Goal: Task Accomplishment & Management: Use online tool/utility

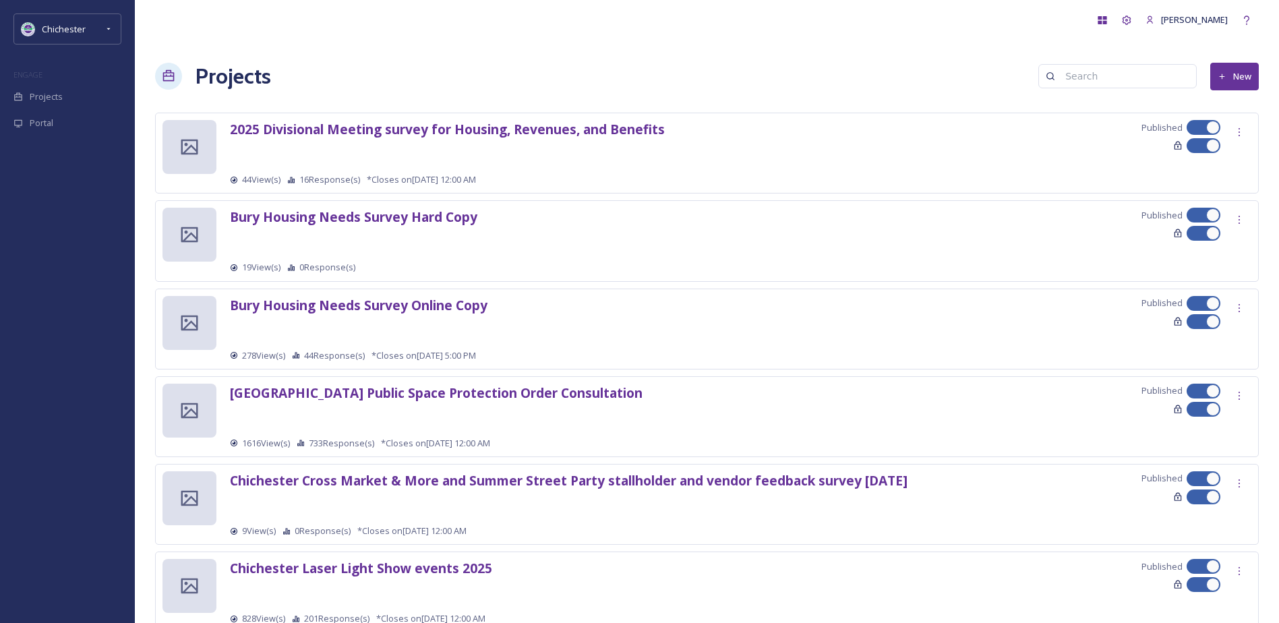
click at [1225, 76] on icon at bounding box center [1222, 76] width 9 height 9
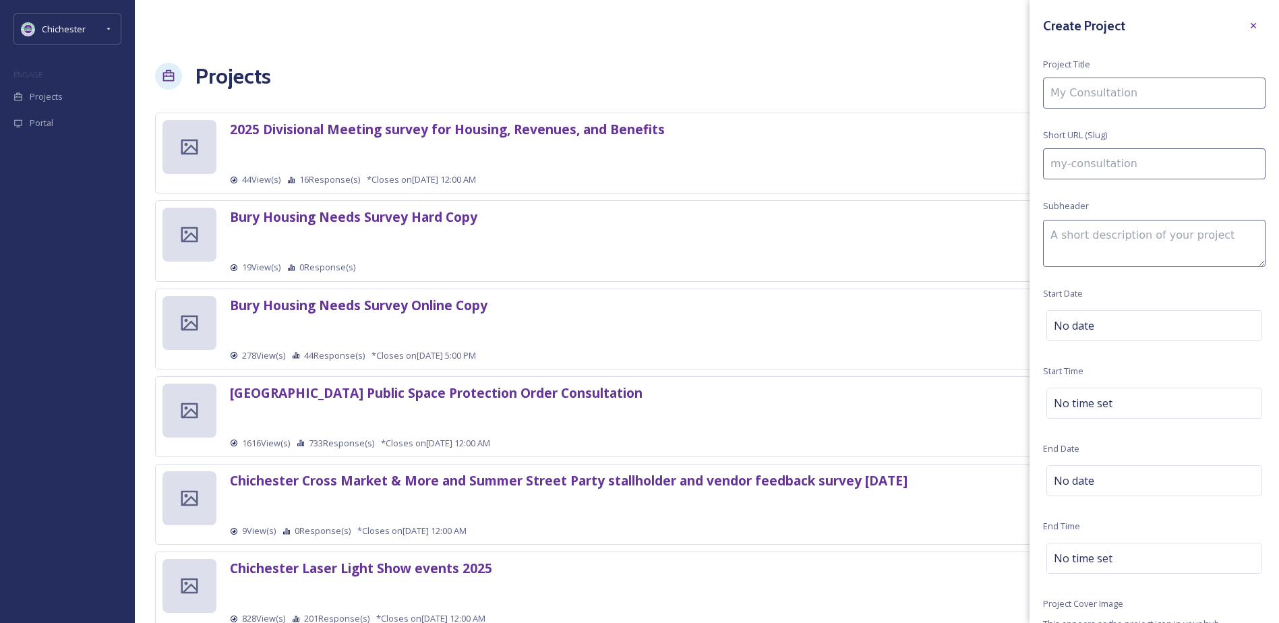
click at [1166, 100] on input at bounding box center [1154, 93] width 223 height 31
drag, startPoint x: 1164, startPoint y: 99, endPoint x: 1001, endPoint y: 88, distance: 164.2
paste input "Huume system Survey"
type input "Huume system Survey"
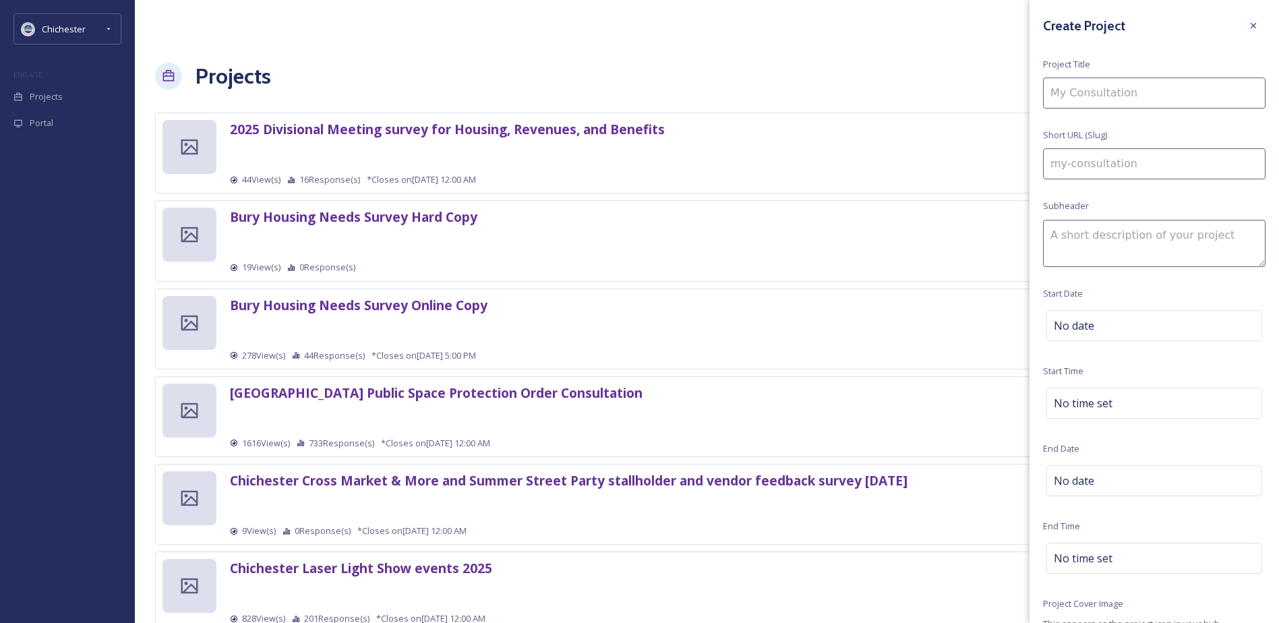
type input "huume-system-survey"
click at [1096, 96] on input "Huume system Survey" at bounding box center [1154, 93] width 223 height 31
type input "Huume ystem Survey"
type input "huume-ystem-survey"
type input "Huume System Survey"
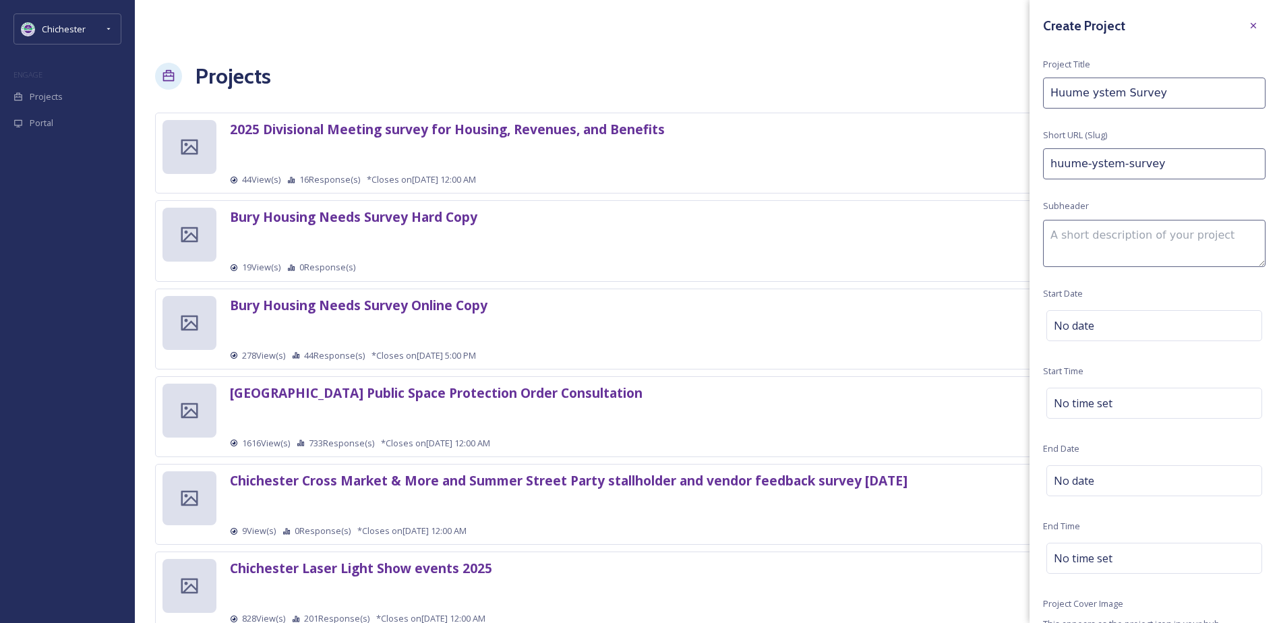
type input "huume-system-survey"
type input "Huume System Survey"
click at [1154, 153] on div "Create Project Project Title Huume System Survey Short URL (Slug) huume-system-…" at bounding box center [1154, 386] width 249 height 773
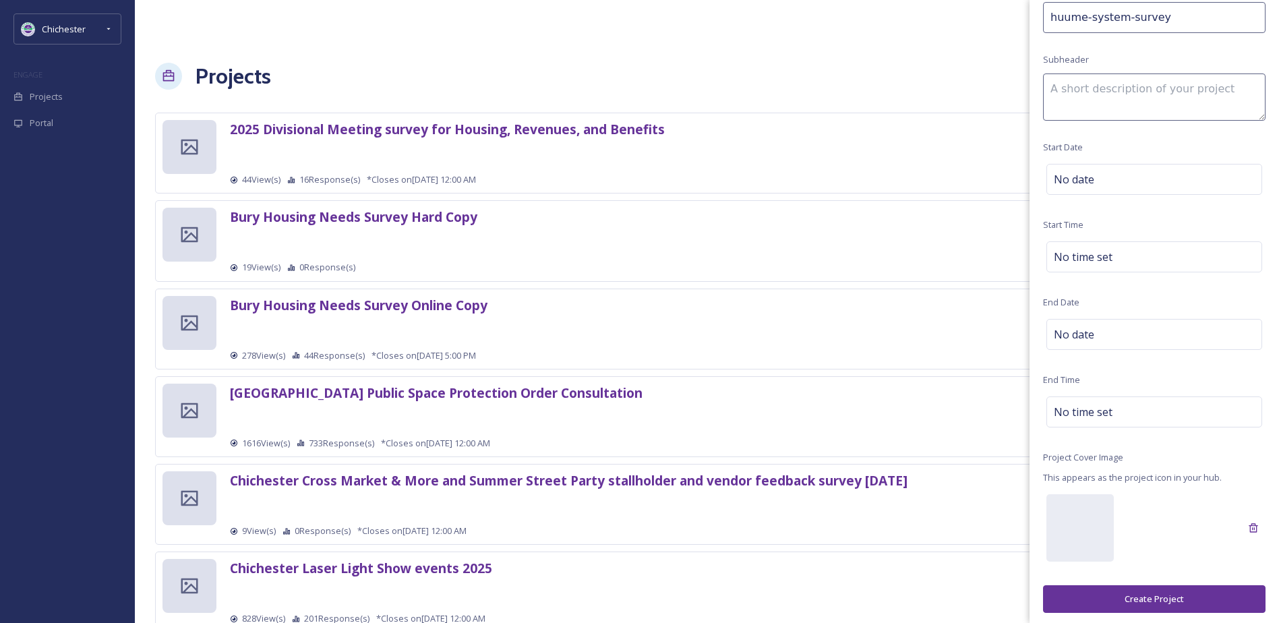
scroll to position [150, 0]
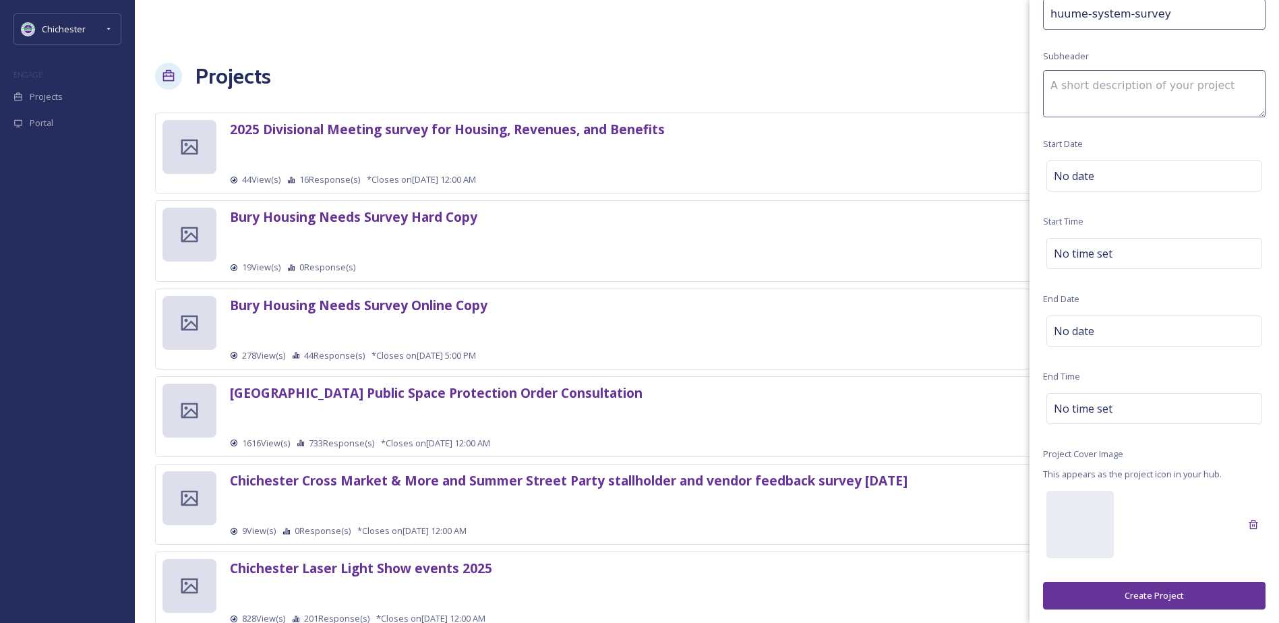
click at [1166, 596] on button "Create Project" at bounding box center [1154, 596] width 223 height 28
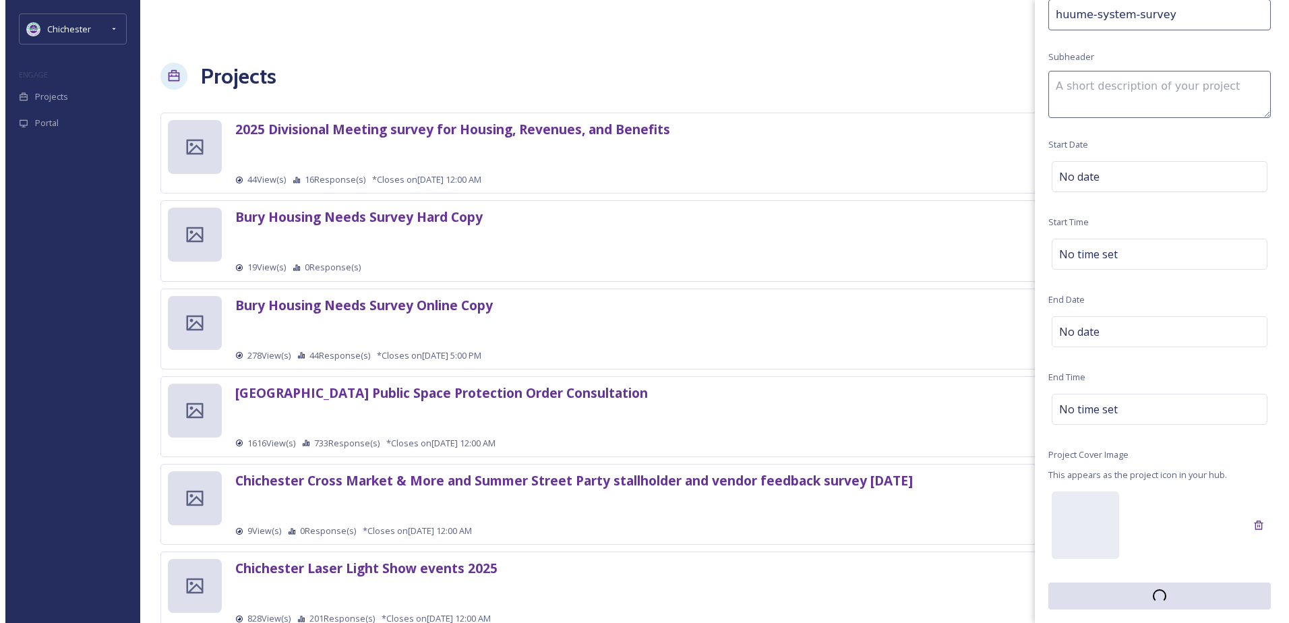
scroll to position [149, 0]
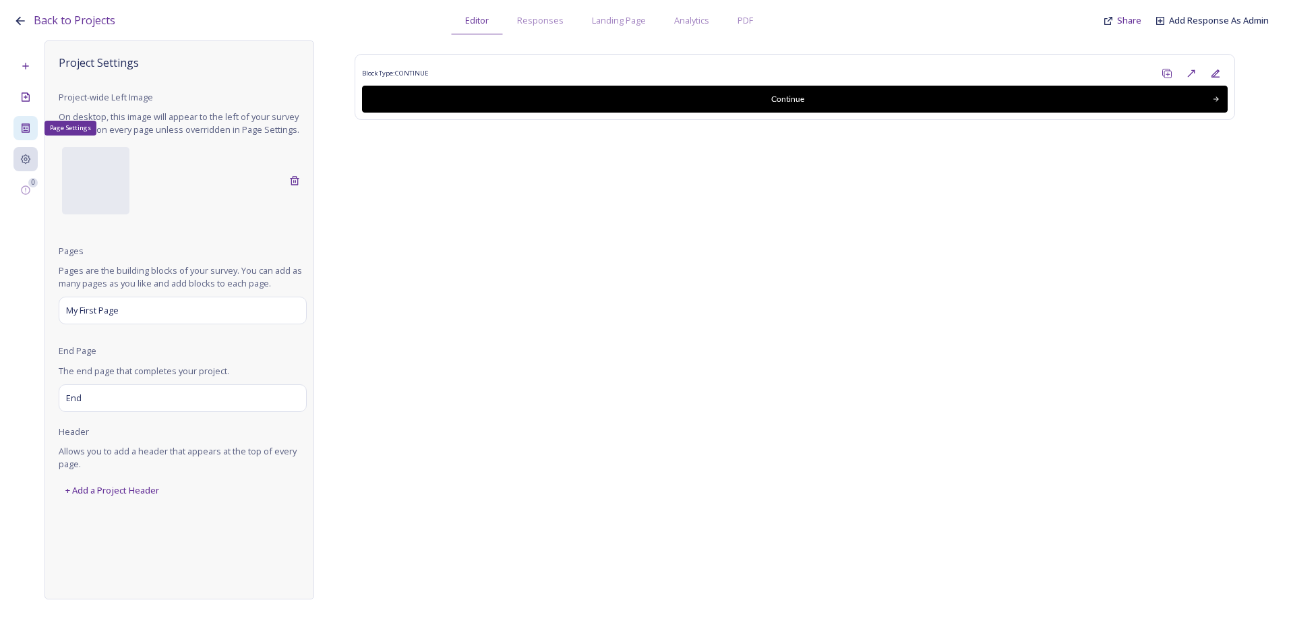
click at [23, 129] on icon at bounding box center [25, 128] width 11 height 11
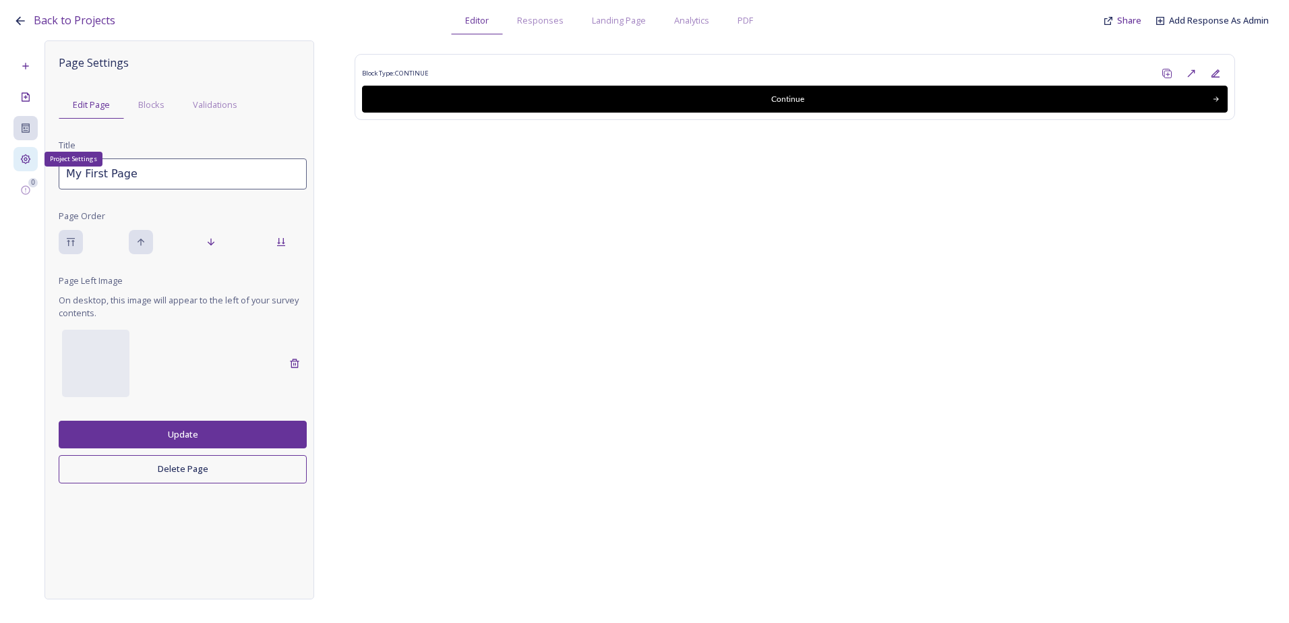
click at [28, 152] on div "Project Settings" at bounding box center [25, 159] width 24 height 24
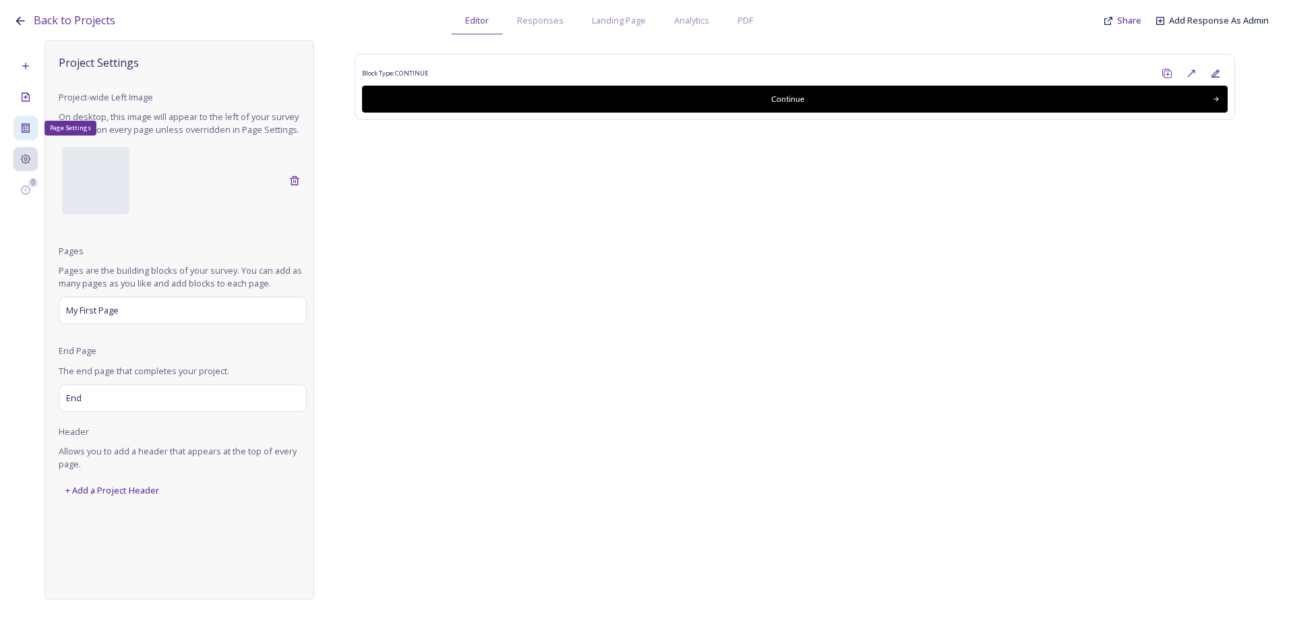
click at [28, 134] on div "Page Settings" at bounding box center [25, 128] width 24 height 24
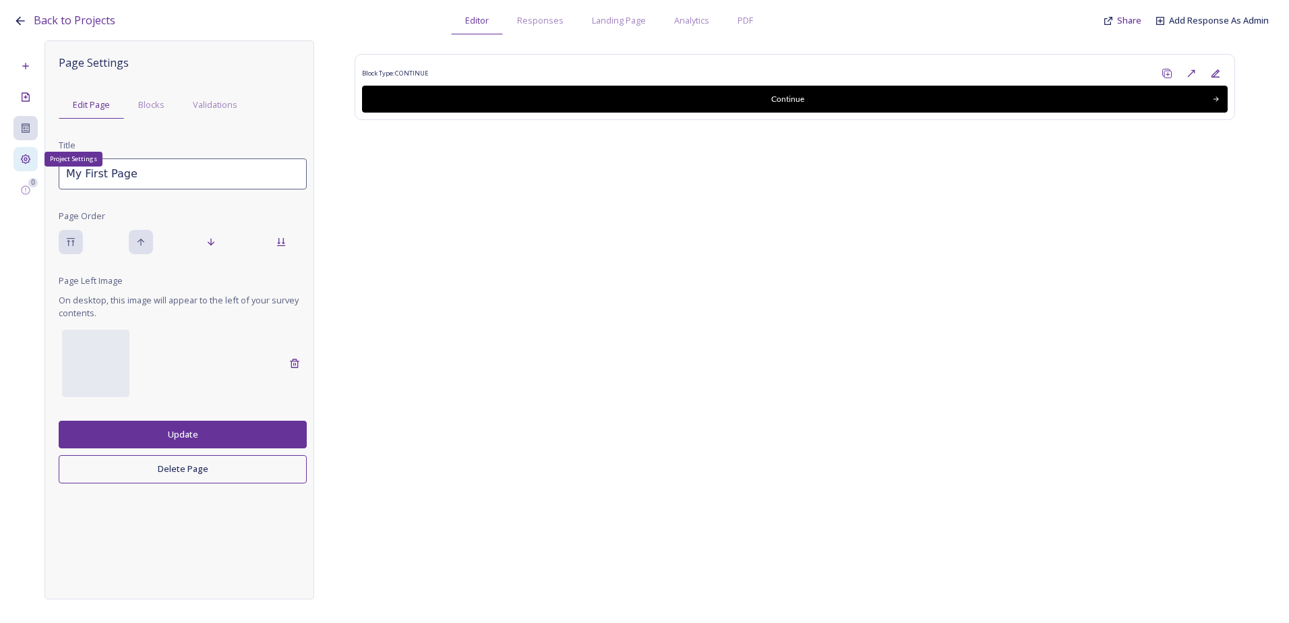
click at [26, 155] on icon at bounding box center [26, 159] width 10 height 10
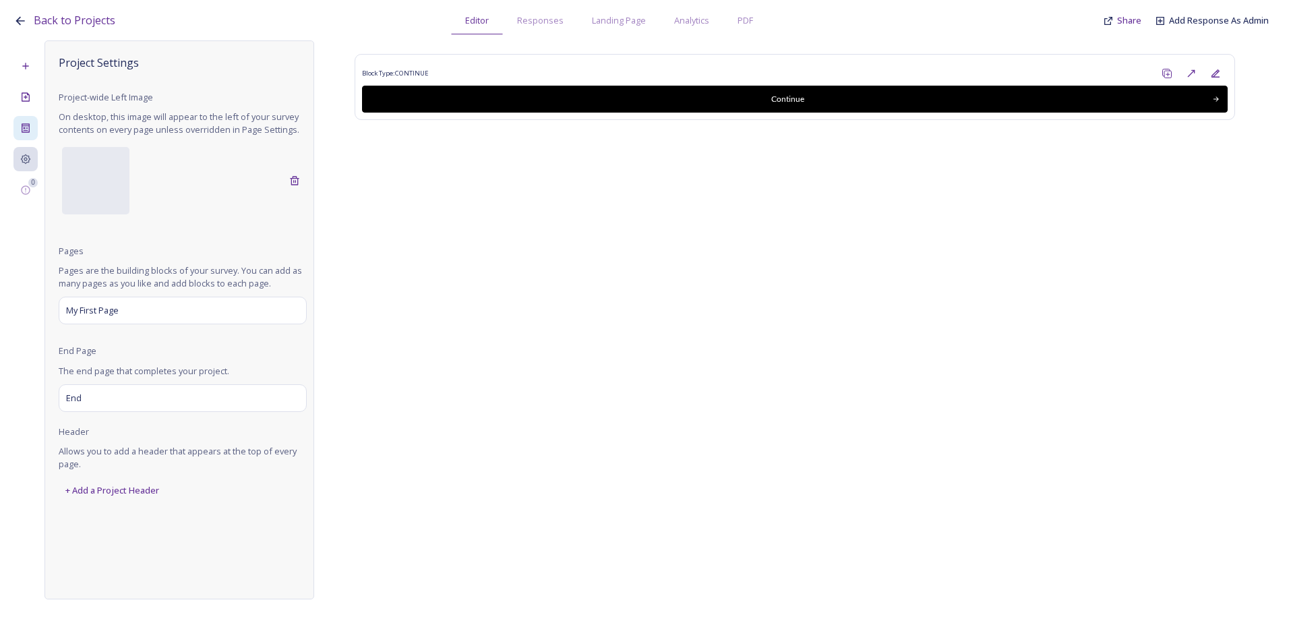
click at [33, 129] on div at bounding box center [25, 128] width 24 height 24
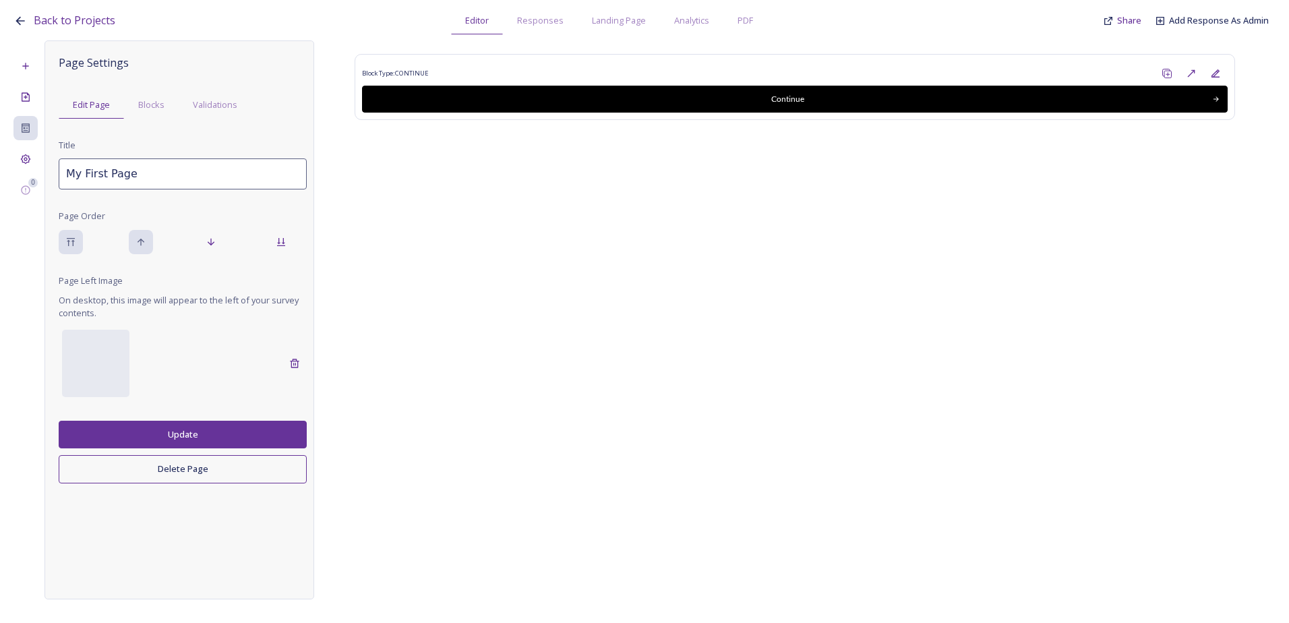
drag, startPoint x: 116, startPoint y: 177, endPoint x: 128, endPoint y: 177, distance: 12.1
click at [118, 177] on input "My First Page" at bounding box center [183, 173] width 248 height 31
drag, startPoint x: 141, startPoint y: 177, endPoint x: -45, endPoint y: 171, distance: 186.2
click at [0, 171] on html "Back to Projects Editor Responses Landing Page Analytics PDF Share Add Response…" at bounding box center [644, 311] width 1289 height 623
type input "Page 1"
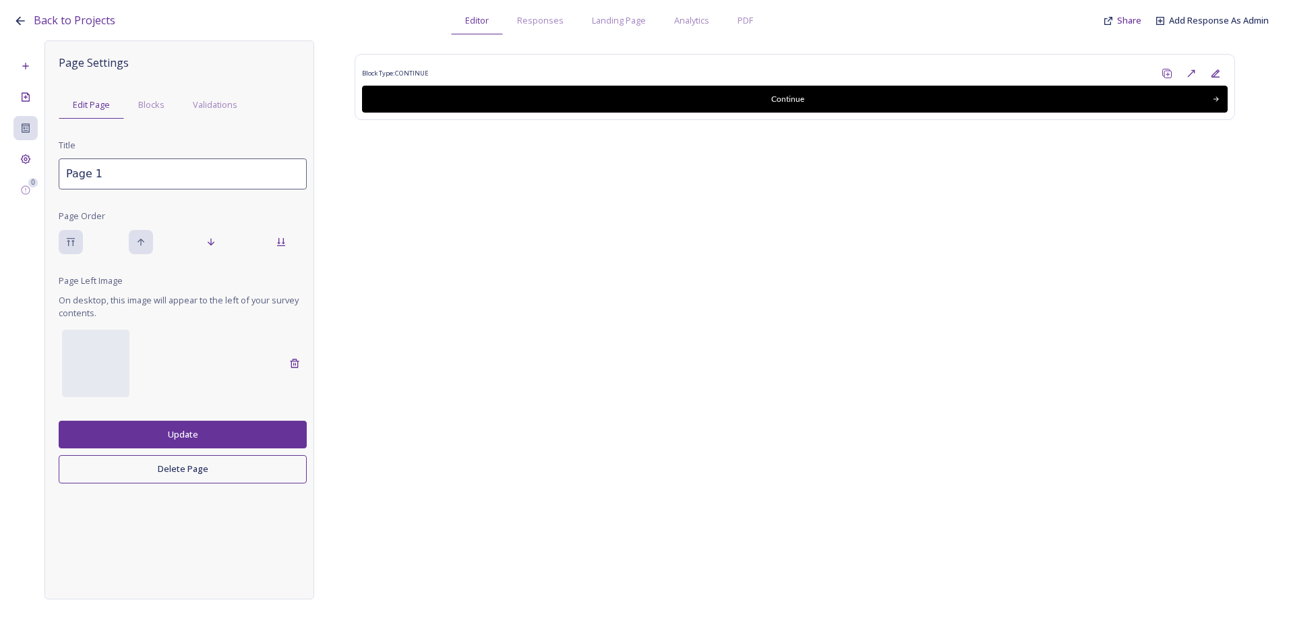
click at [185, 424] on button "Update" at bounding box center [183, 435] width 248 height 28
click at [30, 154] on icon at bounding box center [25, 159] width 11 height 11
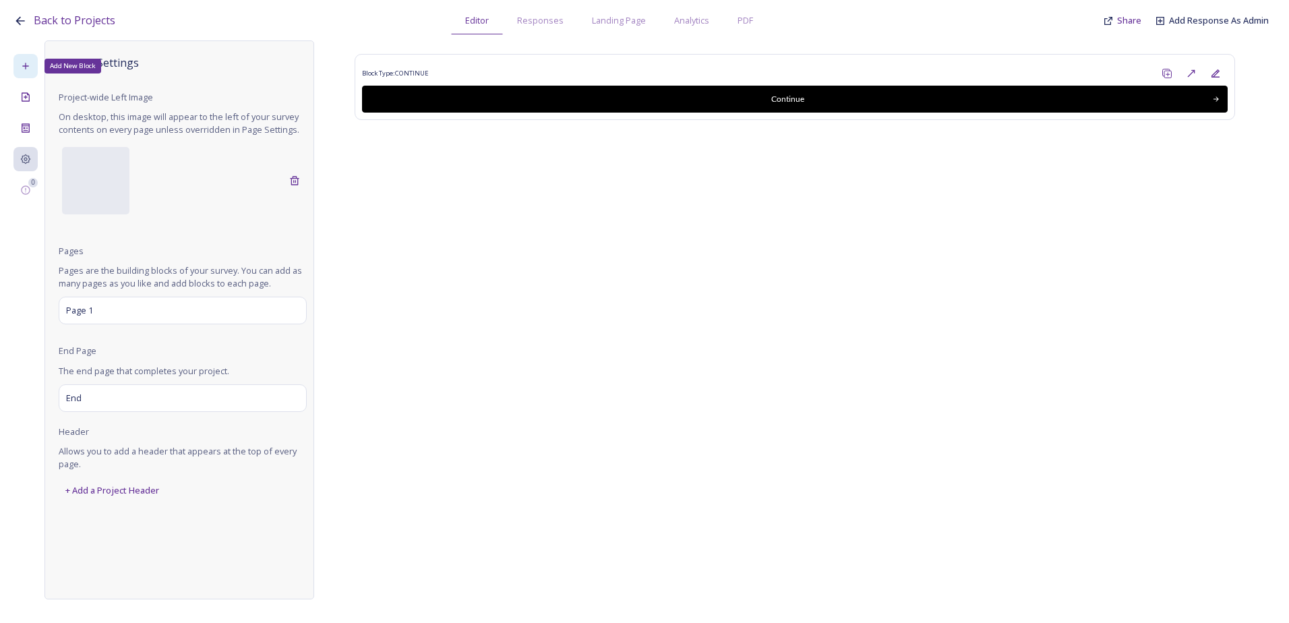
click at [34, 58] on div "Add New Block" at bounding box center [25, 66] width 24 height 24
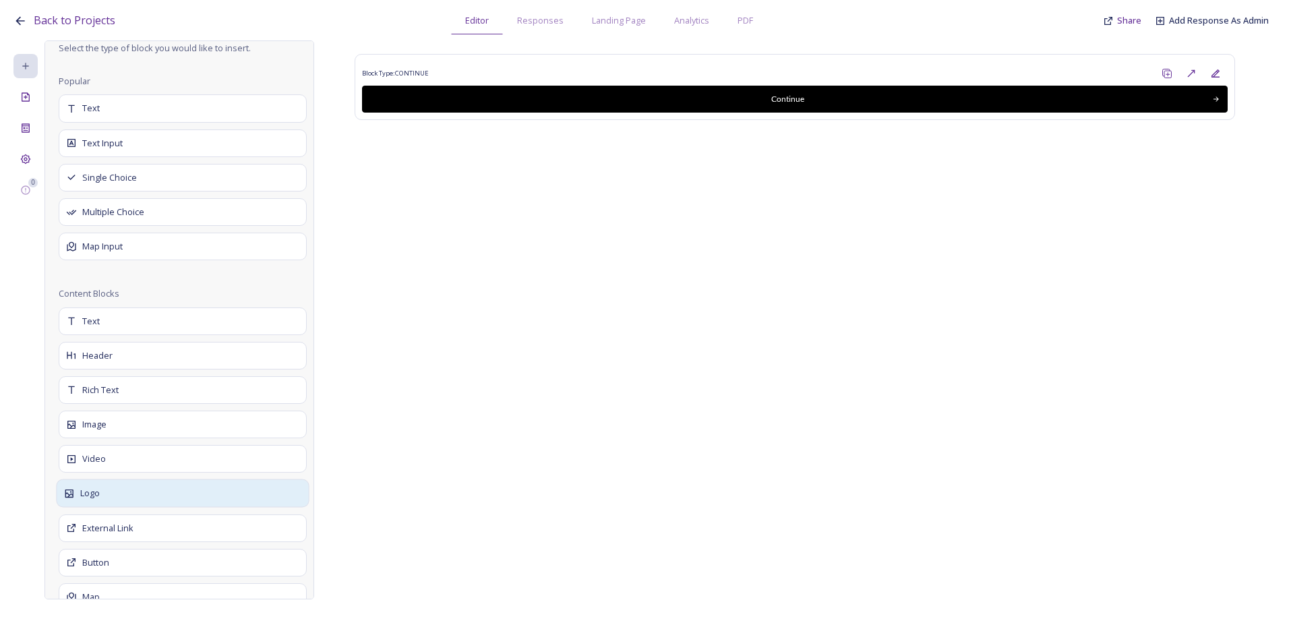
scroll to position [135, 0]
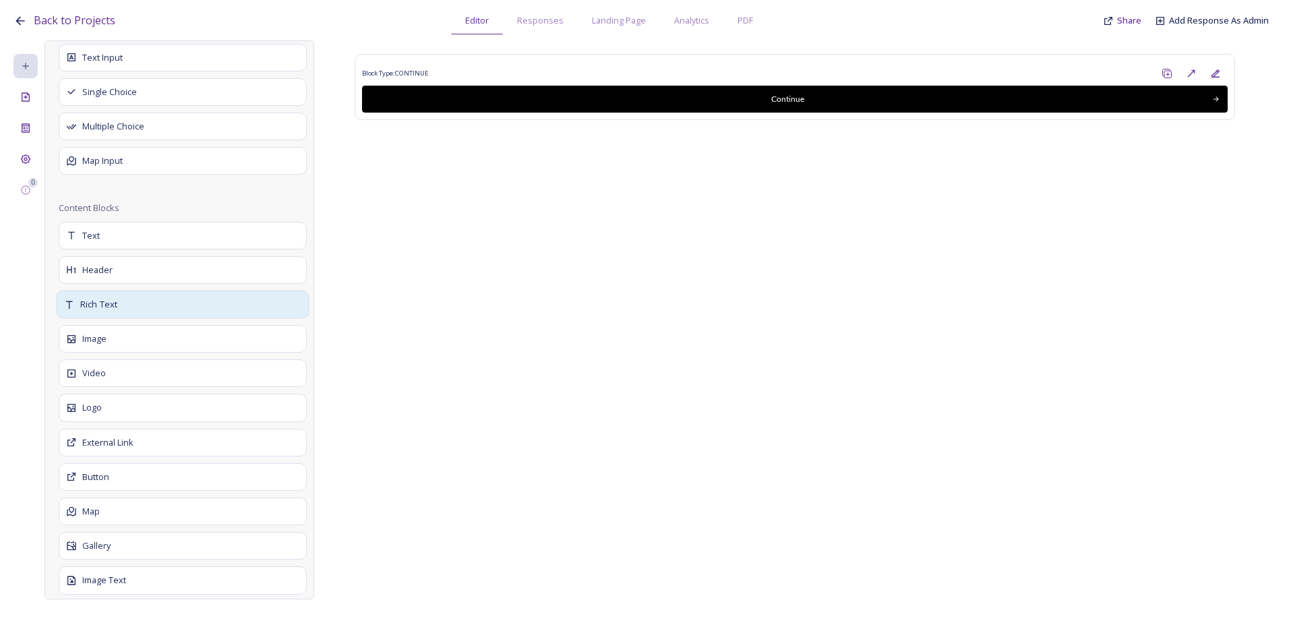
click at [152, 305] on div "Rich Text" at bounding box center [182, 304] width 253 height 28
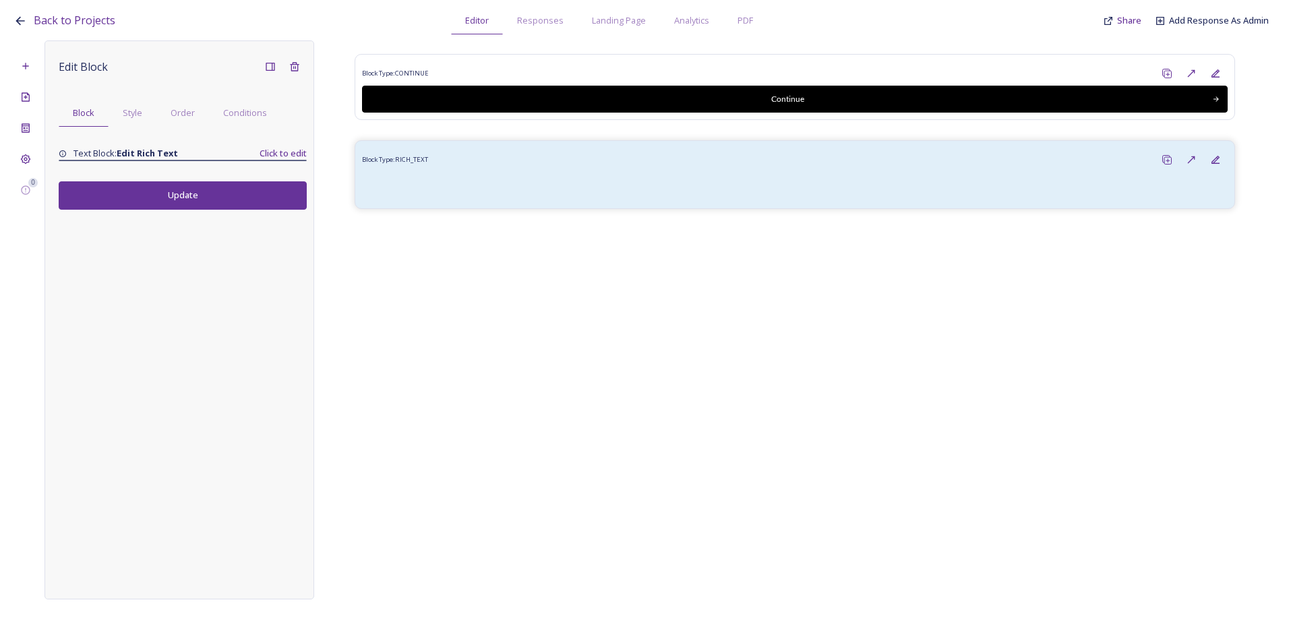
scroll to position [0, 0]
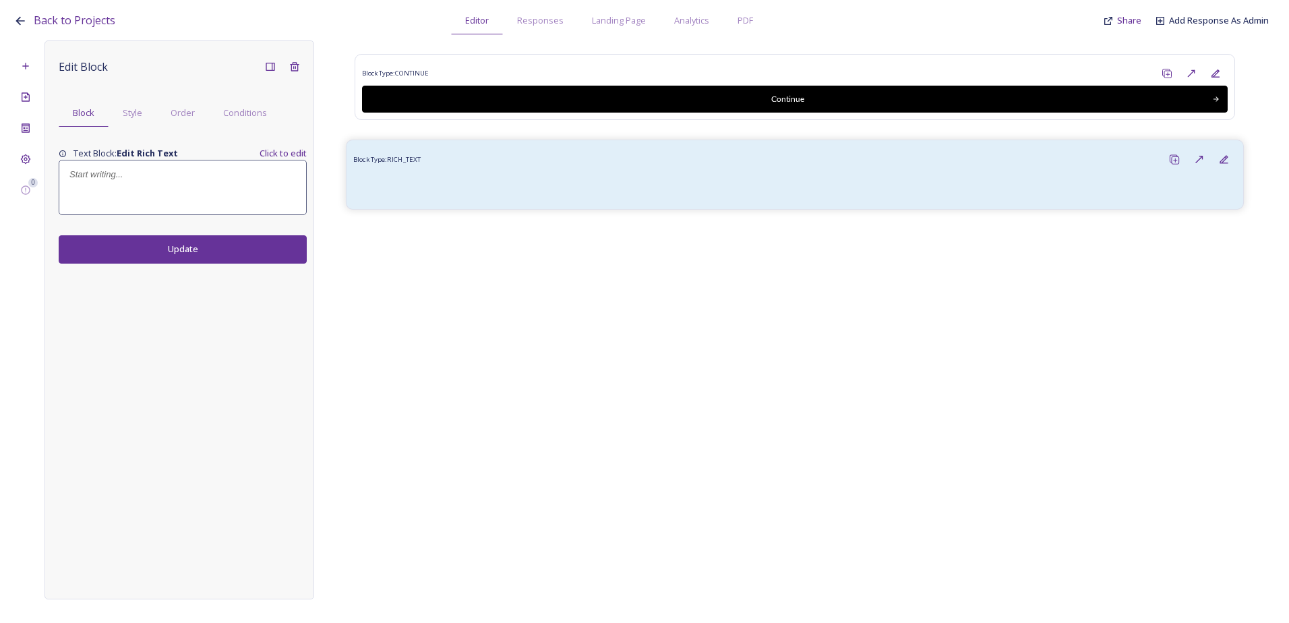
click at [636, 181] on div at bounding box center [794, 187] width 869 height 16
click at [194, 115] on div "Order" at bounding box center [182, 113] width 53 height 28
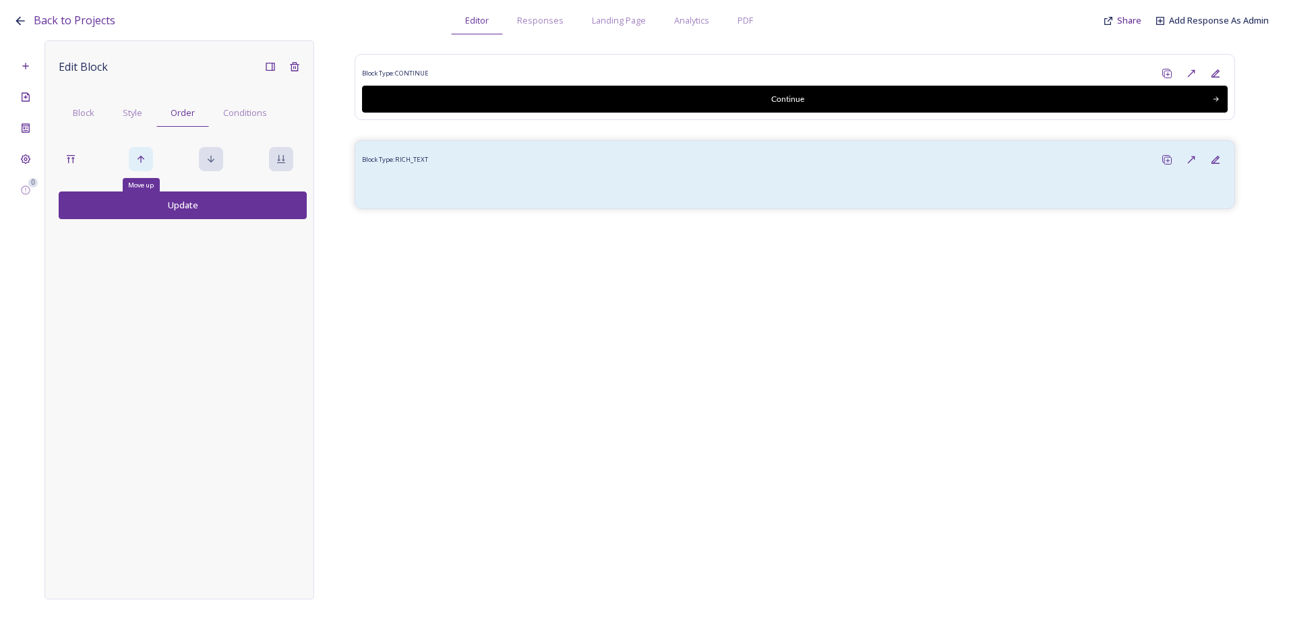
click at [137, 150] on div "Move up" at bounding box center [141, 159] width 24 height 24
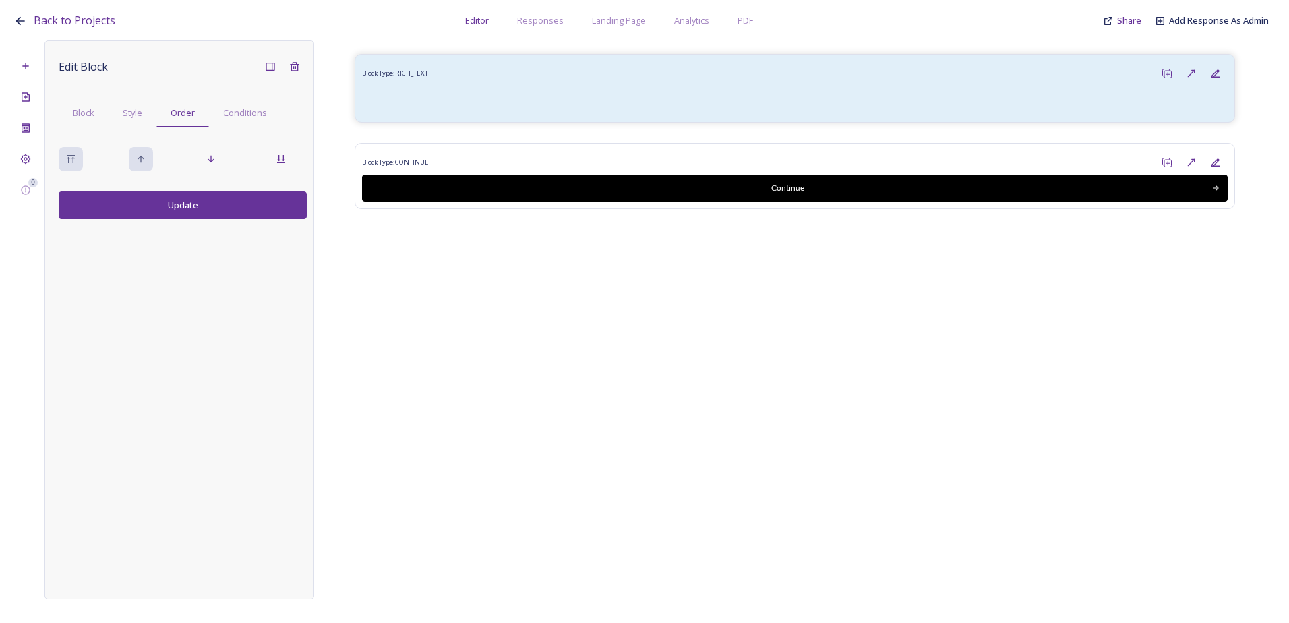
click at [173, 206] on button "Update" at bounding box center [183, 205] width 248 height 28
click at [25, 51] on div "0" at bounding box center [25, 319] width 24 height 559
click at [24, 59] on div "Add New Block" at bounding box center [25, 66] width 24 height 24
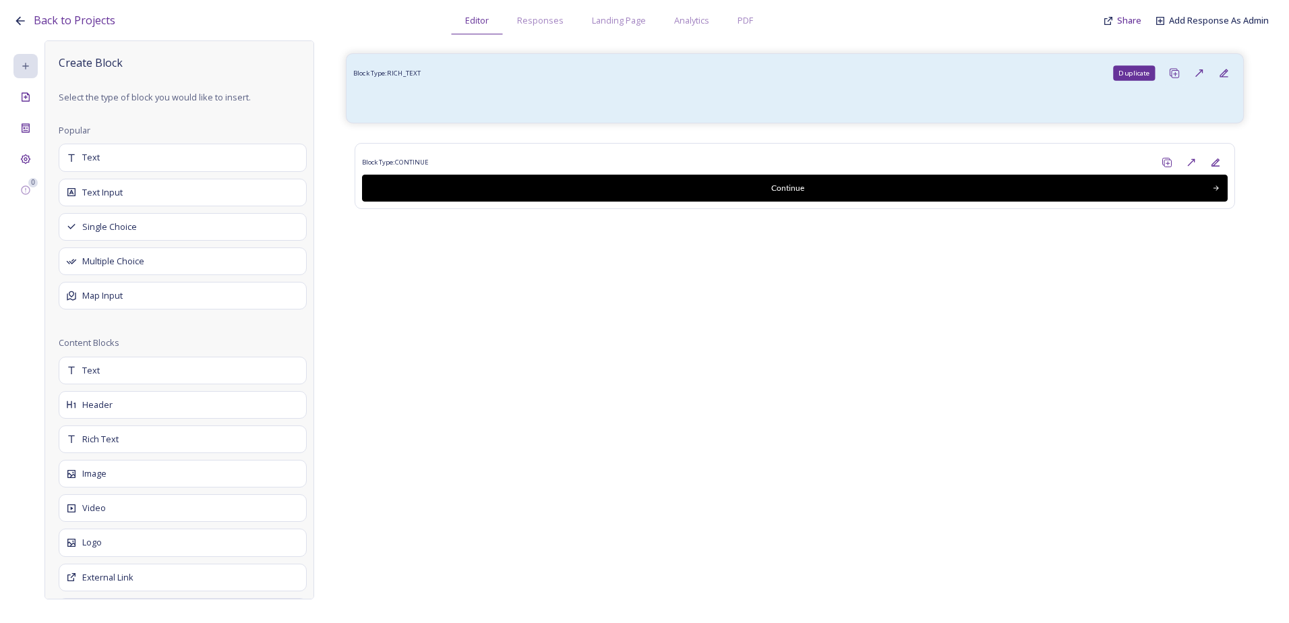
click at [1170, 73] on icon at bounding box center [1174, 72] width 11 height 11
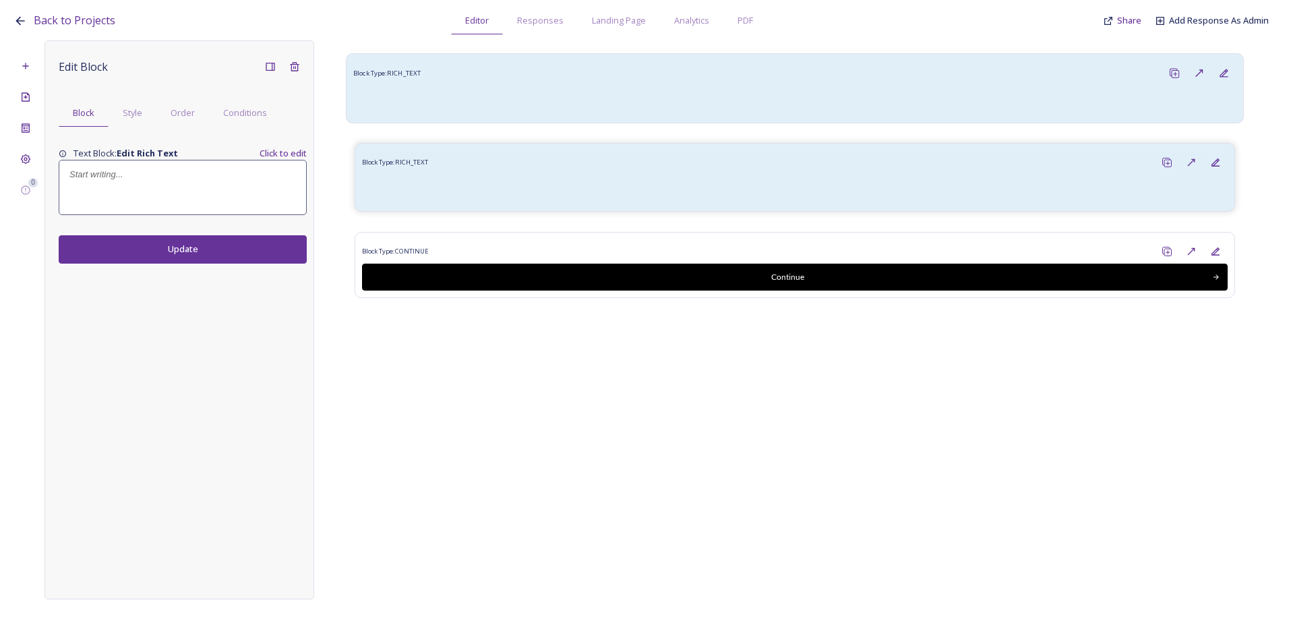
click at [541, 102] on div at bounding box center [794, 100] width 869 height 16
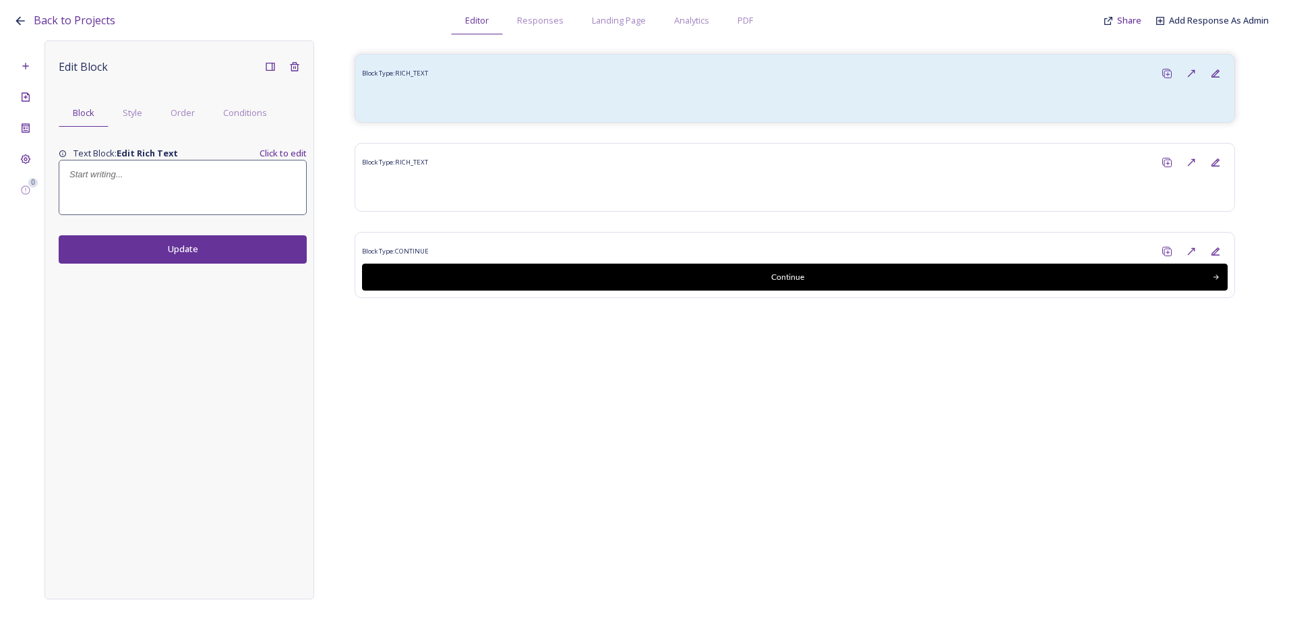
click at [122, 191] on div at bounding box center [182, 187] width 247 height 54
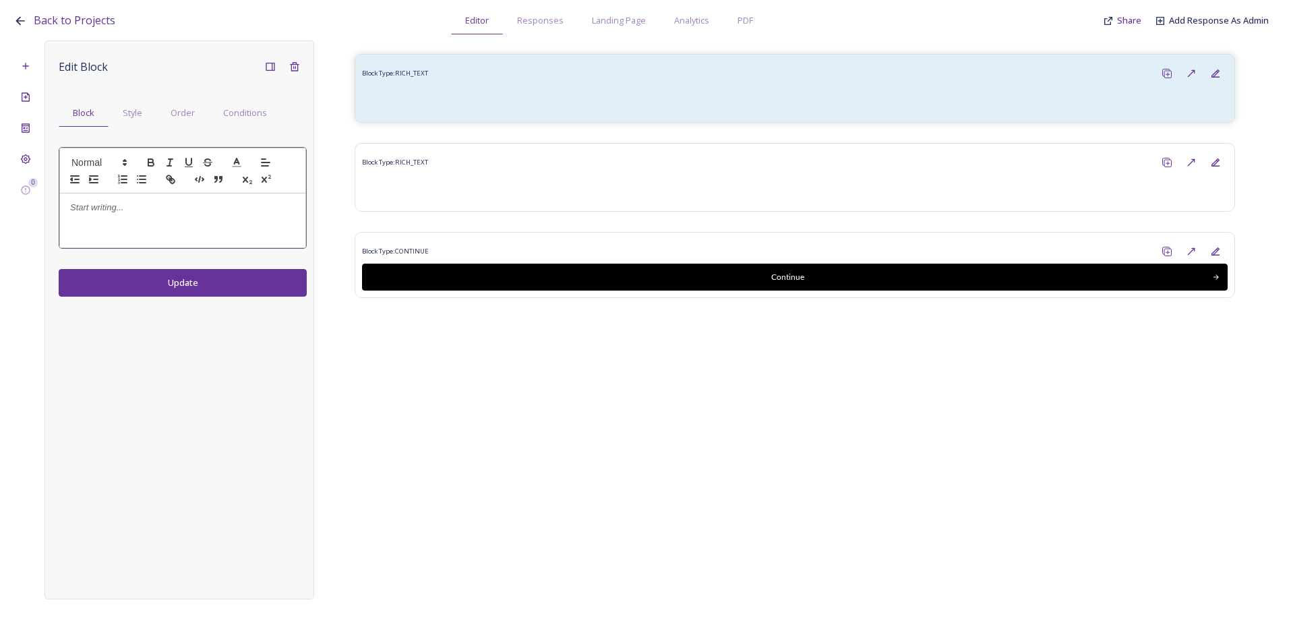
click at [94, 224] on div at bounding box center [182, 221] width 245 height 54
click at [107, 207] on p "Huume system Survey" at bounding box center [182, 208] width 225 height 12
click at [212, 206] on p "Huume System Survey" at bounding box center [182, 208] width 225 height 12
click at [132, 158] on div at bounding box center [182, 171] width 247 height 46
click at [130, 157] on icon at bounding box center [125, 162] width 12 height 12
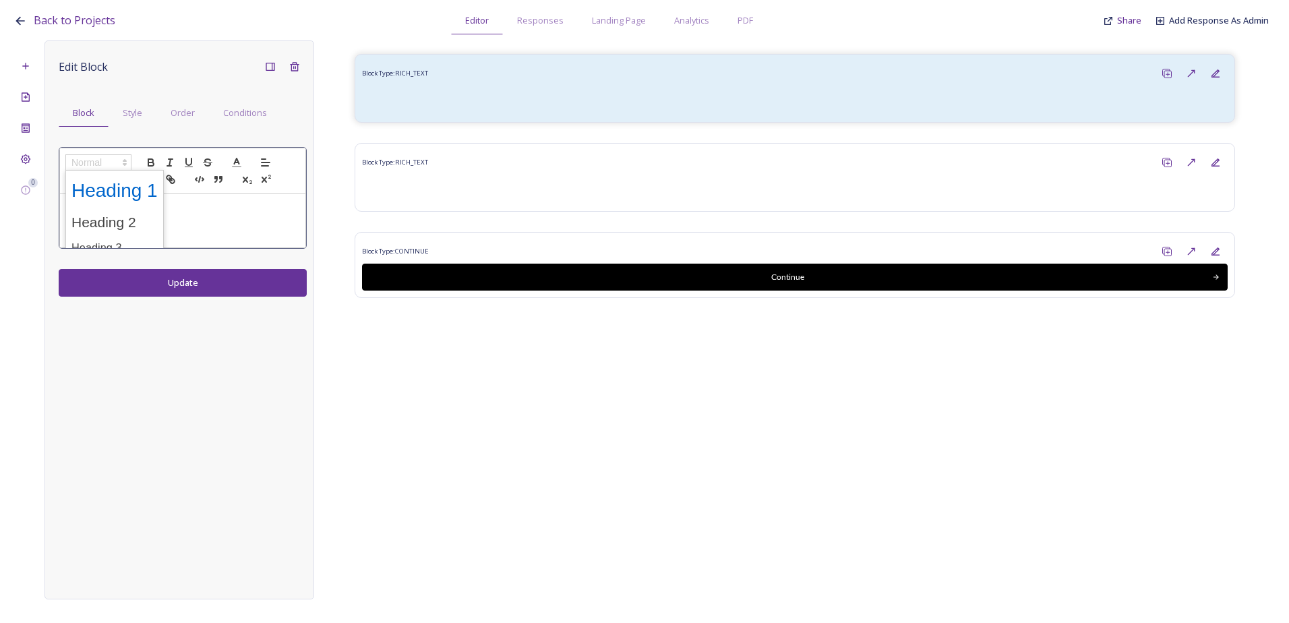
click at [136, 196] on span at bounding box center [114, 190] width 86 height 35
drag, startPoint x: 152, startPoint y: 216, endPoint x: 112, endPoint y: 215, distance: 40.5
click at [70, 224] on h1 "Huume System Survey" at bounding box center [182, 214] width 225 height 25
click at [146, 159] on icon "button" at bounding box center [151, 162] width 12 height 12
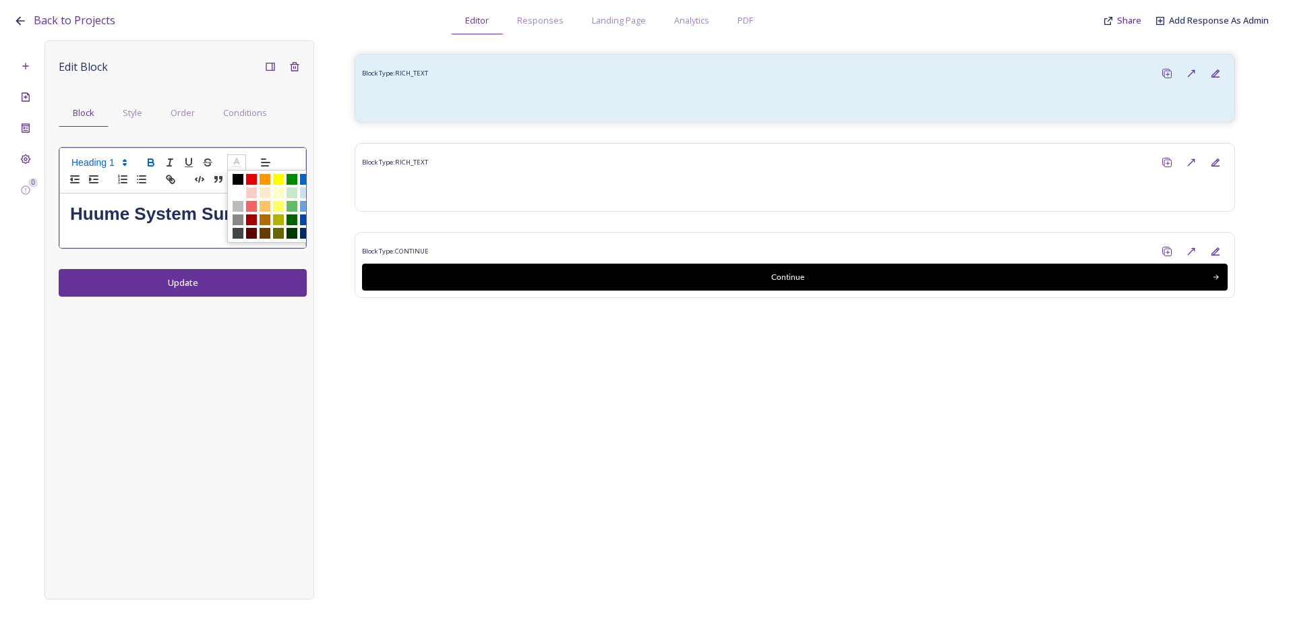
click at [237, 156] on span at bounding box center [236, 162] width 19 height 16
click at [293, 181] on span at bounding box center [292, 179] width 11 height 11
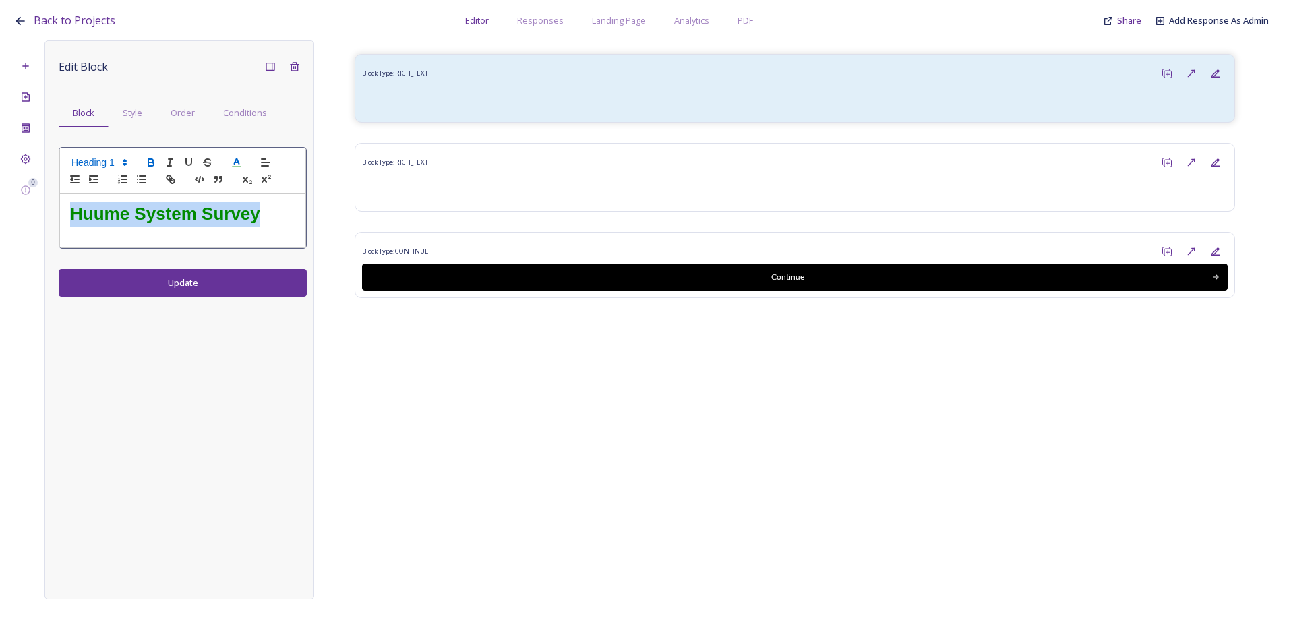
click at [216, 280] on div "Edit Block Block Style Order Conditions Huume System Survey Update" at bounding box center [180, 319] width 270 height 559
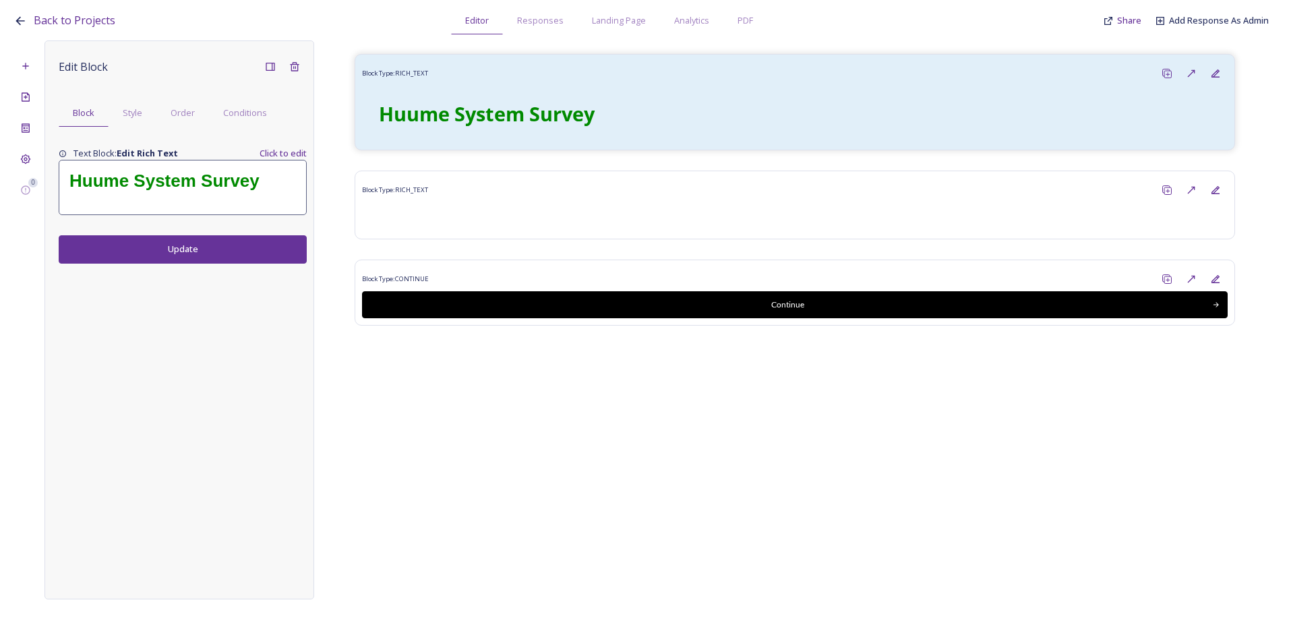
click at [582, 438] on div "Block Type: RICH_TEXT Huume System Survey Block Type: RICH_TEXT Block Type: CON…" at bounding box center [794, 309] width 961 height 539
click at [216, 251] on button "Update" at bounding box center [183, 249] width 248 height 28
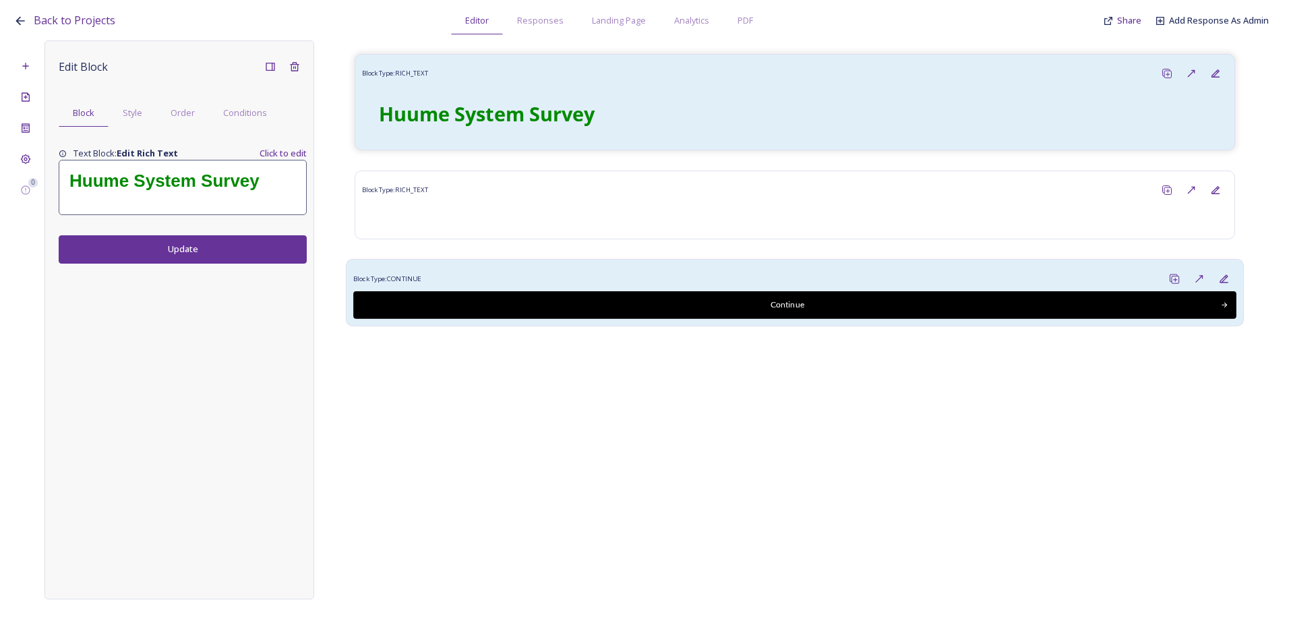
click at [527, 278] on div "Block Type: CONTINUE" at bounding box center [794, 278] width 883 height 25
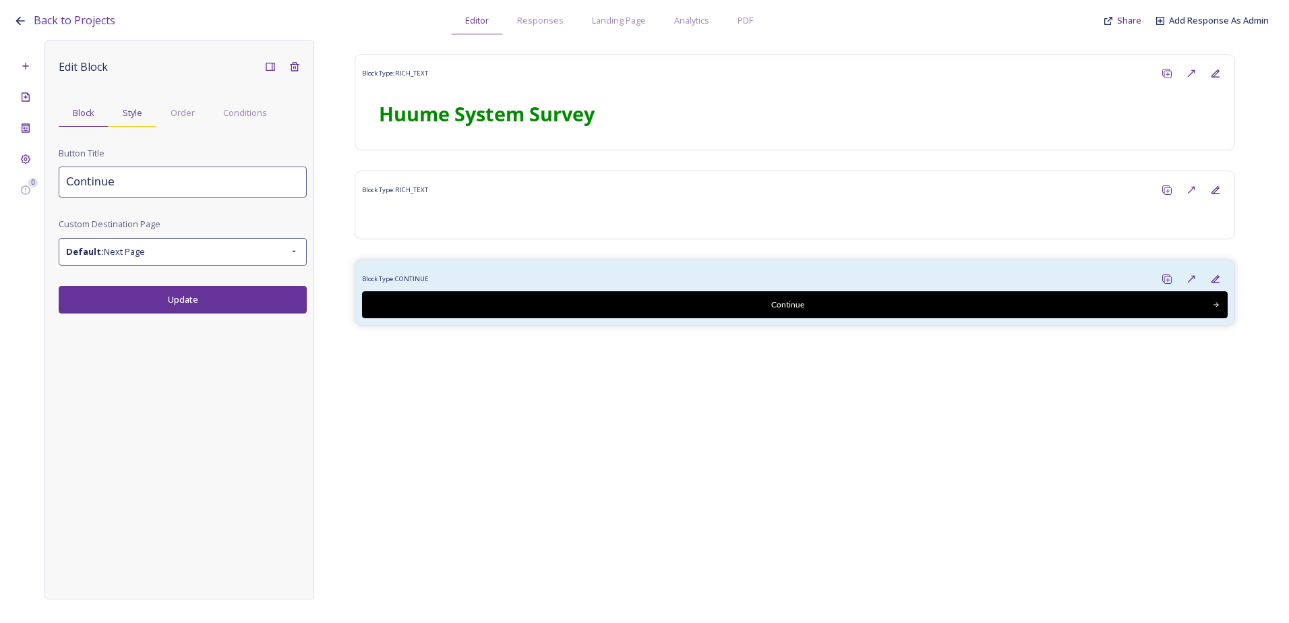
click at [134, 112] on span "Style" at bounding box center [133, 113] width 20 height 13
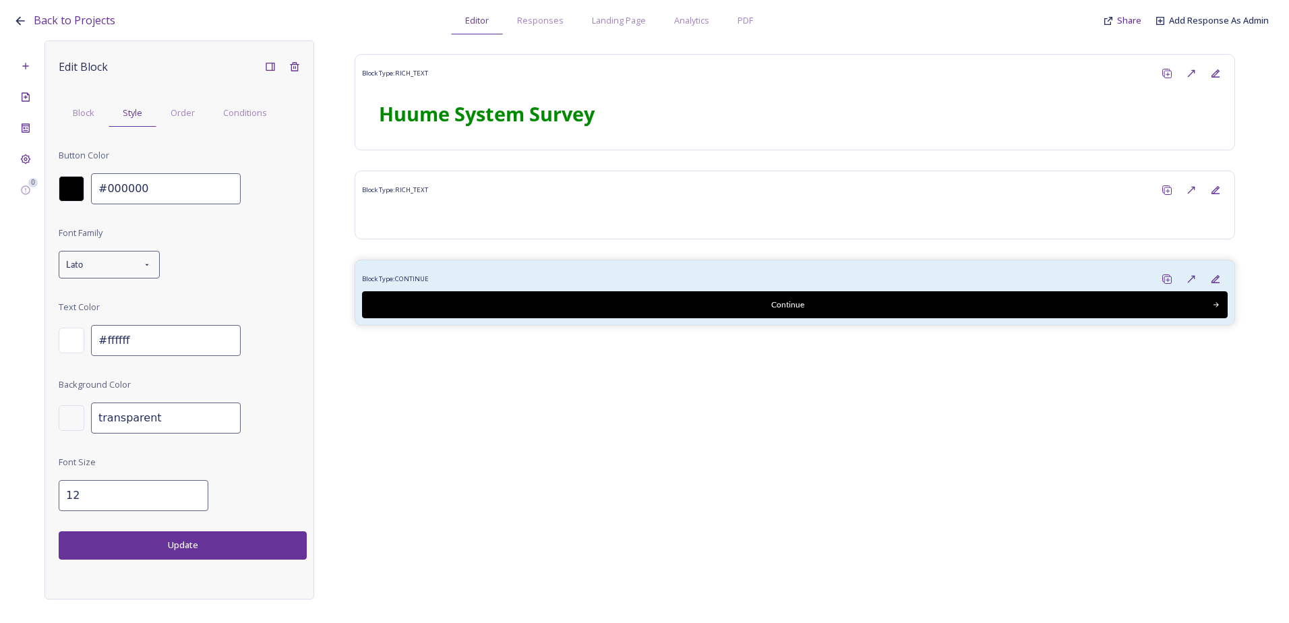
click at [83, 189] on div at bounding box center [72, 189] width 26 height 26
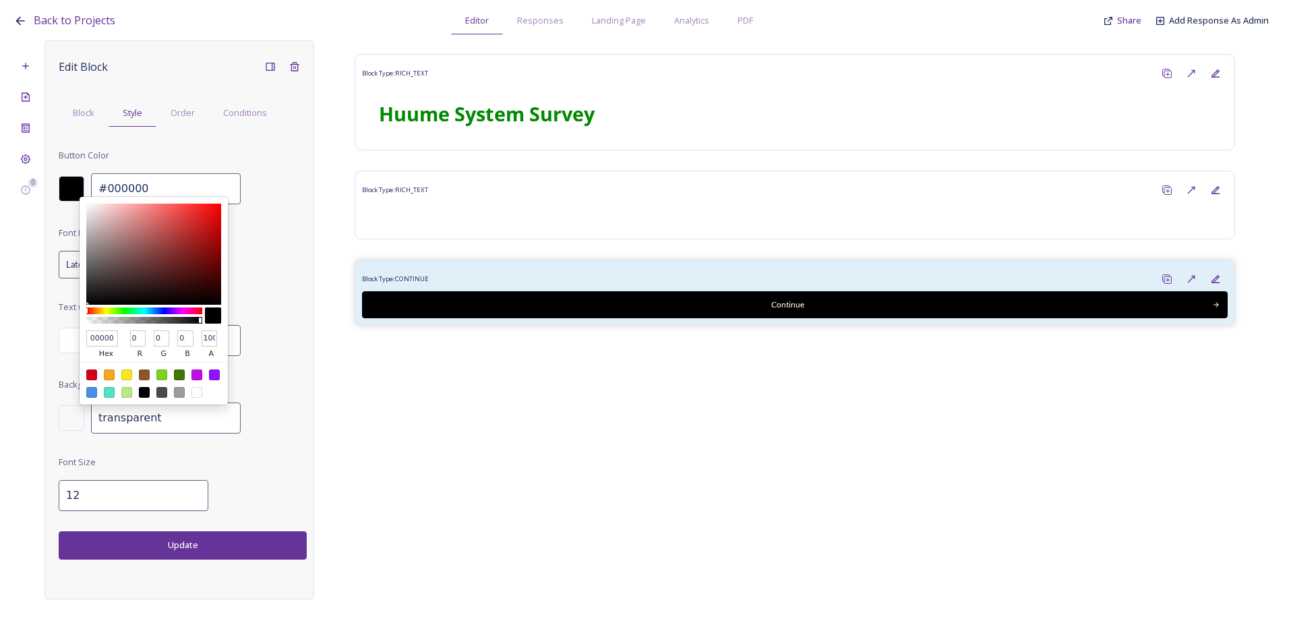
drag, startPoint x: 127, startPoint y: 309, endPoint x: 119, endPoint y: 311, distance: 7.7
click at [125, 309] on div at bounding box center [144, 310] width 116 height 7
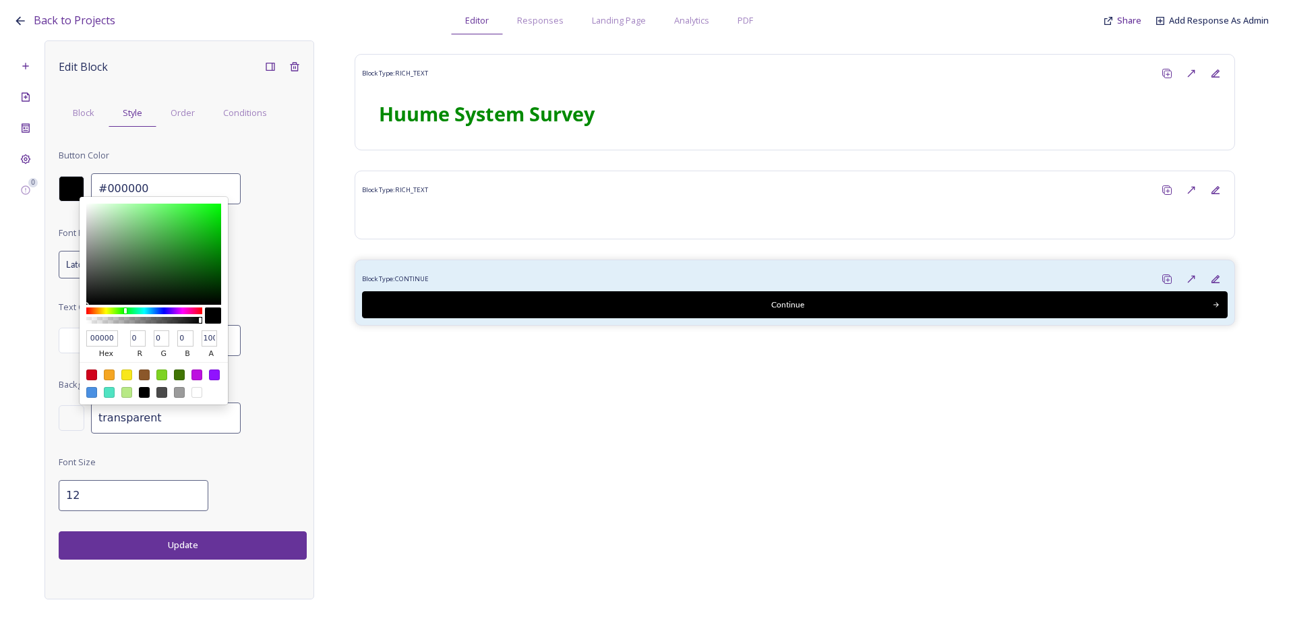
click at [117, 311] on div at bounding box center [144, 310] width 116 height 7
click at [121, 305] on div at bounding box center [153, 254] width 135 height 101
click at [133, 311] on div at bounding box center [144, 310] width 116 height 7
click at [125, 307] on div at bounding box center [144, 316] width 116 height 22
type input "#14d060"
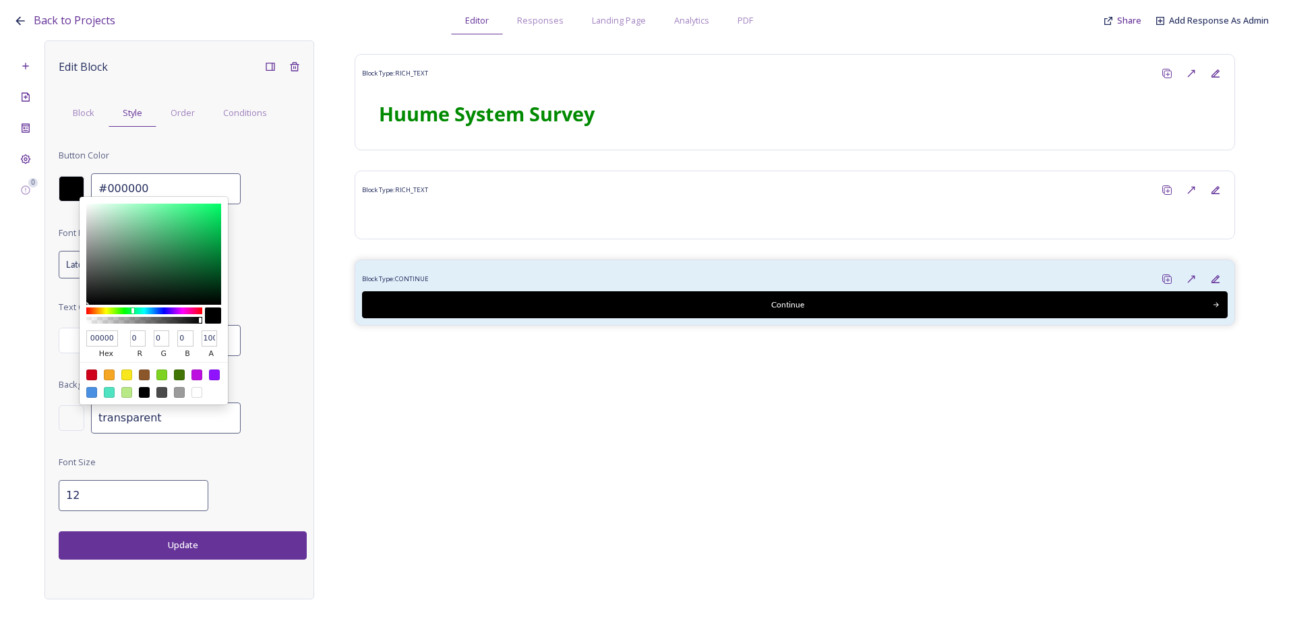
type input "14D060"
type input "20"
type input "208"
type input "96"
click at [208, 223] on div at bounding box center [153, 254] width 135 height 101
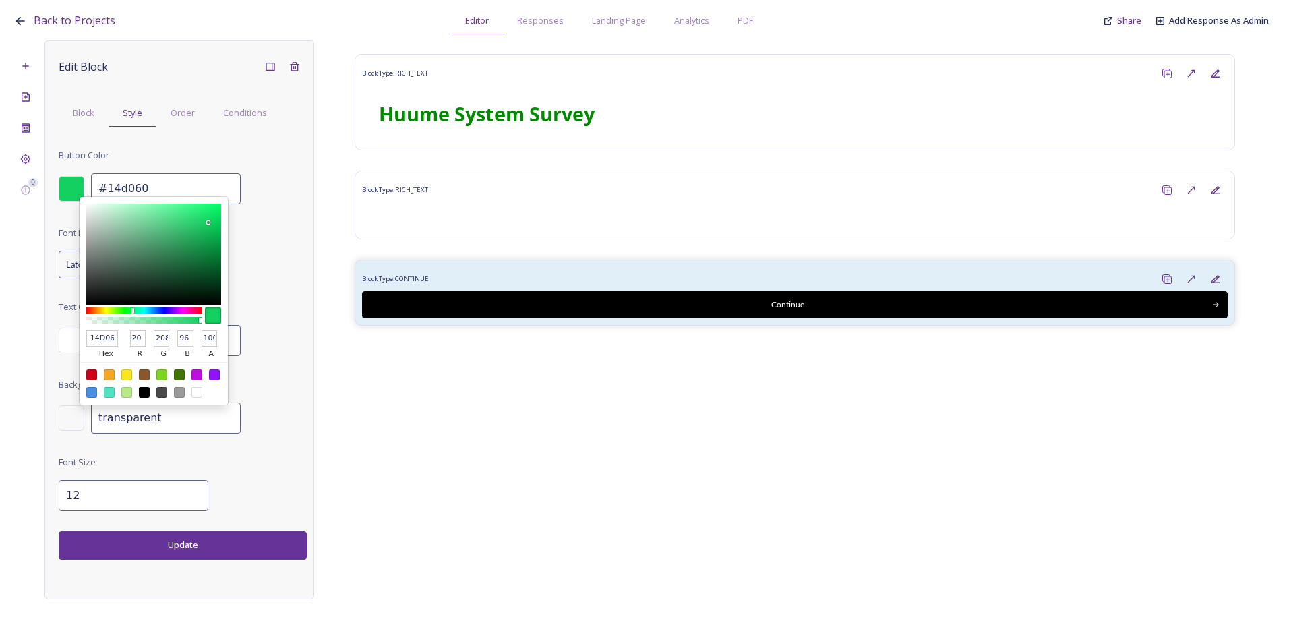
type input "#0bdd60"
type input "0BDD60"
type input "11"
type input "221"
click at [214, 217] on div at bounding box center [153, 254] width 135 height 101
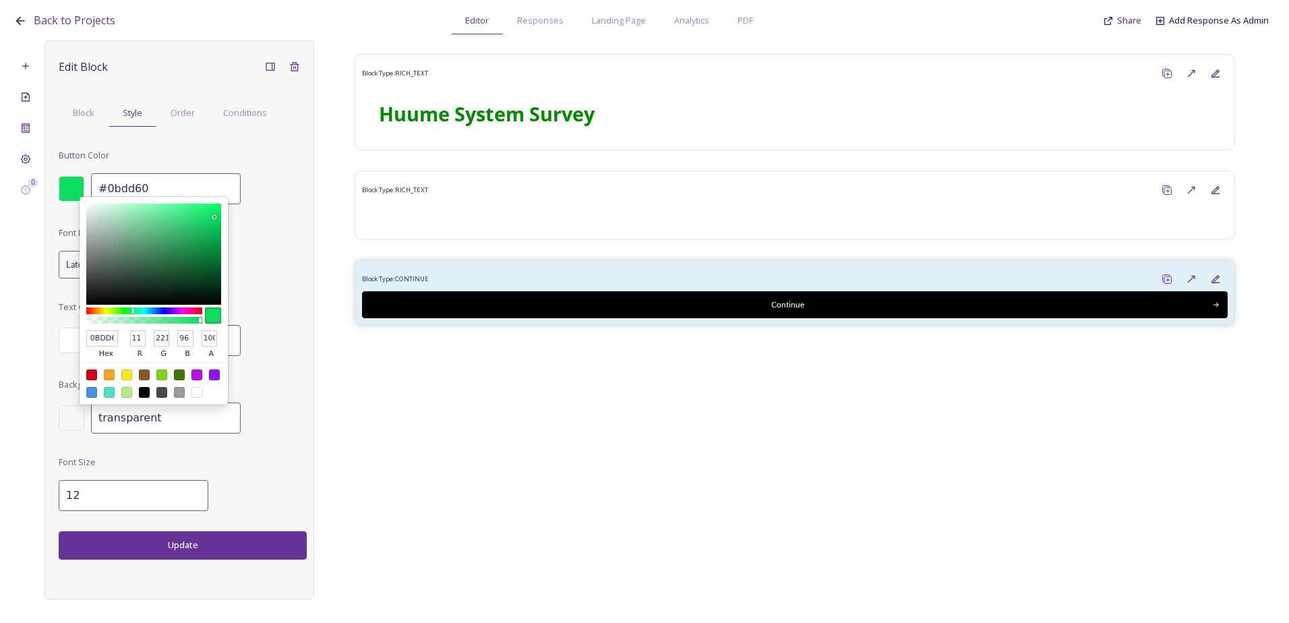
click at [267, 486] on div "Font Family Lato Text Color #ffffff Background Color transparent Font Size 12" at bounding box center [183, 368] width 248 height 287
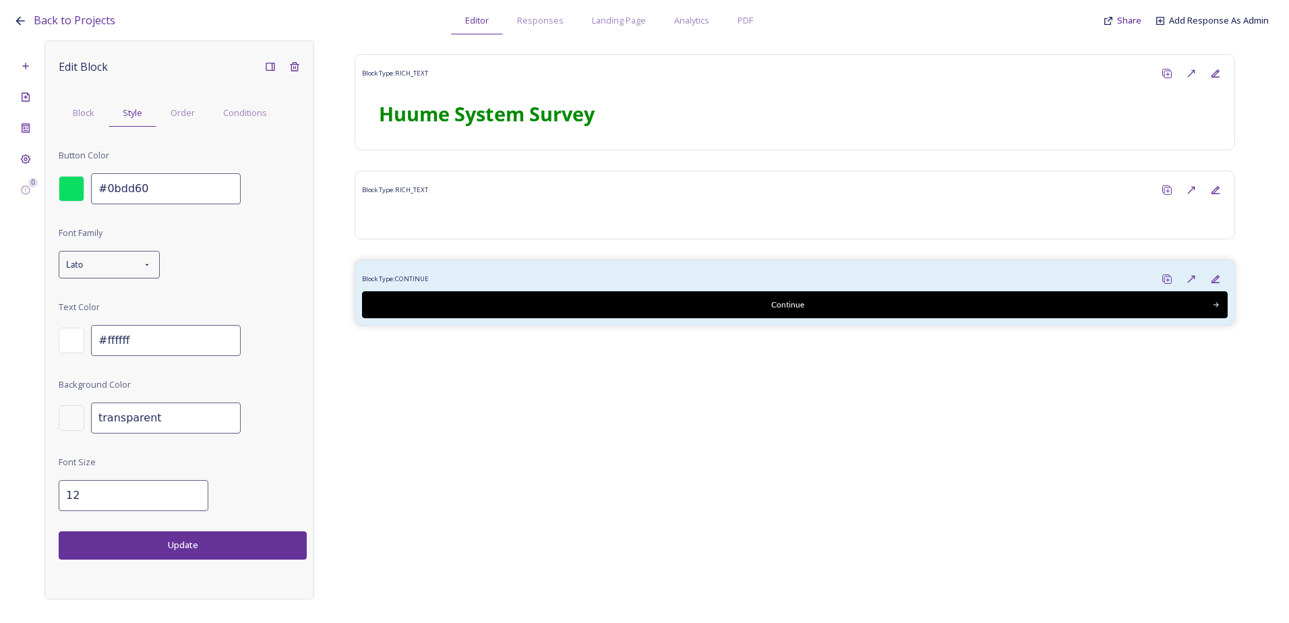
drag, startPoint x: 99, startPoint y: 510, endPoint x: 105, endPoint y: 505, distance: 7.2
click at [102, 506] on input "12" at bounding box center [134, 495] width 150 height 31
click at [184, 490] on input "13" at bounding box center [134, 495] width 150 height 31
click at [184, 490] on input "14" at bounding box center [134, 495] width 150 height 31
click at [184, 490] on input "15" at bounding box center [134, 495] width 150 height 31
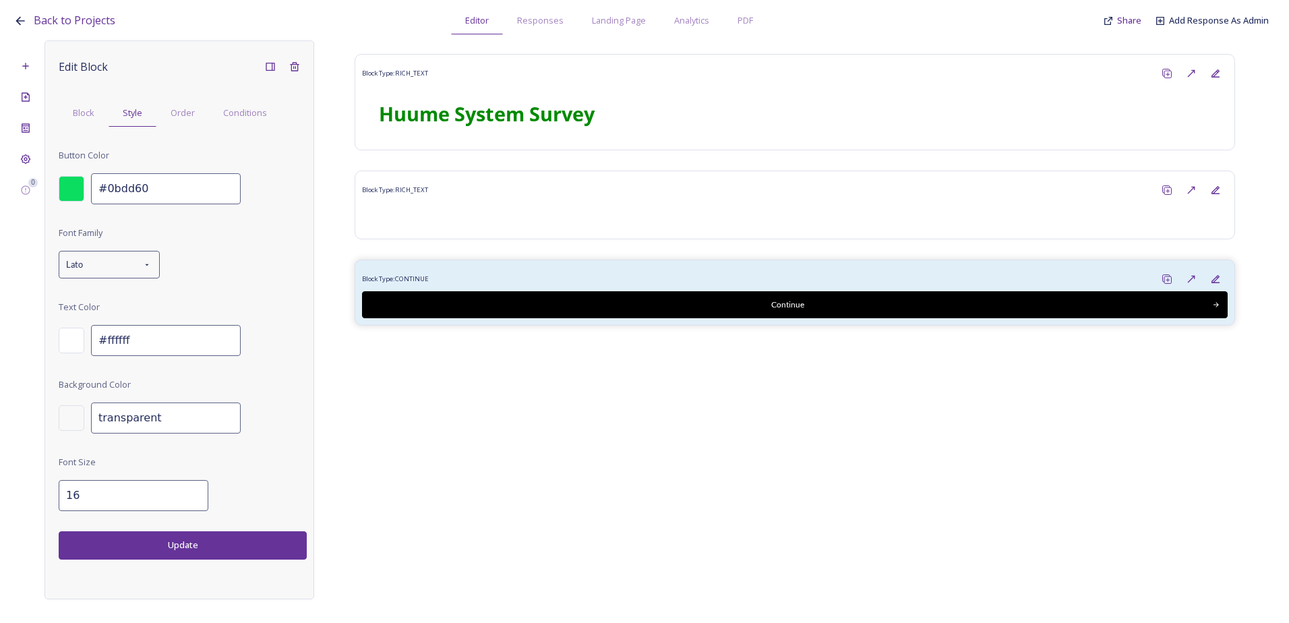
click at [184, 490] on input "16" at bounding box center [134, 495] width 150 height 31
click at [184, 490] on input "17" at bounding box center [134, 495] width 150 height 31
type input "18"
click at [184, 490] on input "18" at bounding box center [134, 495] width 150 height 31
click at [180, 550] on button "Update" at bounding box center [183, 545] width 248 height 28
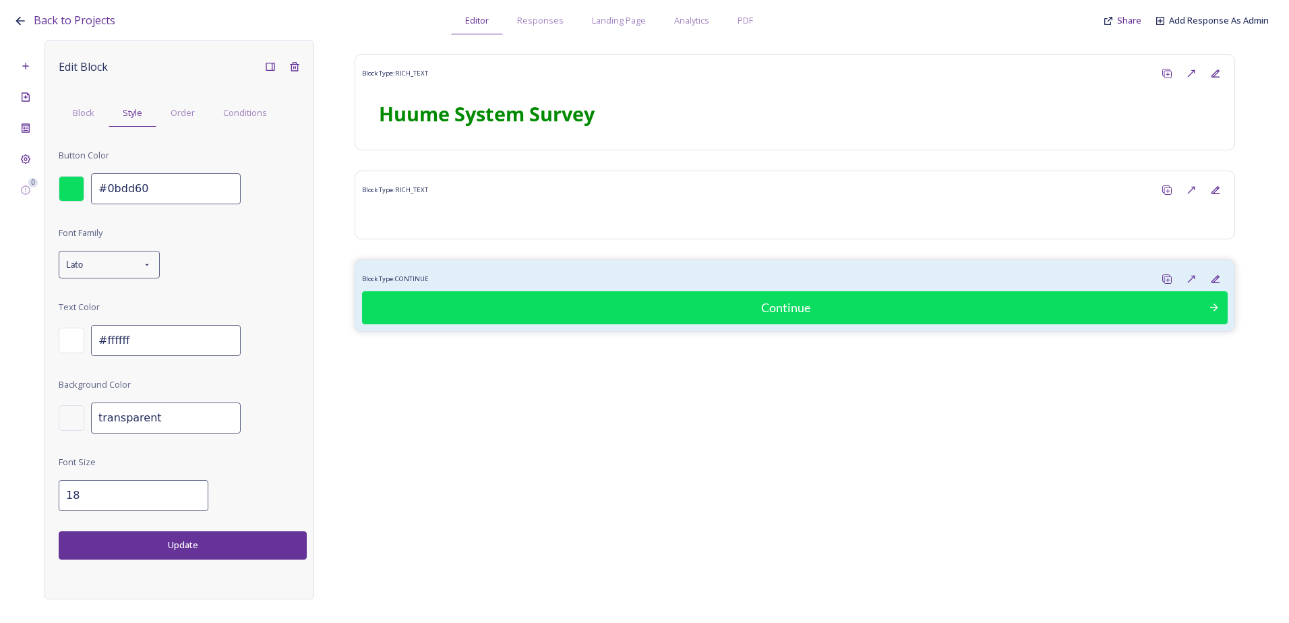
click at [71, 190] on div at bounding box center [72, 189] width 26 height 26
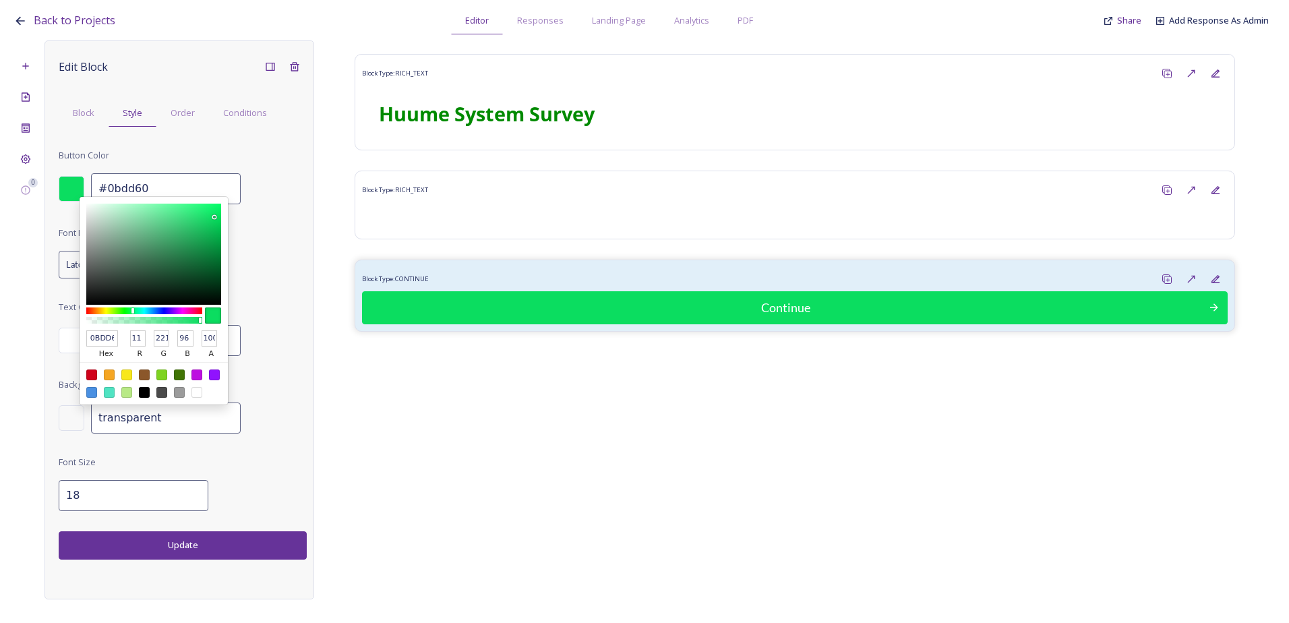
type input "#2cb563"
type input "2CB563"
type input "44"
type input "181"
type input "99"
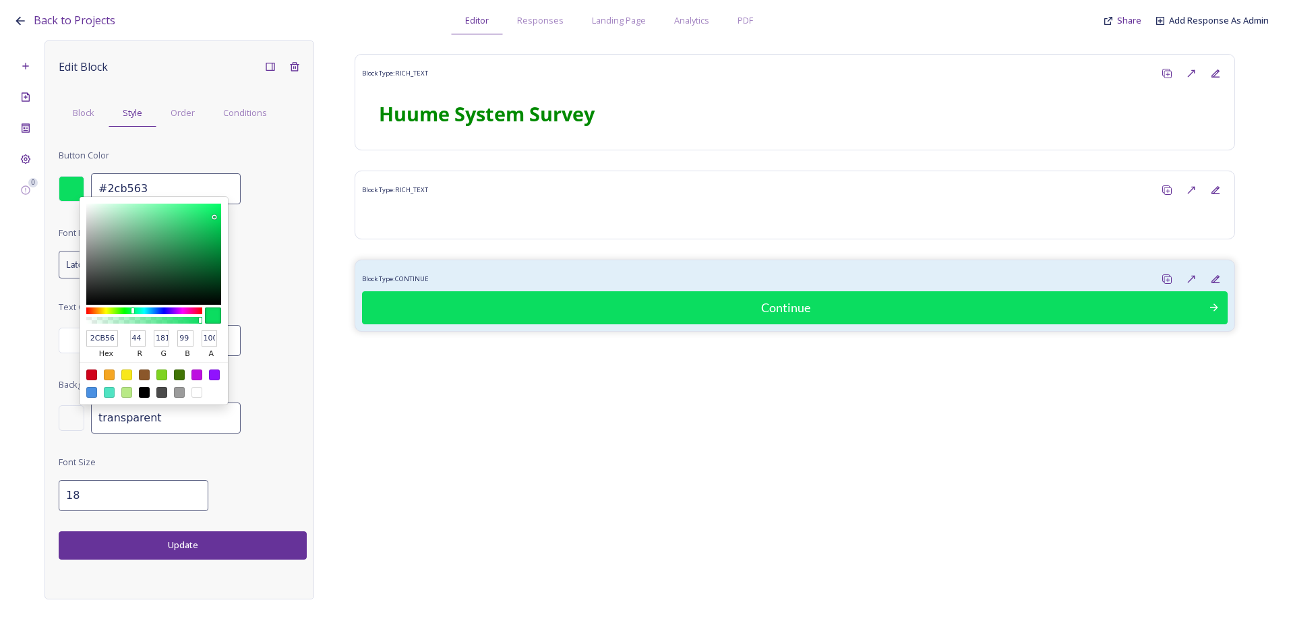
click at [188, 233] on div at bounding box center [153, 254] width 135 height 101
type input "#35d174"
type input "35D174"
type input "53"
type input "209"
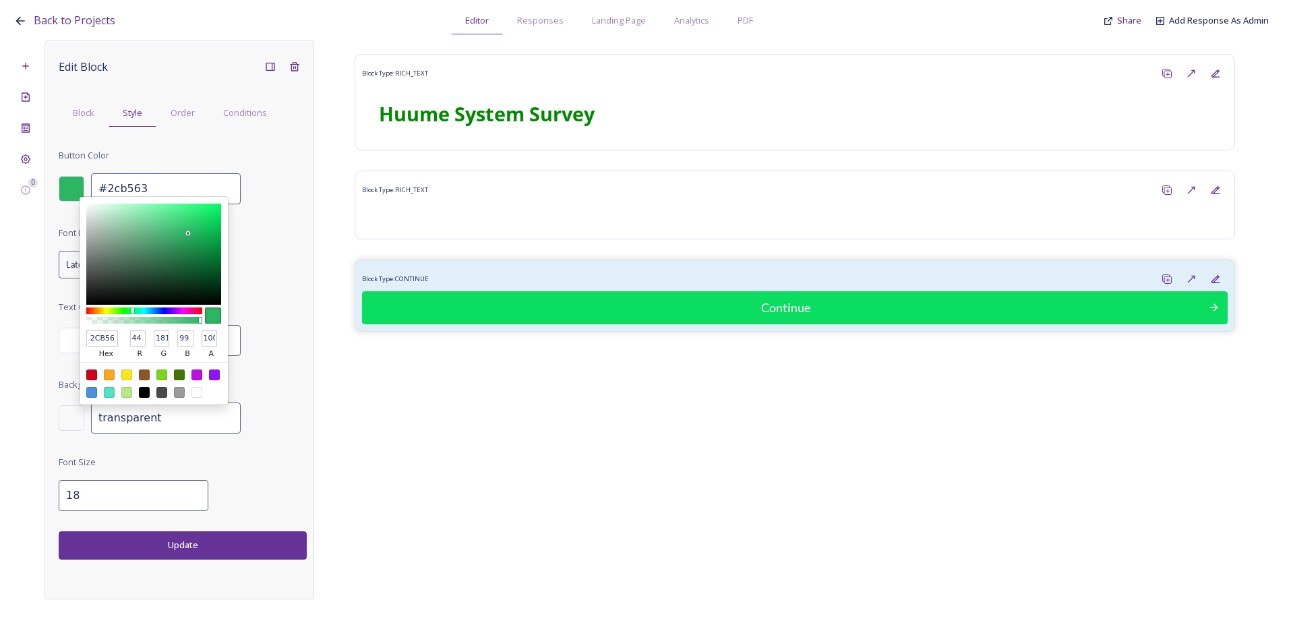
type input "116"
click at [187, 222] on div at bounding box center [153, 254] width 135 height 101
type input "#64e297"
type input "64E297"
type input "100"
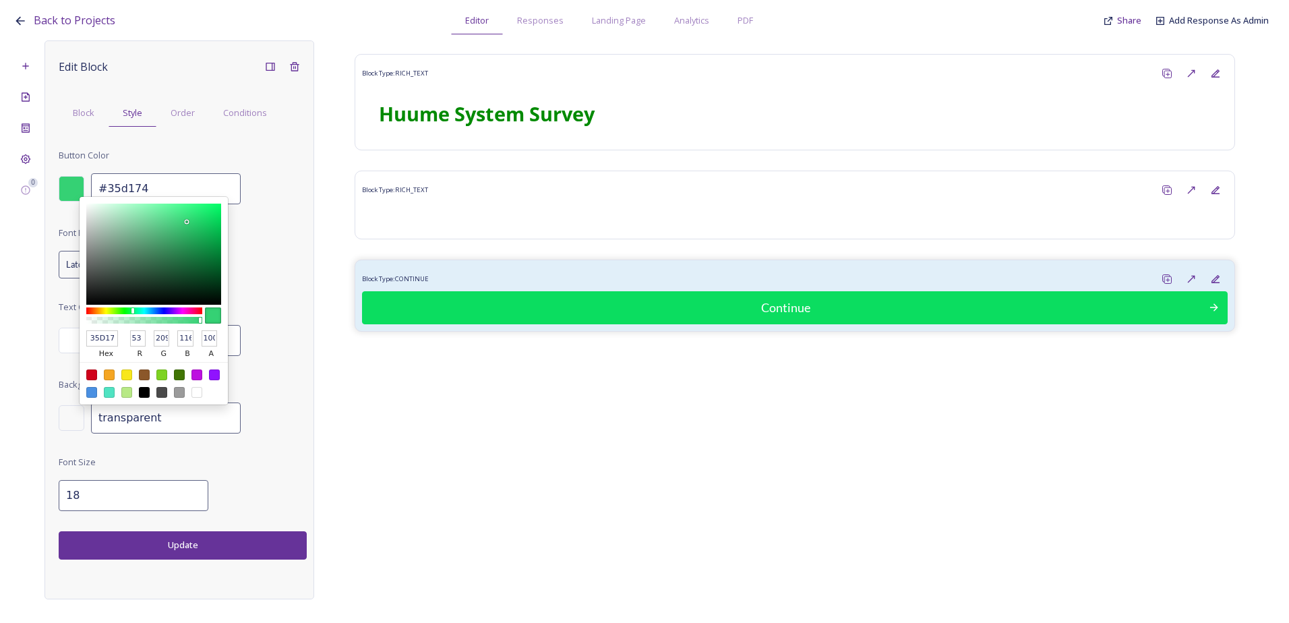
type input "226"
type input "151"
click at [162, 215] on div at bounding box center [153, 254] width 135 height 101
type input "#000000"
type input "000000"
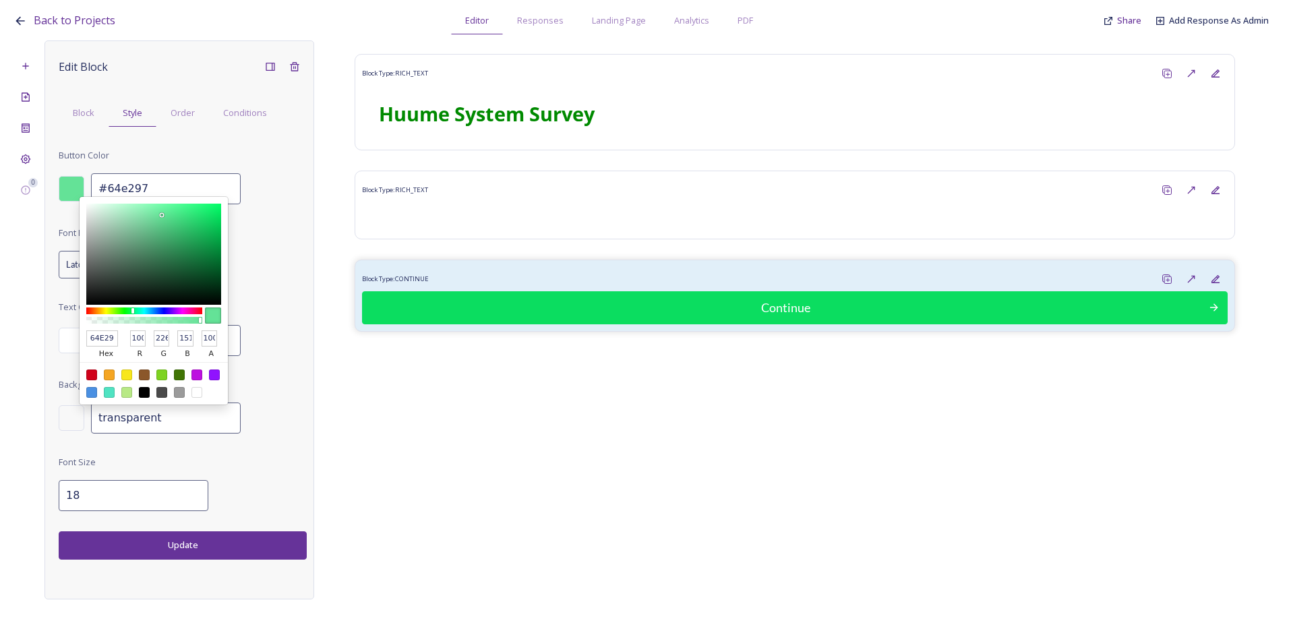
type input "0"
click at [123, 305] on div at bounding box center [153, 254] width 135 height 101
click at [127, 306] on div at bounding box center [144, 316] width 116 height 22
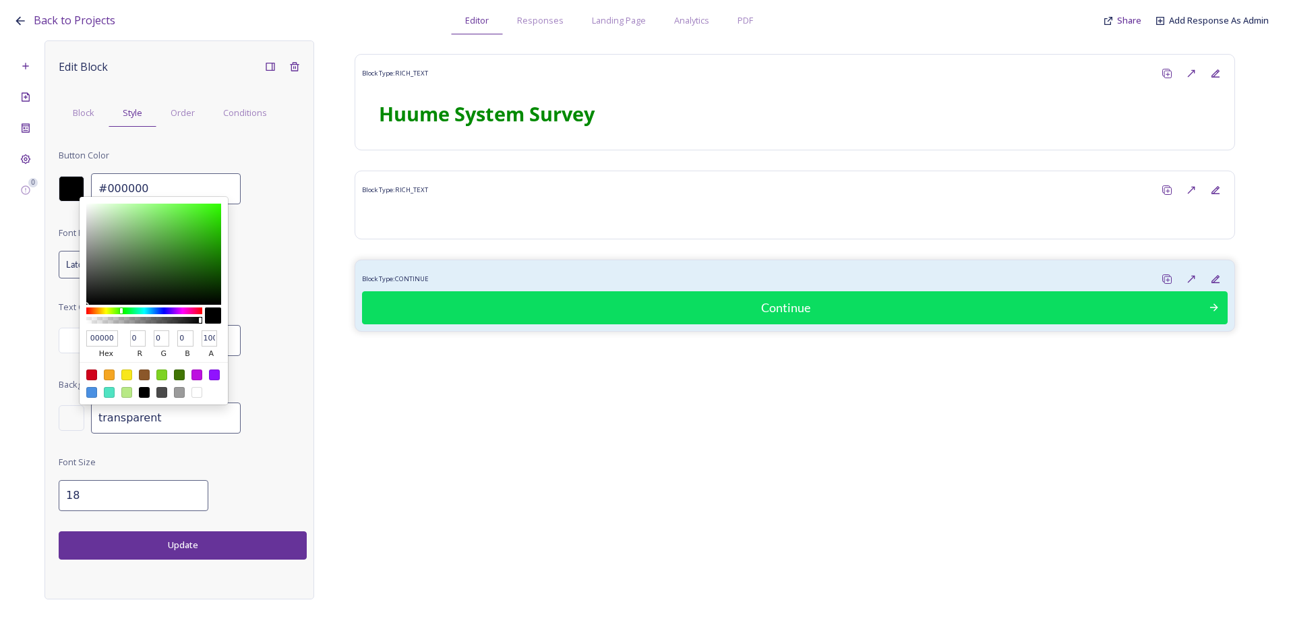
drag, startPoint x: 132, startPoint y: 309, endPoint x: 121, endPoint y: 308, distance: 10.8
click at [121, 308] on div at bounding box center [121, 310] width 3 height 5
type input "#59f036"
type input "59F036"
type input "89"
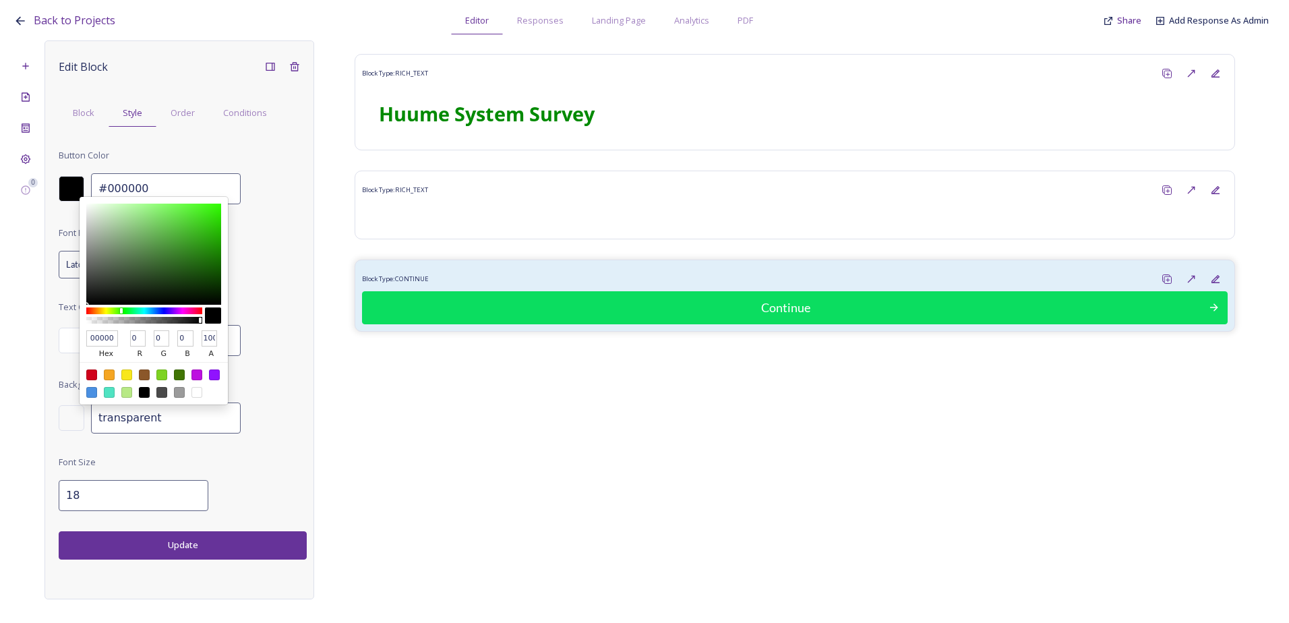
type input "240"
type input "54"
type input "#5bf537"
type input "5BF537"
type input "91"
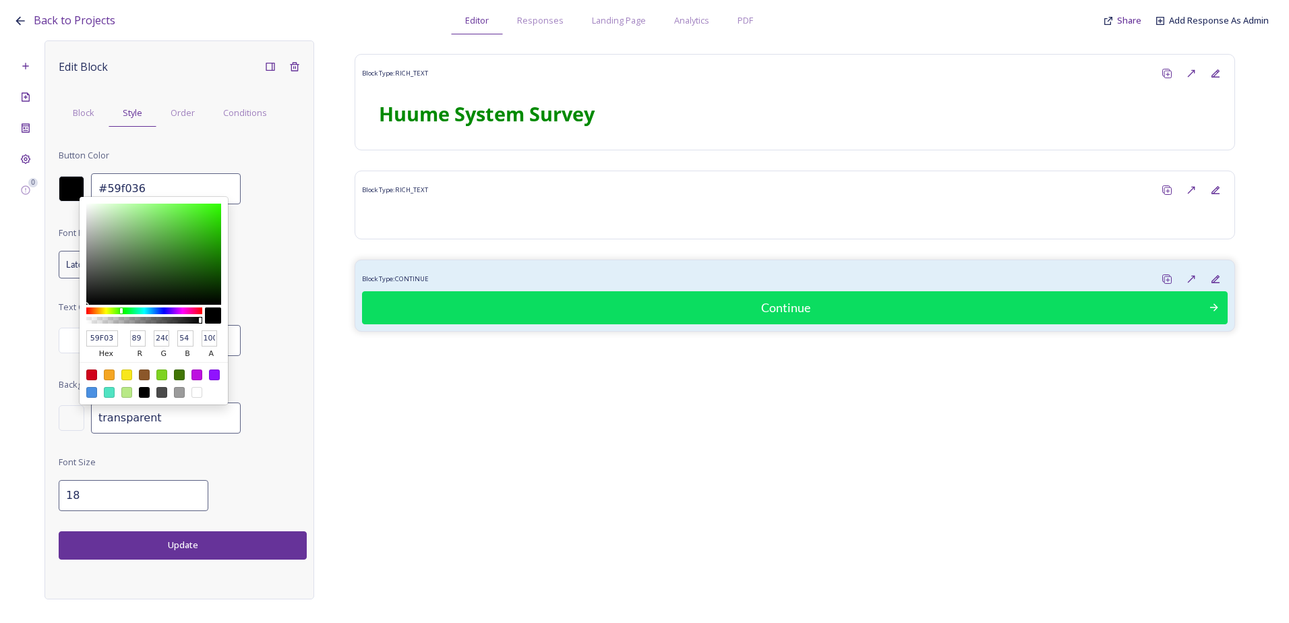
type input "245"
type input "55"
click at [191, 208] on div at bounding box center [153, 254] width 135 height 101
type input "#42b626"
type input "42B626"
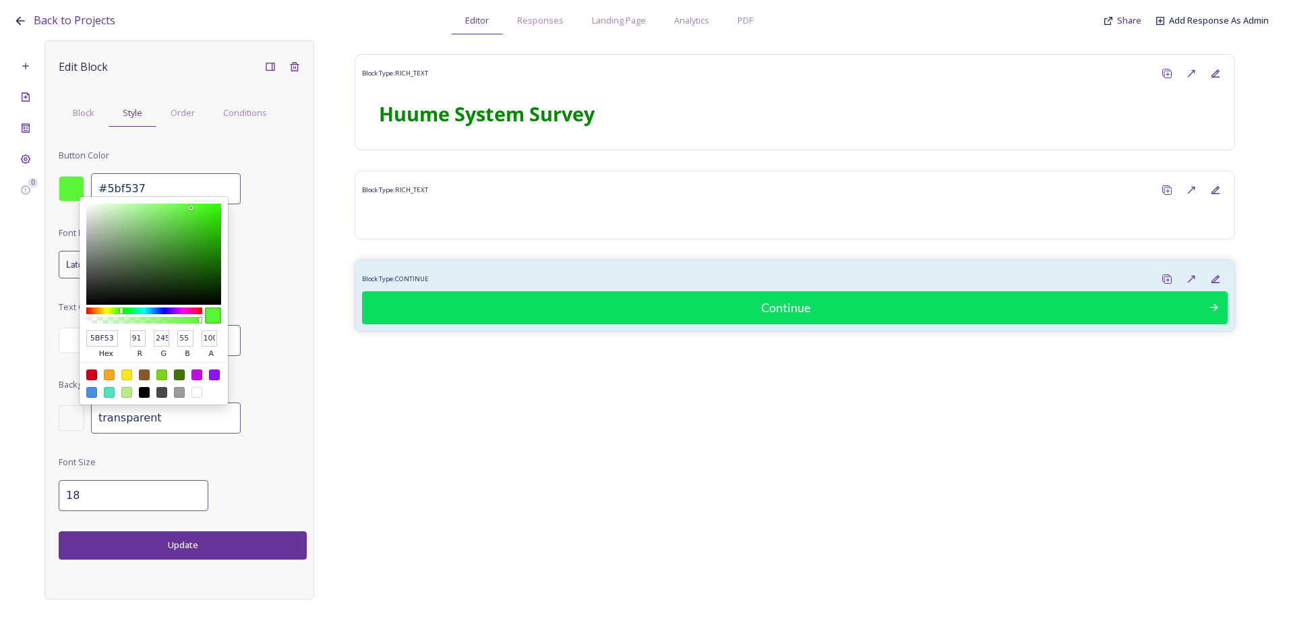
type input "66"
type input "182"
type input "38"
type input "#42b526"
type input "42B526"
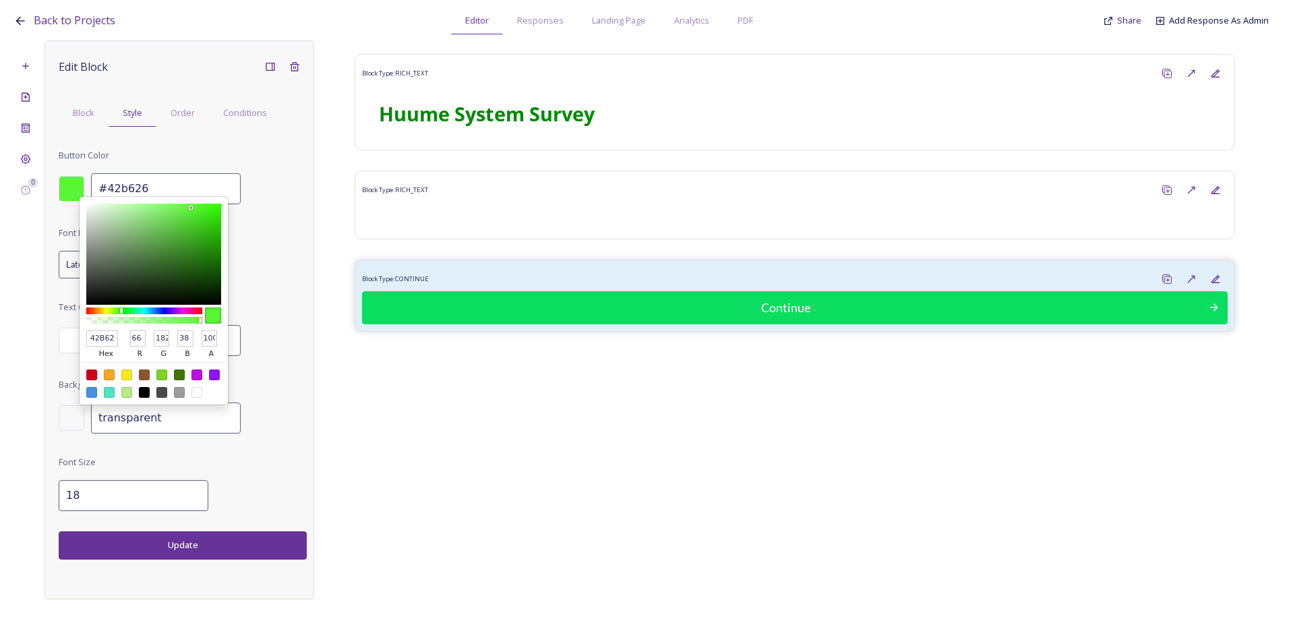
type input "181"
click at [193, 235] on div at bounding box center [153, 254] width 135 height 101
type input "#41b125"
type input "41B125"
type input "65"
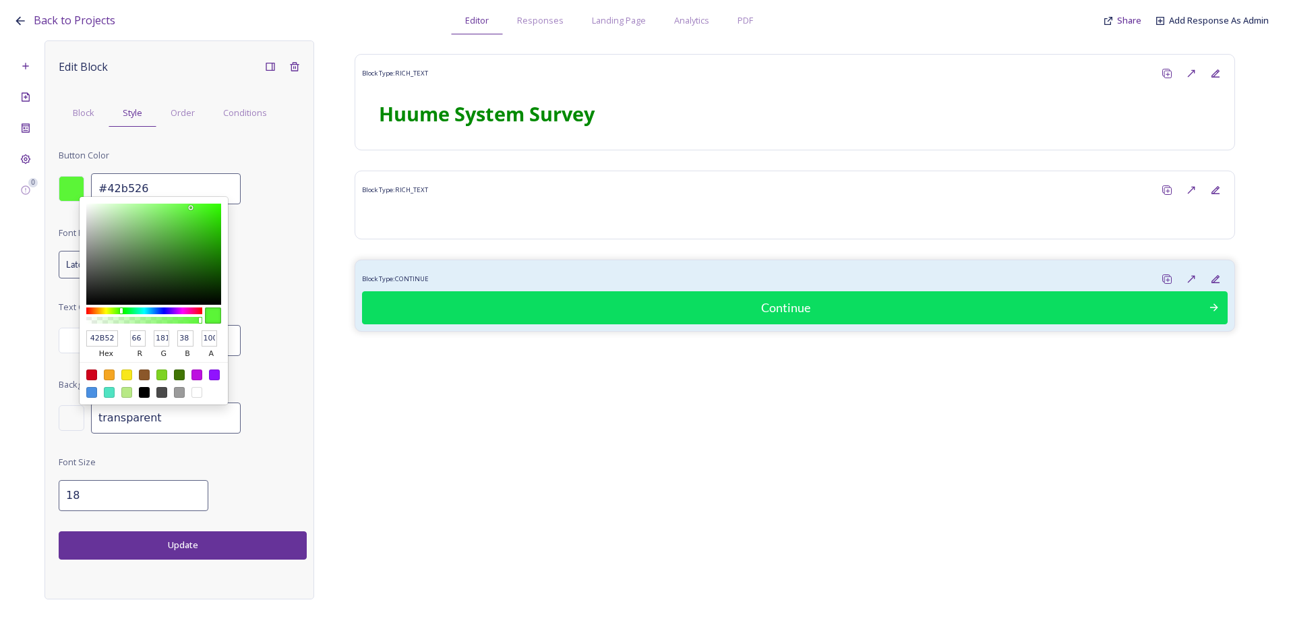
type input "177"
type input "37"
type input "#41af25"
type input "41AF25"
type input "175"
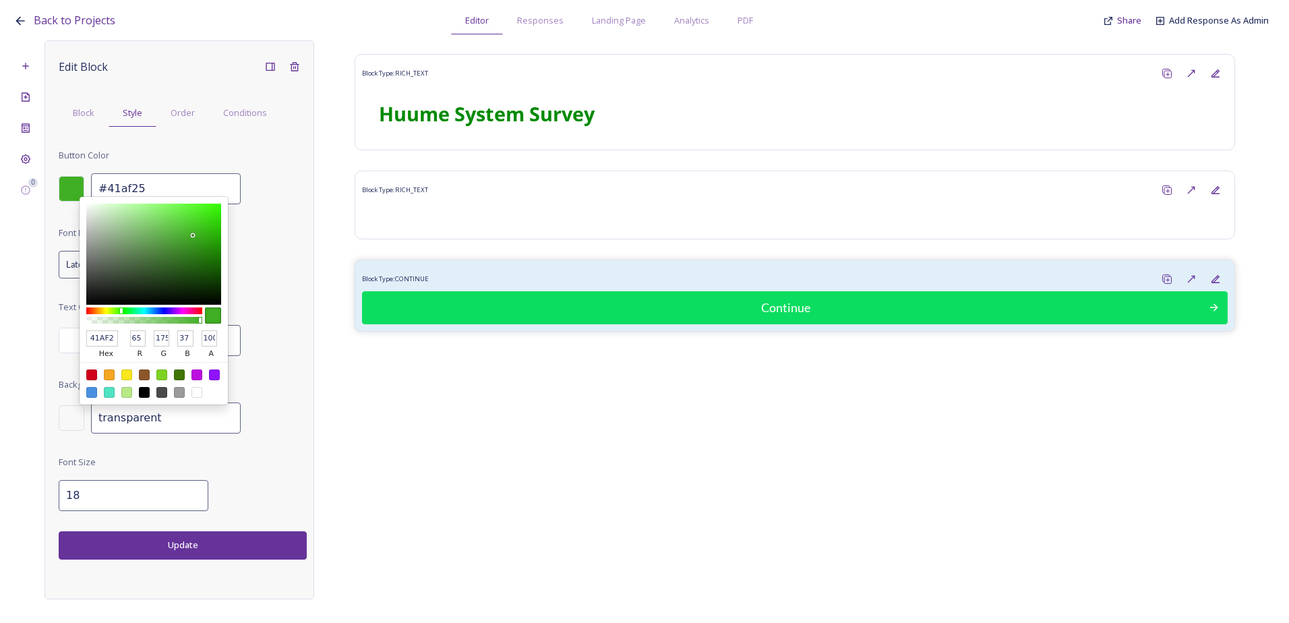
type input "#3fb322"
type input "3FB322"
type input "63"
type input "179"
type input "34"
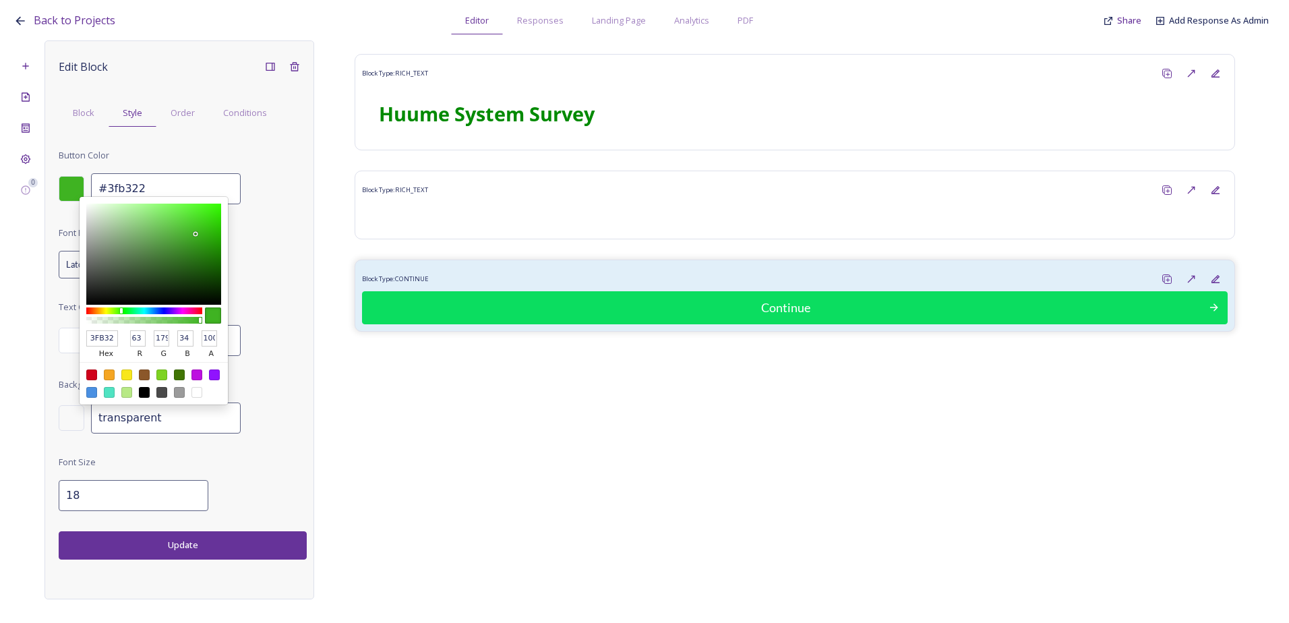
click at [196, 234] on div at bounding box center [153, 254] width 135 height 101
type input "#3bb31e"
type input "3BB31E"
type input "59"
type input "30"
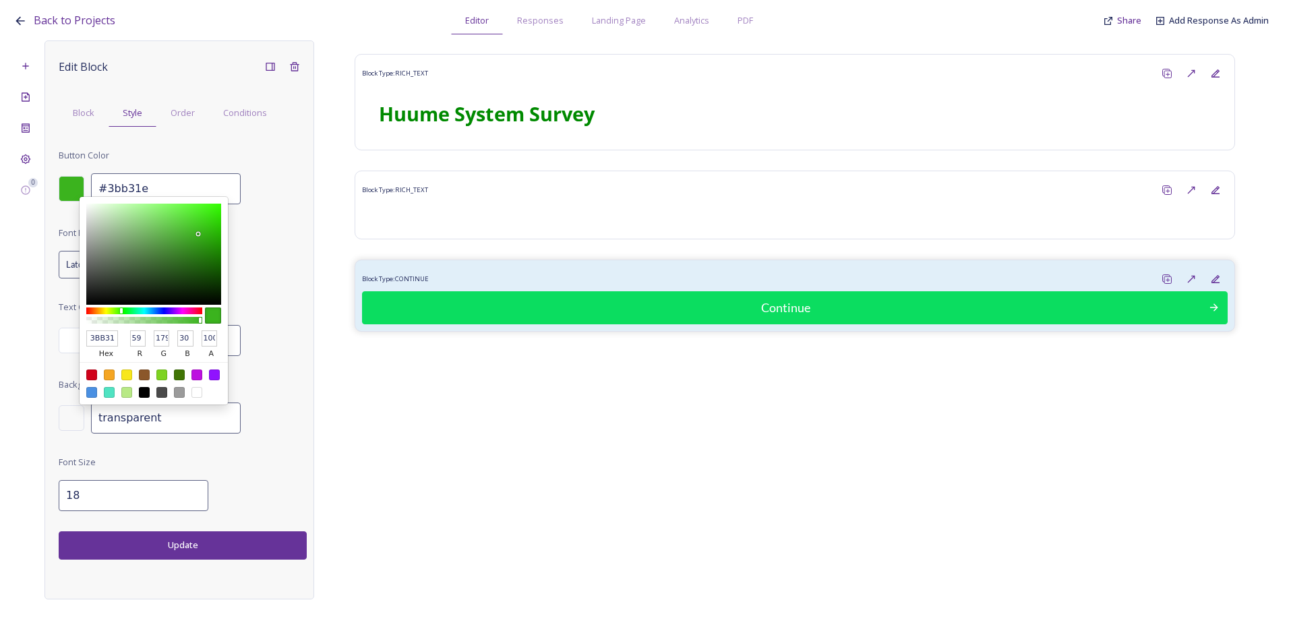
click at [199, 234] on div at bounding box center [153, 254] width 135 height 101
type input "#36b317"
type input "36B317"
type input "54"
type input "23"
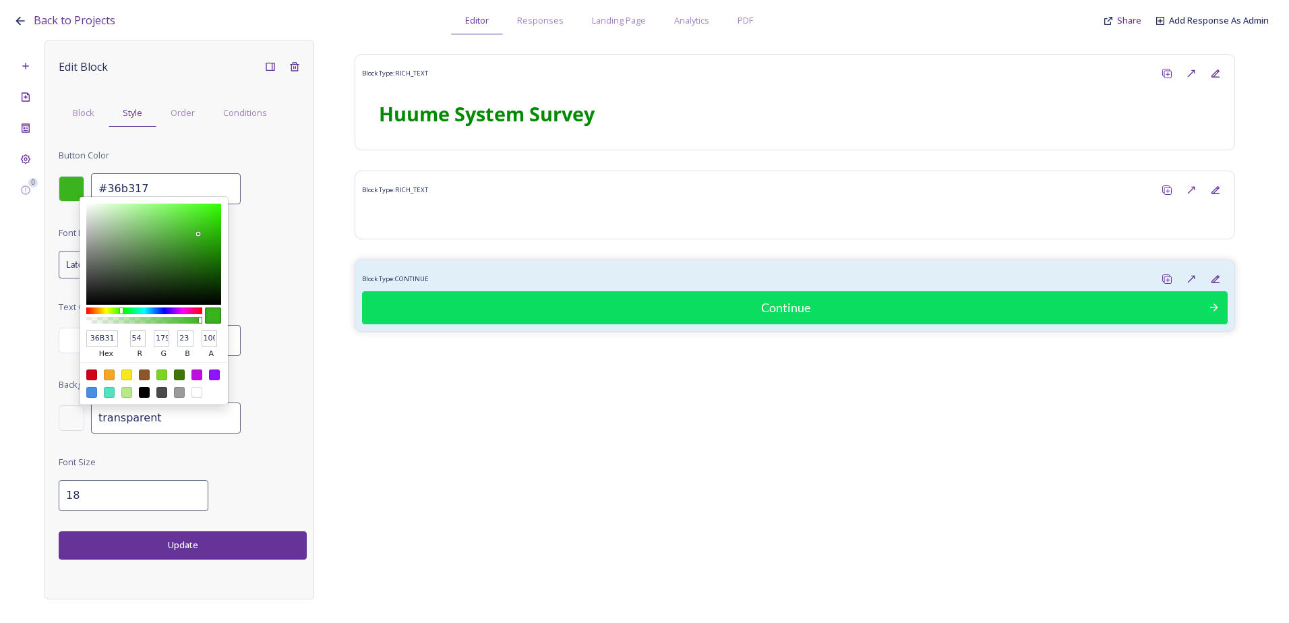
click at [204, 234] on div at bounding box center [153, 254] width 135 height 101
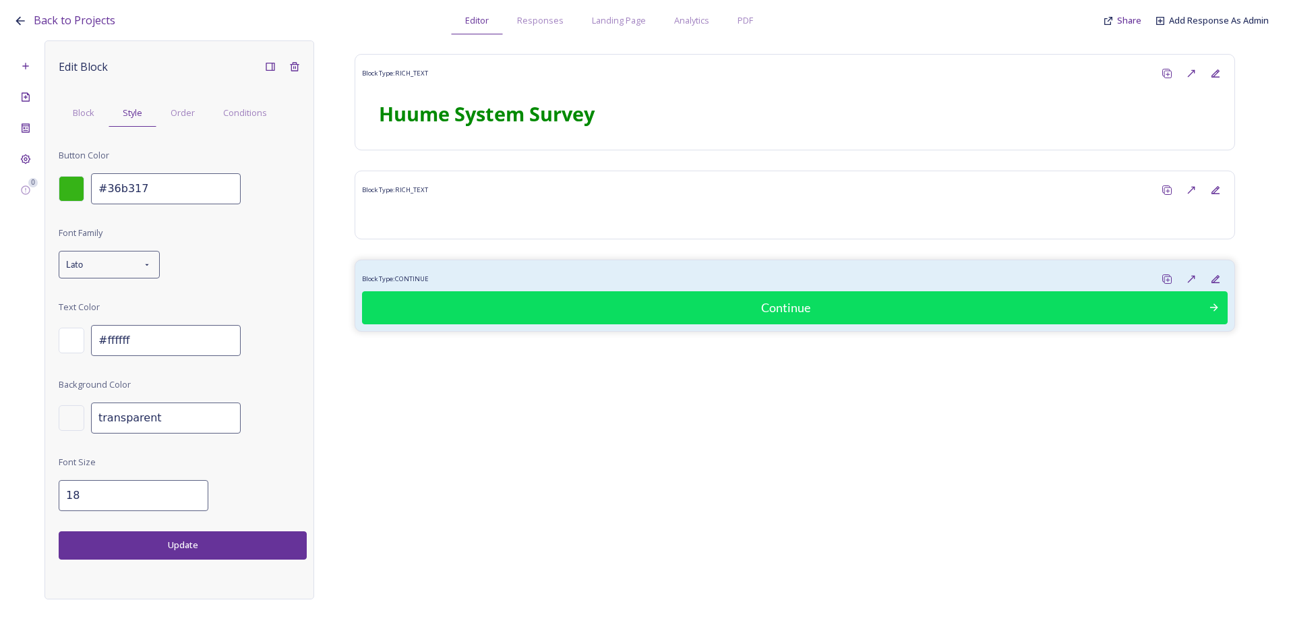
click at [212, 538] on button "Update" at bounding box center [183, 545] width 248 height 28
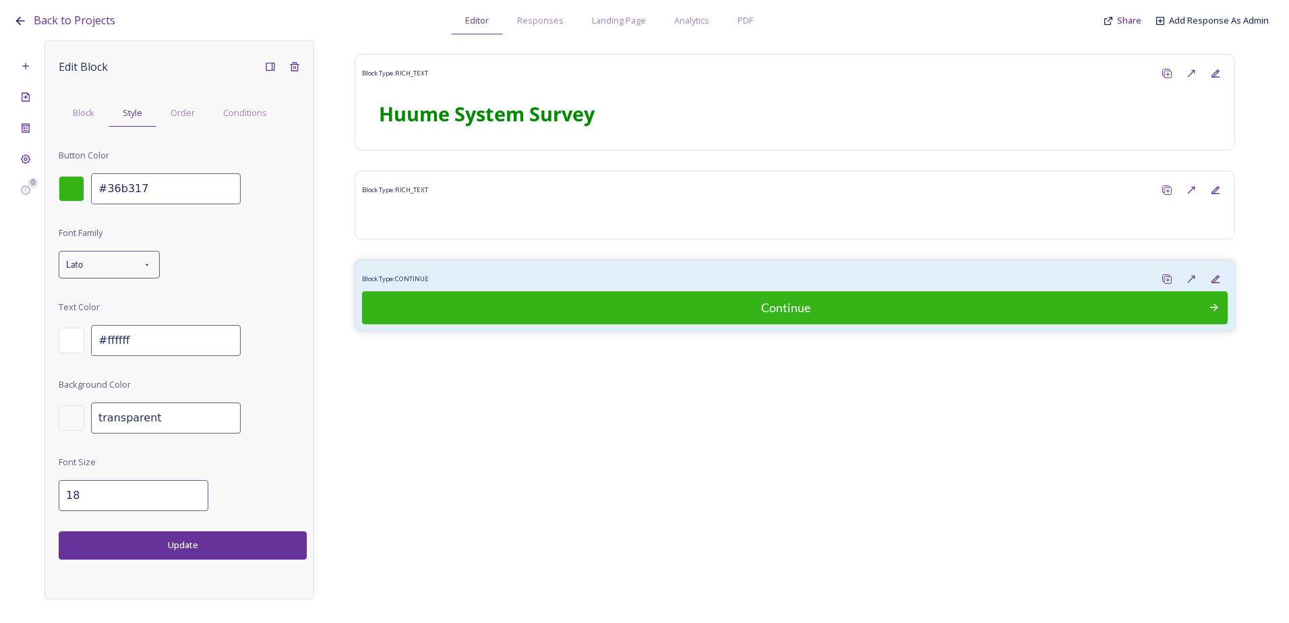
click at [612, 444] on div "Block Type: RICH_TEXT Huume System Survey Block Type: RICH_TEXT Block Type: CON…" at bounding box center [794, 309] width 961 height 539
click at [125, 264] on div "Lato" at bounding box center [109, 265] width 101 height 28
click at [223, 233] on div "Font Family Lato Text Color #ffffff Background Color transparent Font Size 18" at bounding box center [183, 368] width 248 height 287
click at [26, 64] on icon at bounding box center [25, 66] width 11 height 11
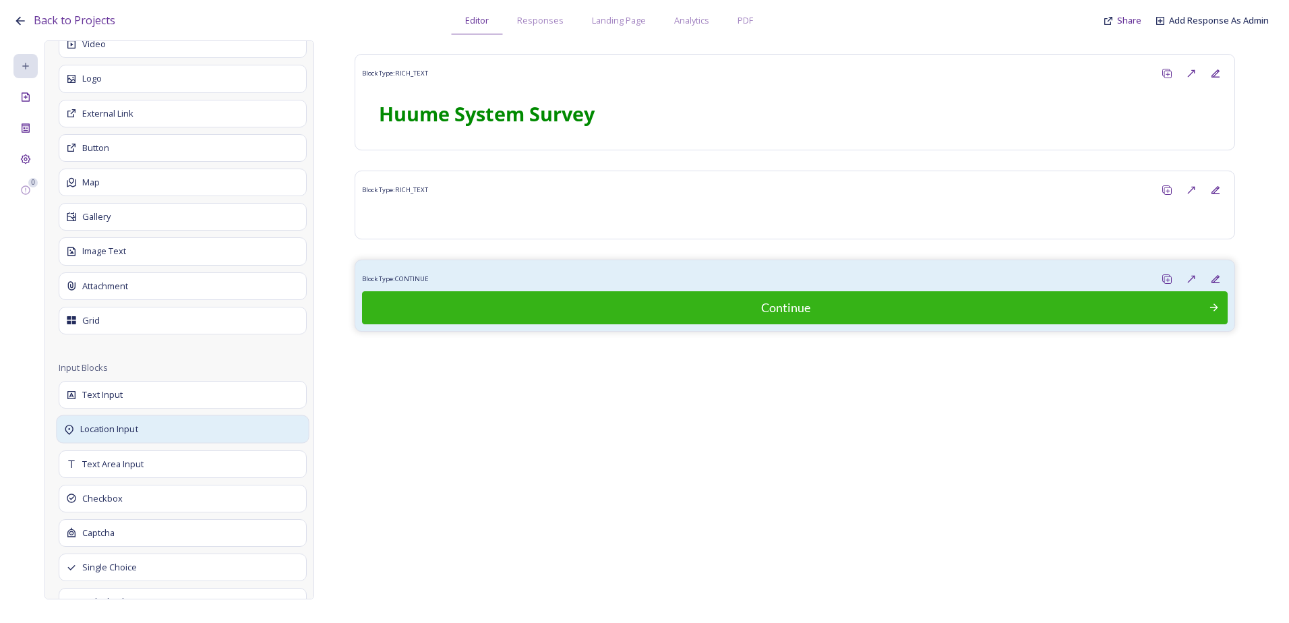
scroll to position [472, 0]
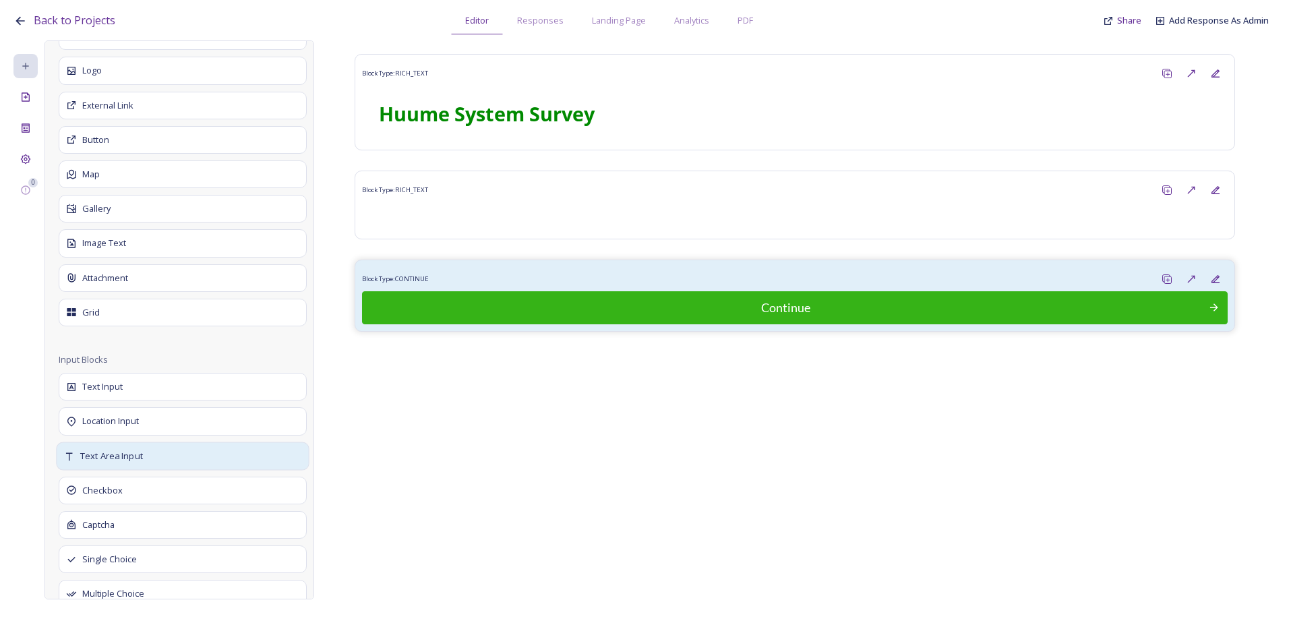
click at [169, 453] on div "Text Area Input" at bounding box center [182, 456] width 253 height 28
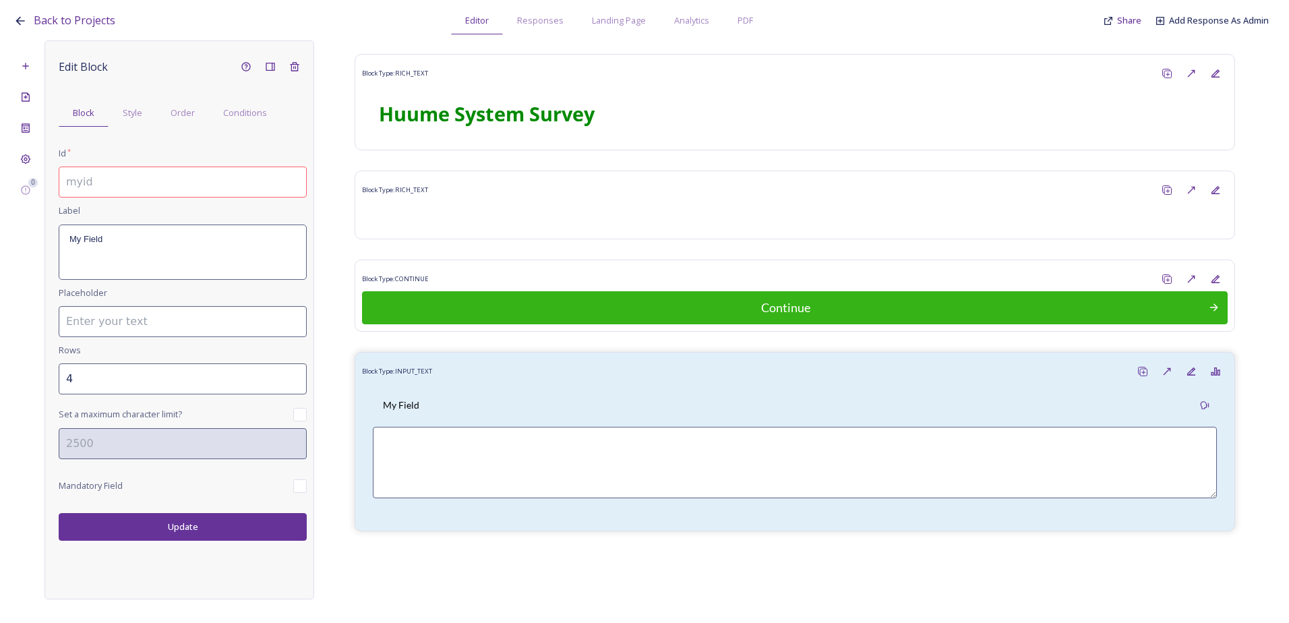
click at [116, 173] on input at bounding box center [183, 182] width 248 height 31
click at [180, 171] on input "1.1 Confirm your name" at bounding box center [183, 182] width 248 height 31
drag, startPoint x: 189, startPoint y: 185, endPoint x: 76, endPoint y: 181, distance: 112.7
click at [76, 181] on input "1.1 Confirm your name" at bounding box center [183, 182] width 248 height 31
type input "1.1 Confirm your name"
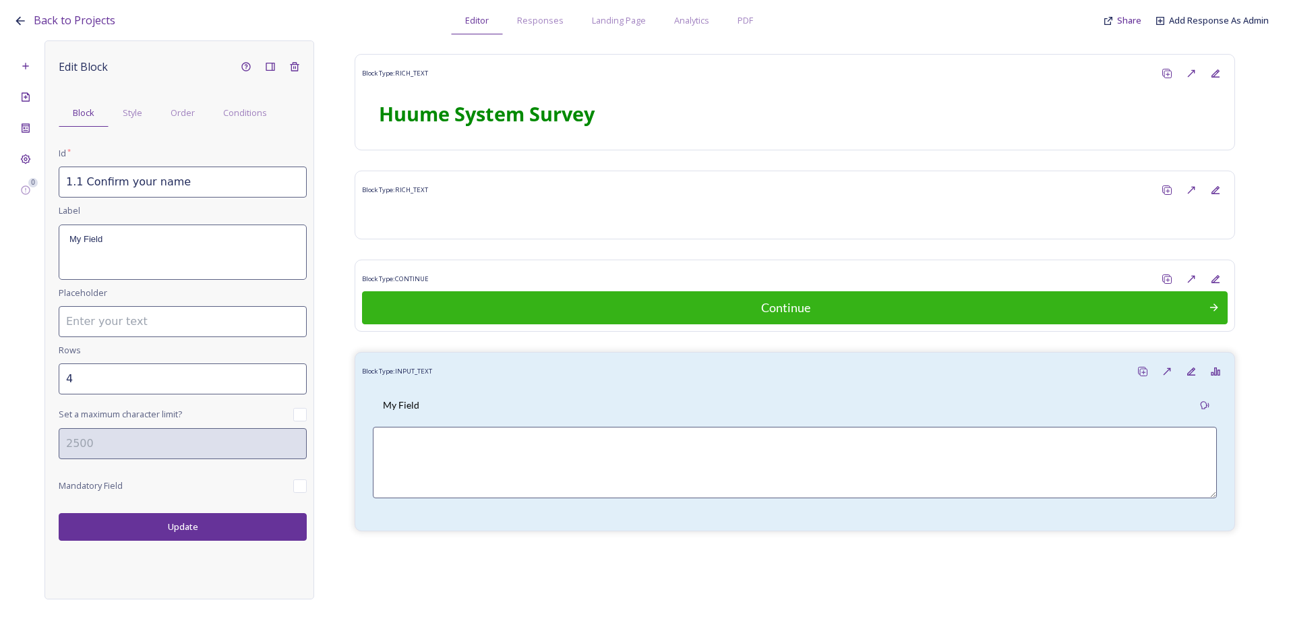
click at [94, 251] on div "My Field" at bounding box center [182, 252] width 247 height 54
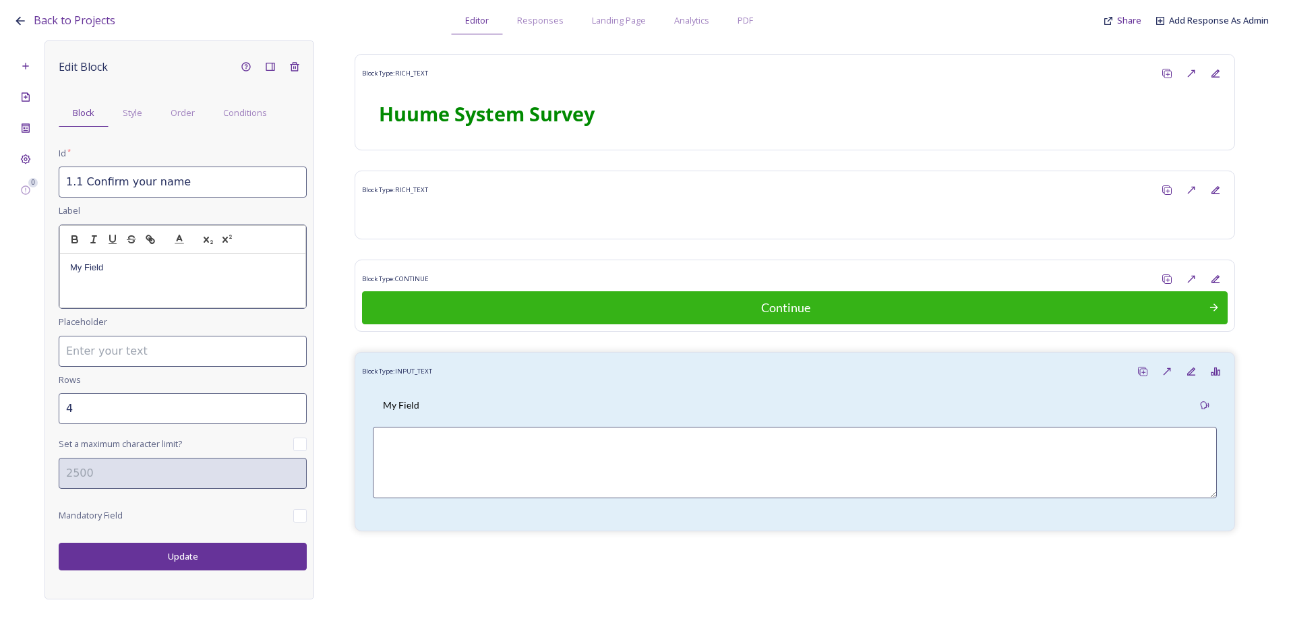
click at [84, 267] on p "My Field" at bounding box center [182, 268] width 225 height 12
drag, startPoint x: 84, startPoint y: 267, endPoint x: 67, endPoint y: 270, distance: 17.2
click at [67, 270] on div "My Field" at bounding box center [182, 281] width 245 height 54
drag, startPoint x: 59, startPoint y: 267, endPoint x: 32, endPoint y: 267, distance: 26.3
click at [32, 267] on div "0 Edit Block Block Style Order Conditions Id * 1.1 Confirm your name Label My F…" at bounding box center [644, 319] width 1262 height 559
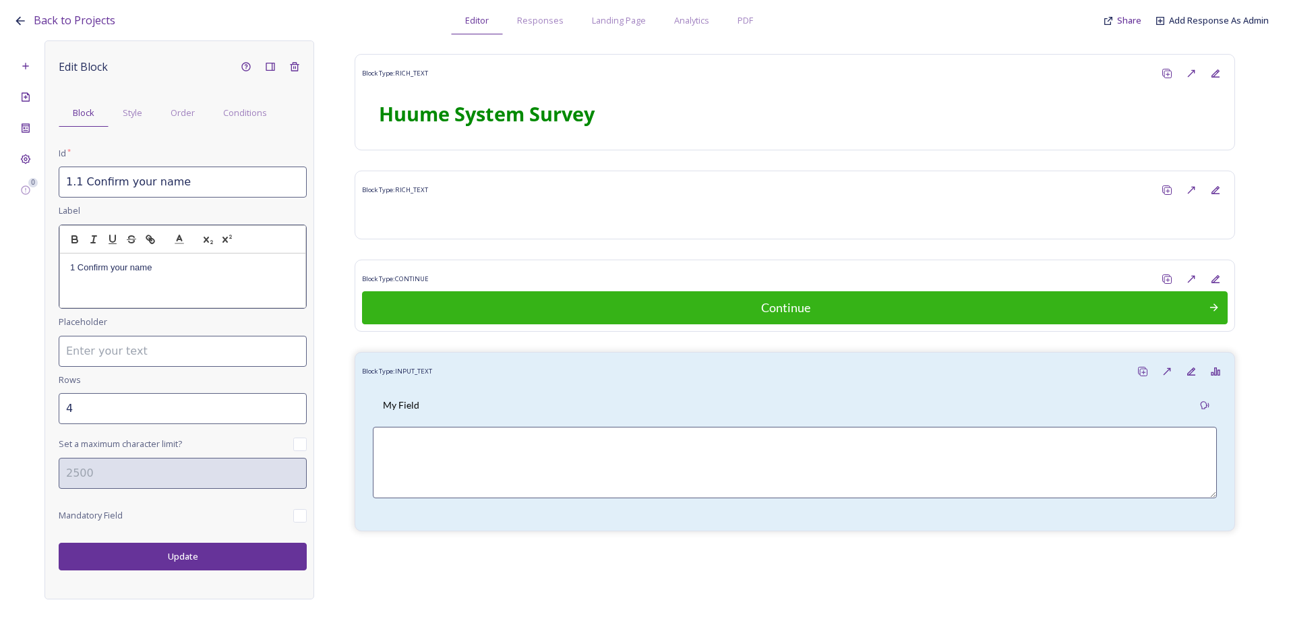
click at [74, 268] on p "1 Confirm your name" at bounding box center [182, 268] width 225 height 12
drag, startPoint x: 179, startPoint y: 274, endPoint x: 12, endPoint y: 258, distance: 167.4
click at [12, 258] on div "Back to Projects Editor Responses Landing Page Analytics PDF Share Add Response…" at bounding box center [644, 311] width 1289 height 623
click at [69, 236] on icon "button" at bounding box center [75, 239] width 12 height 12
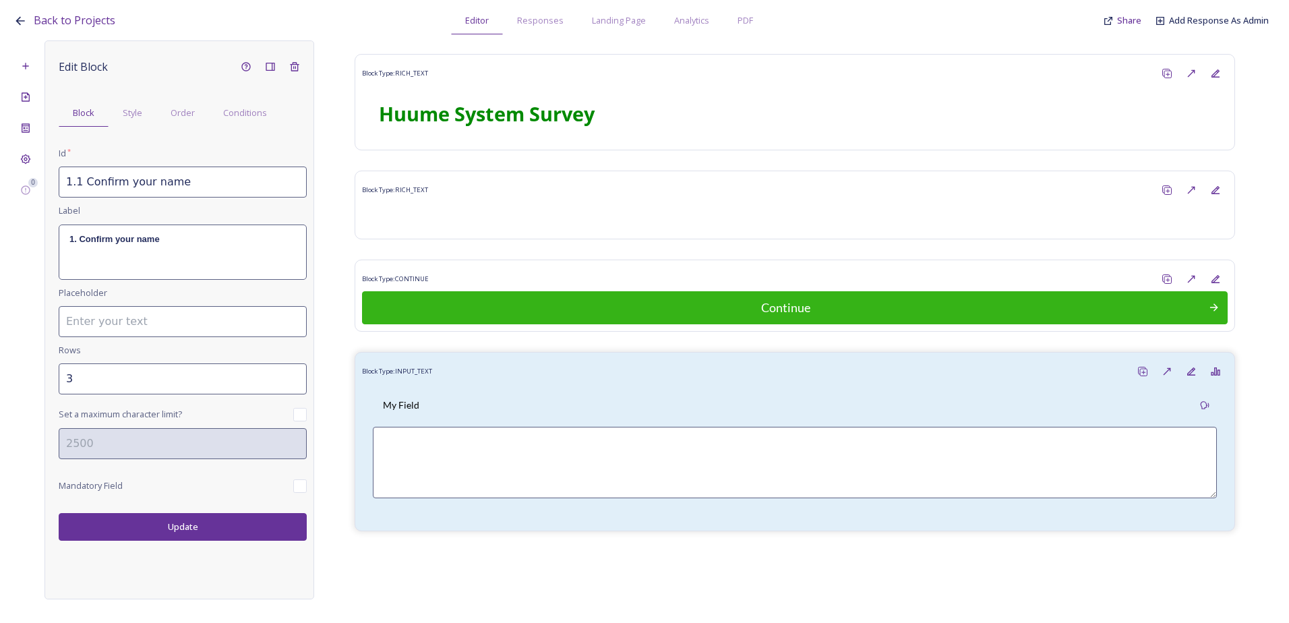
click at [293, 394] on input "3" at bounding box center [183, 378] width 248 height 31
type input "2"
click at [290, 383] on input "2" at bounding box center [183, 378] width 248 height 31
click at [222, 529] on button "Update" at bounding box center [183, 527] width 248 height 28
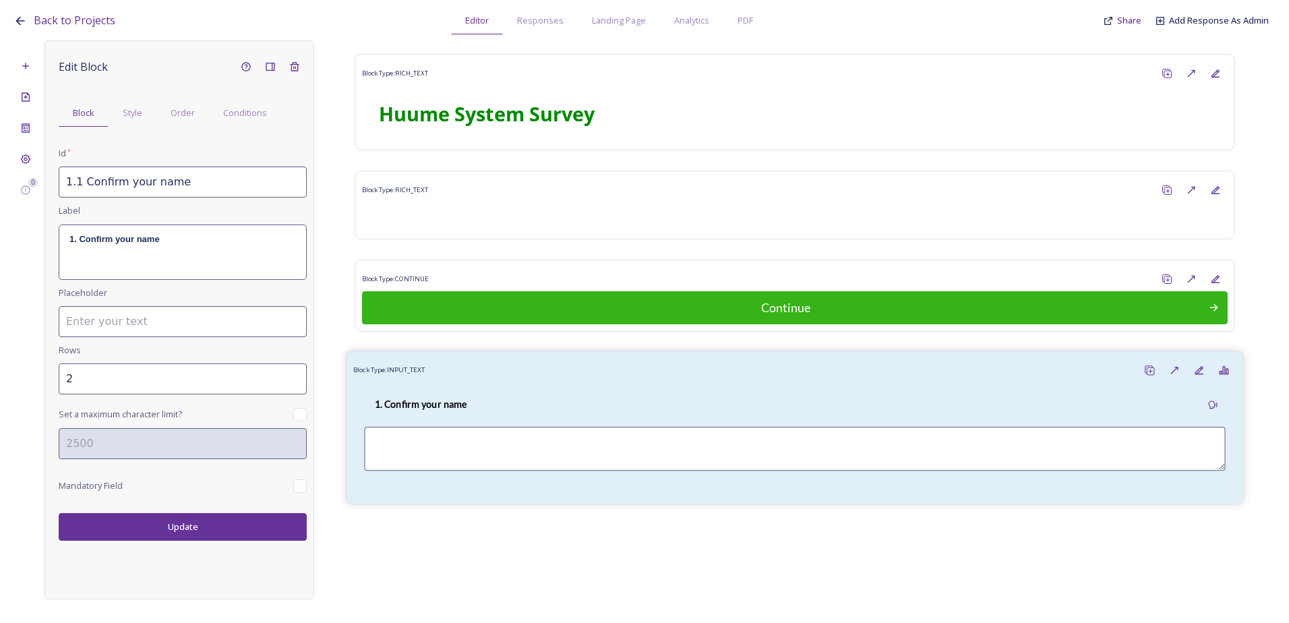
click at [463, 384] on div "1. Confirm your name" at bounding box center [794, 440] width 883 height 114
click at [189, 111] on span "Order" at bounding box center [183, 113] width 24 height 13
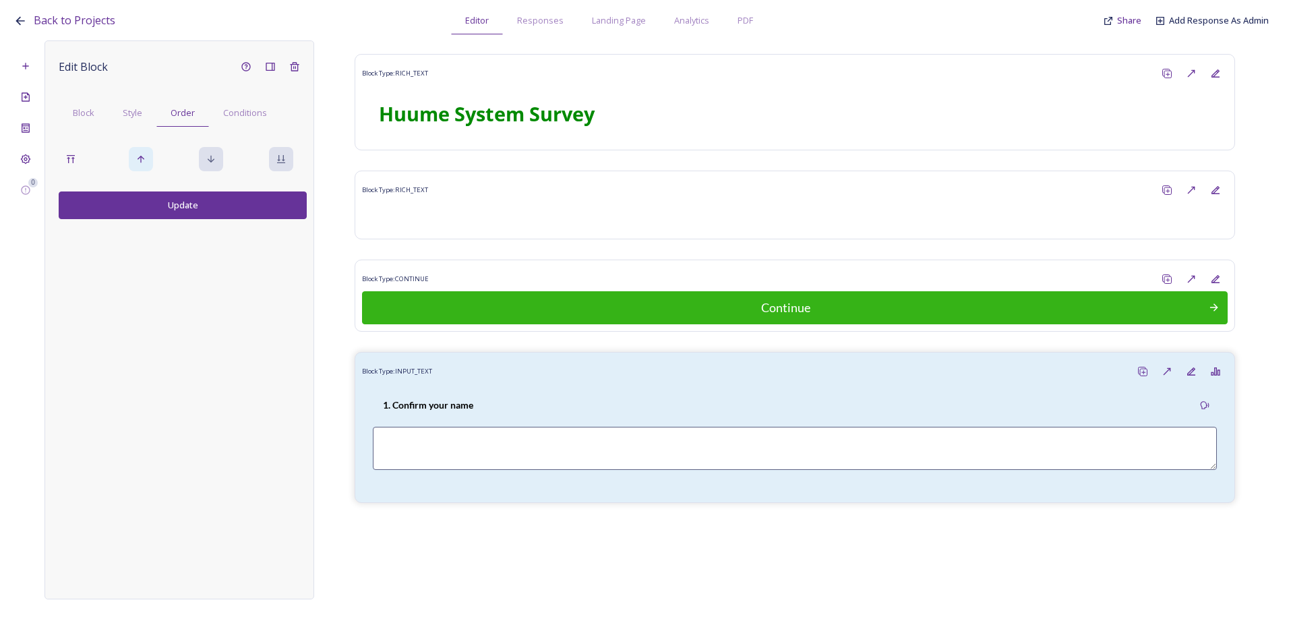
click at [148, 161] on div at bounding box center [141, 159] width 24 height 24
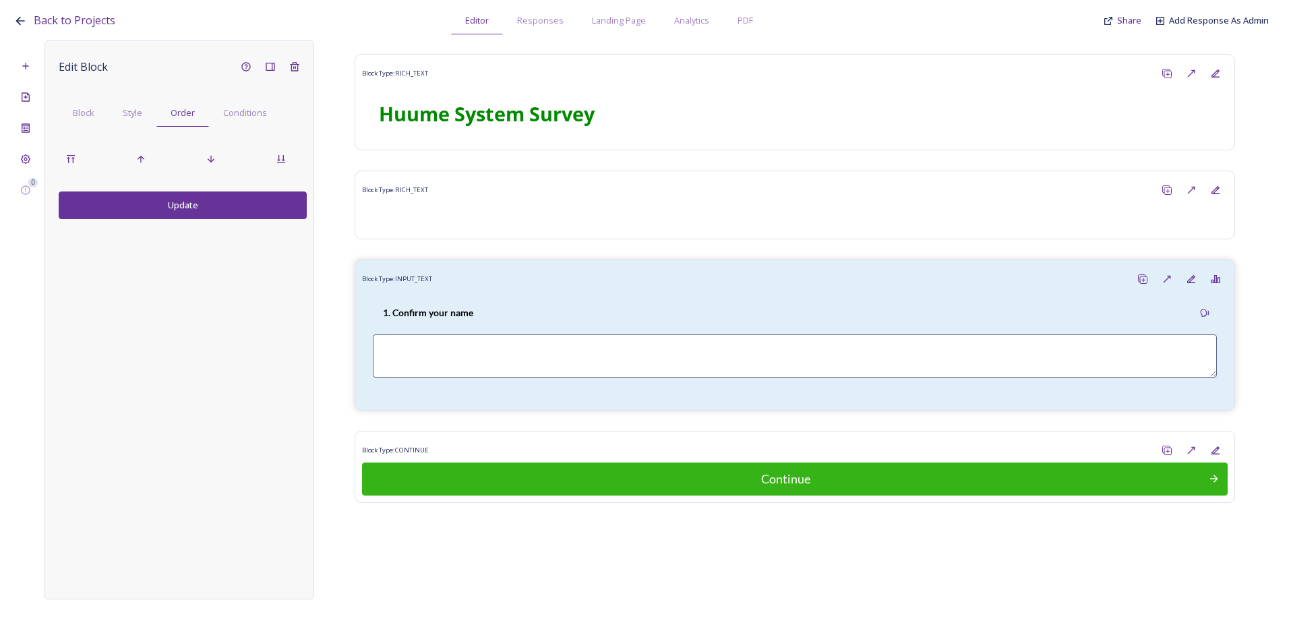
click at [158, 200] on button "Update" at bounding box center [183, 205] width 248 height 28
click at [93, 112] on span "Block" at bounding box center [84, 113] width 22 height 13
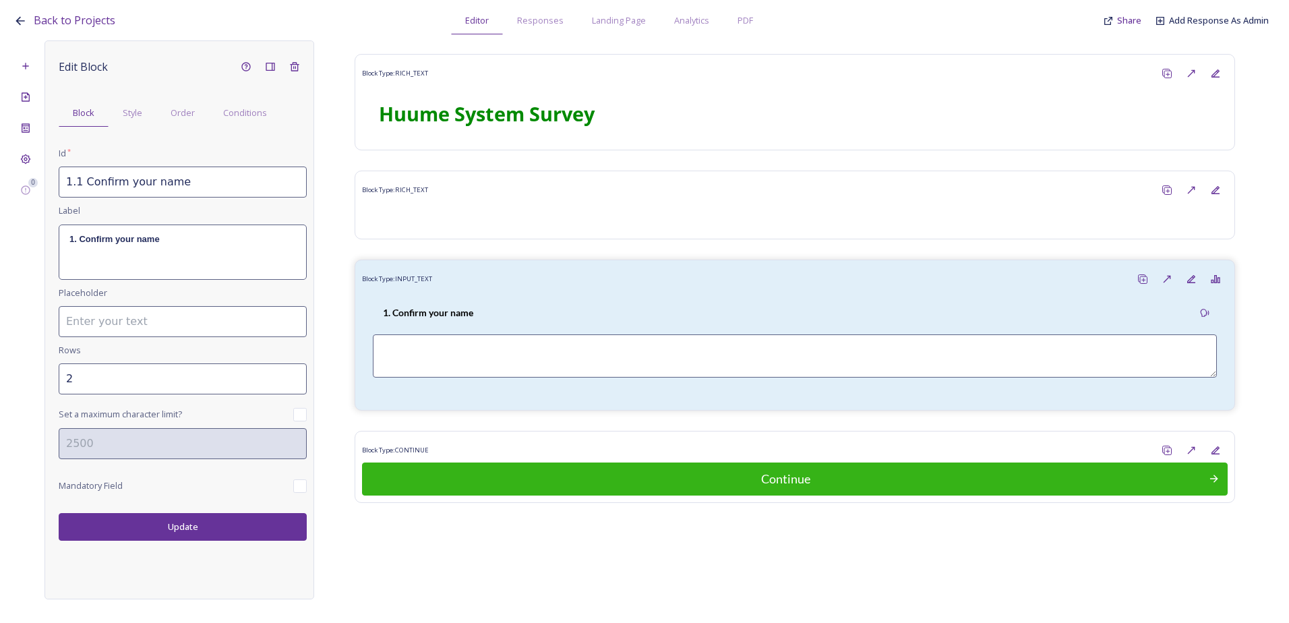
click at [298, 479] on input "checkbox" at bounding box center [299, 485] width 13 height 13
checkbox input "true"
click at [264, 531] on button "Update" at bounding box center [183, 527] width 248 height 28
click at [32, 64] on div "Add New Block" at bounding box center [25, 66] width 24 height 24
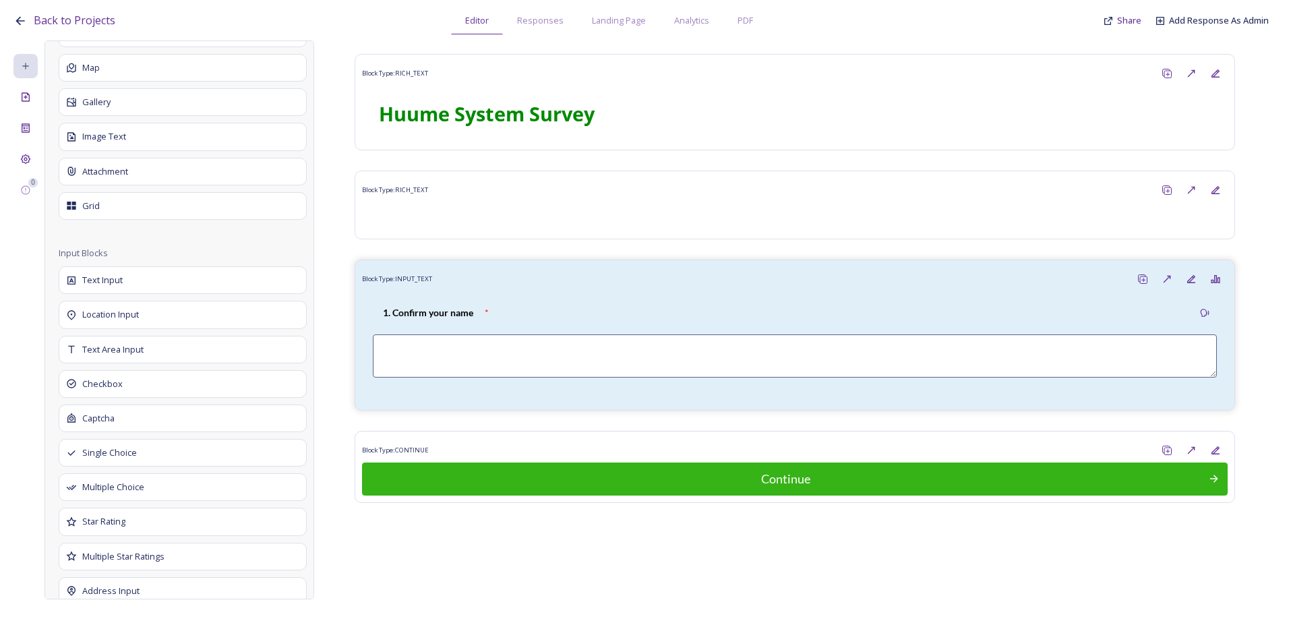
scroll to position [607, 0]
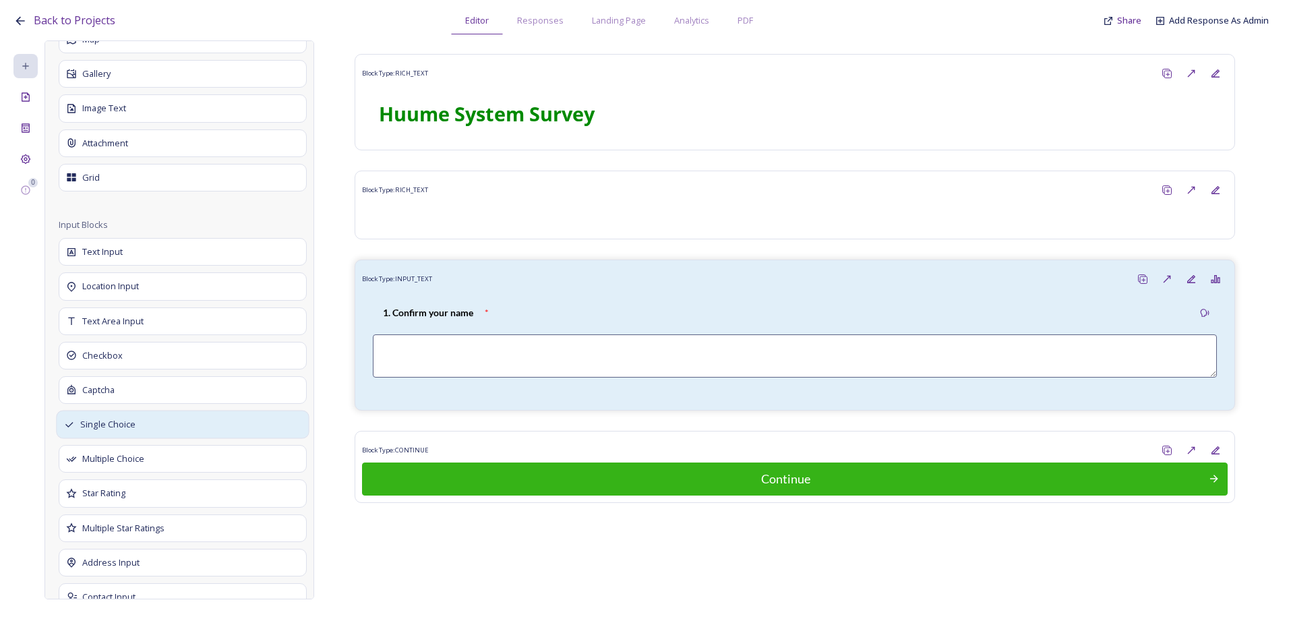
click at [150, 423] on div "Single Choice" at bounding box center [182, 425] width 253 height 28
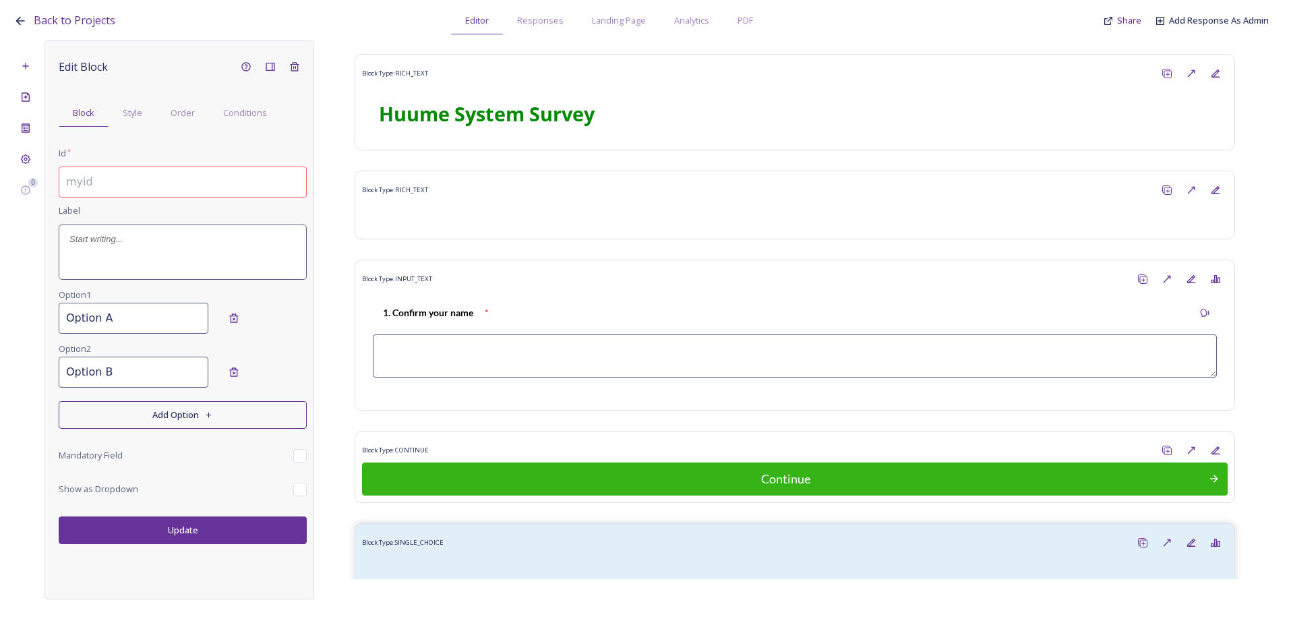
click at [96, 182] on input at bounding box center [183, 182] width 248 height 31
click at [169, 251] on div at bounding box center [182, 252] width 247 height 54
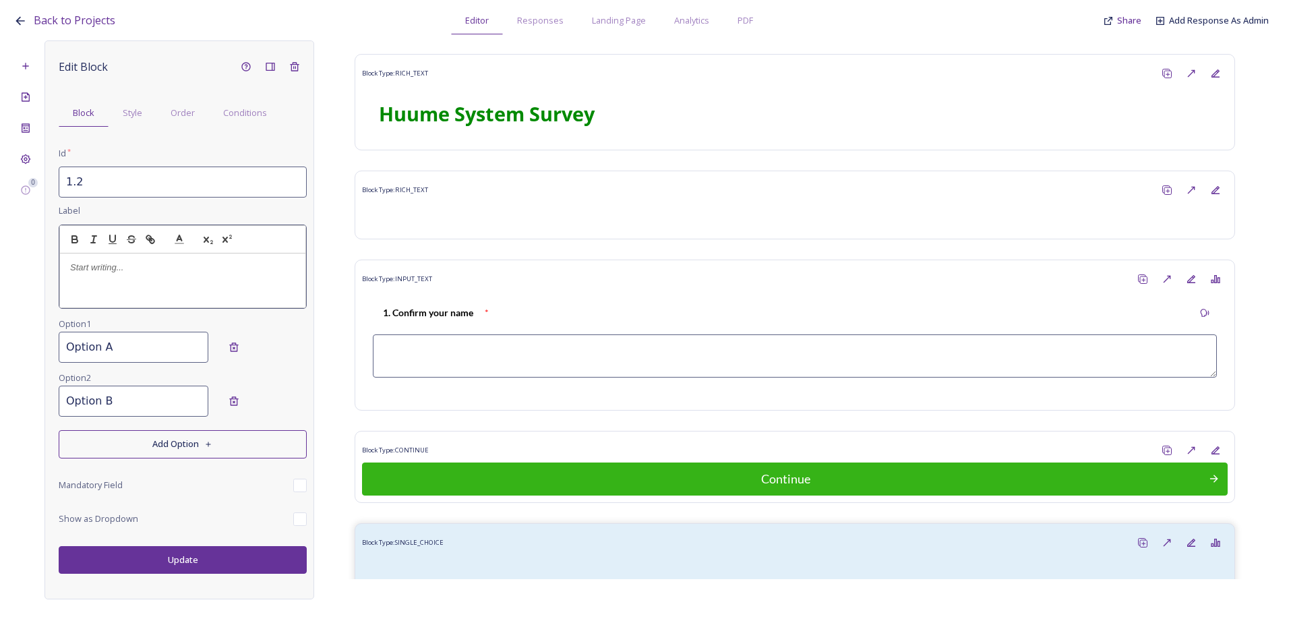
click at [103, 251] on div at bounding box center [182, 239] width 247 height 29
click at [115, 181] on input "1.2" at bounding box center [183, 182] width 248 height 31
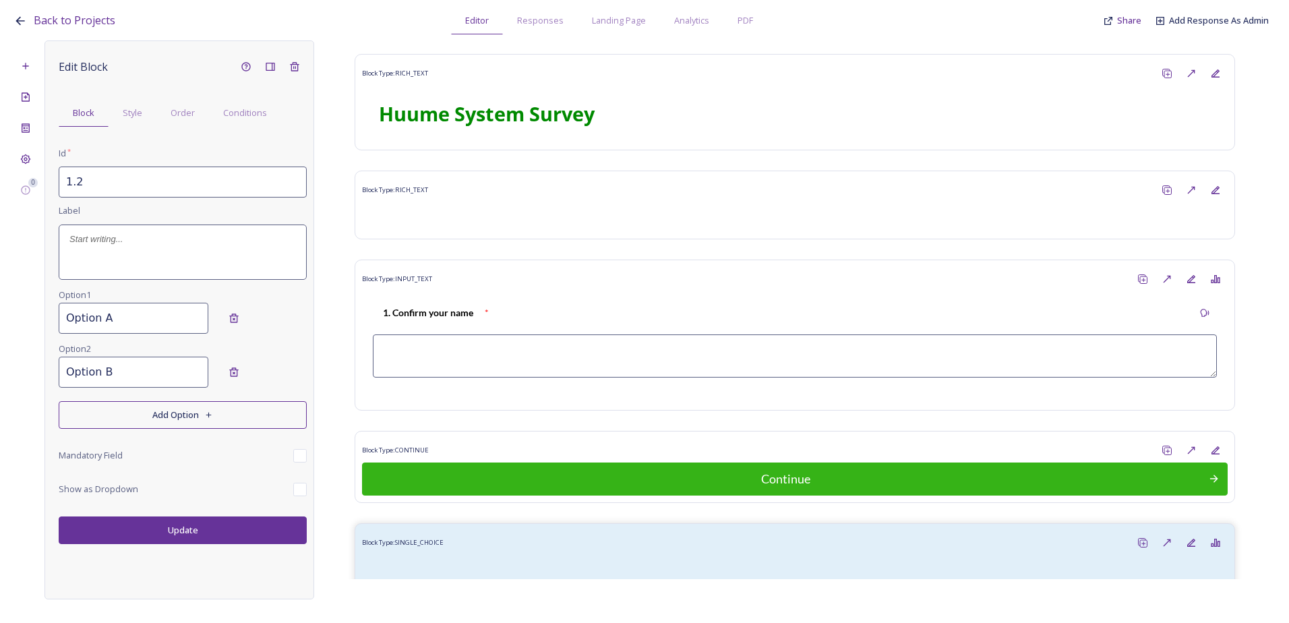
paste input "2. How confident overall do you feel about using the Huume system?"
drag, startPoint x: 303, startPoint y: 181, endPoint x: 103, endPoint y: 187, distance: 199.7
click at [103, 187] on input "1.2 2. How confident overall do you feel about using the Huume system?" at bounding box center [183, 182] width 248 height 31
click at [113, 178] on input "1.2 2. How confident overall do you feel about using the Huume system?" at bounding box center [183, 182] width 248 height 31
drag, startPoint x: 100, startPoint y: 185, endPoint x: 115, endPoint y: 192, distance: 17.2
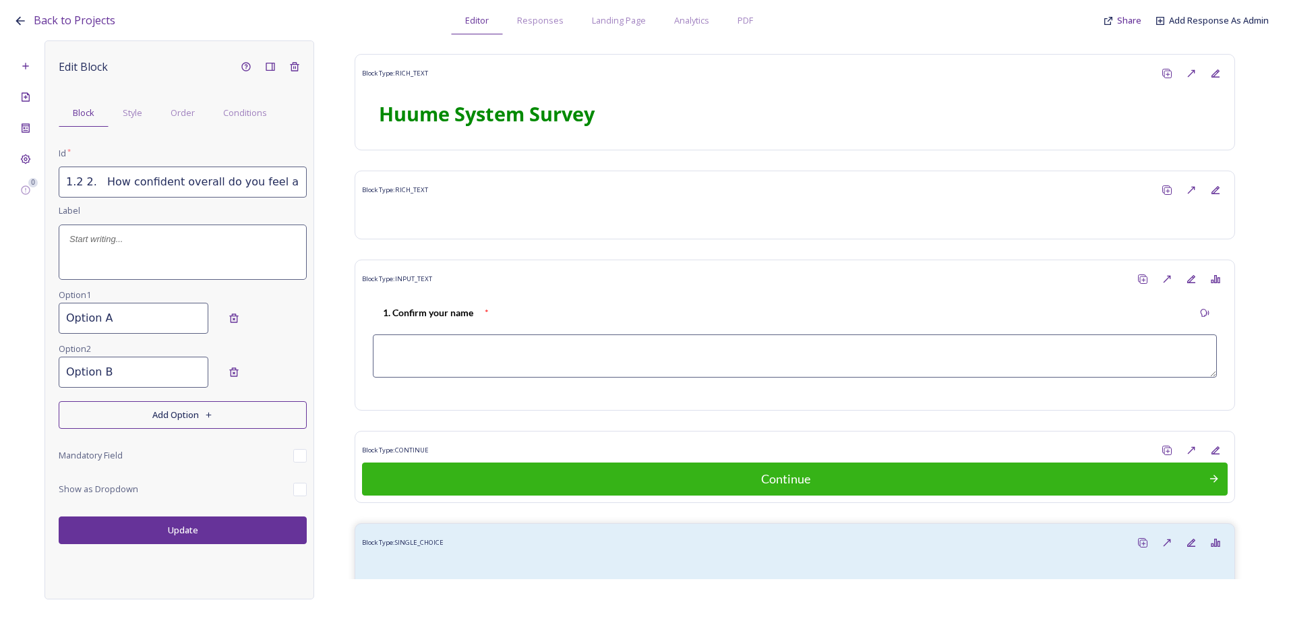
click at [101, 184] on input "1.2 2. How confident overall do you feel about using the Huume system?" at bounding box center [183, 182] width 248 height 31
drag, startPoint x: 78, startPoint y: 182, endPoint x: 182, endPoint y: 175, distance: 104.7
click at [251, 175] on input "1.2 How confident overall do you feel about using the Huume system?" at bounding box center [183, 182] width 248 height 31
drag, startPoint x: 95, startPoint y: 179, endPoint x: 85, endPoint y: 184, distance: 11.5
click at [94, 179] on input "1.2 How confident overall do you feel about using the Huume system?" at bounding box center [183, 182] width 248 height 31
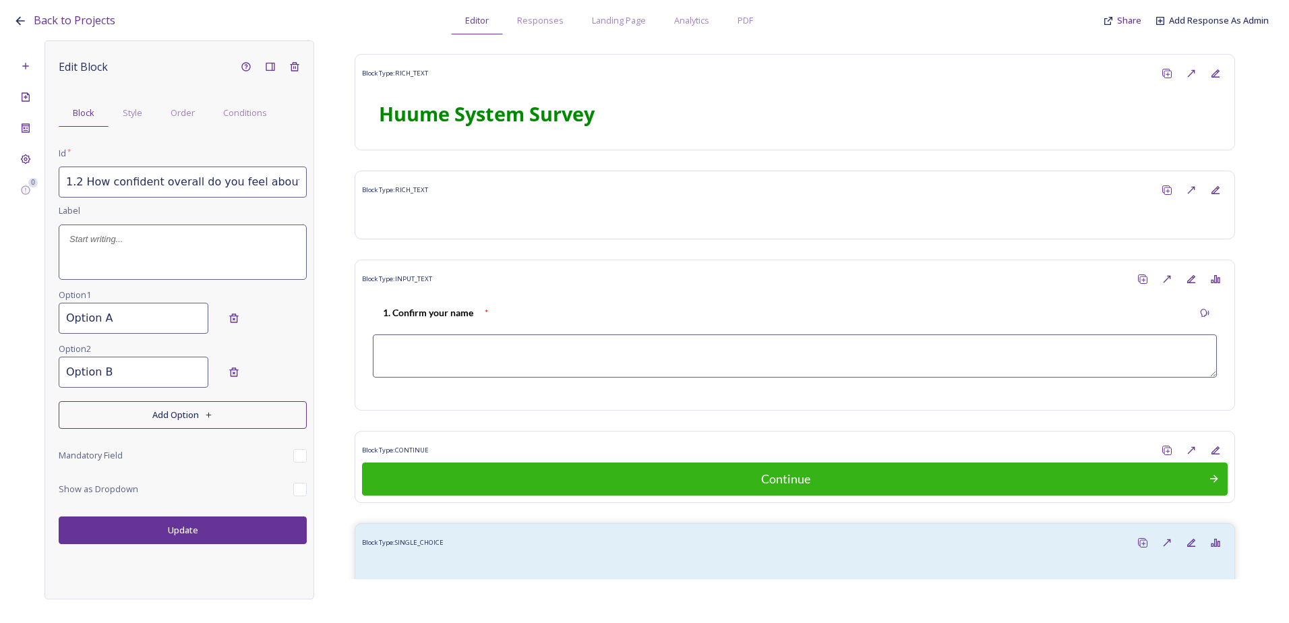
click at [78, 185] on input "1.2 How confident overall do you feel about using the Huume system?" at bounding box center [183, 182] width 248 height 31
click at [77, 183] on input "1.2 How confident overall do you feel about using the Huume system?" at bounding box center [183, 182] width 248 height 31
drag, startPoint x: 77, startPoint y: 183, endPoint x: 346, endPoint y: 181, distance: 269.0
click at [346, 181] on div "0 Edit Block Block Style Order Conditions Id * 1.2 How confident overall do you…" at bounding box center [644, 319] width 1262 height 559
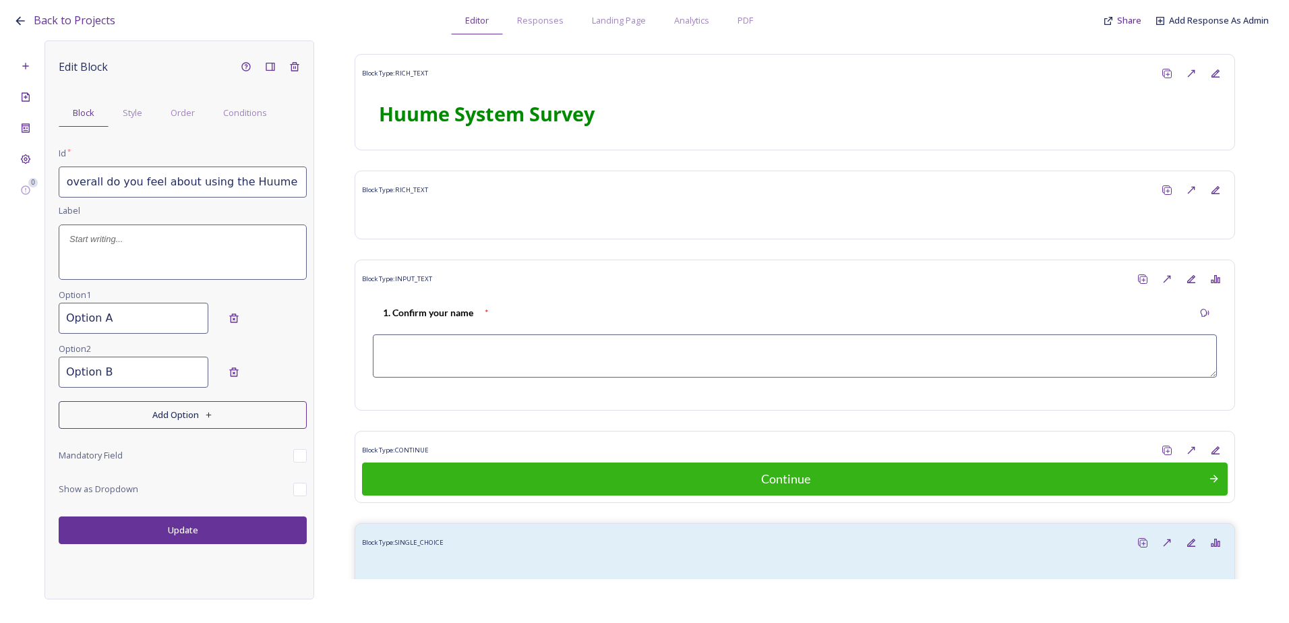
type input "1.2 How confident overall do you feel about using the Huume system?"
click at [102, 250] on div at bounding box center [182, 252] width 247 height 54
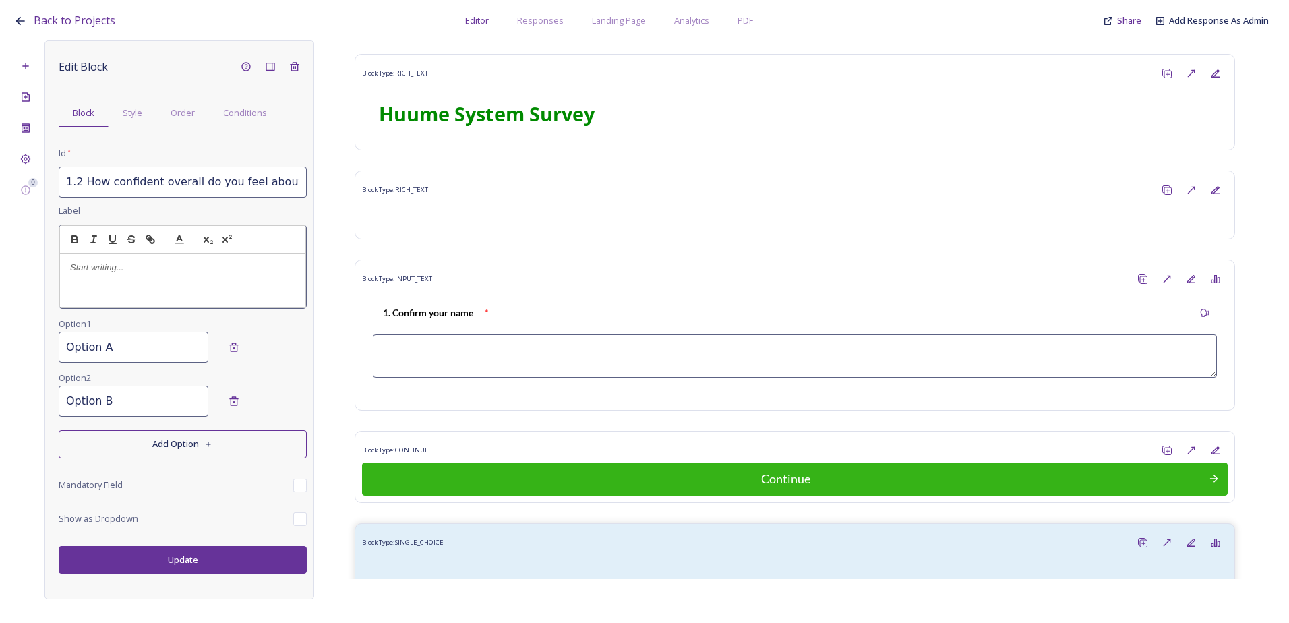
click at [89, 273] on p at bounding box center [182, 268] width 225 height 12
click at [74, 268] on p "2 How confident overall do you feel about using the Huume system?" at bounding box center [182, 274] width 225 height 25
drag, startPoint x: 95, startPoint y: 274, endPoint x: 63, endPoint y: 265, distance: 33.7
click at [63, 265] on div "2. How confident overall do you feel about using the Huume system?" at bounding box center [182, 281] width 245 height 54
click at [79, 236] on icon "button" at bounding box center [75, 239] width 12 height 12
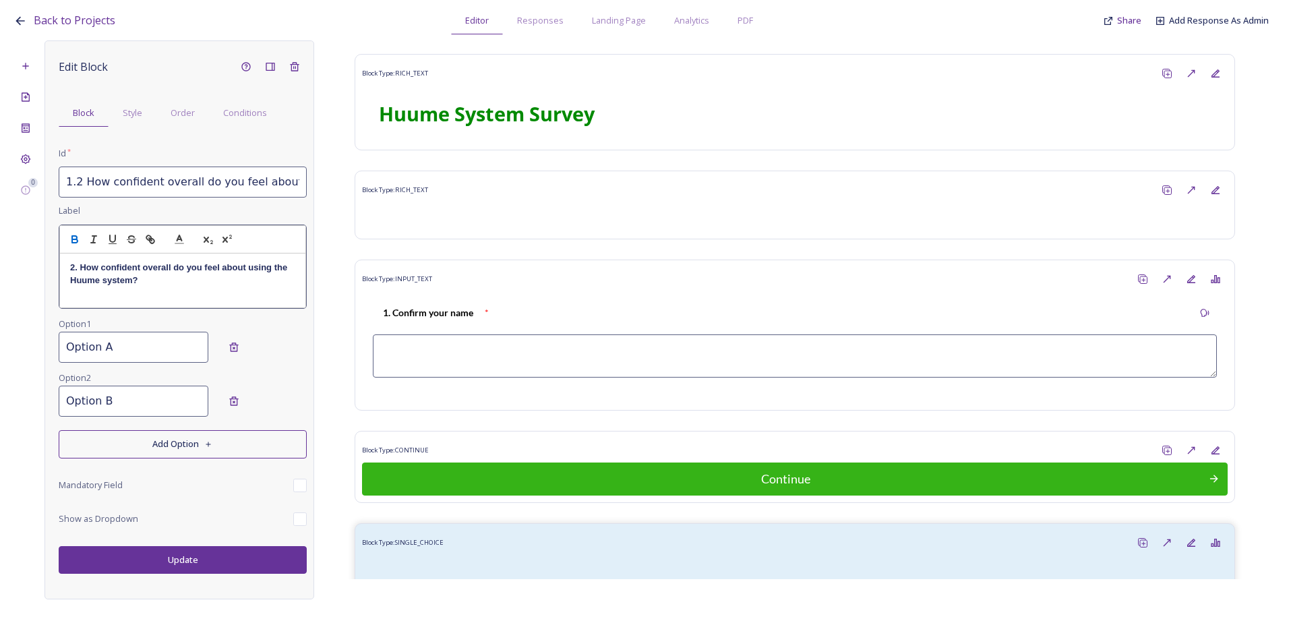
click at [153, 272] on strong "2. How confident overall do you feel about using the Huume system?" at bounding box center [180, 273] width 220 height 22
click at [129, 336] on div "Option 1 Option A" at bounding box center [183, 343] width 248 height 54
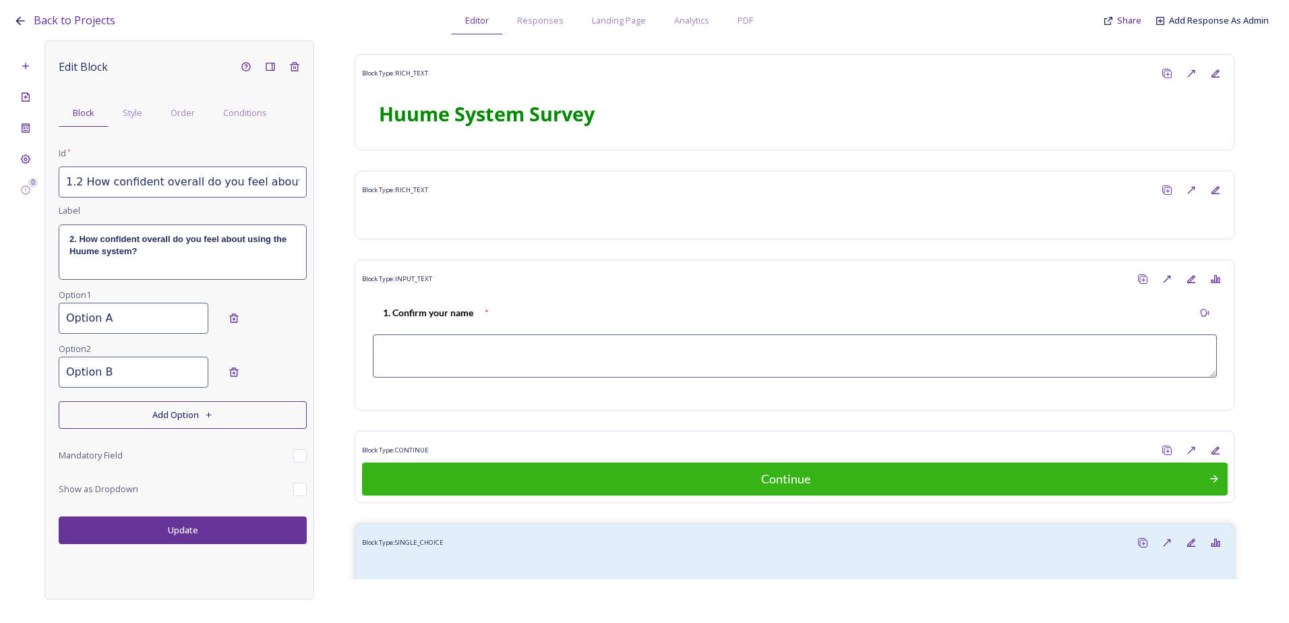
drag, startPoint x: 78, startPoint y: 315, endPoint x: 1, endPoint y: 320, distance: 77.0
click at [1, 320] on div "Back to Projects Editor Responses Landing Page Analytics PDF Share Add Response…" at bounding box center [644, 311] width 1289 height 623
type input "Very confident"
drag, startPoint x: 42, startPoint y: 373, endPoint x: -38, endPoint y: 367, distance: 80.4
click at [0, 367] on html "Back to Projects Editor Responses Landing Page Analytics PDF Share Add Response…" at bounding box center [644, 311] width 1289 height 623
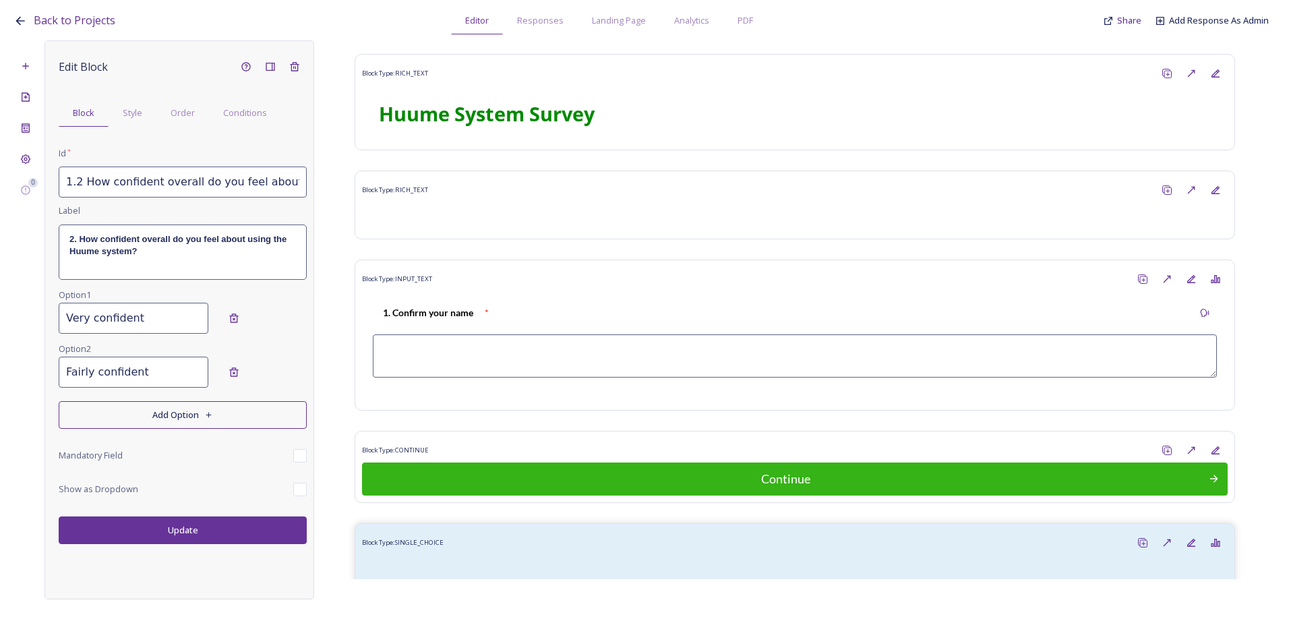
type input "Fairly confident"
click at [226, 422] on button "Add Option" at bounding box center [183, 415] width 248 height 28
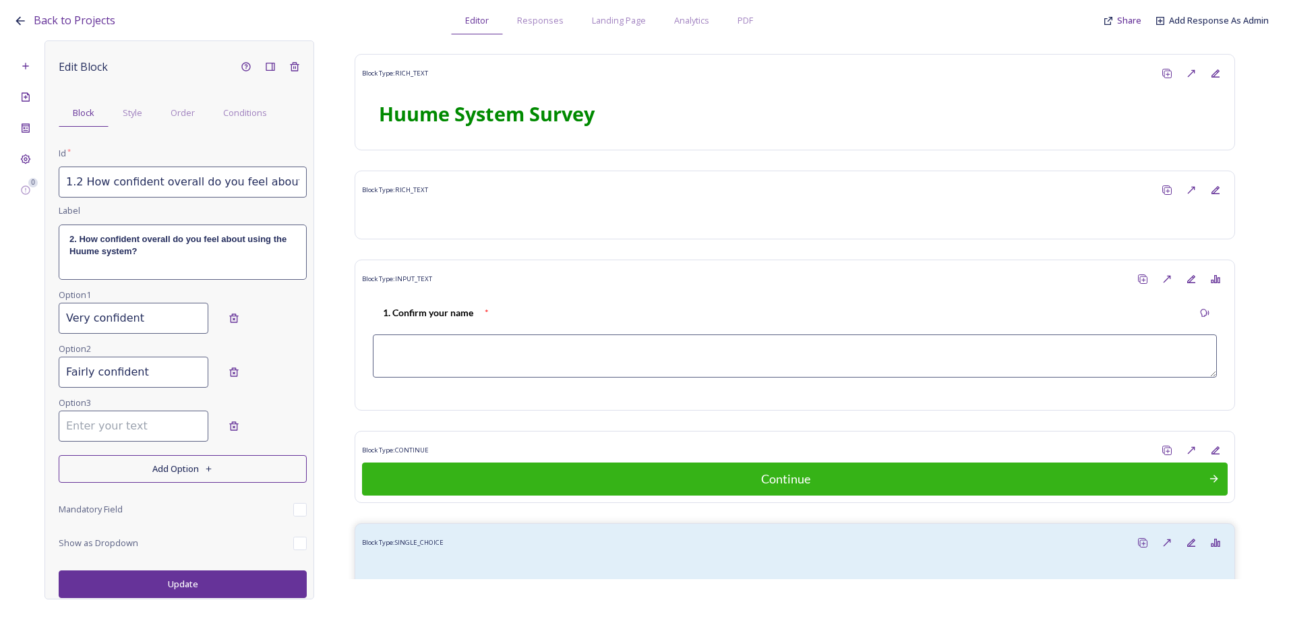
drag, startPoint x: 130, startPoint y: 423, endPoint x: 115, endPoint y: 423, distance: 15.5
click at [115, 423] on input at bounding box center [134, 426] width 150 height 31
type input "Not confident"
click at [302, 505] on input "checkbox" at bounding box center [299, 509] width 13 height 13
checkbox input "true"
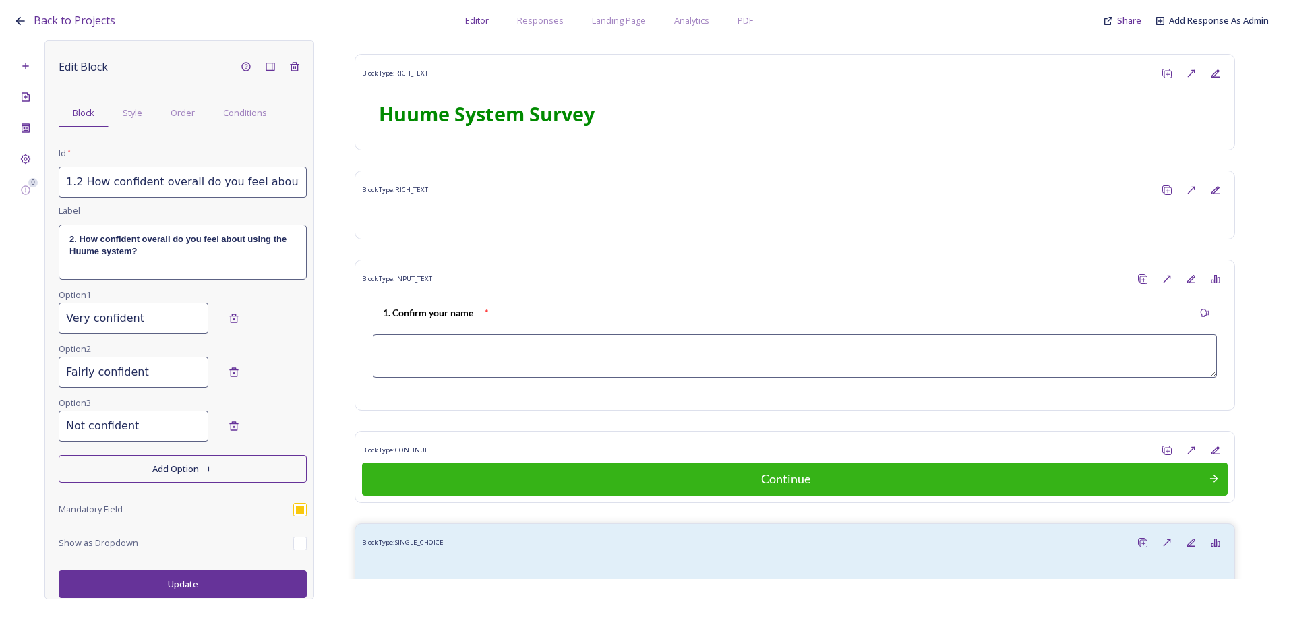
click at [225, 583] on button "Update" at bounding box center [183, 584] width 248 height 28
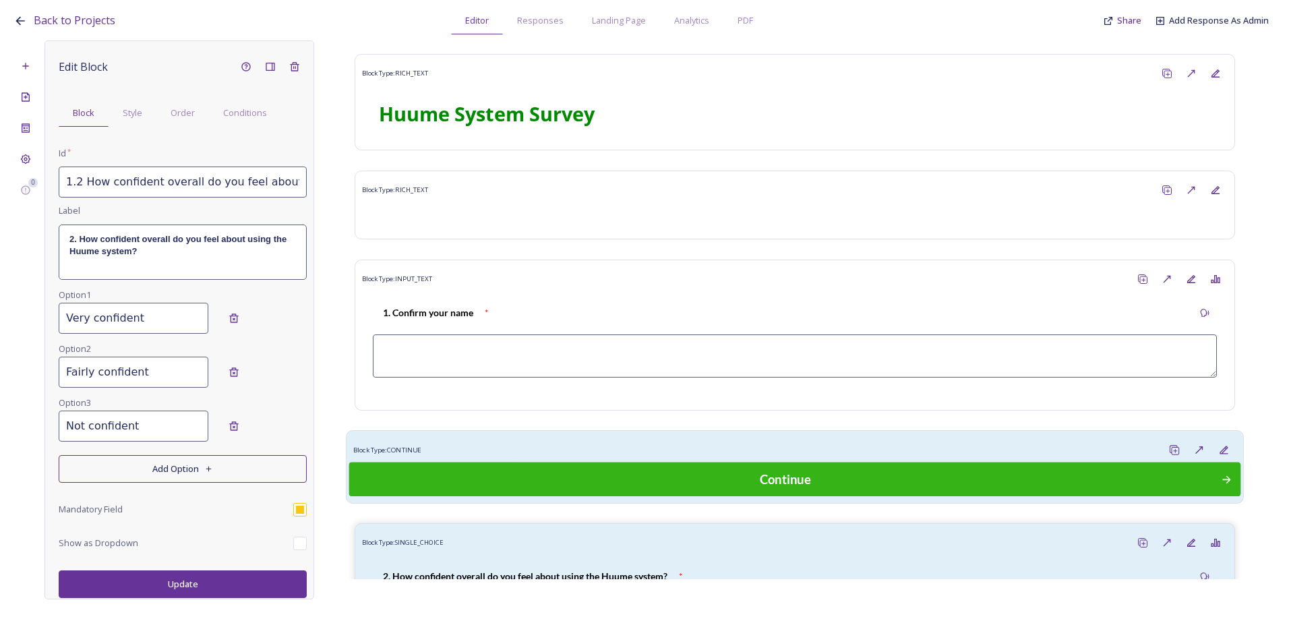
scroll to position [129, 0]
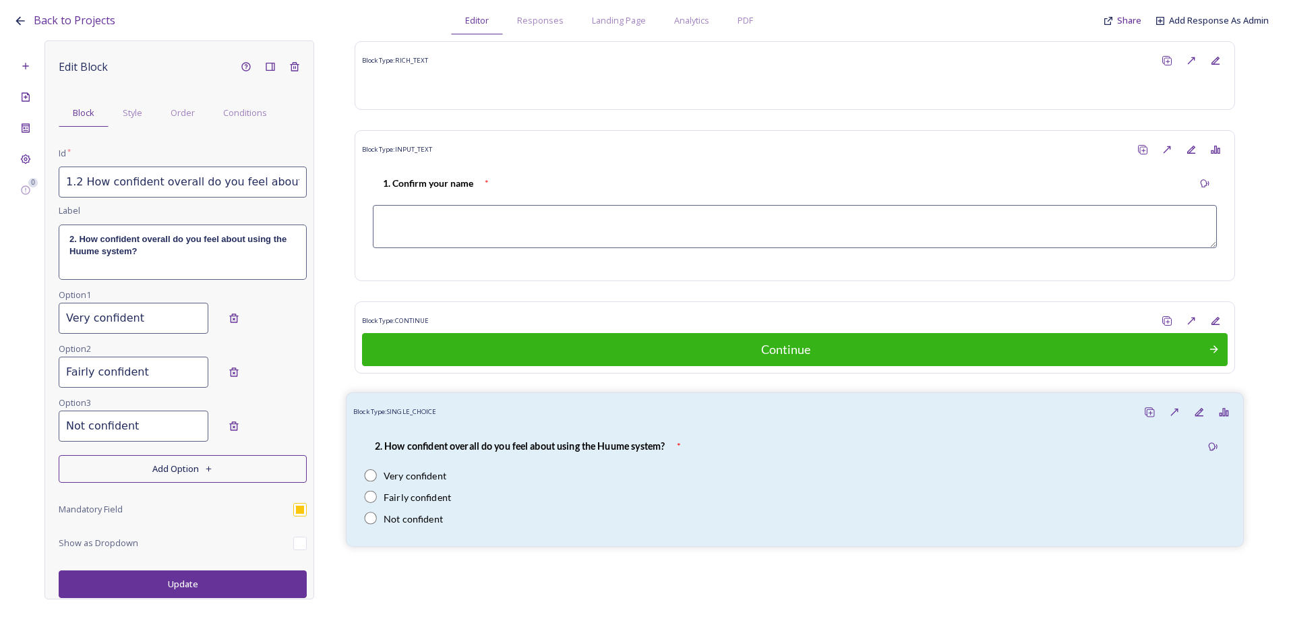
click at [487, 429] on div "2. How confident overall do you feel about using the Huume system? * Very confi…" at bounding box center [794, 482] width 883 height 115
click at [186, 118] on span "Order" at bounding box center [183, 113] width 24 height 13
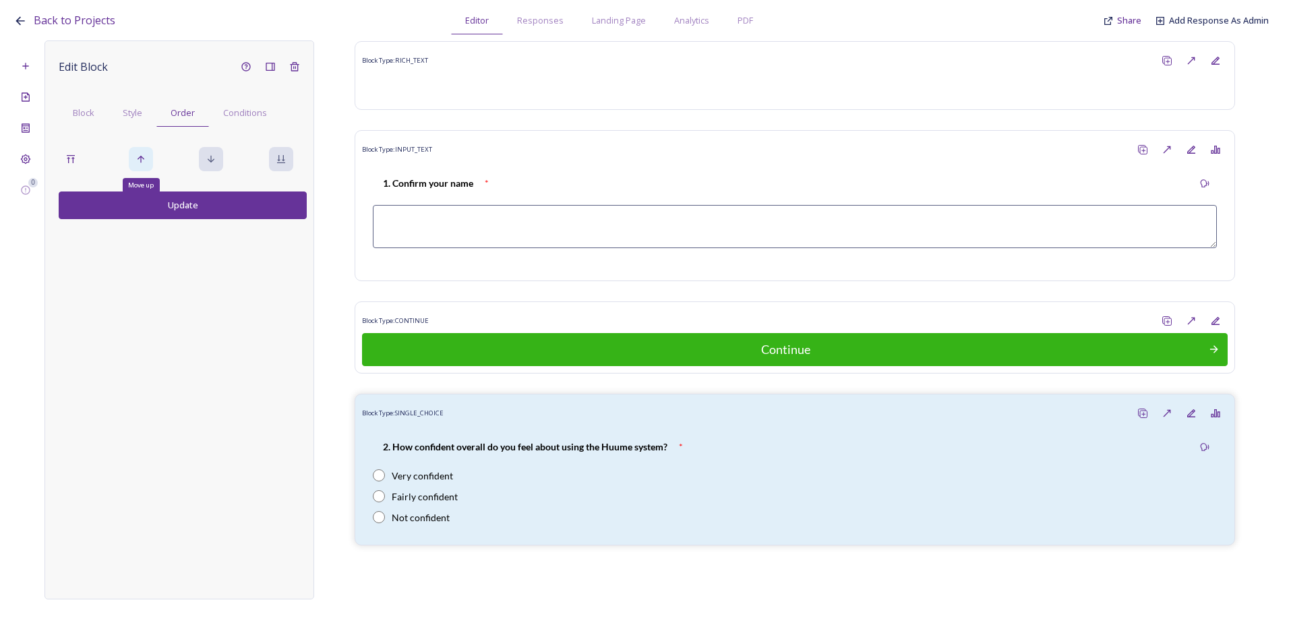
click at [142, 156] on icon at bounding box center [141, 159] width 11 height 11
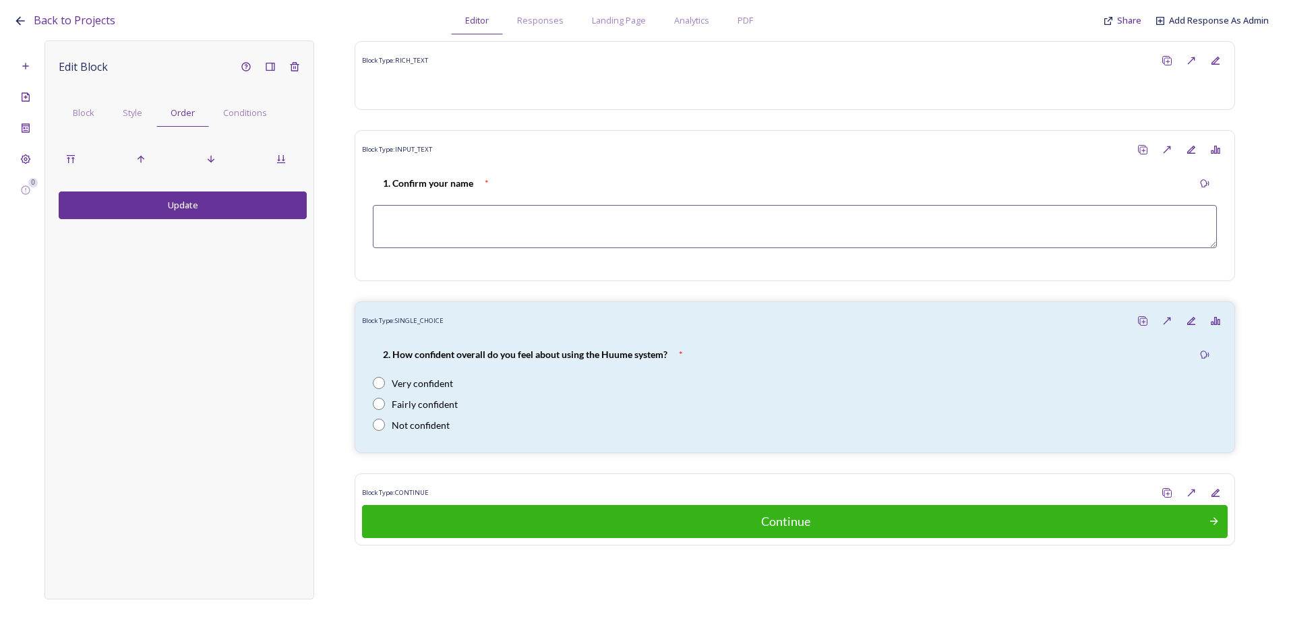
click at [173, 210] on button "Update" at bounding box center [183, 205] width 248 height 28
click at [25, 151] on div "Project Settings" at bounding box center [25, 159] width 24 height 24
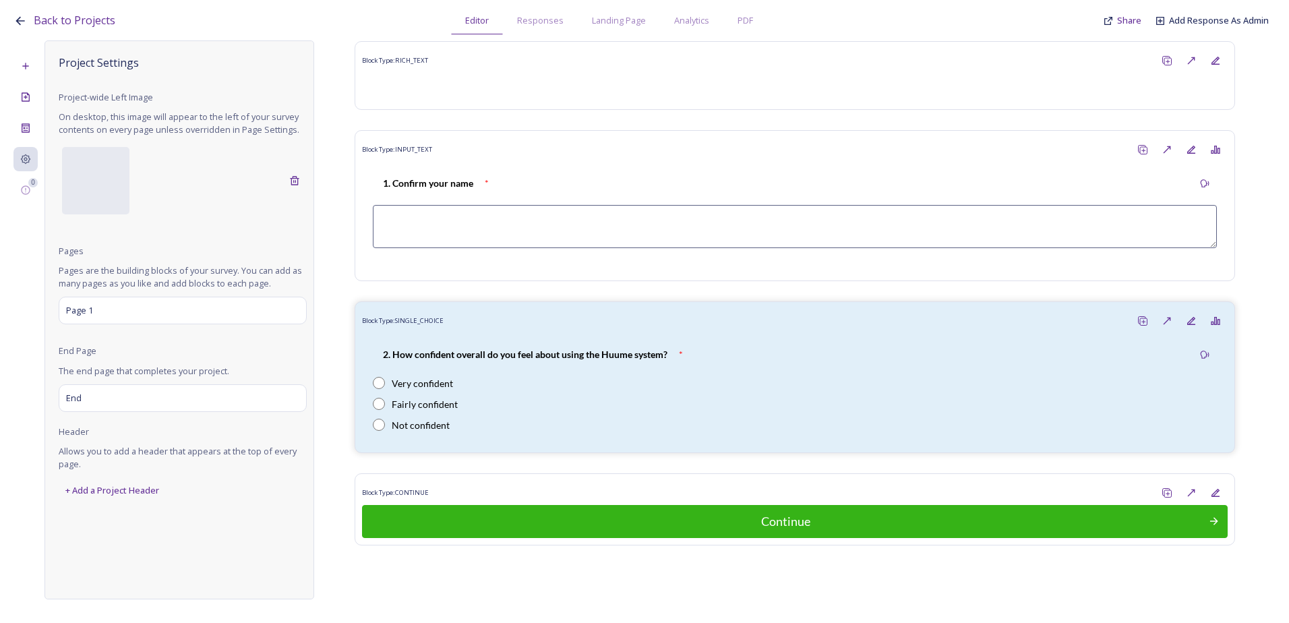
click at [35, 78] on div "0" at bounding box center [25, 319] width 24 height 559
click at [31, 76] on div "Add New Block" at bounding box center [25, 66] width 24 height 24
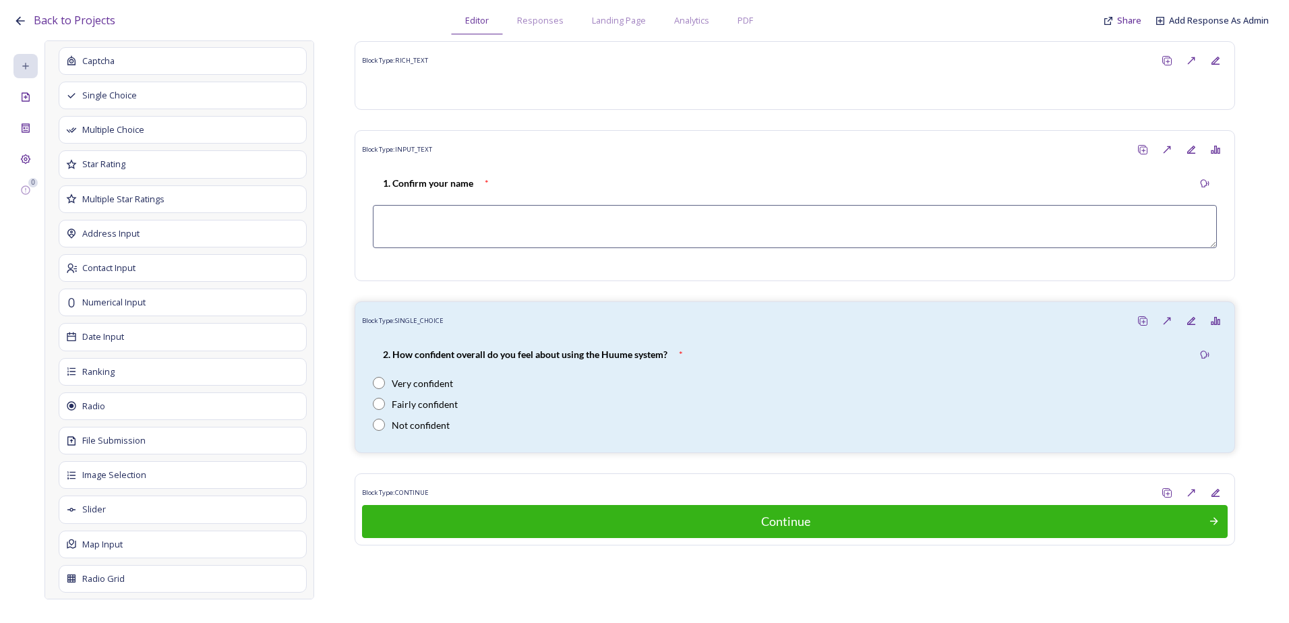
scroll to position [1079, 0]
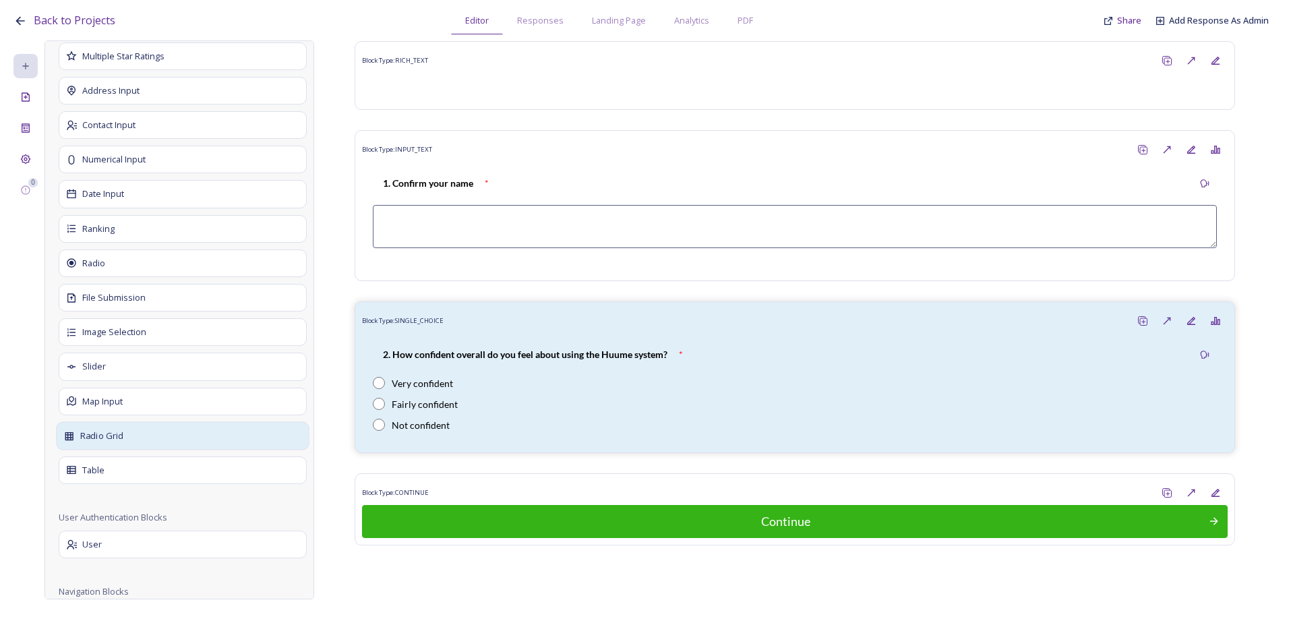
click at [194, 440] on div "Radio Grid" at bounding box center [182, 435] width 253 height 28
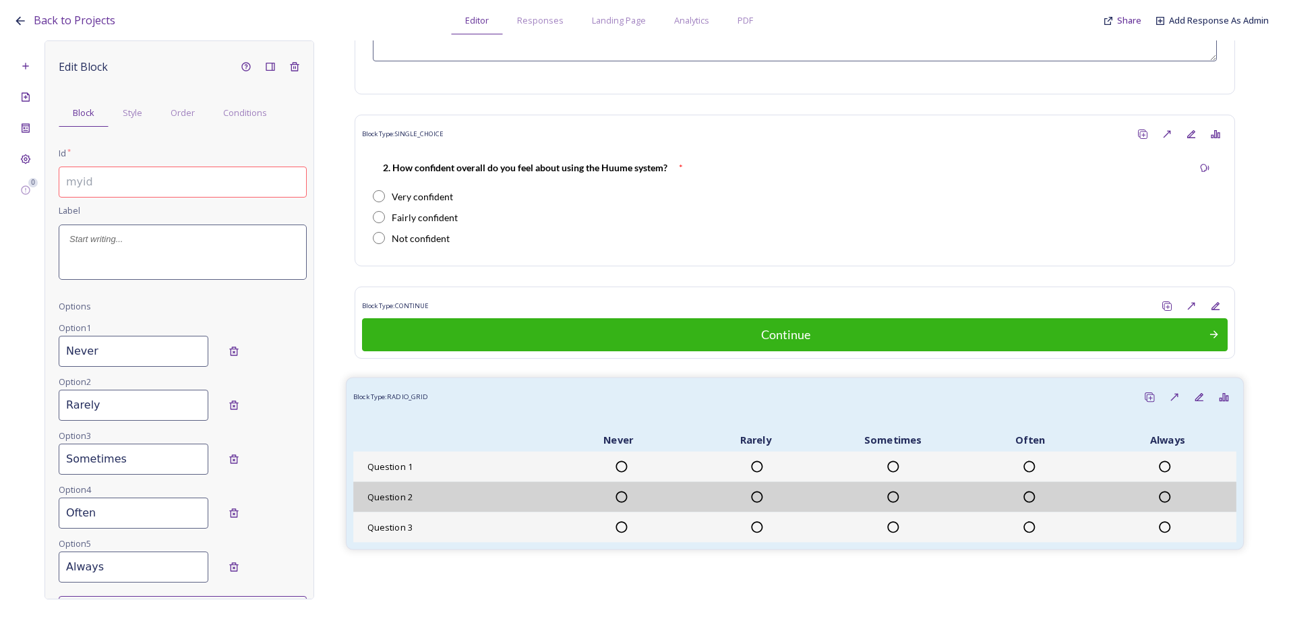
scroll to position [318, 0]
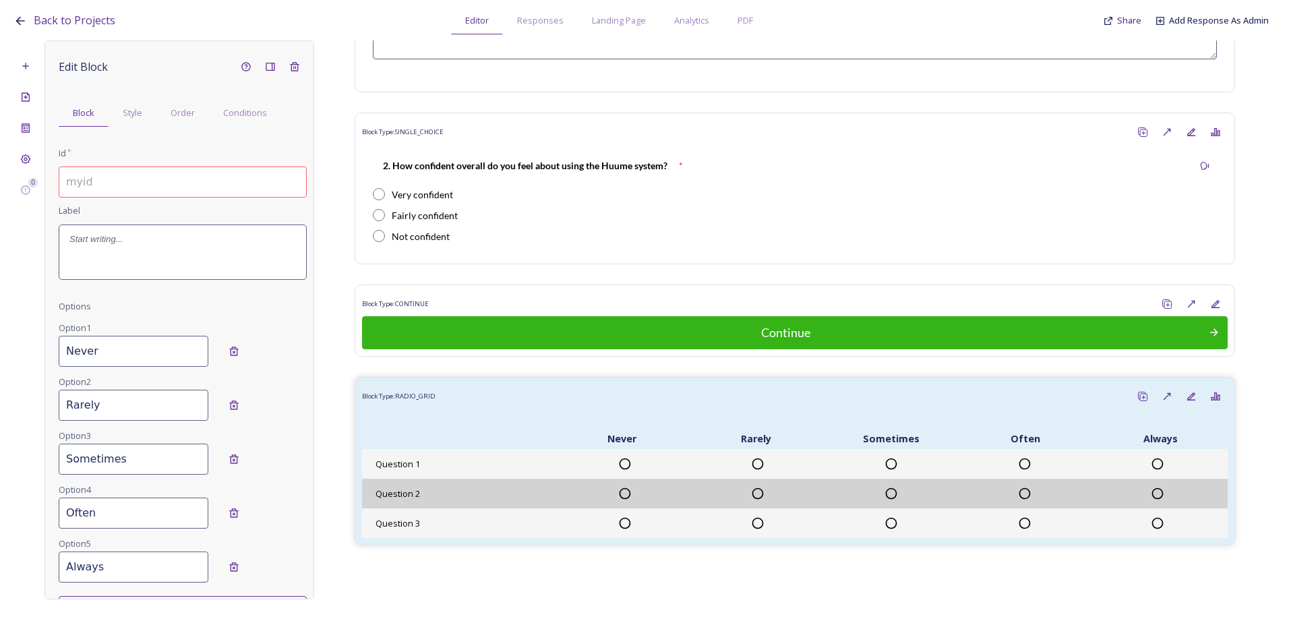
click at [130, 179] on input at bounding box center [183, 182] width 248 height 31
click at [175, 187] on input "1.3" at bounding box center [183, 182] width 248 height 31
paste input "3. On a score of 1-5 (5 being very confident and 1 being not confident at all).…"
drag, startPoint x: 165, startPoint y: 183, endPoint x: -22, endPoint y: 187, distance: 186.8
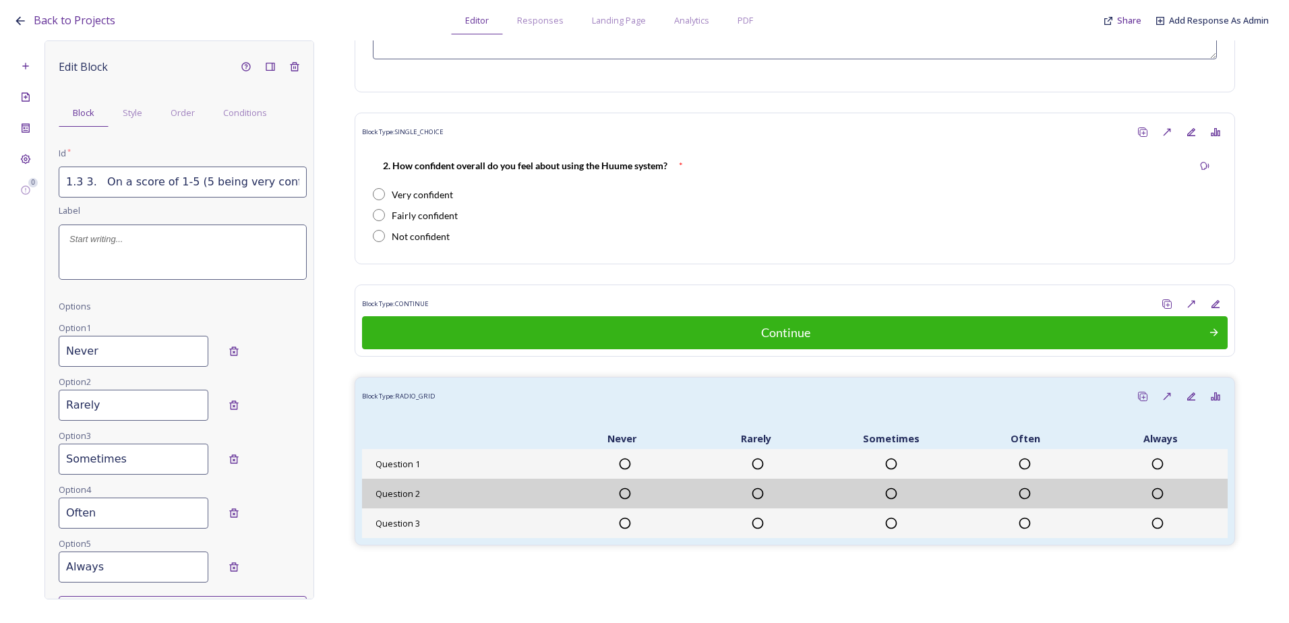
click at [0, 187] on html "Back to Projects Editor Responses Landing Page Analytics PDF Share Add Response…" at bounding box center [644, 311] width 1289 height 623
click at [104, 177] on input "1.3 3. On a score of 1-5 (5 being very confident and 1 being not confident at a…" at bounding box center [183, 182] width 248 height 31
drag, startPoint x: 73, startPoint y: 183, endPoint x: 324, endPoint y: 184, distance: 250.8
click at [324, 184] on div "0 Edit Block Block Style Order Conditions Id * 1.3 On a score of 1-5 (5 being v…" at bounding box center [644, 319] width 1262 height 559
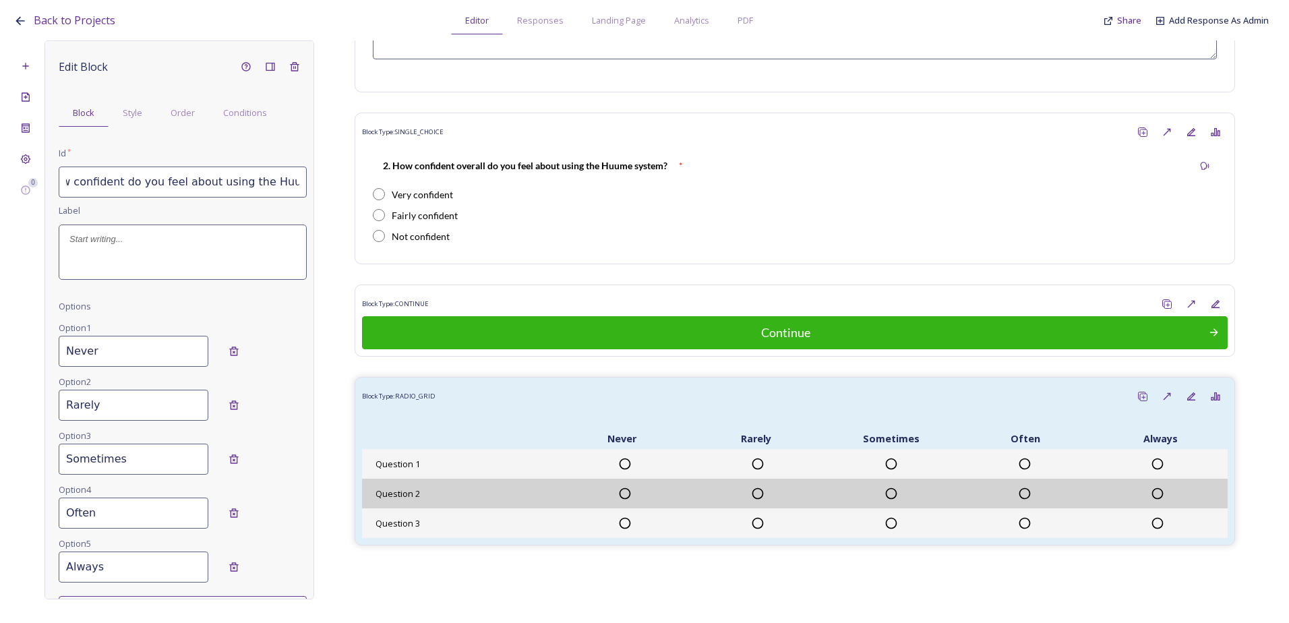
type input "1.3 On a score of 1-5 (5 being very confident and 1 being not confident at all)…"
click at [113, 244] on p at bounding box center [182, 239] width 227 height 12
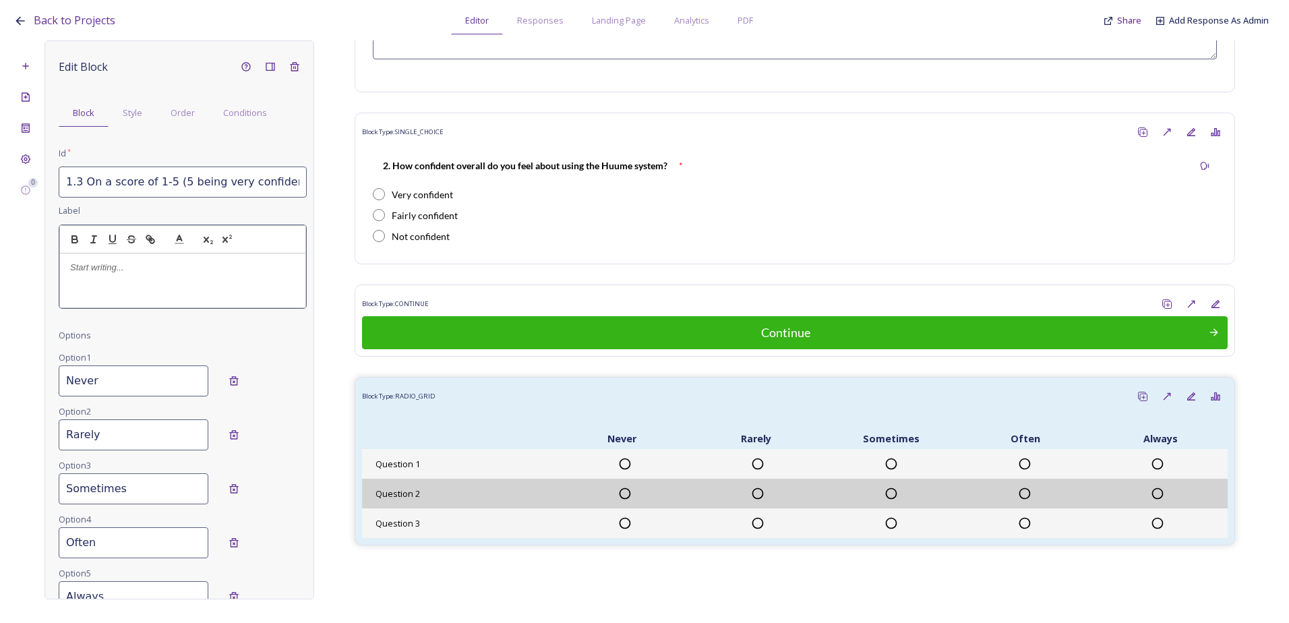
click at [111, 274] on p at bounding box center [182, 268] width 225 height 12
drag, startPoint x: 194, startPoint y: 292, endPoint x: 67, endPoint y: 268, distance: 128.4
click at [67, 268] on div "3 On a score of 1-5 (5 being very confident and 1 being not confident at all). …" at bounding box center [182, 281] width 245 height 54
drag, startPoint x: 71, startPoint y: 235, endPoint x: 77, endPoint y: 243, distance: 10.7
click at [71, 235] on icon "button" at bounding box center [75, 239] width 12 height 12
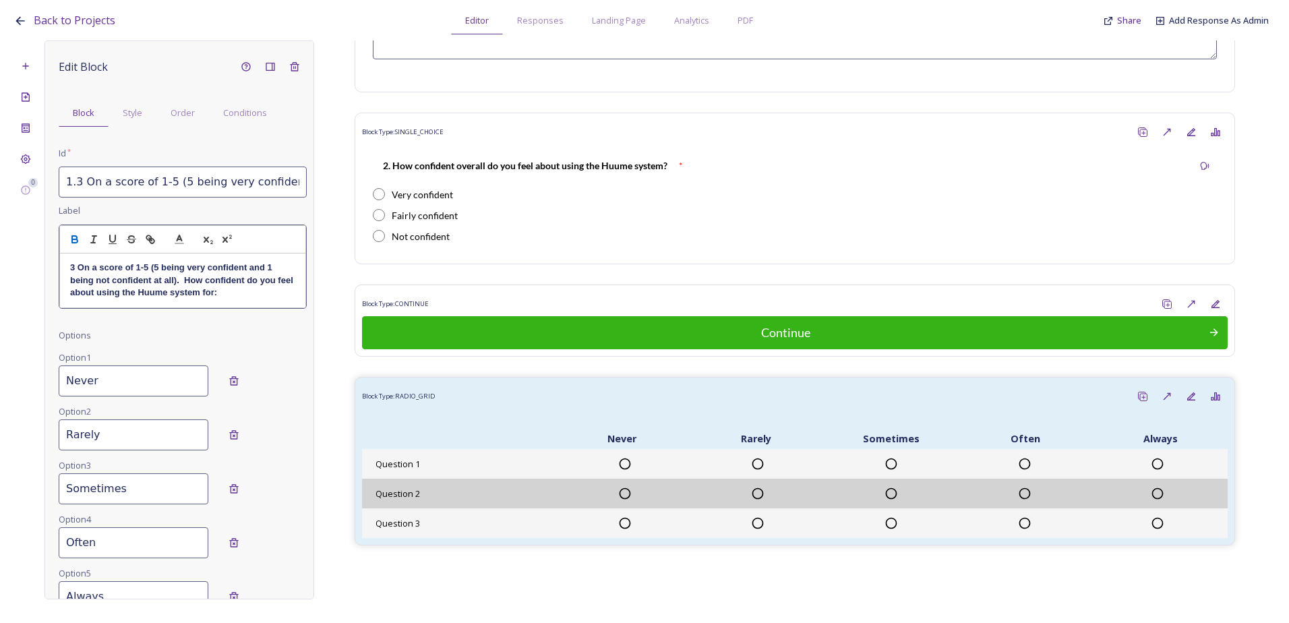
click at [74, 268] on strong "3 On a score of 1-5 (5 being very confident and 1 being not confident at all). …" at bounding box center [182, 279] width 225 height 35
click at [82, 269] on strong "3 On a score of 1-5 (5 being very confident and 1 being not confident at all). …" at bounding box center [182, 279] width 225 height 35
click at [73, 270] on strong "3 On a score of 1-5 (5 being very confident and 1 being not confident at all). …" at bounding box center [182, 279] width 225 height 35
click at [109, 389] on div "Edit Block Block Style Order Conditions Id * 1.3 On a score of 1-5 (5 being ver…" at bounding box center [183, 513] width 248 height 916
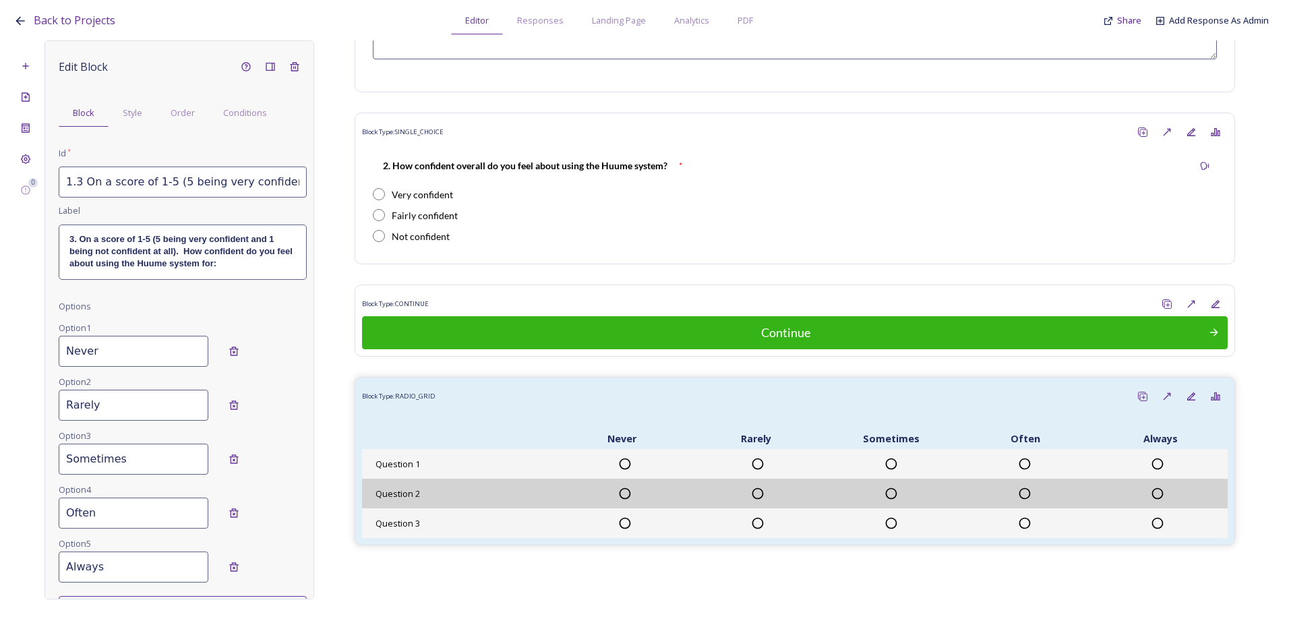
click at [133, 366] on input "Never" at bounding box center [134, 351] width 150 height 31
drag, startPoint x: 53, startPoint y: 349, endPoint x: 34, endPoint y: 349, distance: 18.9
click at [34, 349] on div "0 Edit Block Block Style Order Conditions Id * 1.3 On a score of 1-5 (5 being v…" at bounding box center [644, 319] width 1262 height 559
click at [115, 351] on input "Never" at bounding box center [134, 351] width 150 height 31
drag, startPoint x: 117, startPoint y: 356, endPoint x: 45, endPoint y: 354, distance: 71.5
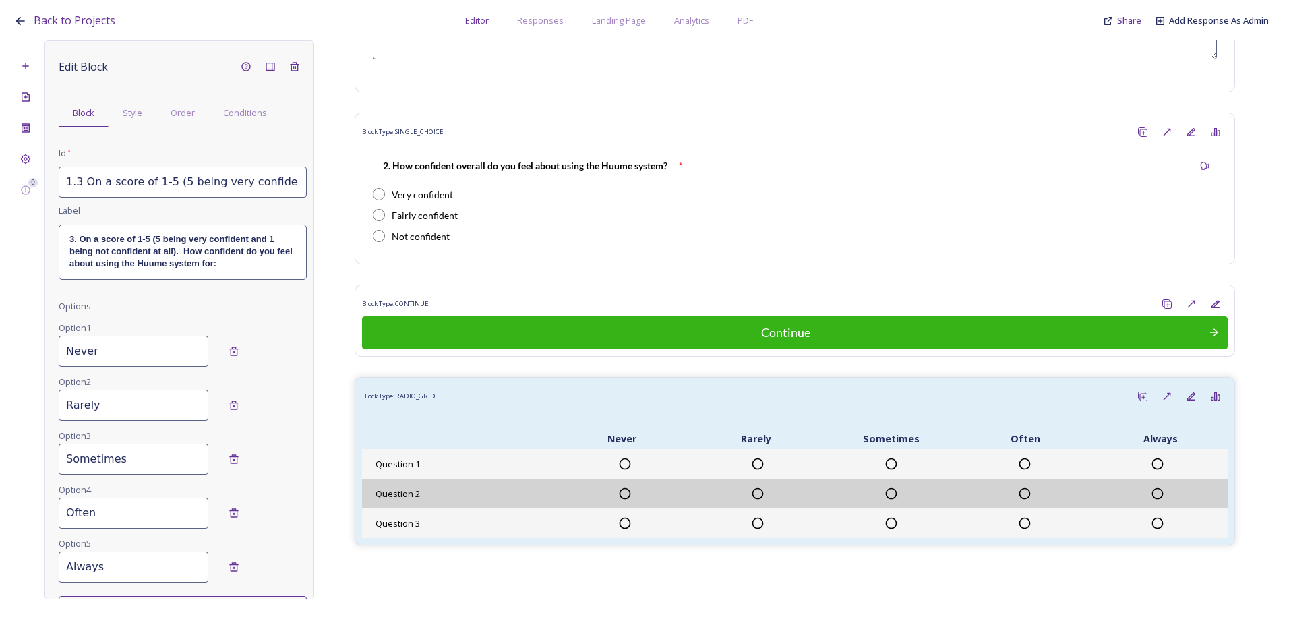
click at [45, 354] on div "Edit Block Block Style Order Conditions Id * 1.3 On a score of 1-5 (5 being ver…" at bounding box center [180, 319] width 270 height 559
paste input "a. Homeless (and advice) applications"
drag, startPoint x: 115, startPoint y: 351, endPoint x: -3, endPoint y: 345, distance: 117.4
click at [0, 345] on html "Back to Projects Editor Responses Landing Page Analytics PDF Share Add Response…" at bounding box center [644, 311] width 1289 height 623
click at [82, 351] on input "a. Homeless (and advice) applications" at bounding box center [134, 351] width 150 height 31
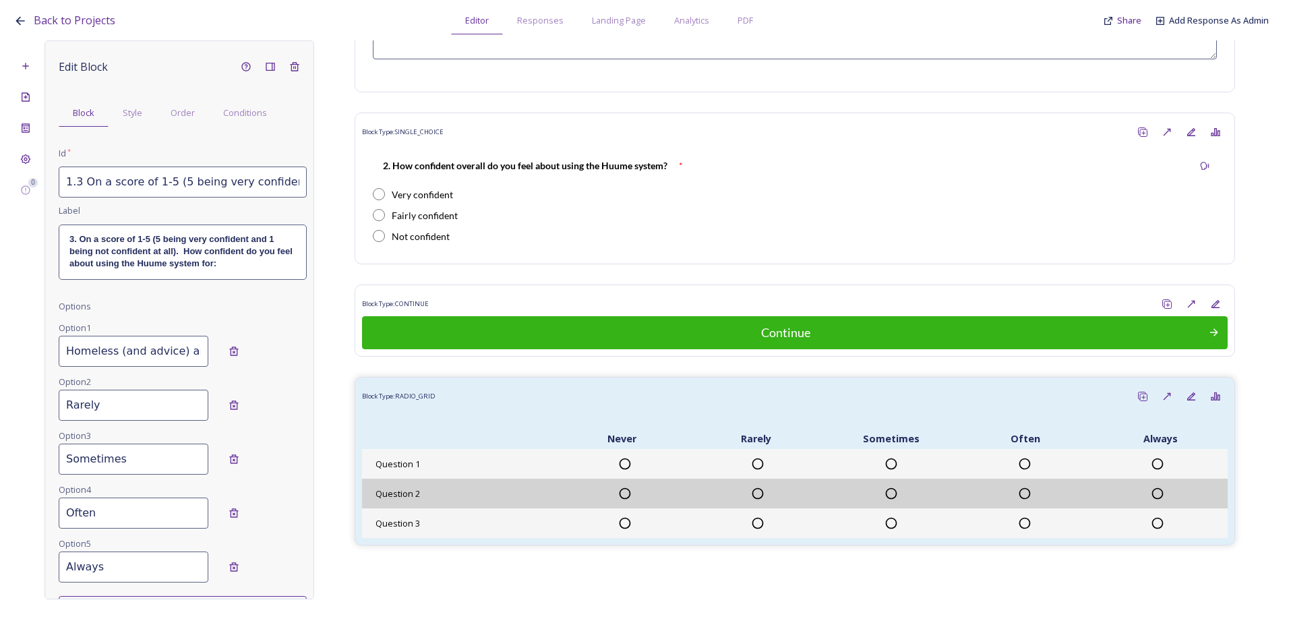
type input "Homeless (and advice) applications"
drag, startPoint x: 118, startPoint y: 405, endPoint x: 126, endPoint y: 400, distance: 9.4
click at [123, 401] on input "Rarely" at bounding box center [134, 405] width 150 height 31
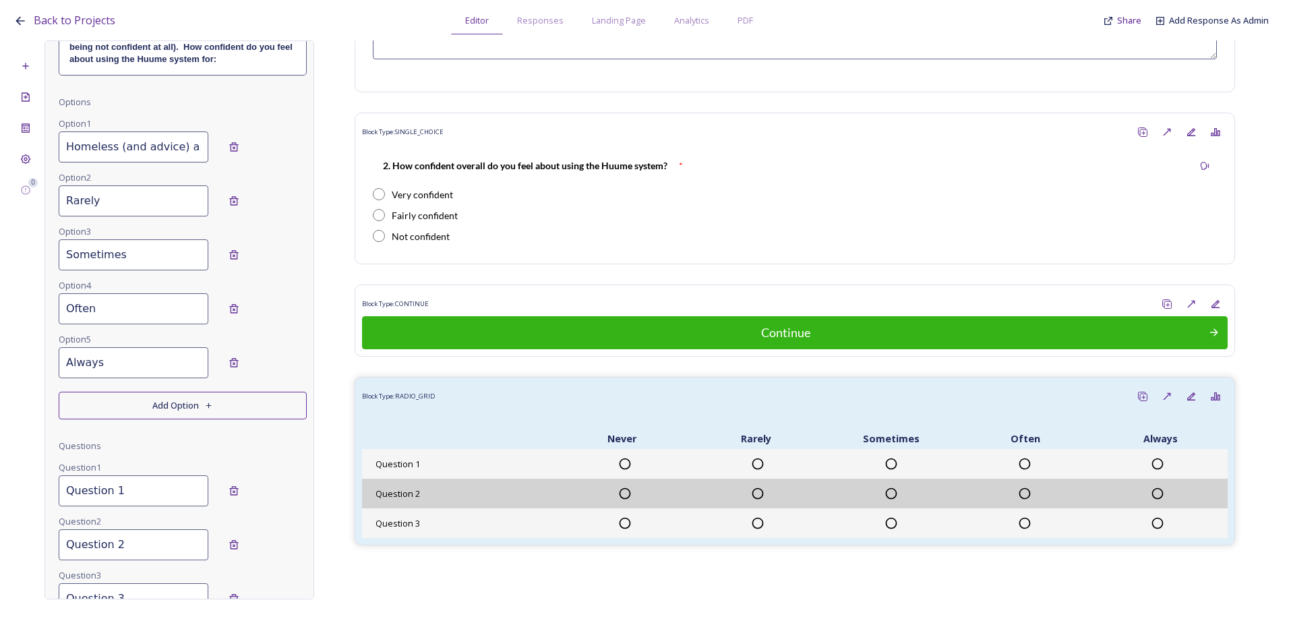
scroll to position [141, 0]
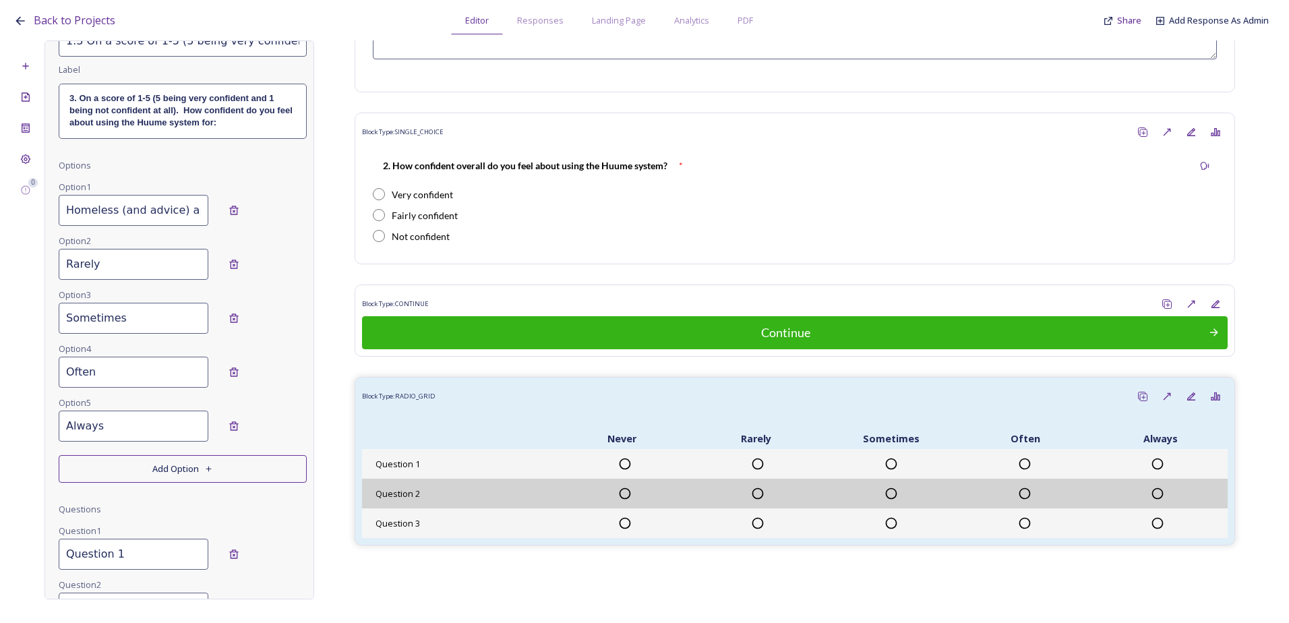
click at [99, 214] on input "Homeless (and advice) applications" at bounding box center [134, 210] width 150 height 31
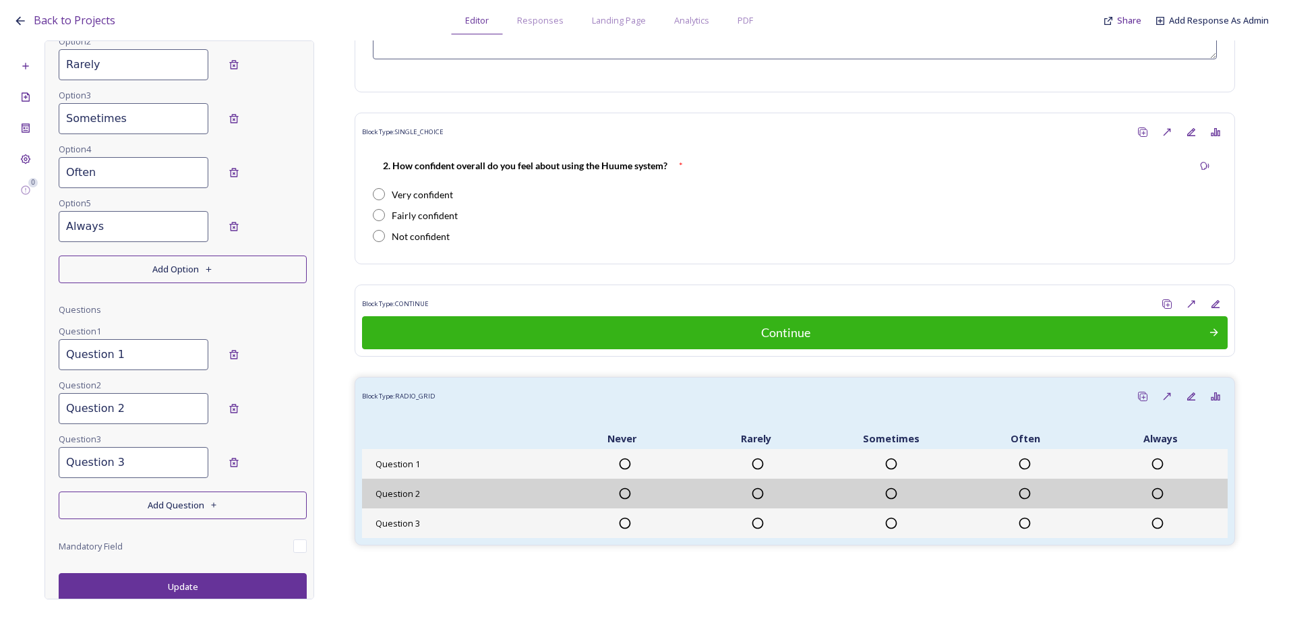
scroll to position [343, 0]
drag, startPoint x: 134, startPoint y: 350, endPoint x: 48, endPoint y: 339, distance: 87.0
click at [48, 339] on div "Edit Block Block Style Order Conditions Id * 1.3 On a score of 1-5 (5 being ver…" at bounding box center [180, 319] width 270 height 559
paste input "a. Homeless (and advice) applications"
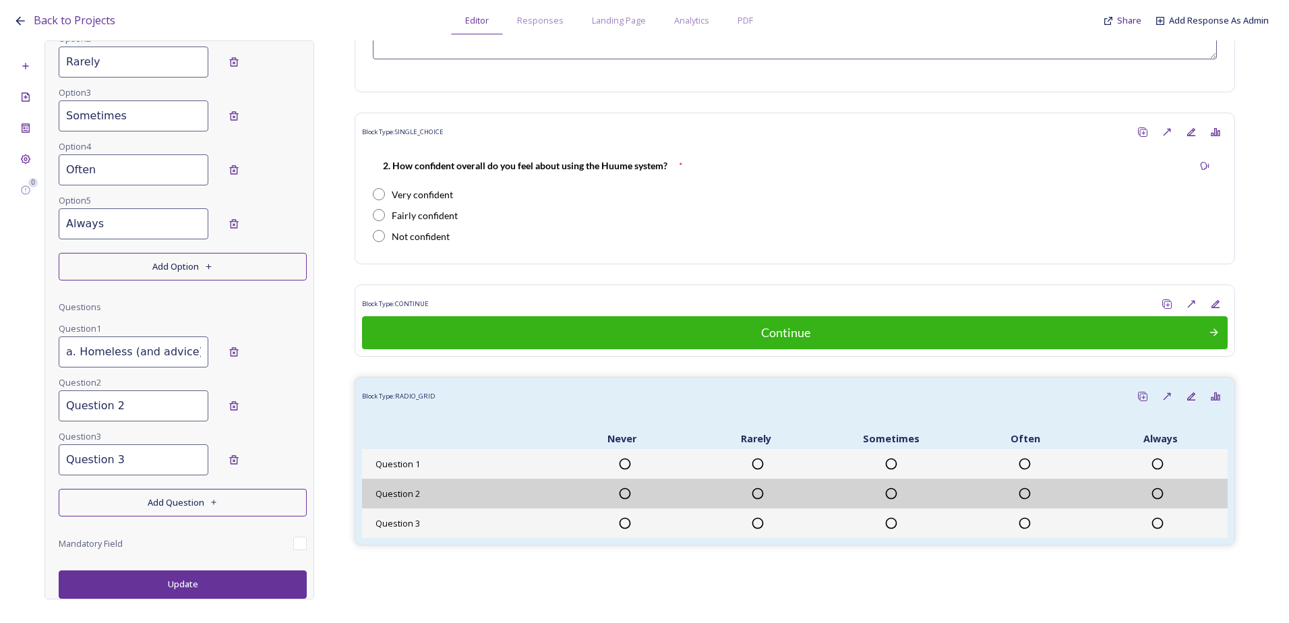
drag, startPoint x: 109, startPoint y: 357, endPoint x: 88, endPoint y: 377, distance: 28.6
click at [0, 367] on html "Back to Projects Editor Responses Landing Page Analytics PDF Share Add Response…" at bounding box center [644, 311] width 1289 height 623
click at [88, 374] on div "Edit Block Block Style Order Conditions Id * 1.3 On a score of 1-5 (5 being ver…" at bounding box center [183, 154] width 248 height 887
drag, startPoint x: 88, startPoint y: 374, endPoint x: 78, endPoint y: 344, distance: 31.1
click at [73, 343] on input "a. Homeless (and advice) applications" at bounding box center [134, 351] width 150 height 31
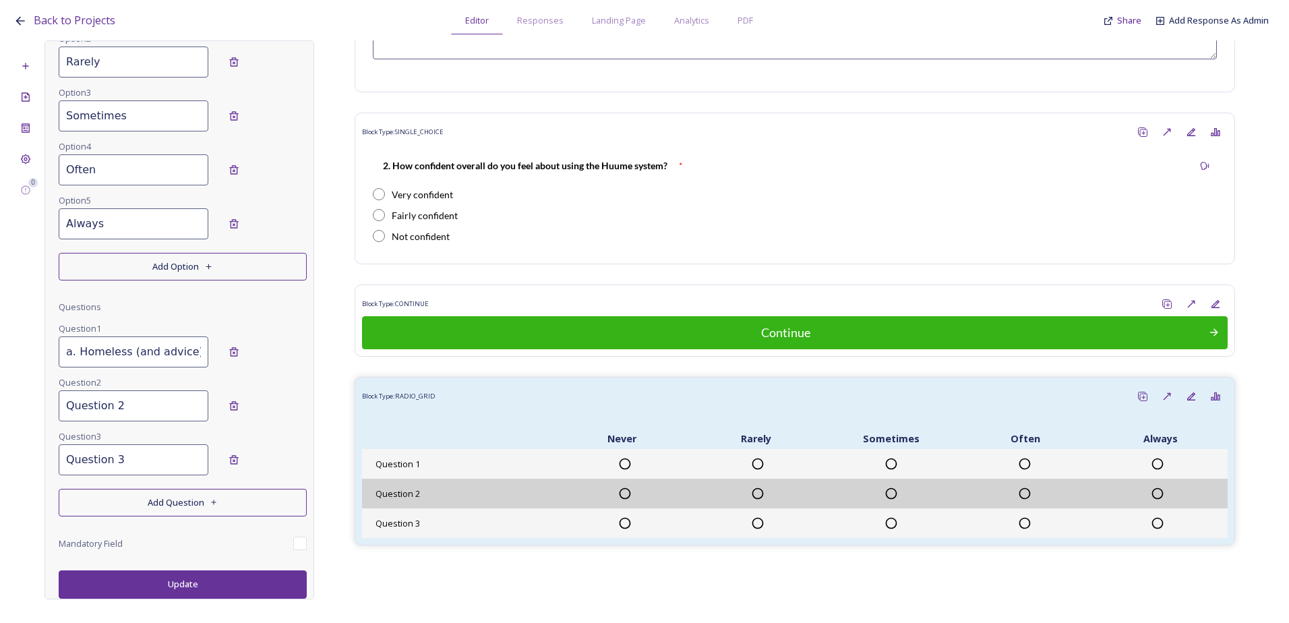
click at [79, 346] on input "a. Homeless (and advice) applications" at bounding box center [134, 351] width 150 height 31
type input "Homeless (and advice) applications"
click at [152, 415] on input "Question 2" at bounding box center [134, 405] width 150 height 31
drag, startPoint x: 131, startPoint y: 403, endPoint x: 54, endPoint y: 396, distance: 77.2
click at [54, 396] on div "Edit Block Block Style Order Conditions Id * 1.3 On a score of 1-5 (5 being ver…" at bounding box center [180, 319] width 270 height 559
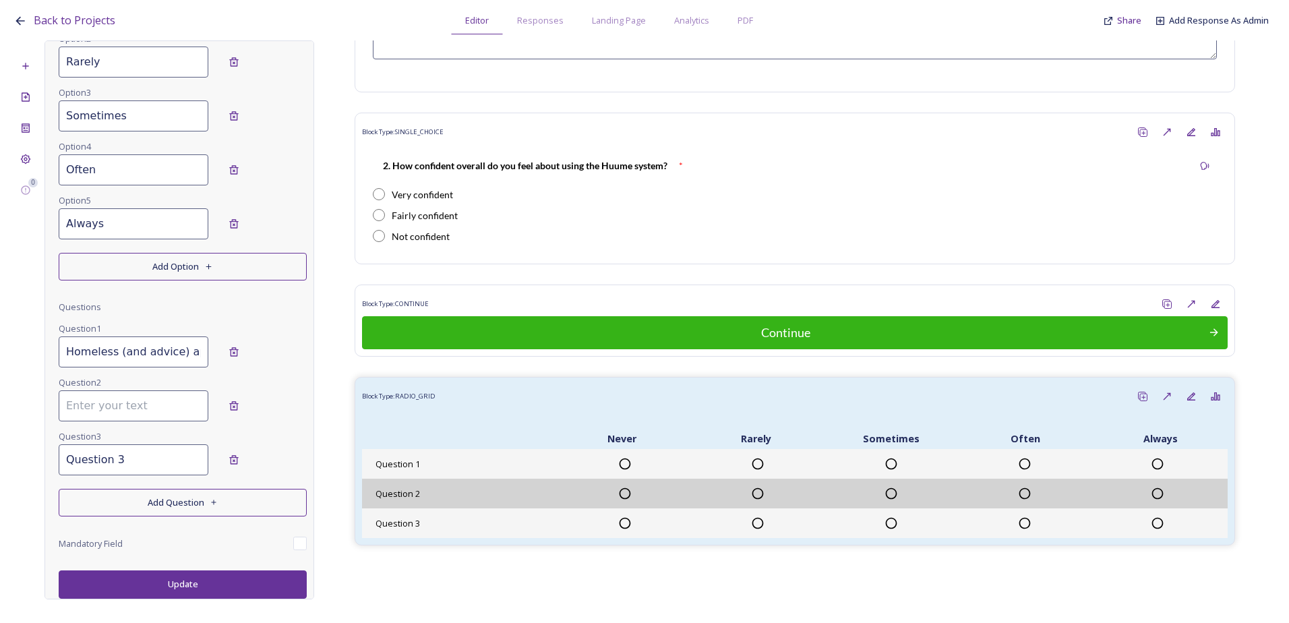
paste input "b. HOM (Homeless) States"
drag, startPoint x: 113, startPoint y: 405, endPoint x: 44, endPoint y: 408, distance: 68.8
click at [36, 406] on div "0 Edit Block Block Style Order Conditions Id * 1.3 On a score of 1-5 (5 being v…" at bounding box center [644, 319] width 1262 height 559
click at [86, 404] on input "b. HOM (Homeless) States" at bounding box center [134, 405] width 150 height 31
drag, startPoint x: 79, startPoint y: 405, endPoint x: 45, endPoint y: 403, distance: 34.4
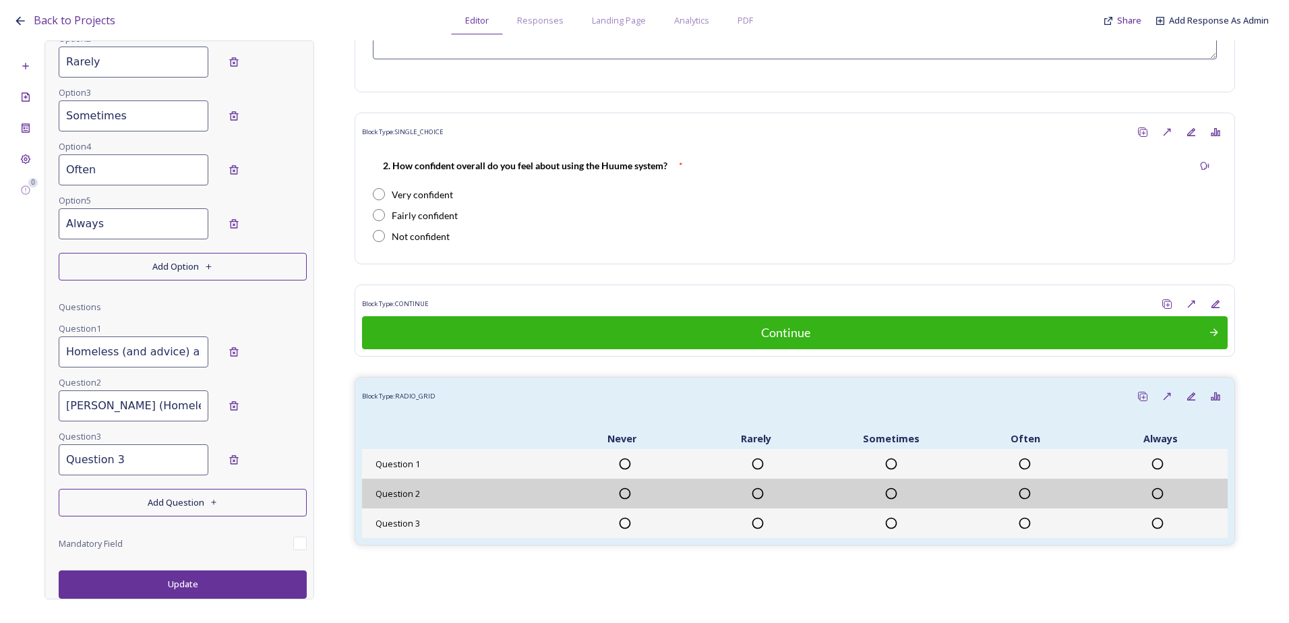
click at [45, 403] on div "Edit Block Block Style Order Conditions Id * 1.3 On a score of 1-5 (5 being ver…" at bounding box center [180, 319] width 270 height 559
type input "HOM (Homeless) States"
click at [172, 470] on input "Question 3" at bounding box center [134, 459] width 150 height 31
click at [141, 463] on input "Question 3" at bounding box center [134, 459] width 150 height 31
drag, startPoint x: 98, startPoint y: 461, endPoint x: 54, endPoint y: 458, distance: 43.9
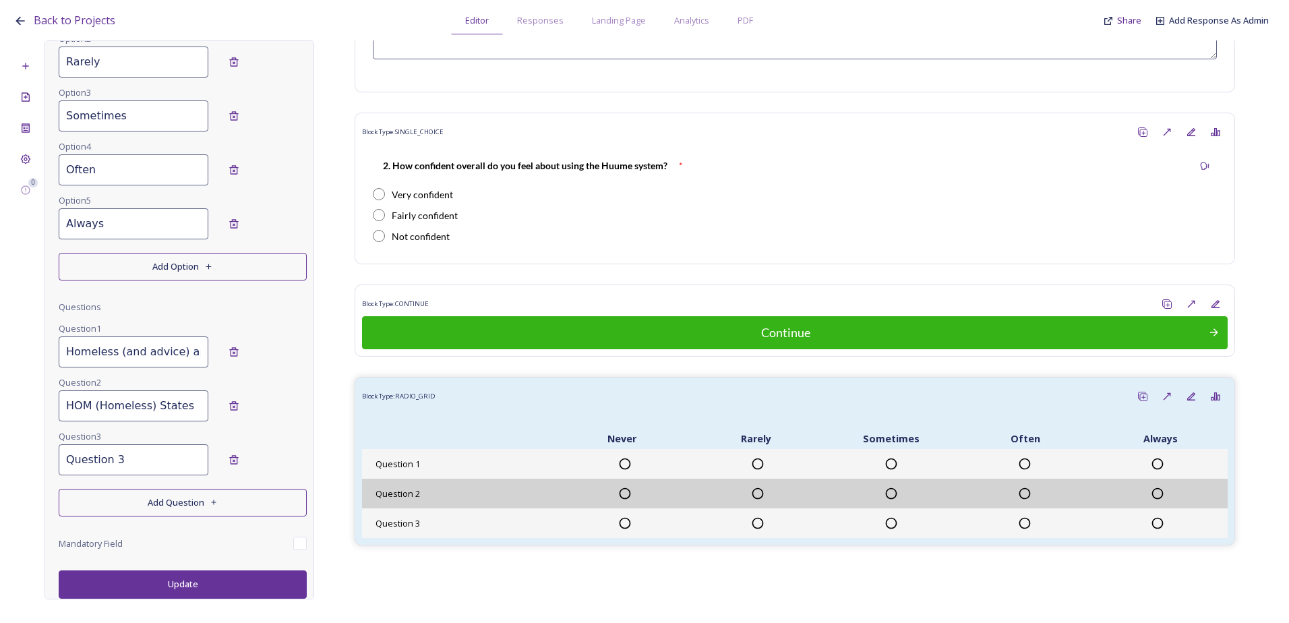
click at [54, 458] on div "Edit Block Block Style Order Conditions Id * 1.3 On a score of 1-5 (5 being ver…" at bounding box center [180, 319] width 270 height 559
paste input "c. PHP’s (Personal Housing Plans)"
drag, startPoint x: 105, startPoint y: 473, endPoint x: 49, endPoint y: 470, distance: 56.1
click at [49, 470] on div "Edit Block Block Style Order Conditions Id * 1.3 On a score of 1-5 (5 being ver…" at bounding box center [180, 319] width 270 height 559
click at [111, 461] on input "c. PHP’s (Personal Housing Plans)" at bounding box center [134, 459] width 150 height 31
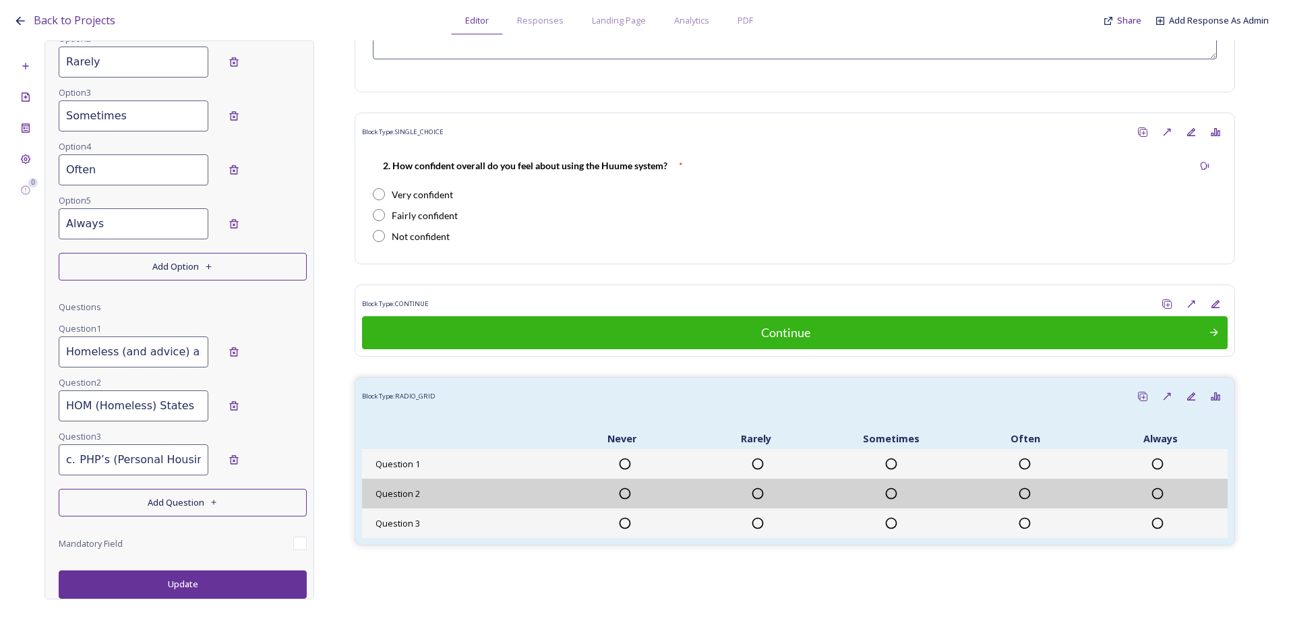
click at [84, 463] on input "c. PHP’s (Personal Housing Plans)" at bounding box center [134, 459] width 150 height 31
drag, startPoint x: 78, startPoint y: 457, endPoint x: 37, endPoint y: 448, distance: 41.5
click at [37, 448] on div "0 Edit Block Block Style Order Conditions Id * 1.3 On a score of 1-5 (5 being v…" at bounding box center [644, 319] width 1262 height 559
type input "PHP’s (Personal Housing Plans)"
click at [161, 511] on button "Add Question" at bounding box center [183, 503] width 248 height 28
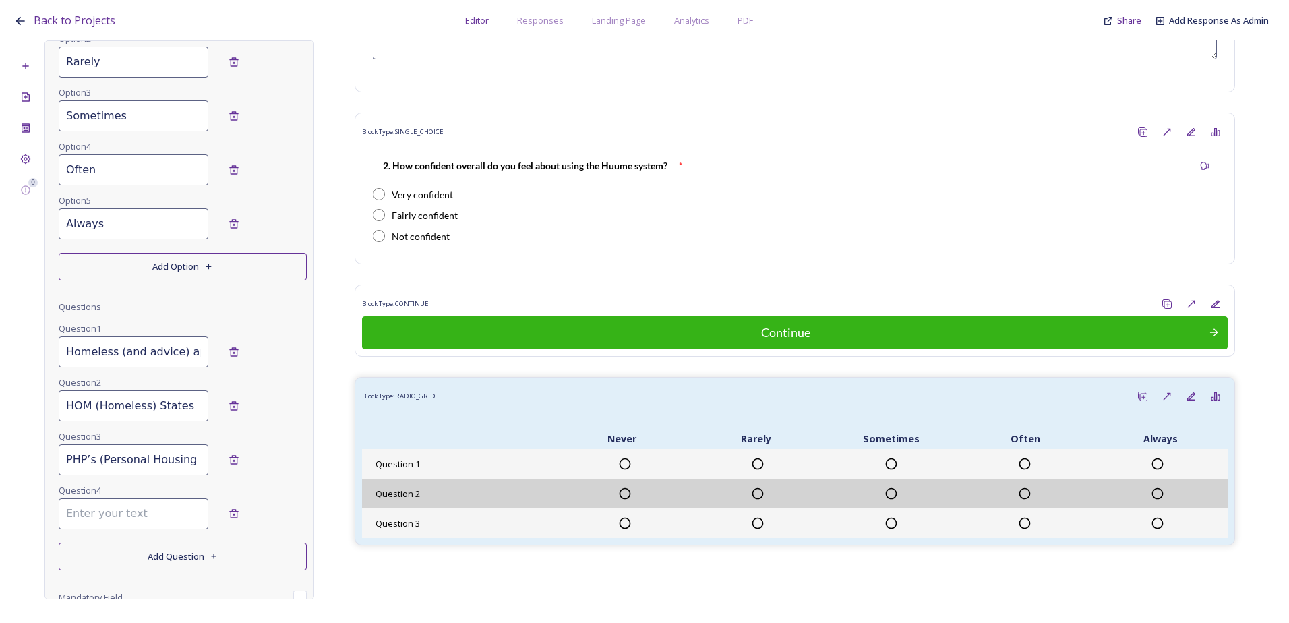
drag, startPoint x: 164, startPoint y: 523, endPoint x: 156, endPoint y: 523, distance: 7.4
click at [160, 523] on input at bounding box center [134, 513] width 150 height 31
paste input "d. Housing Register applications"
click at [115, 516] on input "d. Housing Register applications" at bounding box center [134, 513] width 150 height 31
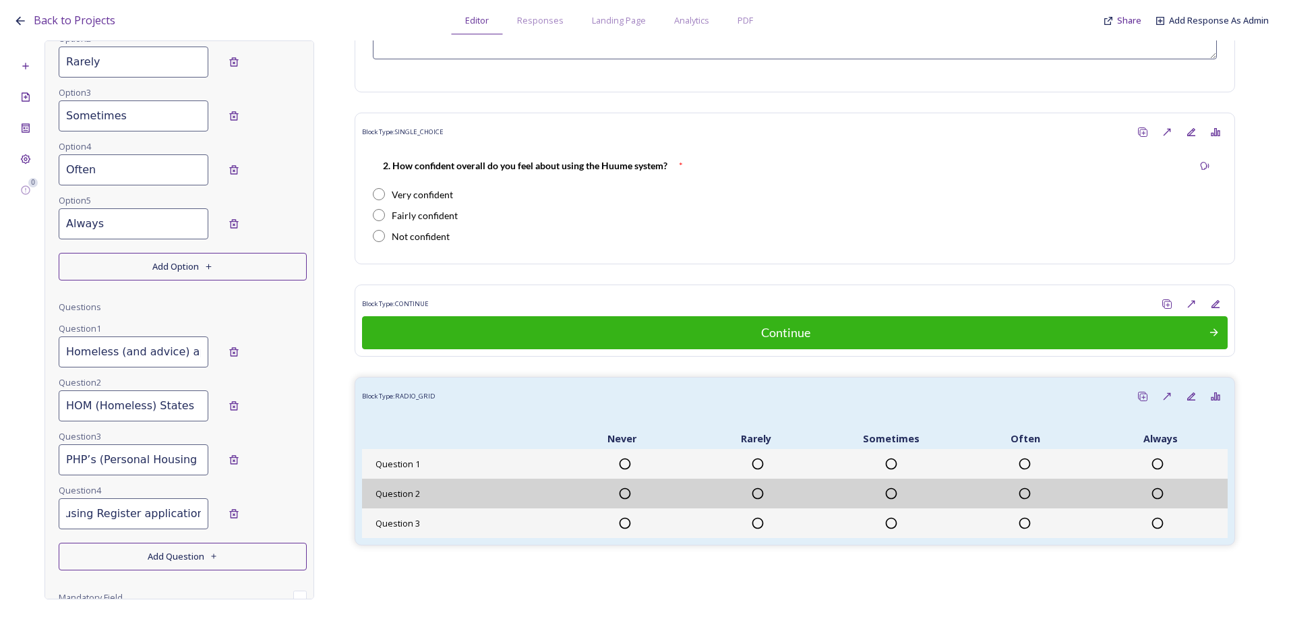
scroll to position [0, 0]
drag, startPoint x: 125, startPoint y: 516, endPoint x: -1, endPoint y: 508, distance: 126.3
click at [0, 508] on html "Back to Projects Editor Responses Landing Page Analytics PDF Share Add Response…" at bounding box center [644, 311] width 1289 height 623
click at [104, 502] on input "d. Housing Register applications" at bounding box center [134, 513] width 150 height 31
drag, startPoint x: 77, startPoint y: 516, endPoint x: 14, endPoint y: 504, distance: 63.9
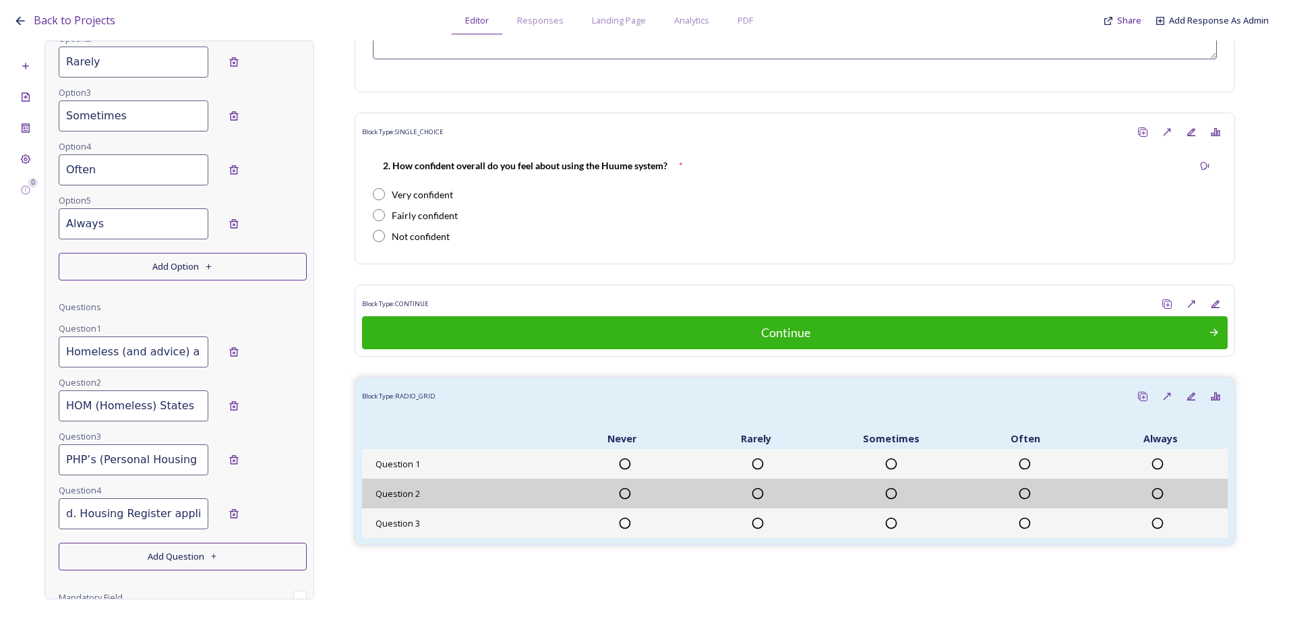
click at [14, 504] on div "0 Edit Block Block Style Order Conditions Id * 1.3 On a score of 1-5 (5 being v…" at bounding box center [644, 319] width 1262 height 559
type input "Housing Register applications"
click at [119, 559] on button "Add Question" at bounding box center [183, 557] width 248 height 28
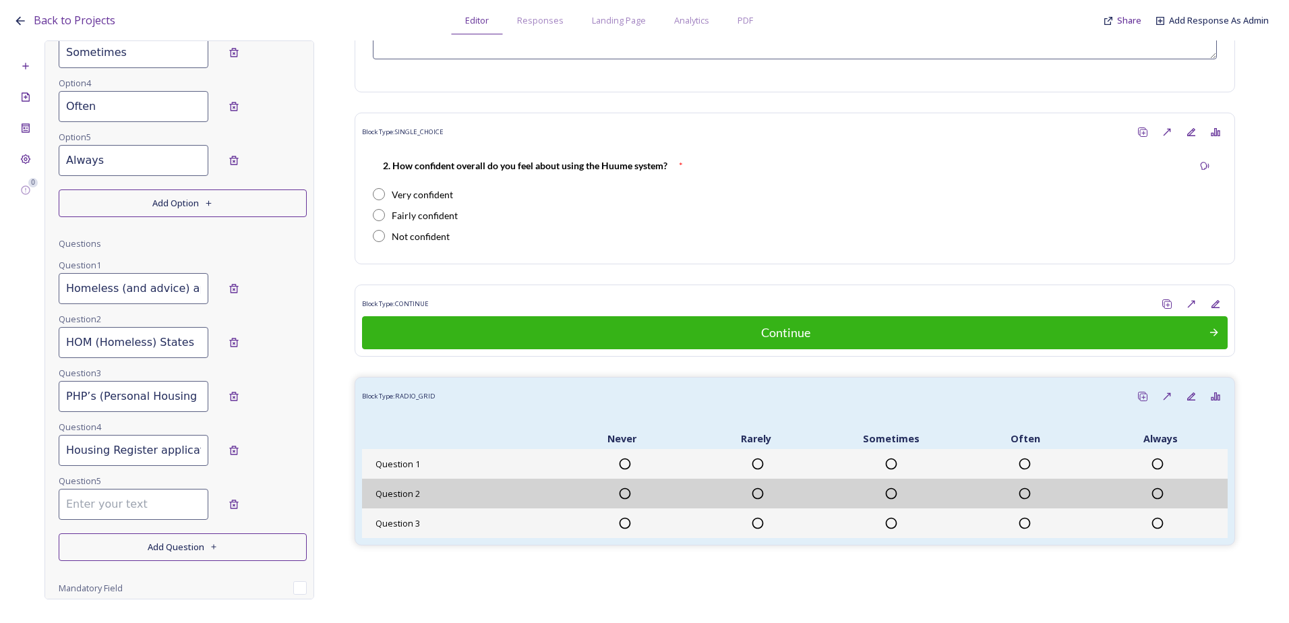
scroll to position [451, 0]
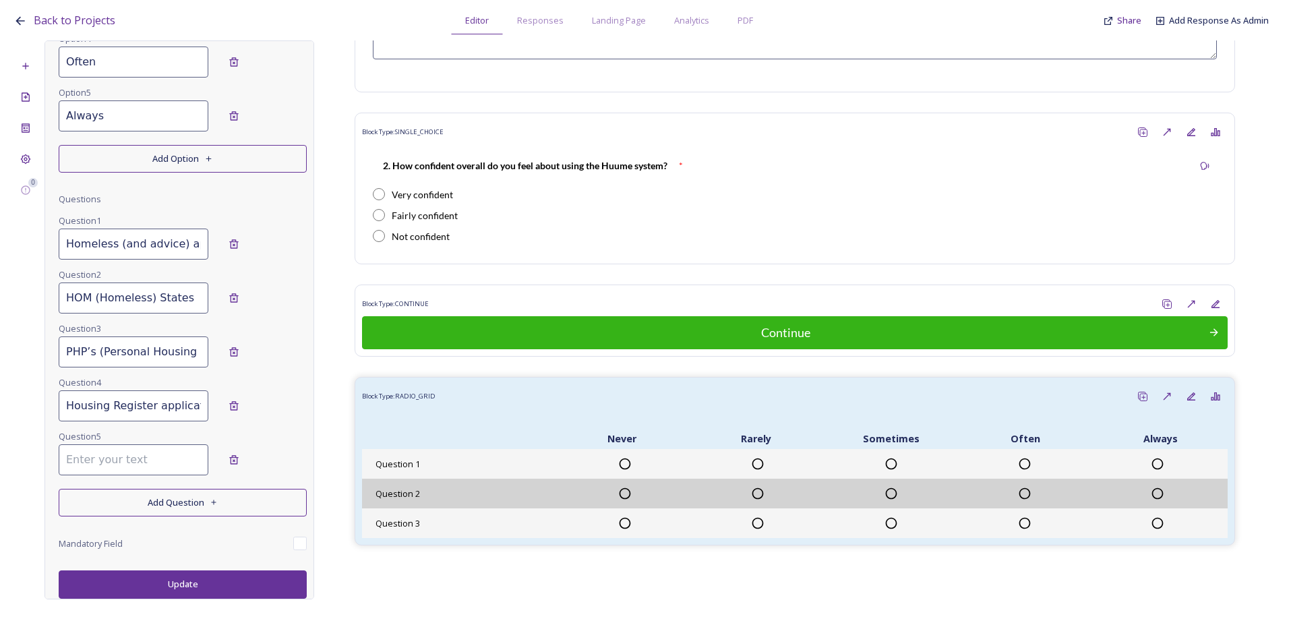
click at [102, 463] on input at bounding box center [134, 459] width 150 height 31
paste input "e. BIDS"
drag, startPoint x: 79, startPoint y: 461, endPoint x: 69, endPoint y: 461, distance: 9.4
click at [69, 461] on input "e. BIDS" at bounding box center [134, 459] width 150 height 31
click at [80, 467] on input "e. BIDS" at bounding box center [134, 459] width 150 height 31
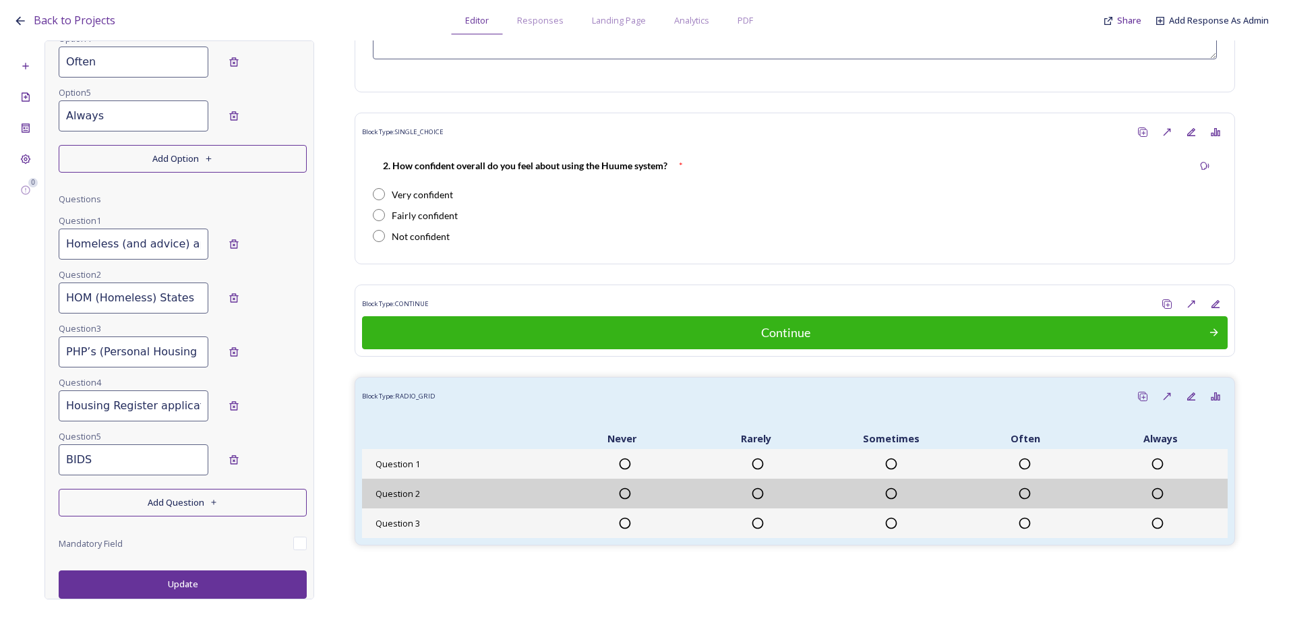
type input "BIDS"
click at [134, 498] on button "Add Question" at bounding box center [183, 503] width 248 height 28
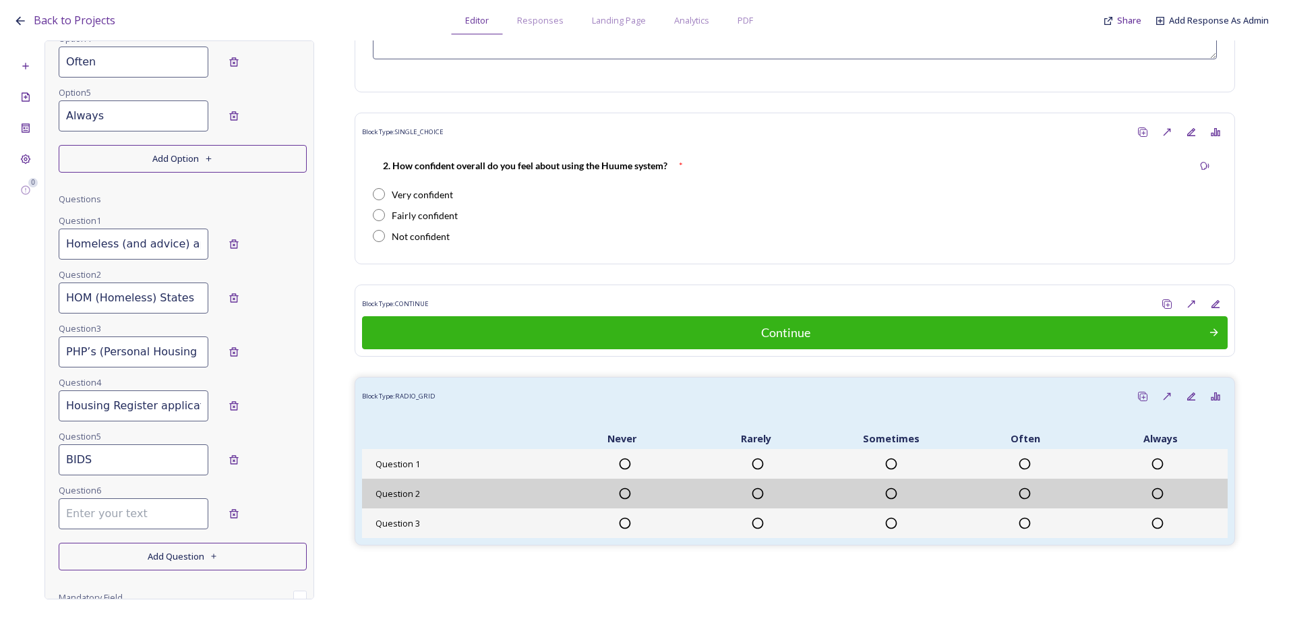
click at [126, 513] on input at bounding box center [134, 513] width 150 height 31
paste input "f. Setting up Auto BIDS"
drag, startPoint x: 112, startPoint y: 518, endPoint x: 7, endPoint y: 512, distance: 104.7
click at [7, 512] on div "Back to Projects Editor Responses Landing Page Analytics PDF Share Add Response…" at bounding box center [644, 311] width 1289 height 623
click at [59, 508] on input "f. Setting up Auto BIDS" at bounding box center [134, 513] width 150 height 31
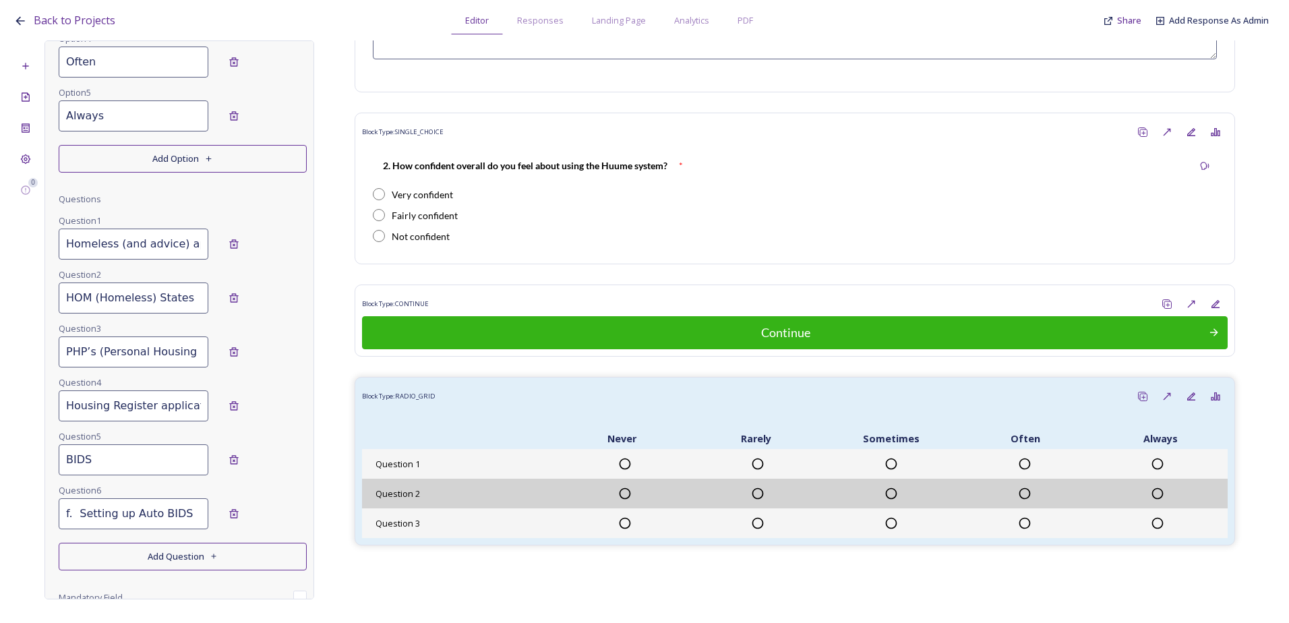
click at [74, 508] on input "f. Setting up Auto BIDS" at bounding box center [134, 513] width 150 height 31
drag, startPoint x: 78, startPoint y: 514, endPoint x: 51, endPoint y: 513, distance: 26.3
click at [35, 512] on div "0 Edit Block Block Style Order Conditions Id * 1.3 On a score of 1-5 (5 being v…" at bounding box center [644, 319] width 1262 height 559
type input "Setting up Auto BIDS"
click at [104, 552] on button "Add Question" at bounding box center [183, 557] width 248 height 28
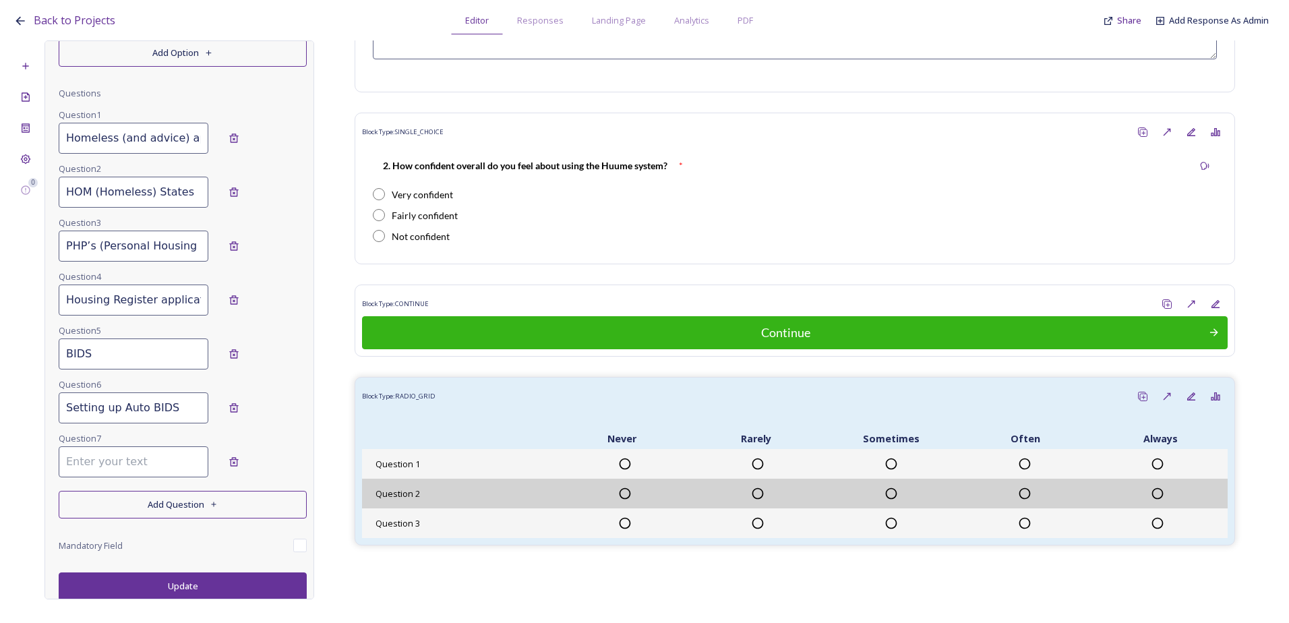
scroll to position [559, 0]
click at [127, 456] on input at bounding box center [134, 459] width 150 height 31
paste input "g. Property placements"
drag, startPoint x: 80, startPoint y: 463, endPoint x: 48, endPoint y: 462, distance: 31.7
click at [48, 462] on div "Edit Block Block Style Order Conditions Id * 1.3 On a score of 1-5 (5 being ver…" at bounding box center [180, 319] width 270 height 559
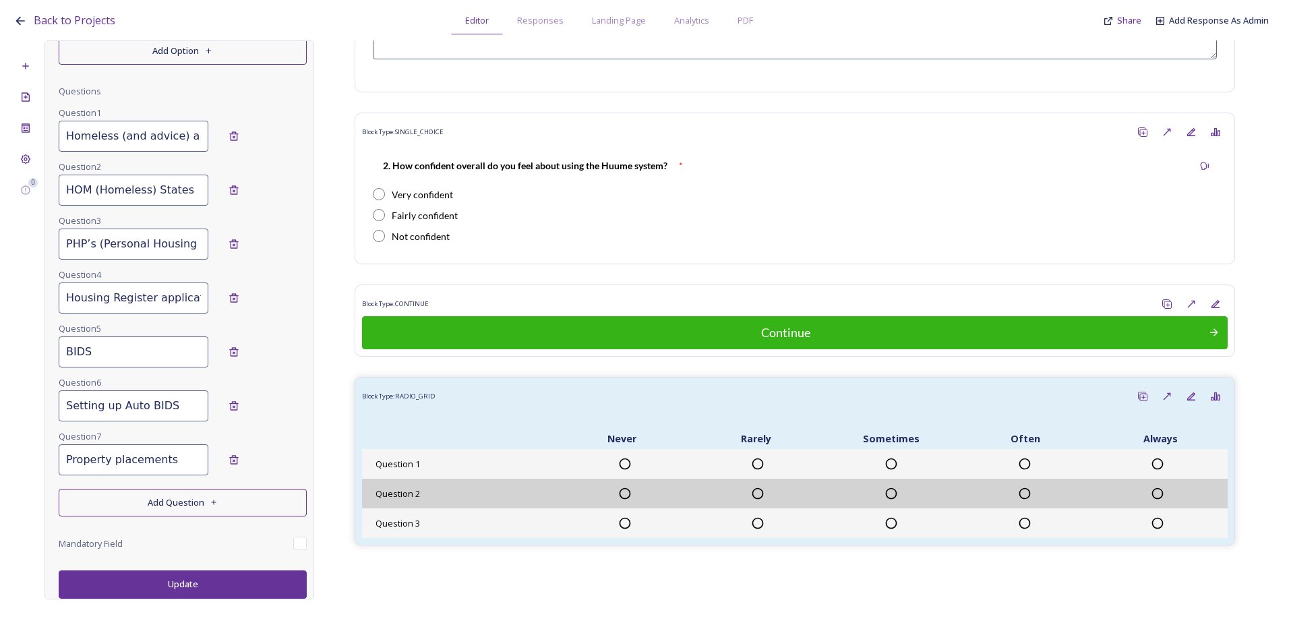
type input "Property placements"
click at [113, 511] on button "Add Question" at bounding box center [183, 503] width 248 height 28
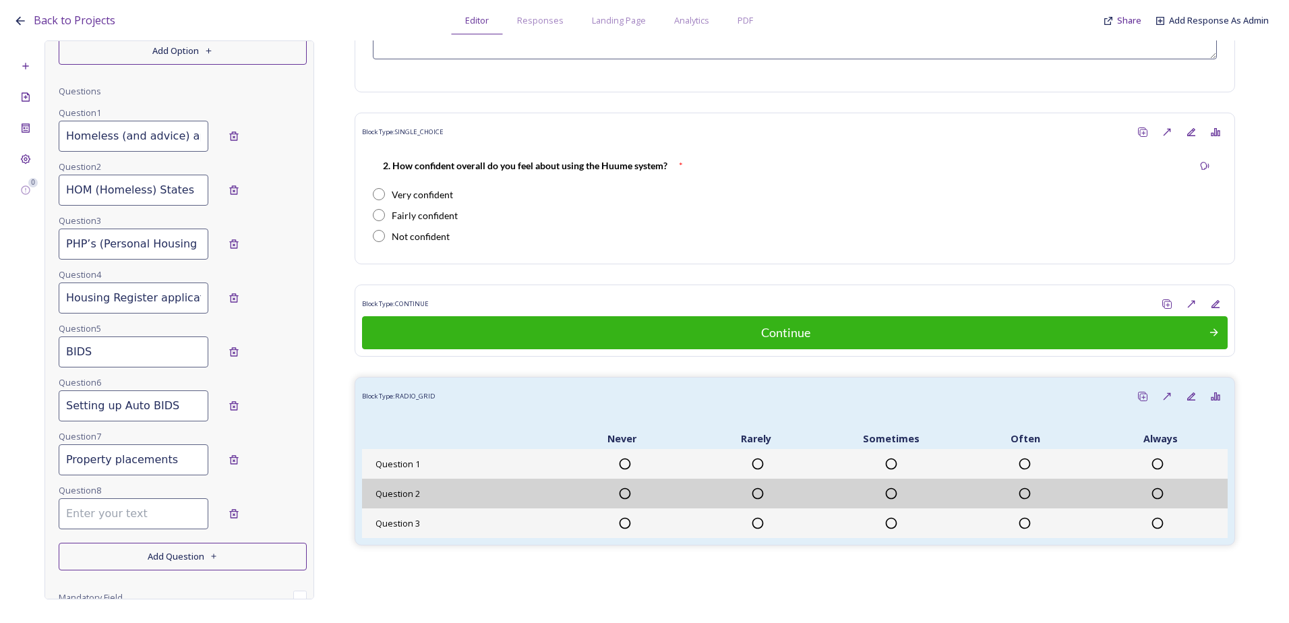
drag, startPoint x: 131, startPoint y: 504, endPoint x: 108, endPoint y: 514, distance: 25.9
click at [117, 508] on input at bounding box center [134, 513] width 150 height 31
paste input "h. Decision Letters & issuing comms"
drag, startPoint x: 105, startPoint y: 518, endPoint x: 63, endPoint y: 527, distance: 42.7
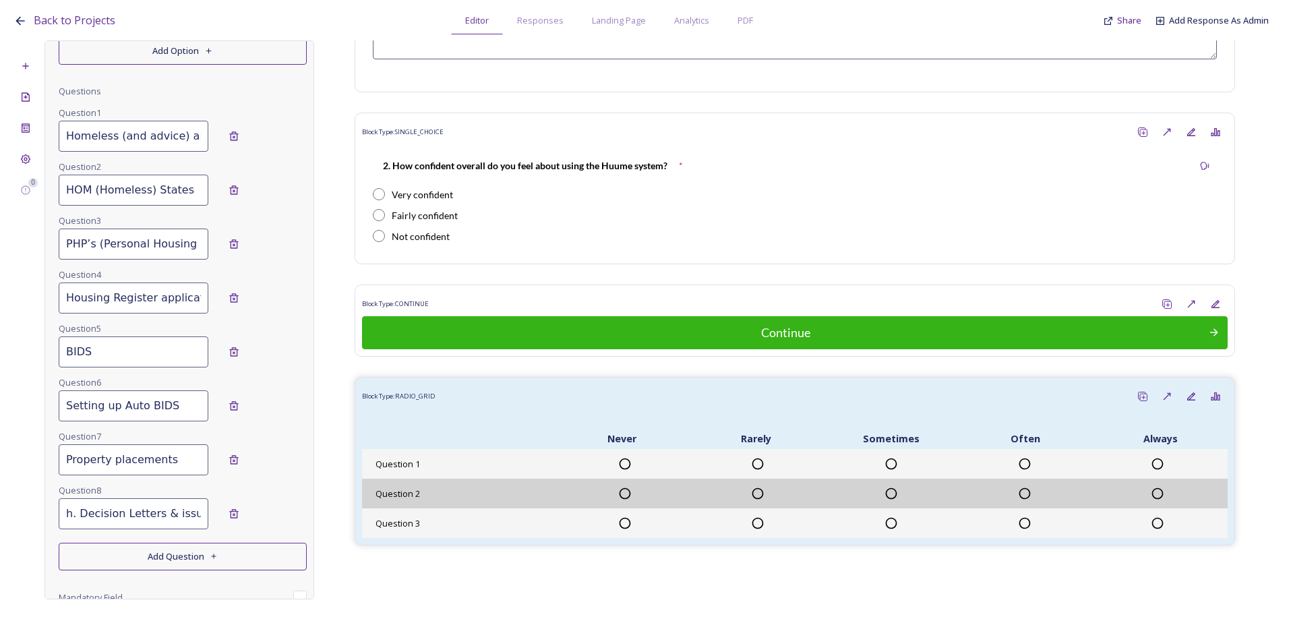
click at [29, 529] on div "0 Edit Block Block Style Order Conditions Id * 1.3 On a score of 1-5 (5 being v…" at bounding box center [644, 319] width 1262 height 559
click at [86, 518] on input "h. Decision Letters & issuing comms" at bounding box center [134, 513] width 150 height 31
click at [82, 514] on input "h. Decision Letters & issuing comms" at bounding box center [134, 513] width 150 height 31
drag, startPoint x: 78, startPoint y: 512, endPoint x: 41, endPoint y: 512, distance: 37.1
click at [41, 512] on div "0 Edit Block Block Style Order Conditions Id * 1.3 On a score of 1-5 (5 being v…" at bounding box center [644, 319] width 1262 height 559
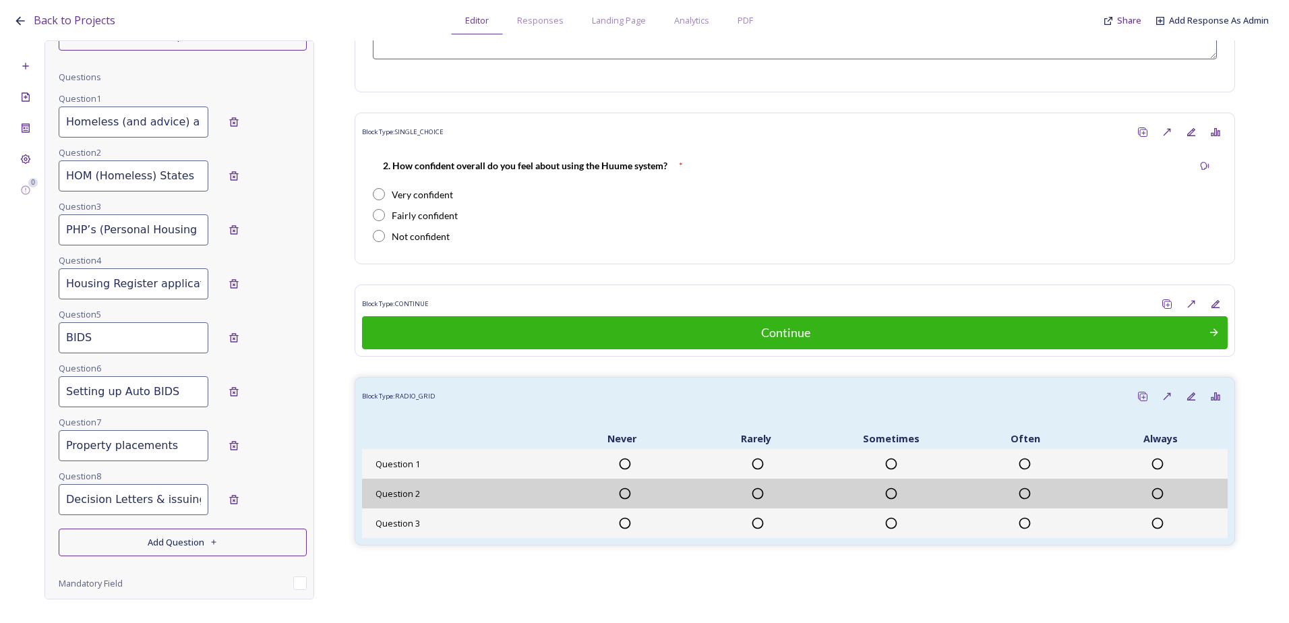
scroll to position [613, 0]
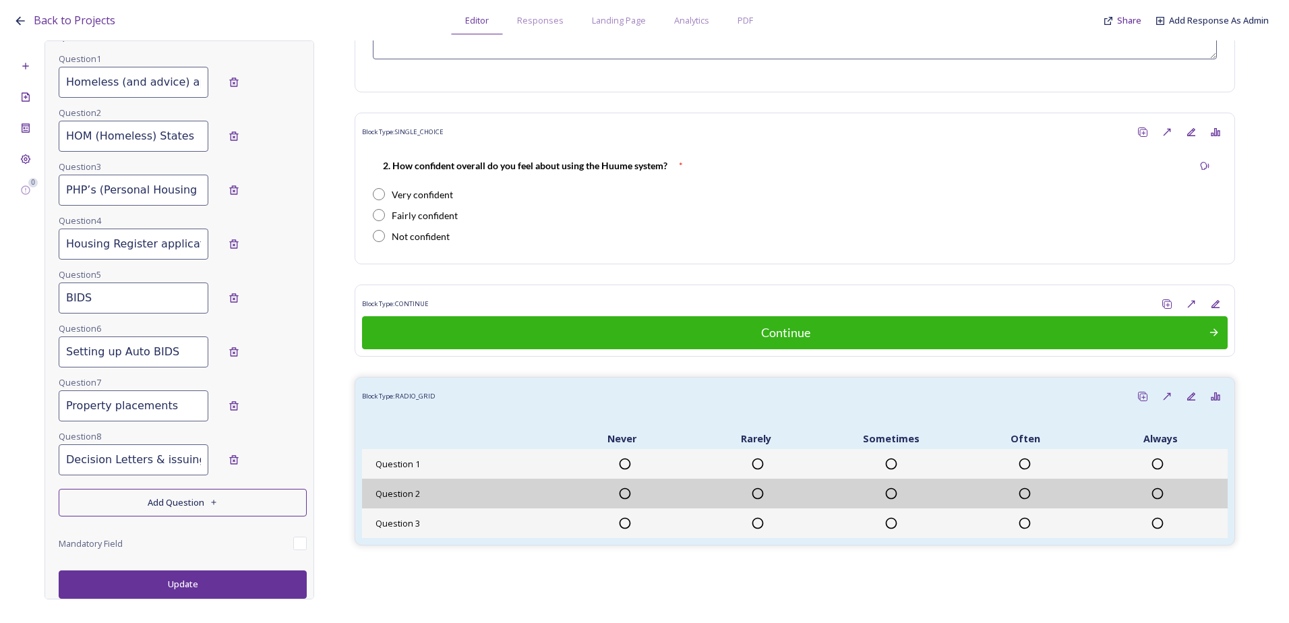
type input "Decision Letters & issuing comms"
click at [142, 501] on button "Add Question" at bounding box center [183, 503] width 248 height 28
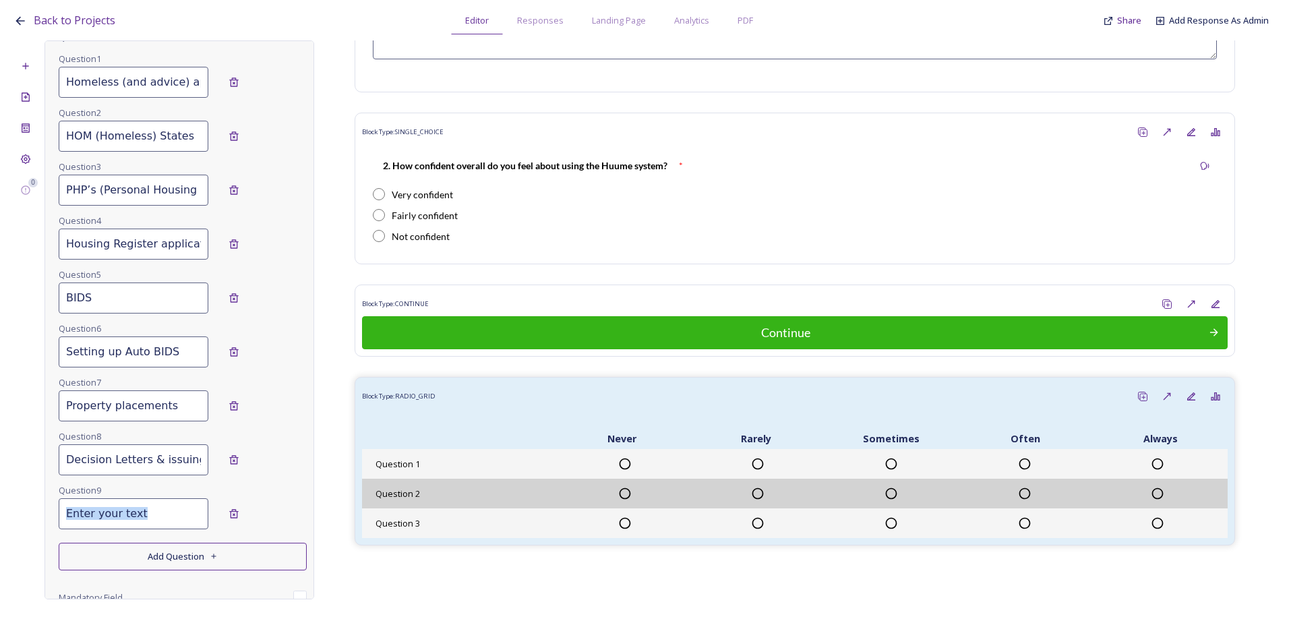
drag, startPoint x: 121, startPoint y: 530, endPoint x: 121, endPoint y: 514, distance: 16.2
click at [119, 523] on div "Question 9" at bounding box center [183, 509] width 248 height 54
click at [121, 514] on input at bounding box center [134, 513] width 150 height 31
paste input "i. Keeping timely, accurate and concise case records & notes"
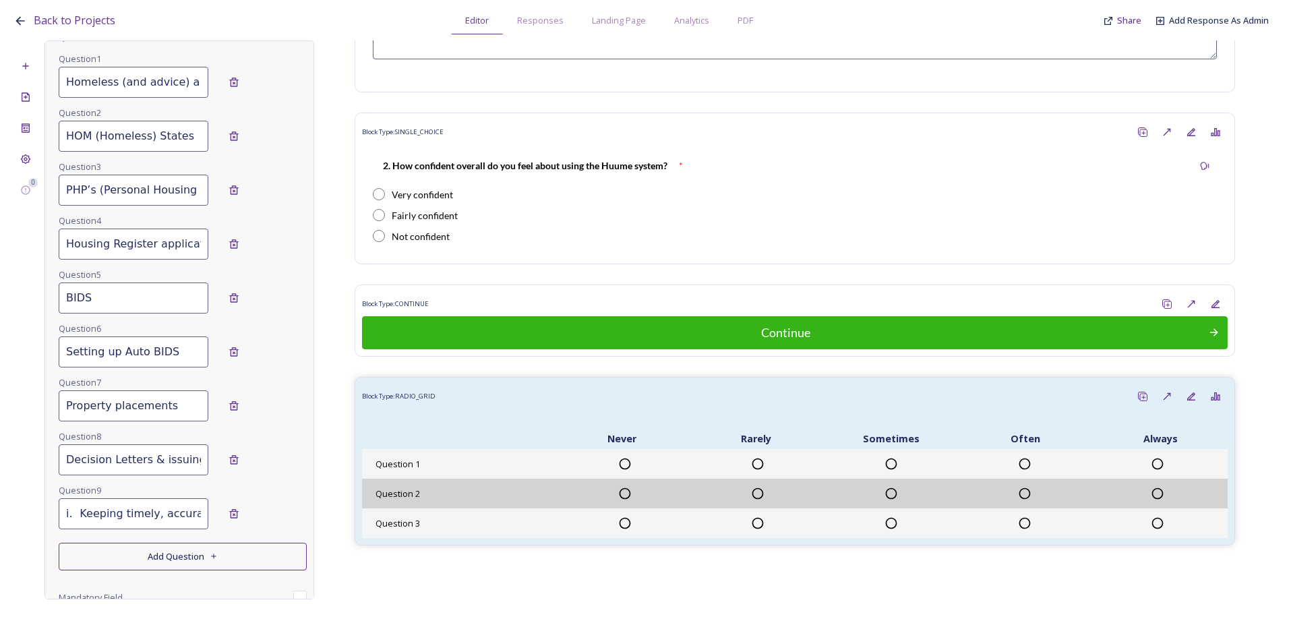
drag, startPoint x: 110, startPoint y: 518, endPoint x: 30, endPoint y: 519, distance: 79.6
click at [28, 519] on div "0 Edit Block Block Style Order Conditions Id * 1.3 On a score of 1-5 (5 being v…" at bounding box center [644, 319] width 1262 height 559
click at [76, 516] on input "i. Keeping timely, accurate and concise case records & notes" at bounding box center [134, 513] width 150 height 31
type input "Keeping timely, accurate and concise case records & notes"
click at [111, 556] on button "Add Question" at bounding box center [183, 557] width 248 height 28
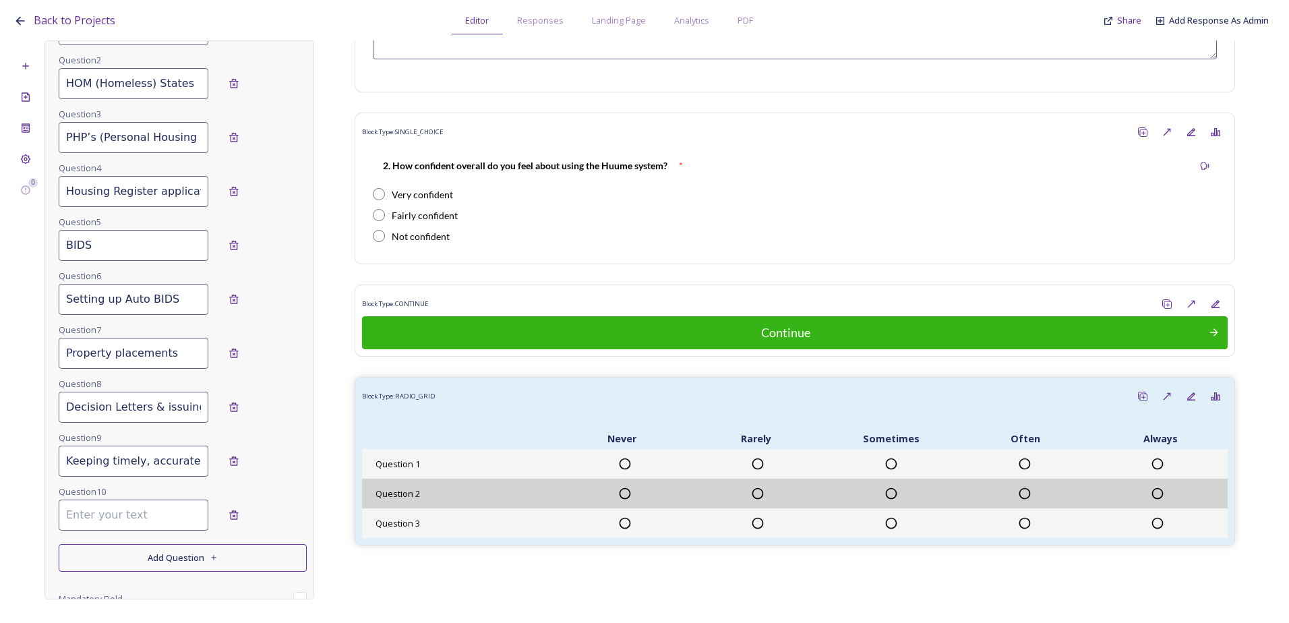
scroll to position [721, 0]
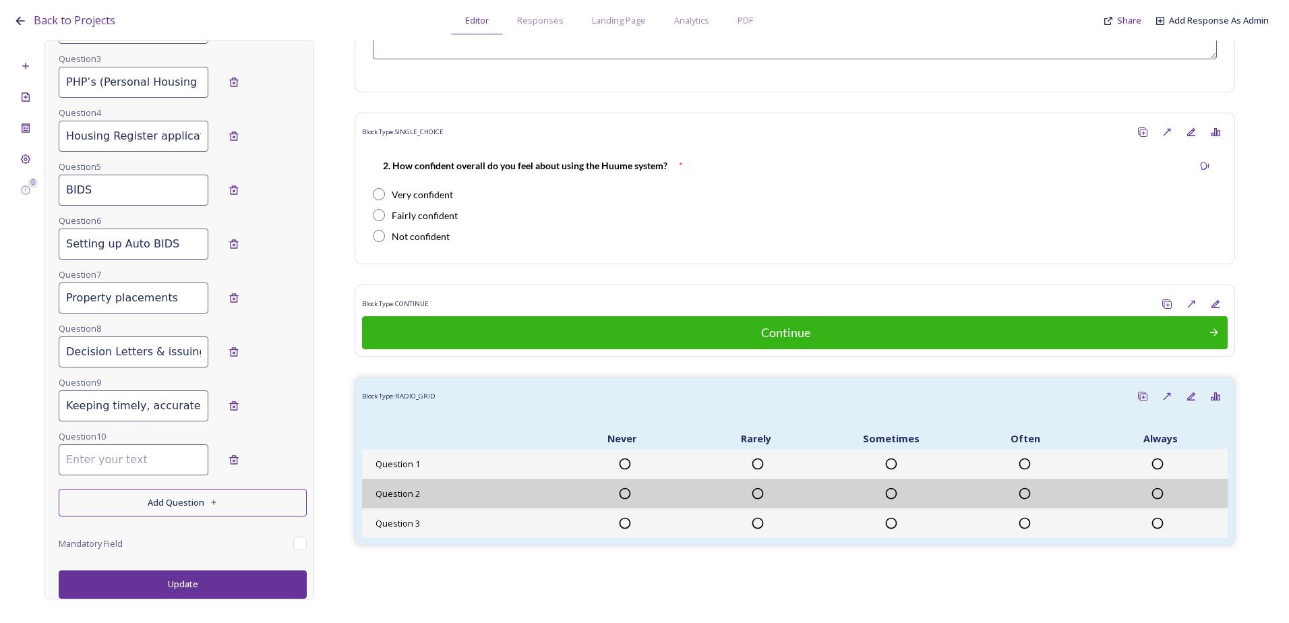
click at [122, 456] on input at bounding box center [134, 459] width 150 height 31
paste input "j. Creating and using tiles & dashboards"
drag, startPoint x: 20, startPoint y: 460, endPoint x: 38, endPoint y: 454, distance: 19.0
click at [16, 458] on div "0 Edit Block Block Style Order Conditions Id * 1.3 On a score of 1-5 (5 being v…" at bounding box center [644, 319] width 1262 height 559
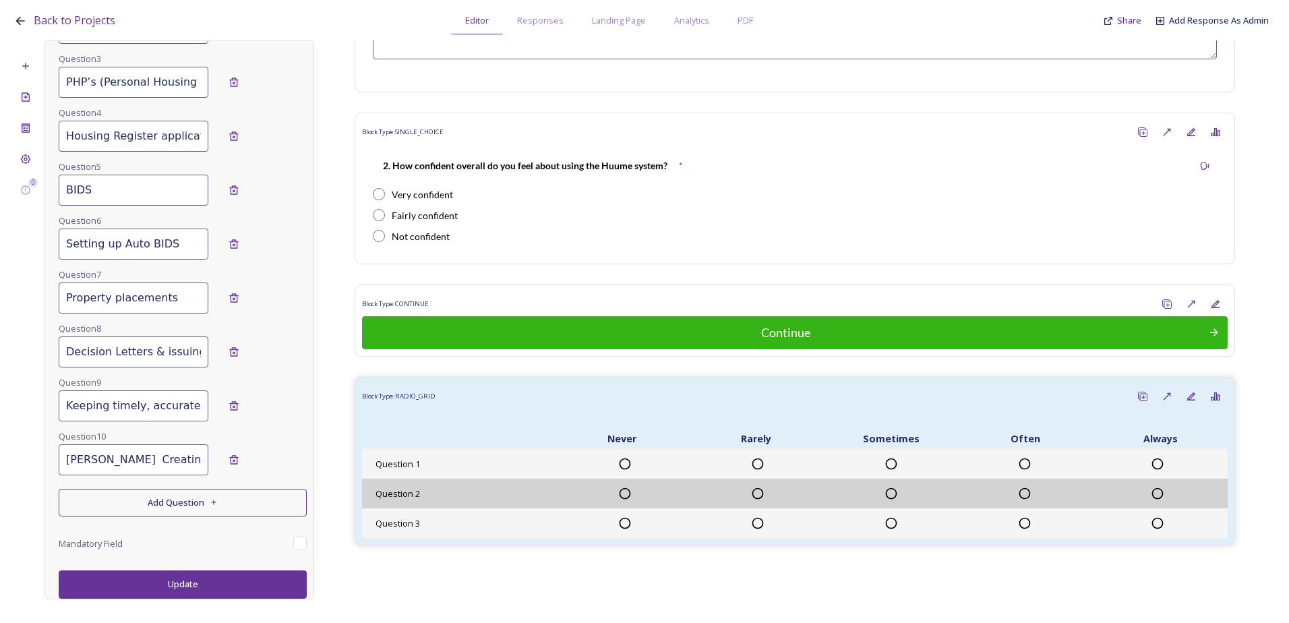
click at [98, 455] on input "j. Creating and using tiles & dashboards" at bounding box center [134, 459] width 150 height 31
click at [76, 458] on input "j. Creating and using tiles & dashboards" at bounding box center [134, 459] width 150 height 31
type input "Creating and using tiles & dashboards"
click at [107, 494] on button "Add Question" at bounding box center [183, 503] width 248 height 28
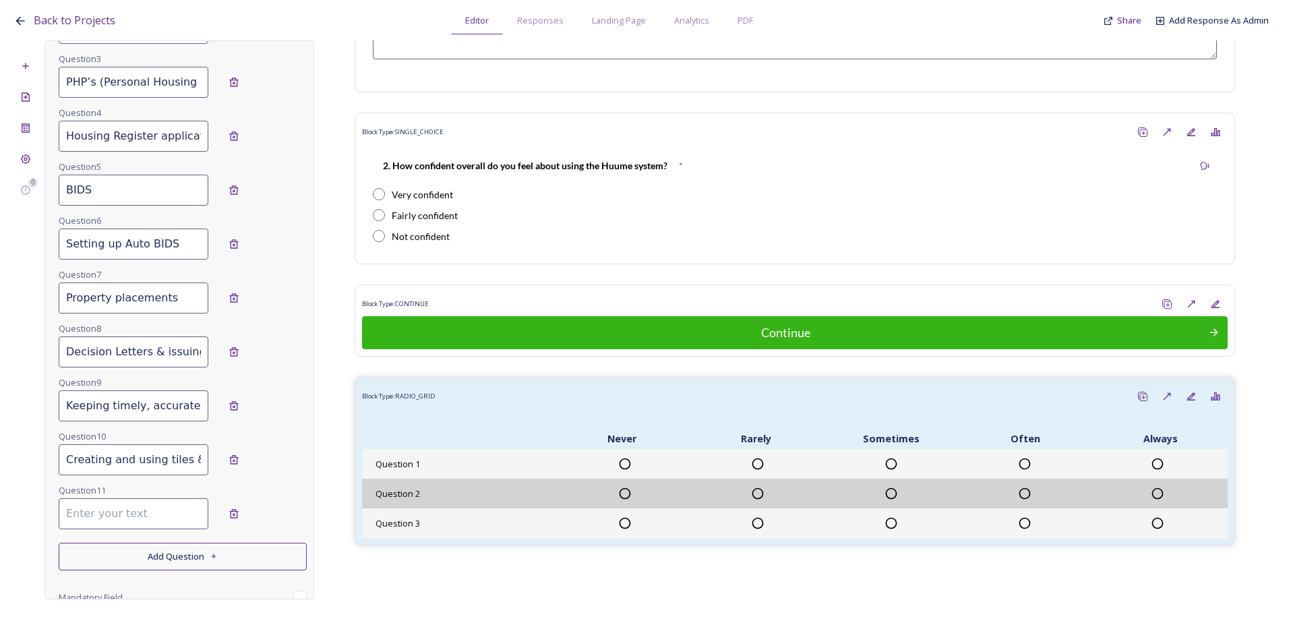
click at [119, 521] on input at bounding box center [134, 513] width 150 height 31
paste input "k. Creating actions"
drag, startPoint x: -1, startPoint y: 521, endPoint x: 54, endPoint y: 514, distance: 55.7
click at [0, 520] on html "Back to Projects Editor Responses Landing Page Analytics PDF Share Add Response…" at bounding box center [644, 311] width 1289 height 623
click at [82, 515] on input "k. Creating actions" at bounding box center [134, 513] width 150 height 31
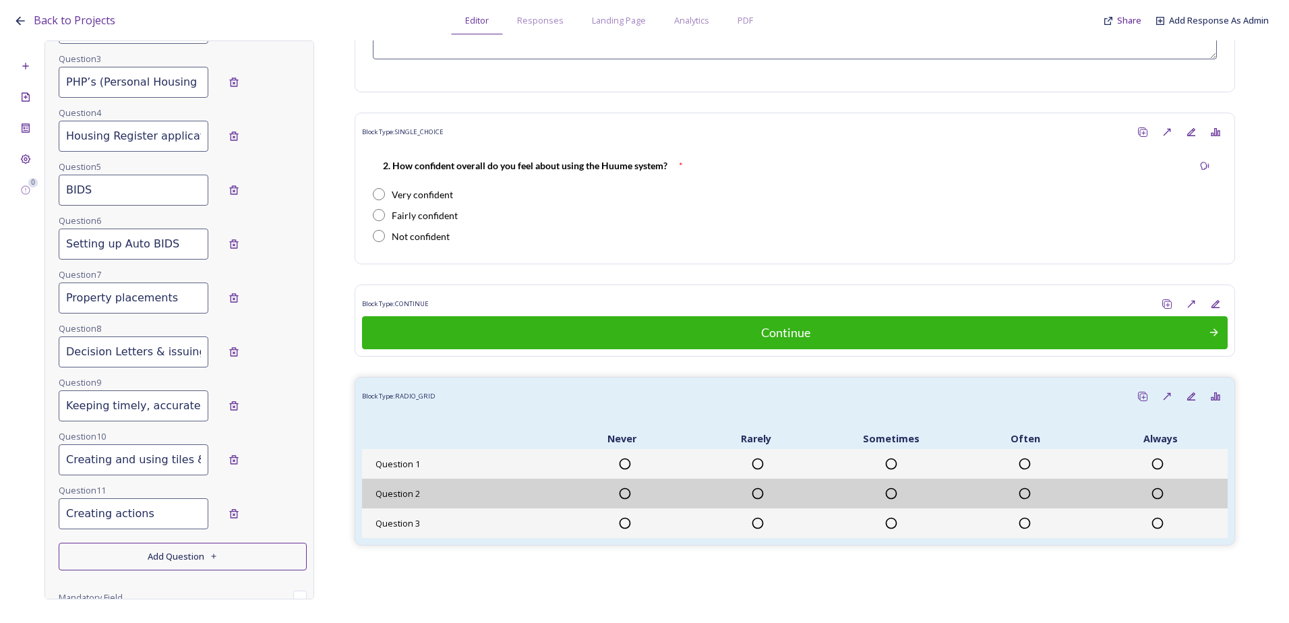
type input "Creating actions"
click at [141, 557] on button "Add Question" at bounding box center [183, 557] width 248 height 28
click at [105, 560] on input at bounding box center [134, 567] width 150 height 31
paste input "l. How to work through the ‘Pending changes tile’"
drag, startPoint x: 71, startPoint y: 572, endPoint x: 49, endPoint y: 572, distance: 21.6
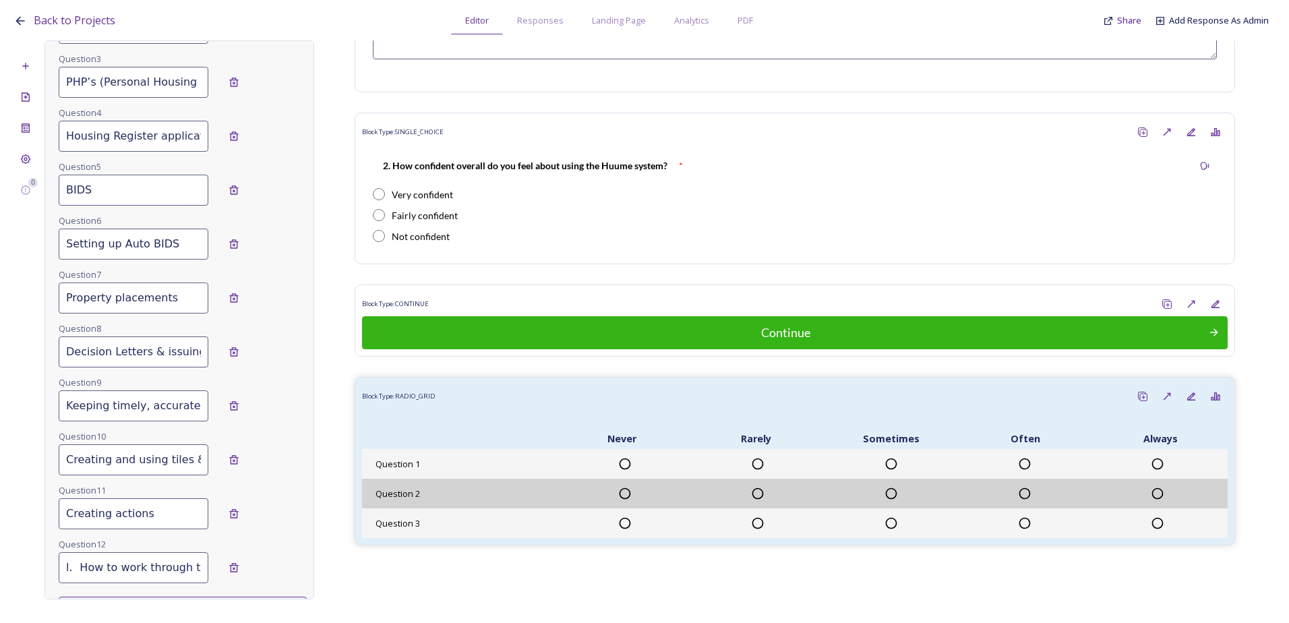
click at [49, 572] on div "Edit Block Block Style Order Conditions Id * 1.3 On a score of 1-5 (5 being ver…" at bounding box center [180, 319] width 270 height 559
drag, startPoint x: 92, startPoint y: 567, endPoint x: 84, endPoint y: 571, distance: 9.0
click at [91, 568] on input "l. How to work through the ‘Pending changes tile’" at bounding box center [134, 567] width 150 height 31
click at [74, 569] on input "l. How to work through the ‘Pending changes tile’" at bounding box center [134, 567] width 150 height 31
drag, startPoint x: 82, startPoint y: 568, endPoint x: 50, endPoint y: 568, distance: 31.7
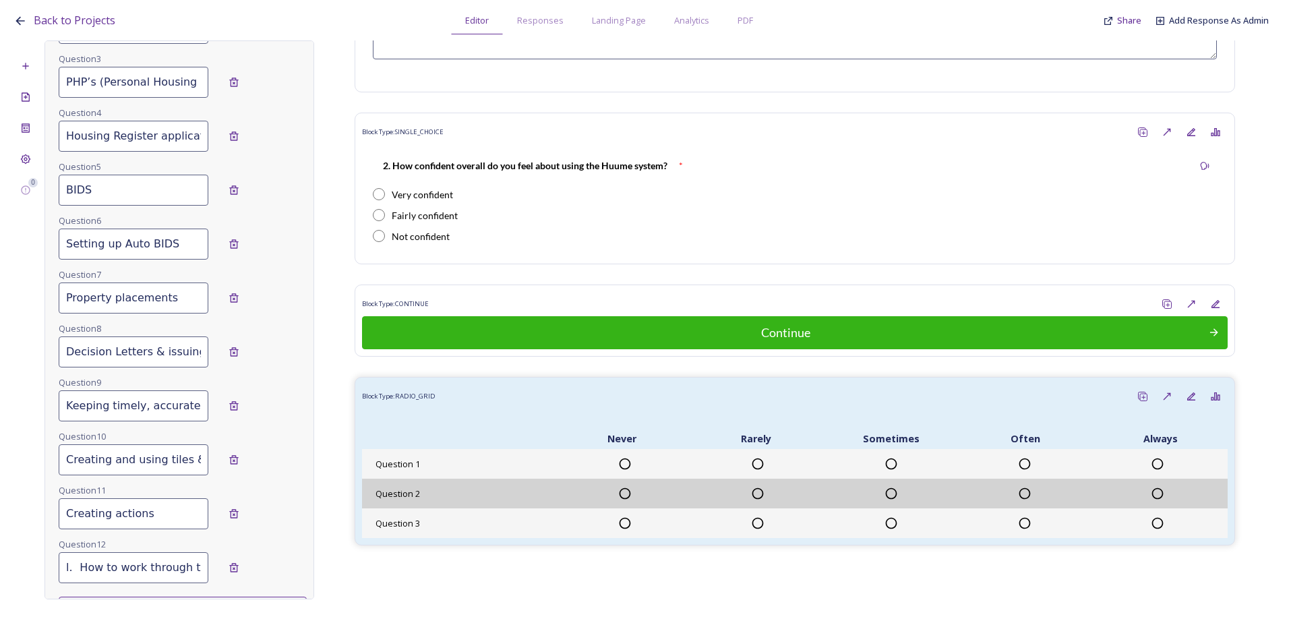
click at [50, 568] on div "Edit Block Block Style Order Conditions Id * 1.3 On a score of 1-5 (5 being ver…" at bounding box center [180, 319] width 270 height 559
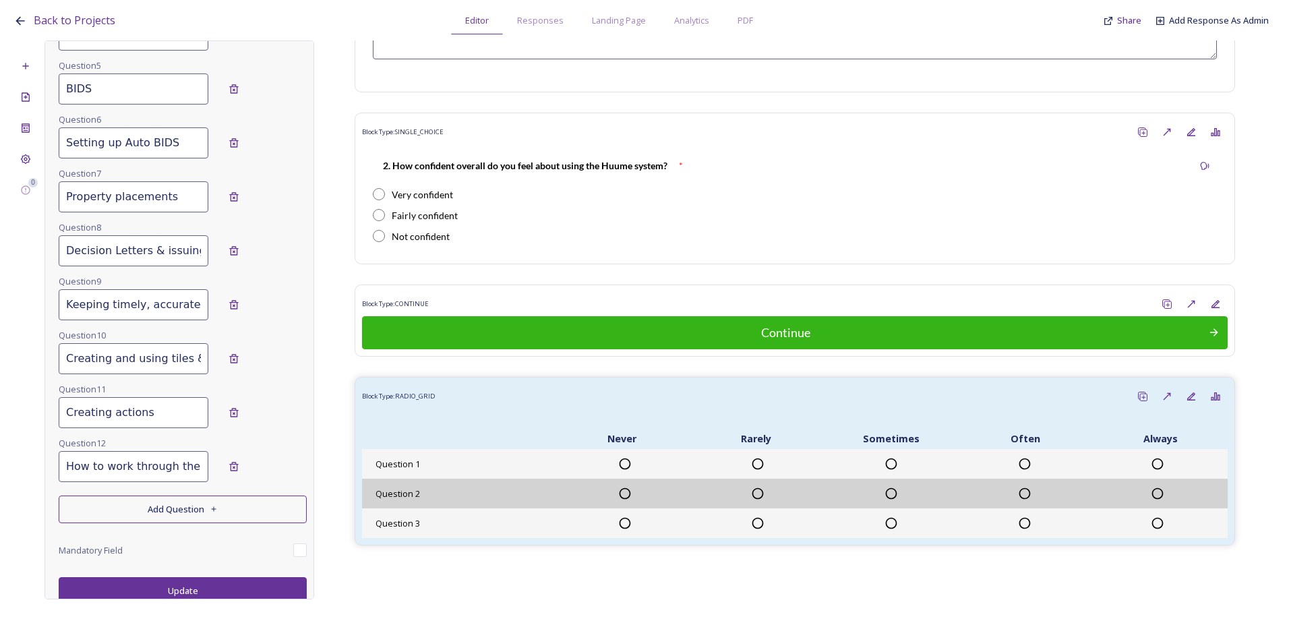
scroll to position [829, 0]
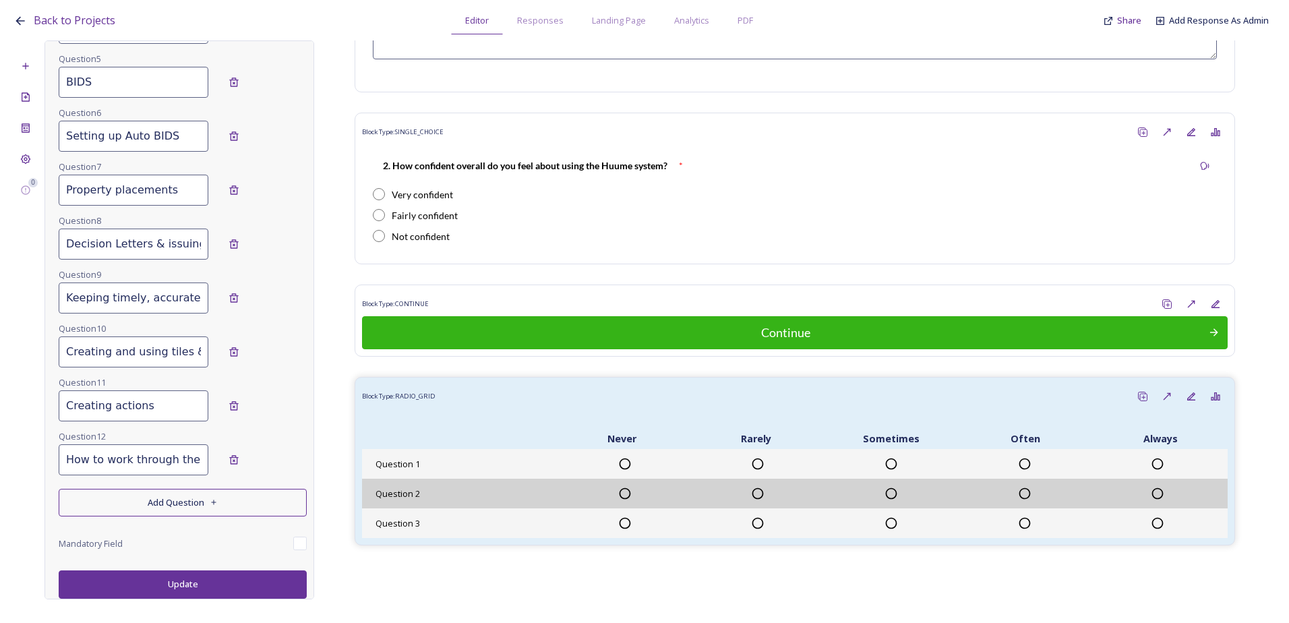
type input "How to work through the ‘Pending changes tile’"
click at [123, 507] on button "Add Question" at bounding box center [183, 503] width 248 height 28
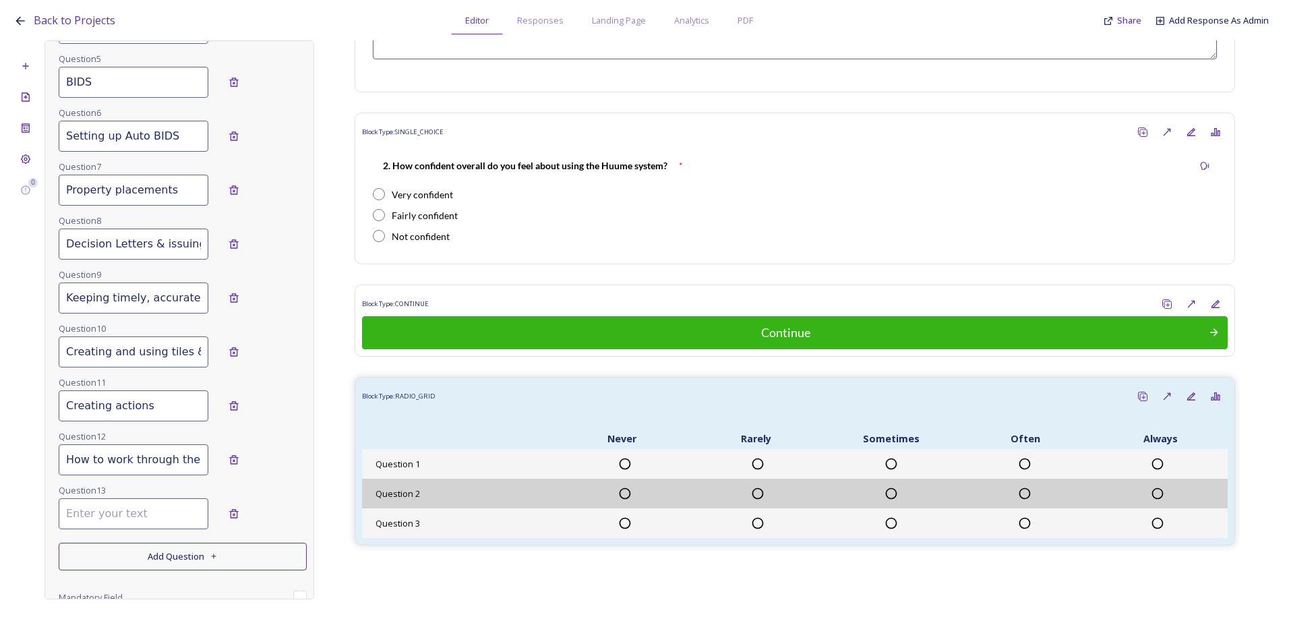
click at [112, 516] on input at bounding box center [134, 513] width 150 height 31
paste input "m. Understanding duplicate customers and what to do with them."
drag, startPoint x: 57, startPoint y: 512, endPoint x: -113, endPoint y: 500, distance: 171.0
click at [0, 500] on html "Back to Projects Editor Responses Landing Page Analytics PDF Share Add Response…" at bounding box center [644, 311] width 1289 height 623
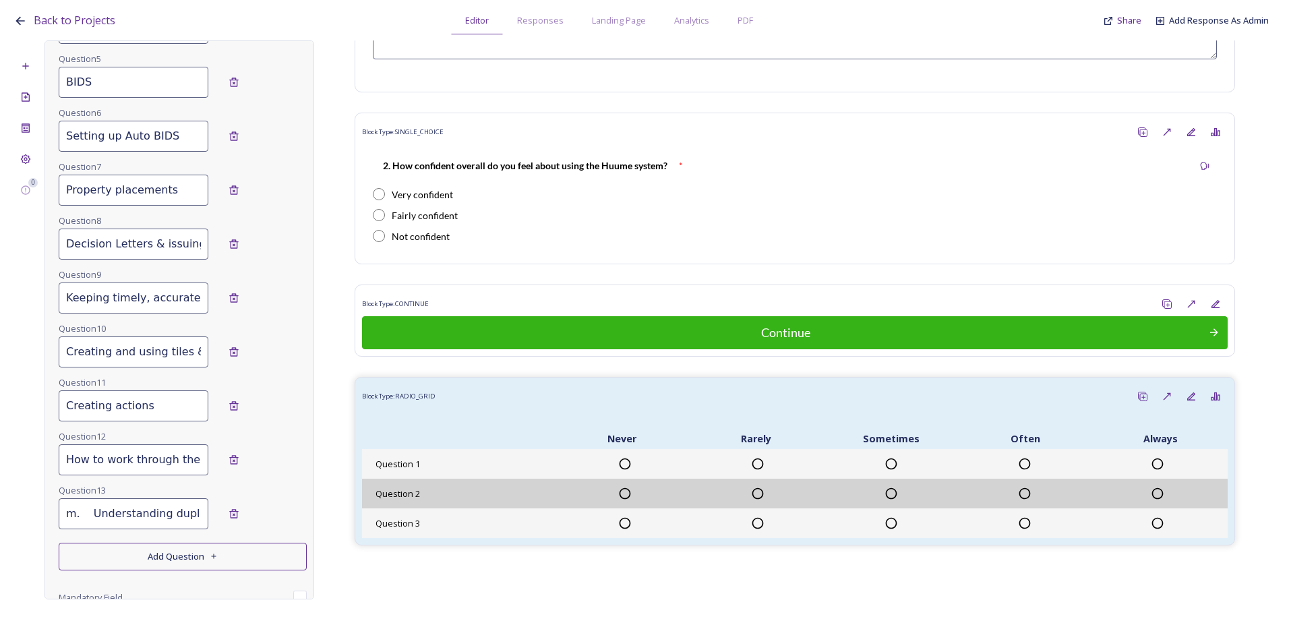
click at [88, 513] on input "m. Understanding duplicate customers and what to do with them" at bounding box center [134, 513] width 150 height 31
drag, startPoint x: 86, startPoint y: 513, endPoint x: -33, endPoint y: 508, distance: 119.4
click at [0, 508] on html "Back to Projects Editor Responses Landing Page Analytics PDF Share Add Response…" at bounding box center [644, 311] width 1289 height 623
type input "Understanding duplicate customers and what to do with them"
click at [164, 563] on button "Add Question" at bounding box center [183, 557] width 248 height 28
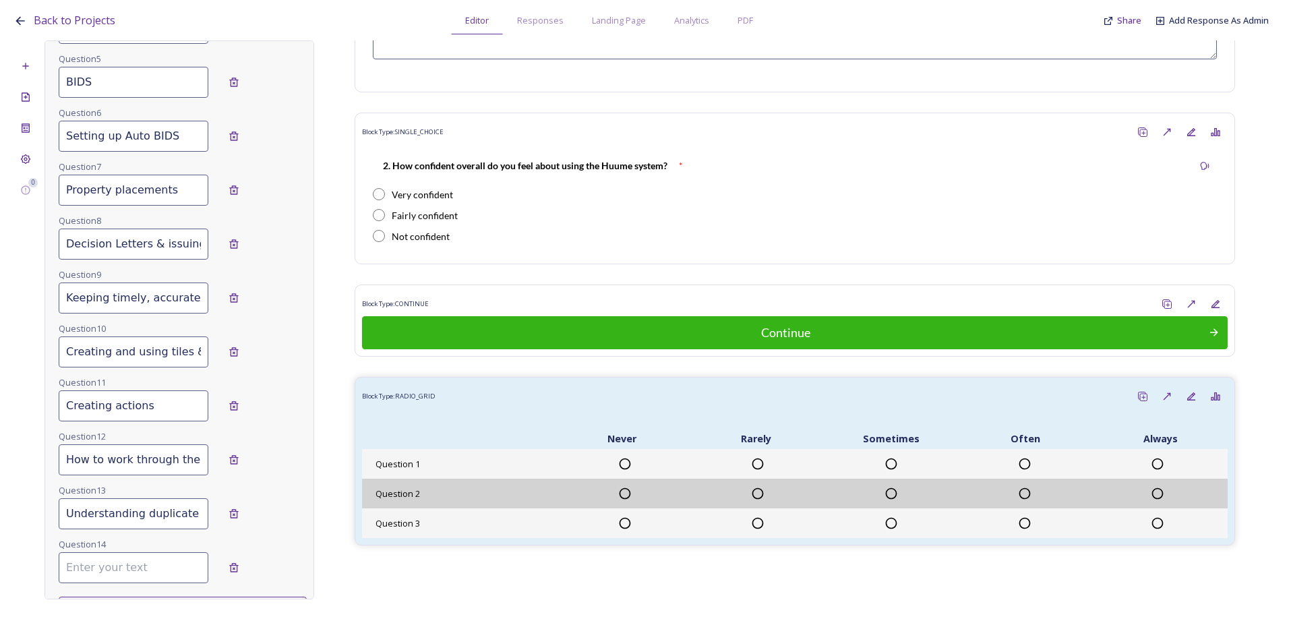
click at [123, 572] on input at bounding box center [134, 567] width 150 height 31
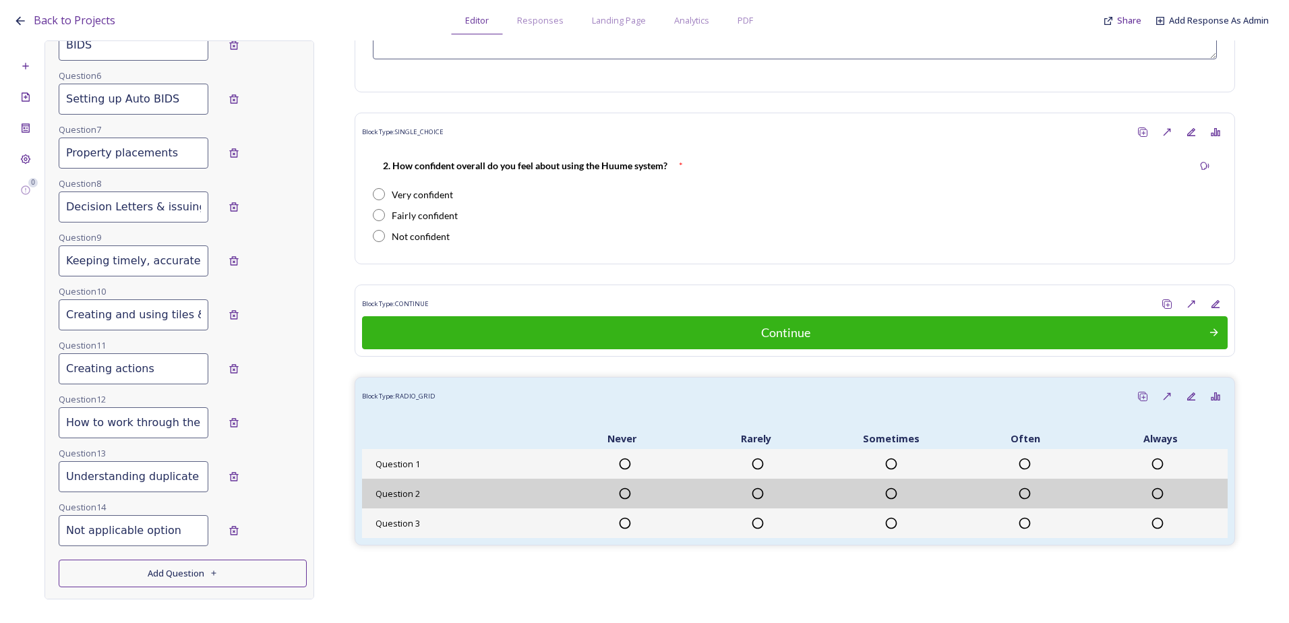
scroll to position [937, 0]
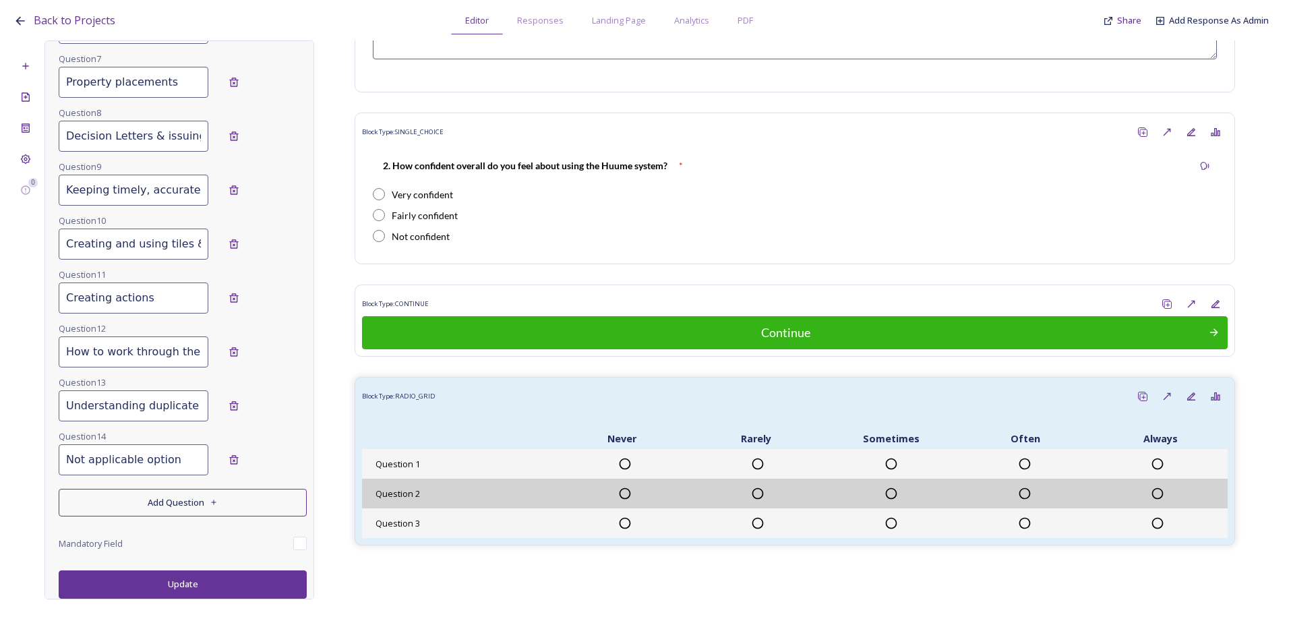
type input "Not applicable option"
click at [171, 585] on button "Update" at bounding box center [183, 584] width 248 height 28
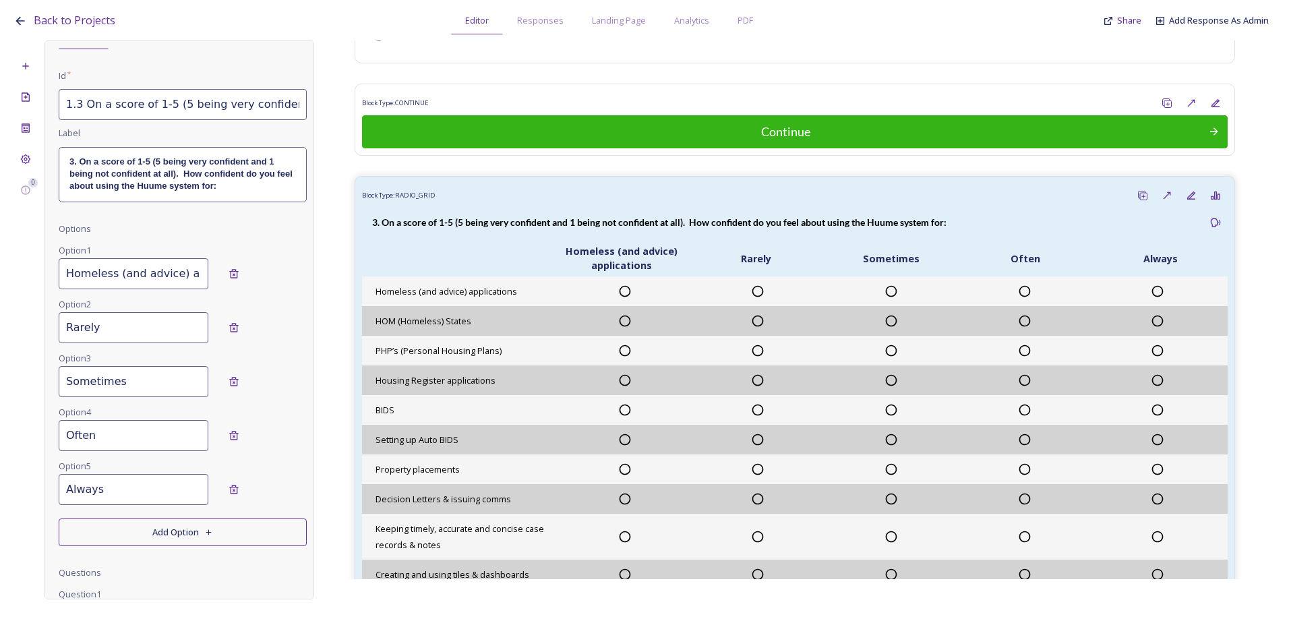
scroll to position [0, 0]
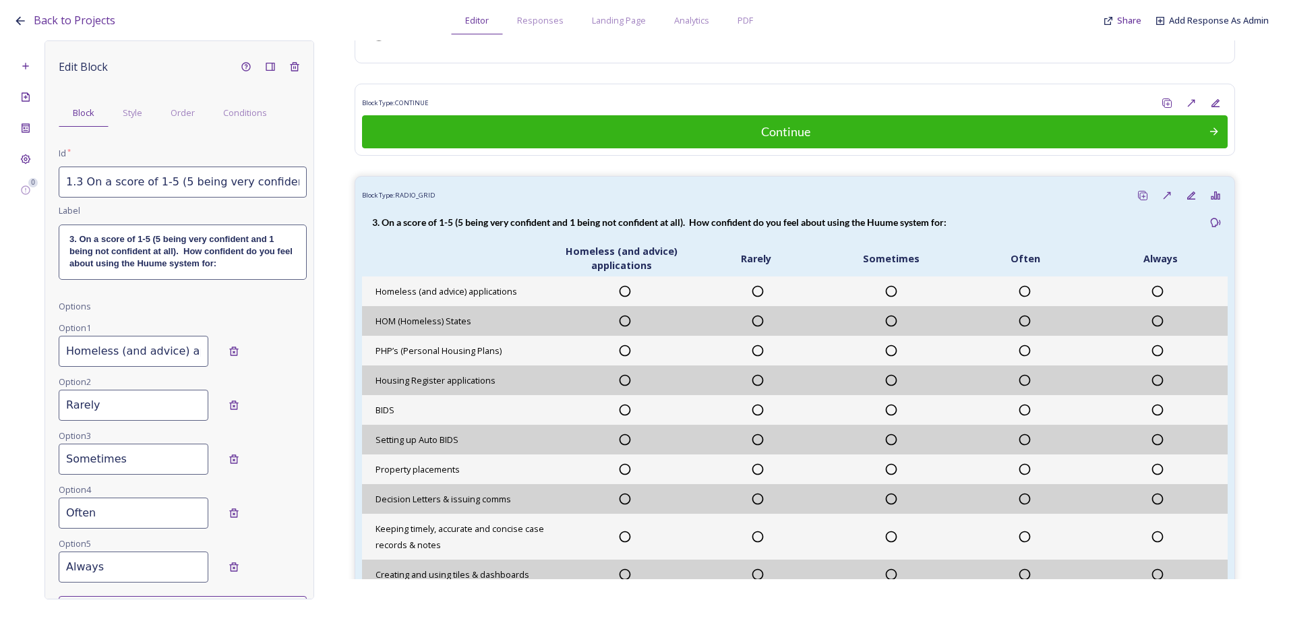
click at [118, 369] on div "Option 1 Homeless (and advice) applications" at bounding box center [183, 347] width 248 height 54
click at [107, 355] on input "Homeless (and advice) applications" at bounding box center [134, 351] width 150 height 31
drag, startPoint x: 66, startPoint y: 353, endPoint x: 287, endPoint y: 353, distance: 220.5
click at [287, 353] on div "Homeless (and advice) applications" at bounding box center [183, 351] width 248 height 31
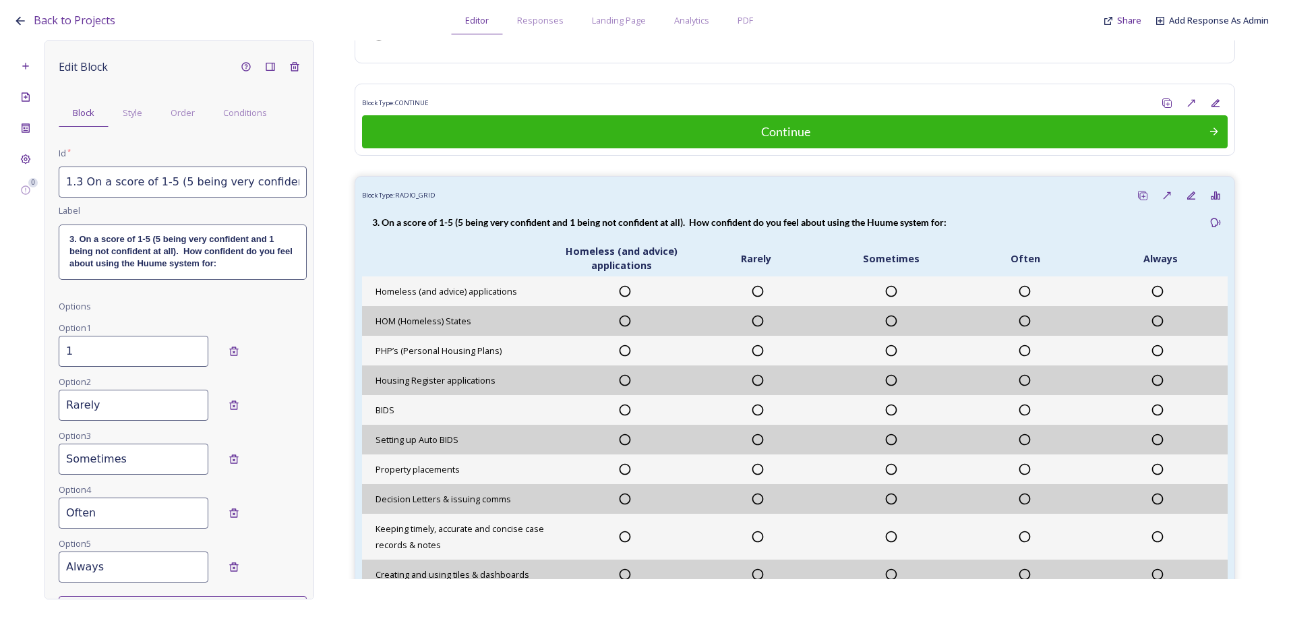
scroll to position [0, 0]
type input "1 (not confident at all)"
click at [119, 402] on input "Rarely" at bounding box center [134, 405] width 150 height 31
drag, startPoint x: 120, startPoint y: 404, endPoint x: 16, endPoint y: 398, distance: 104.7
click at [7, 402] on div "Back to Projects Editor Responses Landing Page Analytics PDF Share Add Response…" at bounding box center [644, 311] width 1289 height 623
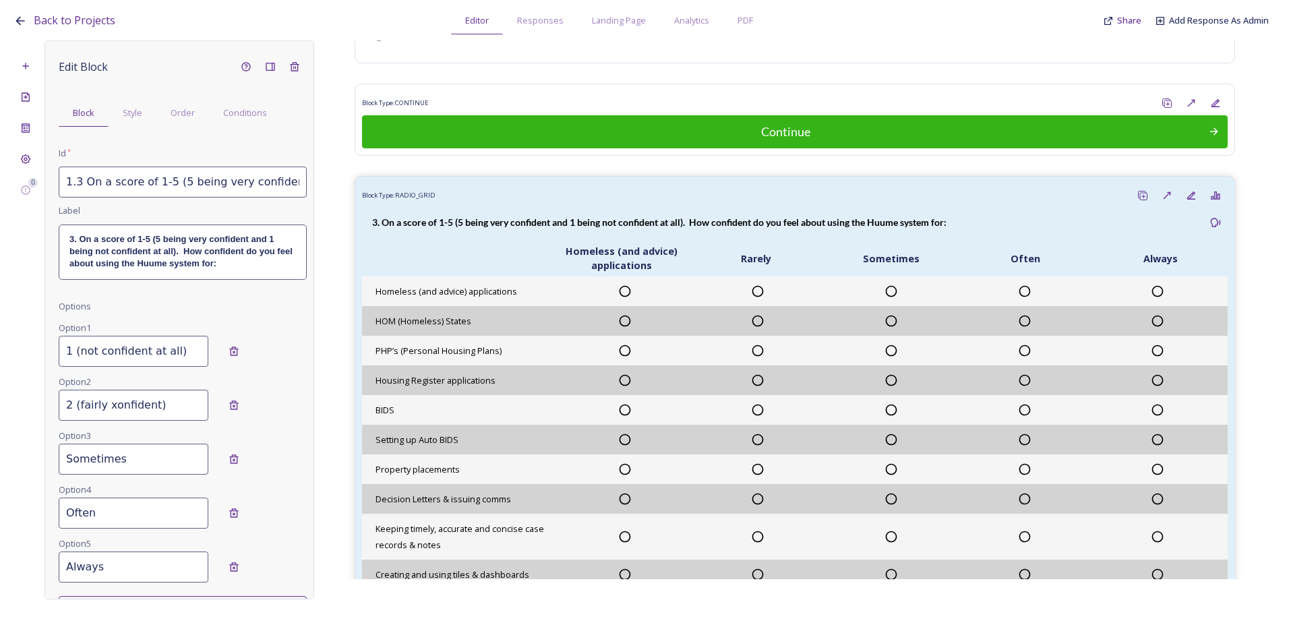
click at [111, 403] on input "2 (fairly xonfident)" at bounding box center [134, 405] width 150 height 31
type input "2 (fairly confident)"
drag, startPoint x: 129, startPoint y: 461, endPoint x: 140, endPoint y: 461, distance: 10.1
click at [131, 461] on input "Sometimes" at bounding box center [134, 459] width 150 height 31
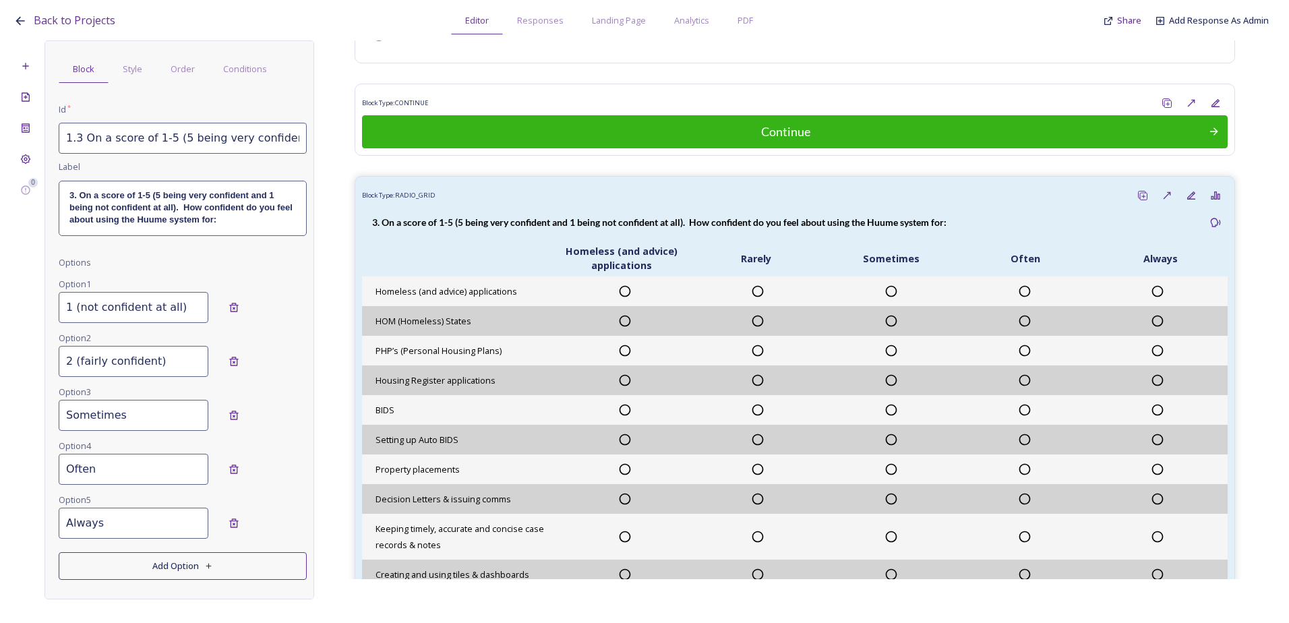
scroll to position [67, 0]
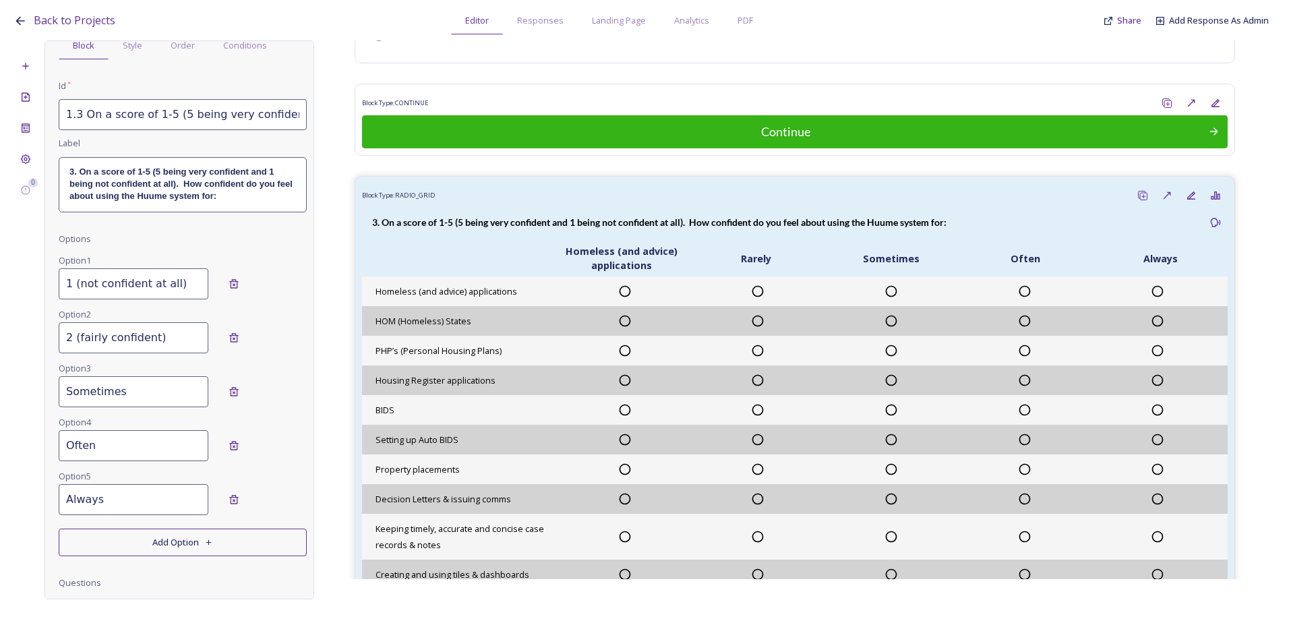
drag, startPoint x: 122, startPoint y: 498, endPoint x: 27, endPoint y: 492, distance: 95.2
click at [20, 496] on div "0 Edit Block Block Style Order Conditions Id * 1.3 On a score of 1-5 (5 being v…" at bounding box center [644, 319] width 1262 height 559
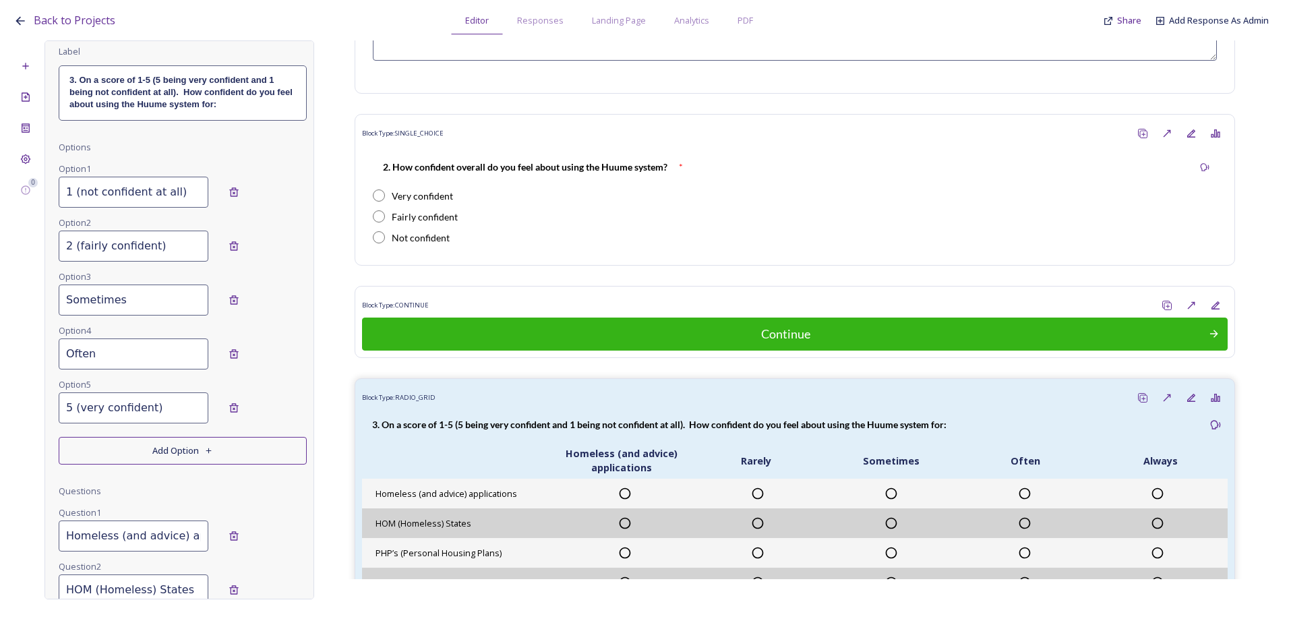
scroll to position [135, 0]
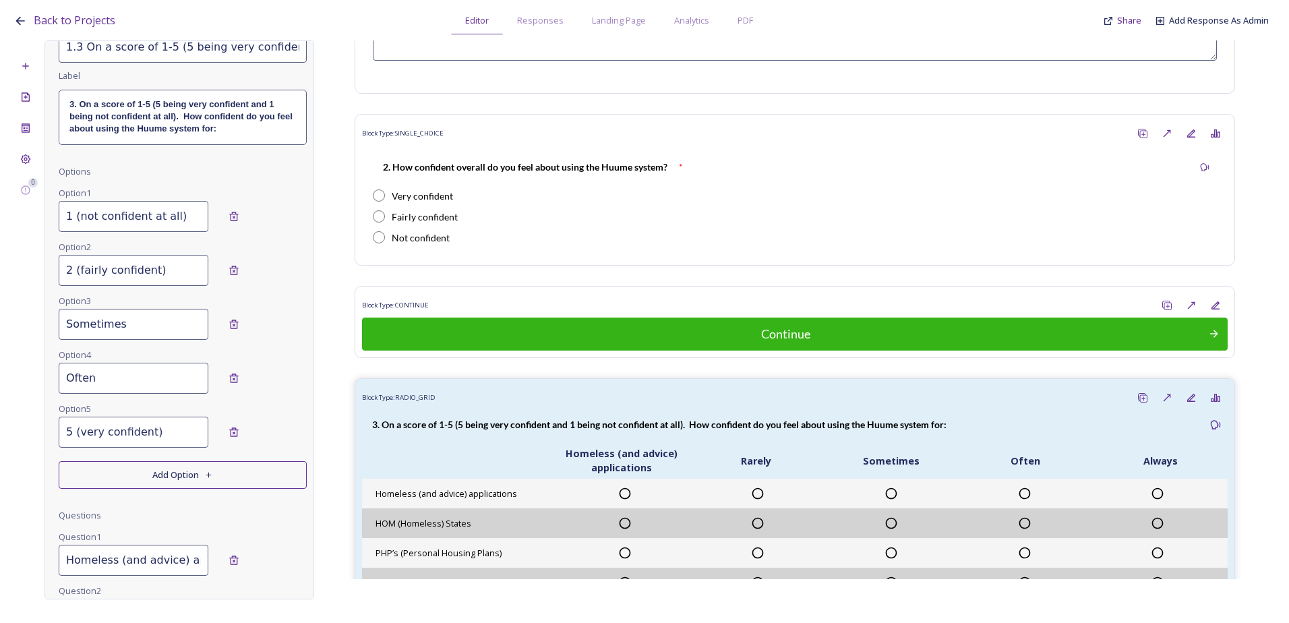
type input "5 (very confident)"
click at [150, 324] on input "Sometimes" at bounding box center [134, 324] width 150 height 31
click at [139, 334] on input "Sometimes" at bounding box center [134, 324] width 150 height 31
drag, startPoint x: 104, startPoint y: 380, endPoint x: 65, endPoint y: 380, distance: 39.1
click at [65, 380] on input "Often" at bounding box center [134, 378] width 150 height 31
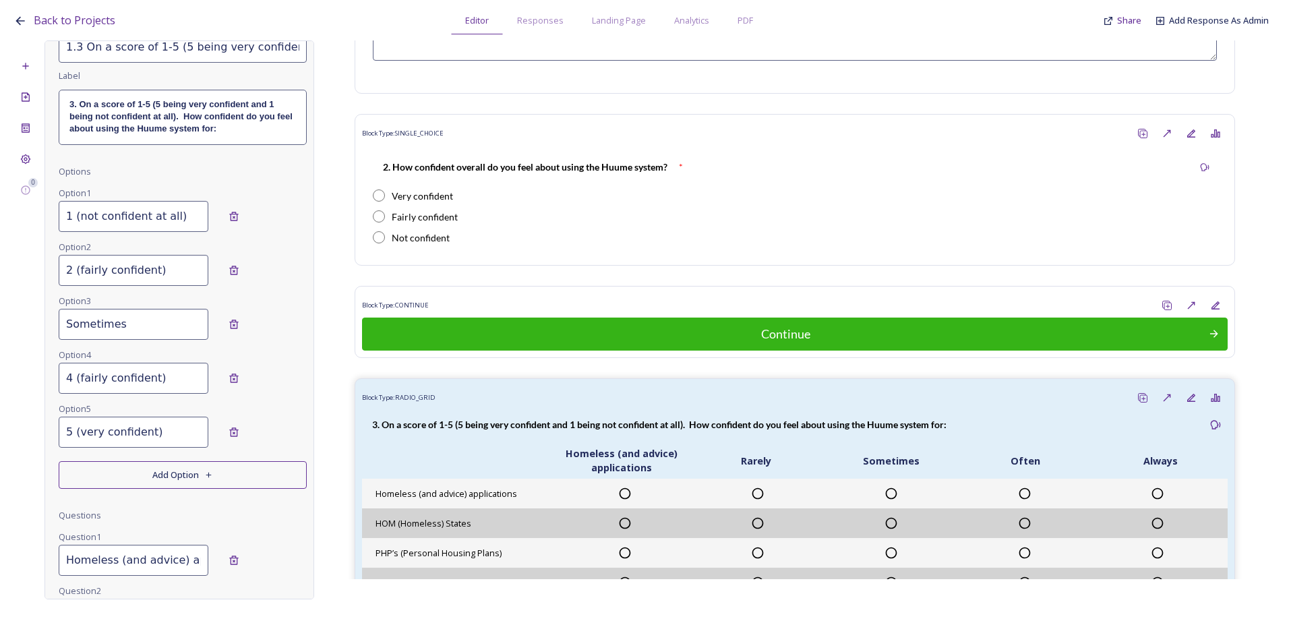
type input "4 (fairly confident)"
drag, startPoint x: 148, startPoint y: 326, endPoint x: 36, endPoint y: 325, distance: 111.9
click at [36, 325] on div "0 Edit Block Block Style Order Conditions Id * 1.3 On a score of 1-5 (5 being v…" at bounding box center [644, 319] width 1262 height 559
type input "3 (confident)"
click at [104, 376] on input "4 (fairly confident)" at bounding box center [134, 378] width 150 height 31
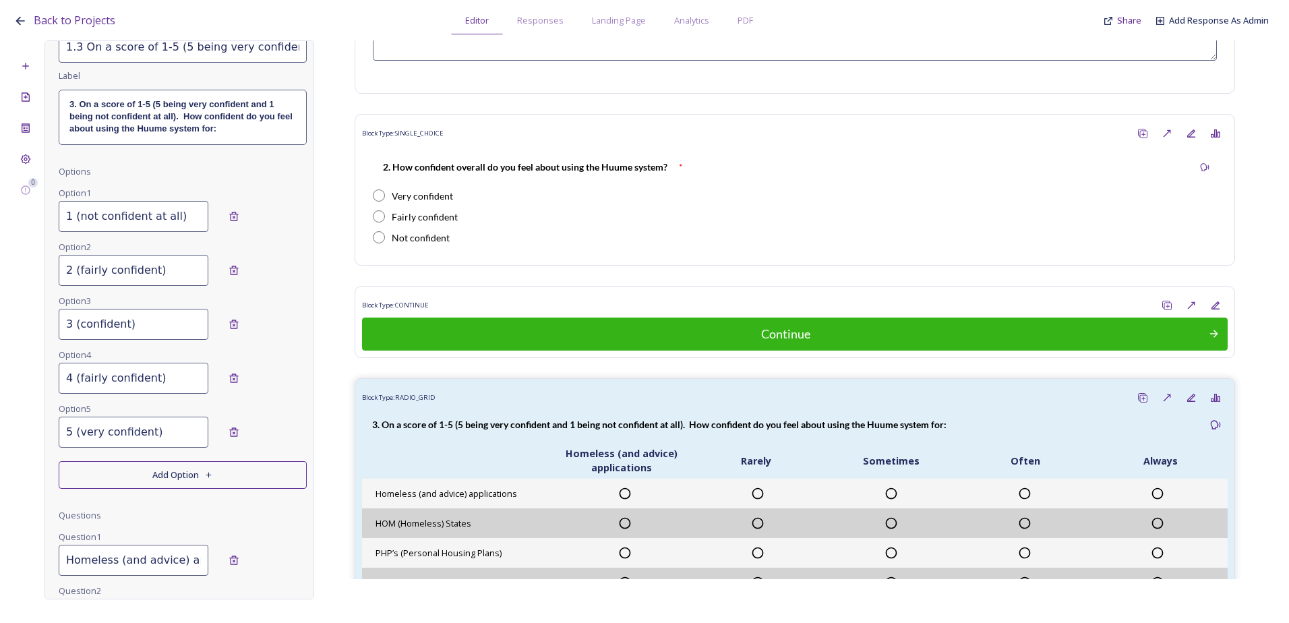
click at [98, 376] on input "4 (fairly confident)" at bounding box center [134, 378] width 150 height 31
drag, startPoint x: 102, startPoint y: 377, endPoint x: 104, endPoint y: 391, distance: 14.3
click at [102, 378] on input "4 (fairly confident)" at bounding box center [134, 378] width 150 height 31
click at [156, 277] on input "2 (fairly confident)" at bounding box center [134, 270] width 150 height 31
click at [137, 270] on input "2 (fairly confident)" at bounding box center [134, 270] width 150 height 31
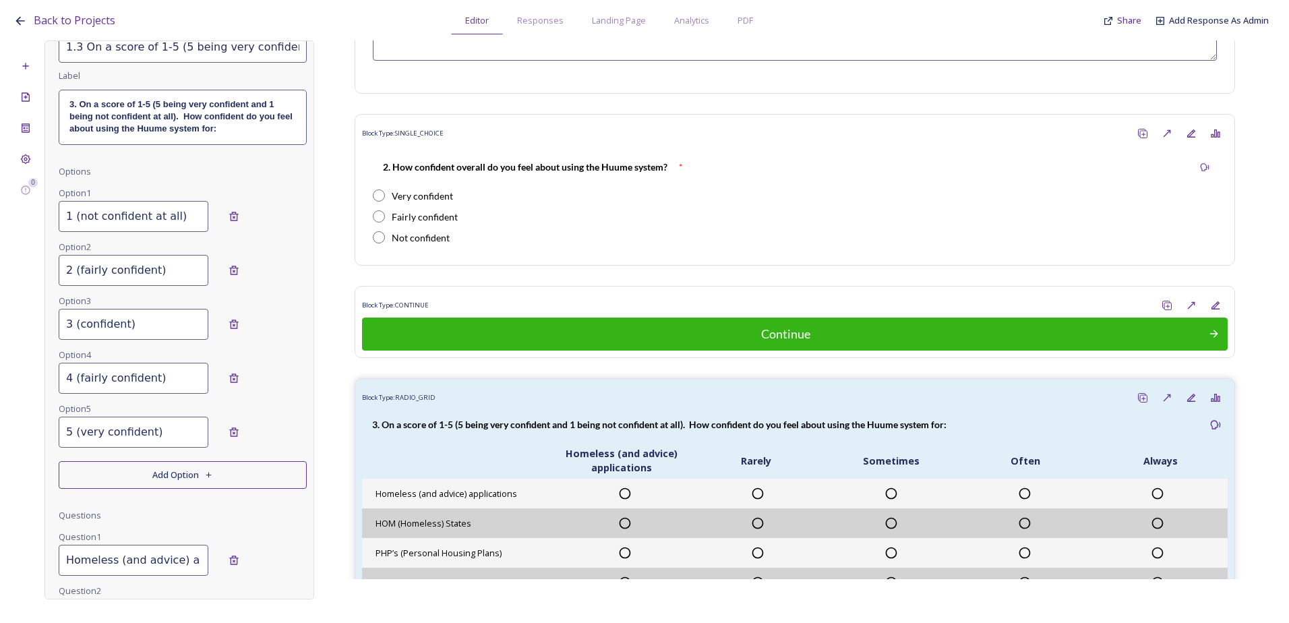
drag, startPoint x: 102, startPoint y: 272, endPoint x: 80, endPoint y: 268, distance: 22.5
click at [80, 268] on input "2 (fairly confident)" at bounding box center [134, 270] width 150 height 31
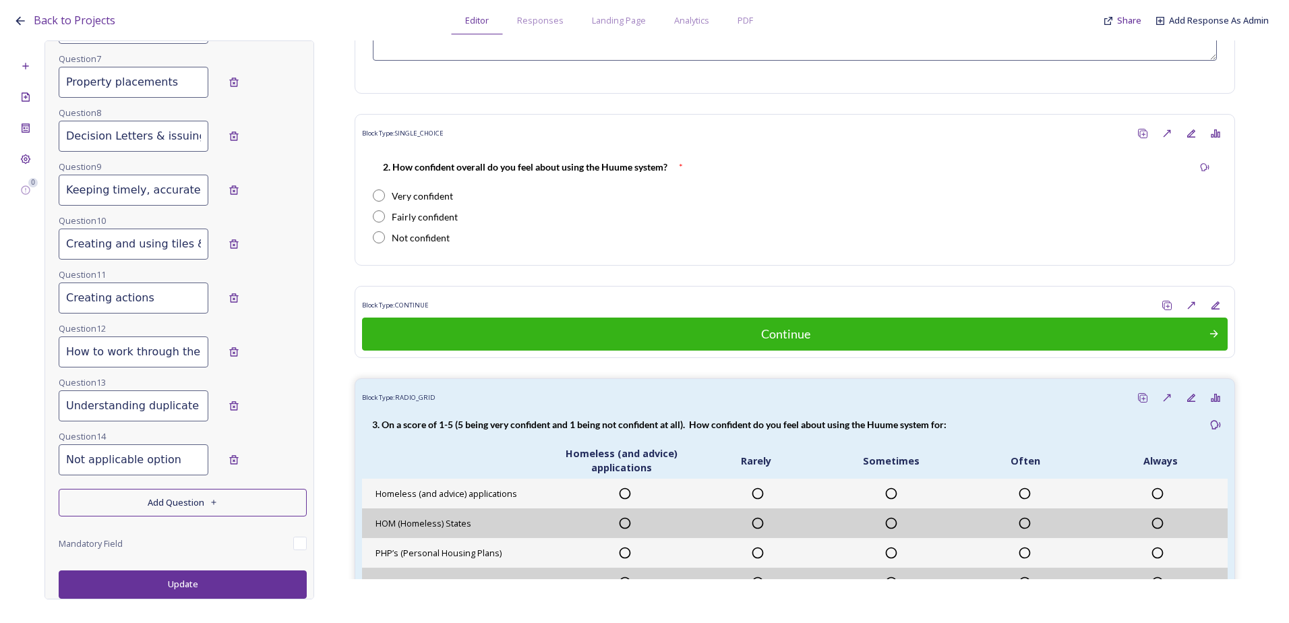
type input "2 (somewhat confident)"
click at [202, 594] on button "Update" at bounding box center [183, 584] width 248 height 28
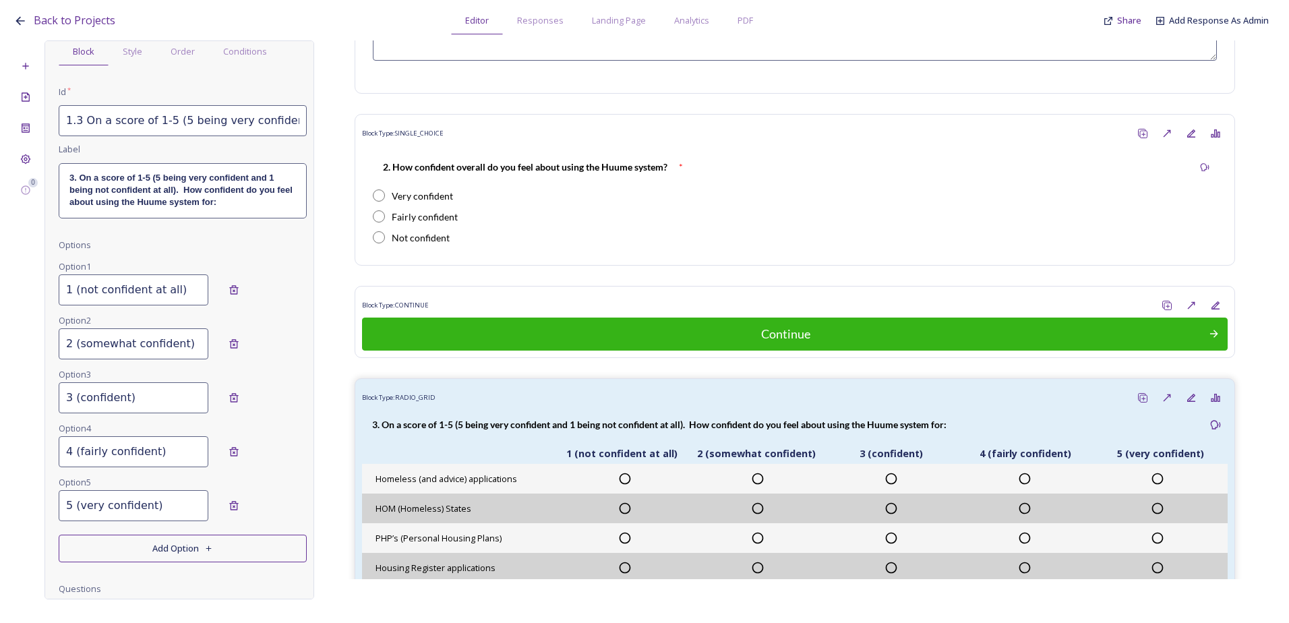
scroll to position [60, 0]
click at [182, 286] on input "1 (not confident at all)" at bounding box center [134, 291] width 150 height 31
drag, startPoint x: 181, startPoint y: 292, endPoint x: 77, endPoint y: 292, distance: 104.5
click at [77, 292] on input "1 (not confident at all)" at bounding box center [134, 291] width 150 height 31
click at [163, 285] on input "1 (not confident at all)" at bounding box center [134, 291] width 150 height 31
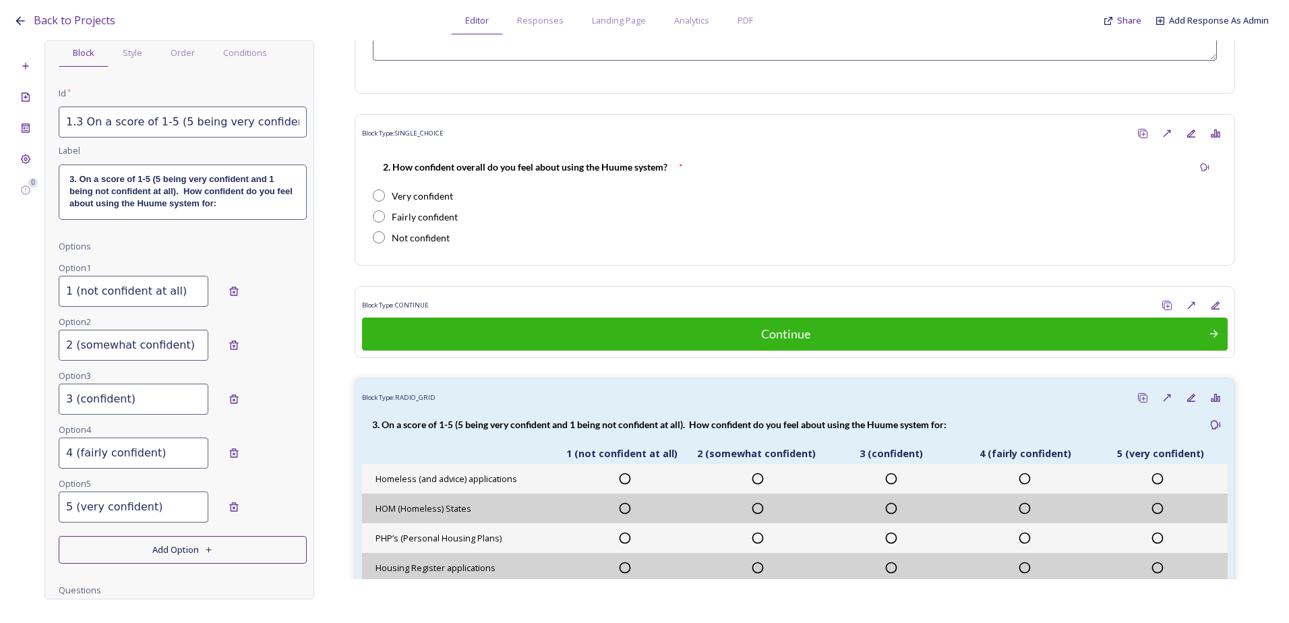
drag, startPoint x: 102, startPoint y: 451, endPoint x: 79, endPoint y: 448, distance: 23.2
click at [79, 448] on input "4 (fairly confident)" at bounding box center [134, 453] width 150 height 31
type input "4 (confident)"
click at [79, 397] on input "3 (confident)" at bounding box center [134, 399] width 150 height 31
paste input "fairly"
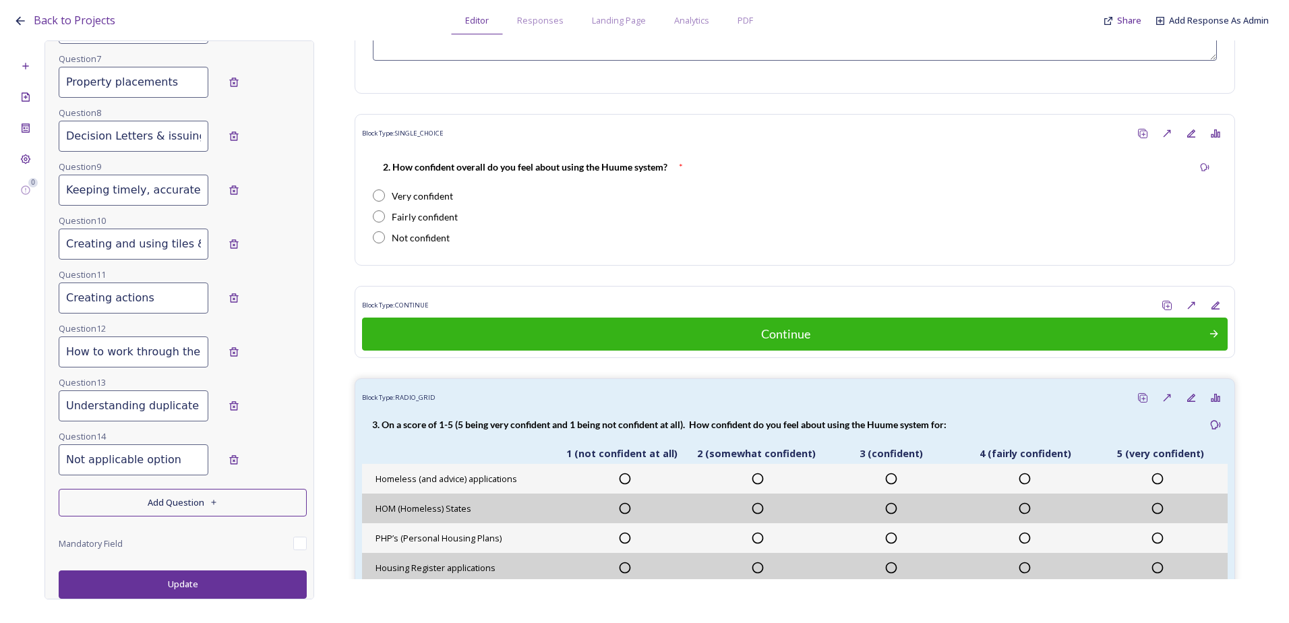
type input "3 (fairly confident)"
click at [163, 585] on button "Update" at bounding box center [183, 584] width 248 height 28
click at [146, 465] on input "Not applicable option" at bounding box center [134, 459] width 150 height 31
click at [142, 460] on input "Not applicable option" at bounding box center [134, 459] width 150 height 31
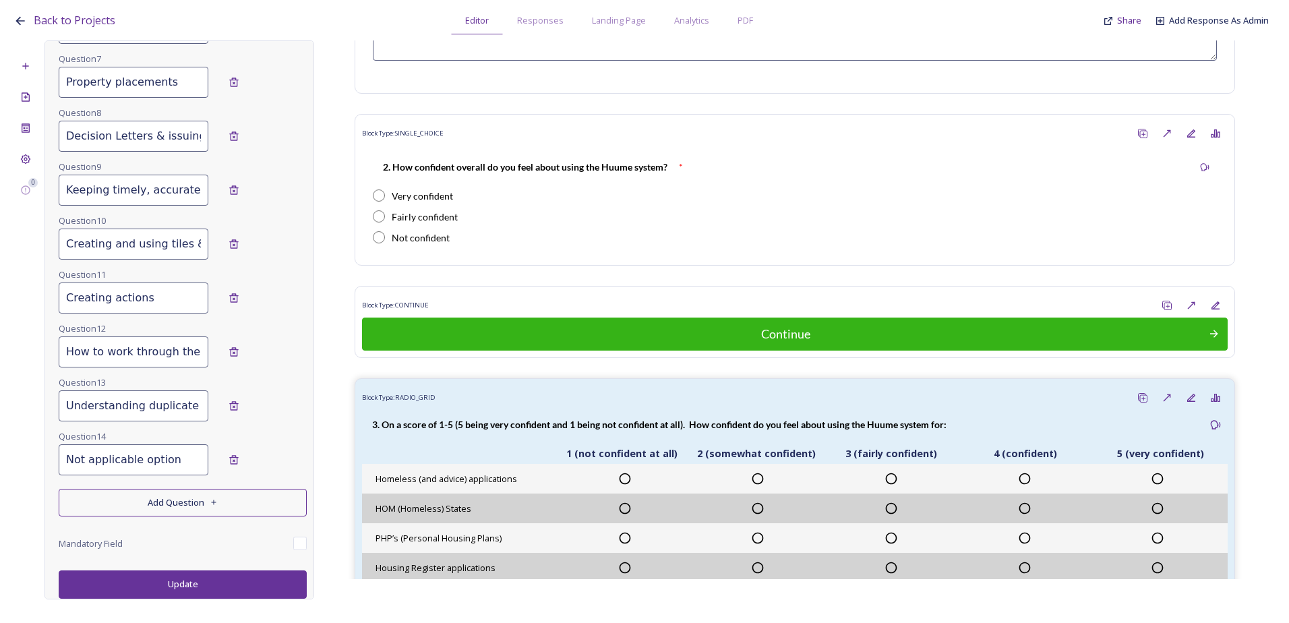
drag, startPoint x: 177, startPoint y: 467, endPoint x: 142, endPoint y: 465, distance: 35.8
click at [142, 465] on input "Not applicable option" at bounding box center [134, 459] width 150 height 31
type input "Not applicable"
click at [189, 583] on button "Update" at bounding box center [183, 584] width 248 height 28
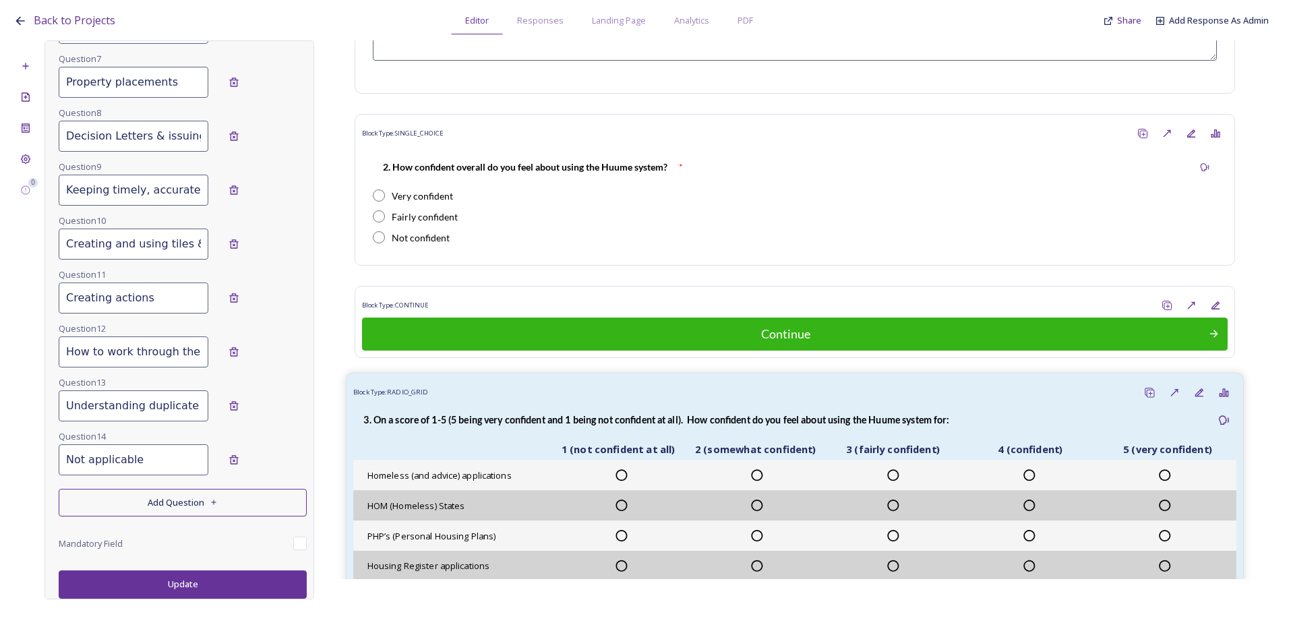
click at [471, 409] on div "3. On a score of 1-5 (5 being very confident and 1 being not confident at all).…" at bounding box center [656, 420] width 607 height 30
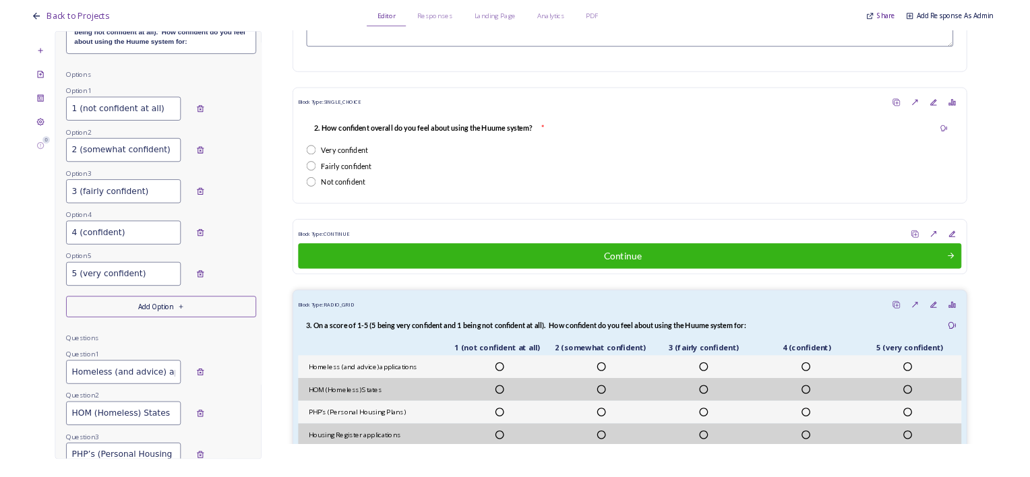
scroll to position [0, 0]
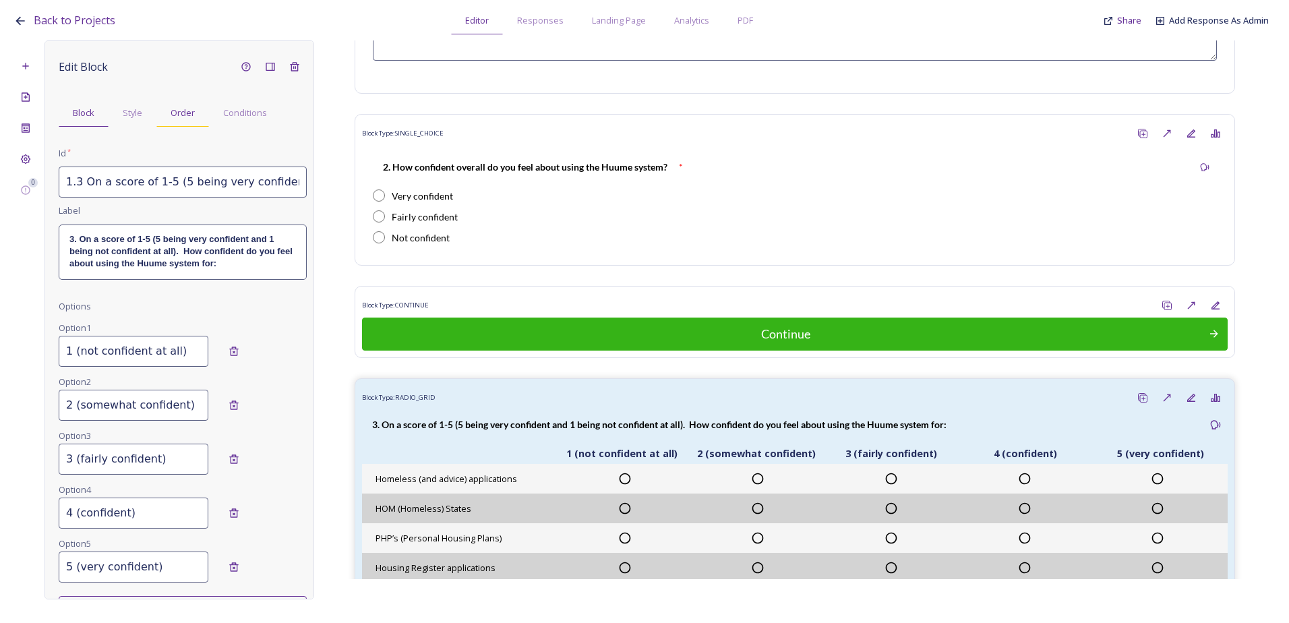
click at [181, 124] on div "Order" at bounding box center [182, 113] width 53 height 28
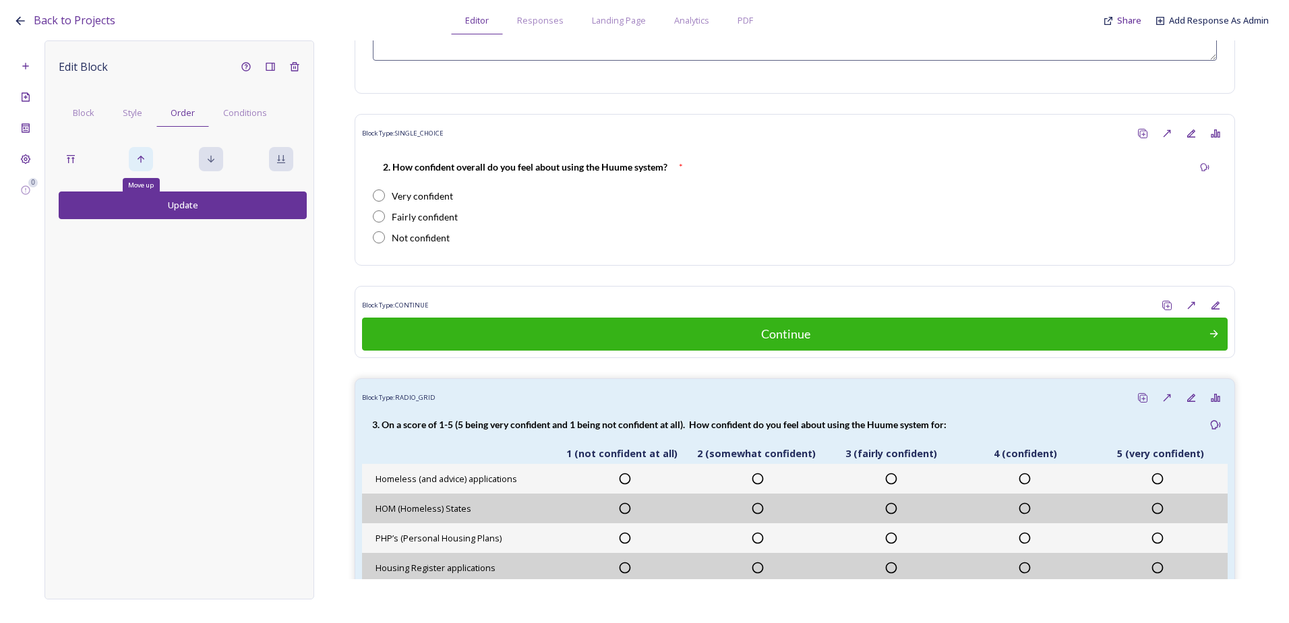
click at [140, 158] on icon at bounding box center [141, 159] width 7 height 7
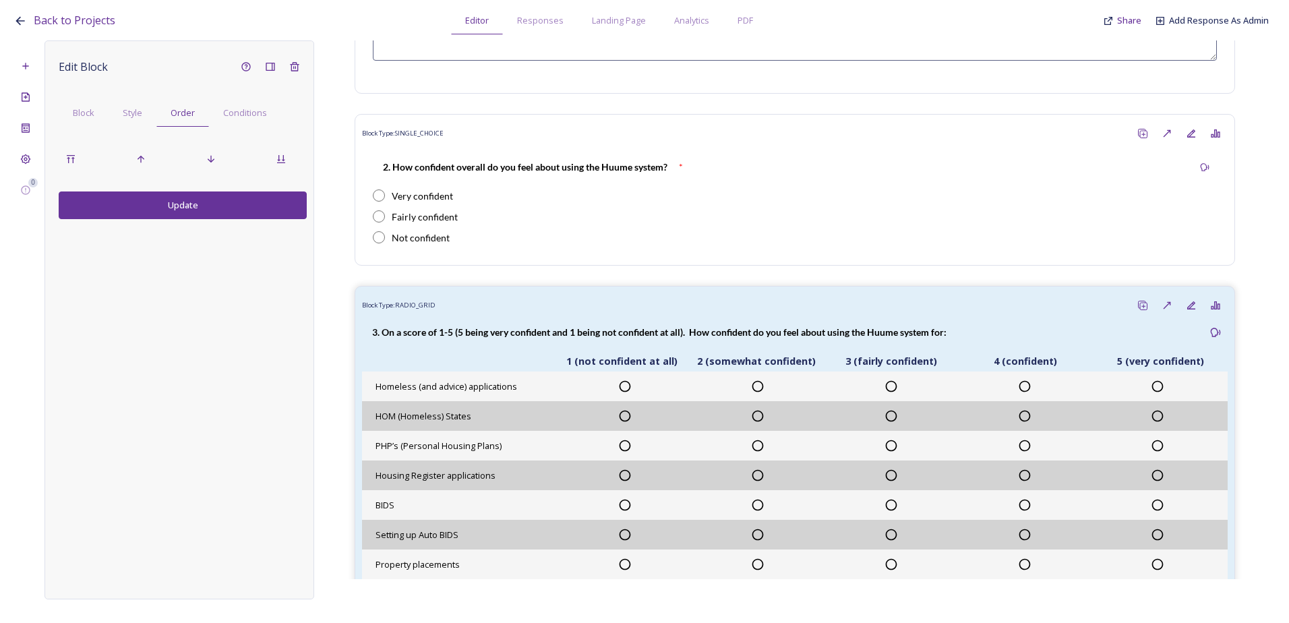
click at [146, 211] on button "Update" at bounding box center [183, 205] width 248 height 28
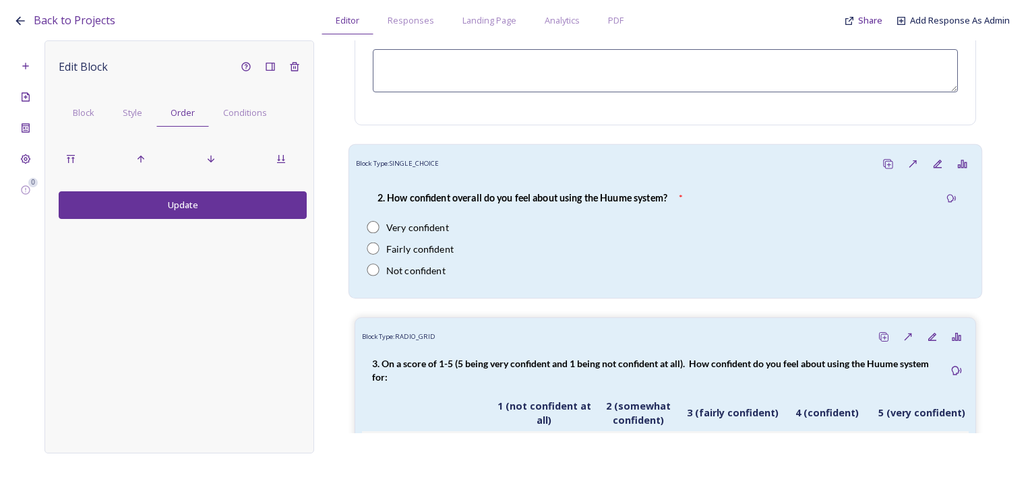
scroll to position [420, 0]
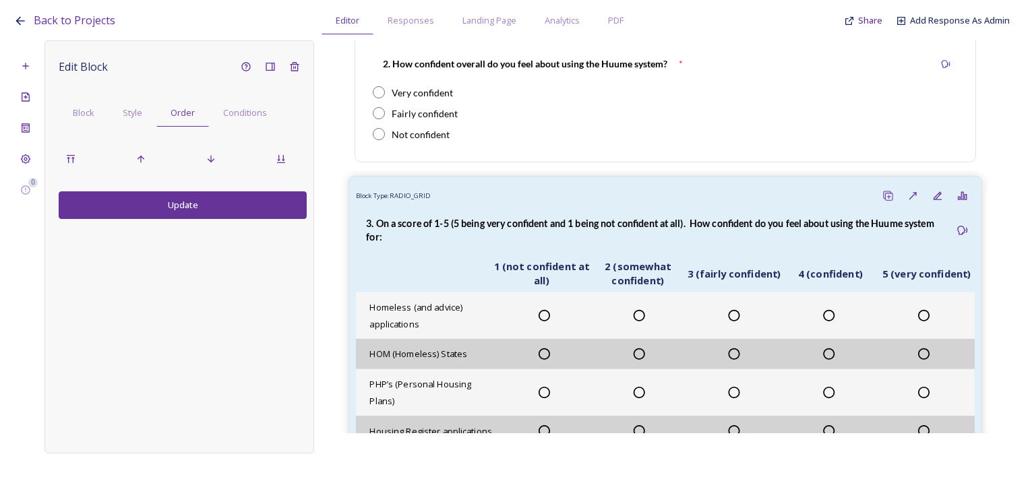
click at [529, 214] on div "3. On a score of 1-5 (5 being very confident and 1 being not confident at all).…" at bounding box center [653, 230] width 594 height 44
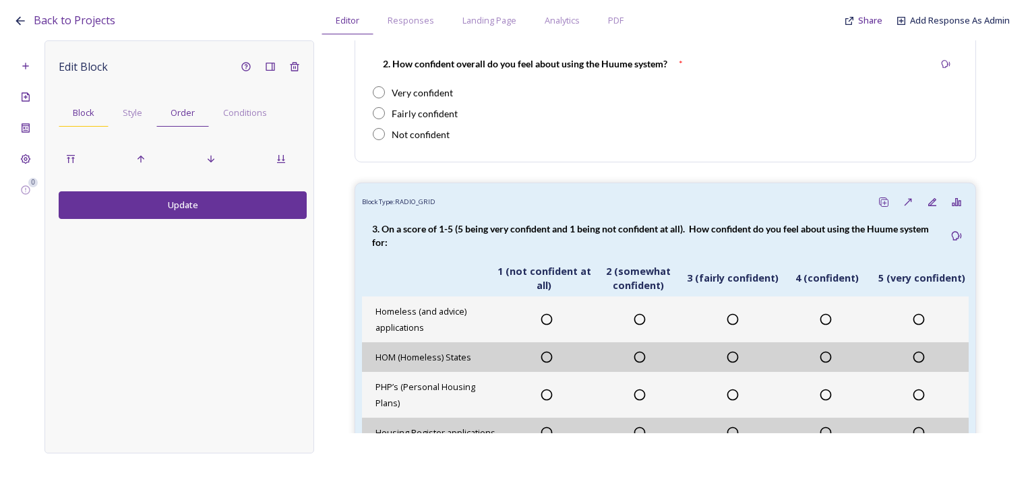
click at [105, 115] on div "Block" at bounding box center [84, 113] width 50 height 28
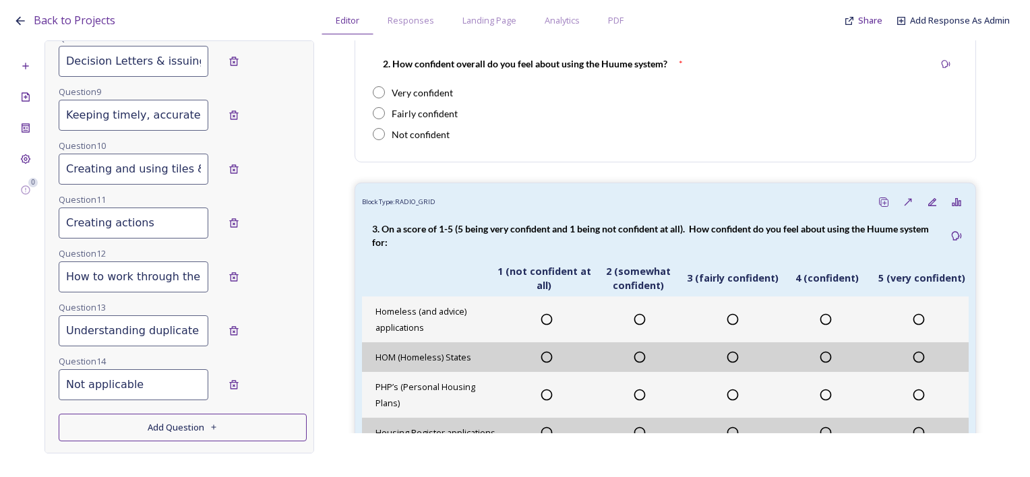
scroll to position [1075, 0]
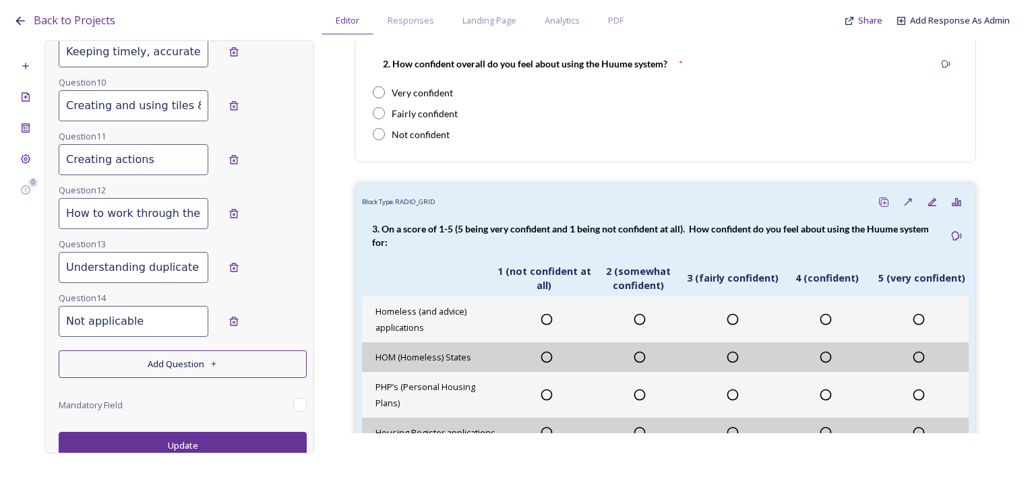
click at [293, 398] on input "checkbox" at bounding box center [299, 404] width 13 height 13
checkbox input "true"
click at [274, 435] on button "Update" at bounding box center [183, 446] width 248 height 28
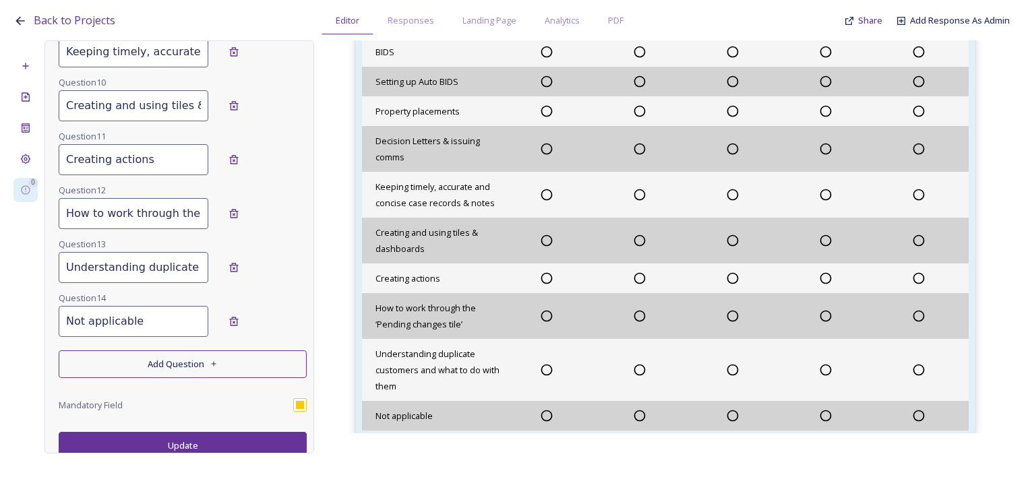
scroll to position [959, 0]
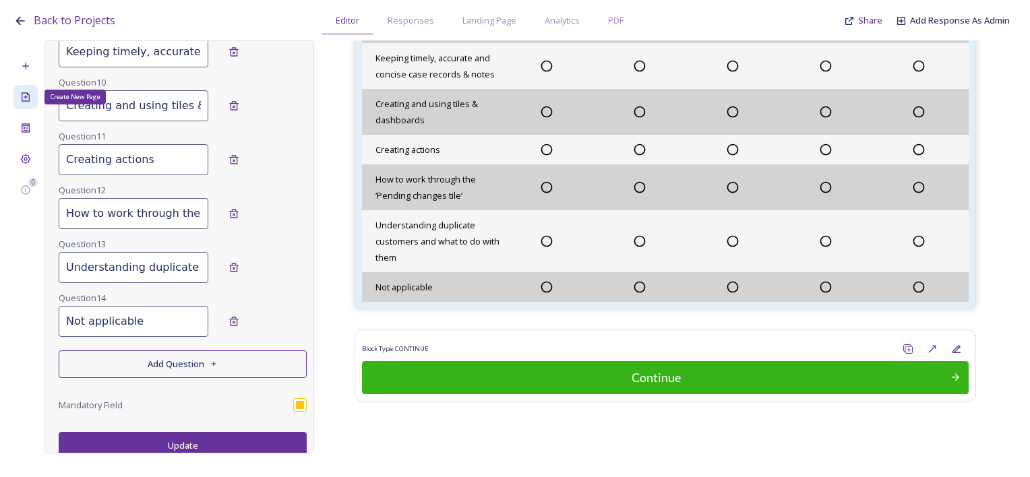
click at [30, 92] on icon at bounding box center [25, 97] width 11 height 11
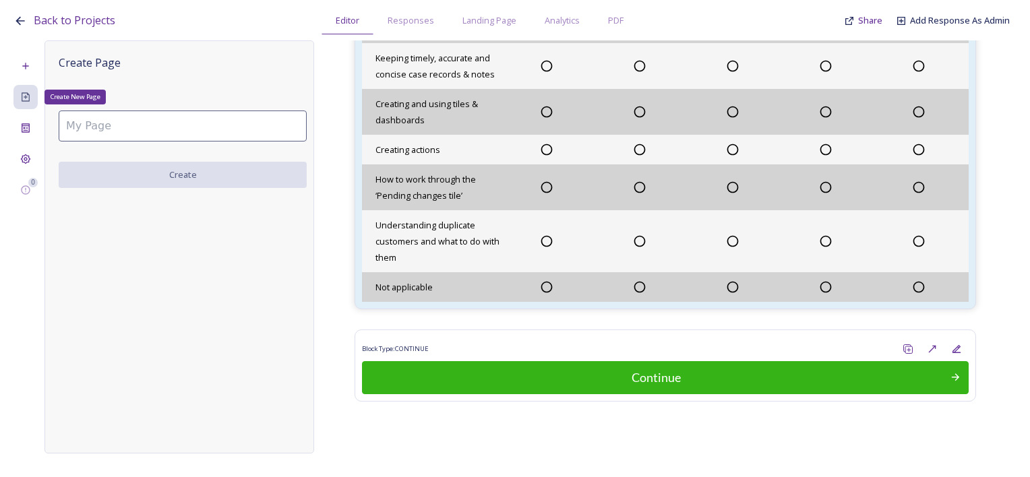
scroll to position [0, 0]
click at [16, 67] on div "Add New Block" at bounding box center [25, 66] width 24 height 24
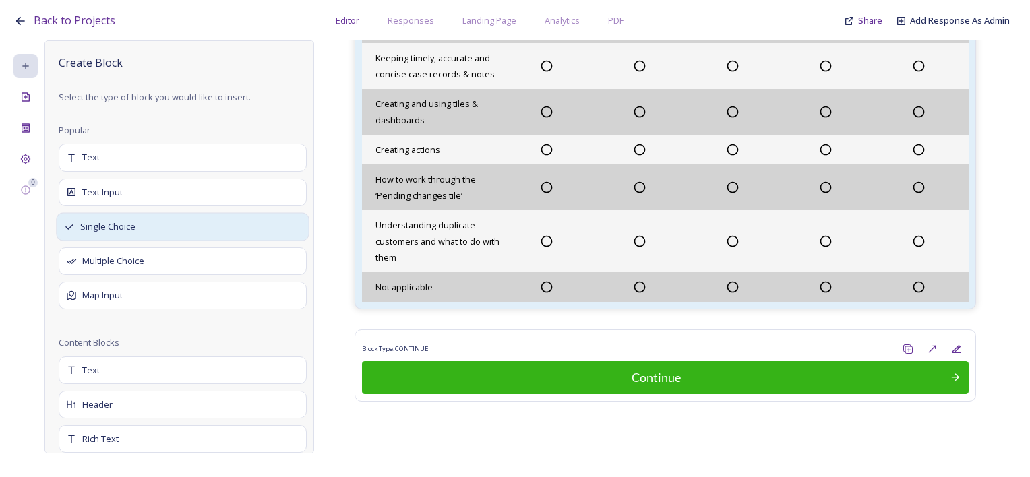
click at [145, 239] on div "Single Choice" at bounding box center [182, 226] width 253 height 28
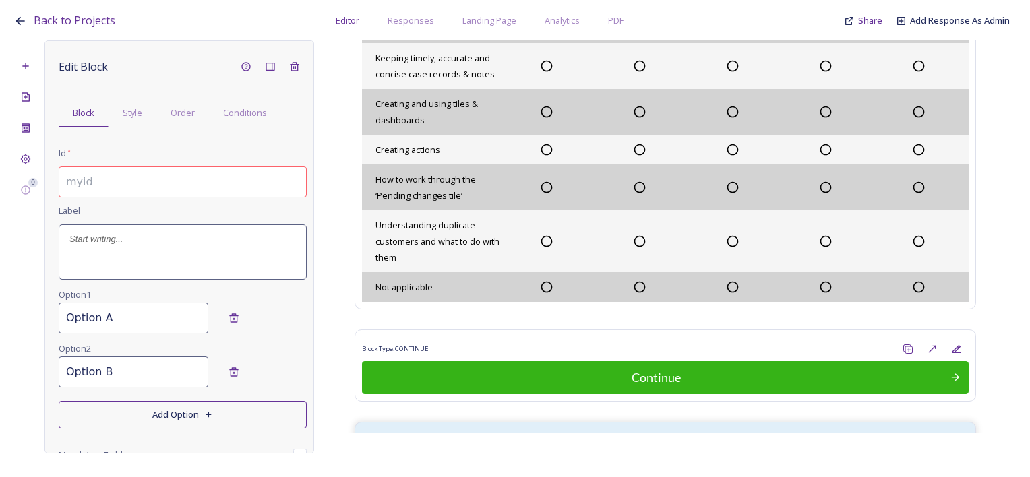
click at [100, 182] on input at bounding box center [183, 182] width 248 height 31
paste input "4. Are there any other areas not mentioned in question 2 you do not feel confid…"
drag, startPoint x: 146, startPoint y: 186, endPoint x: 36, endPoint y: 169, distance: 110.5
click at [36, 169] on div "0 Edit Block Block Style Order Conditions Id * 1.4 4. Are there any other areas…" at bounding box center [514, 246] width 1003 height 413
click at [125, 184] on input "1.4 4. Are there any other areas not mentioned in question 2 you do not feel co…" at bounding box center [183, 182] width 248 height 31
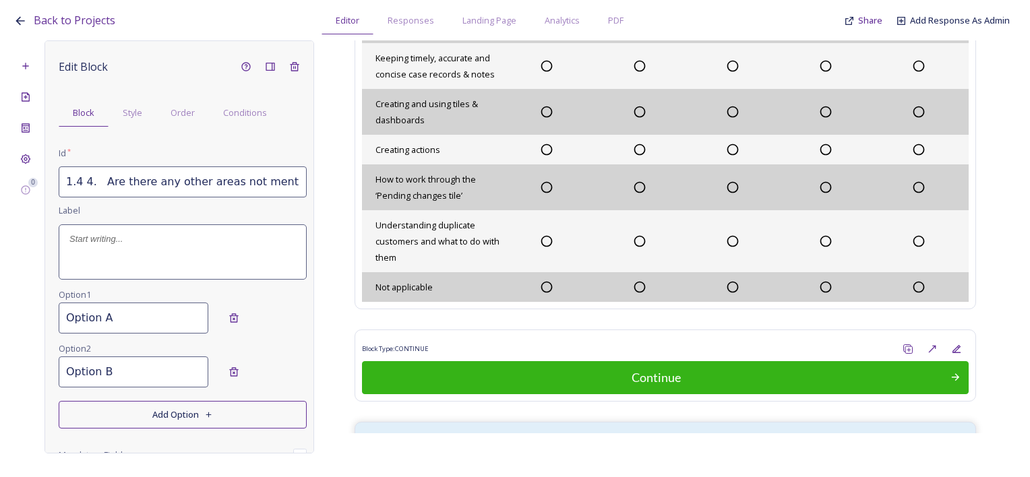
drag, startPoint x: 105, startPoint y: 185, endPoint x: 84, endPoint y: 185, distance: 21.6
click at [84, 185] on input "1.4 4. Are there any other areas not mentioned in question 2 you do not feel co…" at bounding box center [183, 182] width 248 height 31
drag, startPoint x: 76, startPoint y: 178, endPoint x: 350, endPoint y: 183, distance: 274.5
click at [350, 183] on div "0 Edit Block Block Style Order Conditions Id * 1.4 Are there any other areas no…" at bounding box center [514, 246] width 1003 height 413
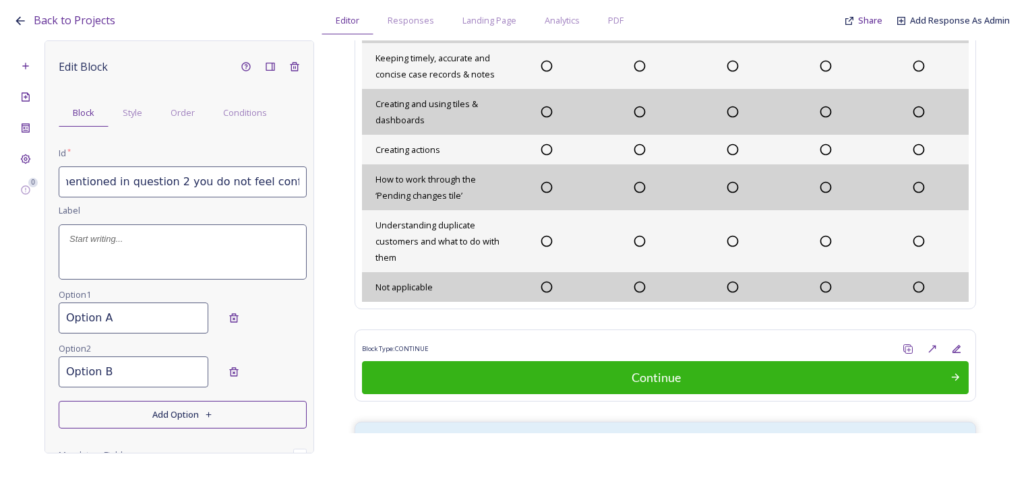
type input "1.4 Are there any other areas not mentioned in question 2 you do not feel confi…"
click at [113, 241] on p at bounding box center [182, 239] width 227 height 12
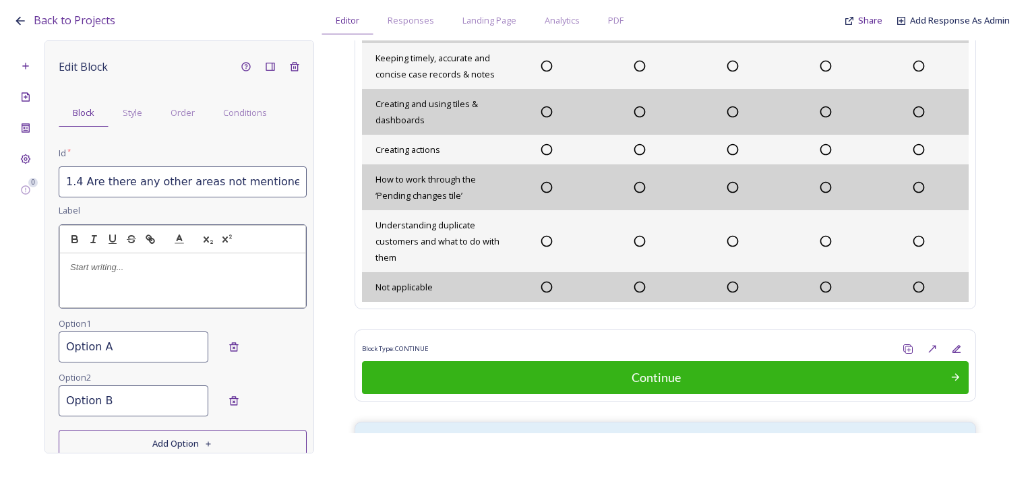
click at [111, 270] on p at bounding box center [182, 268] width 225 height 12
click at [74, 264] on p "4 Are there any other areas not mentioned in question 2 you do not feel confide…" at bounding box center [182, 274] width 225 height 25
drag, startPoint x: 200, startPoint y: 283, endPoint x: 65, endPoint y: 258, distance: 137.8
click at [56, 258] on div "Edit Block Block Style Order Conditions Id * 1.4 Are there any other areas not …" at bounding box center [180, 246] width 270 height 413
click at [76, 245] on button "button" at bounding box center [74, 239] width 19 height 16
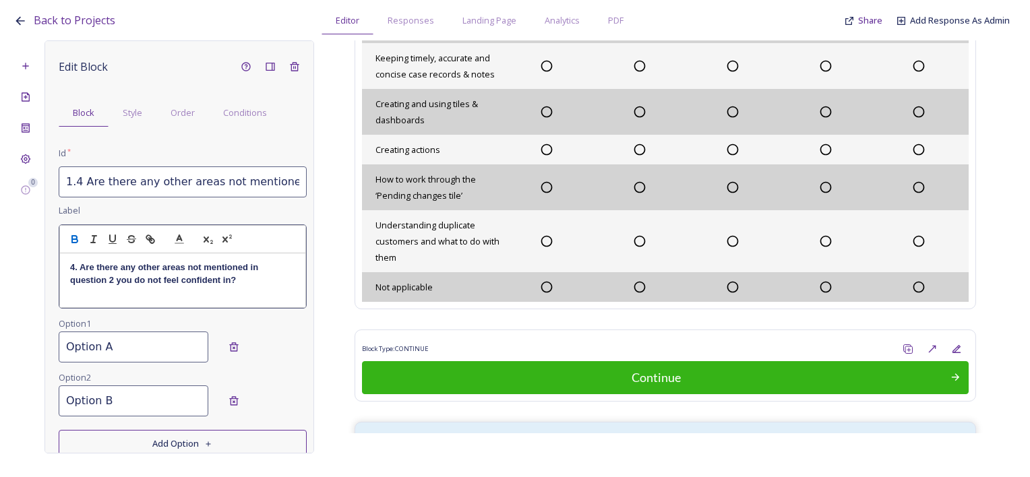
click at [120, 337] on div "Option 1 Option A" at bounding box center [183, 343] width 248 height 54
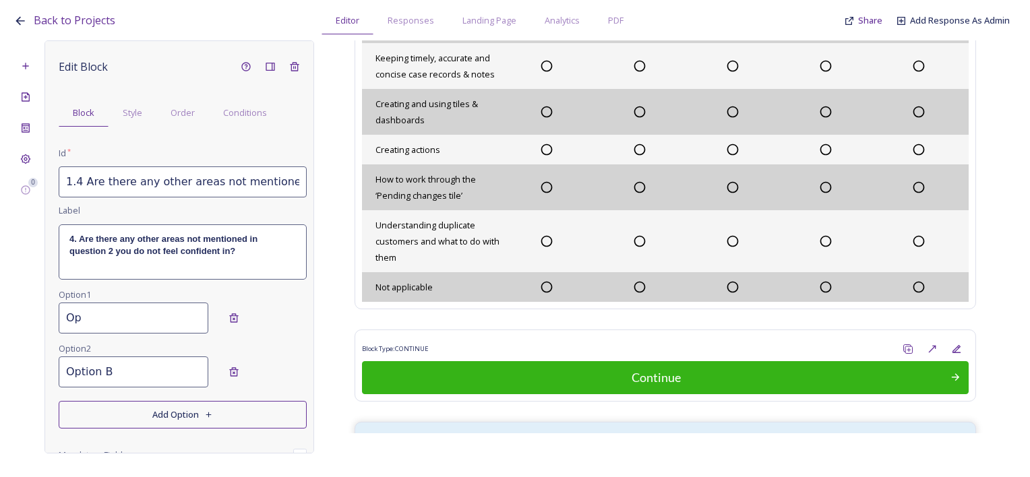
type input "O"
type input "Yes"
drag, startPoint x: 119, startPoint y: 369, endPoint x: 14, endPoint y: 369, distance: 104.5
click at [14, 369] on div "0 Edit Block Block Style Order Conditions Id * 1.4 Are there any other areas no…" at bounding box center [514, 246] width 1003 height 413
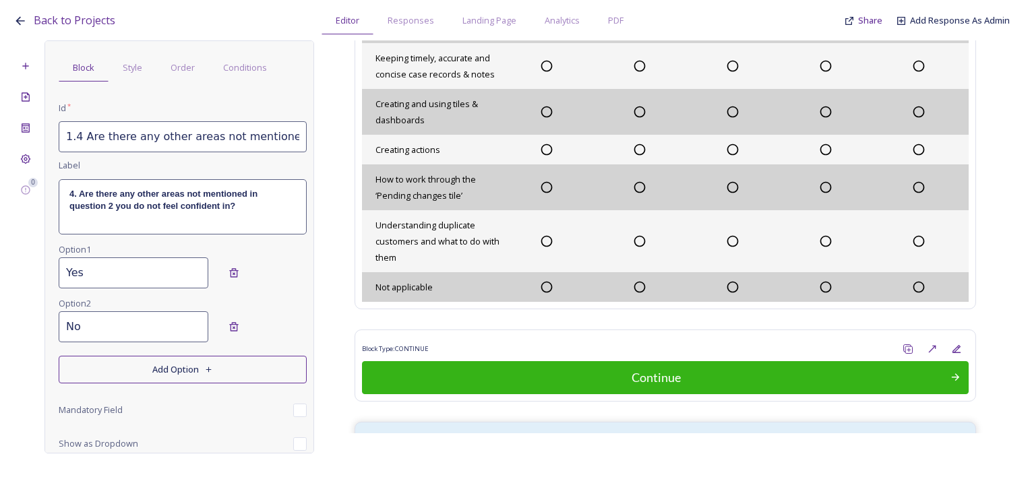
scroll to position [89, 0]
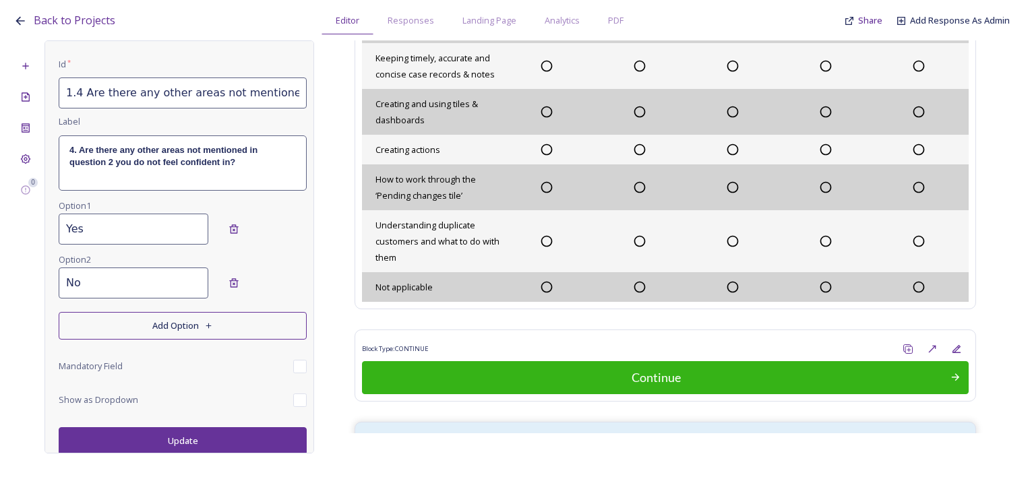
type input "No"
click at [293, 364] on input "checkbox" at bounding box center [299, 366] width 13 height 13
checkbox input "true"
click at [248, 442] on button "Update" at bounding box center [183, 441] width 248 height 28
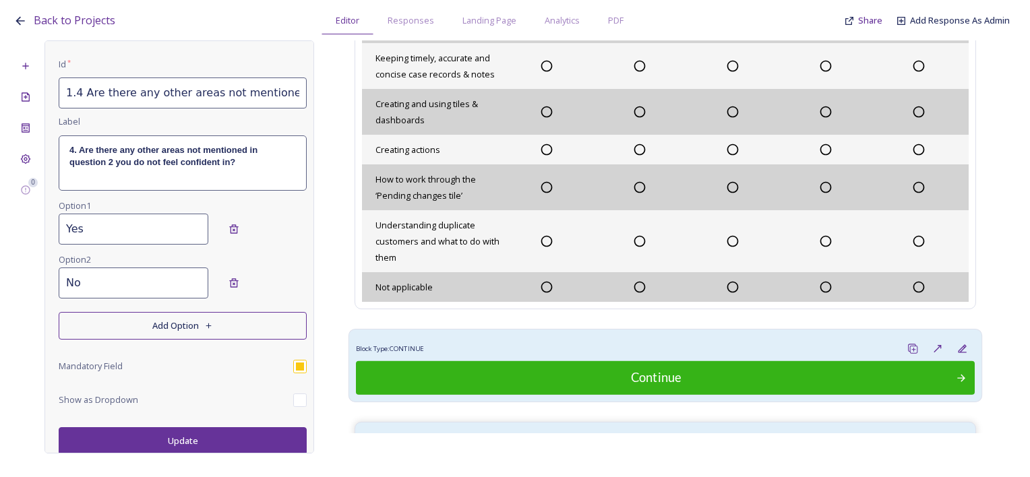
click at [581, 336] on div "Block Type: CONTINUE" at bounding box center [665, 348] width 619 height 25
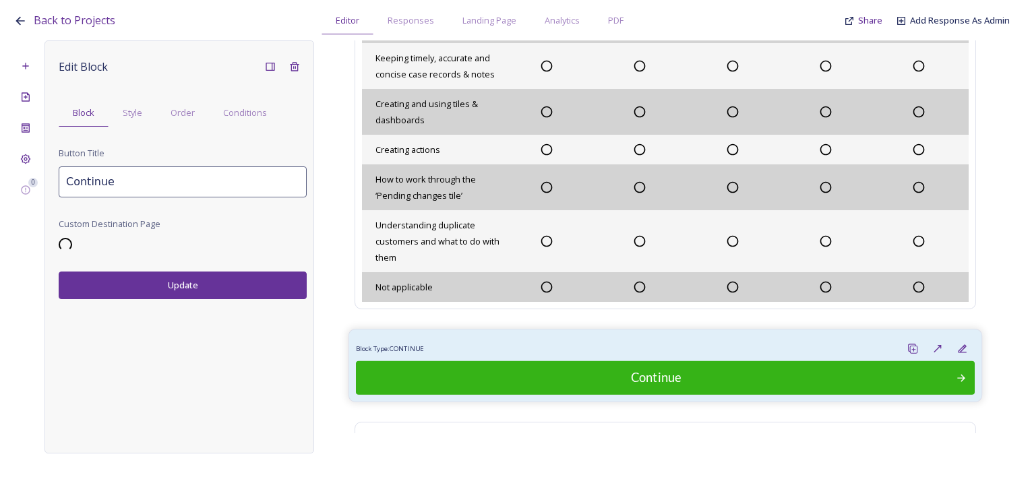
scroll to position [0, 0]
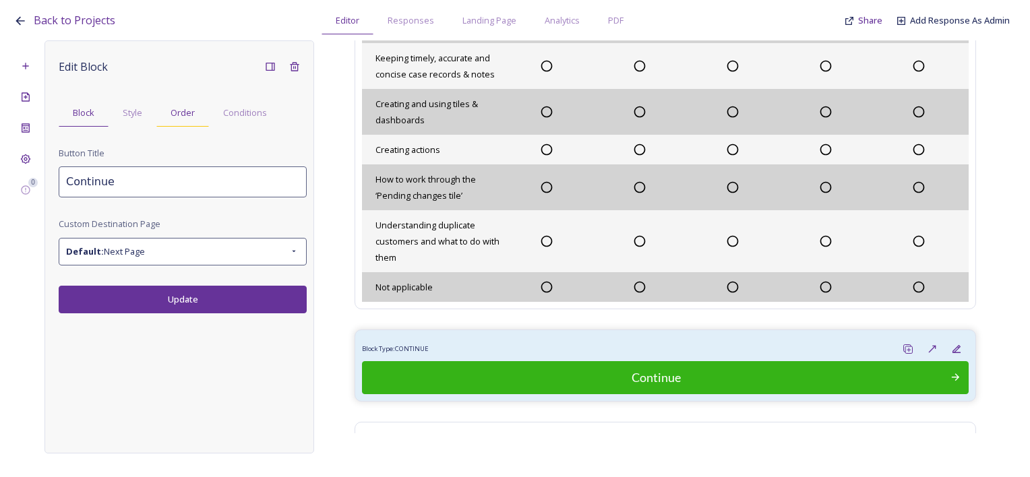
click at [197, 121] on div "Order" at bounding box center [182, 113] width 53 height 28
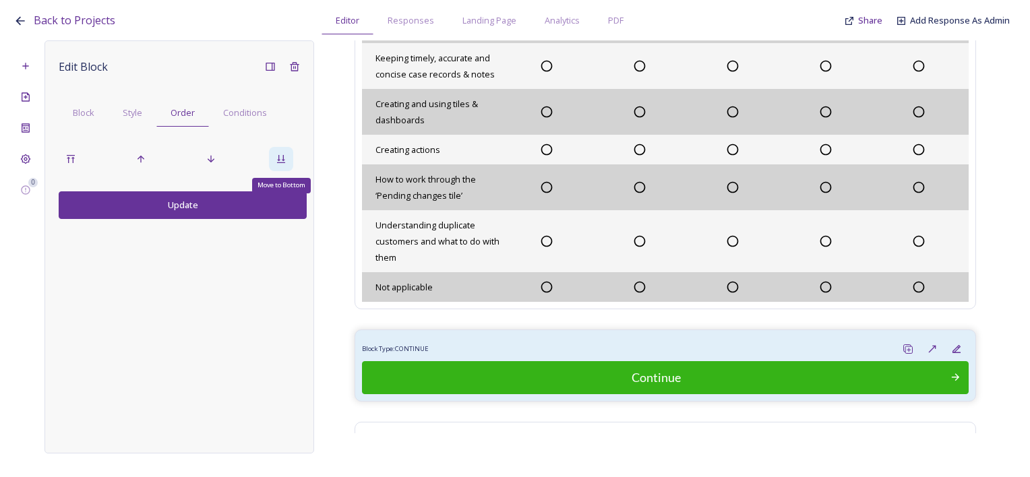
click at [280, 158] on icon at bounding box center [281, 159] width 11 height 11
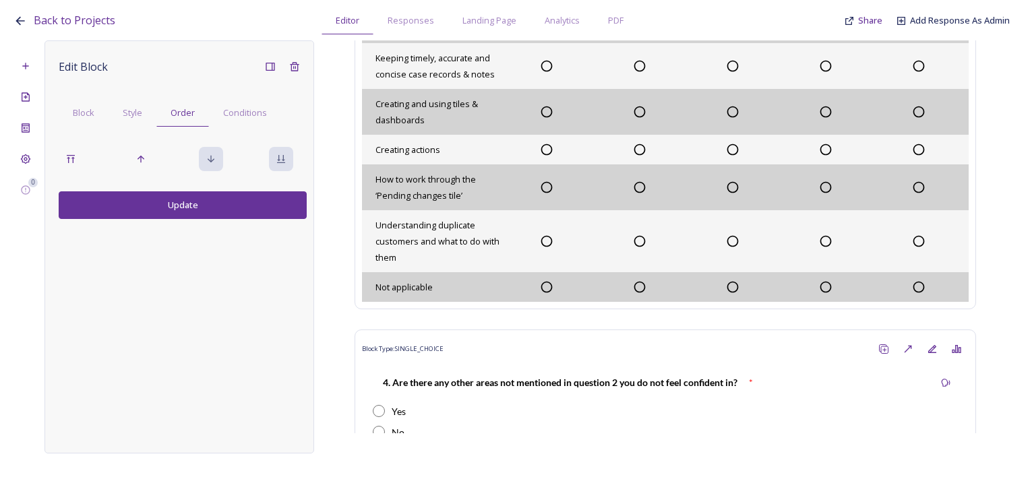
click at [223, 208] on button "Update" at bounding box center [183, 205] width 248 height 28
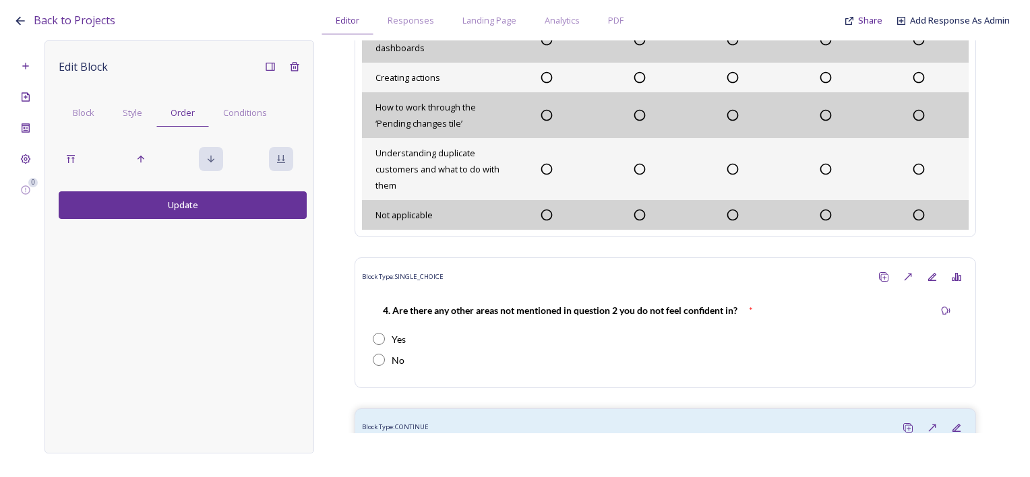
scroll to position [1110, 0]
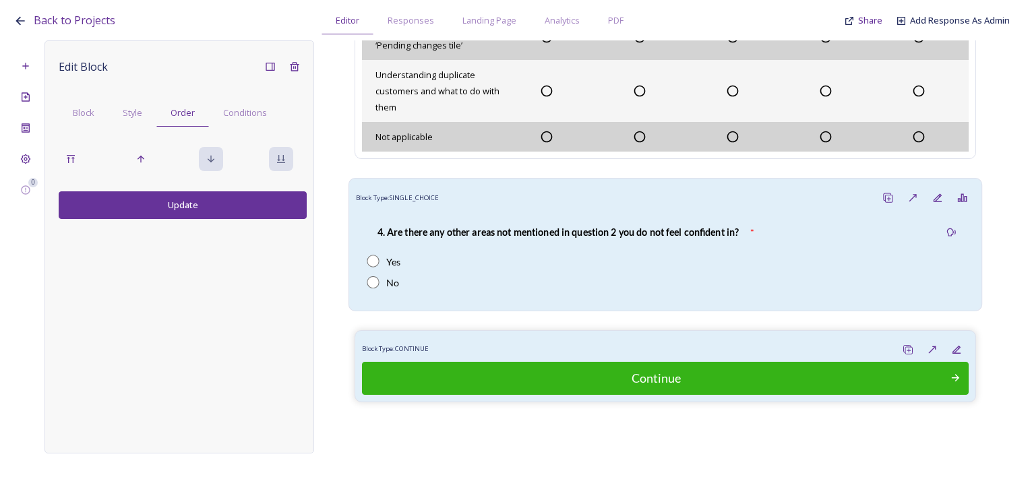
click at [610, 228] on strong "4. Are there any other areas not mentioned in question 2 you do not feel confid…" at bounding box center [559, 231] width 362 height 11
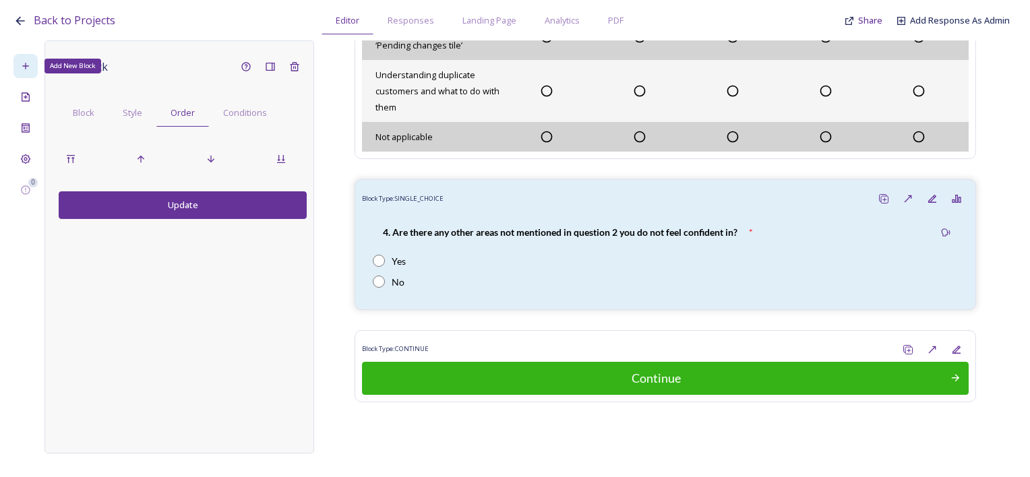
click at [24, 62] on icon at bounding box center [25, 66] width 11 height 11
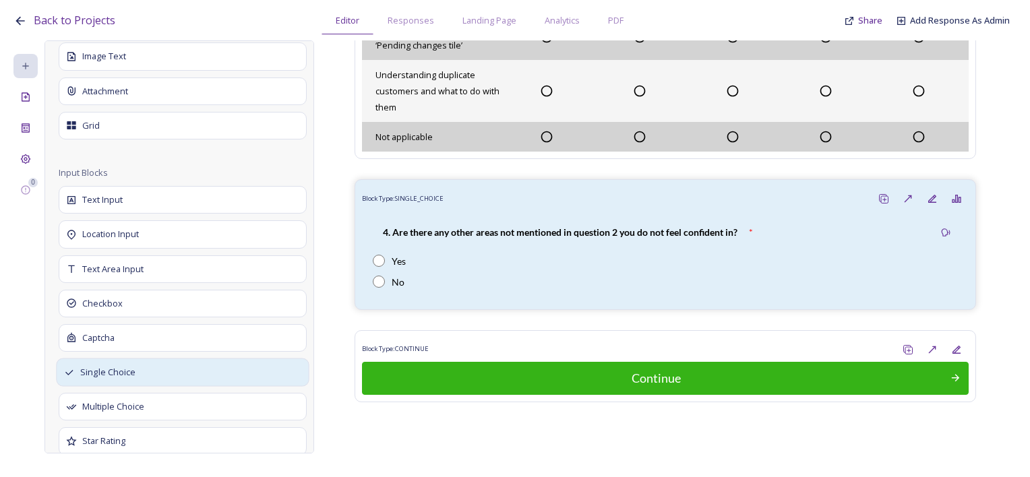
scroll to position [742, 0]
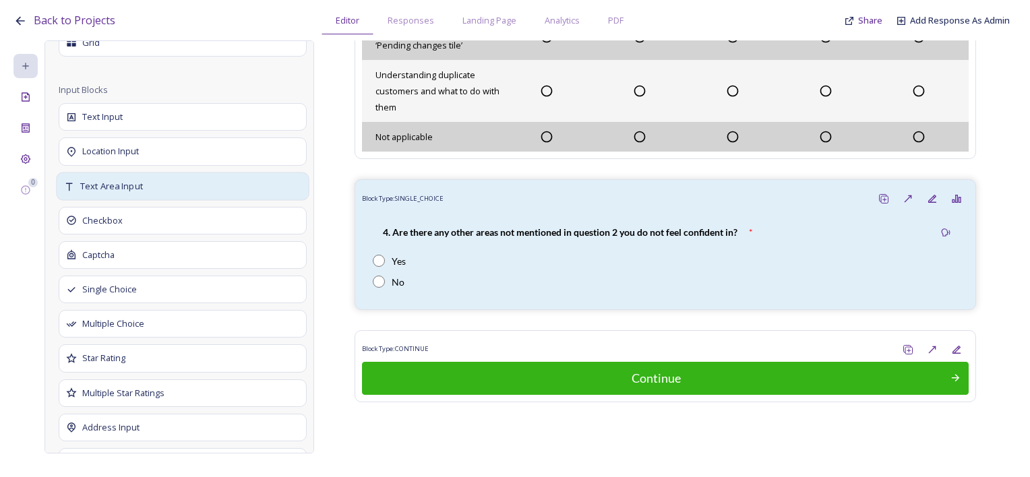
click at [124, 186] on span "Text Area Input" at bounding box center [111, 185] width 63 height 13
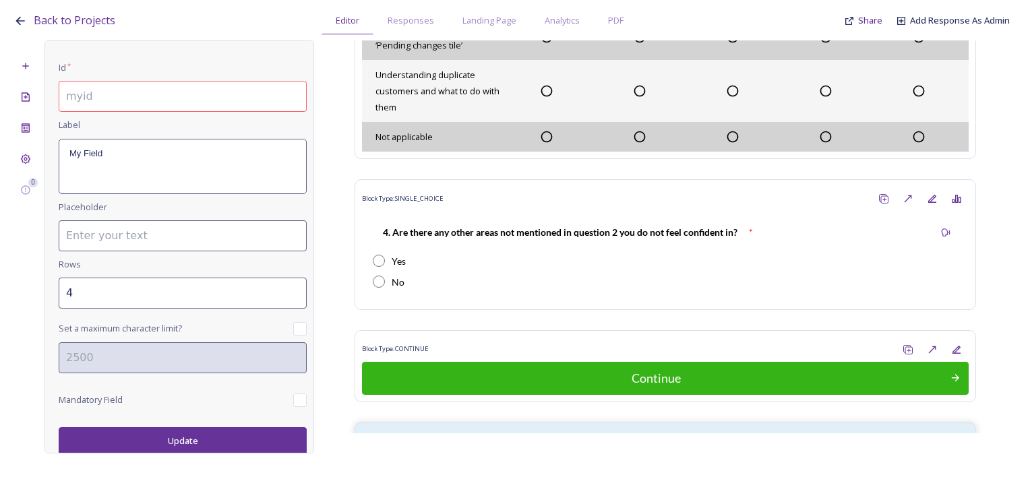
click at [88, 94] on input at bounding box center [183, 96] width 248 height 31
drag, startPoint x: 252, startPoint y: 93, endPoint x: 88, endPoint y: 102, distance: 164.8
click at [88, 102] on input "1.4a If yes, please give details below" at bounding box center [183, 96] width 248 height 31
type input "1.4a If yes, please give details below"
click at [110, 167] on div "My Field" at bounding box center [182, 167] width 247 height 54
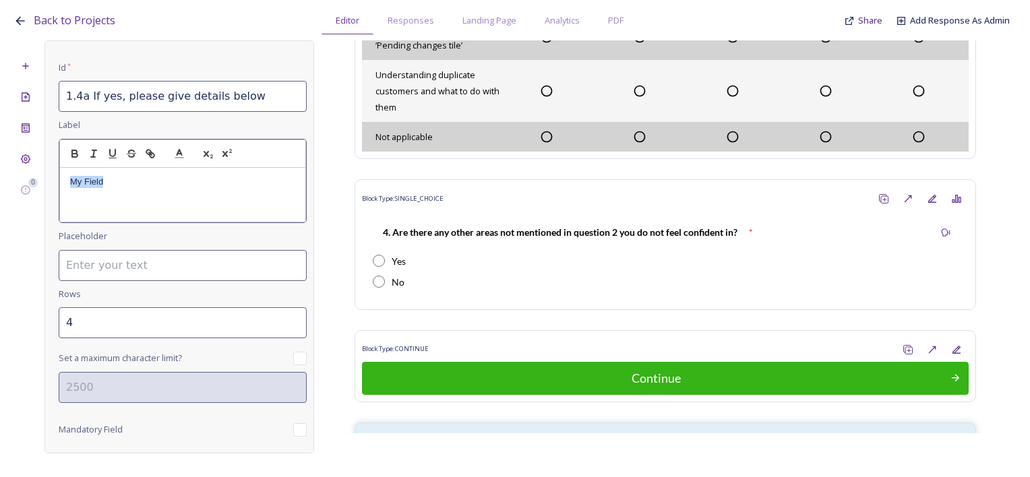
drag, startPoint x: 139, startPoint y: 181, endPoint x: 55, endPoint y: 181, distance: 83.6
click at [55, 181] on div "Edit Block Block Style Order Conditions Id * 1.4a If yes, please give details b…" at bounding box center [180, 246] width 270 height 413
drag, startPoint x: 220, startPoint y: 183, endPoint x: 47, endPoint y: 175, distance: 172.8
click at [47, 175] on div "Edit Block Block Style Order Conditions Id * 1.4a If yes, please give details b…" at bounding box center [180, 246] width 270 height 413
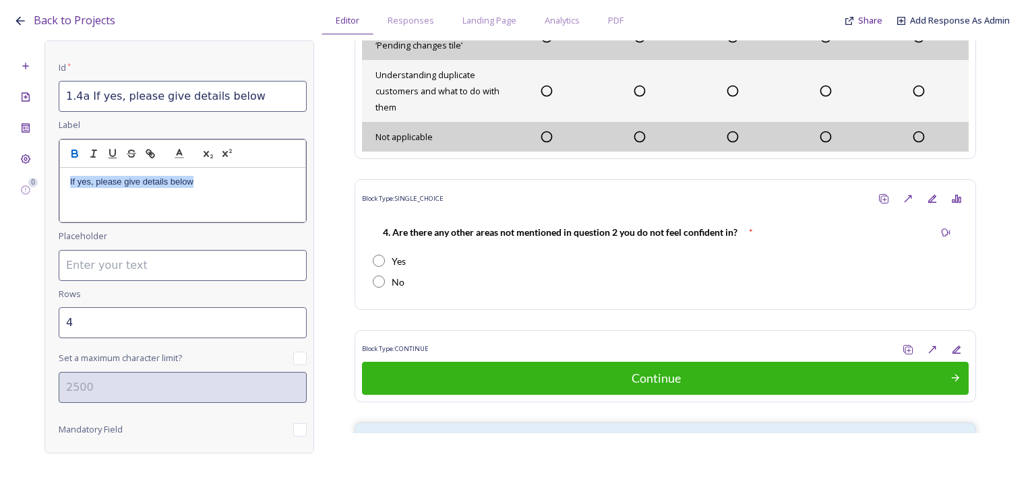
click at [72, 150] on icon "button" at bounding box center [74, 151] width 5 height 3
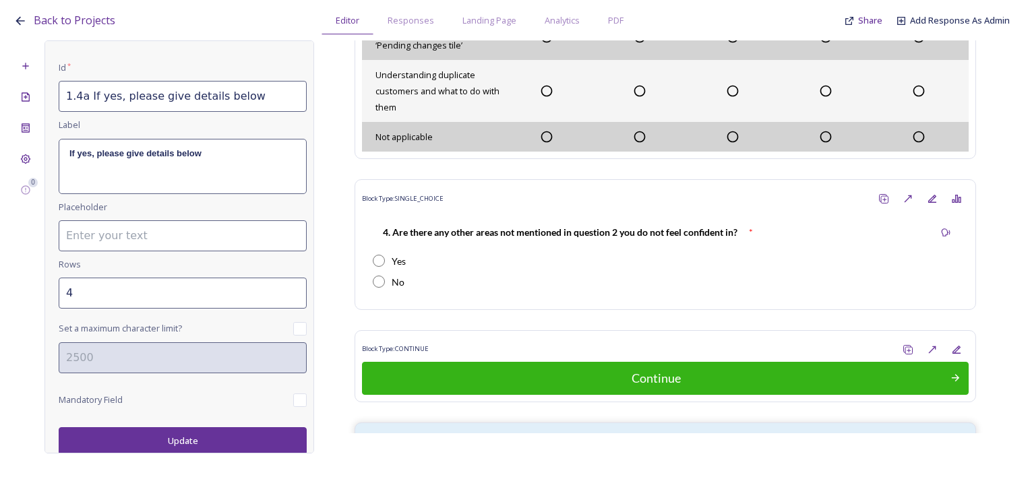
click at [176, 448] on button "Update" at bounding box center [183, 441] width 248 height 28
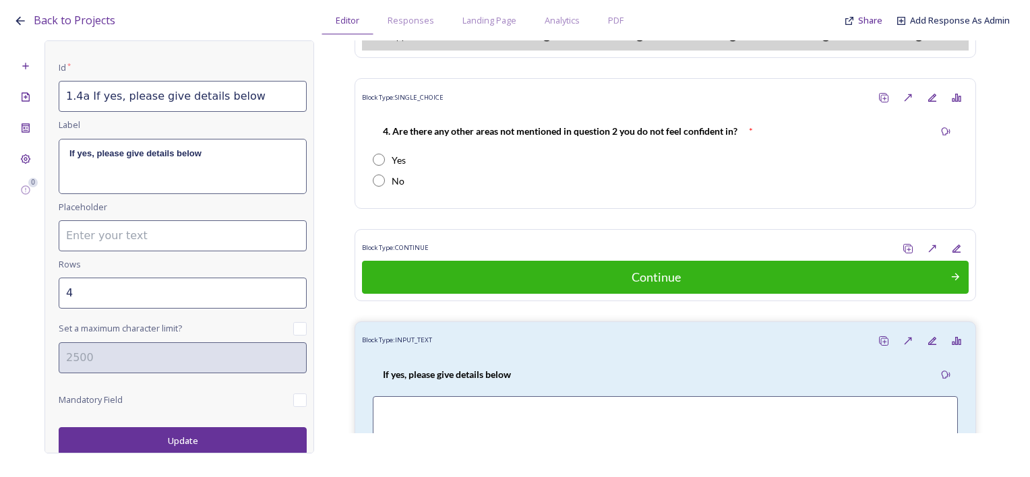
scroll to position [1281, 0]
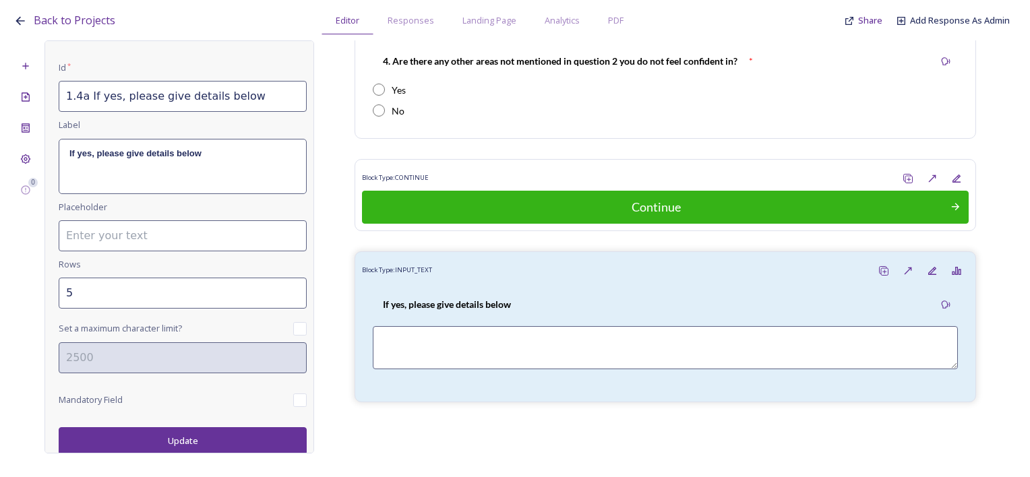
type input "5"
click at [285, 287] on input "5" at bounding box center [183, 293] width 248 height 31
click at [214, 427] on button "Update" at bounding box center [183, 441] width 248 height 28
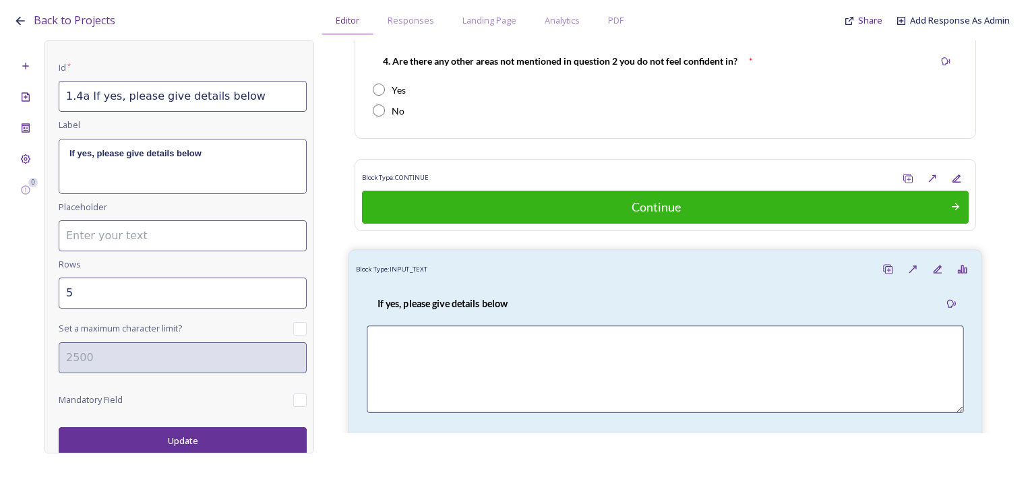
click at [464, 264] on div "Block Type: INPUT_TEXT" at bounding box center [665, 269] width 619 height 25
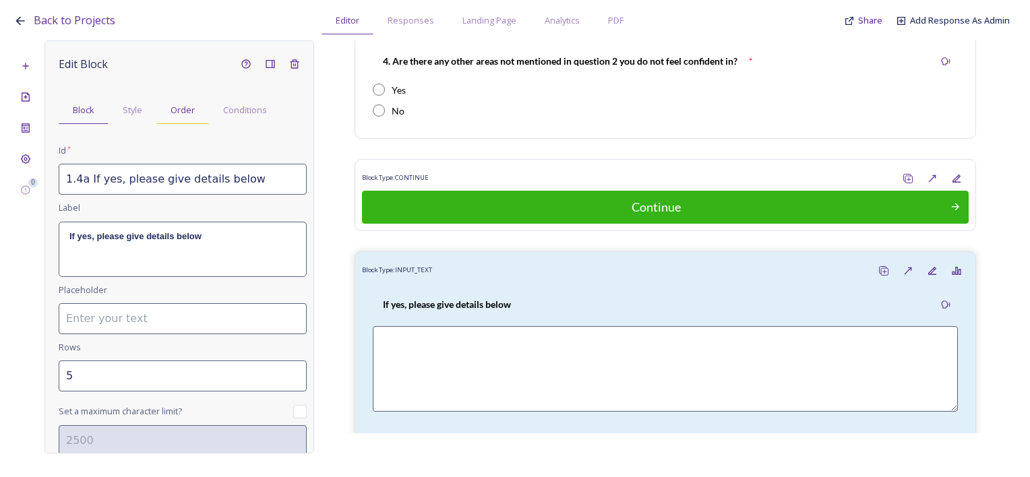
scroll to position [0, 0]
click at [181, 119] on span "Order" at bounding box center [183, 113] width 24 height 13
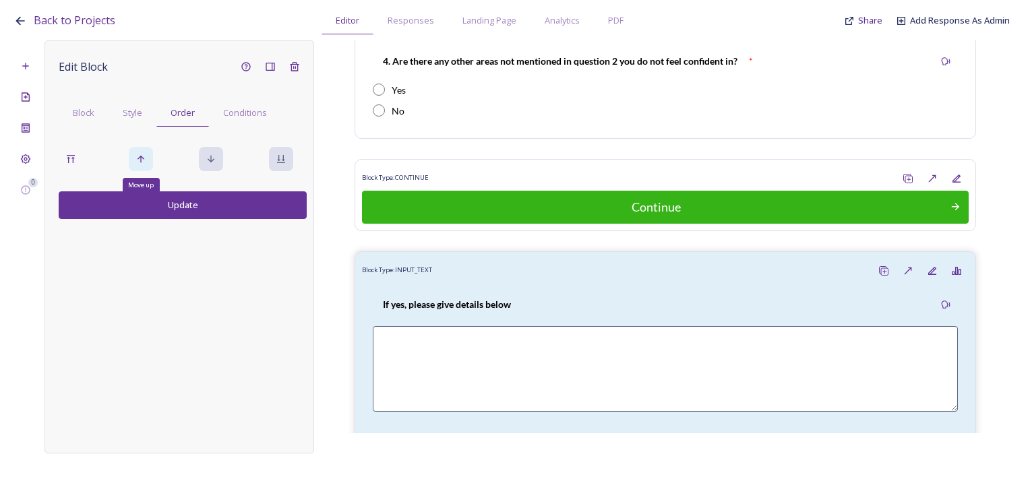
click at [135, 170] on div "Move up" at bounding box center [141, 159] width 24 height 24
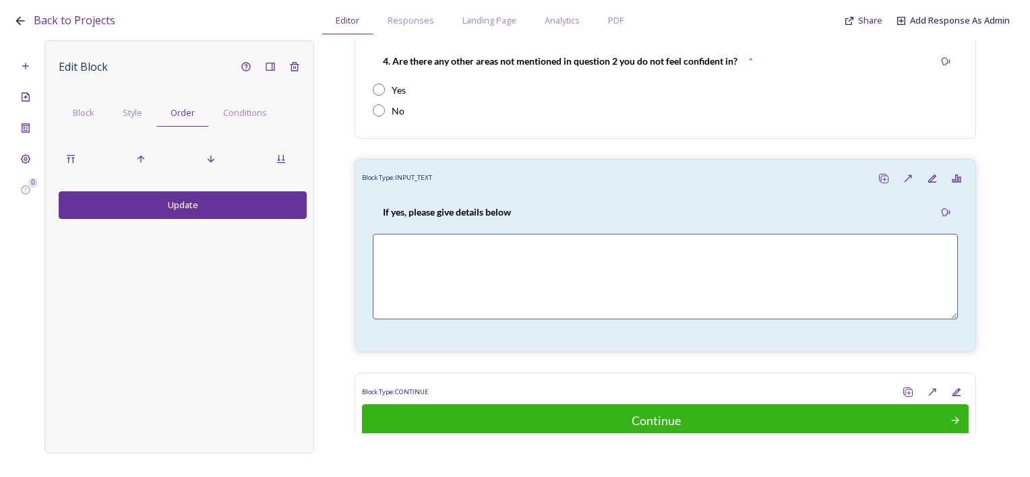
click at [165, 210] on button "Update" at bounding box center [183, 205] width 248 height 28
click at [243, 109] on span "Conditions" at bounding box center [245, 113] width 44 height 13
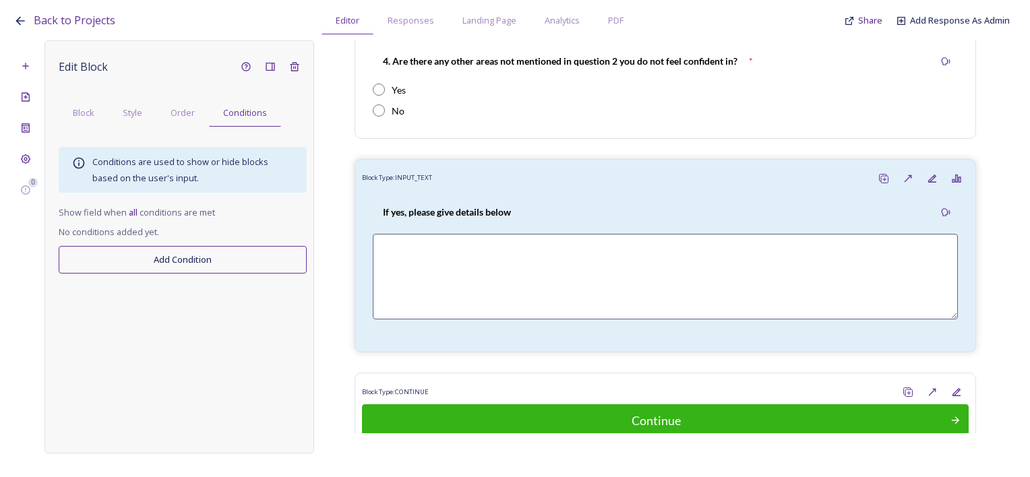
click at [156, 262] on button "Add Condition" at bounding box center [183, 260] width 248 height 28
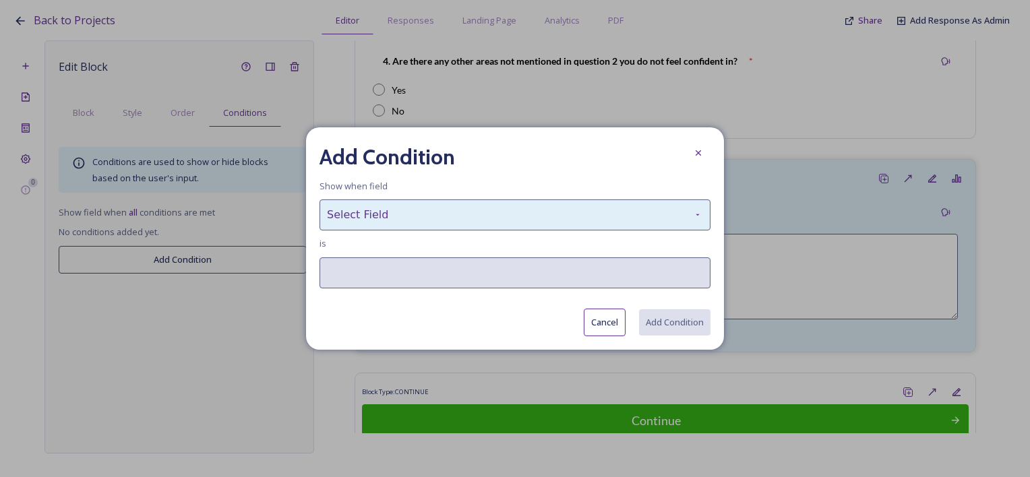
click at [456, 224] on div "Select Field" at bounding box center [515, 215] width 391 height 31
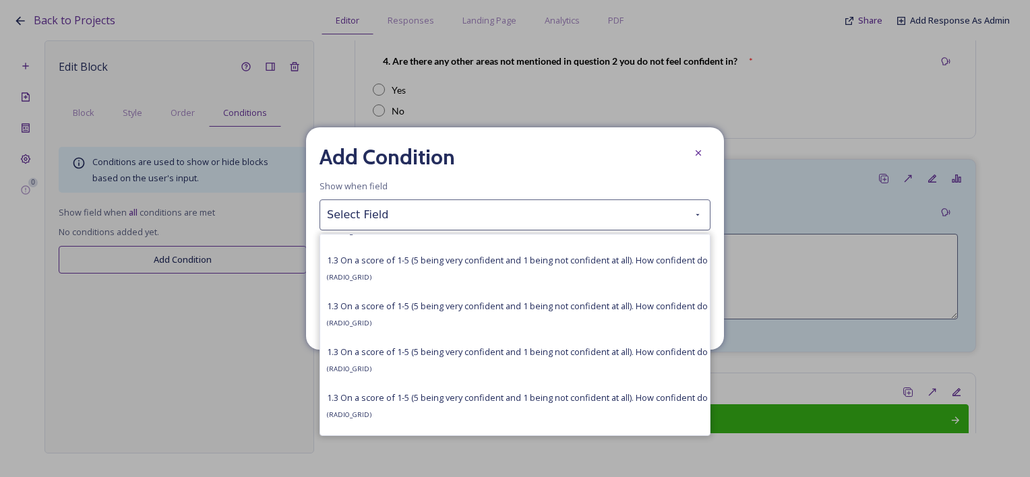
scroll to position [624, 0]
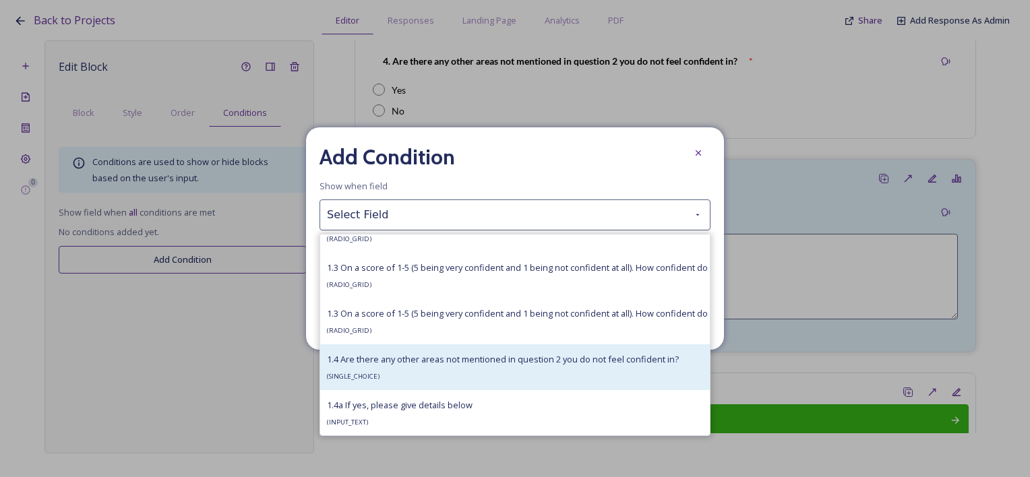
click at [405, 370] on div "1.4 Are there any other areas not mentioned in question 2 you do not feel confi…" at bounding box center [503, 367] width 352 height 32
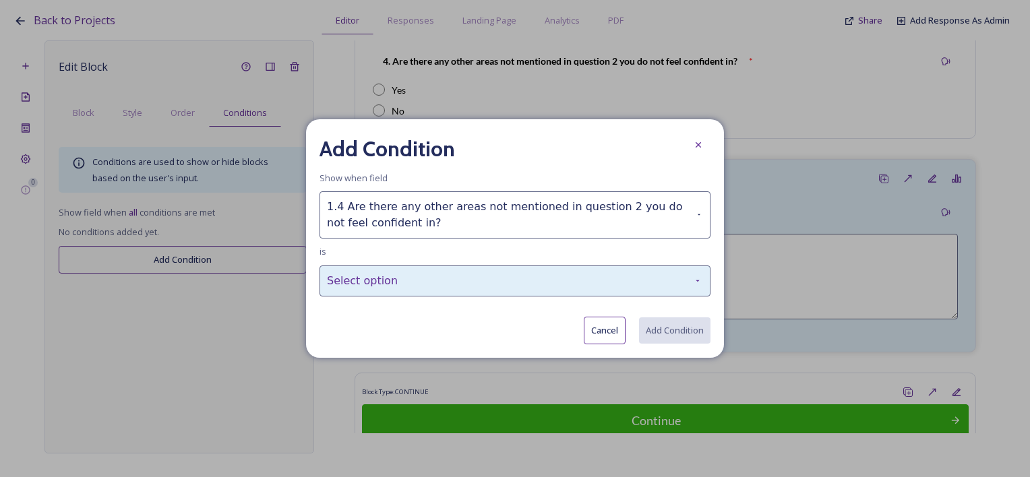
click at [414, 278] on div "Select option" at bounding box center [515, 281] width 391 height 31
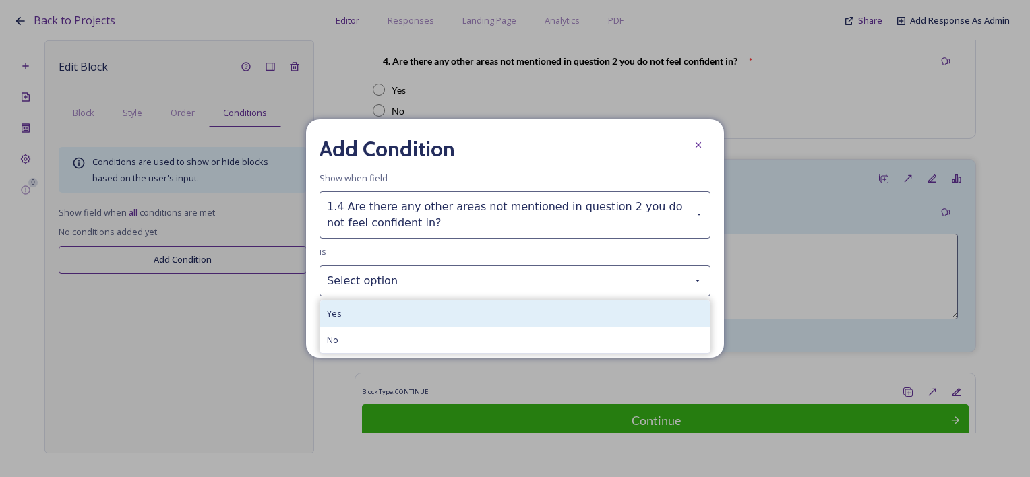
click at [398, 322] on div "Yes" at bounding box center [515, 314] width 390 height 26
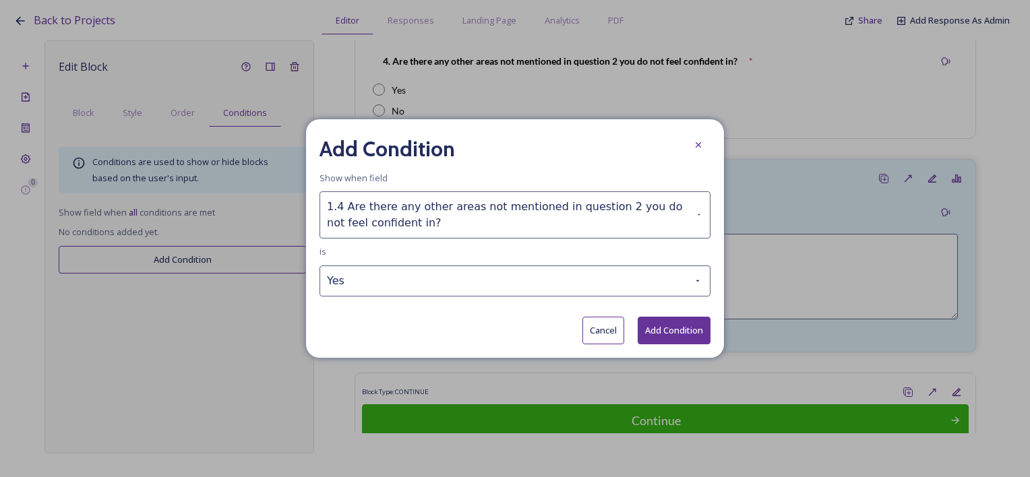
click at [671, 324] on button "Add Condition" at bounding box center [674, 331] width 73 height 28
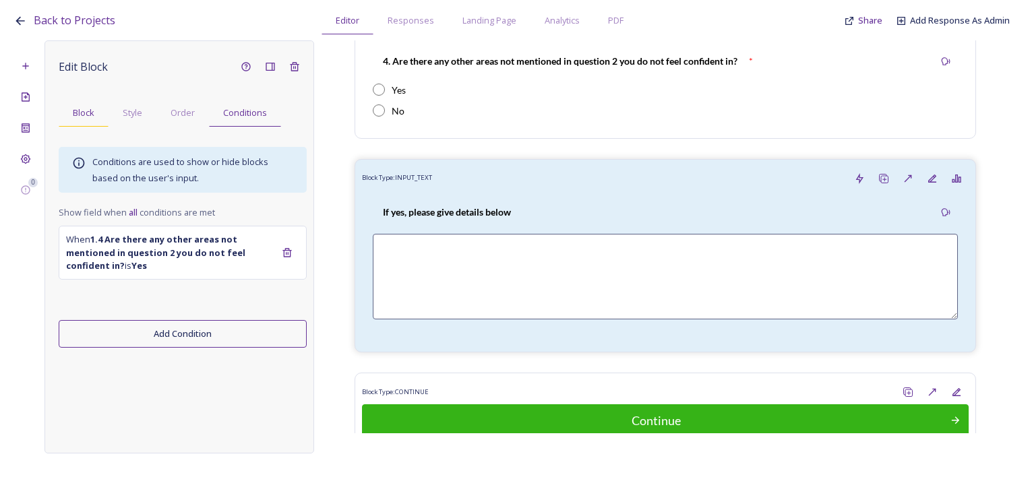
click at [84, 124] on div "Block" at bounding box center [84, 113] width 50 height 28
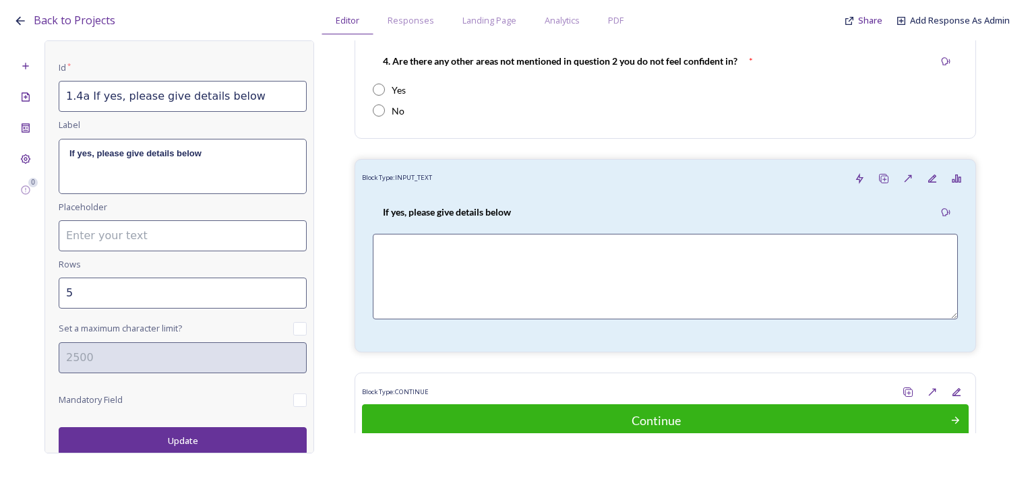
click at [175, 446] on button "Update" at bounding box center [183, 441] width 248 height 28
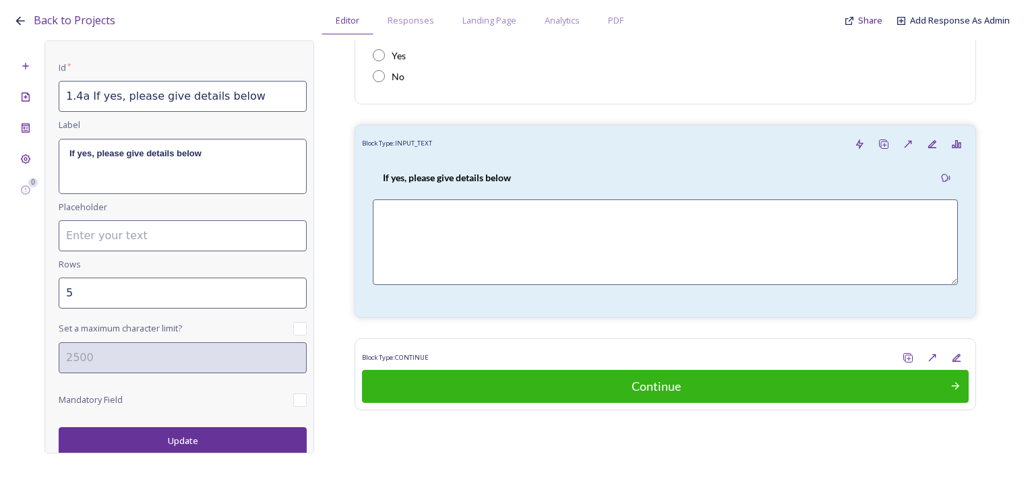
scroll to position [1324, 0]
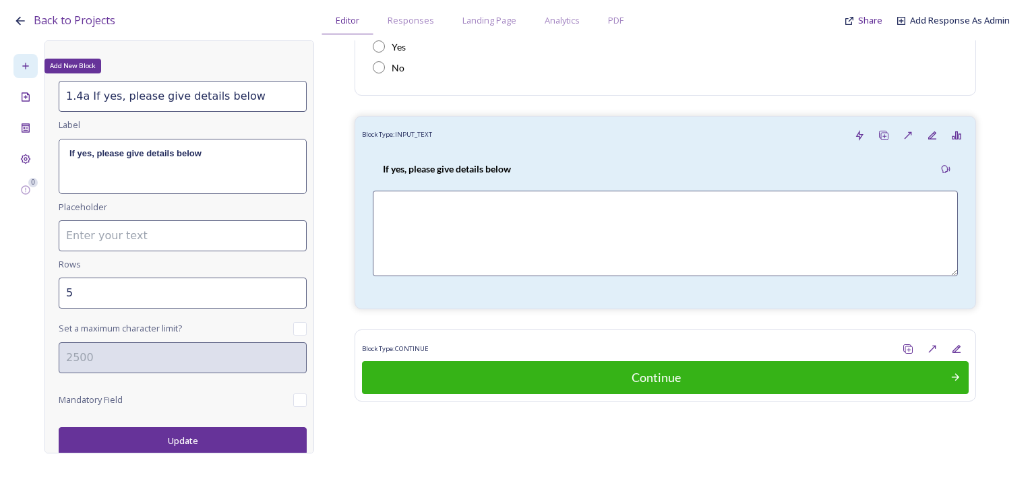
click at [24, 65] on icon at bounding box center [25, 66] width 6 height 6
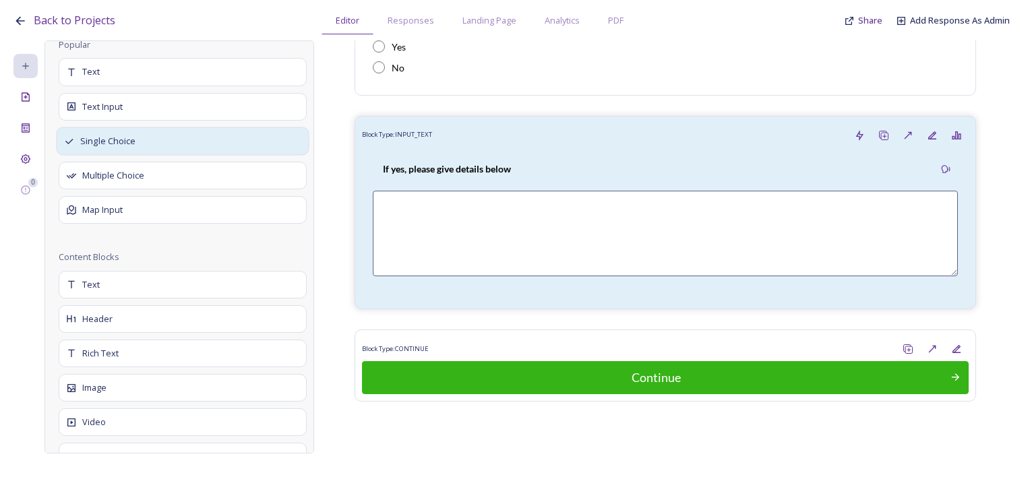
click at [88, 141] on span "Single Choice" at bounding box center [108, 141] width 56 height 13
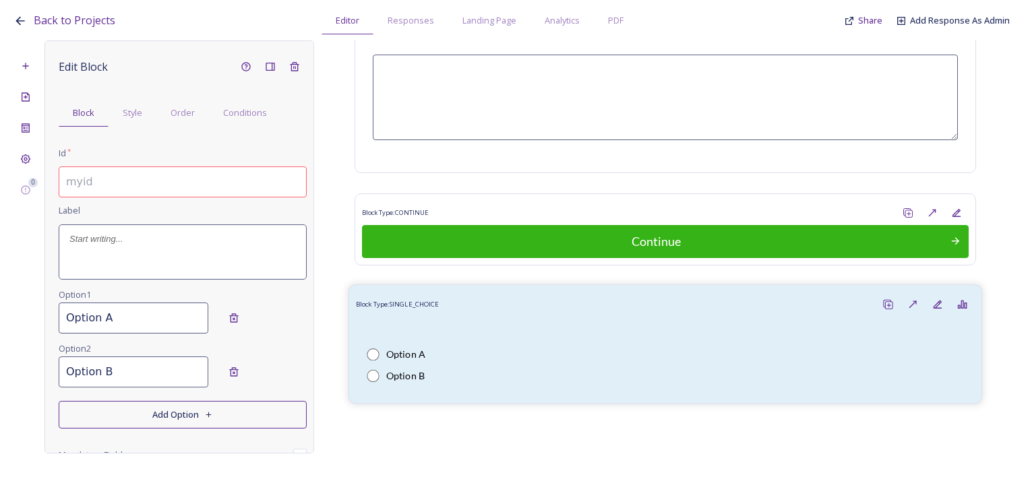
scroll to position [1461, 0]
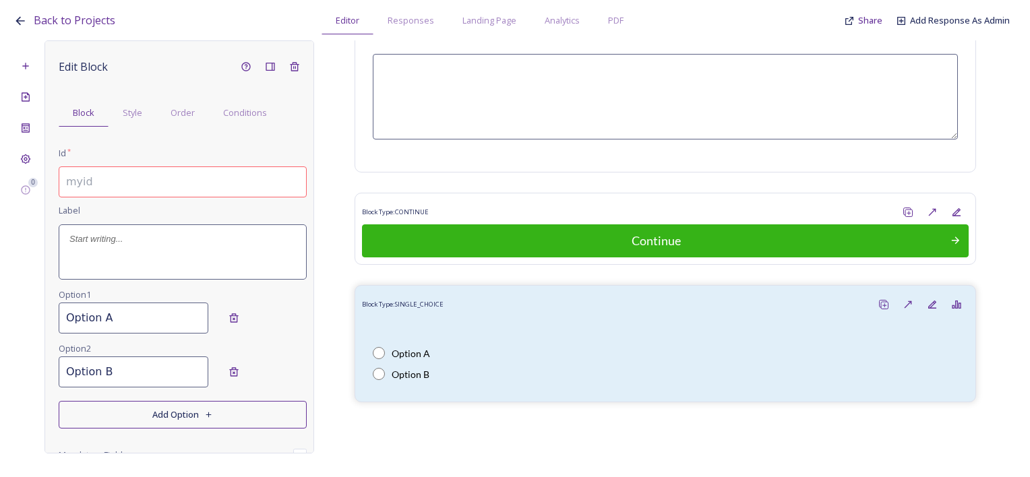
click at [114, 177] on input at bounding box center [183, 182] width 248 height 31
paste input "5. Do you feel the training you have been given for Huume is adequate?"
drag, startPoint x: 105, startPoint y: 175, endPoint x: 35, endPoint y: 182, distance: 69.8
click at [13, 178] on div "Back to Projects Editor Responses Landing Page Analytics PDF Share Add Response…" at bounding box center [515, 238] width 1030 height 477
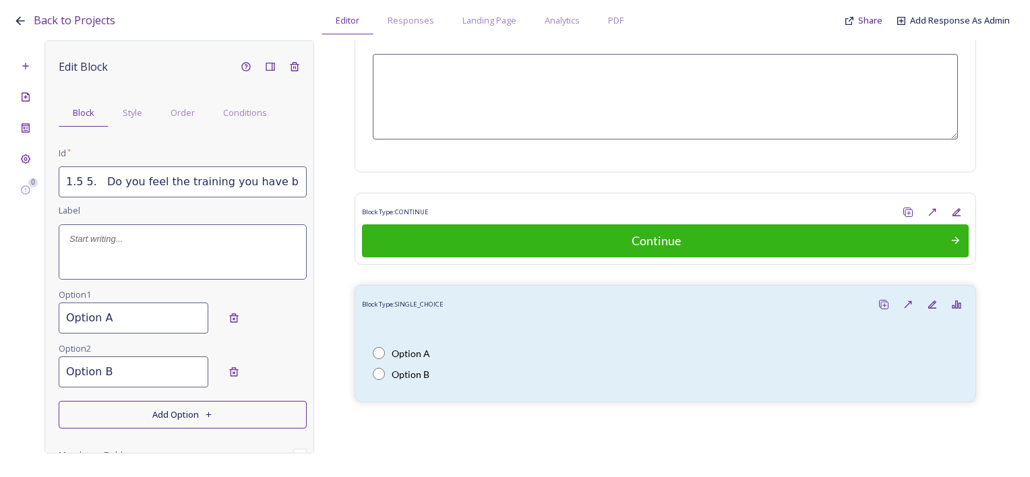
click at [107, 179] on input "1.5 5. Do you feel the training you have been given for Huume is adequate?" at bounding box center [183, 182] width 248 height 31
drag, startPoint x: 101, startPoint y: 179, endPoint x: 81, endPoint y: 184, distance: 20.9
click at [81, 184] on input "1.5 5. Do you feel the training you have been given for Huume is adequate?" at bounding box center [183, 182] width 248 height 31
drag, startPoint x: 72, startPoint y: 180, endPoint x: 327, endPoint y: 198, distance: 255.5
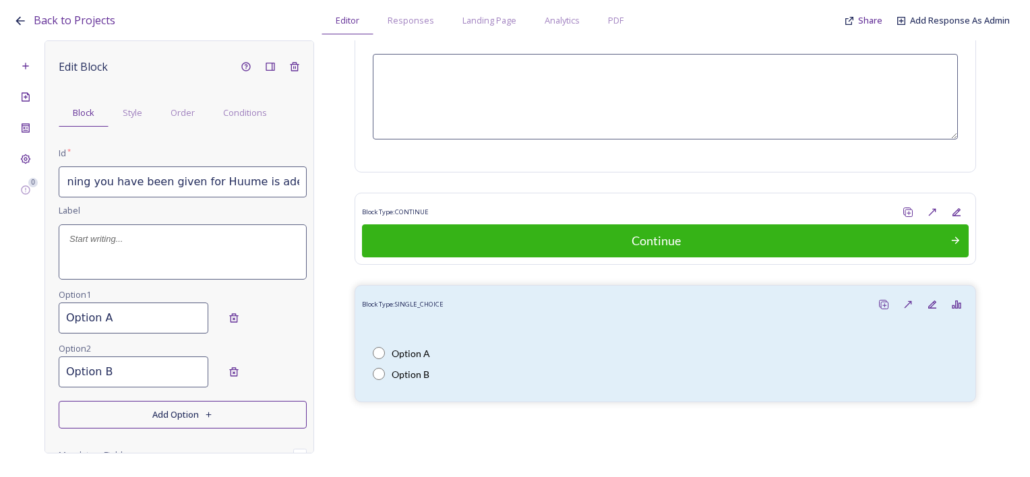
click at [327, 200] on div "0 Edit Block Block Style Order Conditions Id * 1.5 Do you feel the training you…" at bounding box center [514, 246] width 1003 height 413
type input "1.5 Do you feel the training you have been given for Huume is adequate?"
click at [82, 237] on p at bounding box center [182, 239] width 227 height 12
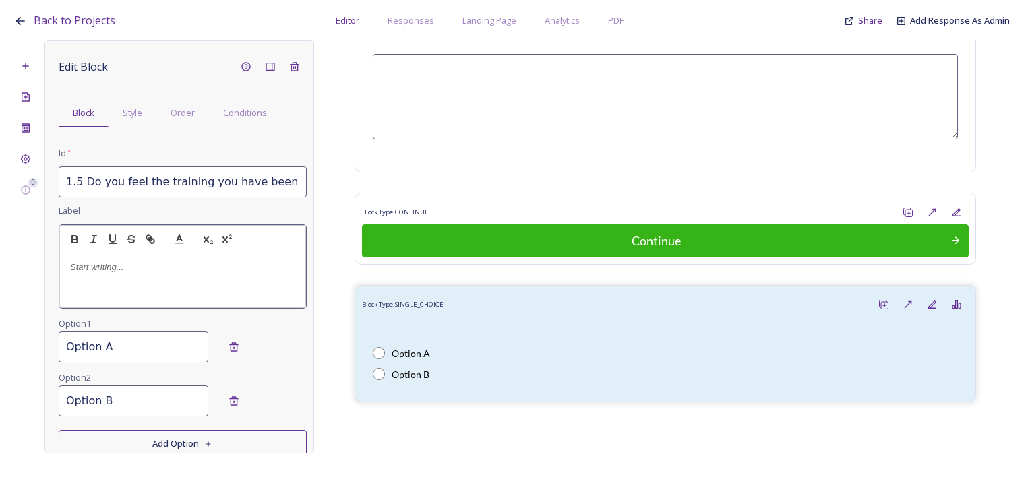
click at [98, 267] on p at bounding box center [182, 268] width 225 height 12
click at [78, 267] on p ".5 Do you feel the training you have been given for Huume is adequate?" at bounding box center [182, 274] width 225 height 25
click at [70, 264] on p ".5 Do you feel the training you have been given for Huume is adequate?" at bounding box center [182, 274] width 225 height 25
drag, startPoint x: 167, startPoint y: 282, endPoint x: 50, endPoint y: 259, distance: 119.5
click at [50, 259] on div "Edit Block Block Style Order Conditions Id * 1.5 Do you feel the training you h…" at bounding box center [180, 246] width 270 height 413
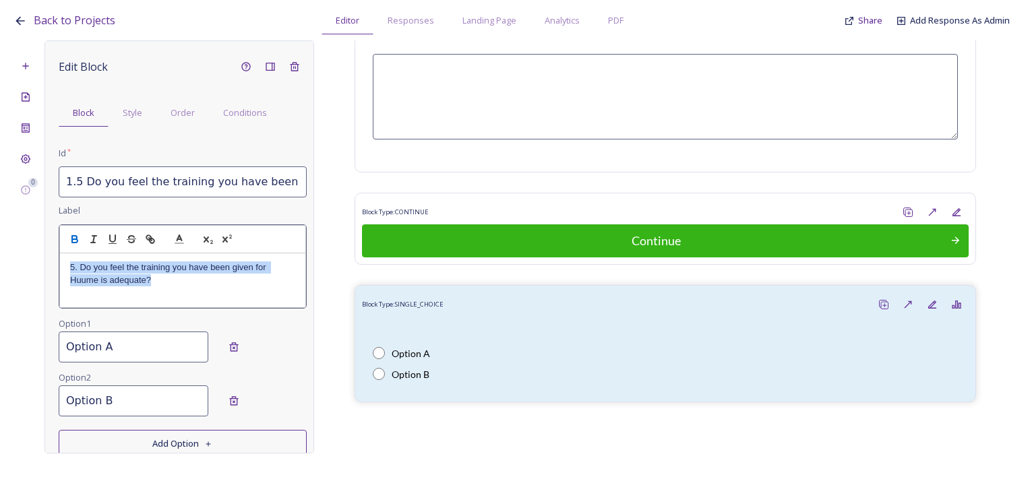
click at [76, 243] on icon "button" at bounding box center [75, 239] width 12 height 12
click at [157, 282] on p "5. Do you feel the training you have been given for Huume is adequate?" at bounding box center [182, 274] width 225 height 25
click at [173, 287] on div "5. Do you feel the training you have been given for Huume is adequate?" at bounding box center [182, 281] width 245 height 54
click at [139, 343] on div "Edit Block Block Style Order Conditions Id * 1.5 Do you feel the training you h…" at bounding box center [183, 314] width 248 height 519
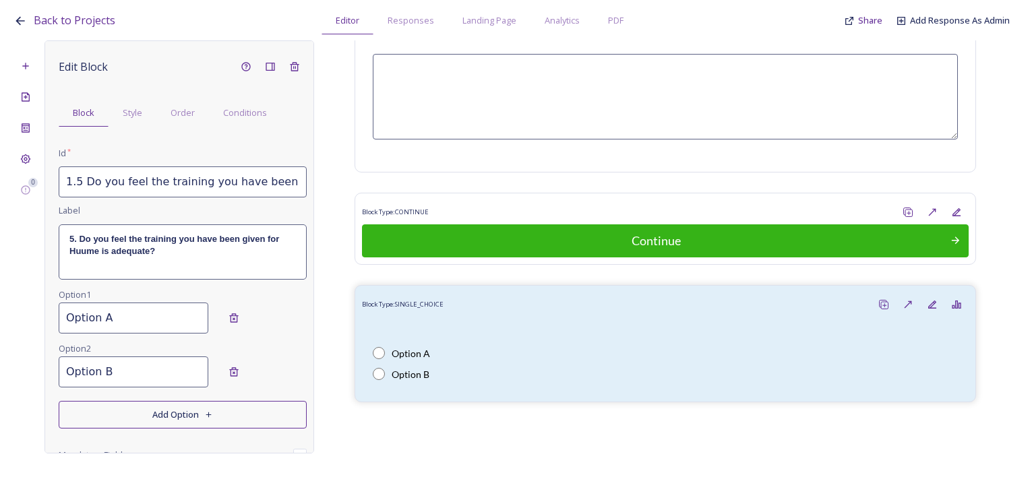
drag, startPoint x: 124, startPoint y: 321, endPoint x: 29, endPoint y: 324, distance: 95.1
click at [29, 324] on div "0 Edit Block Block Style Order Conditions Id * 1.5 Do you feel the training you…" at bounding box center [514, 246] width 1003 height 413
type input "Yes"
drag, startPoint x: 74, startPoint y: 364, endPoint x: 0, endPoint y: 366, distance: 74.2
click at [0, 360] on html "Back to Projects Editor Responses Landing Page Analytics PDF Share Add Response…" at bounding box center [515, 238] width 1030 height 477
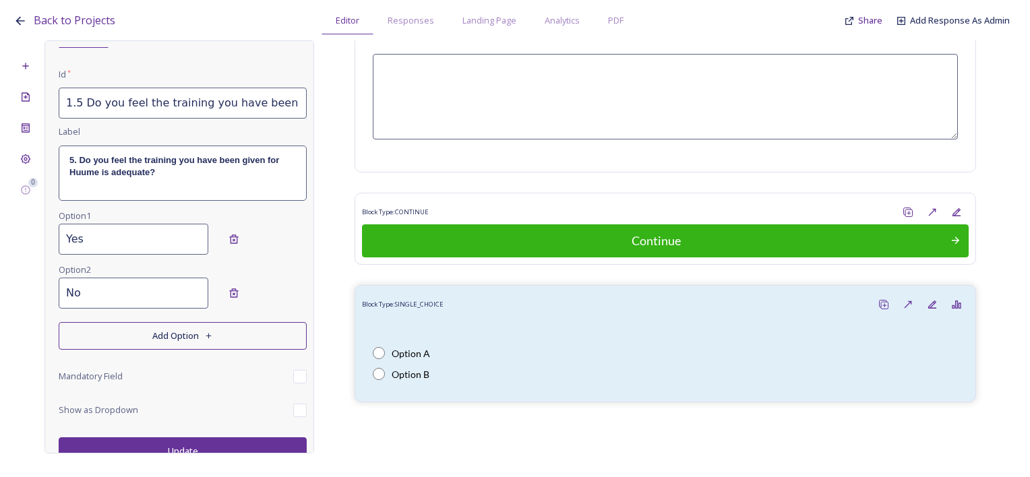
scroll to position [89, 0]
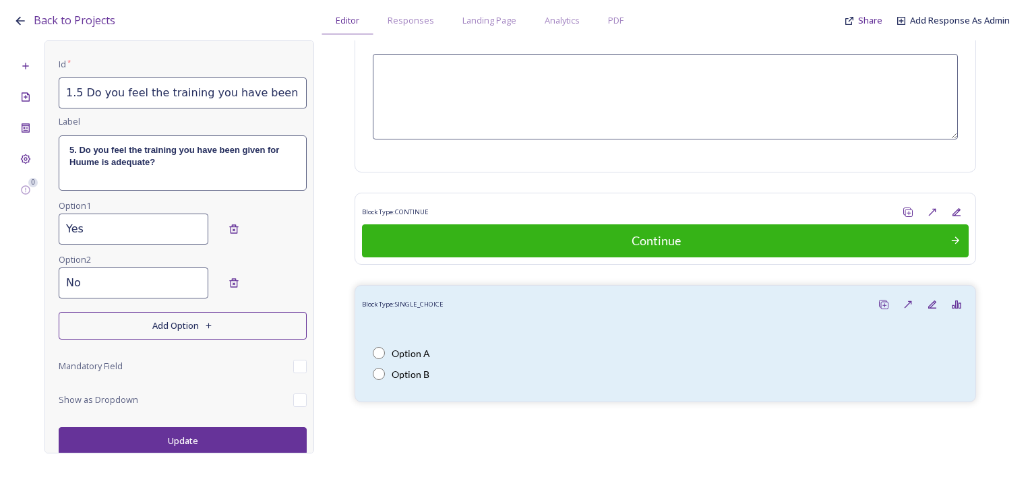
type input "No"
click at [293, 364] on input "checkbox" at bounding box center [299, 366] width 13 height 13
checkbox input "true"
click at [236, 437] on button "Update" at bounding box center [183, 441] width 248 height 28
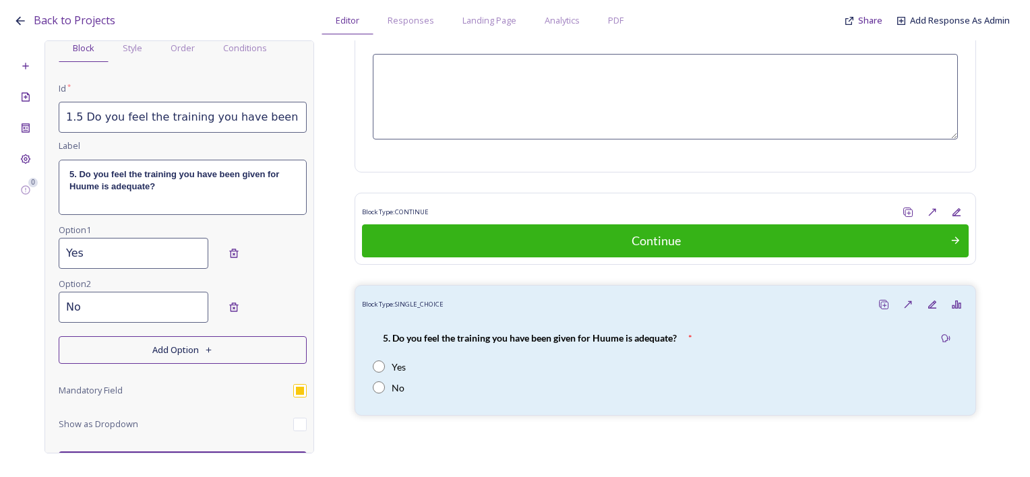
scroll to position [0, 0]
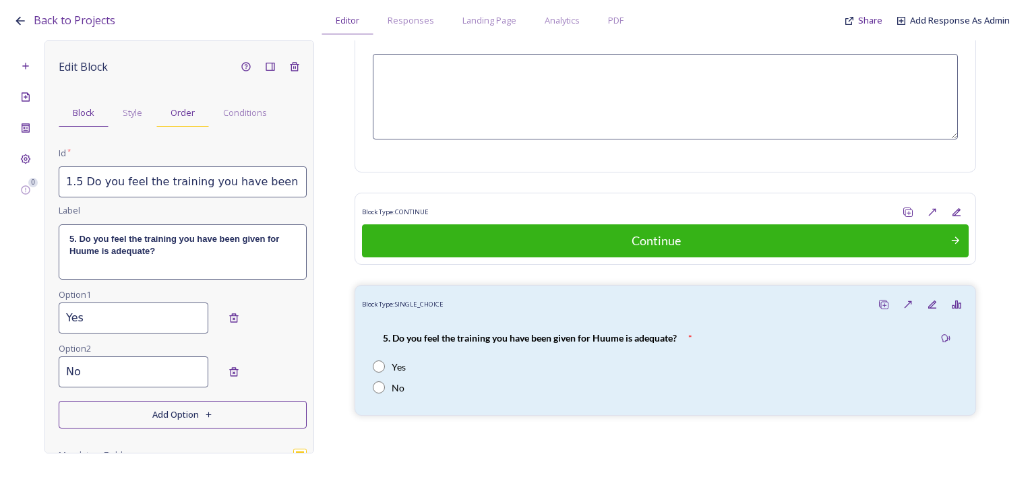
click at [178, 111] on span "Order" at bounding box center [183, 113] width 24 height 13
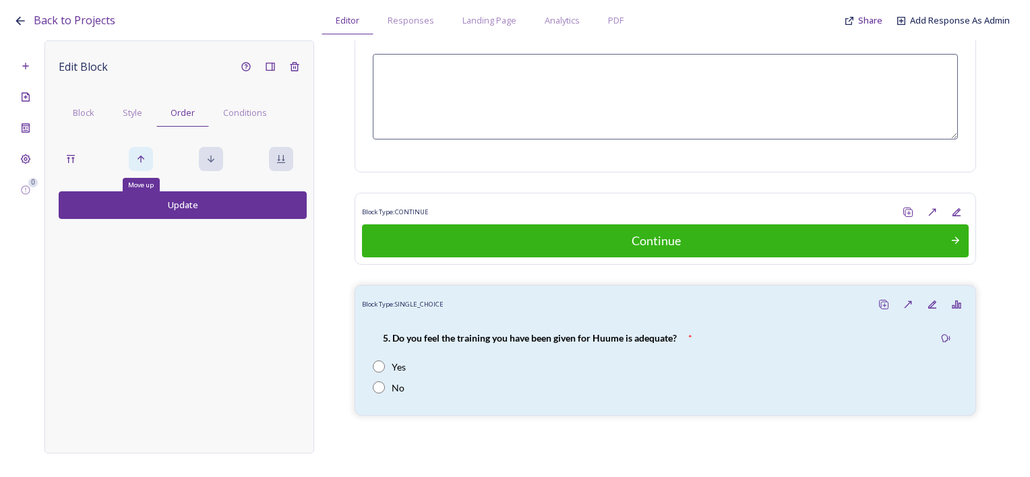
click at [138, 157] on icon at bounding box center [141, 159] width 11 height 11
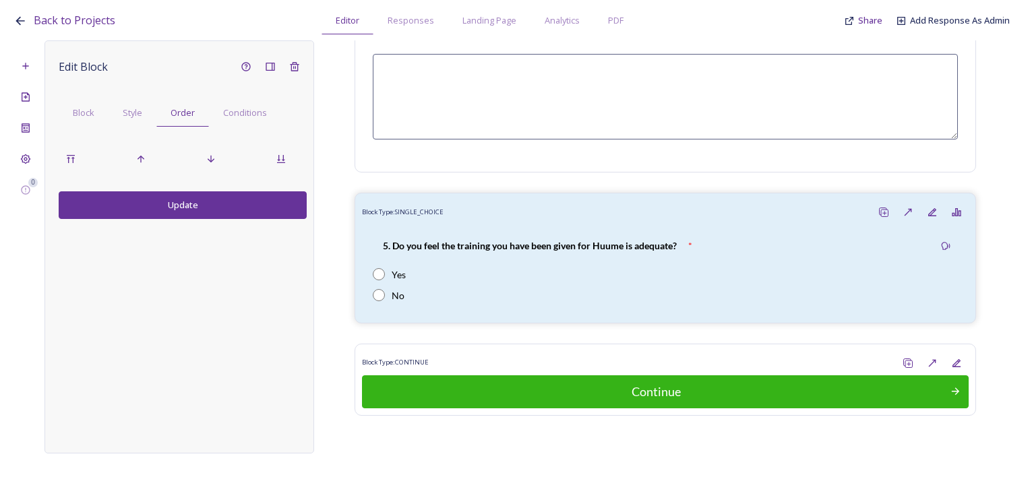
click at [157, 210] on button "Update" at bounding box center [183, 205] width 248 height 28
click at [102, 112] on div "Block" at bounding box center [84, 113] width 50 height 28
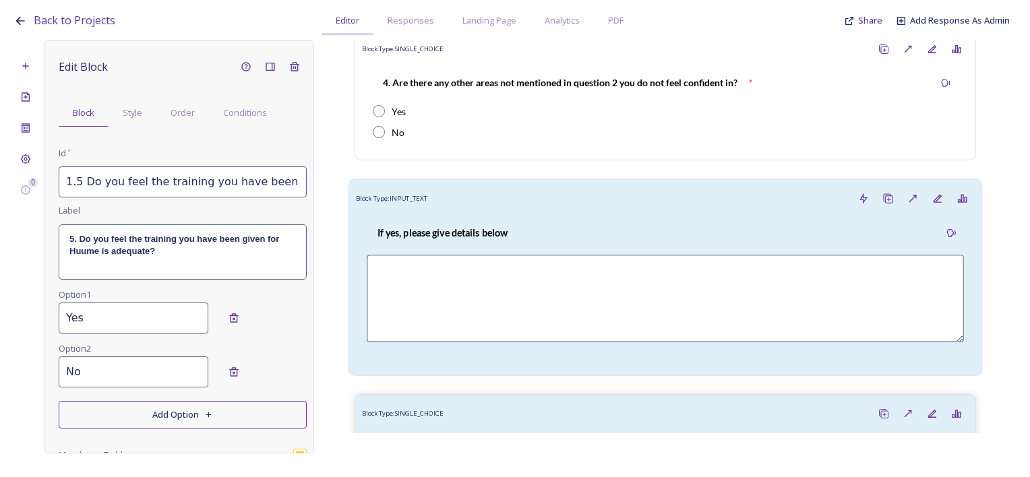
scroll to position [1259, 0]
click at [580, 220] on div "If yes, please give details below" at bounding box center [665, 233] width 597 height 30
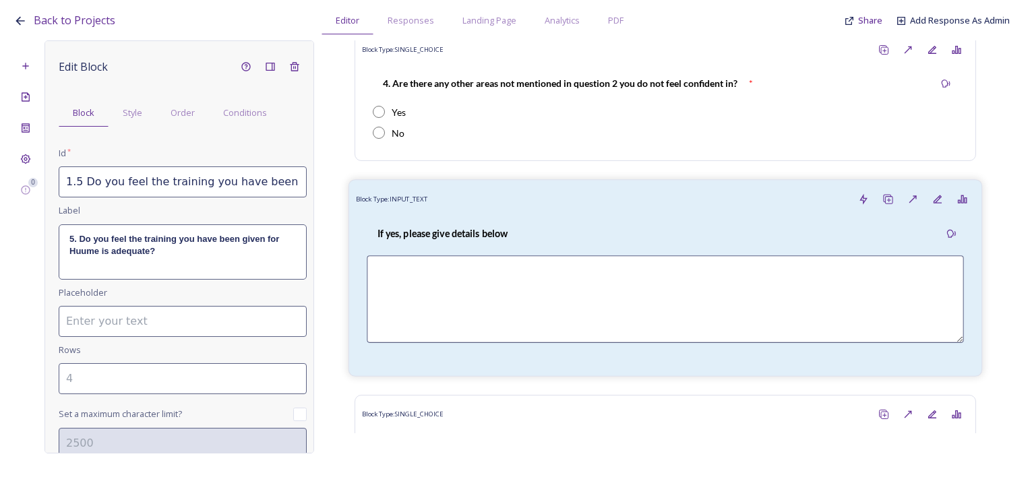
type input "1.4a If yes, please give details below"
type input "5"
click at [883, 199] on icon at bounding box center [888, 199] width 11 height 11
type input "1.4a If yes, please give details below_20250930152357"
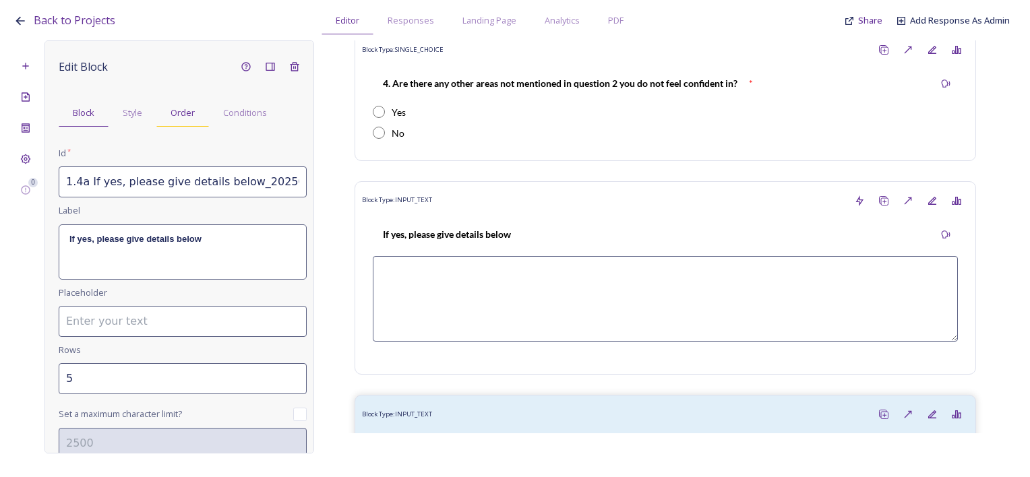
click at [195, 124] on div "Order" at bounding box center [182, 113] width 53 height 28
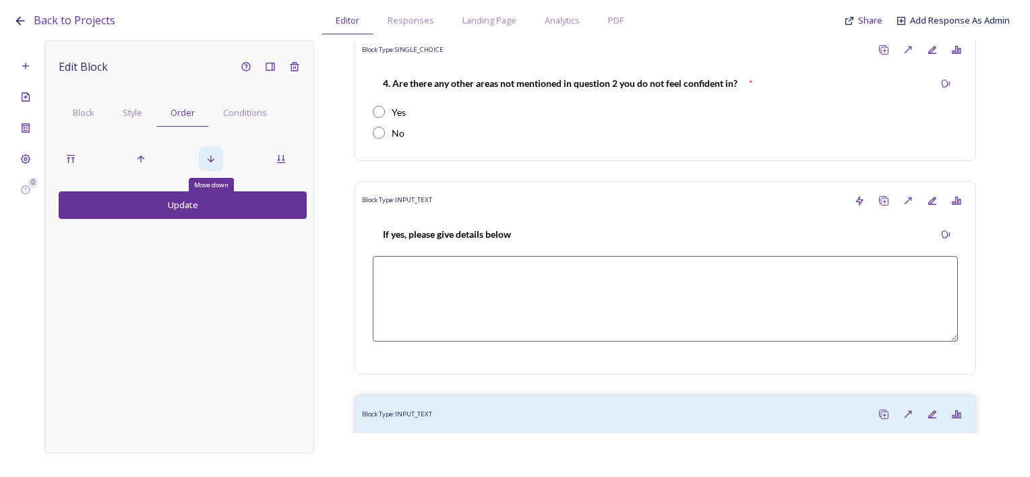
click at [208, 161] on icon at bounding box center [211, 159] width 11 height 11
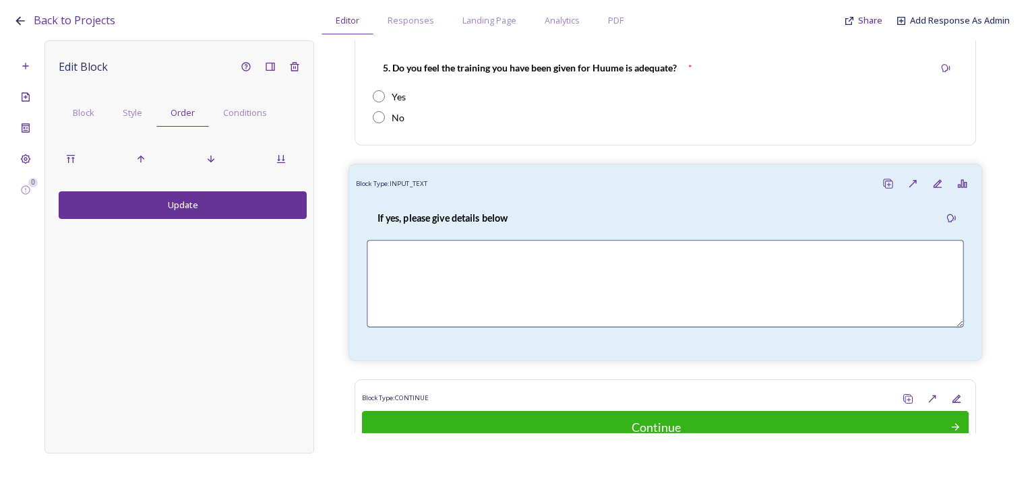
scroll to position [1688, 0]
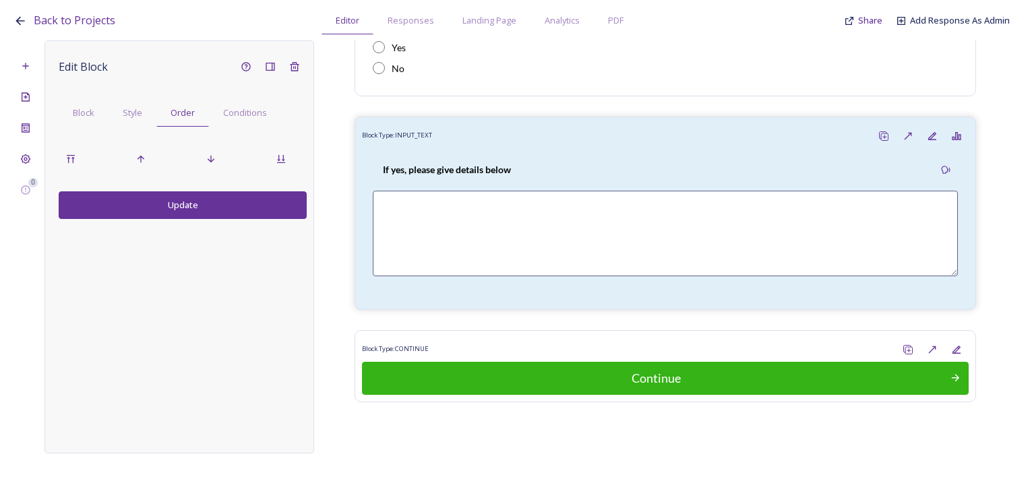
click at [169, 212] on button "Update" at bounding box center [183, 205] width 248 height 28
click at [80, 125] on div "Block" at bounding box center [84, 113] width 50 height 28
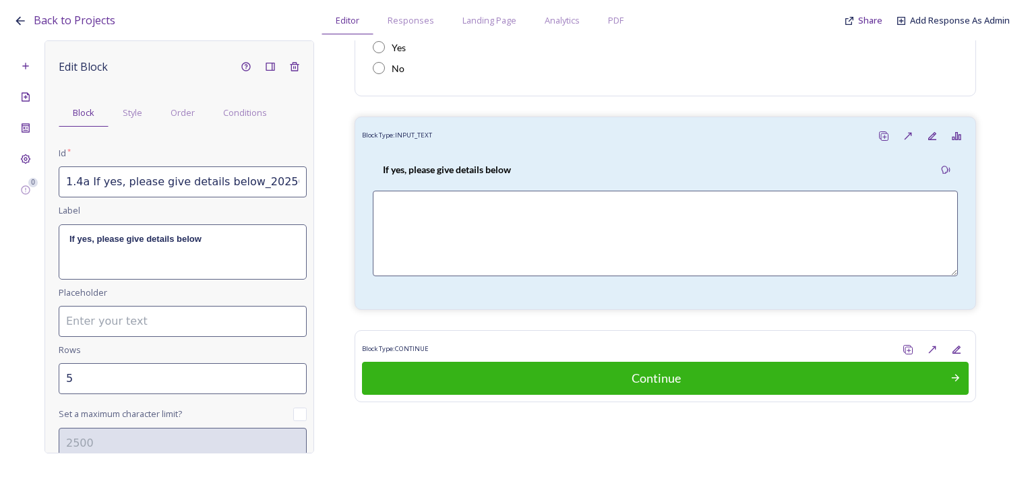
click at [80, 185] on input "1.4a If yes, please give details below_20250930152357" at bounding box center [183, 182] width 248 height 31
drag, startPoint x: 99, startPoint y: 183, endPoint x: 113, endPoint y: 183, distance: 14.2
click at [113, 183] on input "1.5a If yes, please give details below_20250930152357" at bounding box center [183, 182] width 248 height 31
drag, startPoint x: 235, startPoint y: 184, endPoint x: 335, endPoint y: 184, distance: 100.5
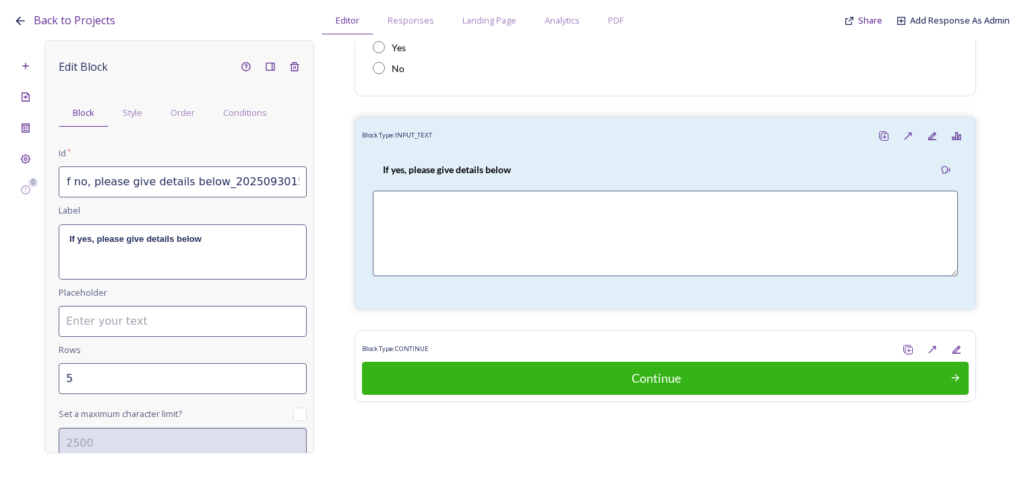
click at [335, 184] on div "0 Edit Block Block Style Order Conditions Id * 1.5a If no, please give details …" at bounding box center [514, 246] width 1003 height 413
type input "1.5a If no, please give details below"
drag, startPoint x: 93, startPoint y: 235, endPoint x: 75, endPoint y: 233, distance: 18.3
click at [75, 234] on strong "If yes, please give details below" at bounding box center [135, 239] width 132 height 10
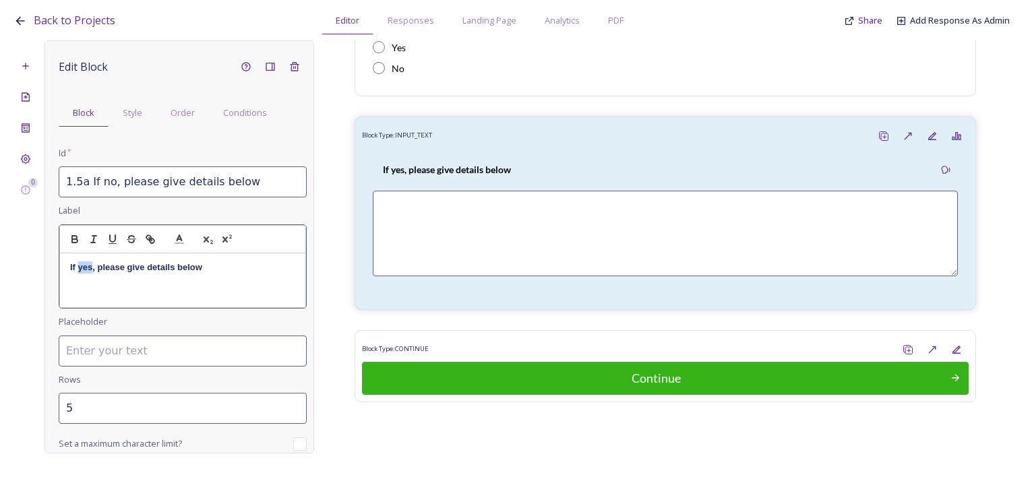
drag, startPoint x: 78, startPoint y: 269, endPoint x: 90, endPoint y: 273, distance: 12.8
click at [90, 273] on p "If yes, please give details below" at bounding box center [182, 268] width 225 height 12
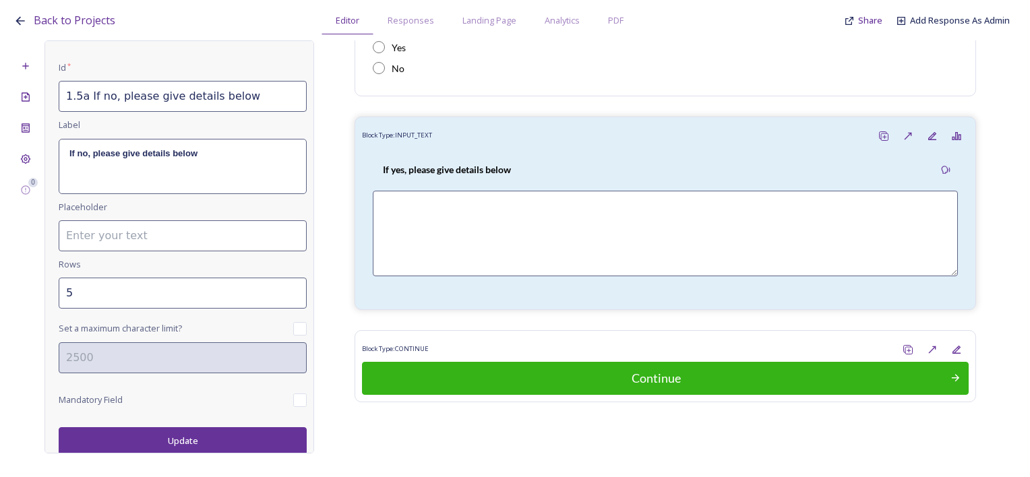
click at [192, 440] on button "Update" at bounding box center [183, 441] width 248 height 28
click at [194, 436] on button "Update" at bounding box center [183, 441] width 248 height 28
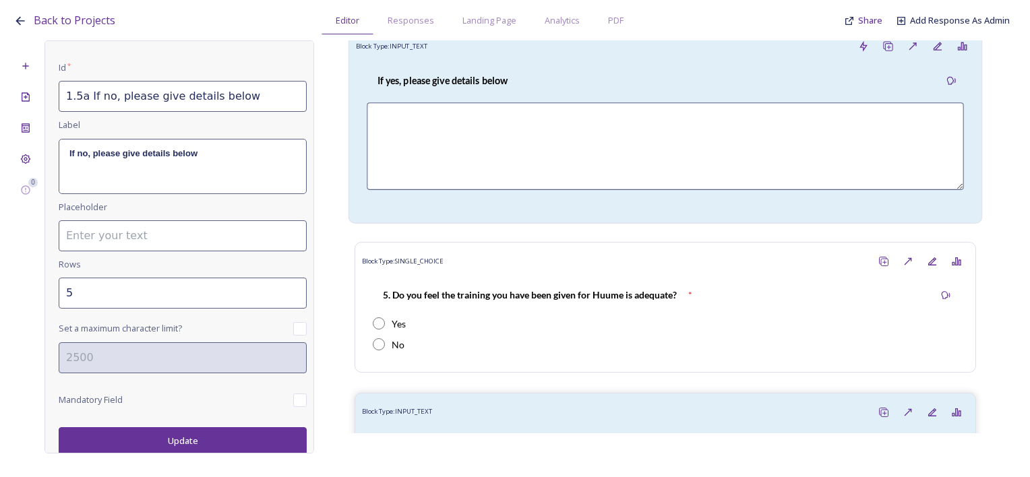
scroll to position [1419, 0]
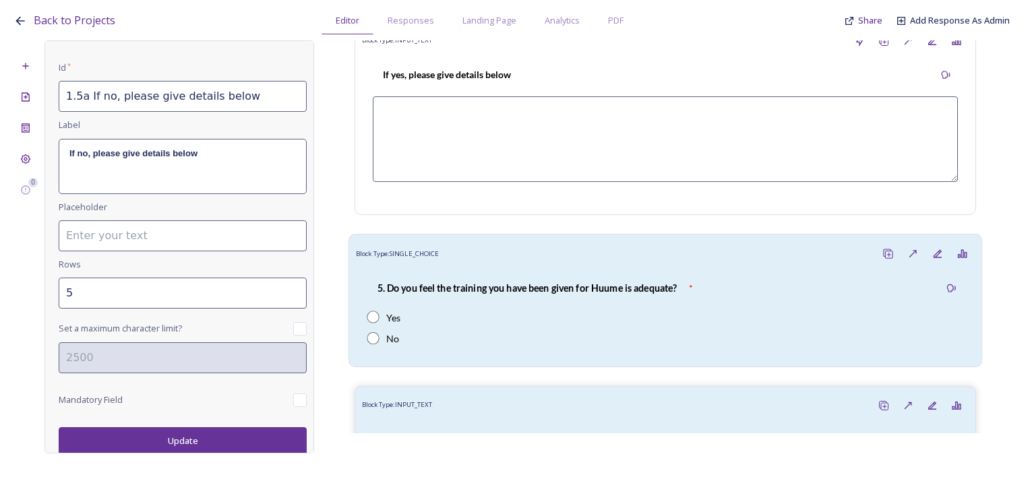
click at [572, 266] on div "5. Do you feel the training you have been given for Huume is adequate? * Yes No" at bounding box center [665, 313] width 619 height 94
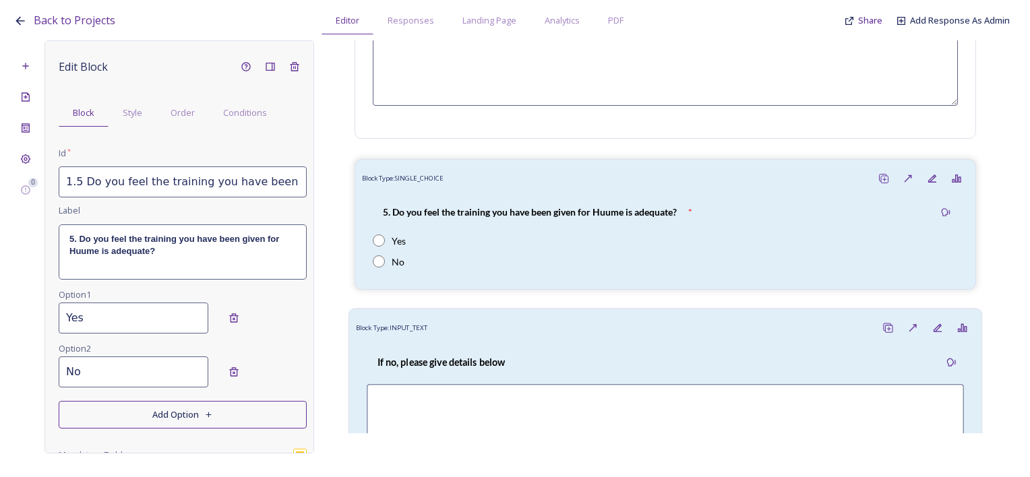
scroll to position [1553, 0]
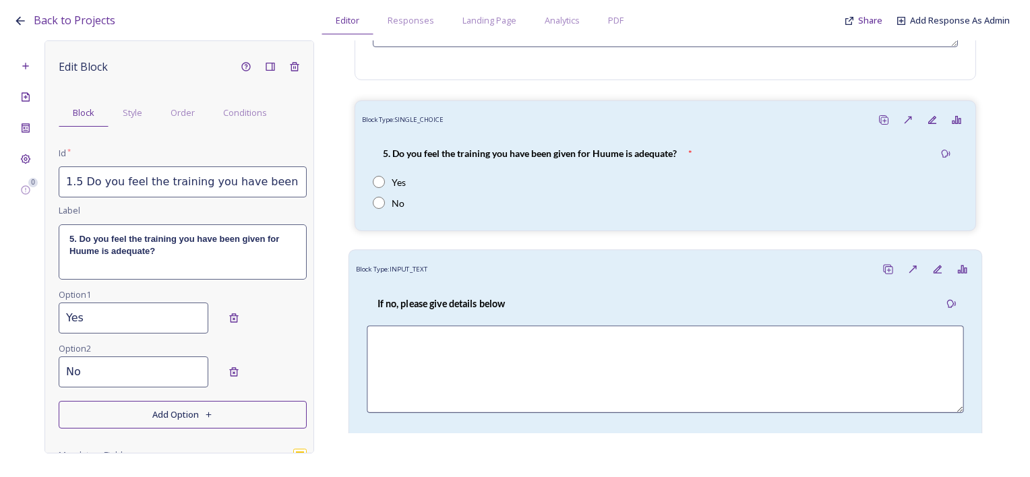
click at [465, 293] on div "If no, please give details below" at bounding box center [441, 304] width 148 height 30
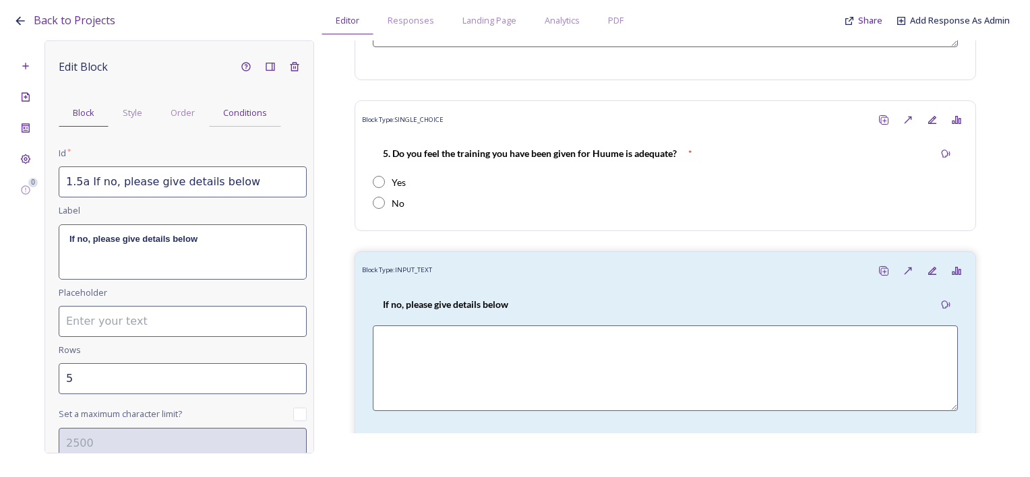
click at [253, 113] on span "Conditions" at bounding box center [245, 113] width 44 height 13
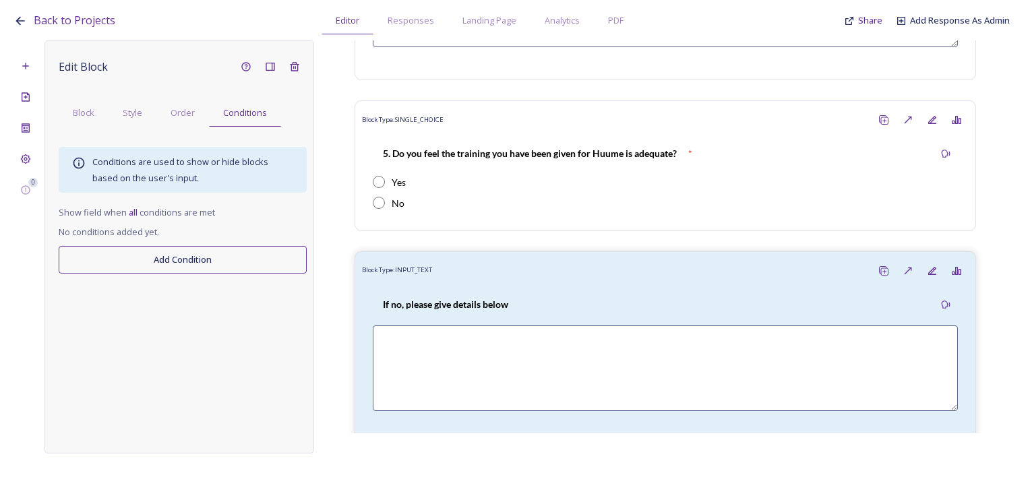
click at [178, 251] on button "Add Condition" at bounding box center [183, 260] width 248 height 28
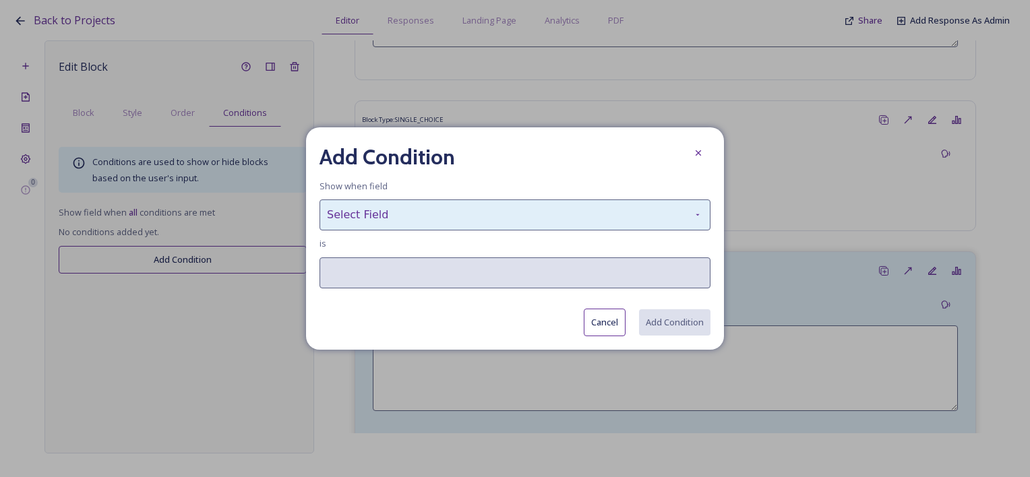
click at [448, 213] on div "Select Field" at bounding box center [515, 215] width 391 height 31
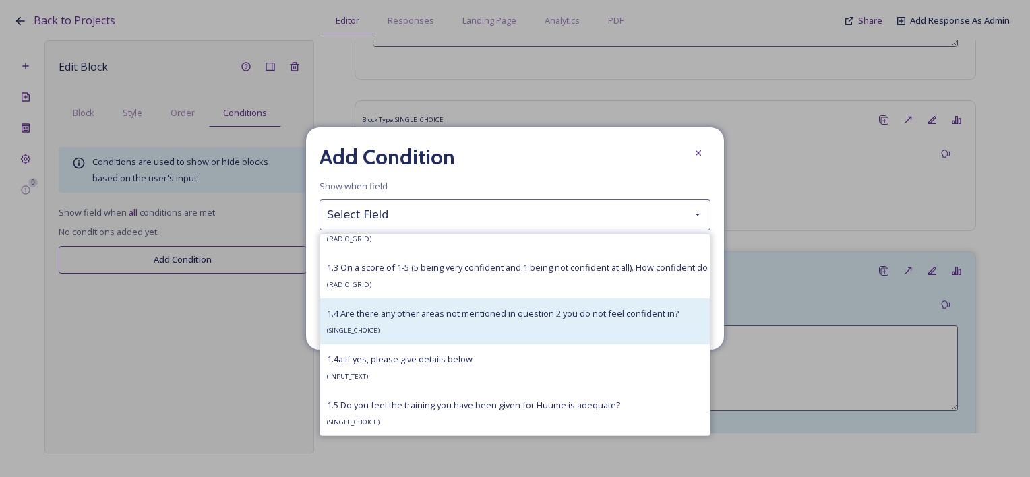
scroll to position [715, 0]
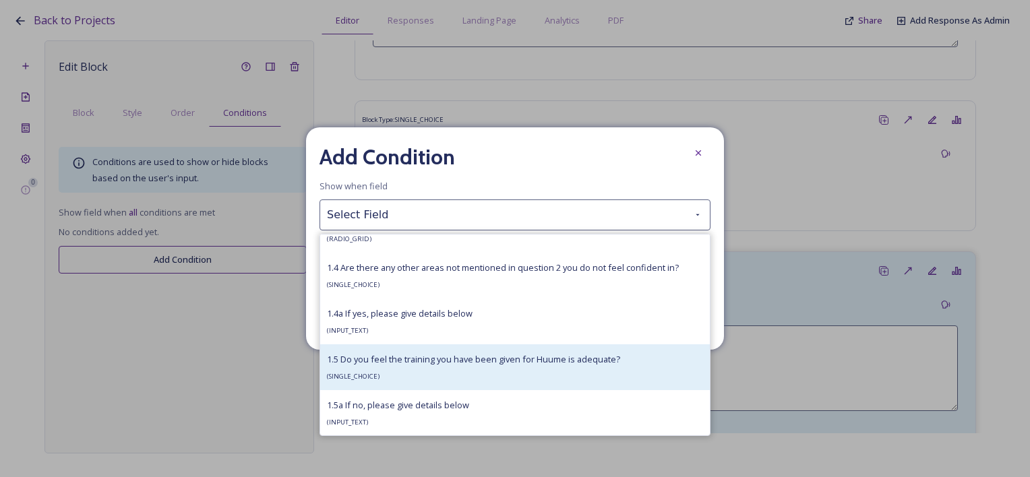
click at [468, 378] on div "1.5 Do you feel the training you have been given for Huume is adequate? ( SINGL…" at bounding box center [473, 367] width 293 height 32
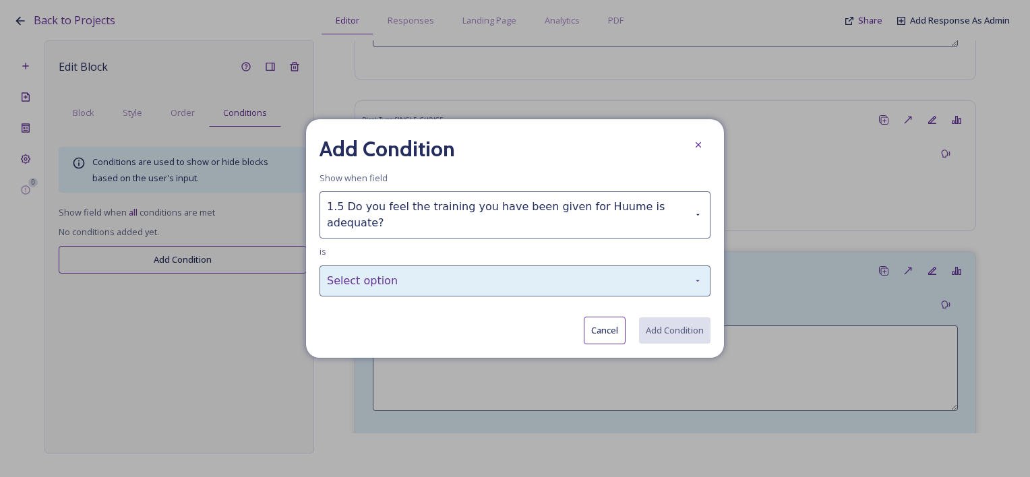
click at [429, 285] on div "Select option" at bounding box center [515, 281] width 391 height 31
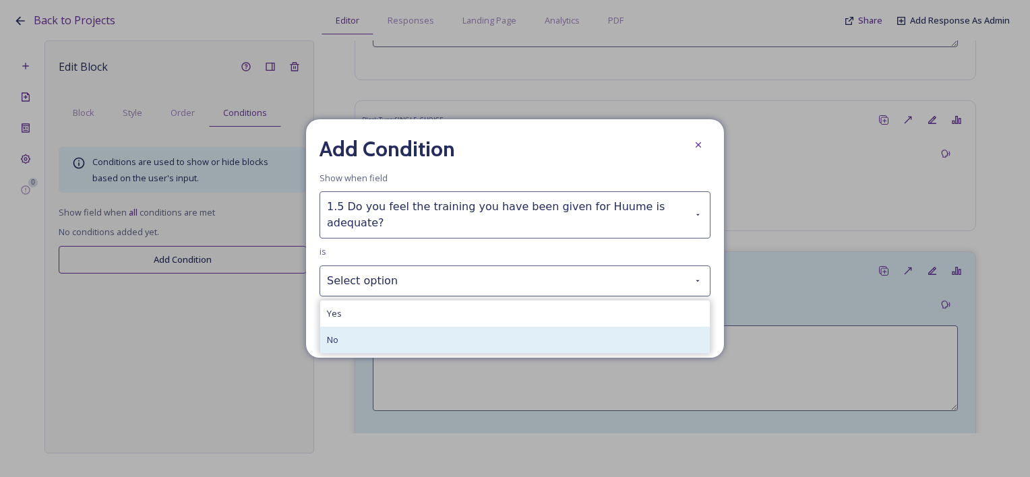
click at [430, 327] on div "No" at bounding box center [515, 340] width 390 height 26
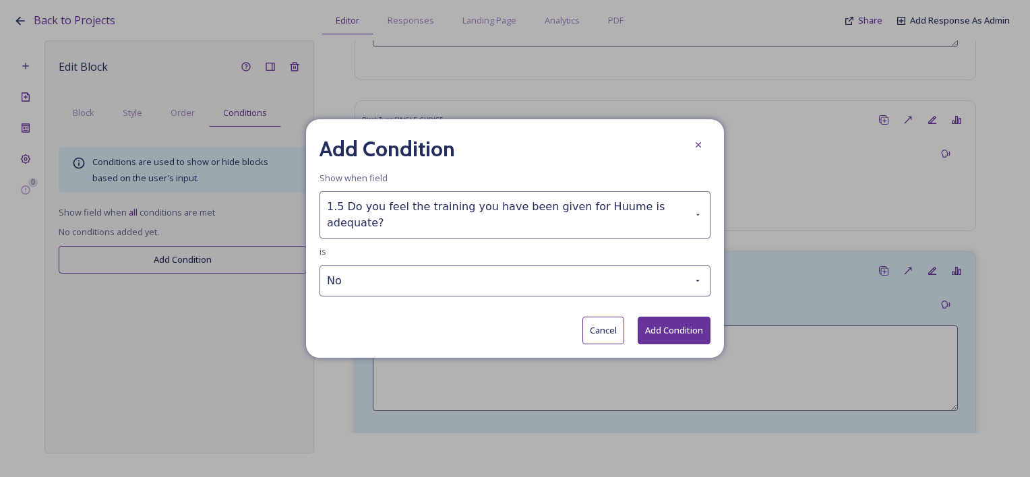
drag, startPoint x: 723, startPoint y: 320, endPoint x: 698, endPoint y: 327, distance: 26.0
click at [716, 322] on div "Add Condition Show when field 1.5 Do you feel the training you have been given …" at bounding box center [515, 238] width 418 height 239
click at [682, 326] on button "Add Condition" at bounding box center [674, 331] width 73 height 28
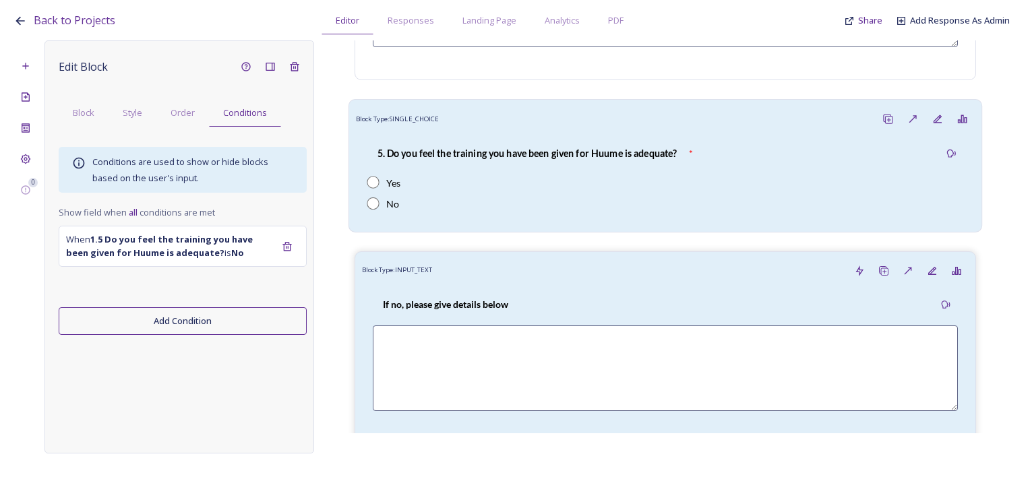
click at [506, 135] on div "5. Do you feel the training you have been given for Huume is adequate? * Yes No" at bounding box center [665, 178] width 619 height 94
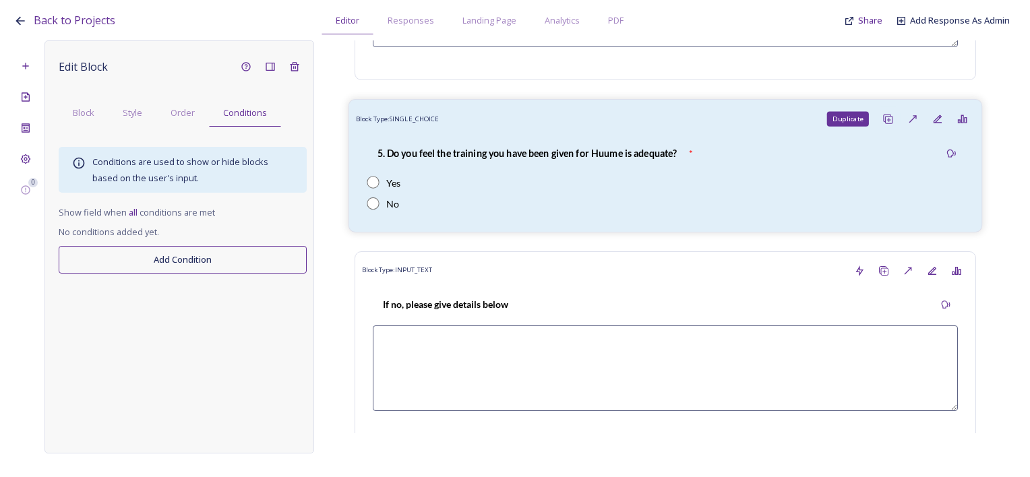
click at [883, 120] on icon at bounding box center [888, 118] width 11 height 11
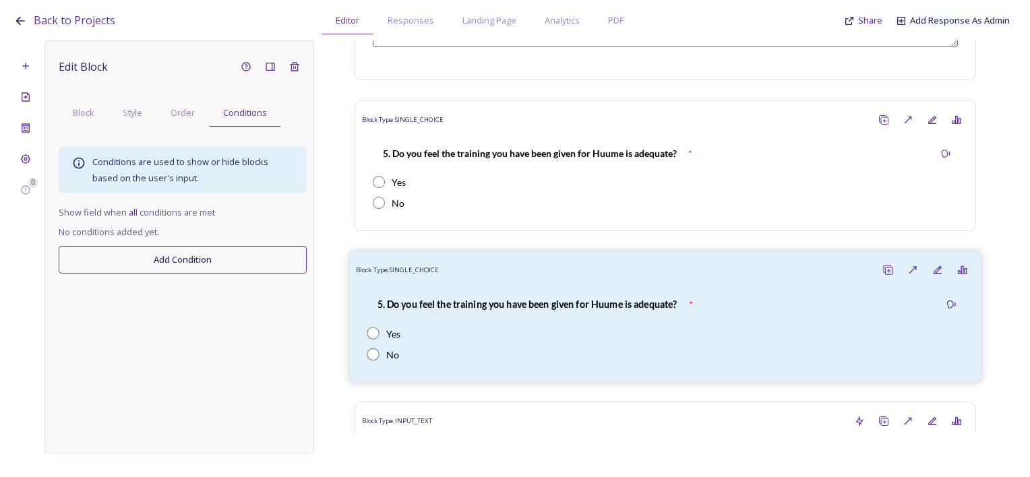
click at [456, 293] on div "5. Do you feel the training you have been given for Huume is adequate?" at bounding box center [527, 304] width 320 height 30
click at [175, 114] on span "Order" at bounding box center [183, 113] width 24 height 13
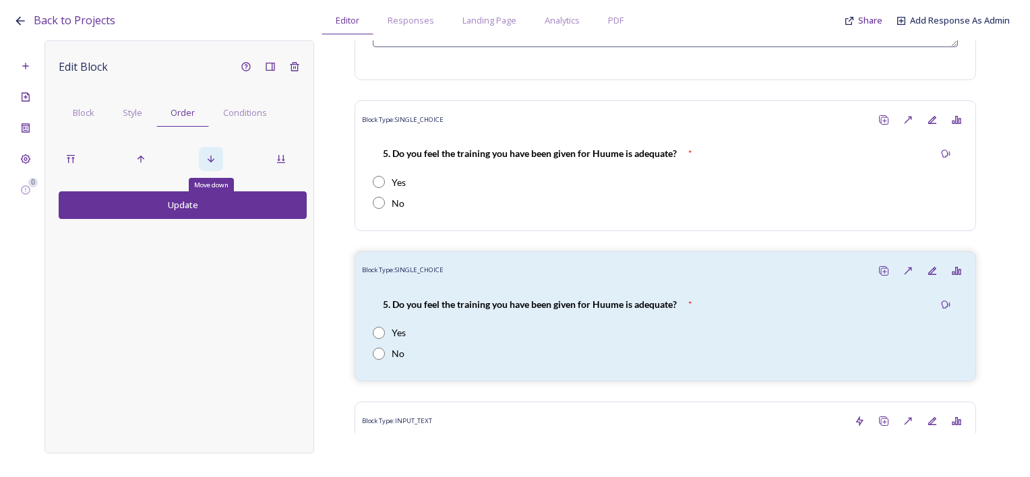
click at [211, 162] on icon at bounding box center [211, 159] width 7 height 7
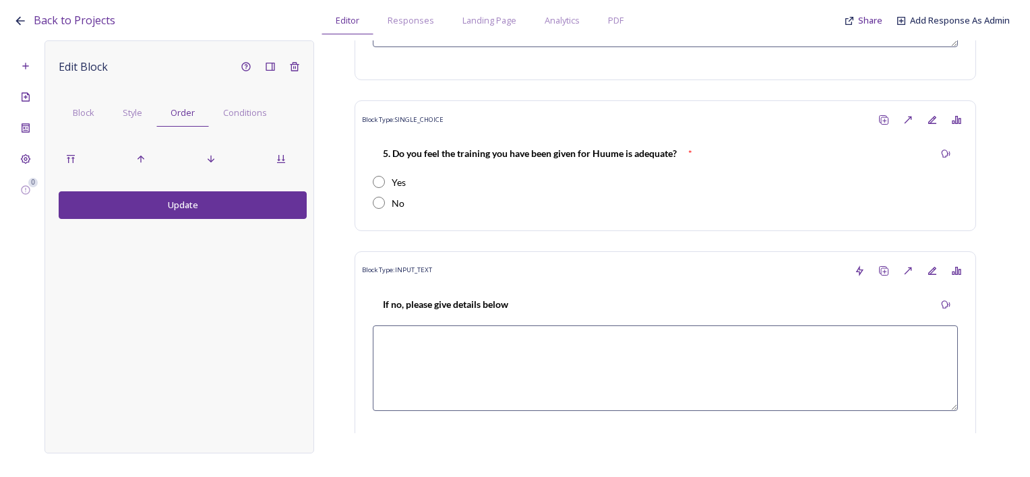
click at [153, 208] on button "Update" at bounding box center [183, 205] width 248 height 28
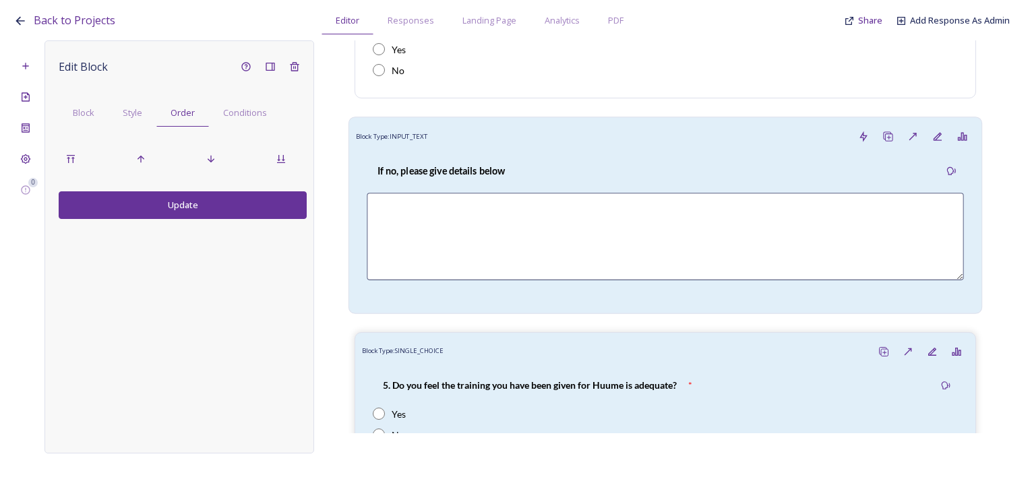
scroll to position [1839, 0]
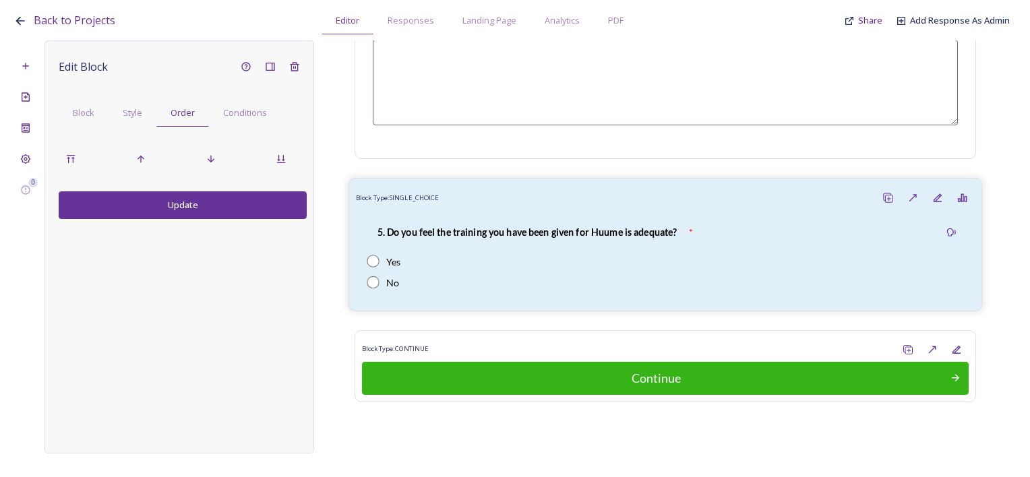
click at [494, 230] on strong "5. Do you feel the training you have been given for Huume is adequate?" at bounding box center [528, 231] width 300 height 11
click at [73, 115] on span "Block" at bounding box center [84, 113] width 22 height 13
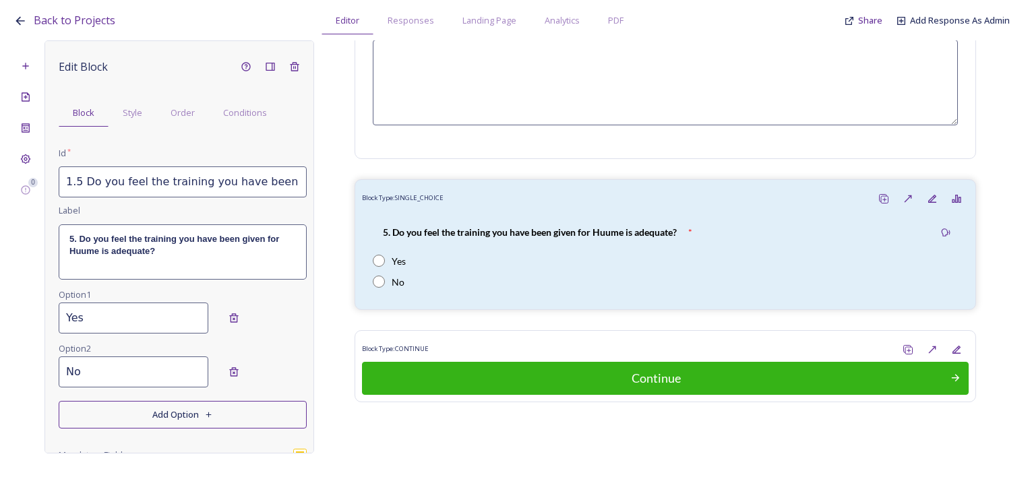
drag, startPoint x: 117, startPoint y: 179, endPoint x: 89, endPoint y: 182, distance: 27.8
click at [116, 181] on input "1.5 Do you feel the training you have been given for Huume is adequate?_2025093…" at bounding box center [183, 182] width 248 height 31
click at [81, 181] on input "1.5 Do you feel the training you have been given for Huume is adequate?_2025093…" at bounding box center [183, 182] width 248 height 31
drag, startPoint x: 77, startPoint y: 181, endPoint x: 97, endPoint y: 183, distance: 20.3
click at [97, 183] on input "1.5 Do you feel the training you have been given for Huume is adequate?_2025093…" at bounding box center [183, 182] width 248 height 31
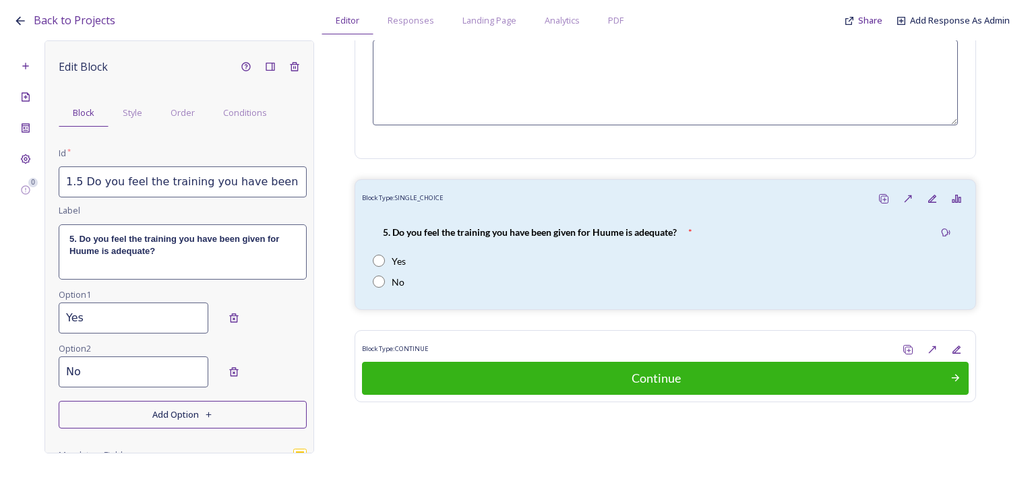
click at [97, 183] on input "1.5 Do you feel the training you have been given for Huume is adequate?_2025093…" at bounding box center [183, 182] width 248 height 31
drag, startPoint x: 73, startPoint y: 178, endPoint x: 328, endPoint y: 194, distance: 256.1
click at [328, 194] on div "0 Edit Block Block Style Order Conditions Id * 1.5 Do you feel the training you…" at bounding box center [514, 246] width 1003 height 413
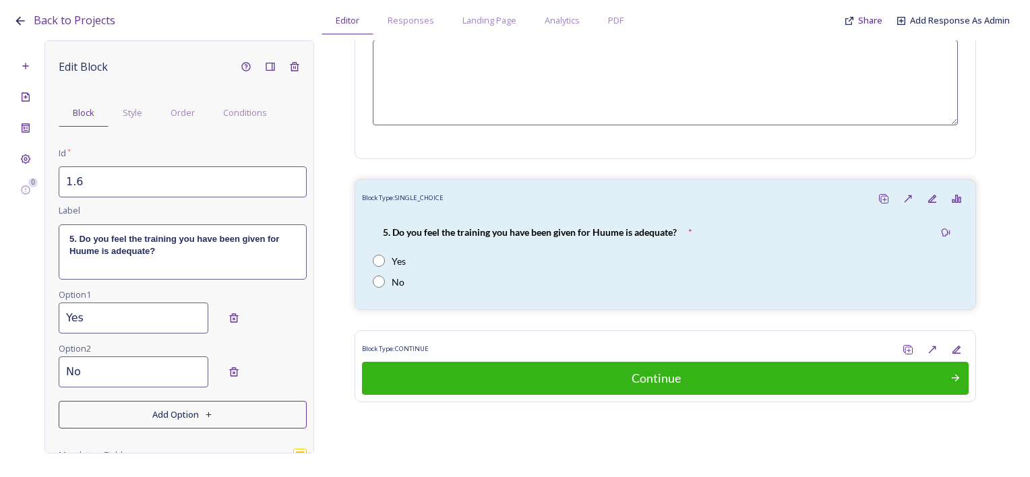
paste input "6. Is there anything you would do to improve the system?"
drag, startPoint x: 173, startPoint y: 191, endPoint x: 52, endPoint y: 202, distance: 121.2
click at [52, 202] on div "Edit Block Block Style Order Conditions Id * 1.6 6. Is there anything you would…" at bounding box center [180, 246] width 270 height 413
drag, startPoint x: 118, startPoint y: 195, endPoint x: 101, endPoint y: 191, distance: 17.2
click at [117, 194] on input "1.6 6. Is there anything you would do to improve the system?" at bounding box center [183, 182] width 248 height 31
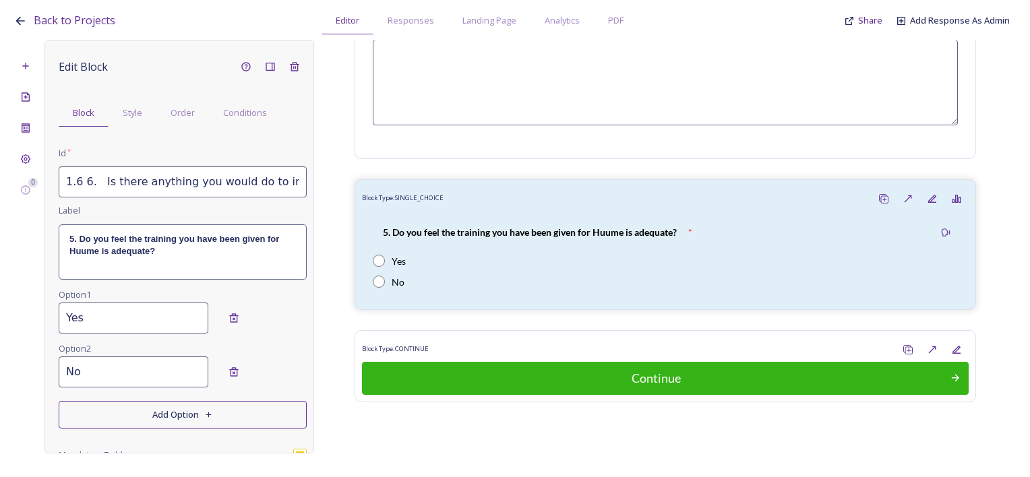
click at [100, 191] on input "1.6 6. Is there anything you would do to improve the system?" at bounding box center [183, 182] width 248 height 31
drag, startPoint x: 102, startPoint y: 183, endPoint x: 83, endPoint y: 185, distance: 18.9
click at [83, 185] on input "1.6 6. Is there anything you would do to improve the system?" at bounding box center [183, 182] width 248 height 31
drag, startPoint x: 76, startPoint y: 184, endPoint x: 310, endPoint y: 196, distance: 234.9
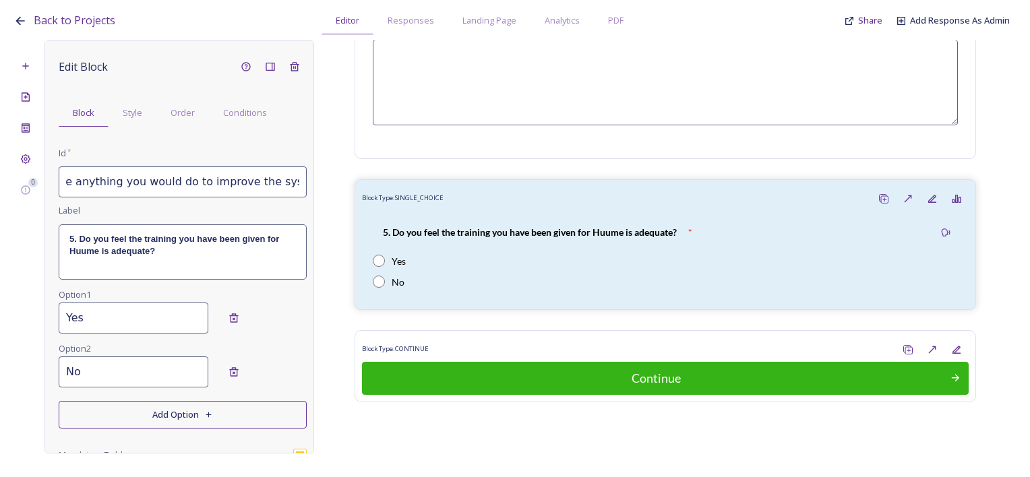
click at [310, 196] on div "Edit Block Block Style Order Conditions Id * 1.6 Is there anything you would do…" at bounding box center [180, 246] width 270 height 413
type input "1.6 Is there anything you would do to improve the system?"
click at [159, 273] on div "5. Do you feel the training you have been given for Huume is adequate?" at bounding box center [182, 252] width 247 height 54
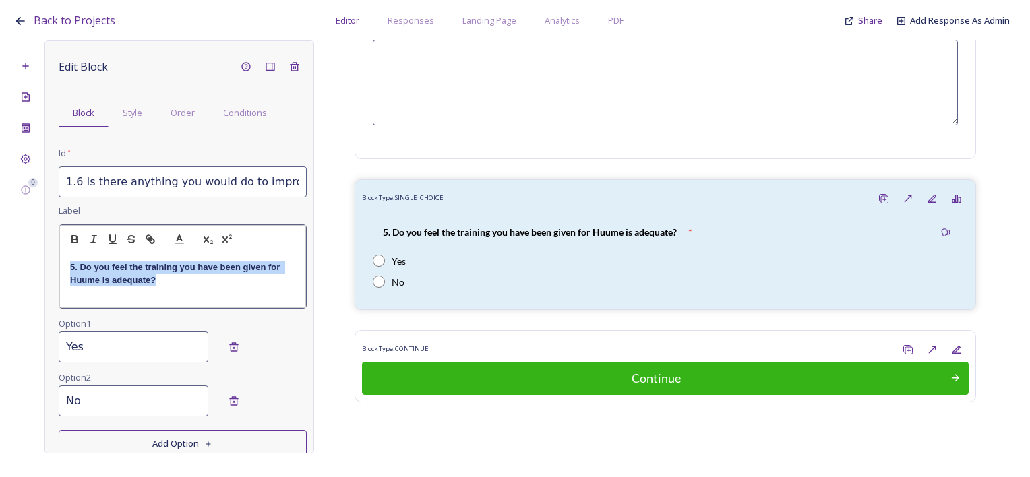
drag, startPoint x: 206, startPoint y: 281, endPoint x: 68, endPoint y: 258, distance: 139.6
click at [55, 256] on div "Edit Block Block Style Order Conditions Id * 1.6 Is there anything you would do…" at bounding box center [180, 246] width 270 height 413
click at [76, 264] on p "6 Is there anything you would do to improve the system?" at bounding box center [182, 268] width 225 height 12
drag, startPoint x: 131, startPoint y: 286, endPoint x: 51, endPoint y: 256, distance: 85.8
click at [51, 256] on div "Edit Block Block Style Order Conditions Id * 1.6 Is there anything you would do…" at bounding box center [180, 246] width 270 height 413
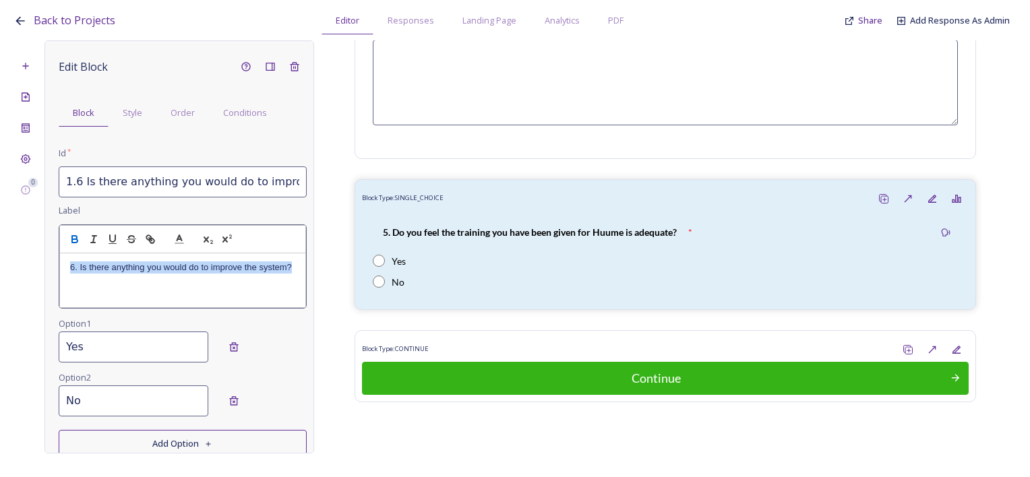
click at [76, 241] on icon "button" at bounding box center [74, 240] width 5 height 3
click at [140, 303] on div "6. Is there anything you would do to improve the system?" at bounding box center [182, 281] width 245 height 54
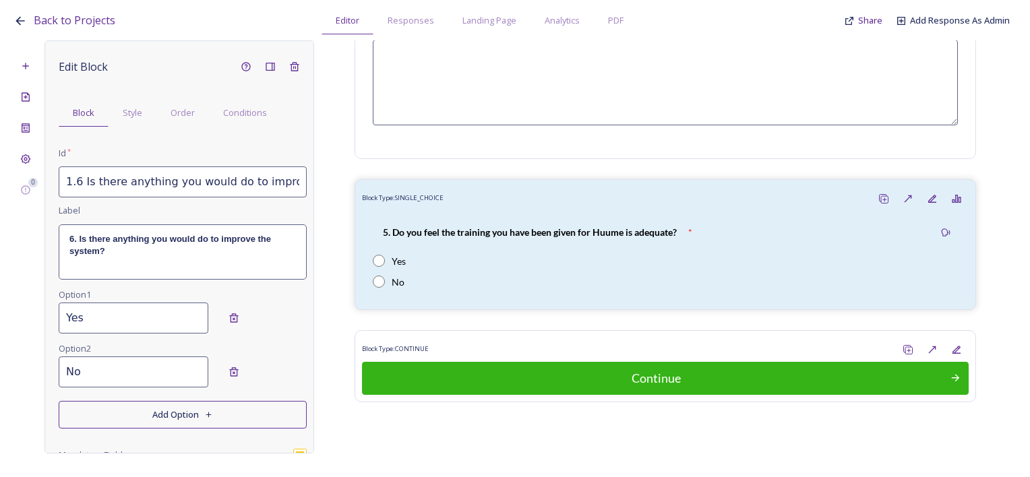
click at [127, 357] on div "Edit Block Block Style Order Conditions Id * 1.6 Is there anything you would do…" at bounding box center [183, 300] width 248 height 490
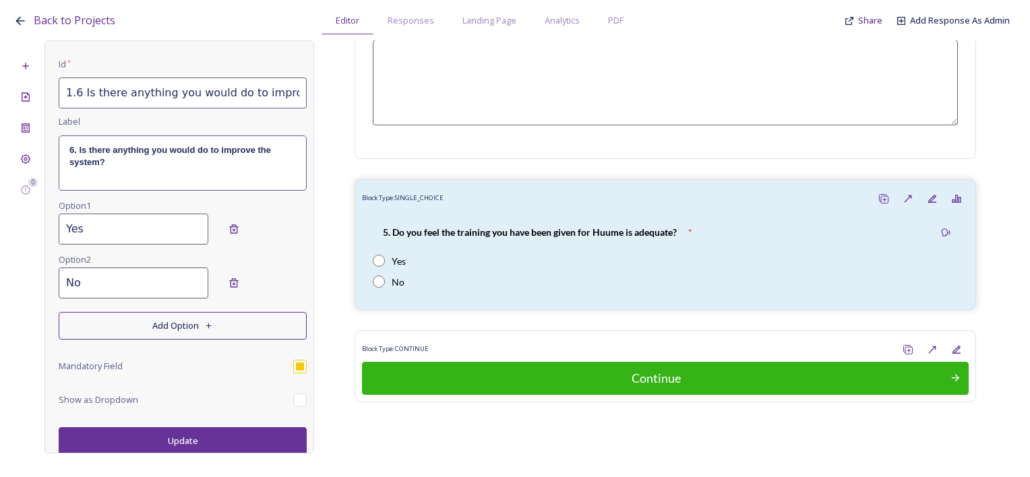
click at [216, 443] on button "Update" at bounding box center [183, 441] width 248 height 28
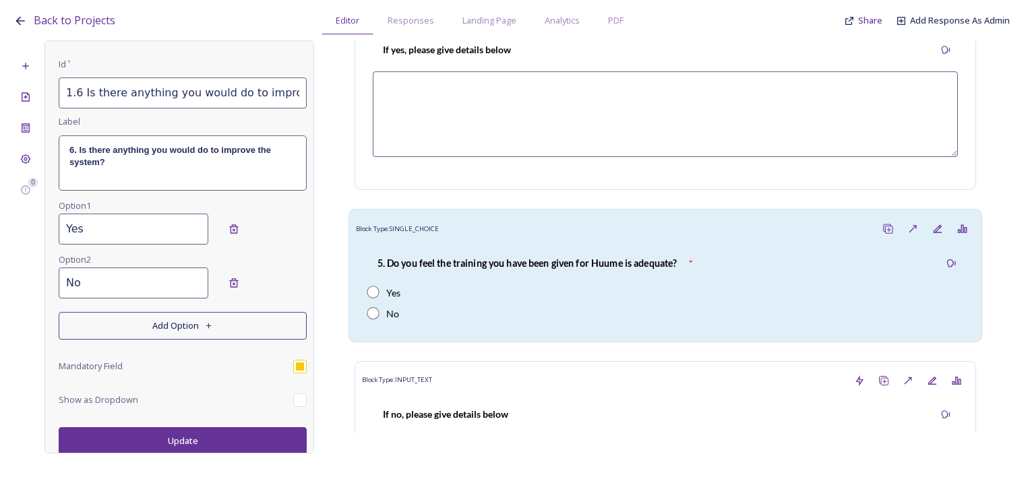
scroll to position [1367, 0]
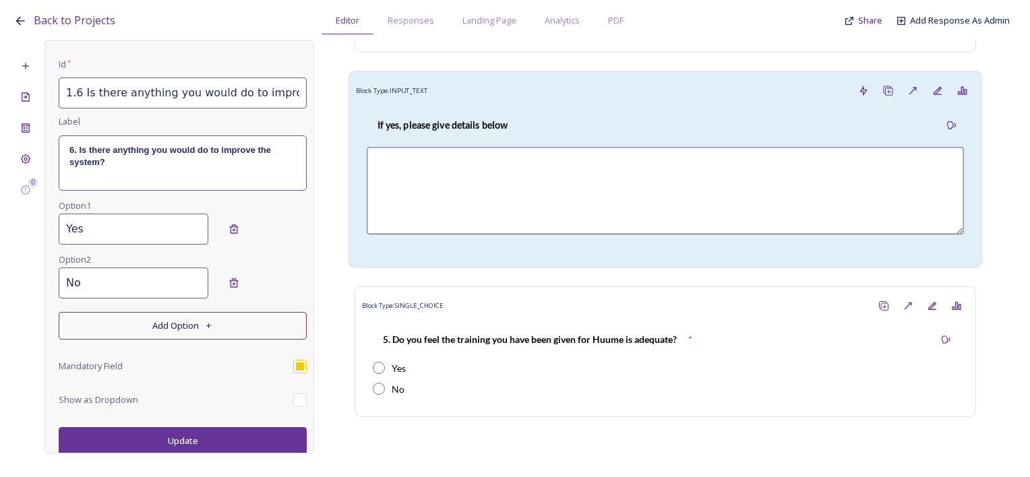
click at [522, 97] on div "Block Type: INPUT_TEXT" at bounding box center [665, 90] width 619 height 25
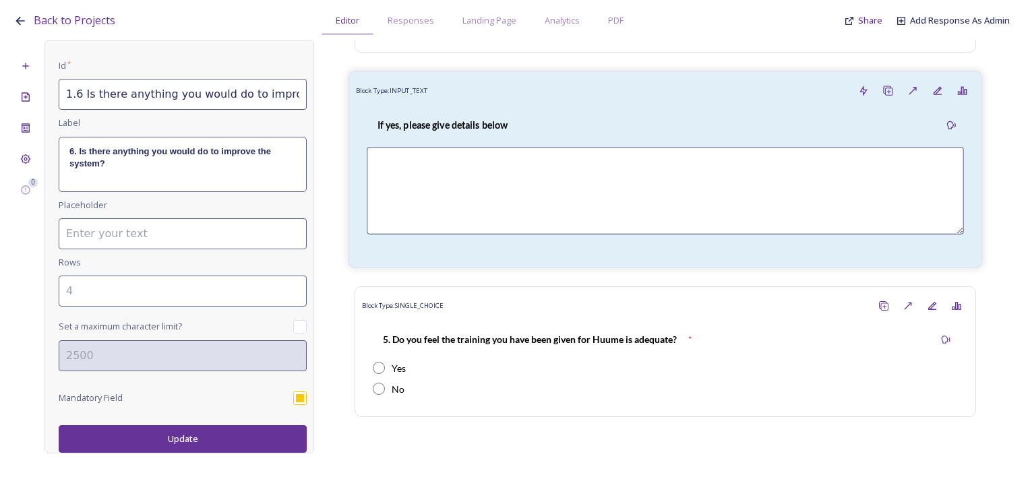
type input "1.4a If yes, please give details below"
type input "5"
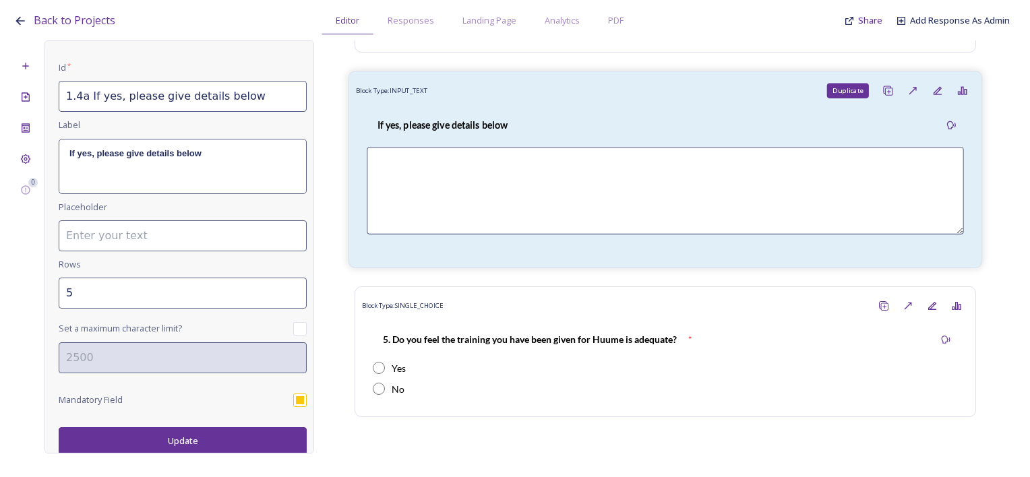
click at [885, 94] on rect at bounding box center [888, 91] width 7 height 7
type input "1.4a If yes, please give details below_20250930152532"
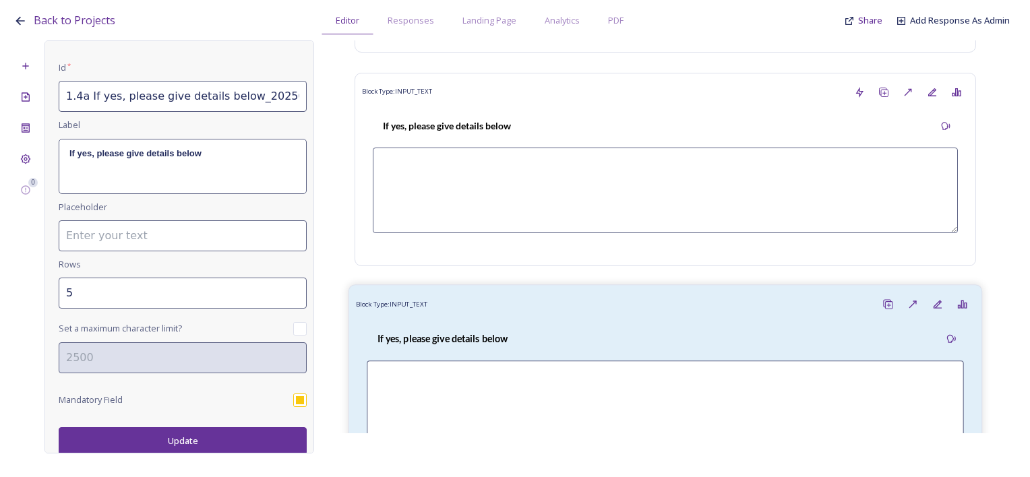
click at [467, 303] on div "Block Type: INPUT_TEXT" at bounding box center [665, 304] width 619 height 25
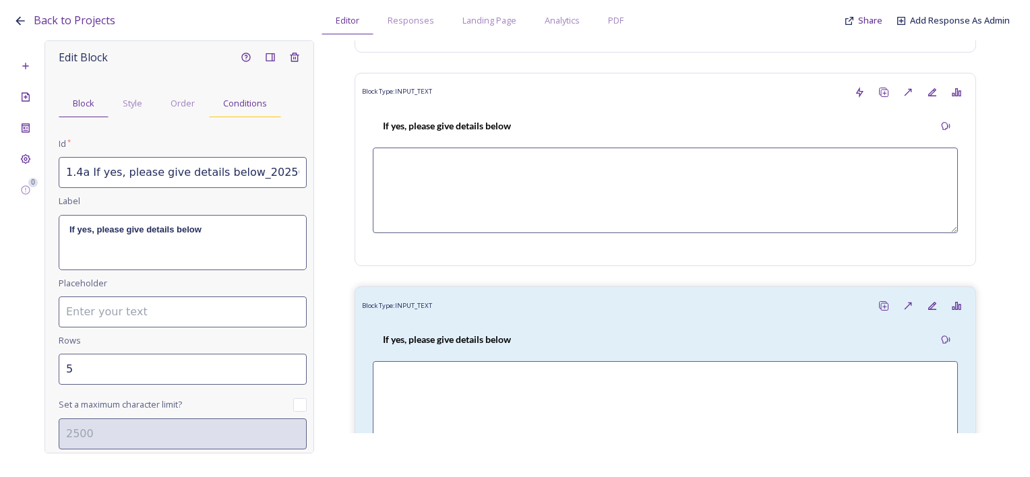
scroll to position [0, 0]
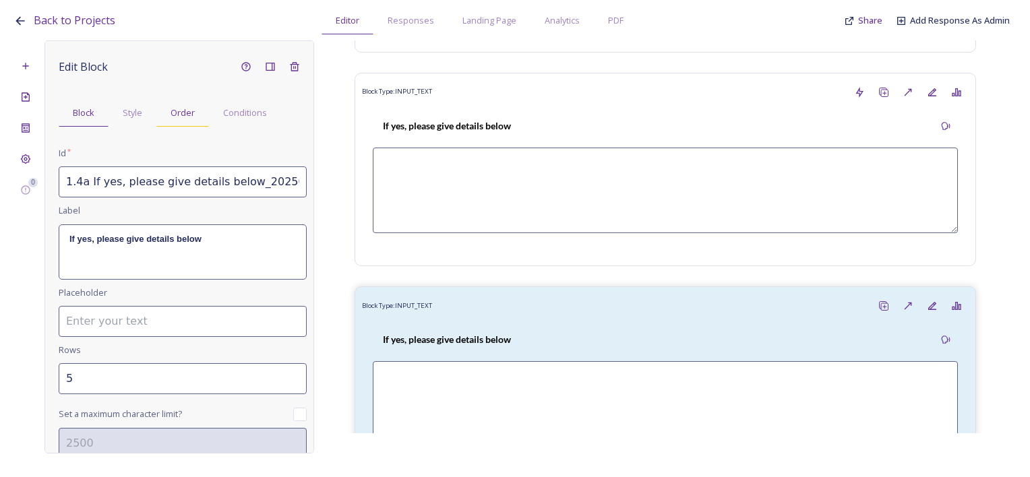
click at [175, 112] on span "Order" at bounding box center [183, 113] width 24 height 13
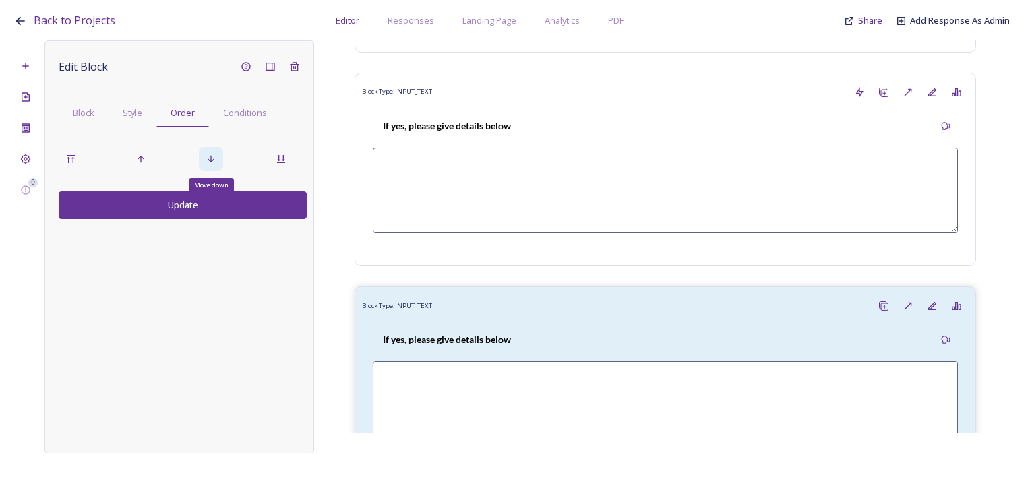
click at [218, 158] on div "Move down" at bounding box center [211, 159] width 24 height 24
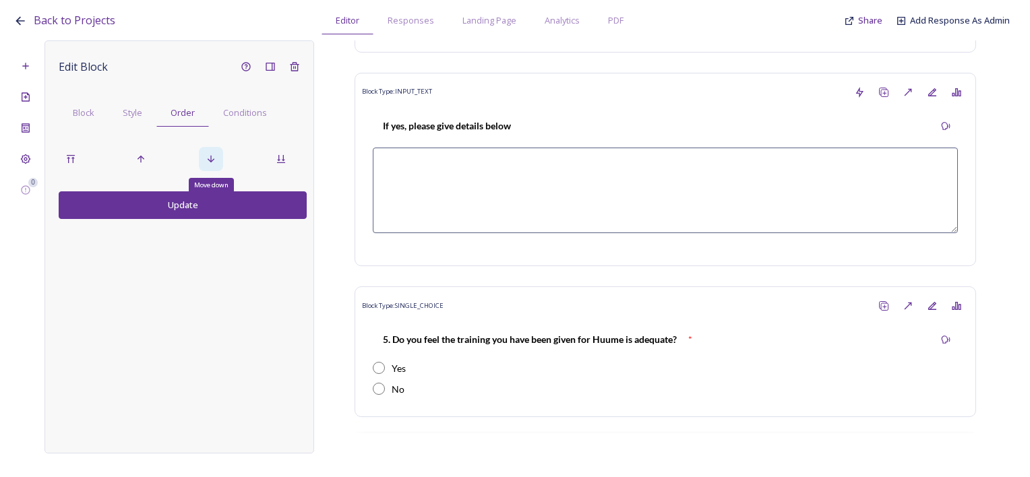
click at [218, 158] on div "Move down" at bounding box center [211, 159] width 24 height 24
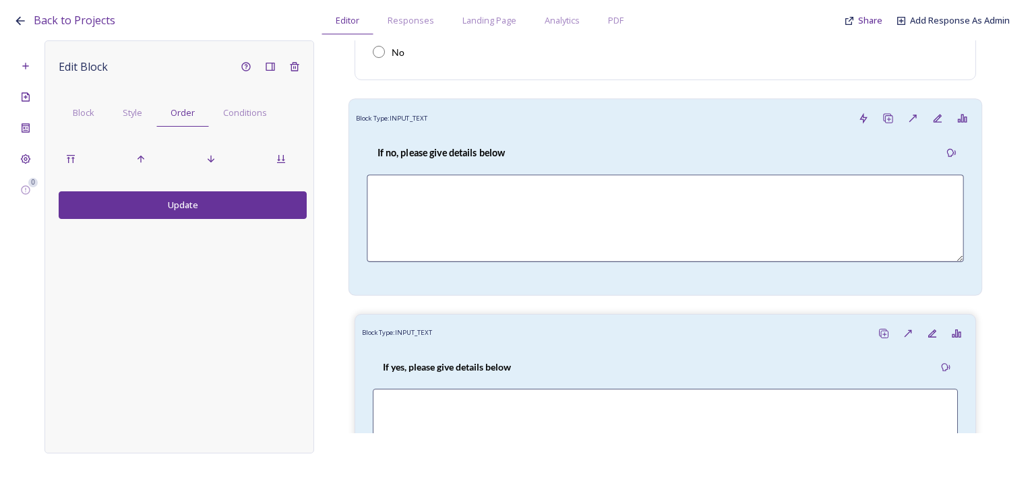
scroll to position [2042, 0]
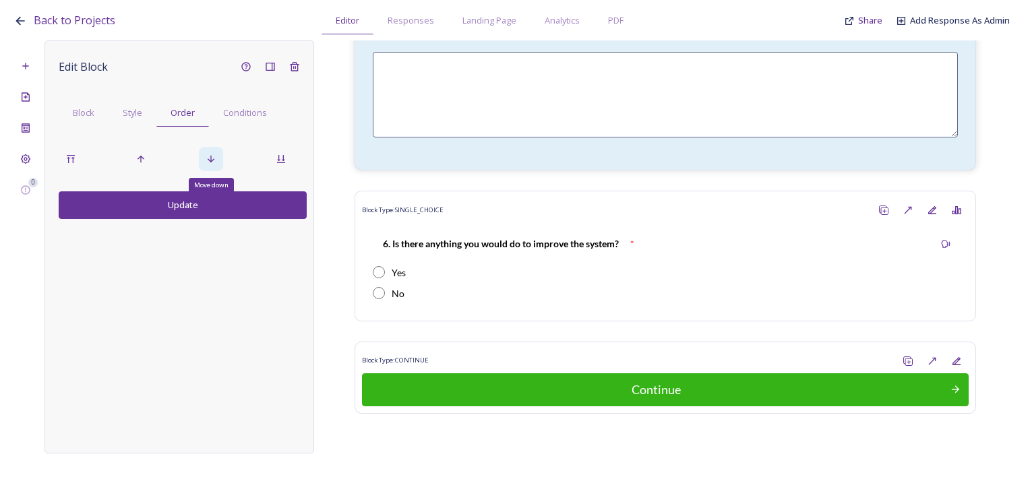
click at [219, 156] on div "Move down" at bounding box center [211, 159] width 24 height 24
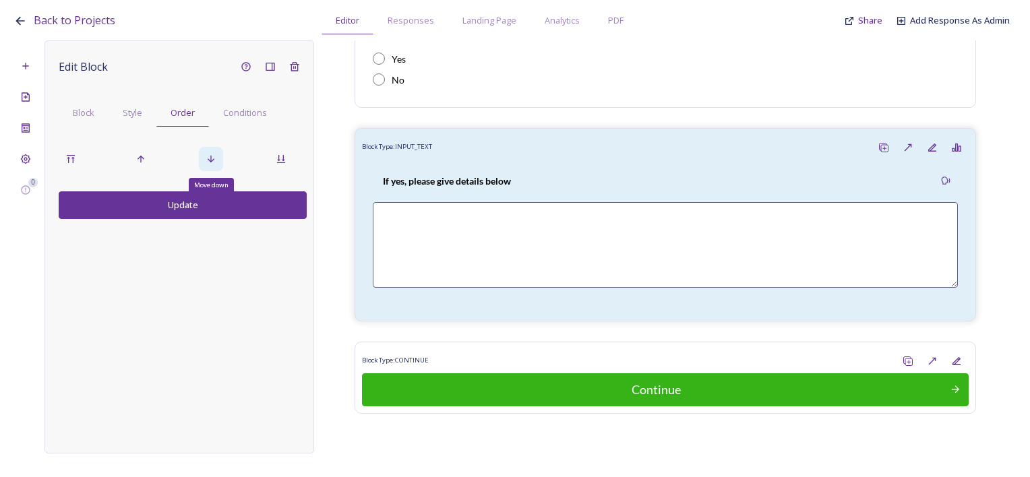
scroll to position [1828, 0]
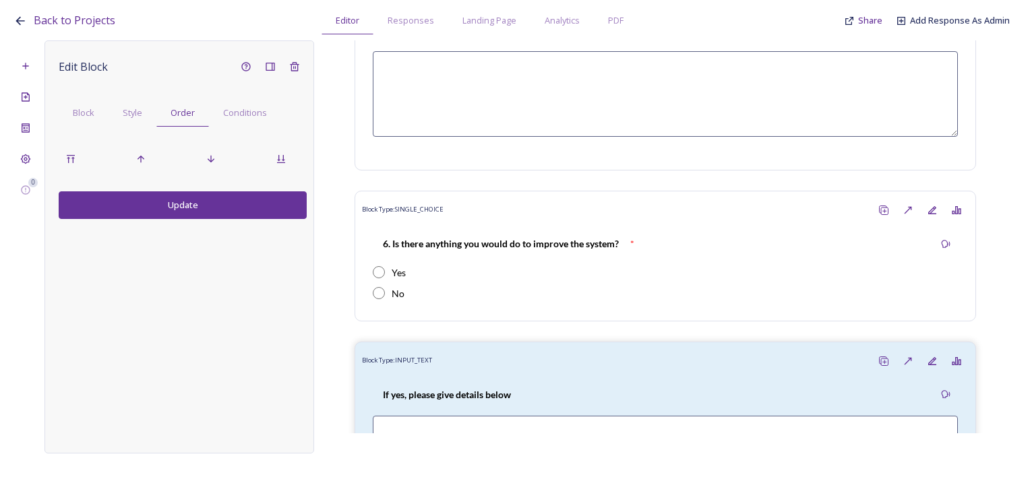
click at [224, 202] on button "Update" at bounding box center [183, 205] width 248 height 28
click at [229, 113] on span "Conditions" at bounding box center [245, 113] width 44 height 13
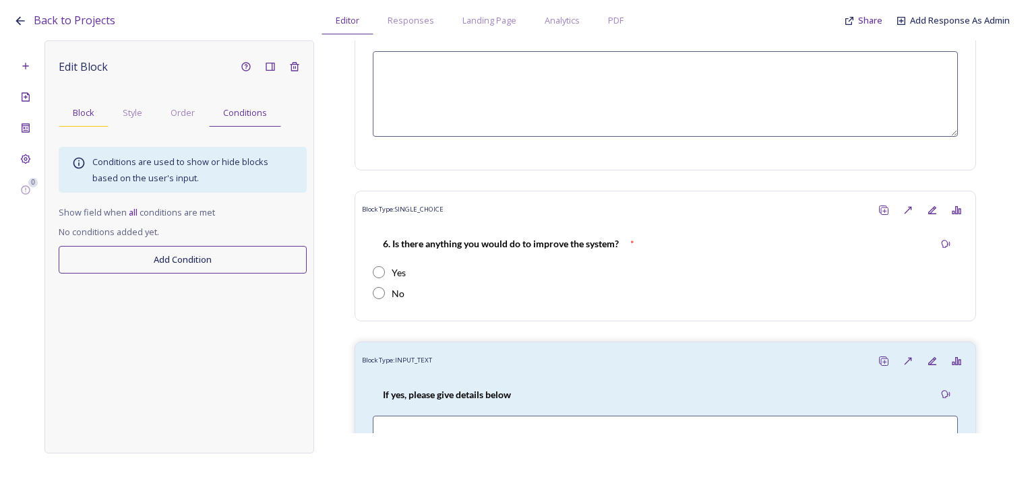
click at [64, 114] on div "Block" at bounding box center [84, 113] width 50 height 28
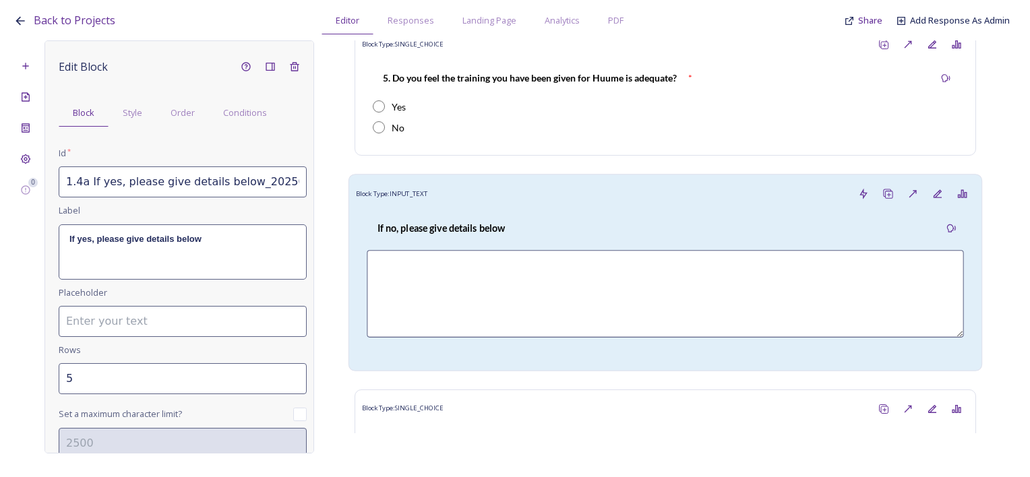
scroll to position [1626, 0]
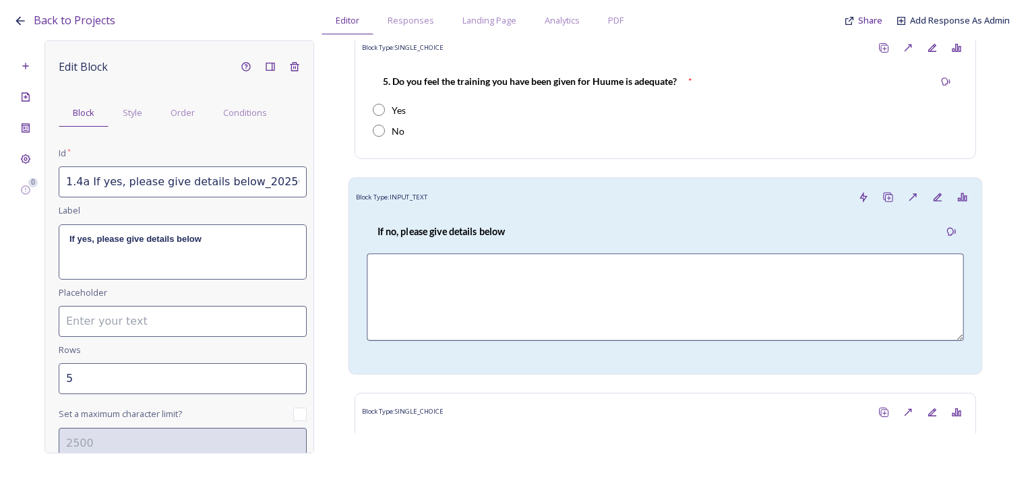
click at [521, 210] on div "If no, please give details below" at bounding box center [665, 289] width 619 height 158
type input "1.5a If no, please give details below"
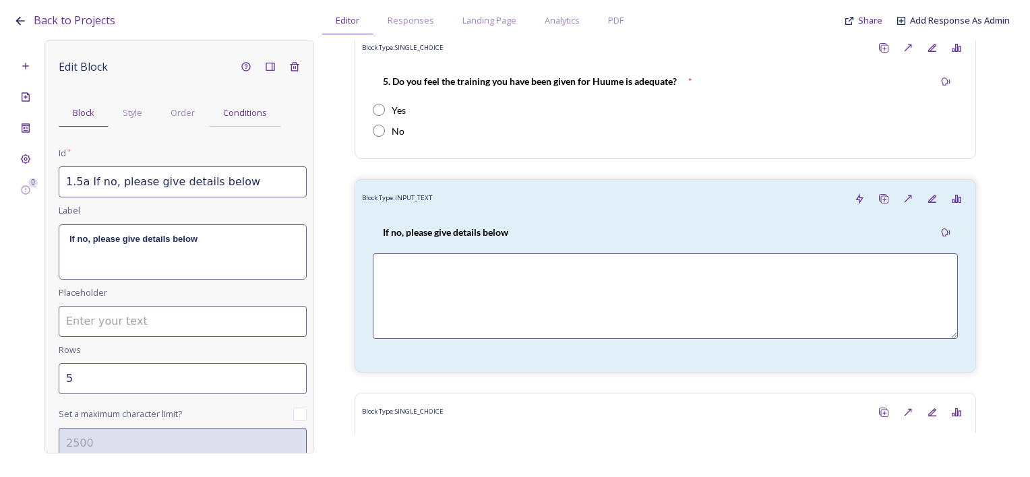
click at [256, 121] on div "Conditions" at bounding box center [245, 113] width 72 height 28
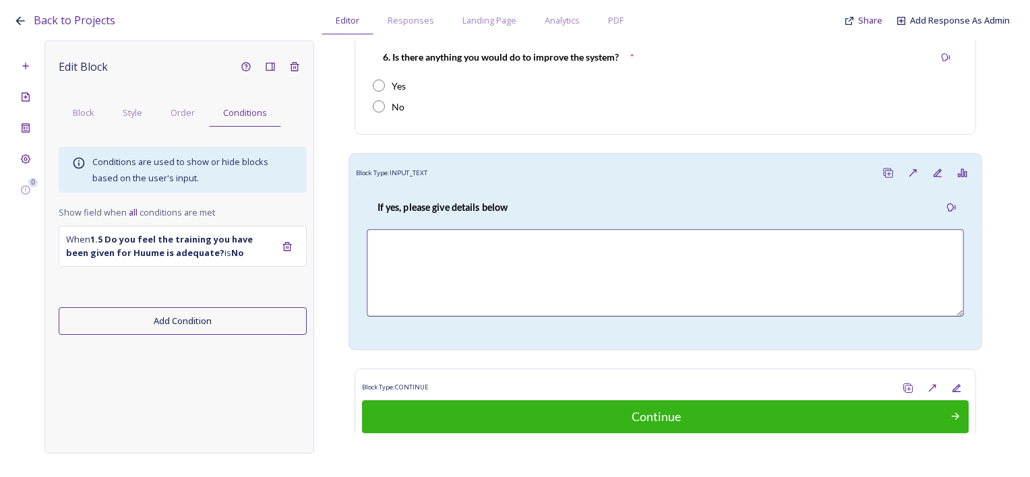
scroll to position [2030, 0]
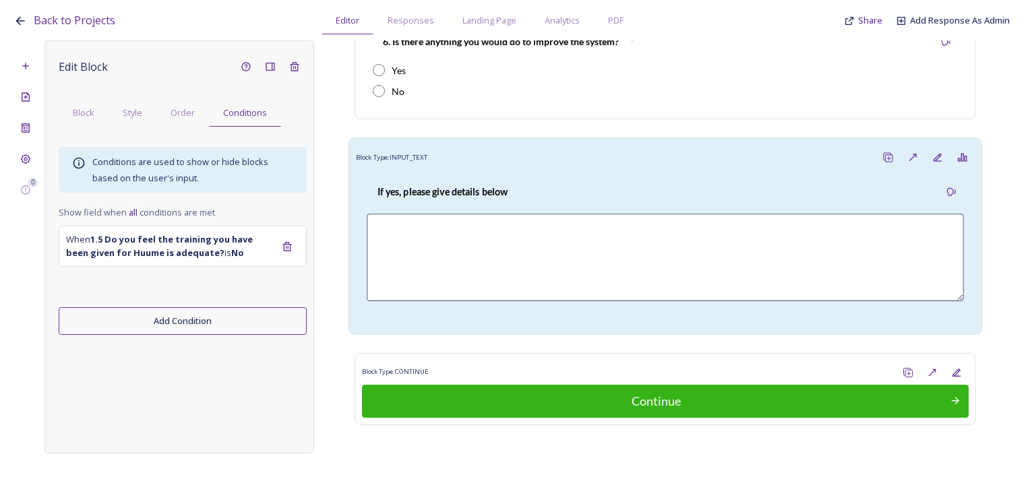
click at [485, 198] on div "If yes, please give details below" at bounding box center [442, 192] width 151 height 30
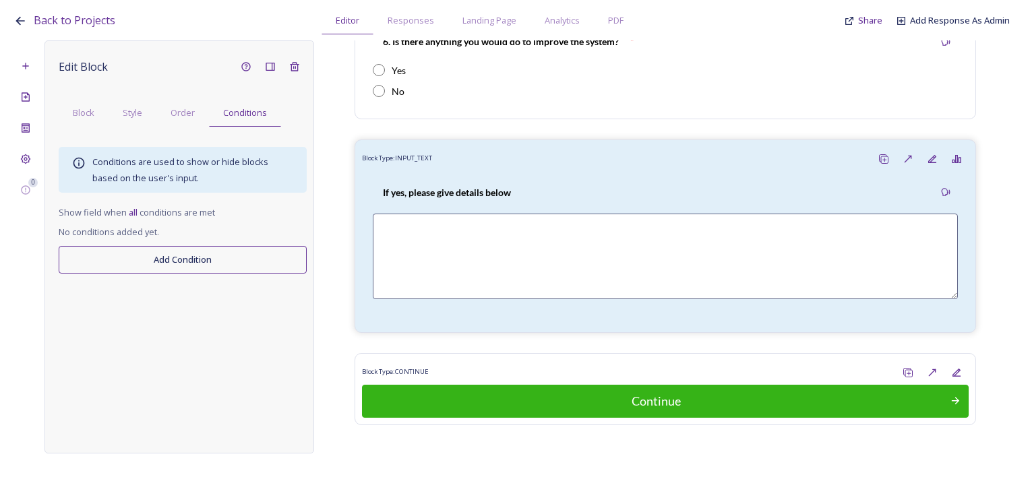
click at [189, 256] on button "Add Condition" at bounding box center [183, 260] width 248 height 28
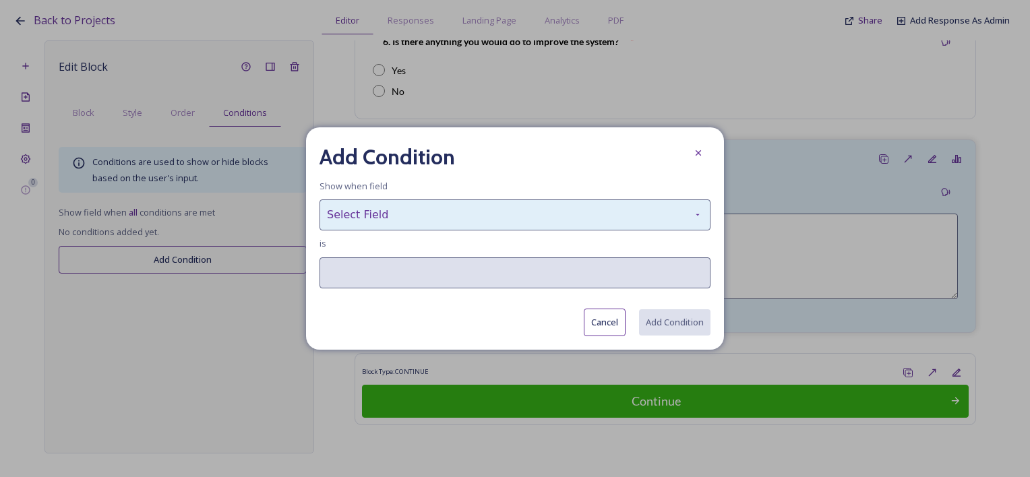
click at [398, 217] on div "Select Field" at bounding box center [515, 215] width 391 height 31
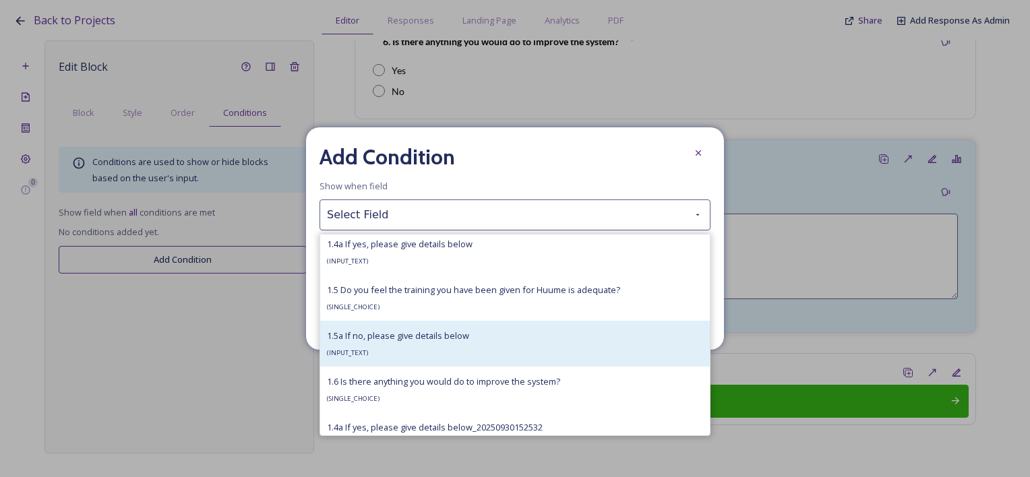
scroll to position [807, 0]
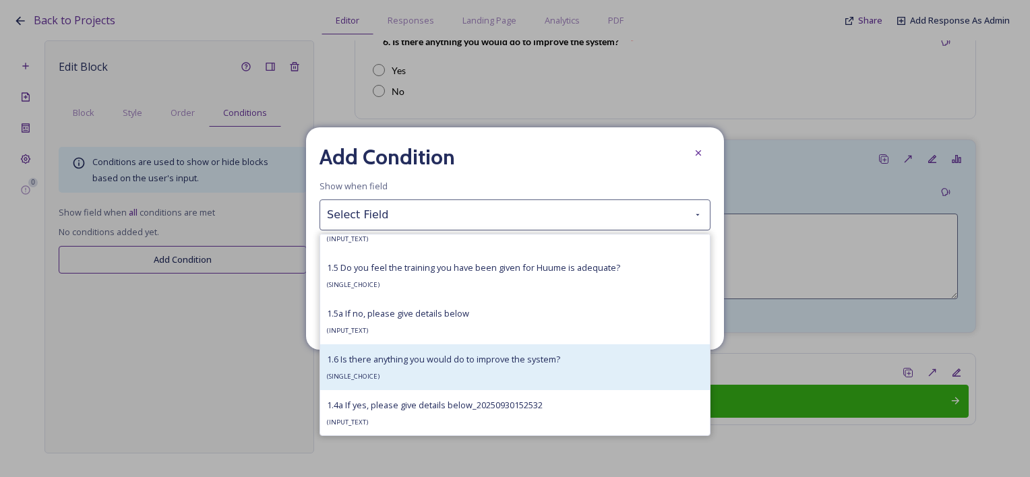
click at [422, 380] on div "1.6 Is there anything you would do to improve the system? ( SINGLE_CHOICE )" at bounding box center [443, 367] width 233 height 32
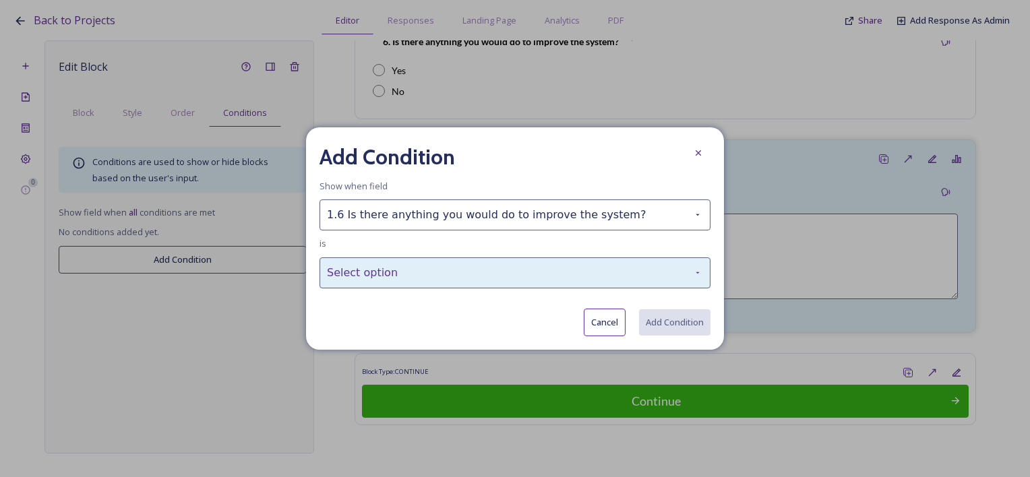
click at [460, 286] on div "Select option" at bounding box center [515, 273] width 391 height 31
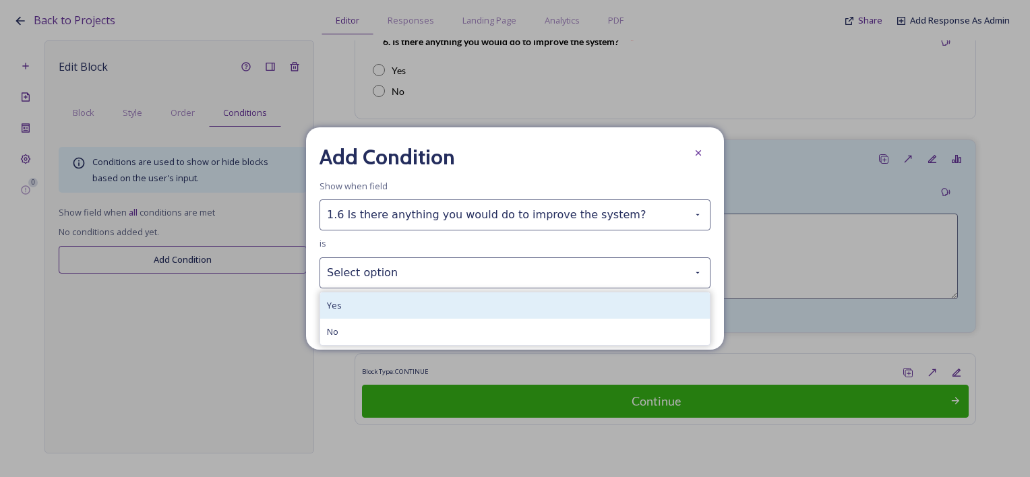
click at [410, 309] on div "Yes" at bounding box center [515, 306] width 390 height 26
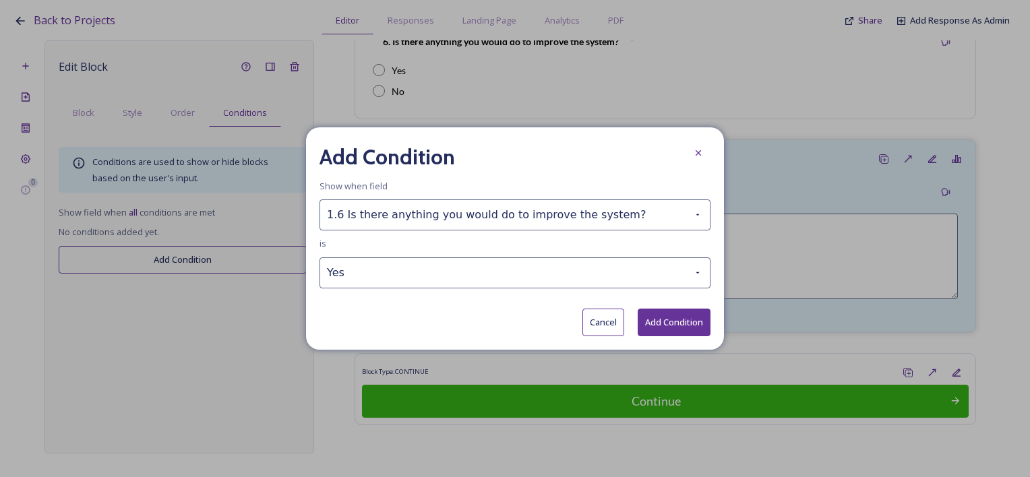
click at [674, 319] on button "Add Condition" at bounding box center [674, 323] width 73 height 28
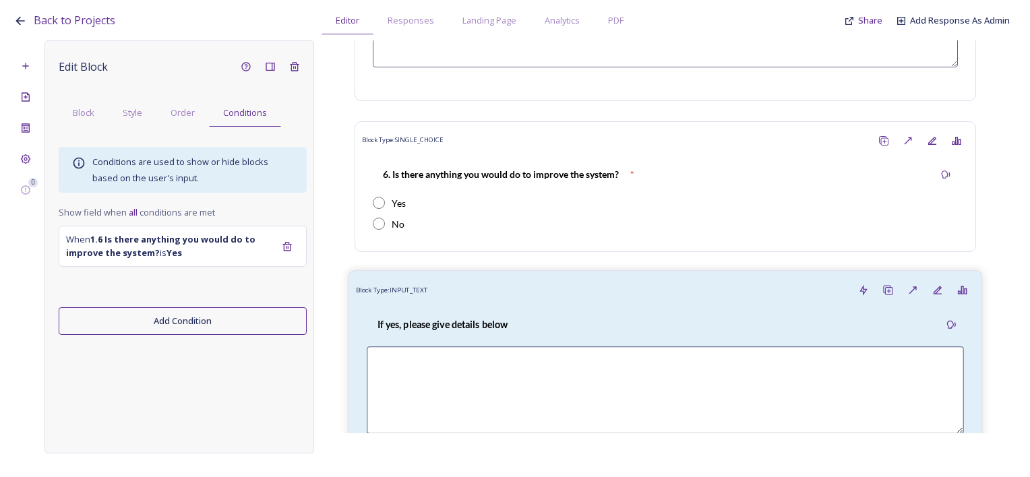
scroll to position [1895, 0]
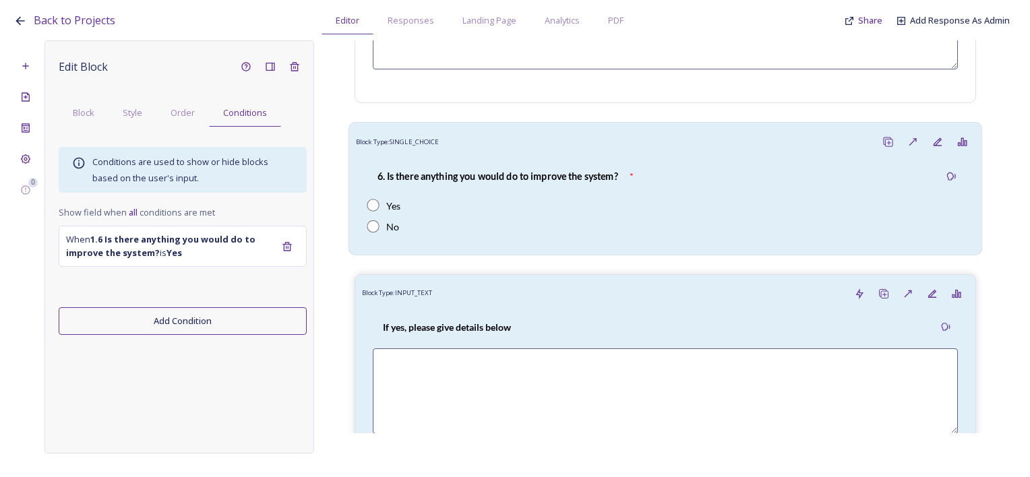
click at [476, 173] on strong "6. Is there anything you would do to improve the system?" at bounding box center [498, 175] width 241 height 11
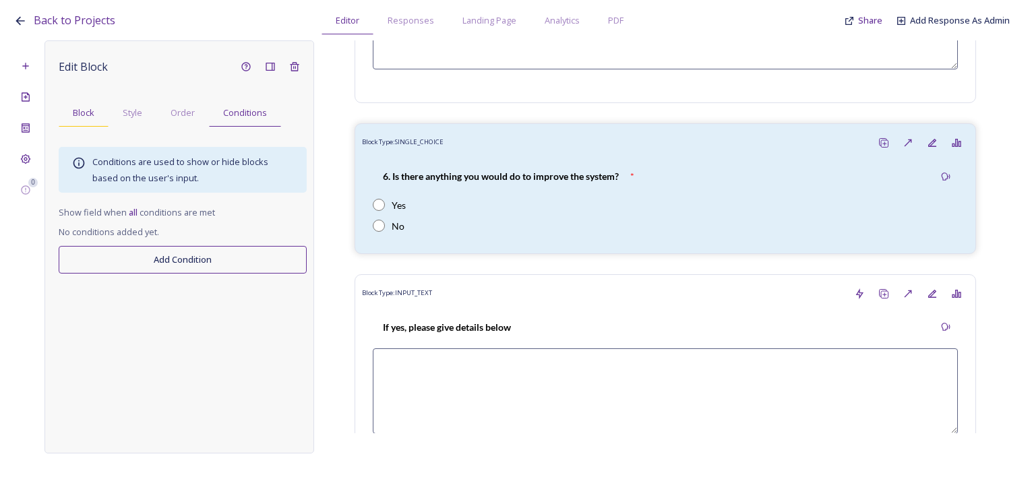
click at [97, 114] on div "Block" at bounding box center [84, 113] width 50 height 28
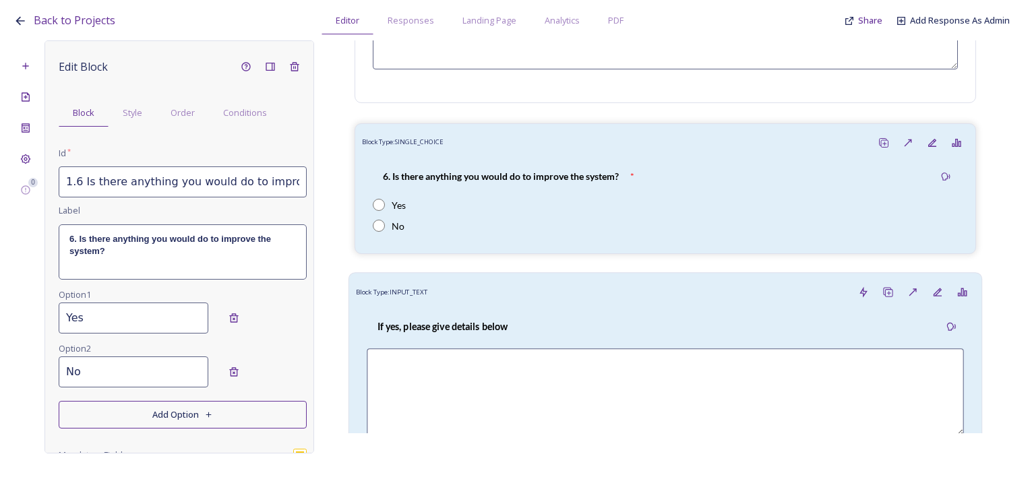
click at [490, 342] on div "If yes, please give details below" at bounding box center [665, 384] width 619 height 158
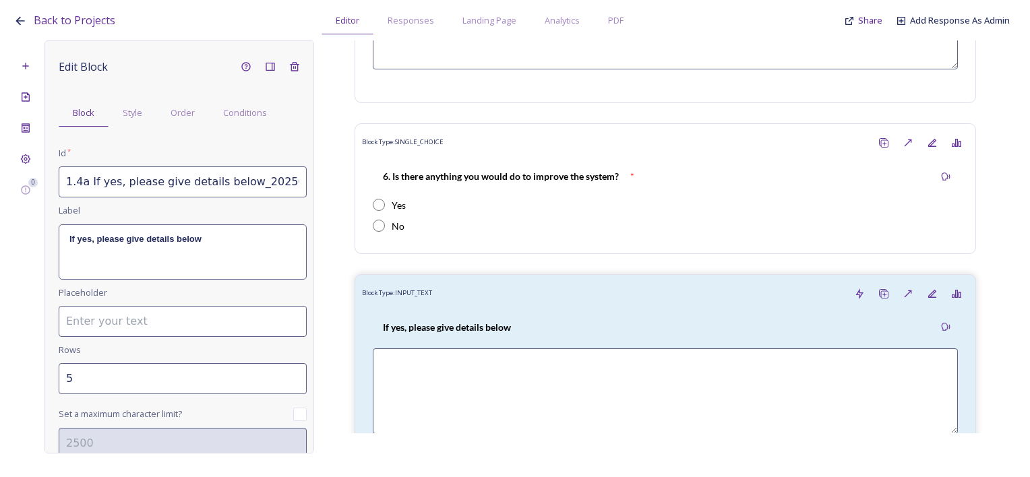
click at [80, 182] on input "1.4a If yes, please give details below_20250930152532" at bounding box center [183, 182] width 248 height 31
drag, startPoint x: 235, startPoint y: 183, endPoint x: 353, endPoint y: 183, distance: 118.7
click at [353, 183] on div "0 Edit Block Block Style Order Conditions Id * 1.6a If yes, please give details…" at bounding box center [514, 246] width 1003 height 413
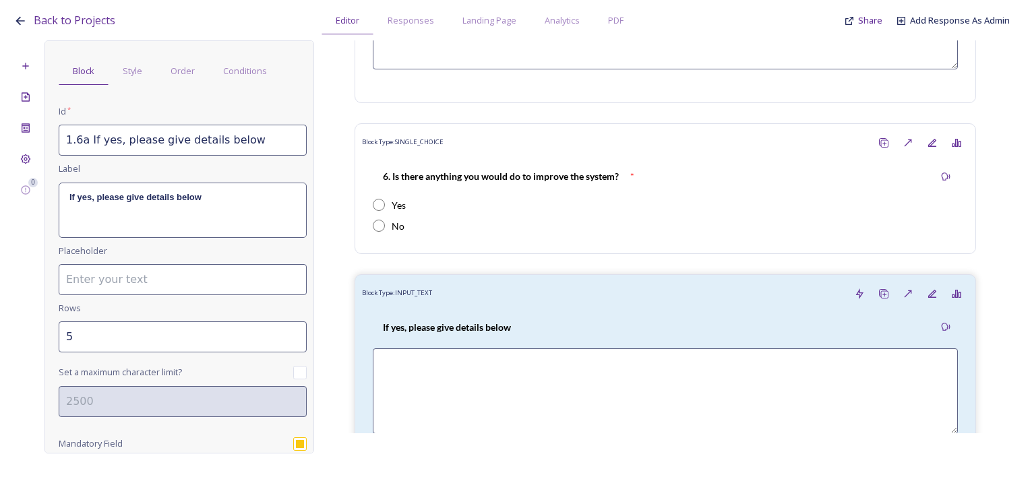
scroll to position [86, 0]
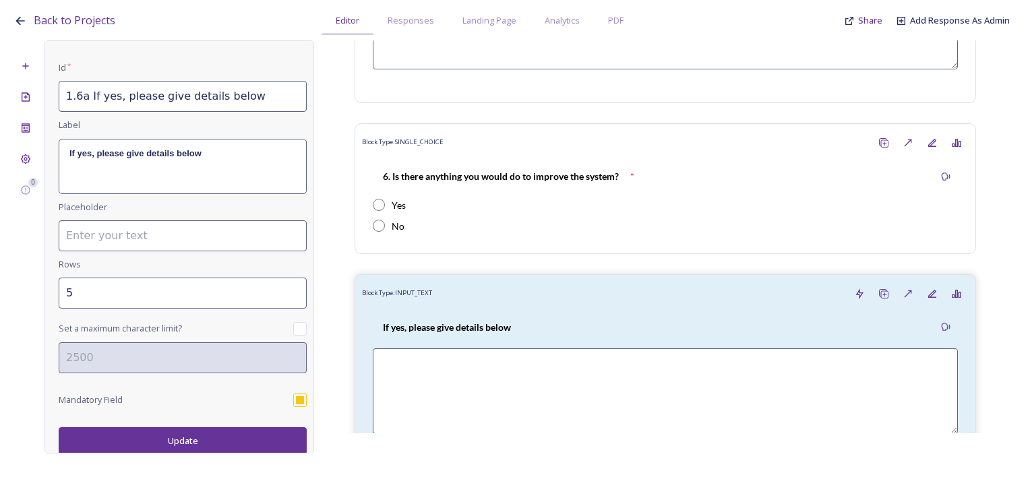
type input "1.6a If yes, please give details below"
click at [233, 440] on button "Update" at bounding box center [183, 441] width 248 height 28
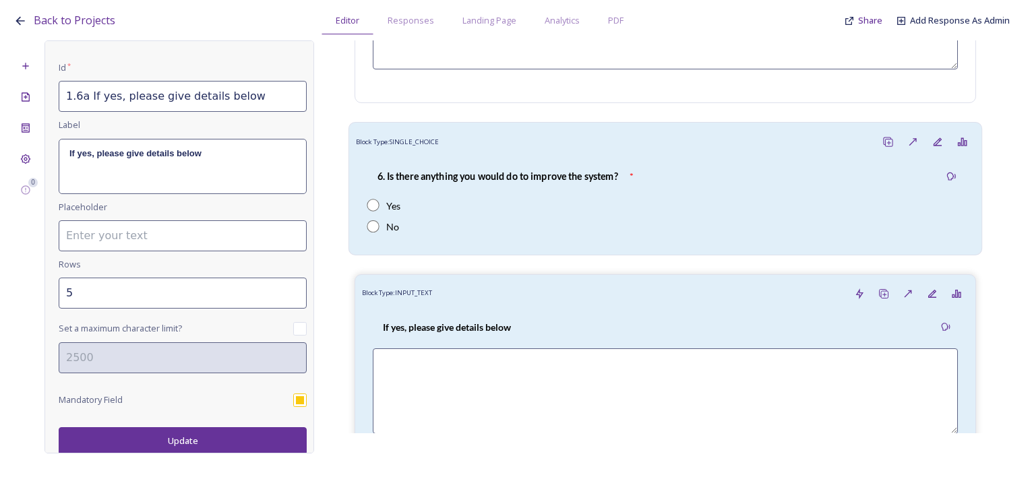
click at [616, 177] on strong "6. Is there anything you would do to improve the system?" at bounding box center [498, 175] width 241 height 11
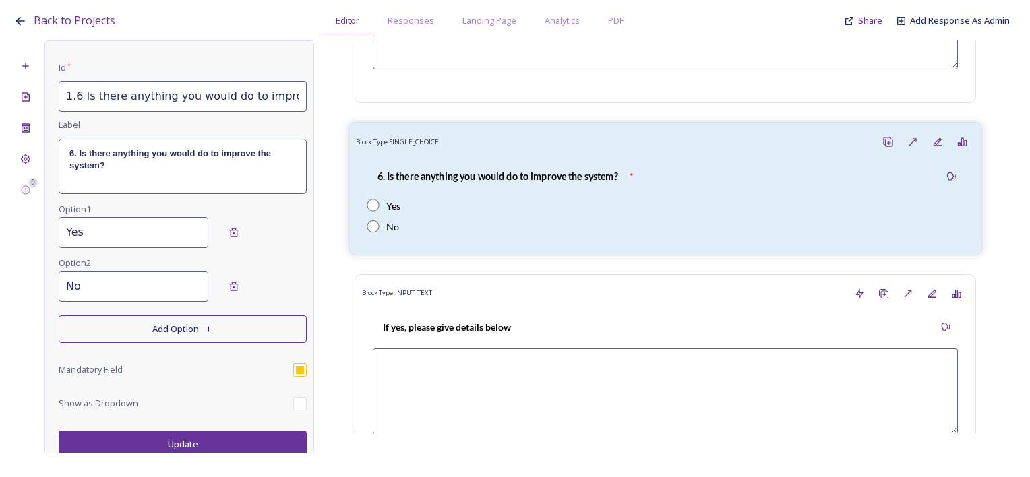
scroll to position [0, 0]
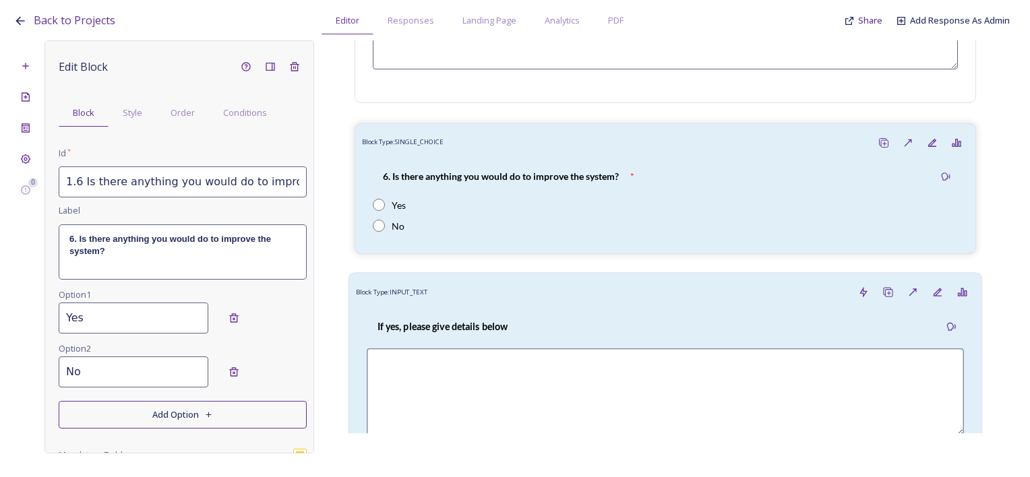
click at [631, 340] on div "If yes, please give details below" at bounding box center [665, 384] width 619 height 158
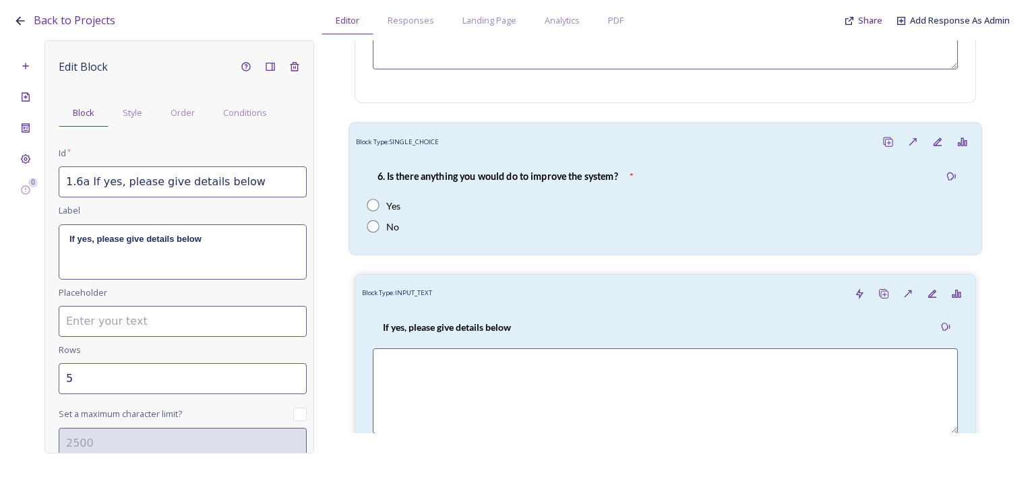
click at [548, 188] on div "6. Is there anything you would do to improve the system?" at bounding box center [498, 176] width 262 height 30
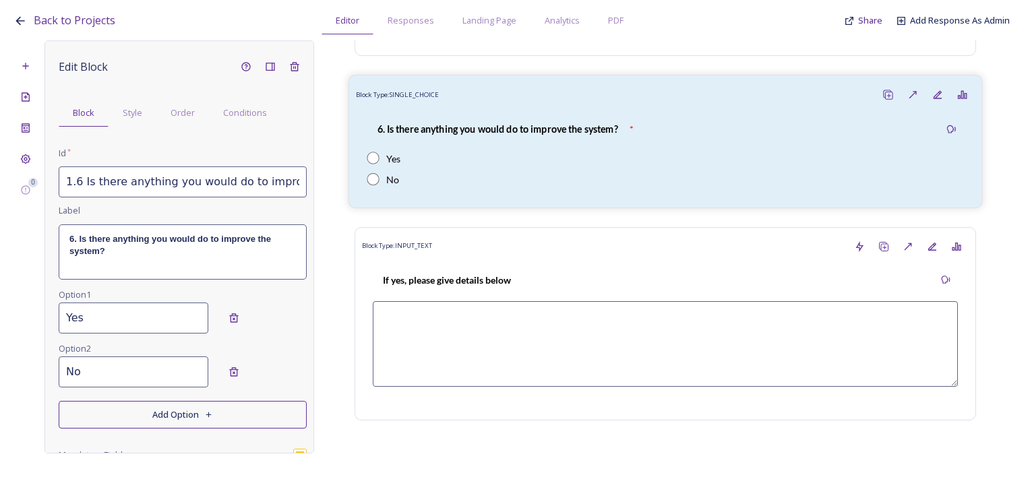
scroll to position [1918, 0]
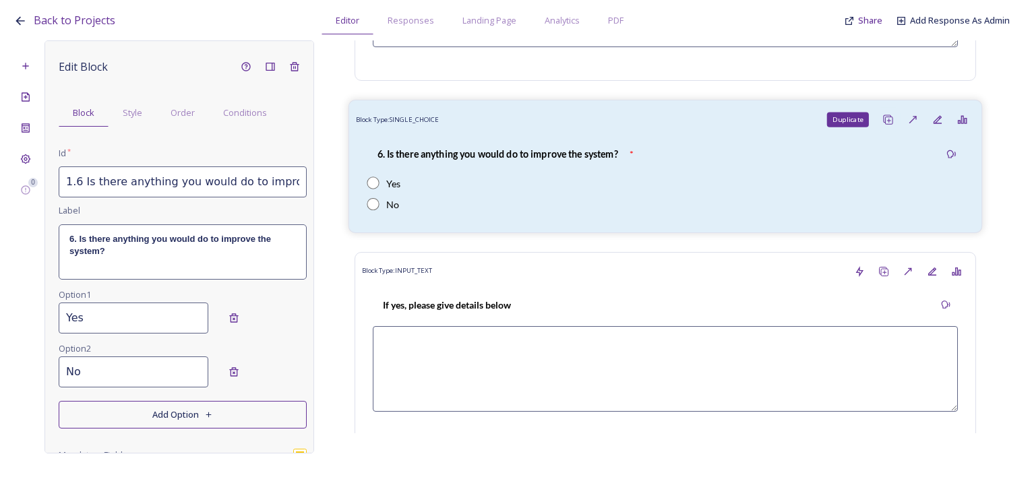
click at [876, 123] on div "Duplicate" at bounding box center [888, 119] width 25 height 25
type input "1.6 Is there anything you would do to improve the system?_20250930152640"
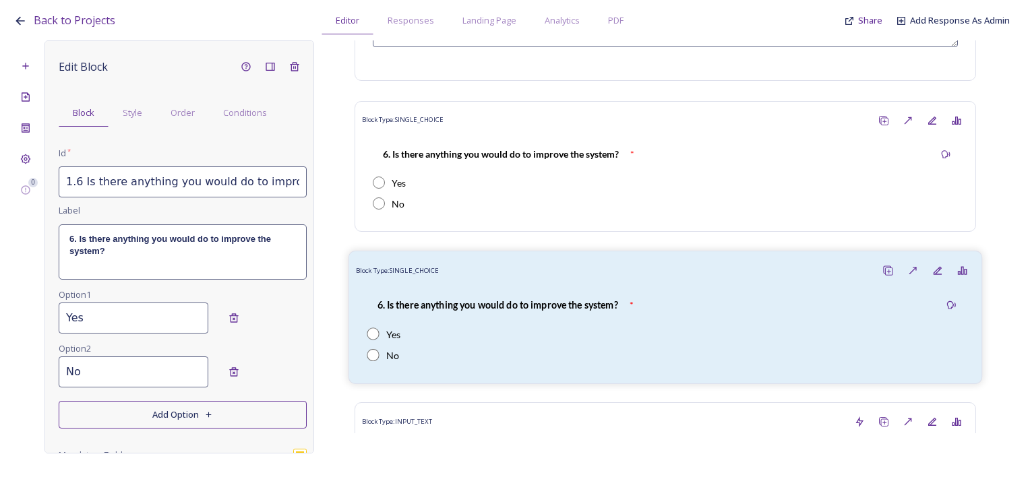
click at [498, 286] on div "6. Is there anything you would do to improve the system? * Yes No" at bounding box center [665, 330] width 619 height 94
click at [187, 111] on span "Order" at bounding box center [183, 113] width 24 height 13
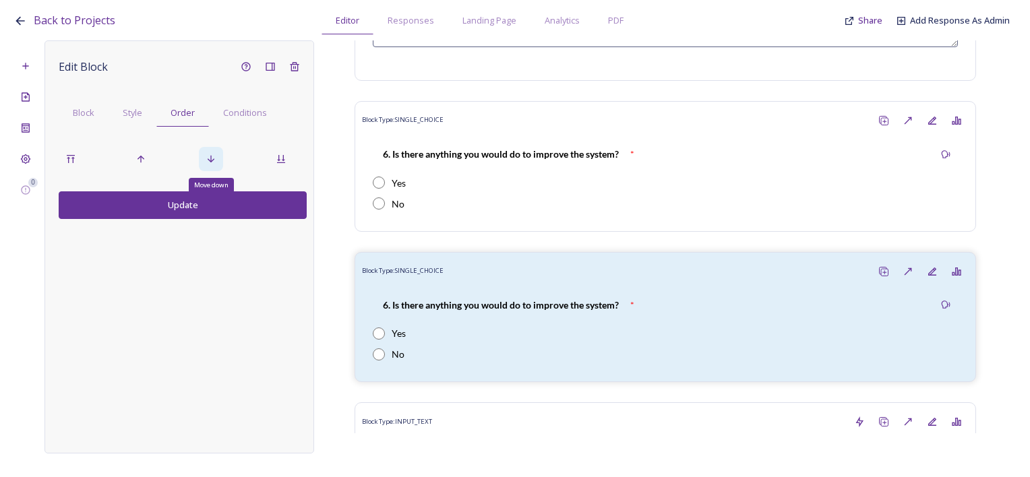
click at [222, 151] on div "Move down" at bounding box center [211, 159] width 24 height 24
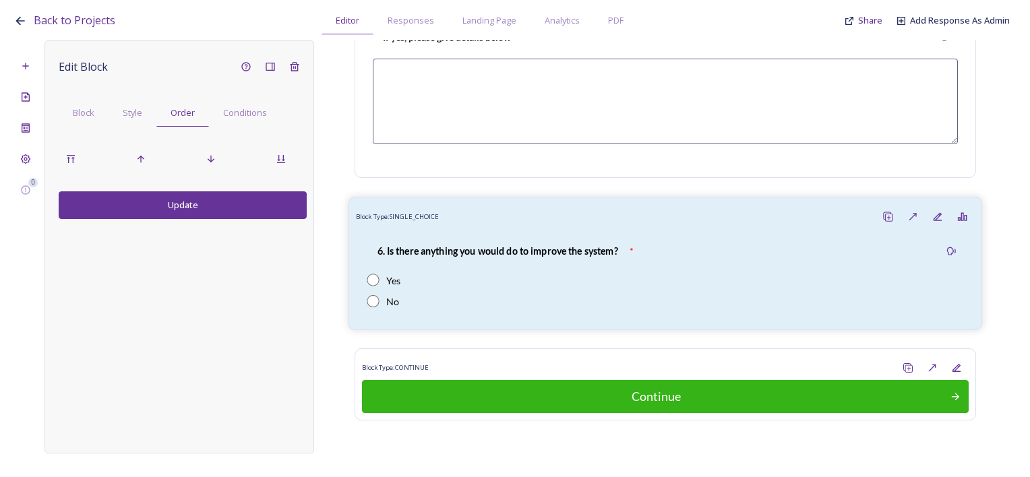
scroll to position [2203, 0]
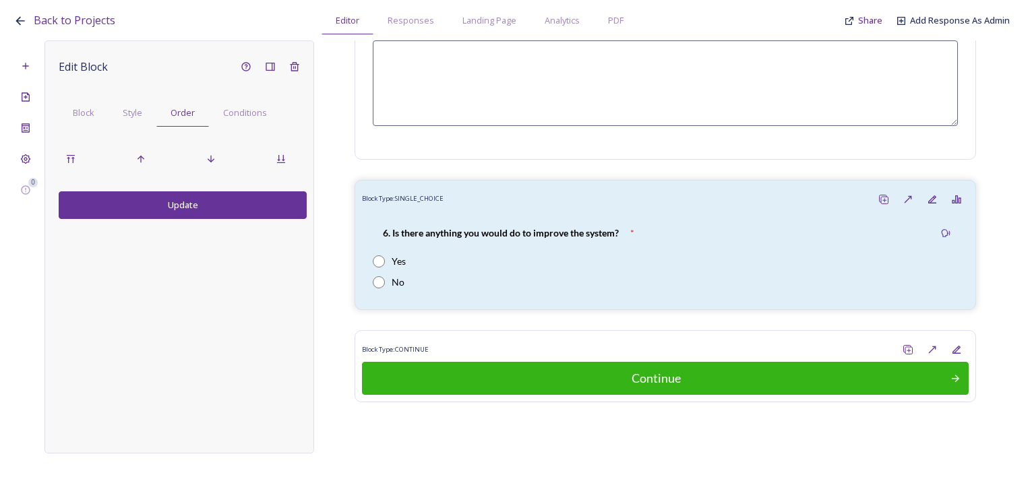
drag, startPoint x: 237, startPoint y: 210, endPoint x: 105, endPoint y: 152, distance: 144.3
click at [237, 210] on button "Update" at bounding box center [183, 205] width 248 height 28
click at [76, 125] on div "Block" at bounding box center [84, 113] width 50 height 28
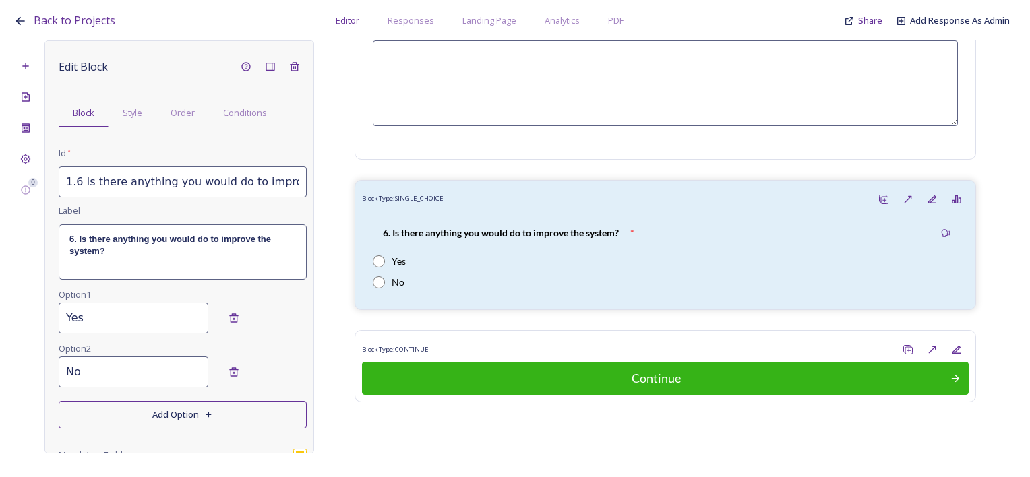
click at [132, 190] on input "1.6 Is there anything you would do to improve the system?_20250930152640" at bounding box center [183, 182] width 248 height 31
drag, startPoint x: 76, startPoint y: 181, endPoint x: 365, endPoint y: 186, distance: 290.0
click at [365, 186] on div "0 Edit Block Block Style Order Conditions Id * 1.6 Is there anything you would …" at bounding box center [514, 246] width 1003 height 413
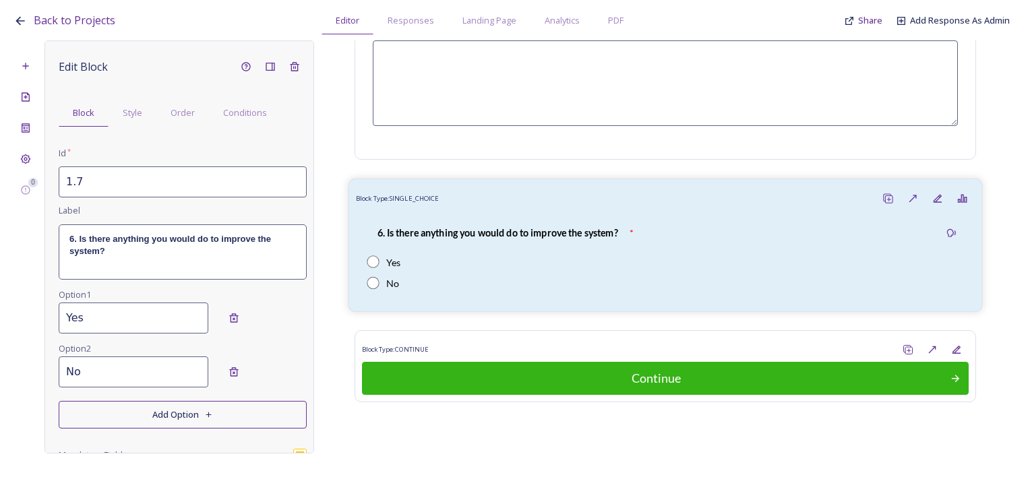
scroll to position [0, 0]
paste input "7. Are there any questions you would change?"
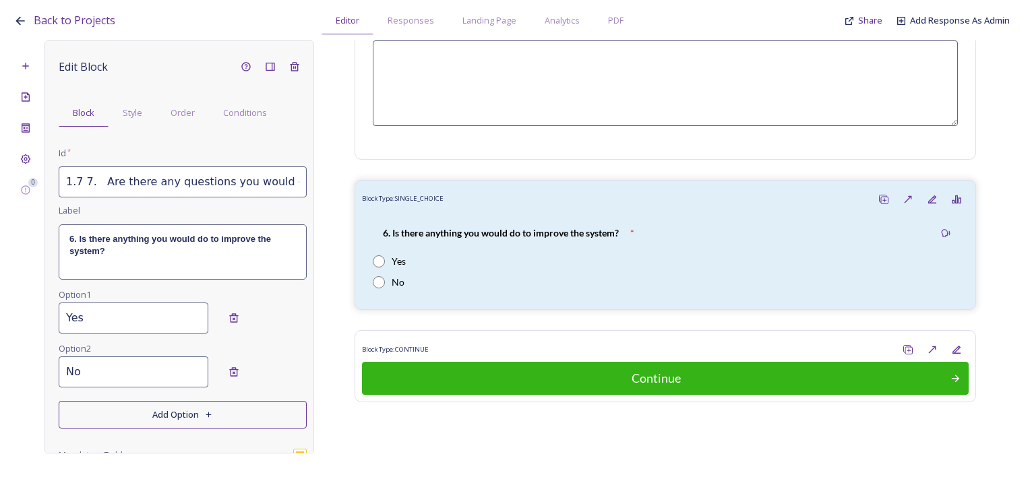
click at [85, 183] on input "1.7 7. Are there any questions you would change?" at bounding box center [183, 182] width 248 height 31
drag, startPoint x: 84, startPoint y: 179, endPoint x: 287, endPoint y: 183, distance: 202.3
click at [302, 169] on div "Edit Block Block Style Order Conditions Id * 1.7 Are there any questions you wo…" at bounding box center [180, 246] width 270 height 413
click at [287, 183] on input "1.7 Are there any questions you would change?" at bounding box center [183, 182] width 248 height 31
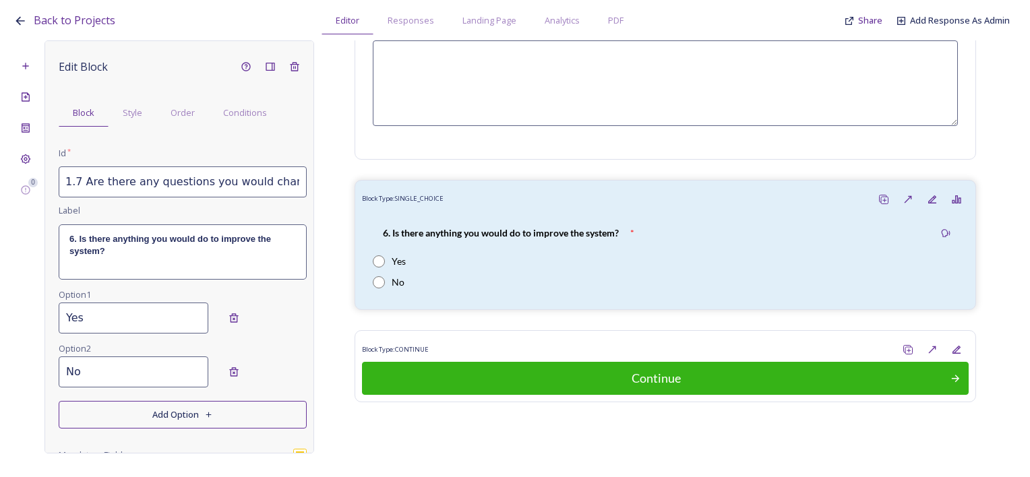
scroll to position [0, 0]
drag, startPoint x: 290, startPoint y: 182, endPoint x: 75, endPoint y: 183, distance: 215.1
click at [75, 183] on input "1.7 Are there any questions you would change?" at bounding box center [183, 182] width 248 height 31
type input "1.7 Are there any questions you would change?"
click at [127, 261] on div "6. Is there anything you would do to improve the system?" at bounding box center [182, 252] width 247 height 54
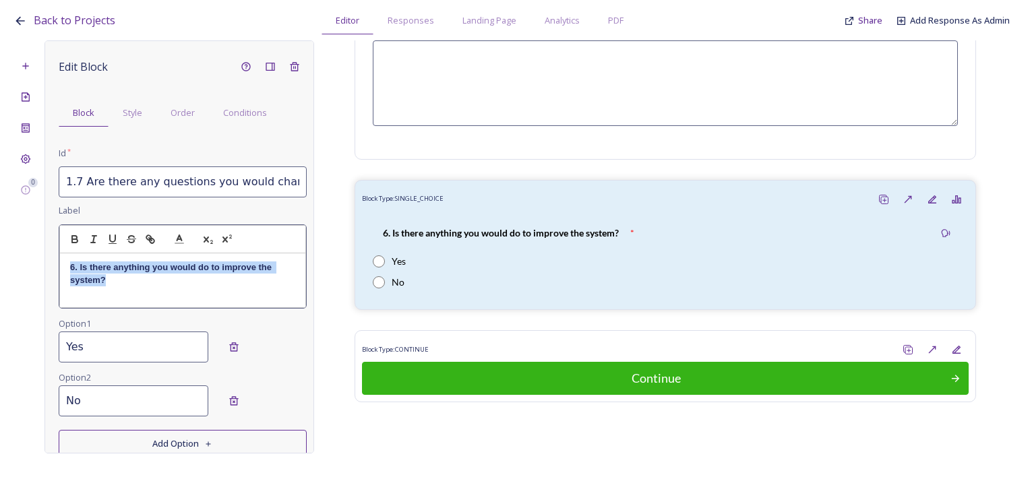
drag, startPoint x: 109, startPoint y: 280, endPoint x: 64, endPoint y: 266, distance: 47.3
click at [64, 266] on div "6. Is there anything you would do to improve the system?" at bounding box center [182, 281] width 245 height 54
click at [76, 265] on p "7 Are there any questions you would change?" at bounding box center [182, 268] width 225 height 12
drag, startPoint x: 244, startPoint y: 272, endPoint x: 32, endPoint y: 261, distance: 212.7
click at [24, 262] on div "0 Edit Block Block Style Order Conditions Id * 1.7 Are there any questions you …" at bounding box center [514, 246] width 1003 height 413
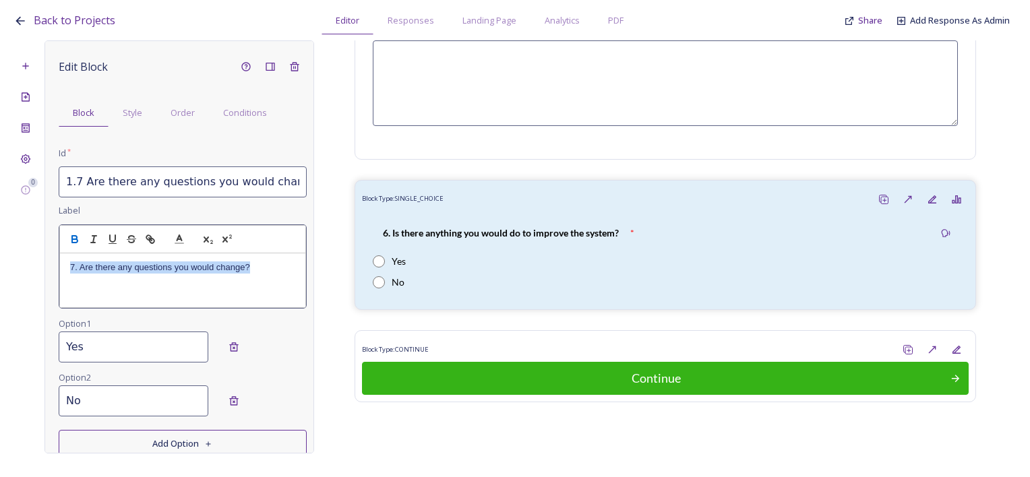
click at [69, 239] on icon "button" at bounding box center [75, 239] width 12 height 12
click at [259, 287] on div "7. Are there any questions you would change?" at bounding box center [182, 281] width 245 height 54
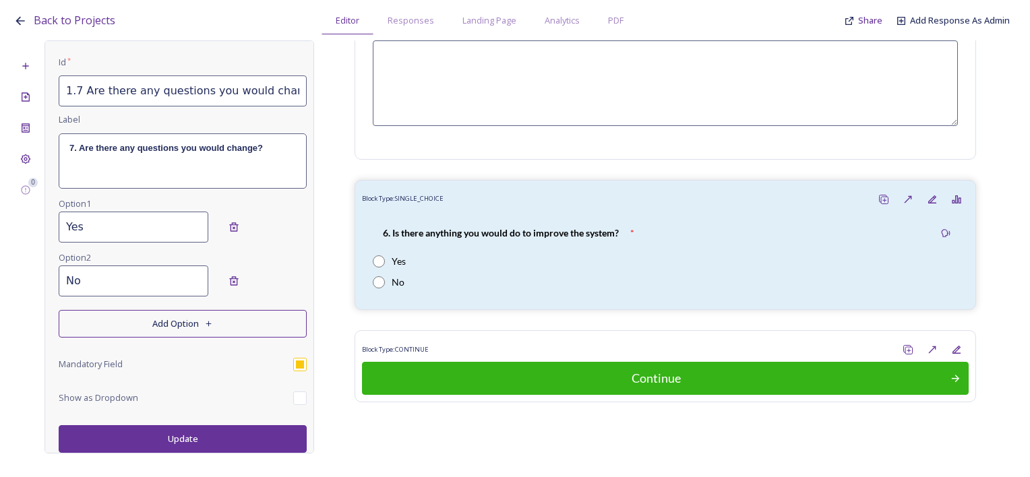
click at [210, 429] on button "Update" at bounding box center [183, 439] width 248 height 28
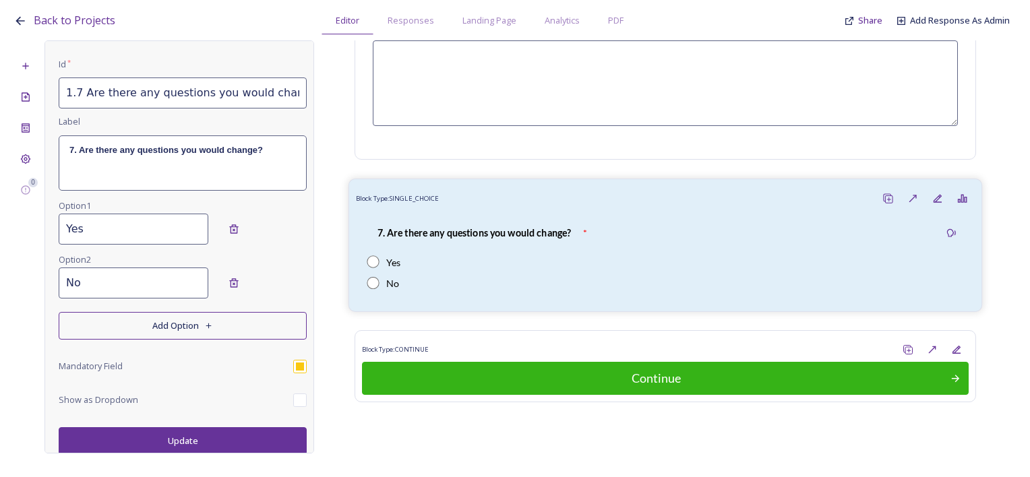
scroll to position [2069, 0]
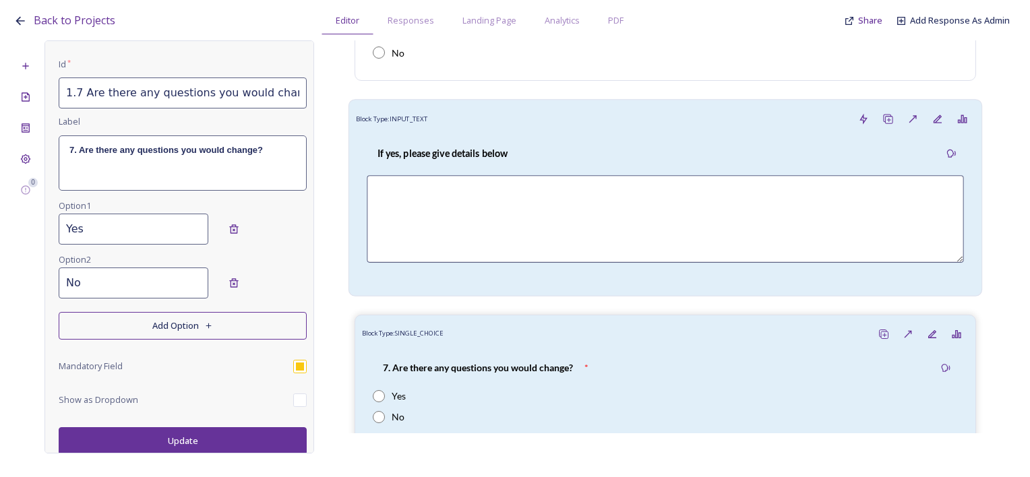
click at [512, 131] on div "If yes, please give details below" at bounding box center [665, 210] width 619 height 158
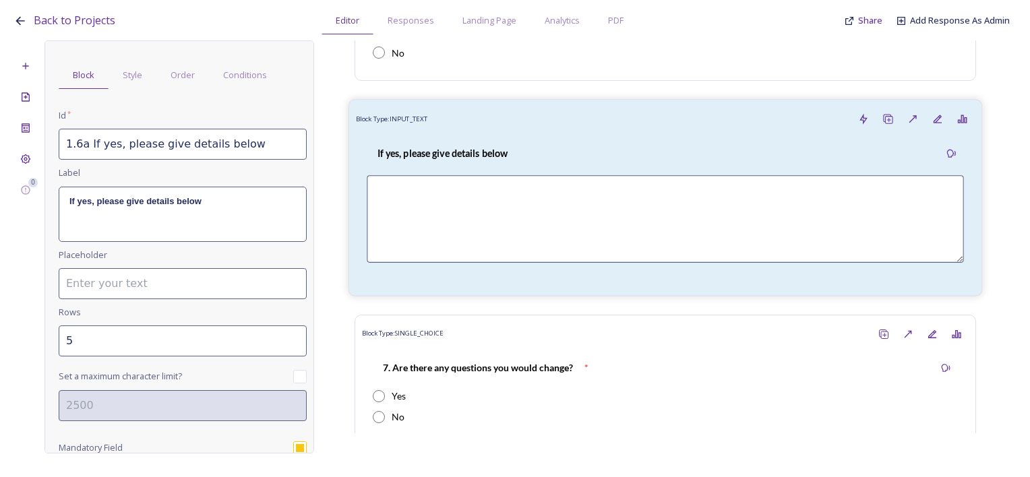
scroll to position [0, 0]
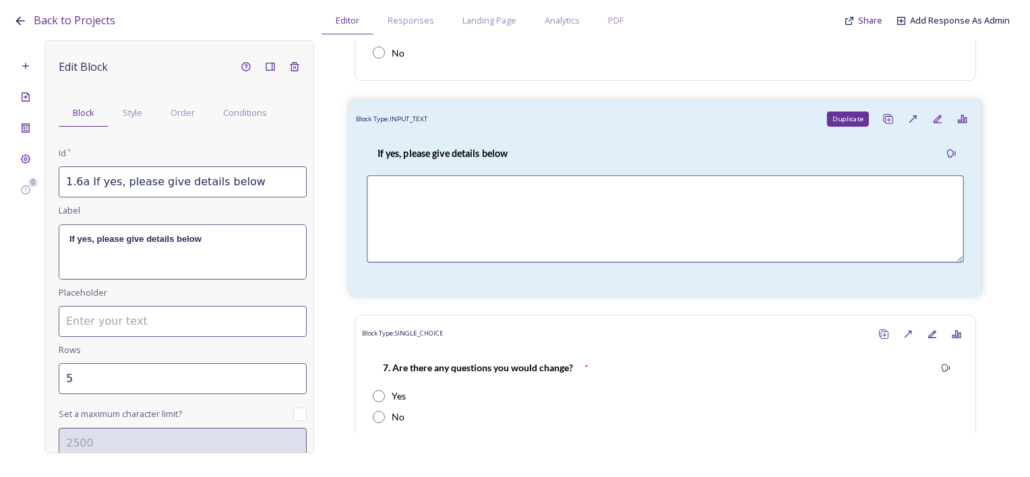
click at [883, 113] on icon at bounding box center [888, 118] width 11 height 11
type input "1.6a If yes, please give details below_20250930152720"
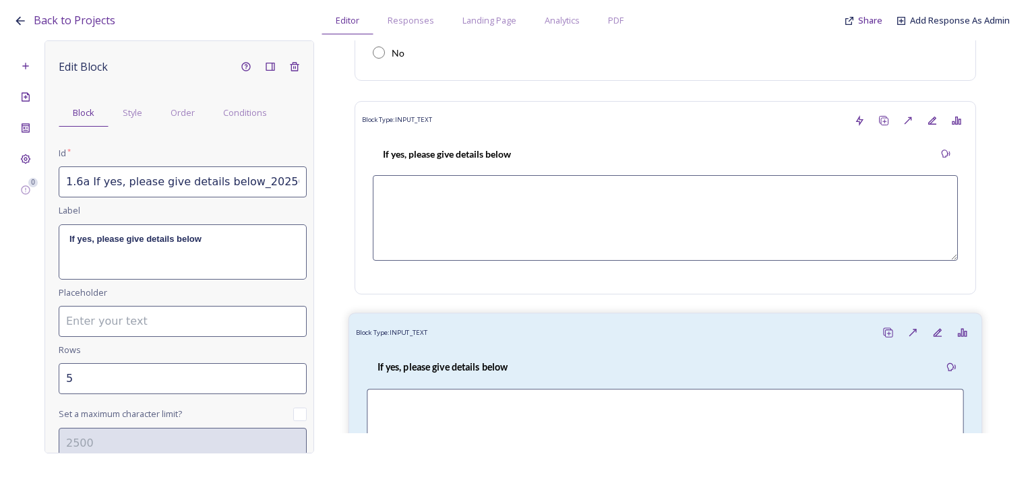
click at [480, 361] on strong "If yes, please give details below" at bounding box center [443, 366] width 131 height 11
click at [200, 107] on div "Order" at bounding box center [182, 113] width 53 height 28
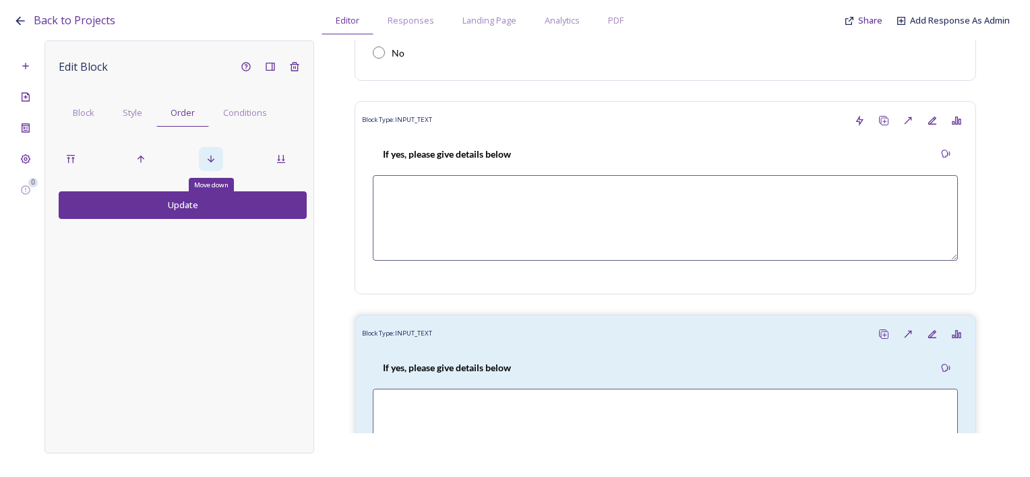
click at [202, 156] on div "Move down" at bounding box center [211, 159] width 24 height 24
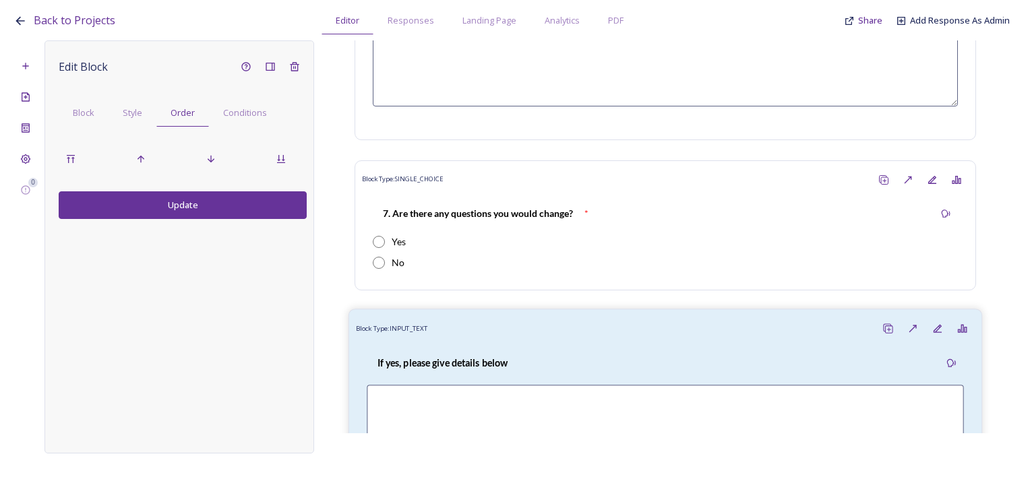
scroll to position [2417, 0]
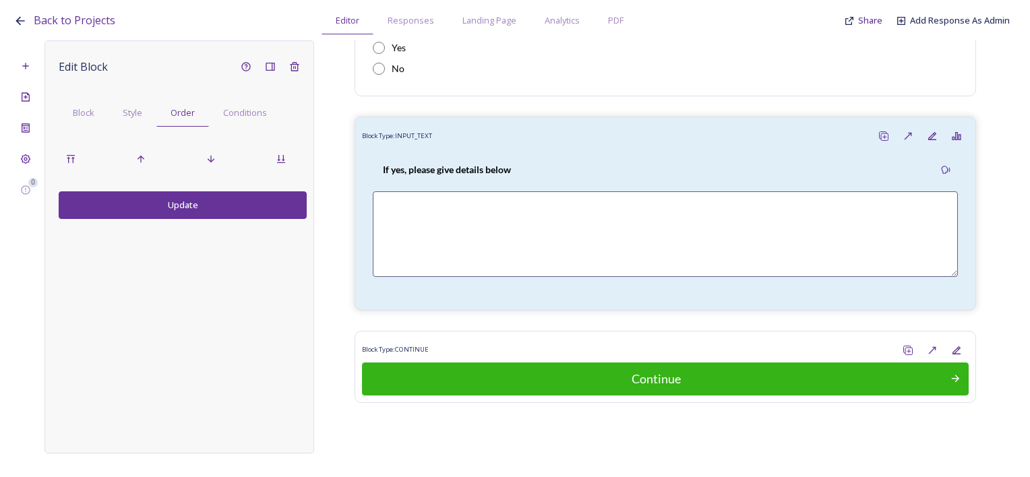
click at [97, 207] on button "Update" at bounding box center [183, 205] width 248 height 28
click at [93, 117] on span "Block" at bounding box center [84, 113] width 22 height 13
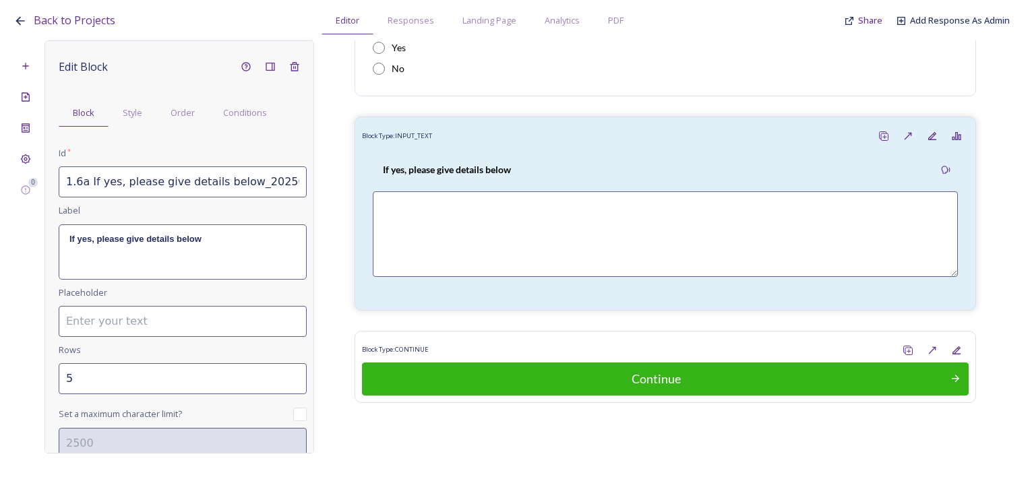
click at [92, 187] on input "1.6a If yes, please give details below_20250930152720" at bounding box center [183, 182] width 248 height 31
click at [78, 179] on input "1.6a If yes, please give details below_20250930152720" at bounding box center [183, 182] width 248 height 31
drag, startPoint x: 237, startPoint y: 181, endPoint x: 353, endPoint y: 185, distance: 116.0
click at [353, 185] on div "0 Edit Block Block Style Order Conditions Id * 1.7a If yes, please give details…" at bounding box center [514, 246] width 1003 height 413
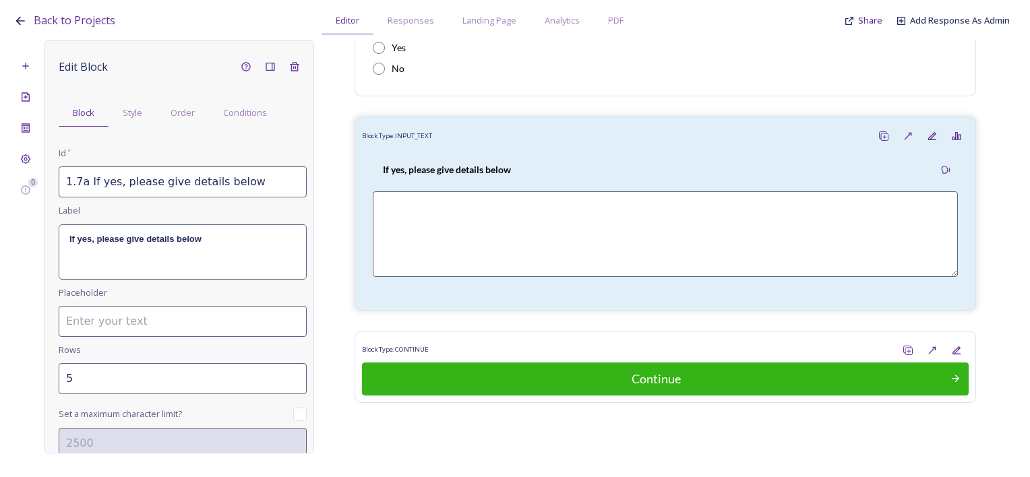
scroll to position [0, 0]
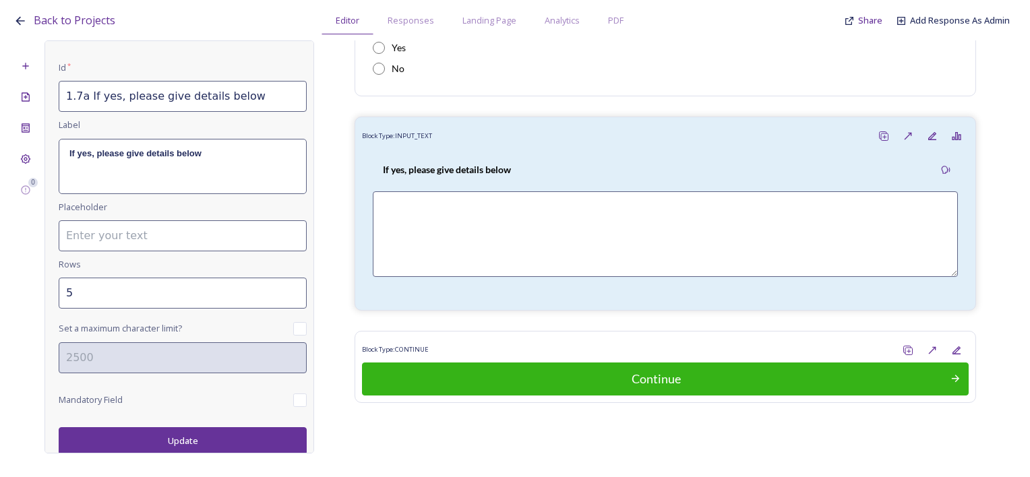
click at [218, 440] on button "Update" at bounding box center [183, 441] width 248 height 28
click at [216, 441] on button "Update" at bounding box center [183, 441] width 248 height 28
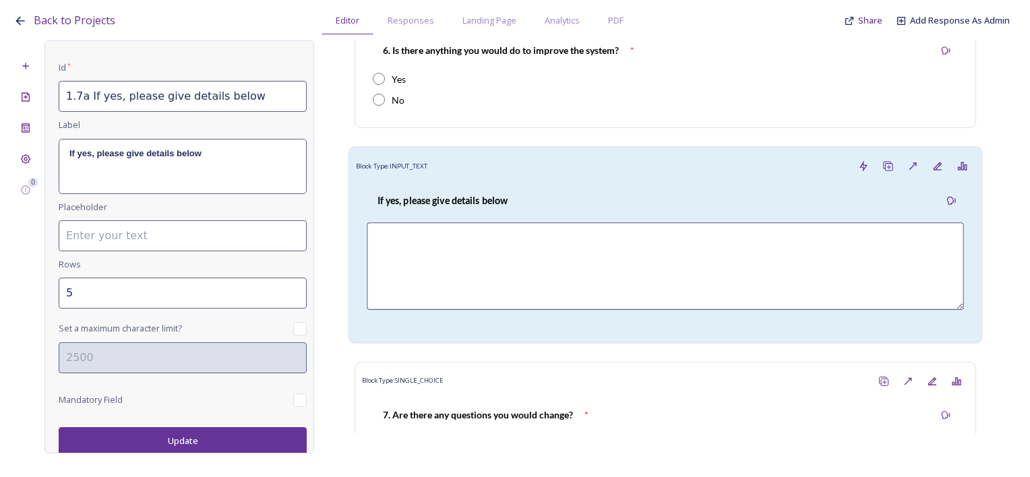
scroll to position [2013, 0]
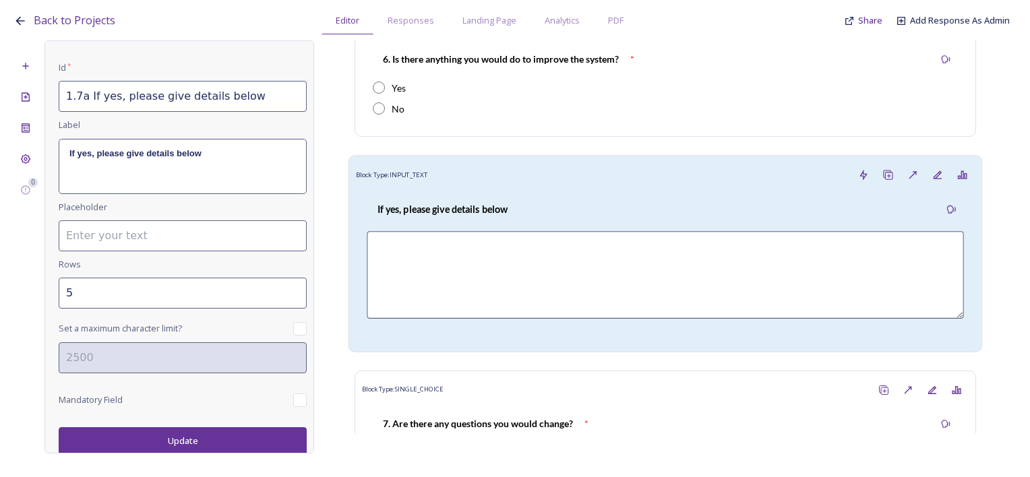
click at [500, 162] on div "Block Type: INPUT_TEXT" at bounding box center [665, 174] width 619 height 25
click at [494, 180] on div "Block Type: INPUT_TEXT" at bounding box center [665, 174] width 619 height 25
click at [456, 194] on div "If yes, please give details below" at bounding box center [442, 209] width 151 height 30
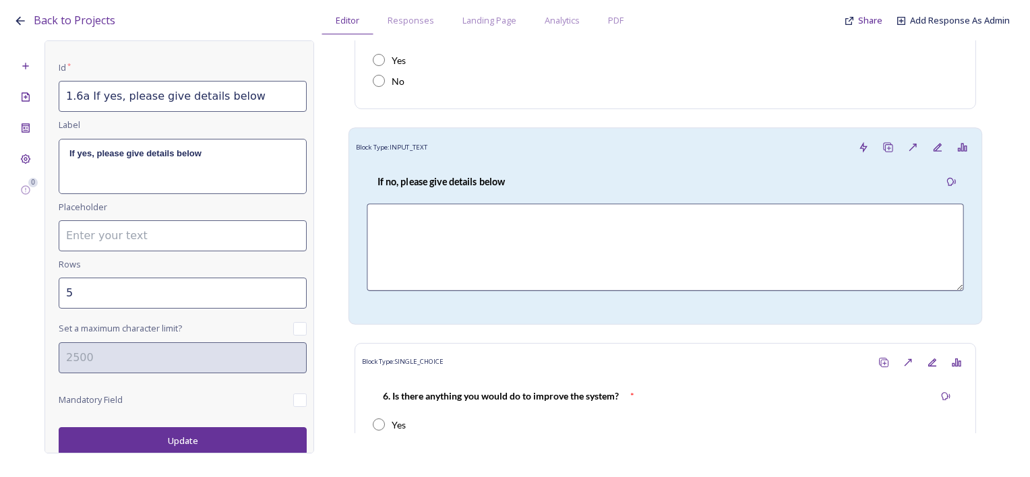
click at [463, 199] on div "If no, please give details below" at bounding box center [665, 239] width 619 height 158
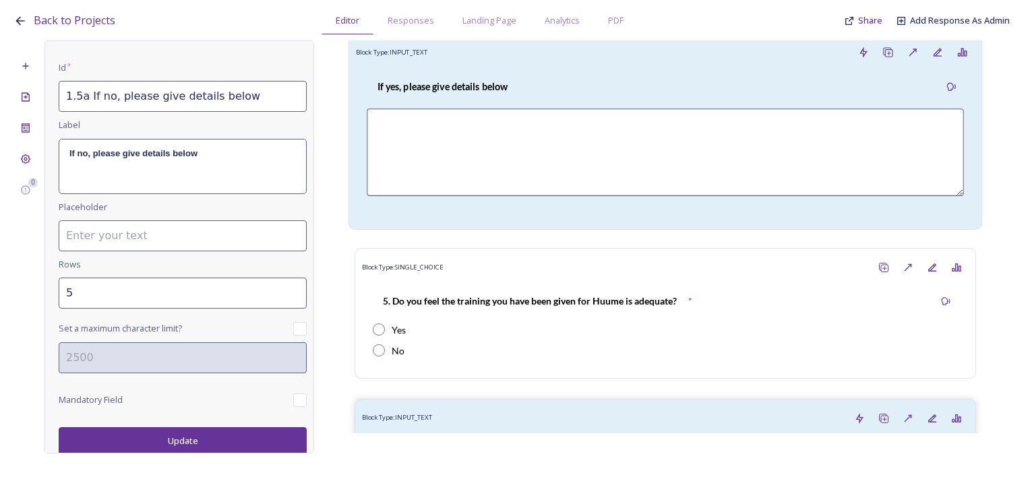
click at [477, 132] on textarea at bounding box center [665, 153] width 597 height 88
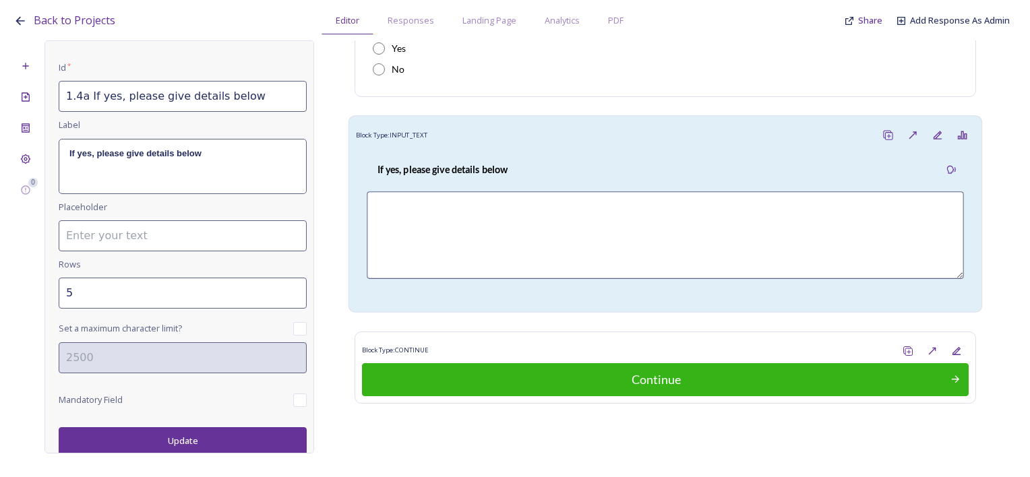
scroll to position [2417, 0]
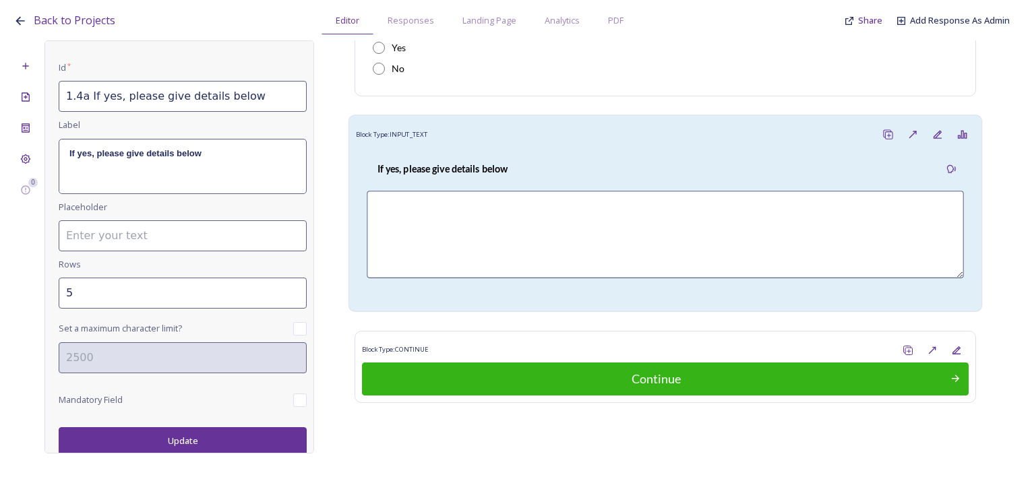
click at [533, 155] on div "If yes, please give details below" at bounding box center [665, 169] width 597 height 30
type input "1.7a If yes, please give details below"
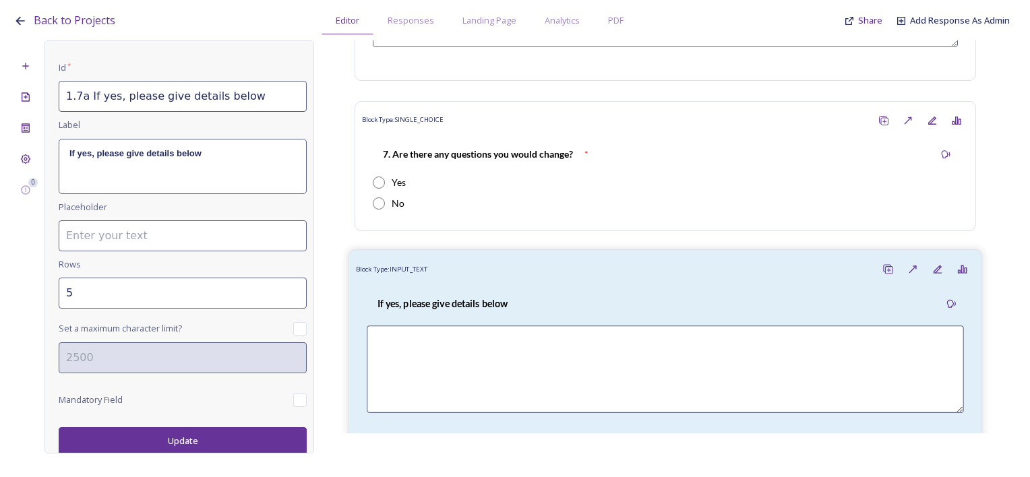
click at [421, 316] on div "If yes, please give details below" at bounding box center [442, 304] width 151 height 30
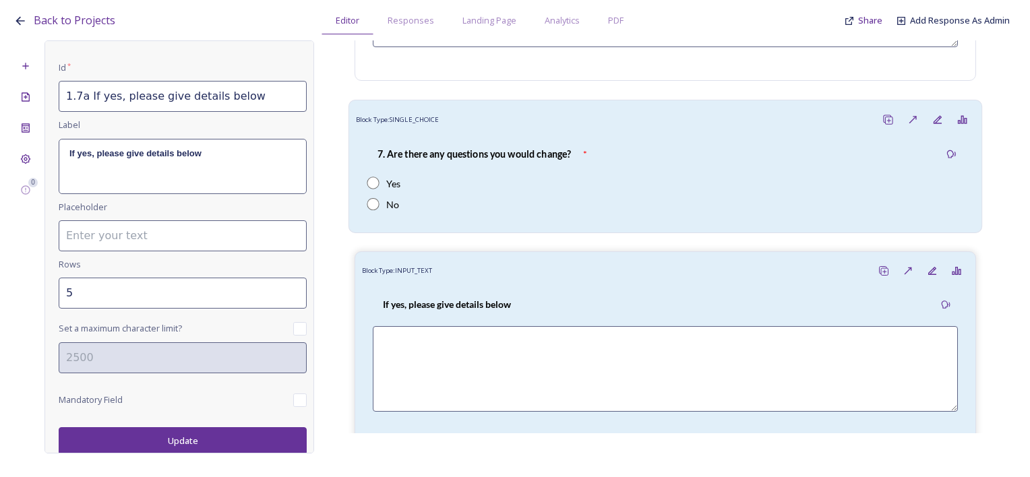
click at [490, 164] on div "7. Are there any questions you would change?" at bounding box center [474, 154] width 214 height 30
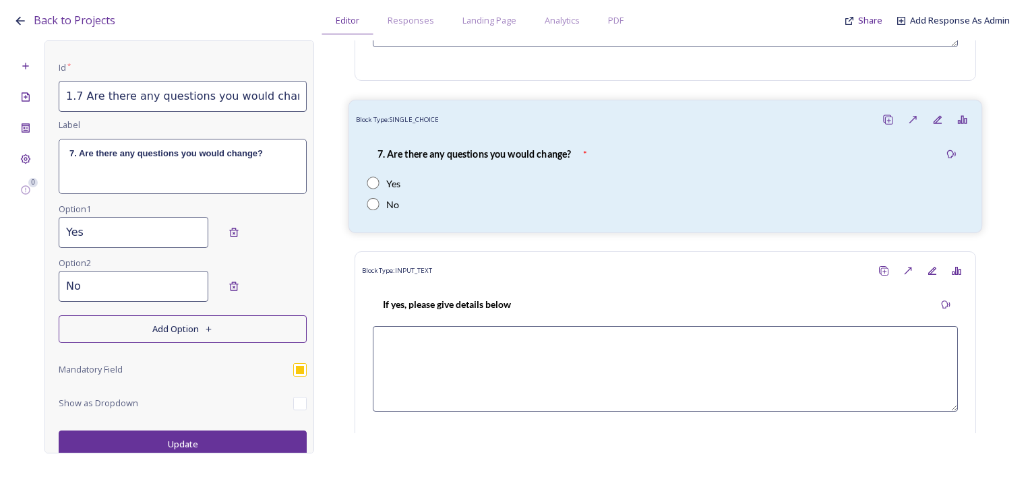
scroll to position [0, 0]
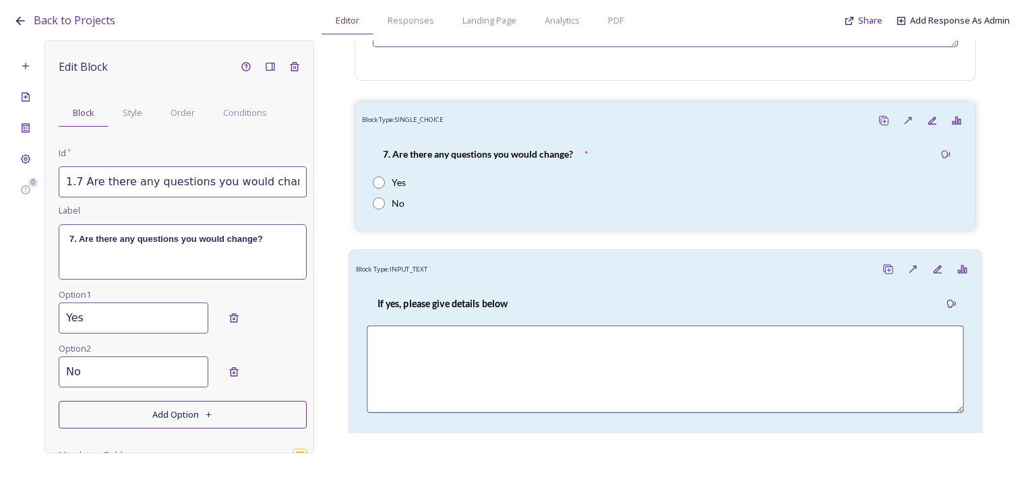
click at [495, 278] on div "Block Type: INPUT_TEXT" at bounding box center [665, 270] width 619 height 25
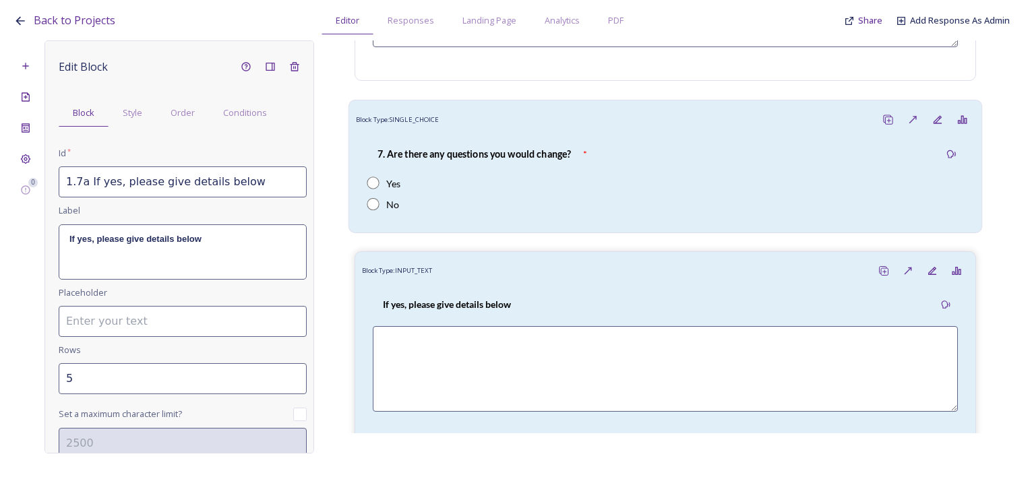
click at [631, 133] on div "7. Are there any questions you would change? * Yes No" at bounding box center [665, 179] width 619 height 94
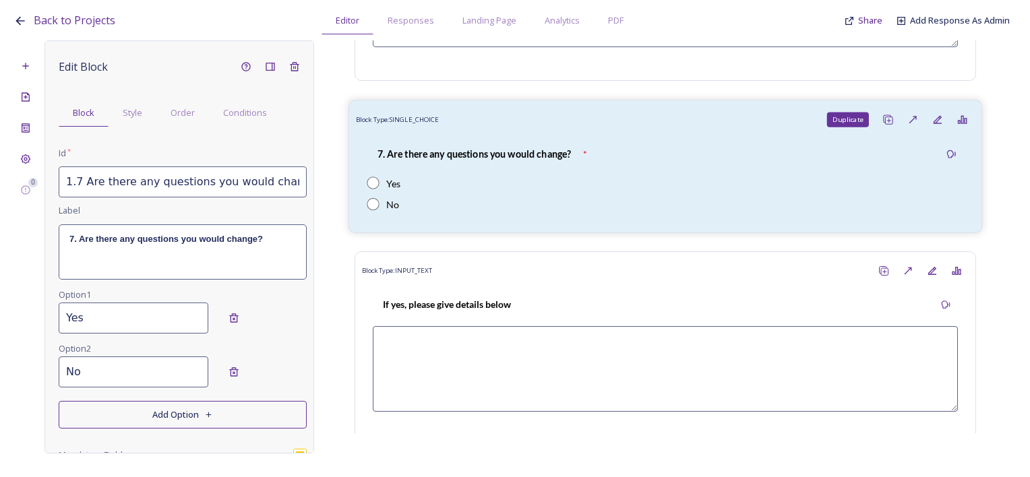
click at [885, 121] on rect at bounding box center [888, 120] width 7 height 7
type input "1.7 Are there any questions you would change?_20250930152824"
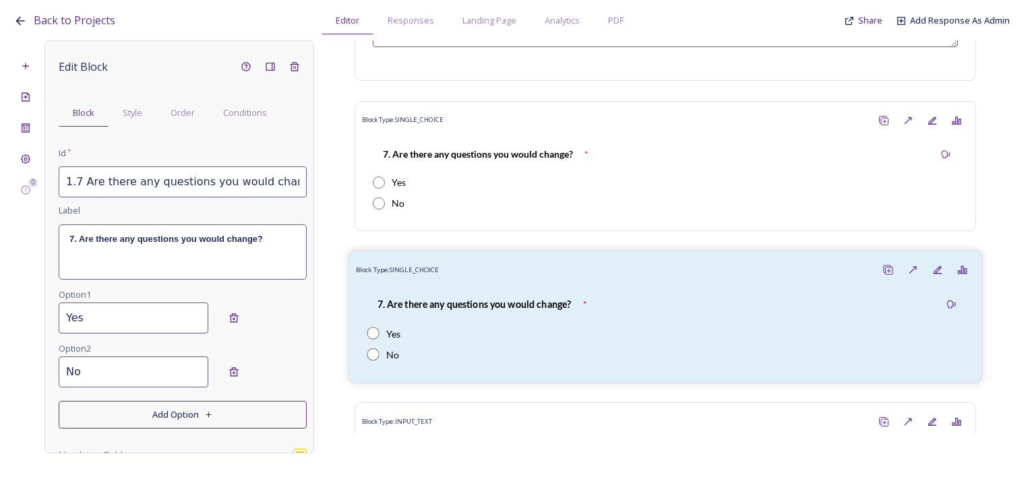
click at [508, 299] on strong "7. Are there any questions you would change?" at bounding box center [475, 304] width 194 height 11
click at [182, 113] on span "Order" at bounding box center [183, 113] width 24 height 13
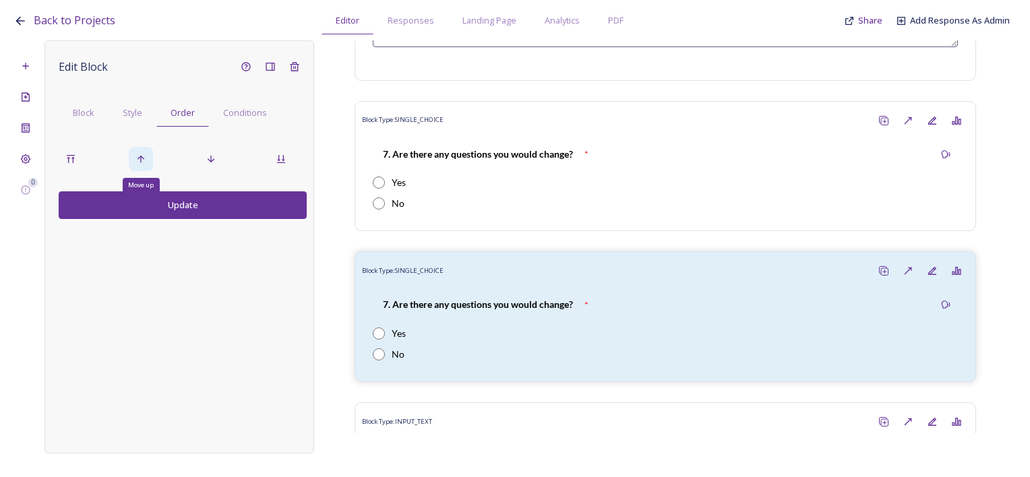
click at [144, 165] on div "Move up" at bounding box center [141, 159] width 24 height 24
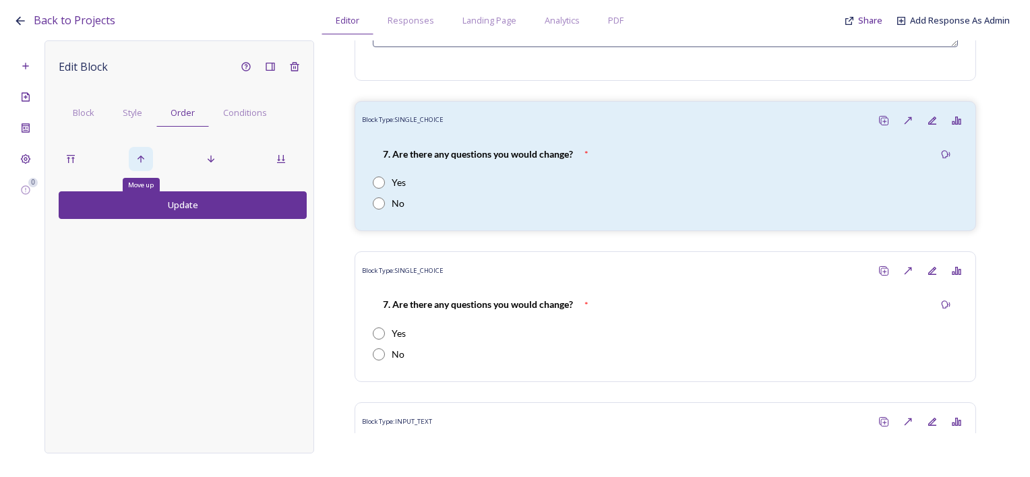
click at [144, 165] on div "Move up" at bounding box center [141, 159] width 24 height 24
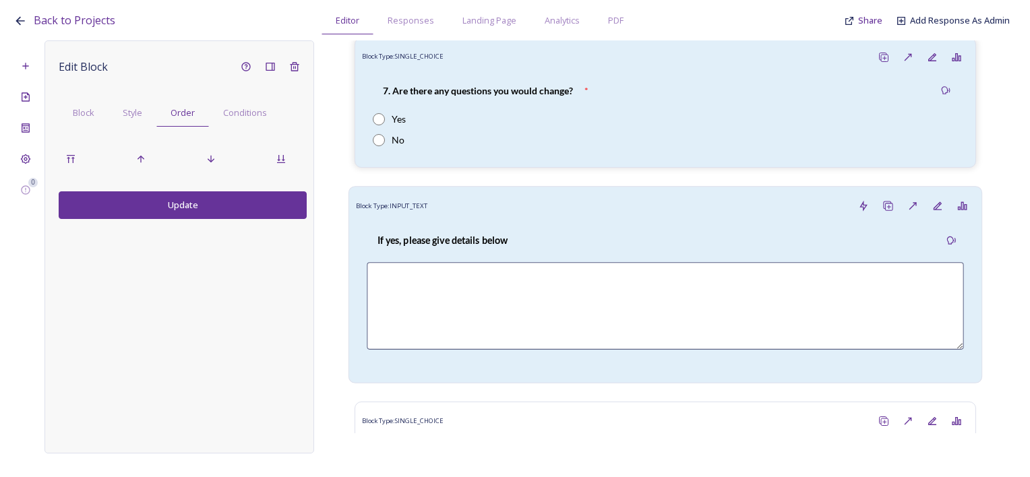
scroll to position [2096, 0]
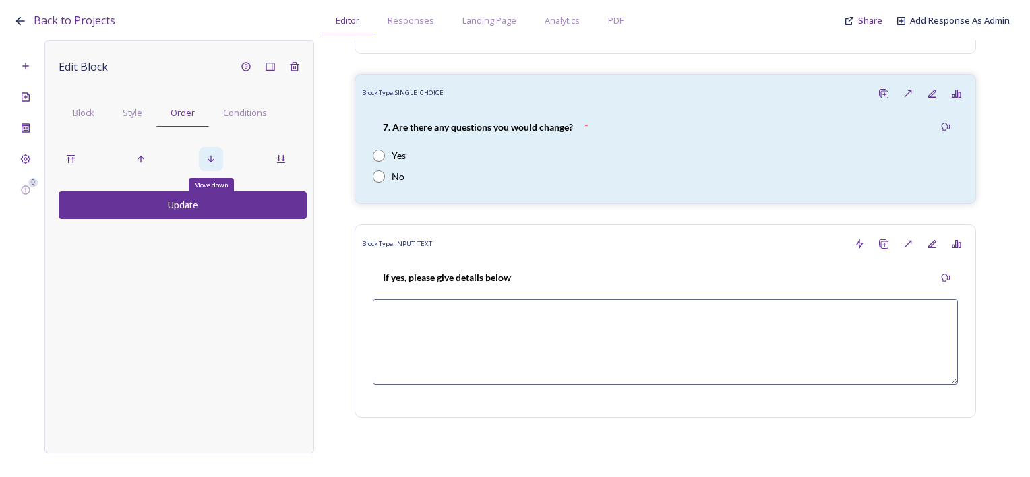
click at [204, 158] on div "Move down" at bounding box center [211, 159] width 24 height 24
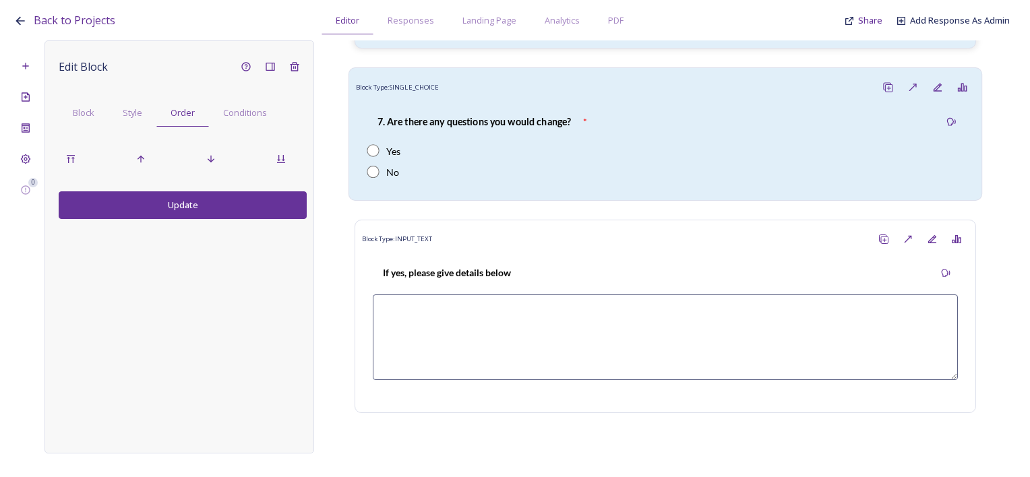
scroll to position [2500, 0]
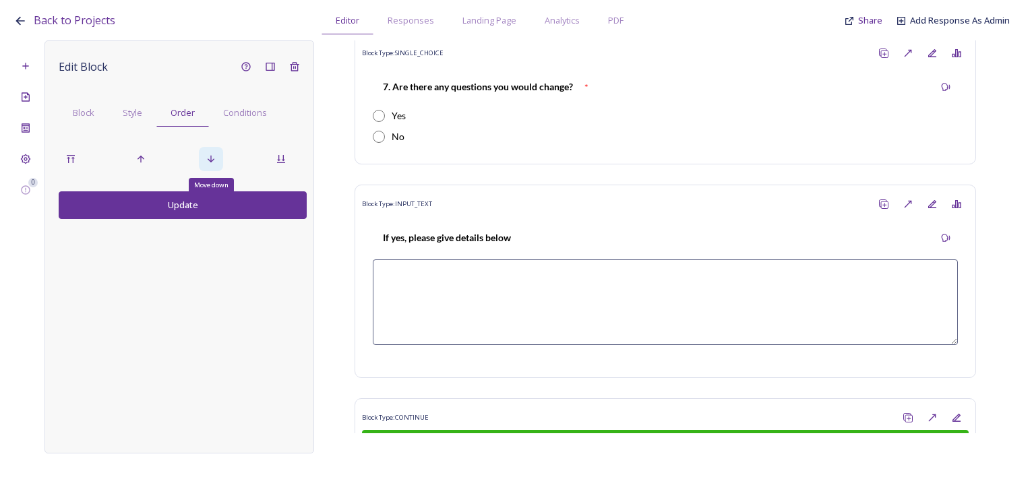
click at [216, 161] on div "Move down" at bounding box center [211, 159] width 24 height 24
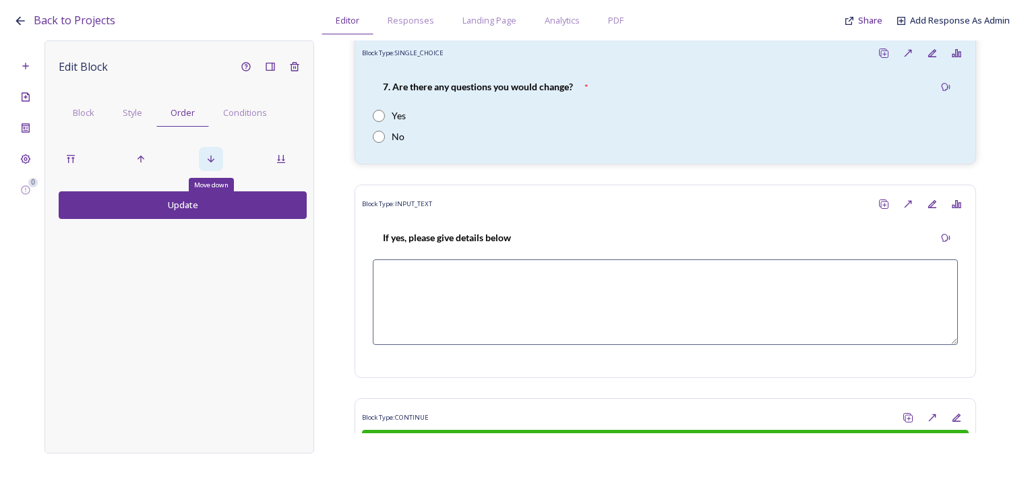
scroll to position [2350, 0]
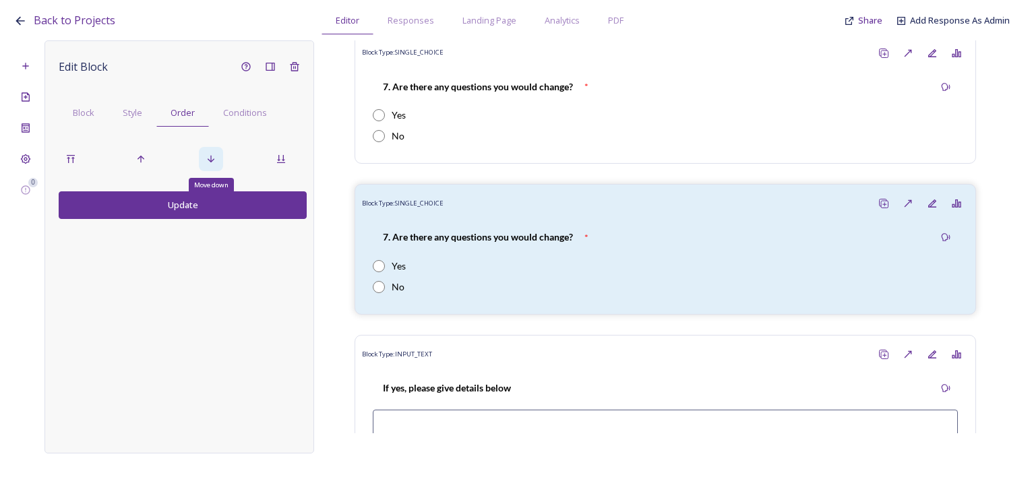
click at [216, 161] on div "Move down" at bounding box center [211, 159] width 24 height 24
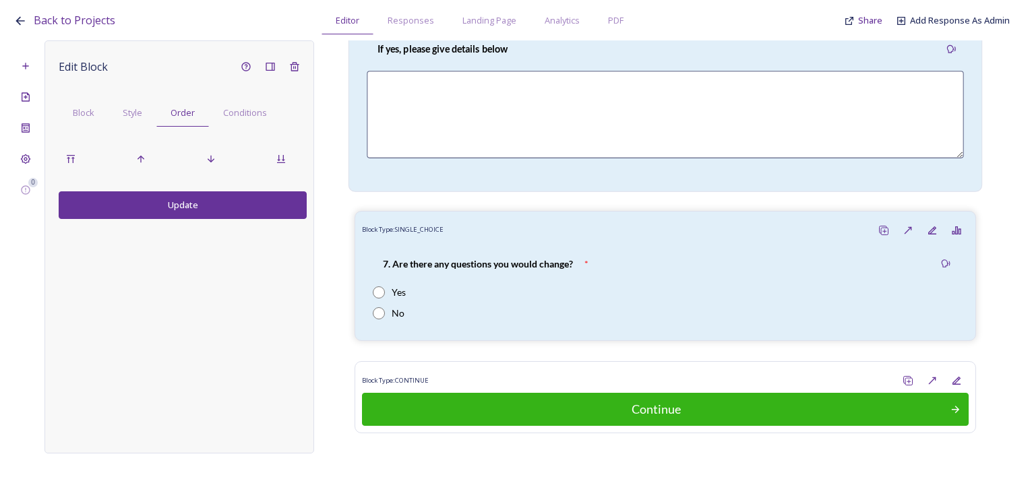
scroll to position [2568, 0]
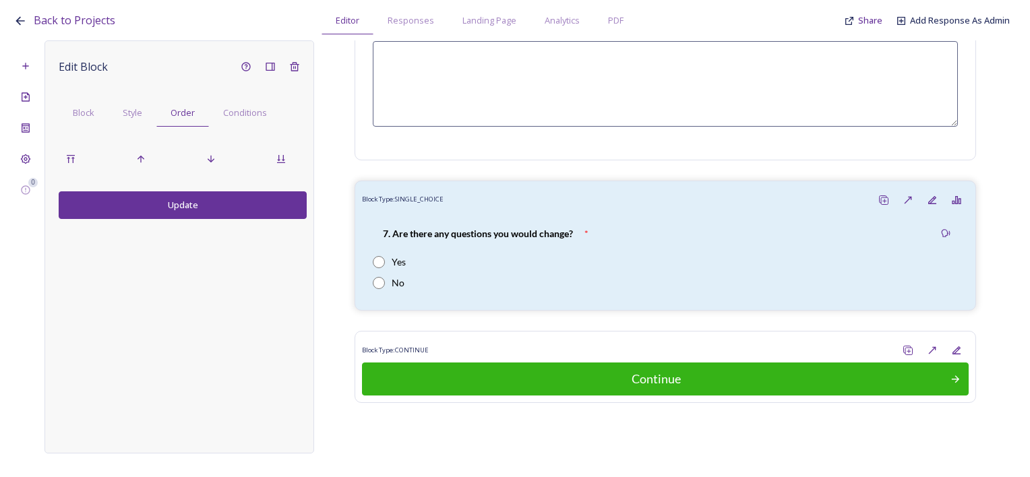
click at [185, 202] on button "Update" at bounding box center [183, 205] width 248 height 28
click at [98, 120] on div "Block" at bounding box center [84, 113] width 50 height 28
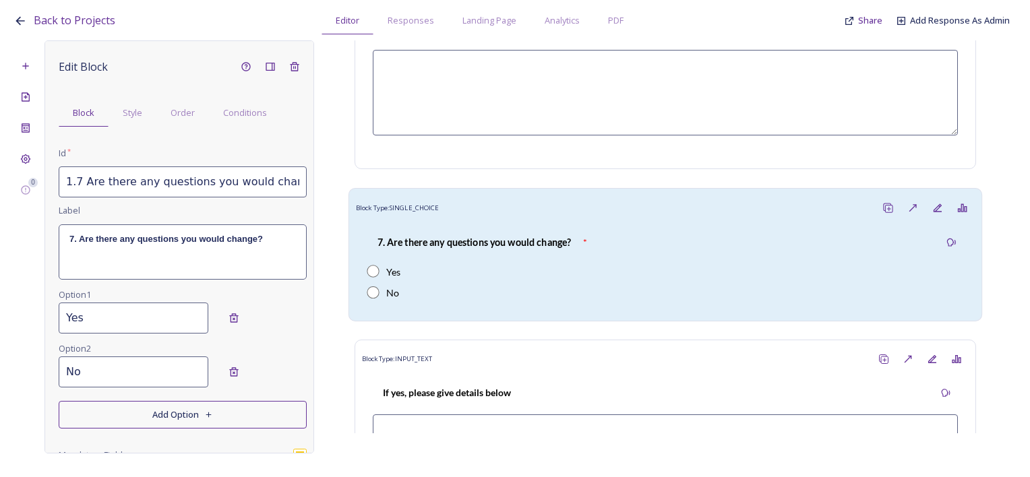
scroll to position [2163, 0]
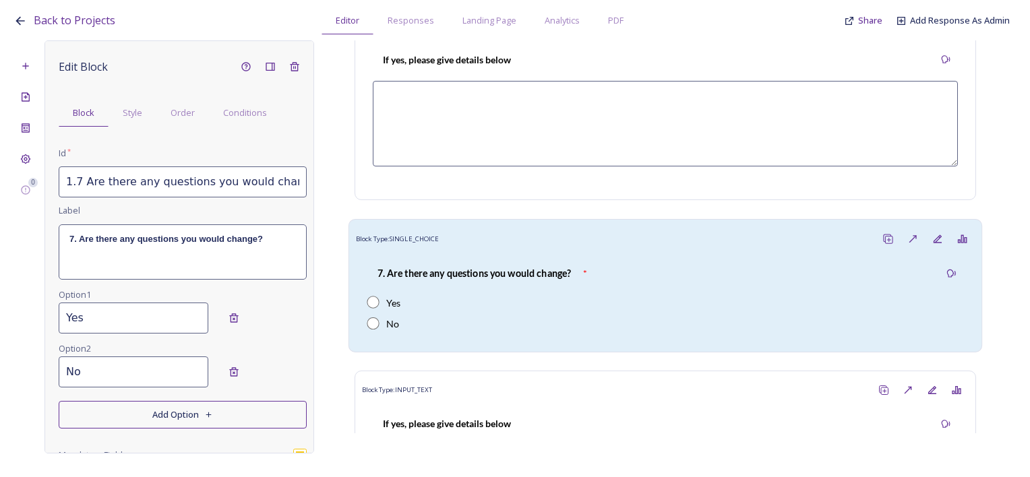
click at [482, 283] on div "7. Are there any questions you would change?" at bounding box center [474, 273] width 214 height 30
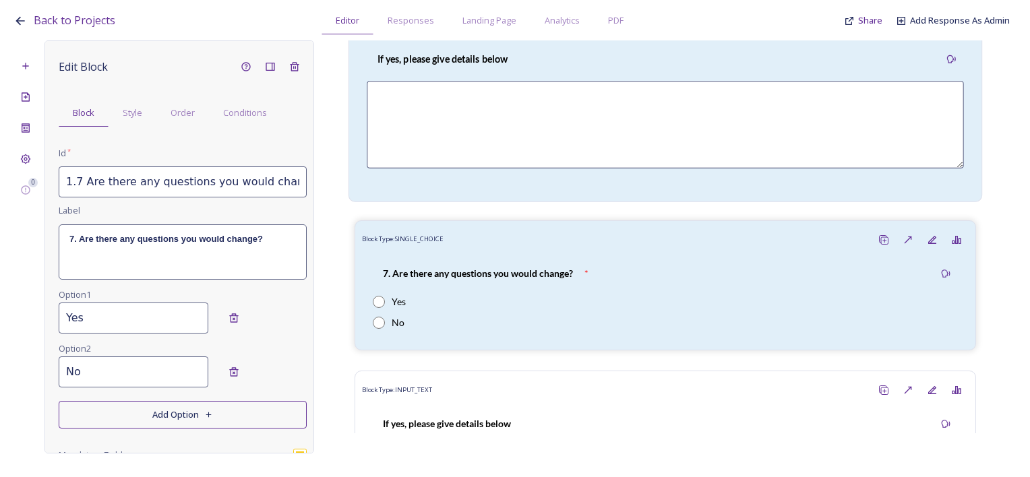
scroll to position [0, 1]
drag, startPoint x: 219, startPoint y: 194, endPoint x: 410, endPoint y: 181, distance: 191.3
click at [410, 181] on div "0 Edit Block Block Style Order Conditions Id * 1.7 Are there any questions you …" at bounding box center [514, 246] width 1003 height 413
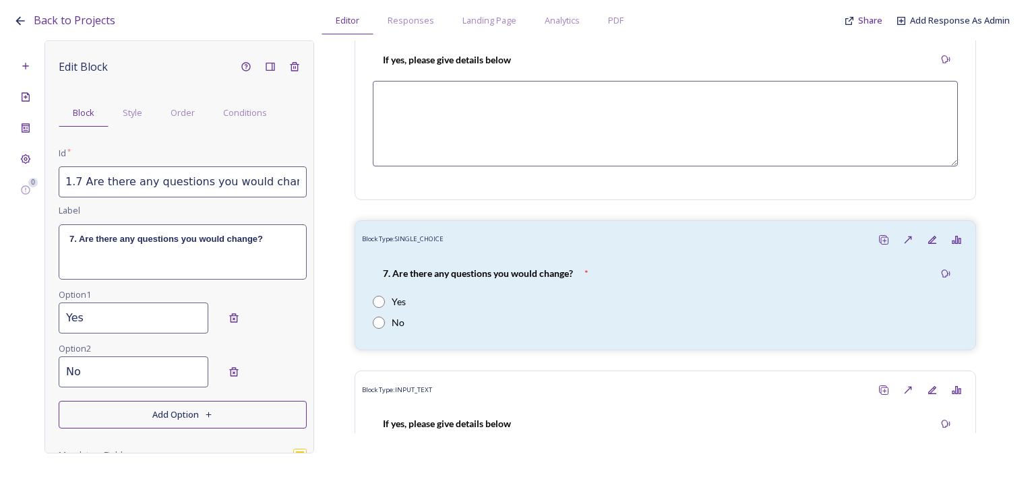
scroll to position [2568, 0]
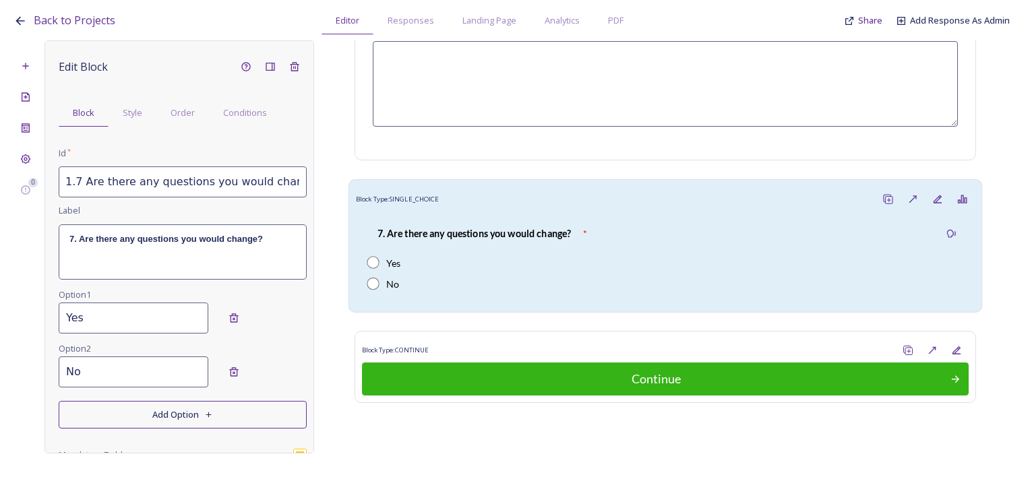
click at [523, 243] on div "7. Are there any questions you would change?" at bounding box center [474, 233] width 214 height 30
drag, startPoint x: 74, startPoint y: 181, endPoint x: 363, endPoint y: 171, distance: 288.7
click at [363, 171] on div "0 Edit Block Block Style Order Conditions Id * 1.7 Are there any questions you …" at bounding box center [514, 246] width 1003 height 413
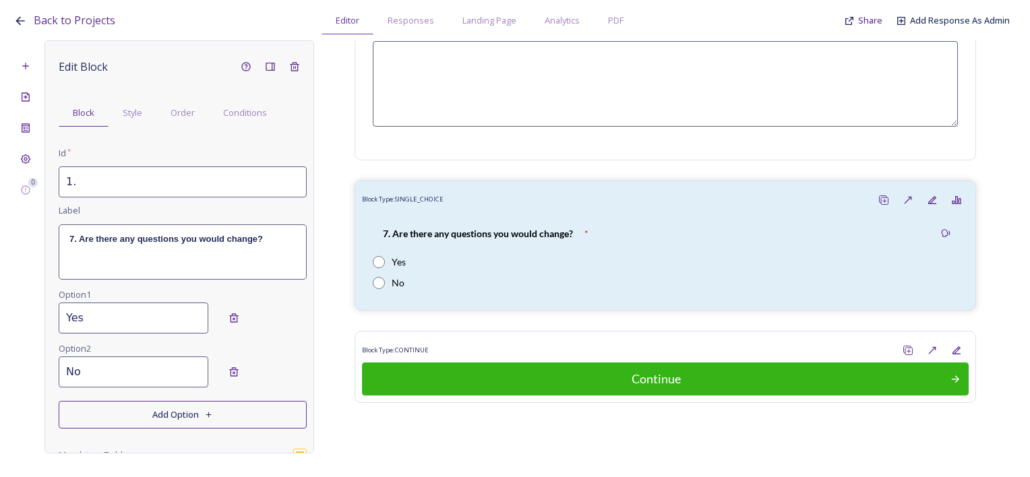
scroll to position [0, 0]
paste input "8. Are there any additional questions you have identified need to be included t…"
drag, startPoint x: 89, startPoint y: 183, endPoint x: 31, endPoint y: 183, distance: 58.0
click at [0, 182] on html "Back to Projects Editor Responses Landing Page Analytics PDF Share Add Response…" at bounding box center [515, 238] width 1030 height 477
click at [108, 183] on input "1.8 8. Are there any additional questions you have identified need to be includ…" at bounding box center [183, 182] width 248 height 31
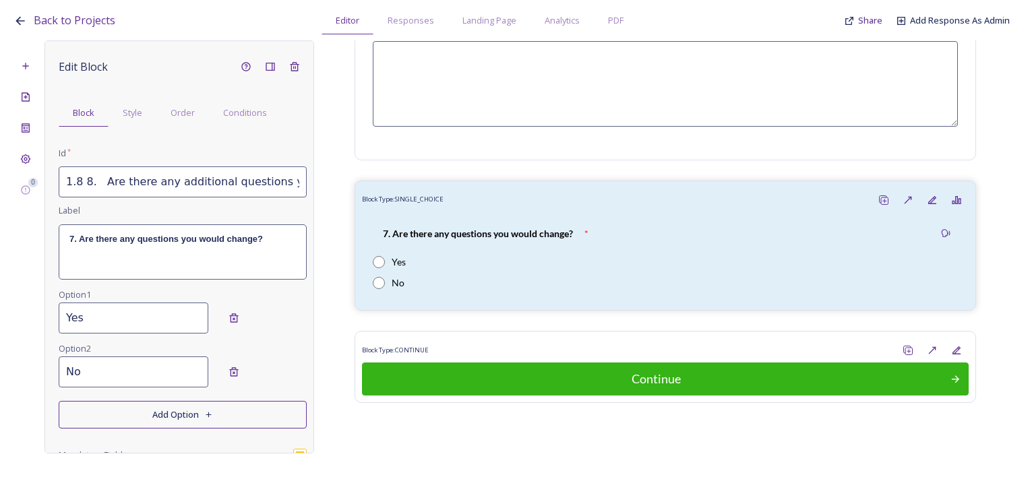
drag, startPoint x: 105, startPoint y: 183, endPoint x: 92, endPoint y: 194, distance: 16.7
click at [82, 178] on input "1.8 8. Are there any additional questions you have identified need to be includ…" at bounding box center [183, 182] width 248 height 31
drag, startPoint x: 75, startPoint y: 179, endPoint x: 340, endPoint y: 179, distance: 265.0
click at [340, 179] on div "0 Edit Block Block Style Order Conditions Id * 1.8 Are there any additional que…" at bounding box center [514, 246] width 1003 height 413
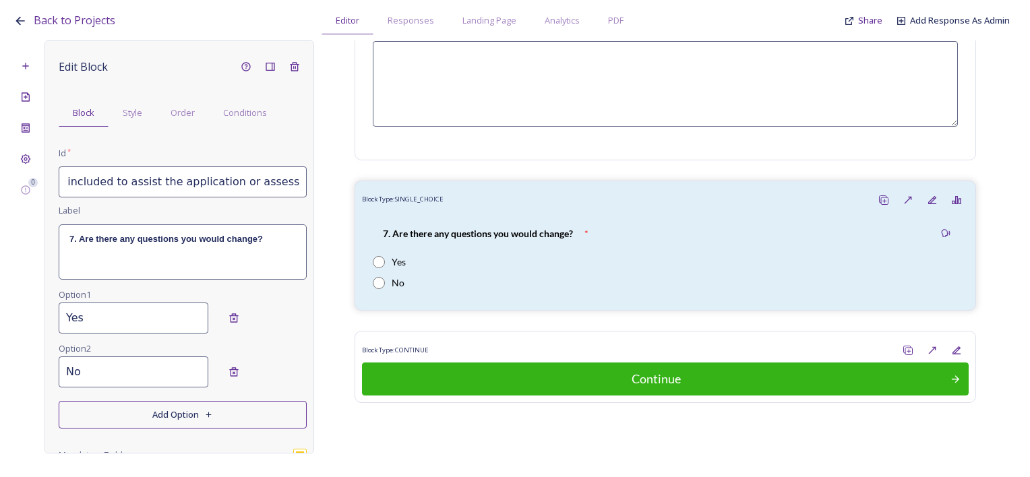
type input "1.8 Are there any additional questions you have identified need to be included …"
drag, startPoint x: 175, startPoint y: 248, endPoint x: 184, endPoint y: 248, distance: 8.8
click at [184, 248] on div "7. Are there any questions you would change?" at bounding box center [182, 252] width 247 height 54
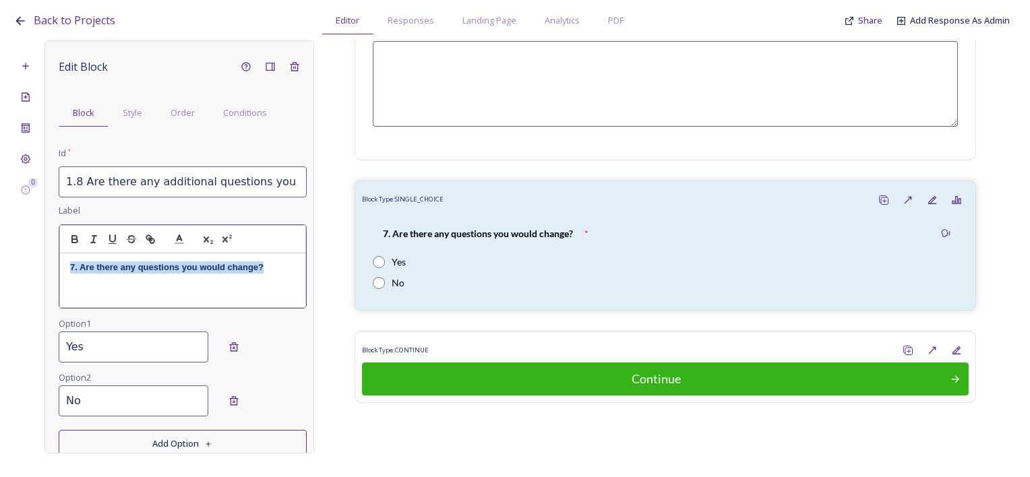
drag, startPoint x: 260, startPoint y: 264, endPoint x: 41, endPoint y: 256, distance: 218.6
click at [41, 256] on div "0 Edit Block Block Style Order Conditions Id * 1.8 Are there any additional que…" at bounding box center [514, 246] width 1003 height 413
click at [83, 268] on p at bounding box center [182, 268] width 225 height 12
click at [76, 264] on p "8 Are there any additional questions you have identified need to be included to…" at bounding box center [182, 280] width 225 height 37
drag, startPoint x: 186, startPoint y: 295, endPoint x: 32, endPoint y: 250, distance: 160.7
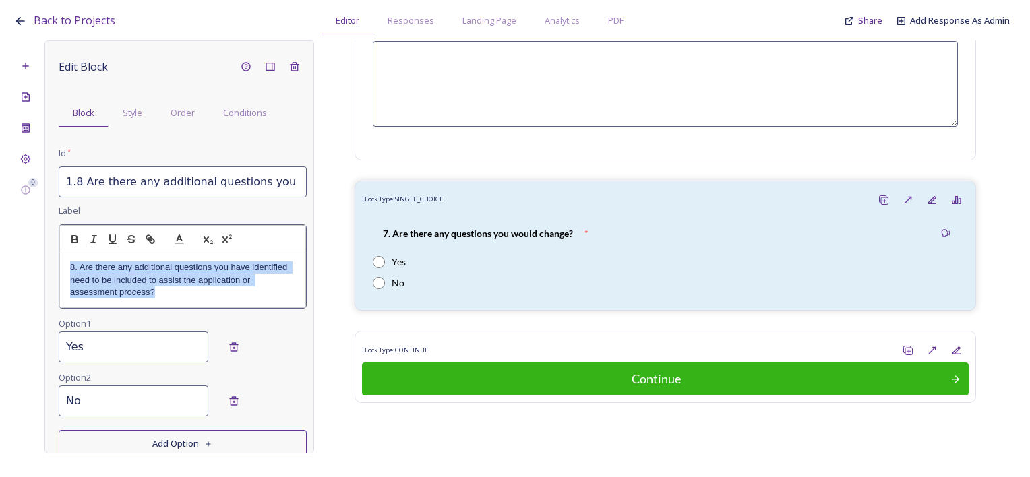
click at [32, 250] on div "0 Edit Block Block Style Order Conditions Id * 1.8 Are there any additional que…" at bounding box center [514, 246] width 1003 height 413
click at [73, 241] on icon "button" at bounding box center [75, 239] width 12 height 12
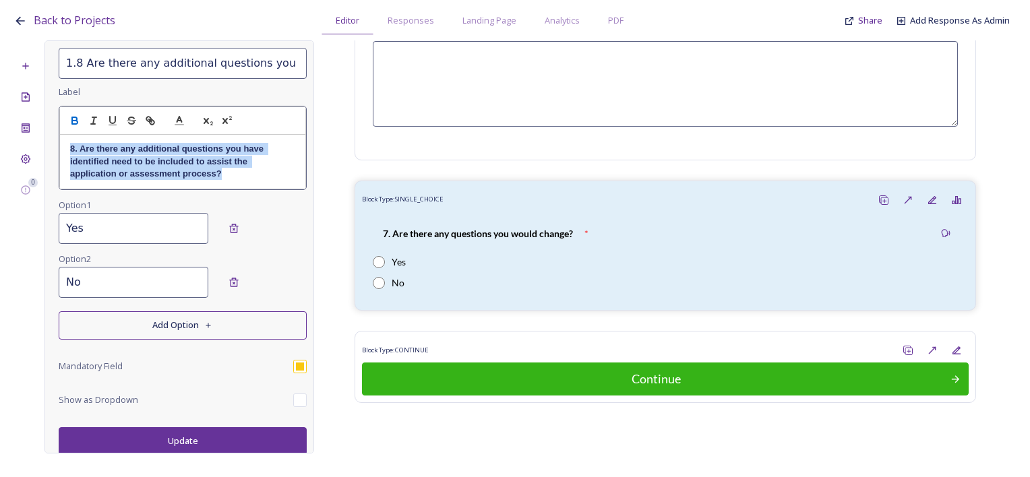
click at [197, 440] on button "Update" at bounding box center [183, 441] width 248 height 28
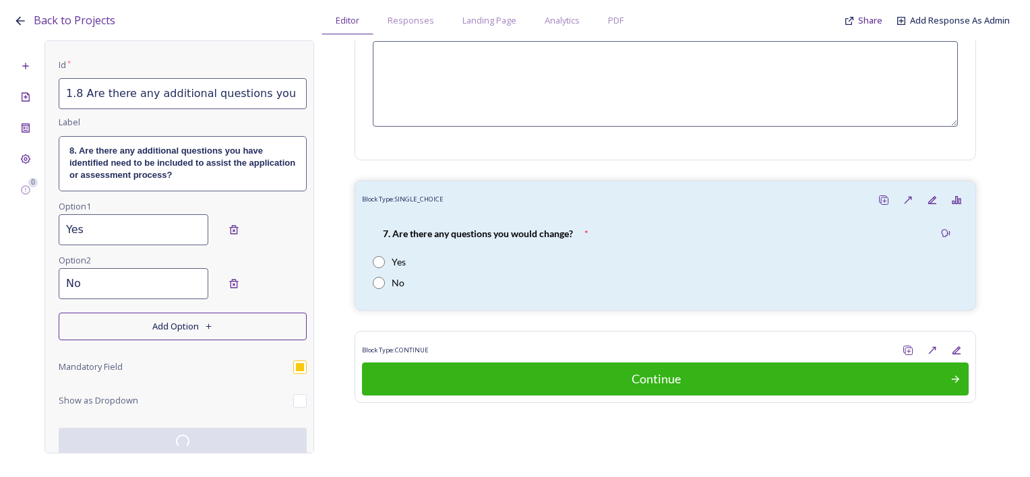
scroll to position [89, 0]
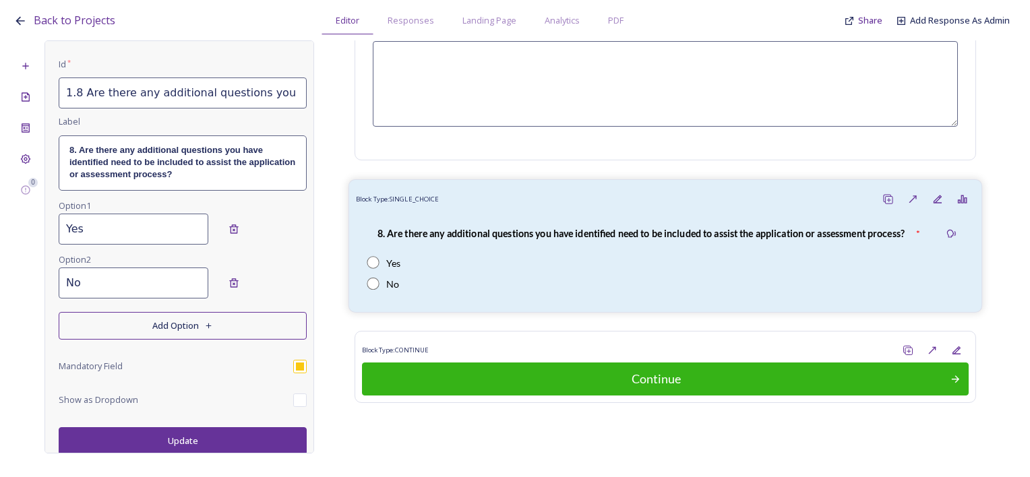
click at [485, 237] on div "8. Are there any additional questions you have identified need to be included t…" at bounding box center [641, 233] width 548 height 30
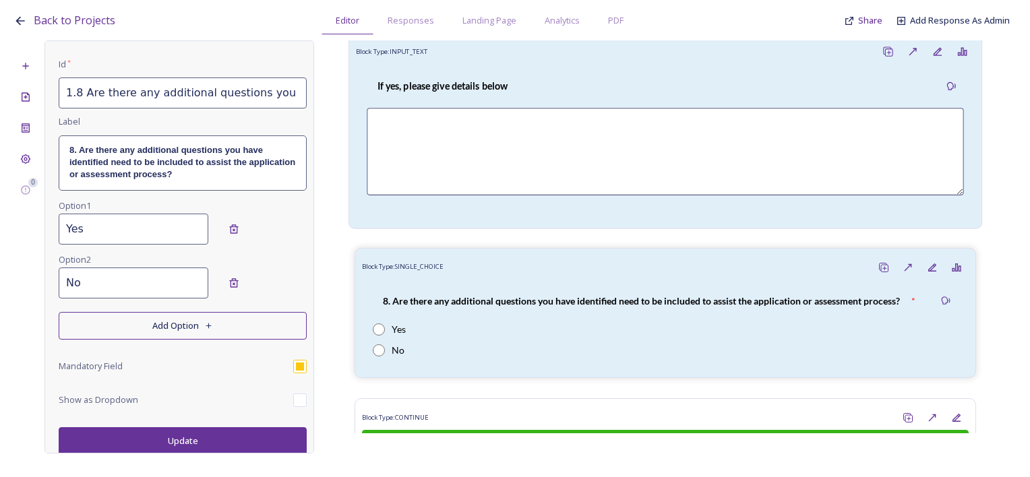
click at [473, 84] on strong "If yes, please give details below" at bounding box center [443, 85] width 131 height 11
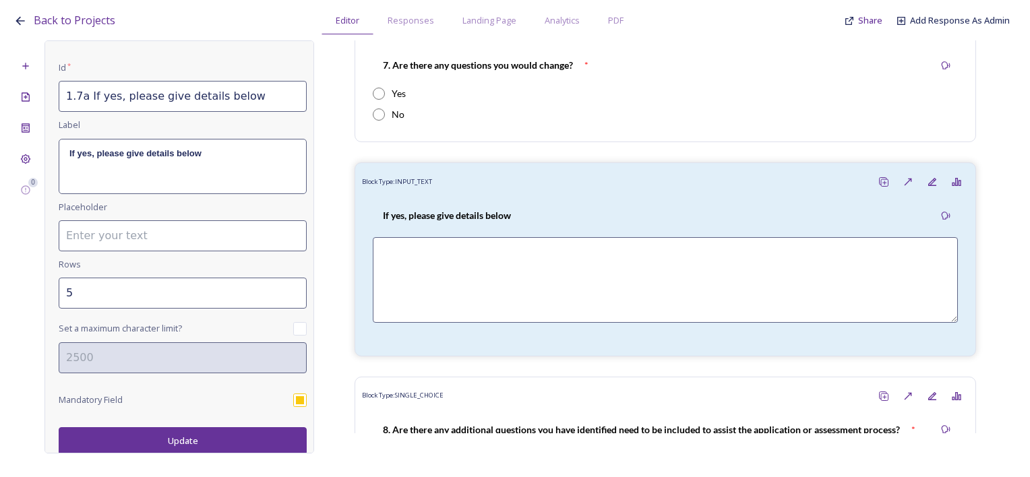
scroll to position [2365, 0]
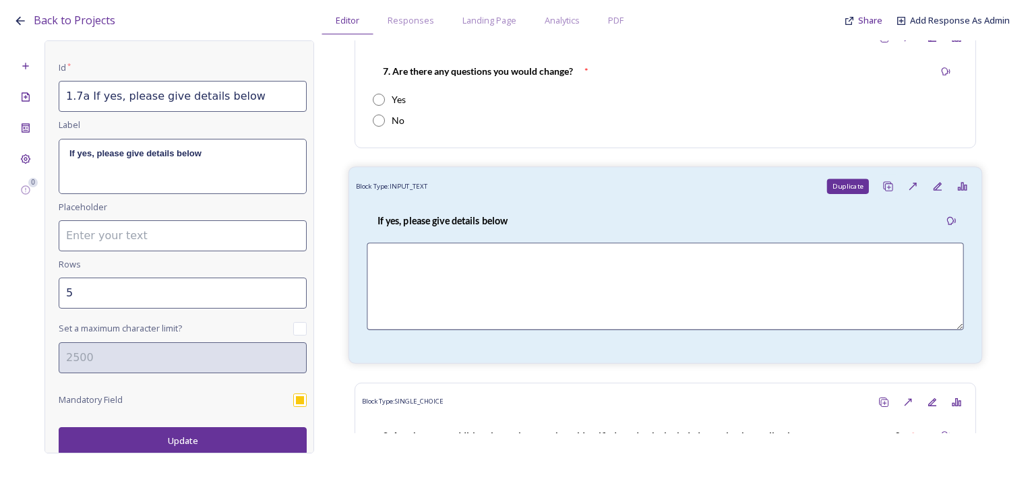
click at [876, 181] on div "Duplicate" at bounding box center [888, 187] width 25 height 25
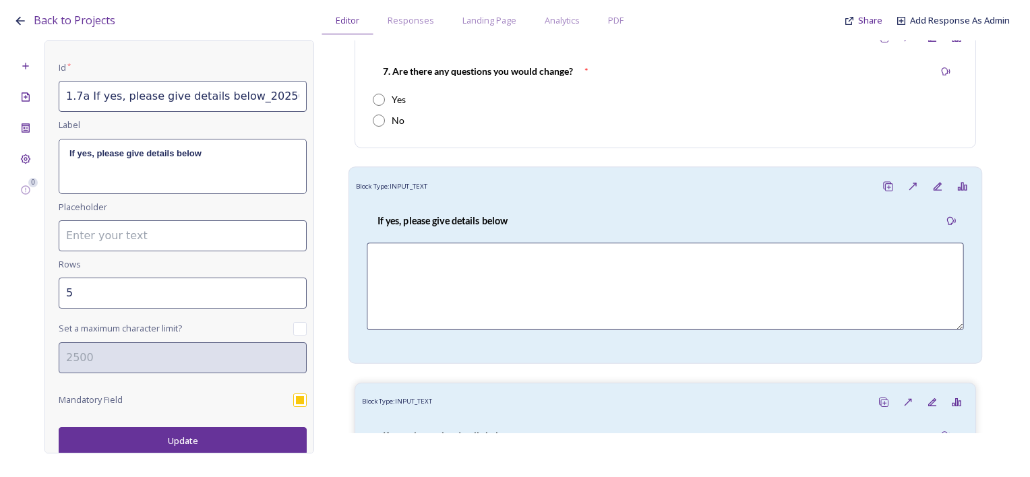
type input "1.7a If yes, please give details below_20250930152915"
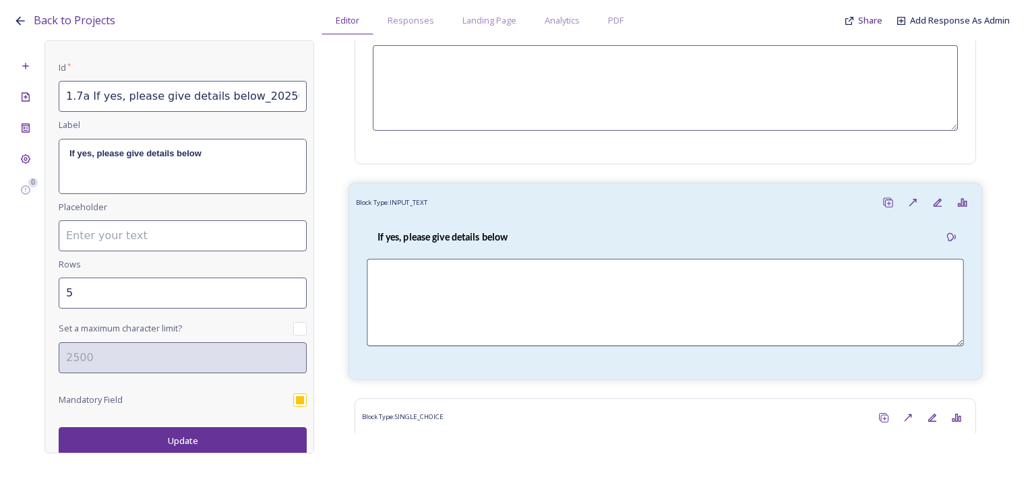
scroll to position [2568, 0]
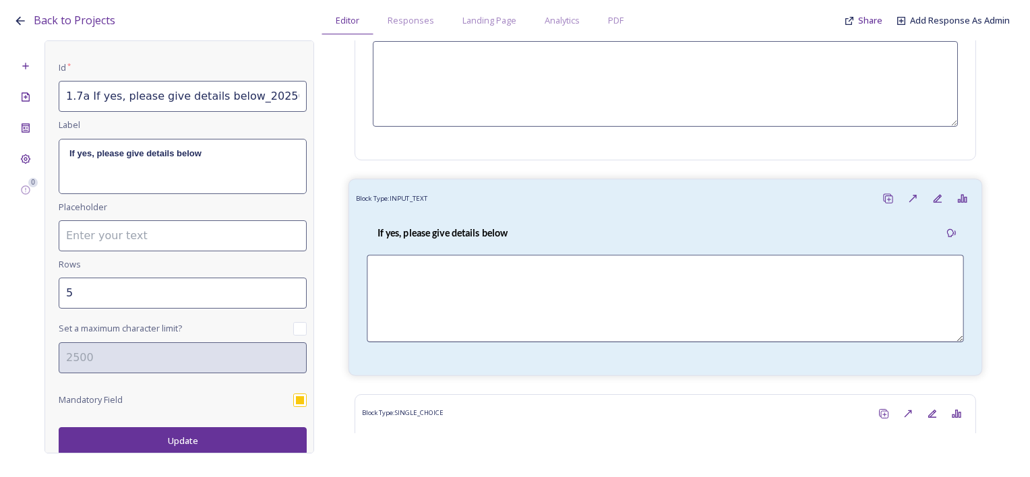
drag, startPoint x: 478, startPoint y: 225, endPoint x: 456, endPoint y: 218, distance: 22.6
click at [478, 227] on strong "If yes, please give details below" at bounding box center [443, 232] width 131 height 11
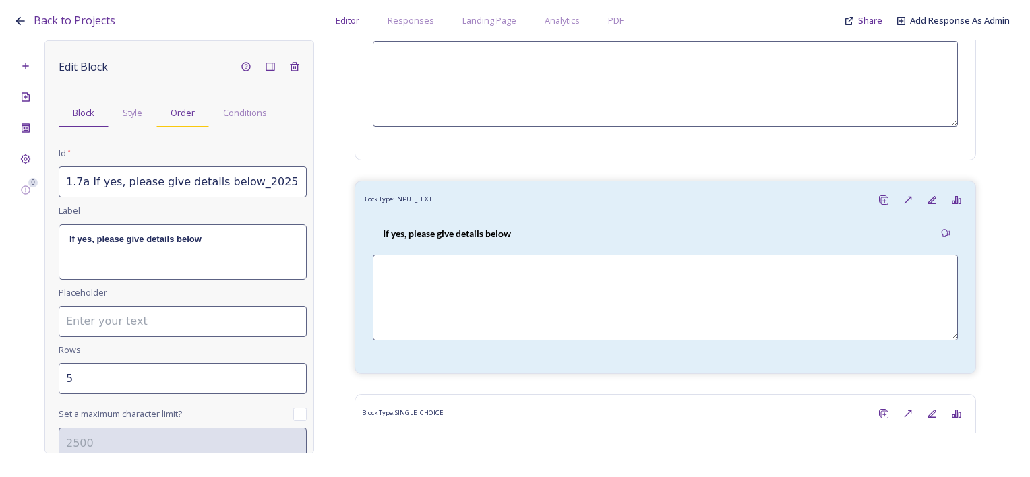
click at [171, 115] on span "Order" at bounding box center [183, 113] width 24 height 13
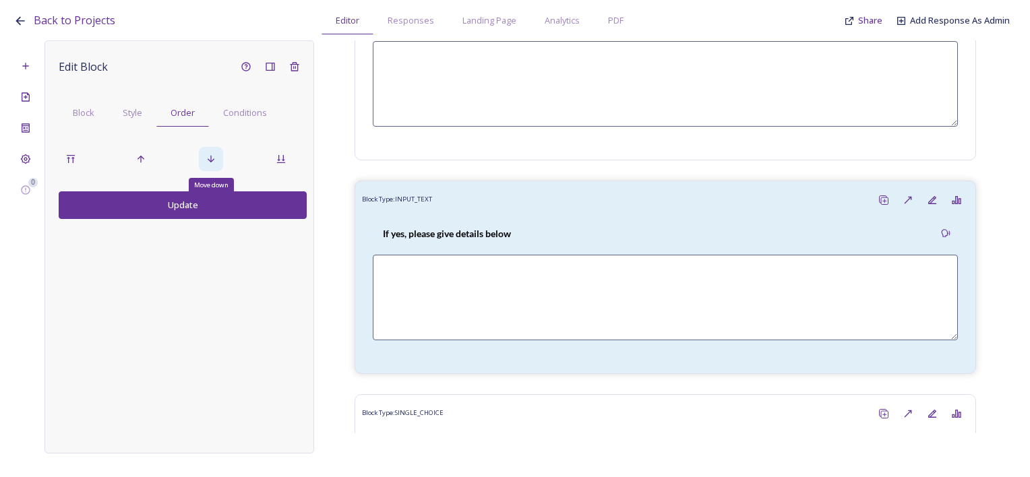
click at [210, 151] on div "Move down" at bounding box center [211, 159] width 24 height 24
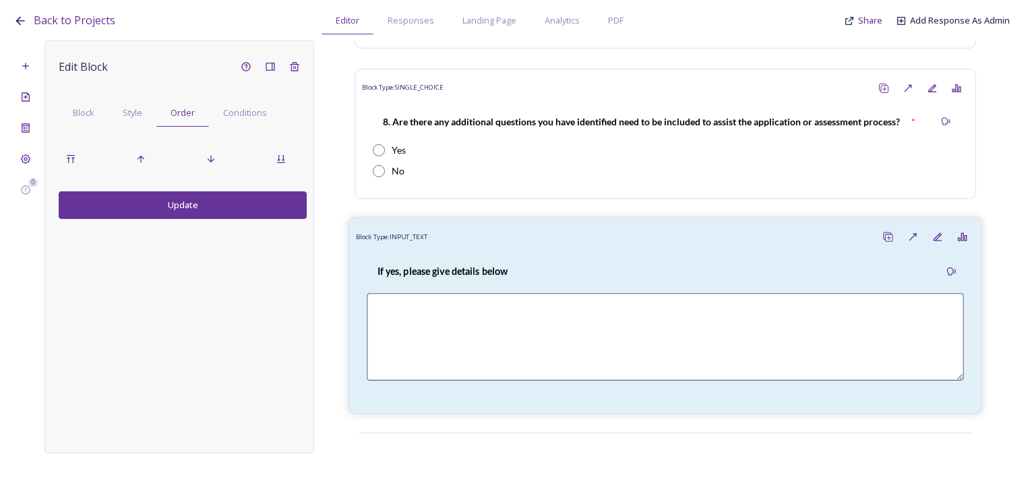
scroll to position [2781, 0]
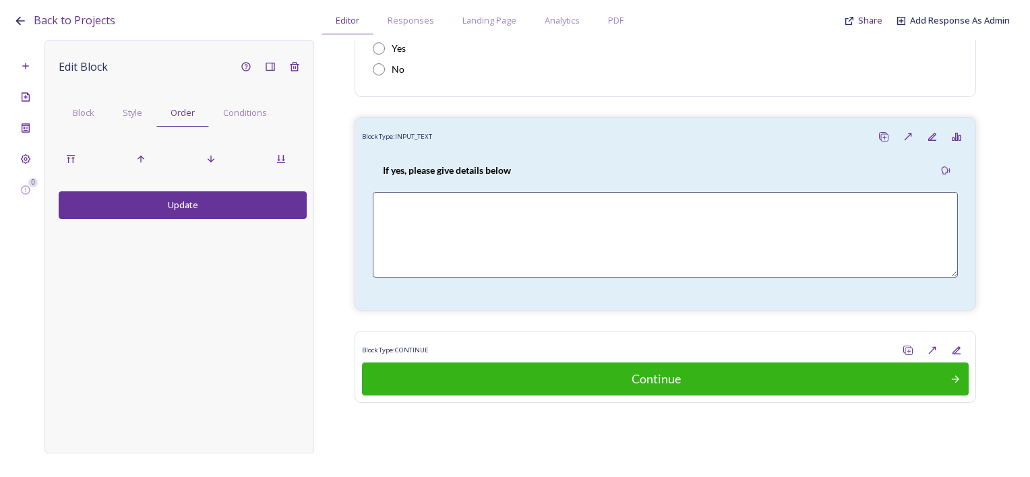
click at [141, 202] on button "Update" at bounding box center [183, 205] width 248 height 28
click at [84, 98] on div "Edit Block Block Style Order Conditions Update" at bounding box center [183, 137] width 248 height 165
click at [84, 120] on div "Block" at bounding box center [84, 113] width 50 height 28
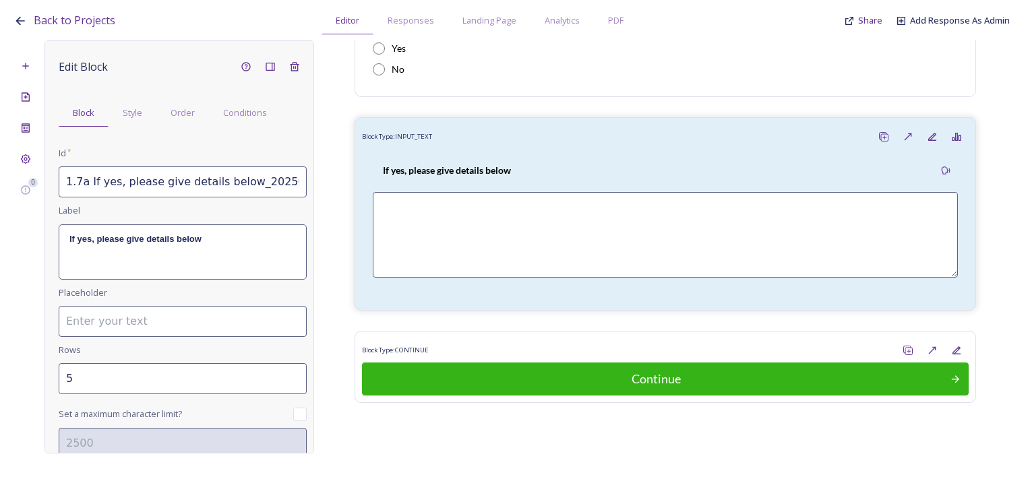
click at [104, 177] on input "1.7a If yes, please give details below_20250930152915" at bounding box center [183, 182] width 248 height 31
drag, startPoint x: 82, startPoint y: 178, endPoint x: 86, endPoint y: 190, distance: 12.6
click at [81, 178] on input "1.7a If yes, please give details below_20250930152915" at bounding box center [183, 182] width 248 height 31
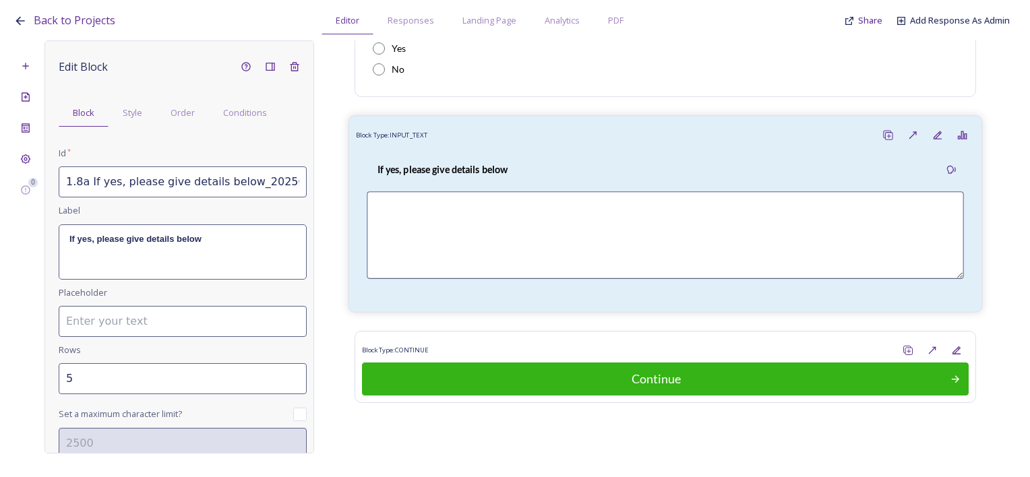
scroll to position [0, 32]
drag, startPoint x: 239, startPoint y: 181, endPoint x: 370, endPoint y: 181, distance: 130.8
click at [370, 181] on div "0 Edit Block Block Style Order Conditions Id * 1.8a If yes, please give details…" at bounding box center [514, 246] width 1003 height 413
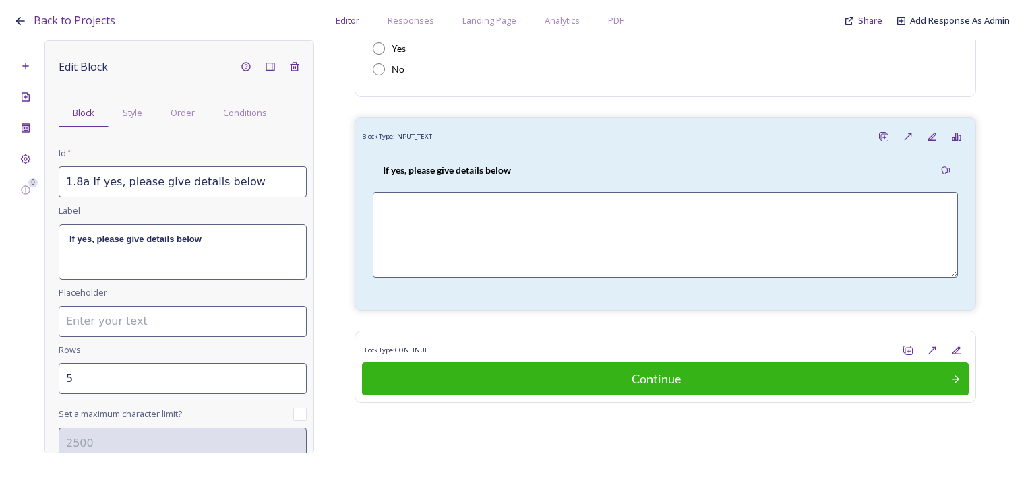
scroll to position [0, 0]
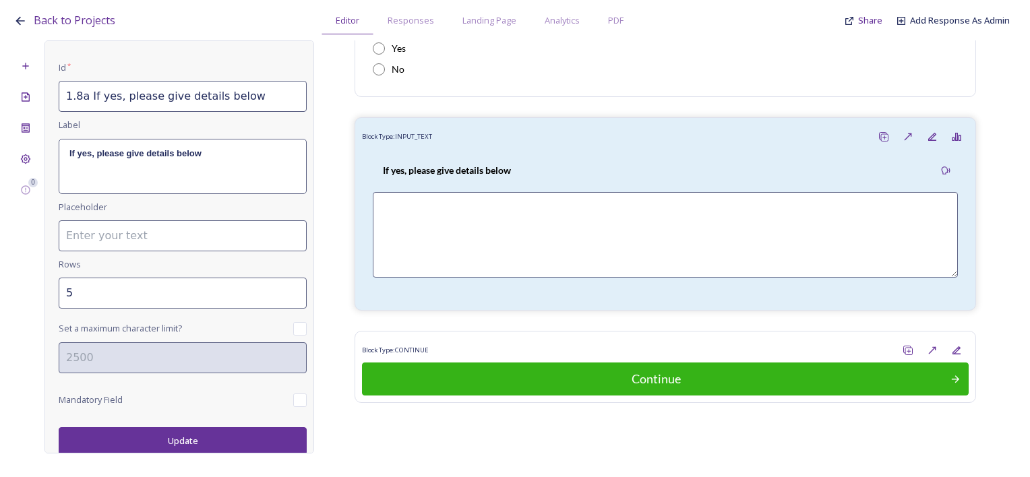
click at [220, 448] on button "Update" at bounding box center [183, 441] width 248 height 28
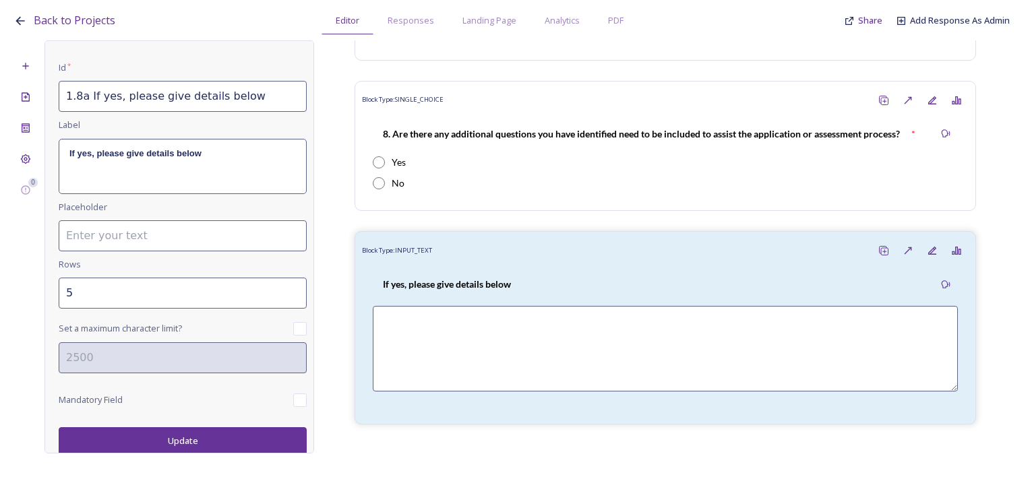
scroll to position [2646, 0]
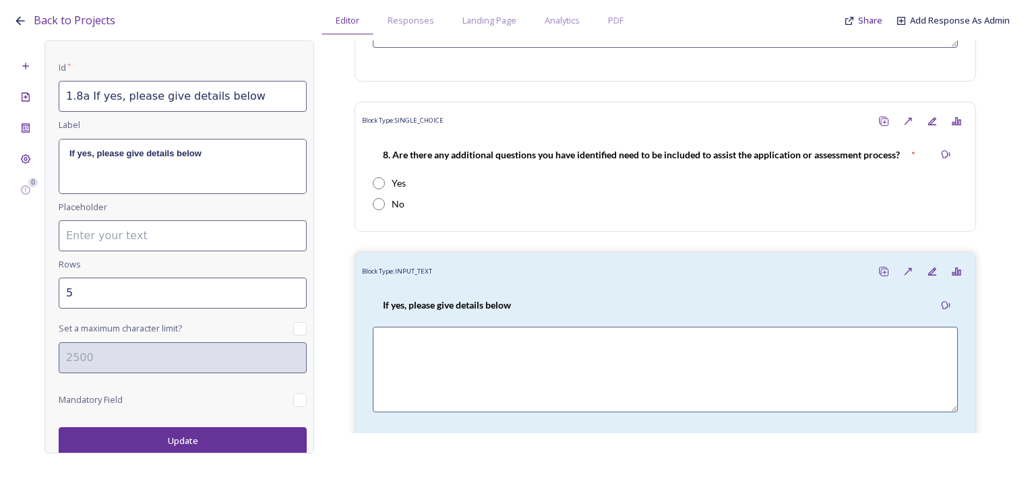
drag, startPoint x: 219, startPoint y: 446, endPoint x: 255, endPoint y: 429, distance: 39.5
click at [220, 446] on button "Update" at bounding box center [183, 441] width 248 height 28
click at [478, 274] on div "Block Type: INPUT_TEXT" at bounding box center [665, 270] width 619 height 25
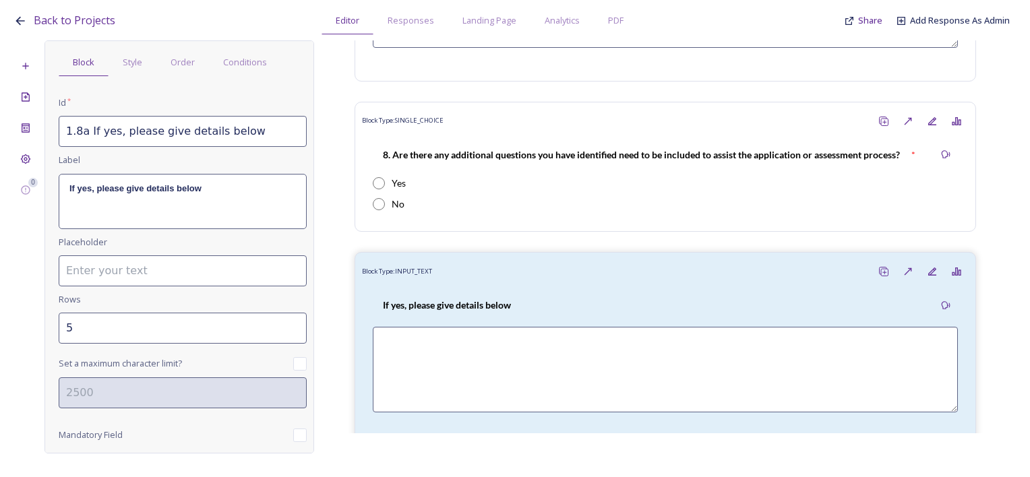
scroll to position [0, 0]
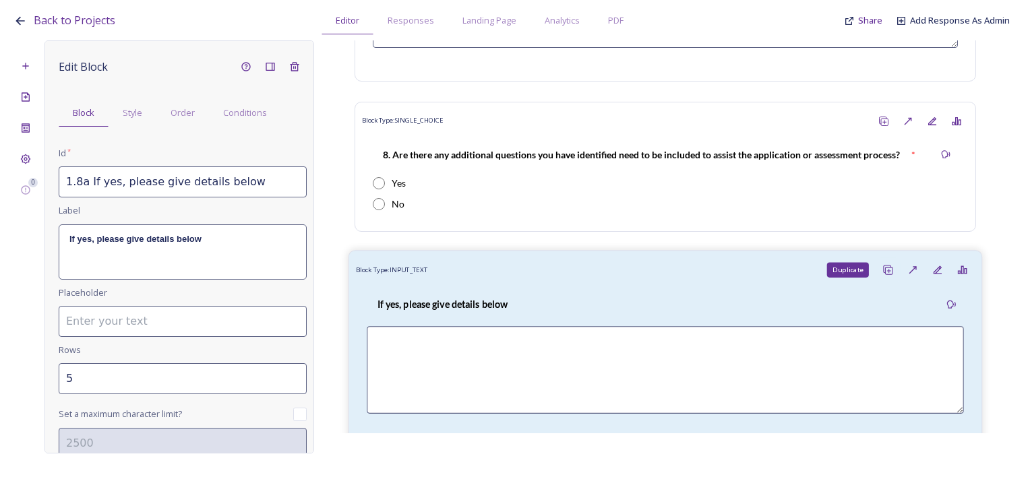
click at [883, 266] on icon at bounding box center [888, 270] width 11 height 11
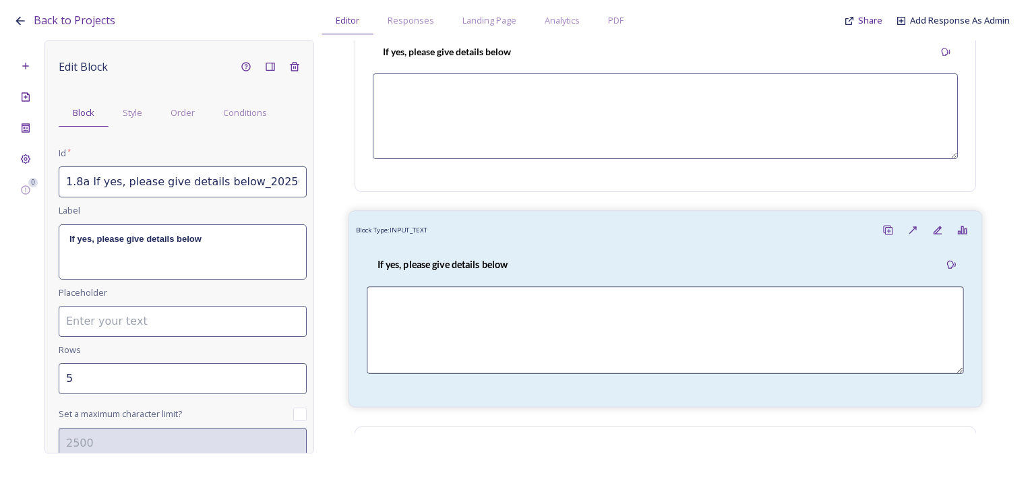
scroll to position [2984, 0]
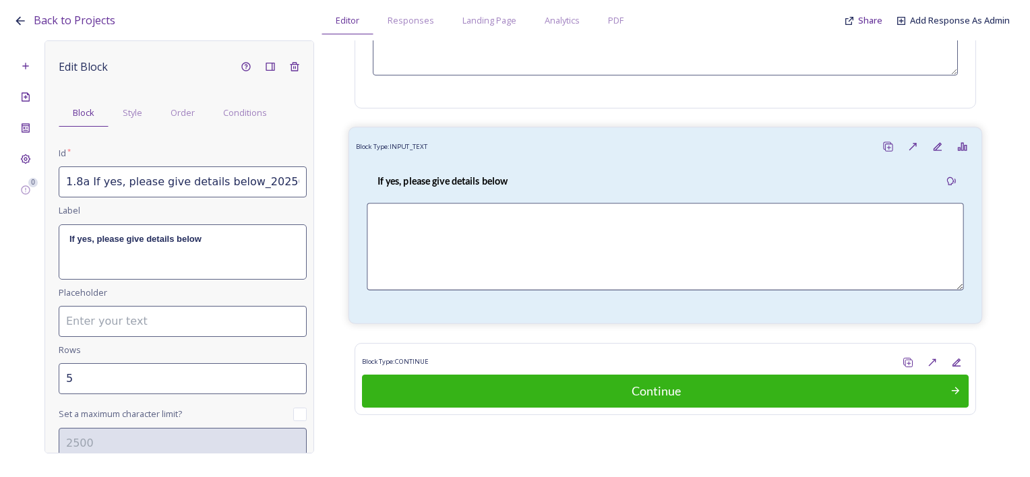
click at [472, 178] on strong "If yes, please give details below" at bounding box center [443, 180] width 131 height 11
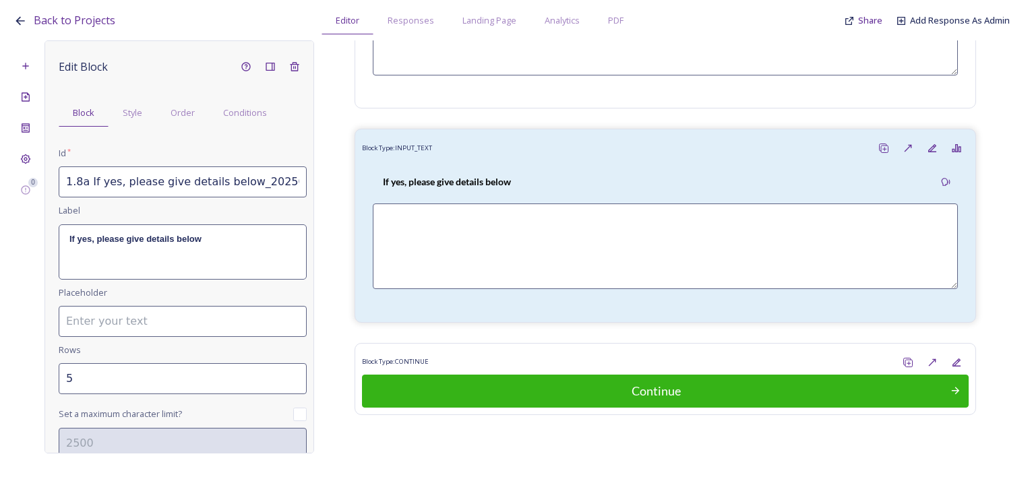
scroll to position [0, 32]
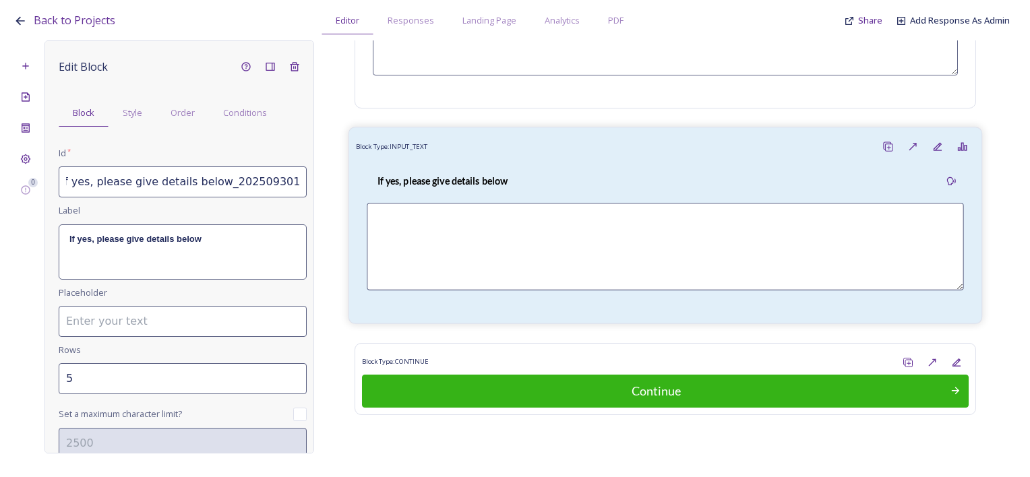
drag, startPoint x: 73, startPoint y: 181, endPoint x: 384, endPoint y: 181, distance: 310.8
click at [384, 181] on div "0 Edit Block Block Style Order Conditions Id * 1.8a If yes, please give details…" at bounding box center [514, 246] width 1003 height 413
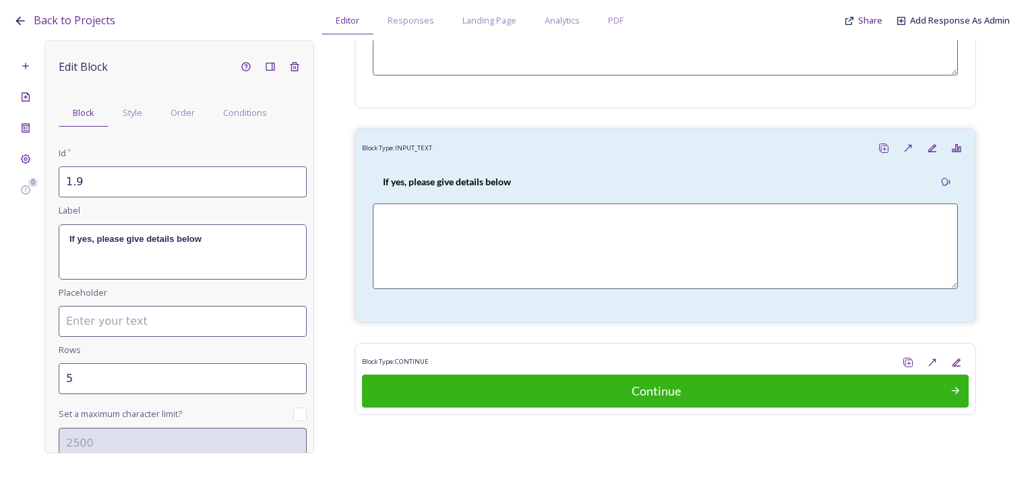
scroll to position [0, 0]
paste input "9. How do you feel the implementation of Huume has gone?"
drag, startPoint x: 294, startPoint y: 180, endPoint x: -3, endPoint y: 181, distance: 296.7
click at [0, 181] on html "Back to Projects Editor Responses Landing Page Analytics PDF Share Add Response…" at bounding box center [515, 238] width 1030 height 477
click at [111, 181] on input "1.9 9. How do you feel the implementation of Huume has gone?" at bounding box center [183, 182] width 248 height 31
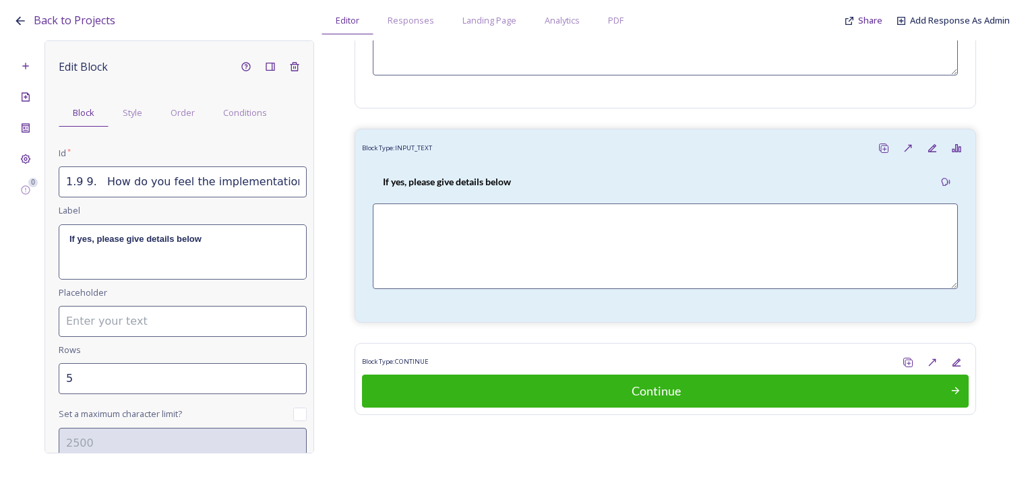
drag, startPoint x: 102, startPoint y: 179, endPoint x: 80, endPoint y: 177, distance: 22.3
click at [80, 177] on input "1.9 9. How do you feel the implementation of Huume has gone?" at bounding box center [183, 182] width 248 height 31
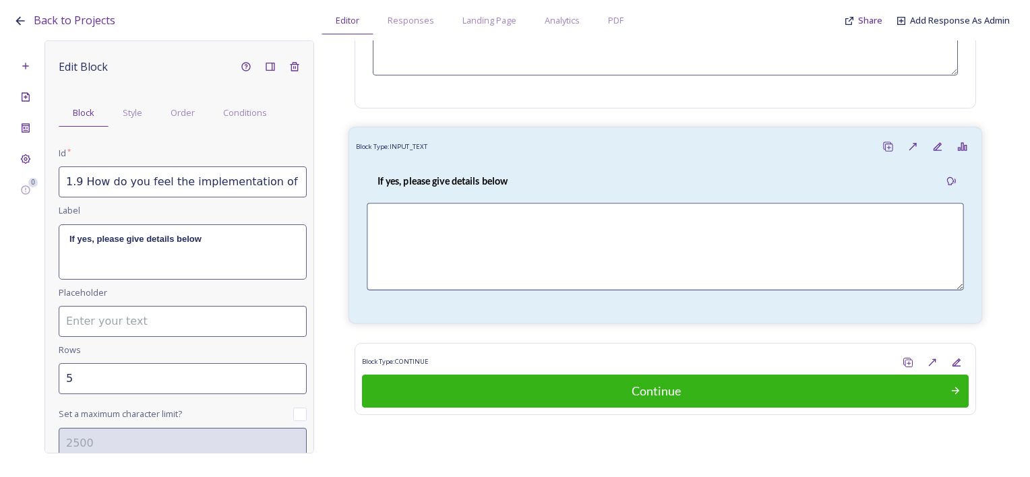
scroll to position [0, 69]
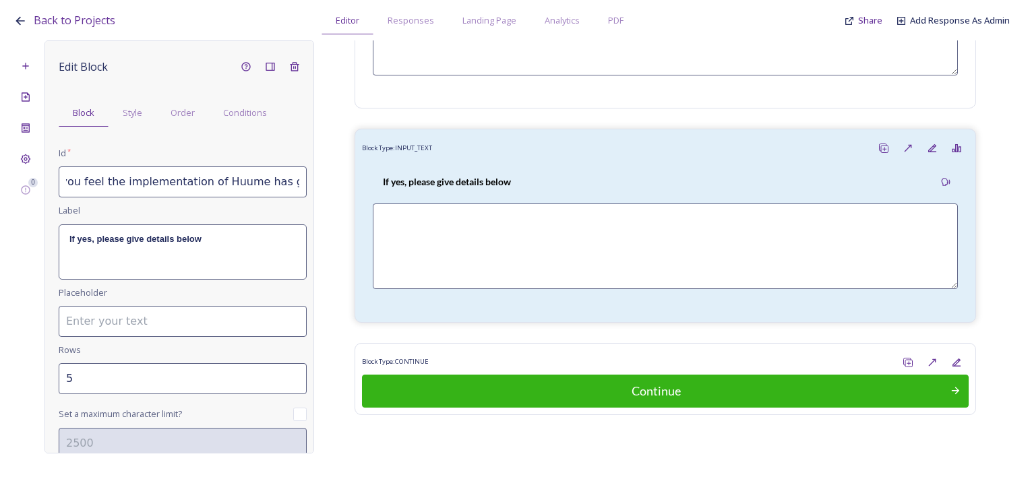
drag, startPoint x: 74, startPoint y: 181, endPoint x: 328, endPoint y: 212, distance: 256.1
click at [362, 215] on div "0 Edit Block Block Style Order Conditions Id * 1.9 How do you feel the implemen…" at bounding box center [514, 246] width 1003 height 413
type input "1.9 How do you feel the implementation of Huume has gone?"
click at [136, 245] on div "If yes, please give details below" at bounding box center [182, 252] width 247 height 54
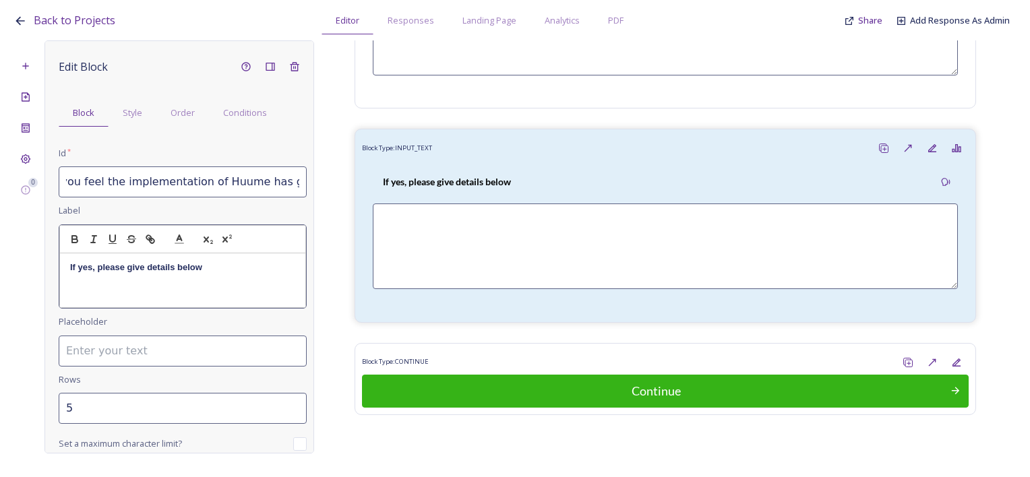
scroll to position [0, 0]
click at [243, 265] on p "If yes, please give details below" at bounding box center [182, 268] width 225 height 12
drag, startPoint x: 206, startPoint y: 270, endPoint x: 34, endPoint y: 263, distance: 172.8
click at [34, 263] on div "0 Edit Block Block Style Order Conditions Id * 1.9 How do you feel the implemen…" at bounding box center [514, 246] width 1003 height 413
click at [73, 262] on p "9 How do you feel the implementation of Huume has gone?" at bounding box center [182, 274] width 225 height 25
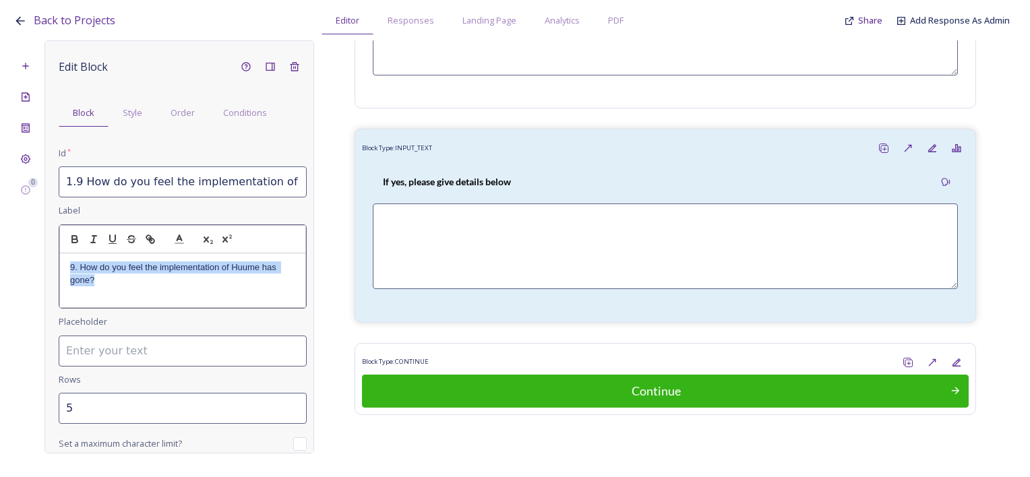
drag, startPoint x: 124, startPoint y: 288, endPoint x: 47, endPoint y: 259, distance: 82.2
click at [47, 259] on div "Edit Block Block Style Order Conditions Id * 1.9 How do you feel the implementa…" at bounding box center [180, 246] width 270 height 413
click at [70, 244] on icon "button" at bounding box center [75, 239] width 12 height 12
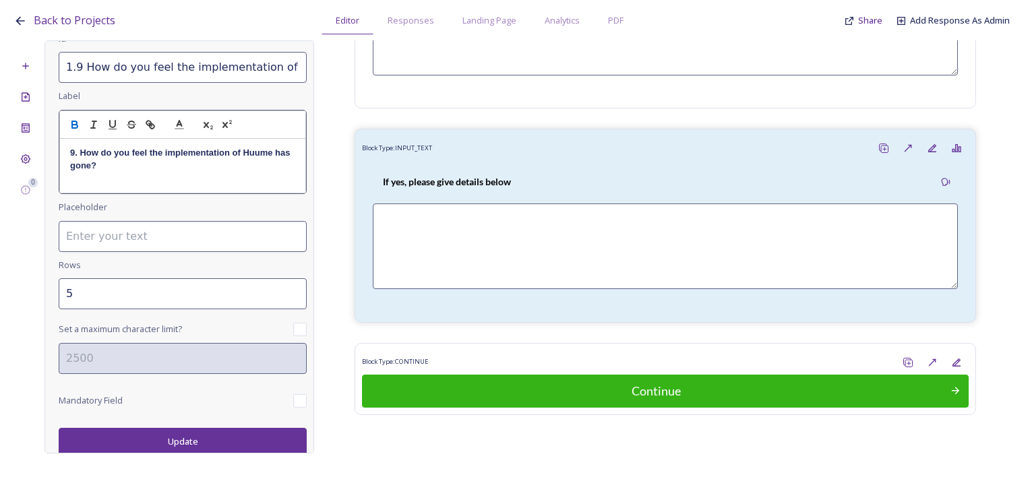
scroll to position [115, 0]
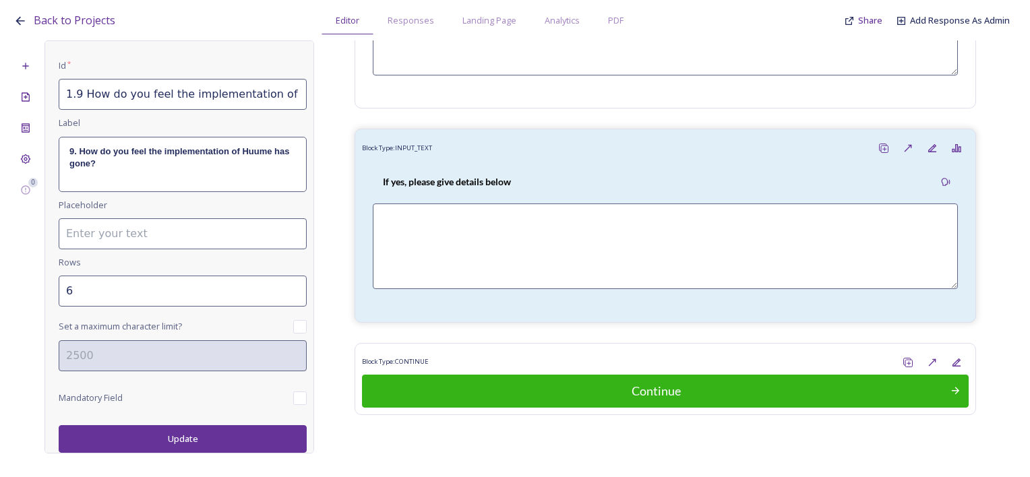
type input "6"
click at [285, 289] on input "6" at bounding box center [183, 291] width 248 height 31
click at [173, 440] on button "Update" at bounding box center [183, 441] width 248 height 28
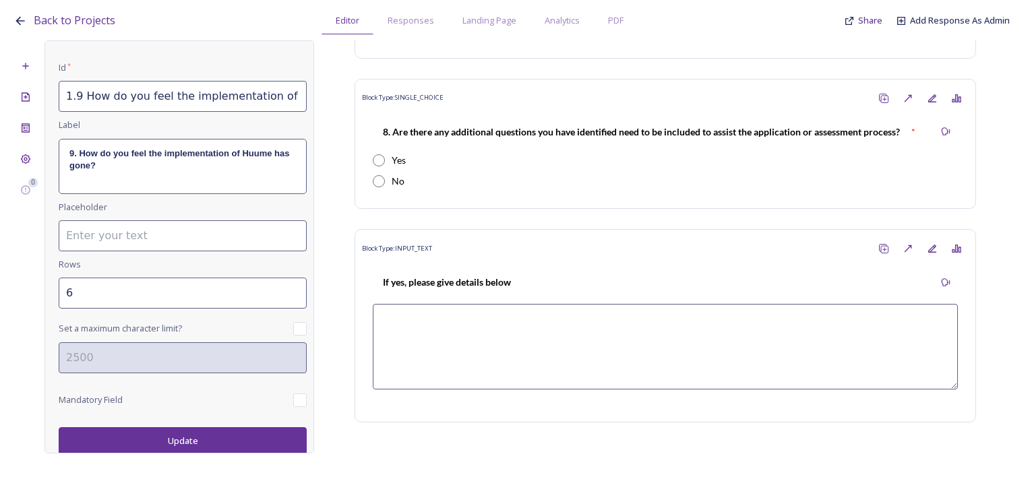
scroll to position [2646, 0]
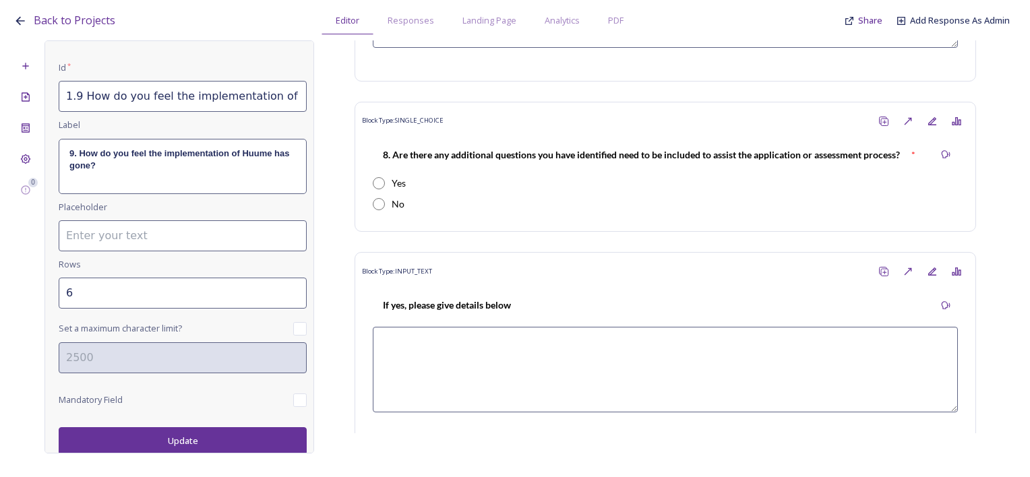
click at [293, 403] on input "checkbox" at bounding box center [299, 400] width 13 height 13
checkbox input "true"
click at [266, 434] on button "Update" at bounding box center [183, 441] width 248 height 28
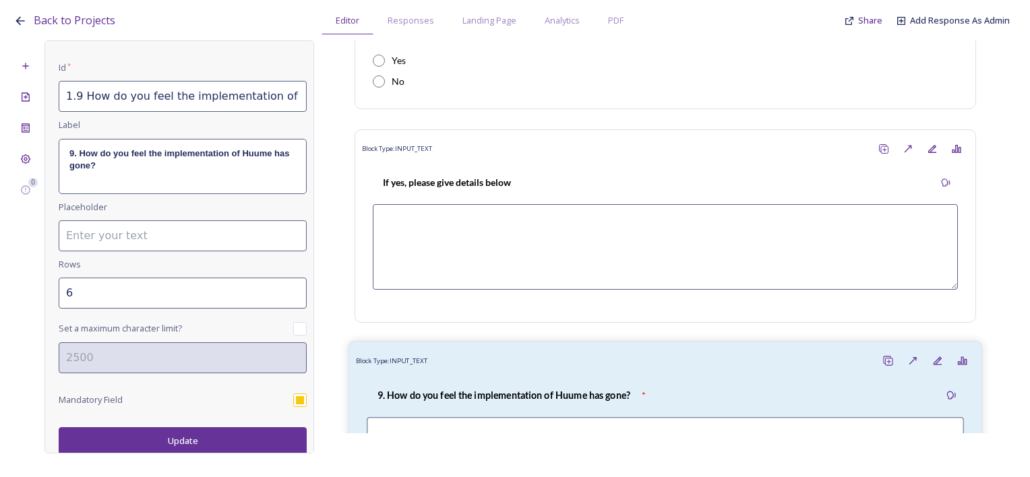
scroll to position [2673, 0]
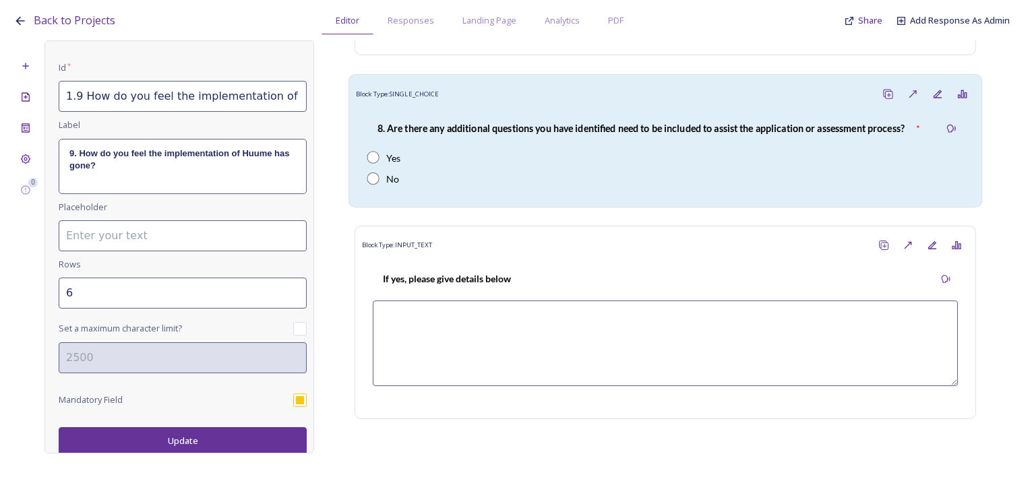
click at [465, 97] on div "Block Type: SINGLE_CHOICE" at bounding box center [665, 94] width 619 height 25
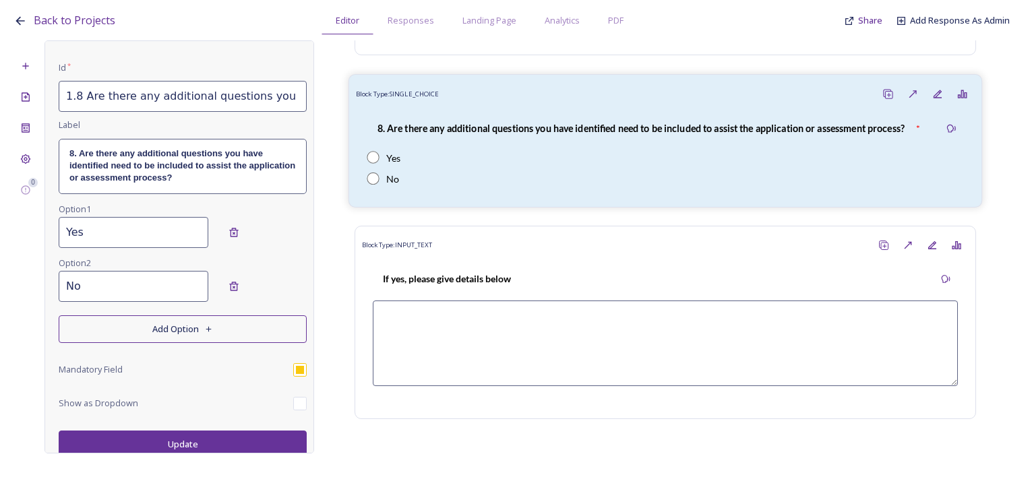
scroll to position [0, 0]
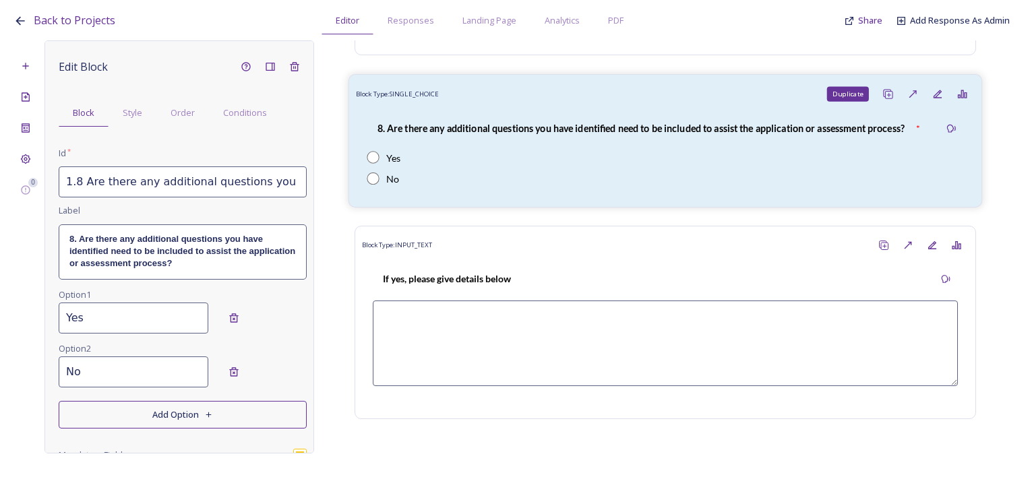
click at [876, 97] on div "Duplicate" at bounding box center [888, 94] width 25 height 25
type input "1.8 Are there any additional questions you have identified need to be included …"
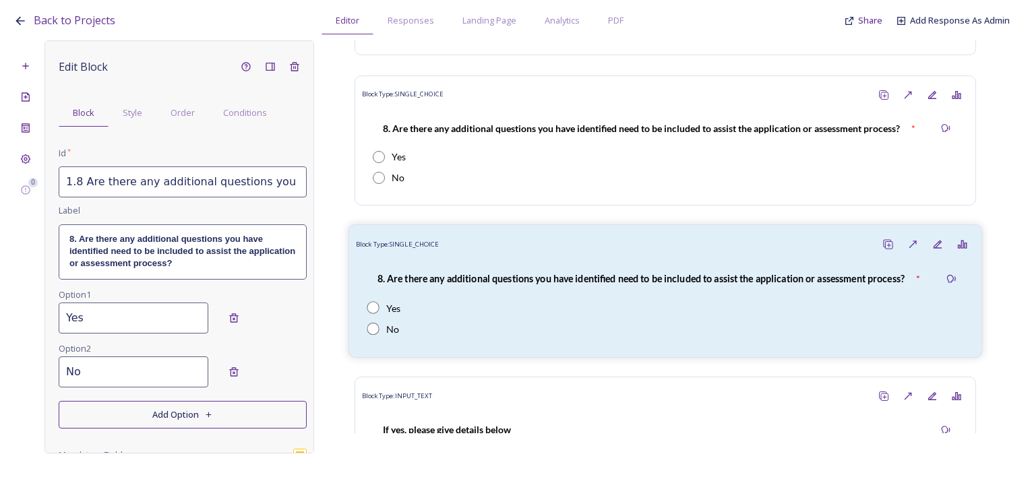
drag, startPoint x: 513, startPoint y: 270, endPoint x: 468, endPoint y: 254, distance: 48.0
click at [512, 273] on strong "8. Are there any additional questions you have identified need to be included t…" at bounding box center [641, 278] width 527 height 11
click at [194, 113] on div "Order" at bounding box center [182, 113] width 53 height 28
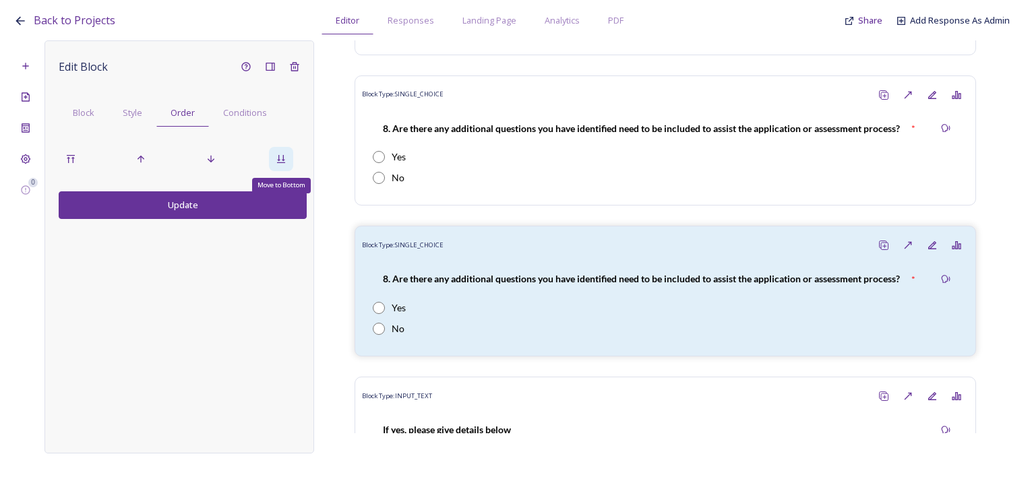
click at [285, 162] on icon at bounding box center [281, 159] width 8 height 8
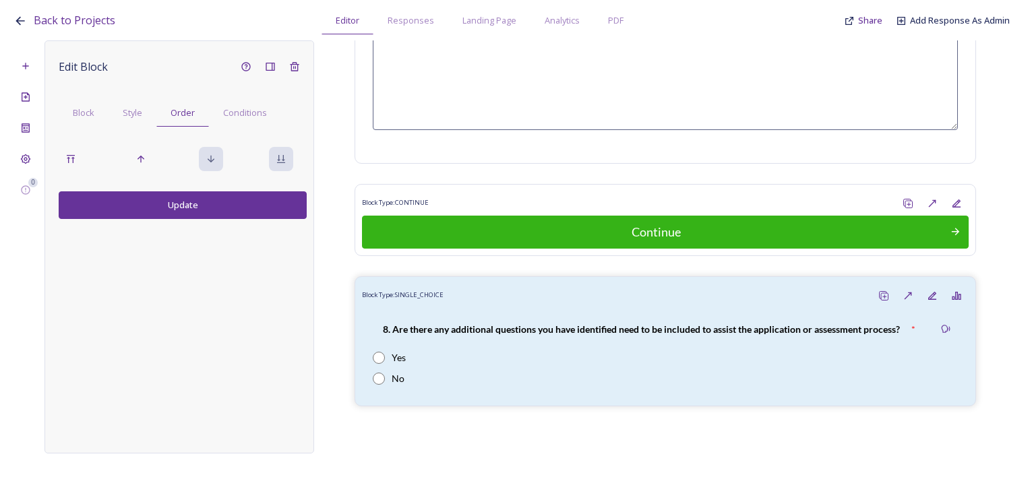
scroll to position [3160, 0]
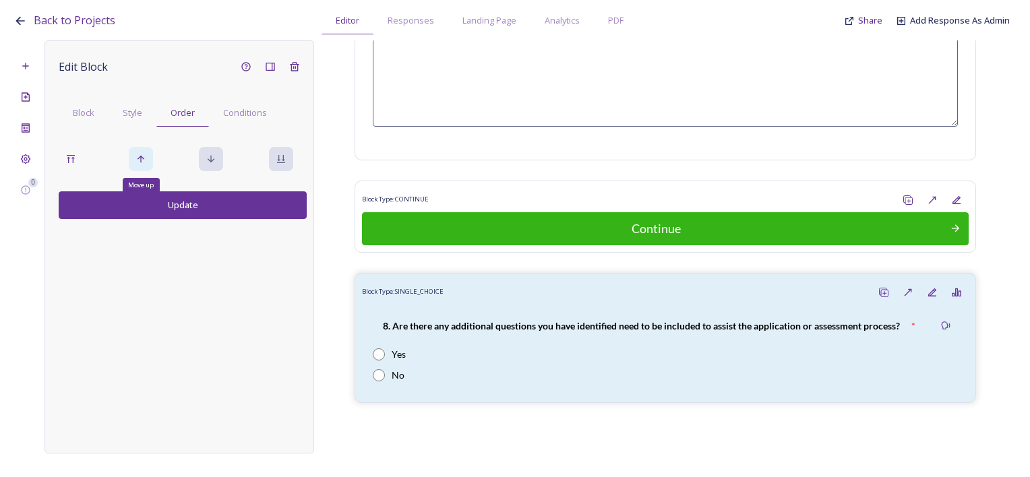
click at [138, 162] on icon at bounding box center [141, 159] width 11 height 11
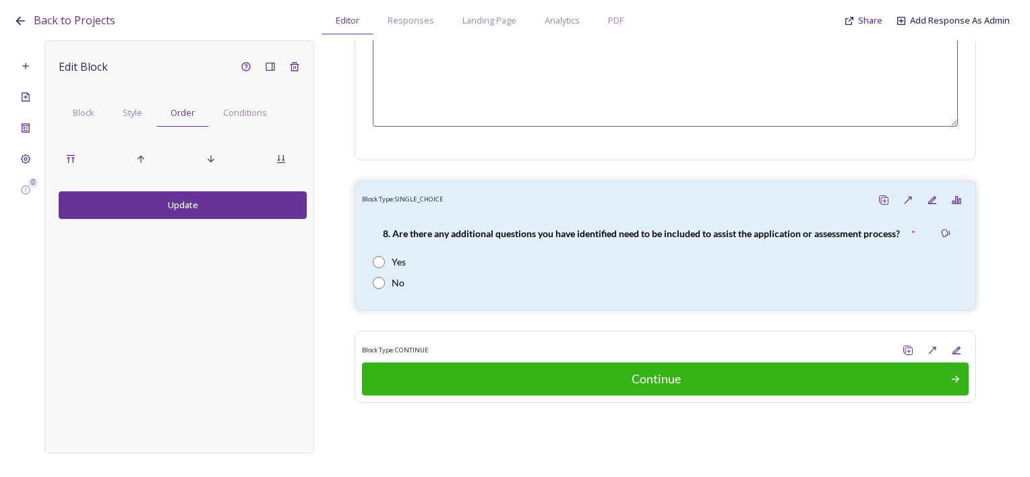
click at [154, 213] on button "Update" at bounding box center [183, 205] width 248 height 28
click at [90, 121] on div "Block" at bounding box center [84, 113] width 50 height 28
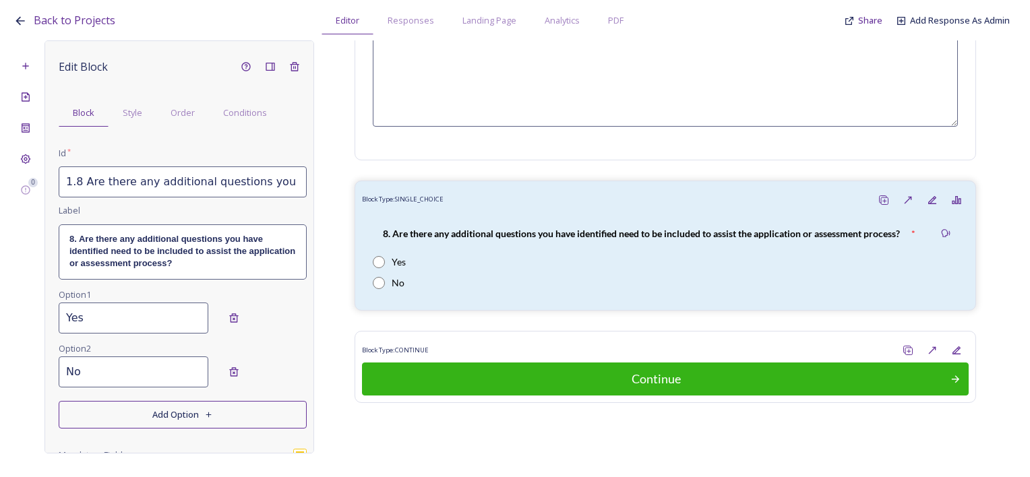
click at [113, 193] on input "1.8 Are there any additional questions you have identified need to be included …" at bounding box center [183, 182] width 248 height 31
drag, startPoint x: 74, startPoint y: 183, endPoint x: 357, endPoint y: 183, distance: 283.2
click at [357, 183] on div "0 Edit Block Block Style Order Conditions Id * 1.8 Are there any additional que…" at bounding box center [514, 246] width 1003 height 413
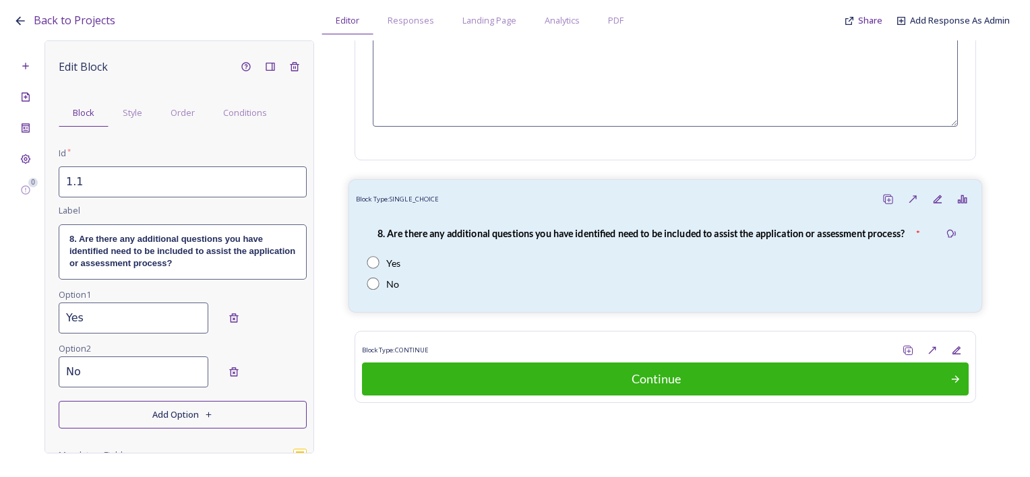
scroll to position [0, 0]
paste input "10. Is there any other feedback you would like to give about the huume system?"
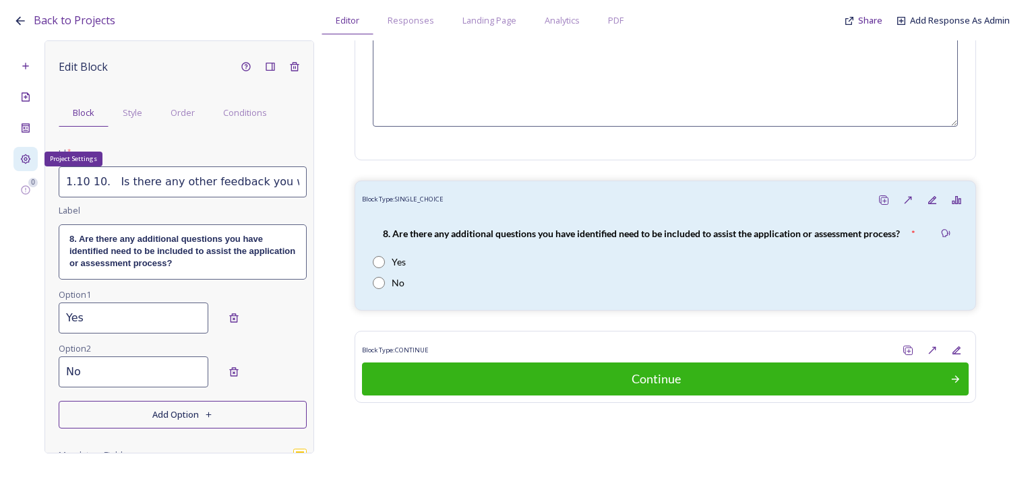
drag, startPoint x: 156, startPoint y: 180, endPoint x: 32, endPoint y: 167, distance: 124.7
click at [32, 167] on div "Project Settings 0 Edit Block Block Style Order Conditions Id * 1.10 10. Is the…" at bounding box center [514, 246] width 1003 height 413
drag, startPoint x: 107, startPoint y: 173, endPoint x: 112, endPoint y: 179, distance: 7.6
click at [107, 173] on input "1.10 10. Is there any other feedback you would like to give about the huume sys…" at bounding box center [183, 182] width 248 height 31
click at [112, 180] on input "1.10 10. Is there any other feedback you would like to give about the huume sys…" at bounding box center [183, 182] width 248 height 31
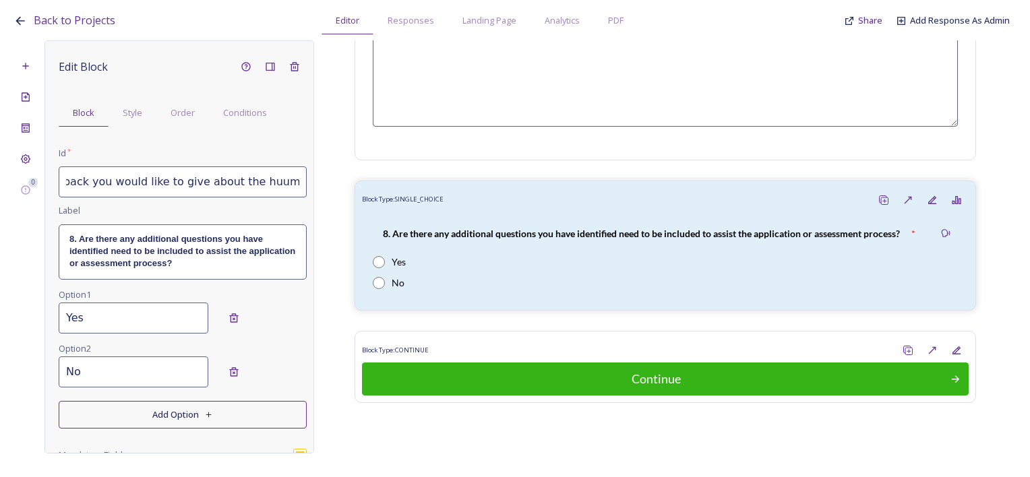
scroll to position [0, 162]
drag, startPoint x: 125, startPoint y: 180, endPoint x: 339, endPoint y: 184, distance: 214.4
click at [339, 184] on div "0 Edit Block Block Style Order Conditions Id * 1.10 Is there any other feedback…" at bounding box center [514, 246] width 1003 height 413
click at [243, 187] on input "1.10 Is there any other feedback you would like to give about the huume system?" at bounding box center [183, 182] width 248 height 31
click at [221, 181] on input "1.10 Is there any other feedback you would like to give about the huume system?" at bounding box center [183, 182] width 248 height 31
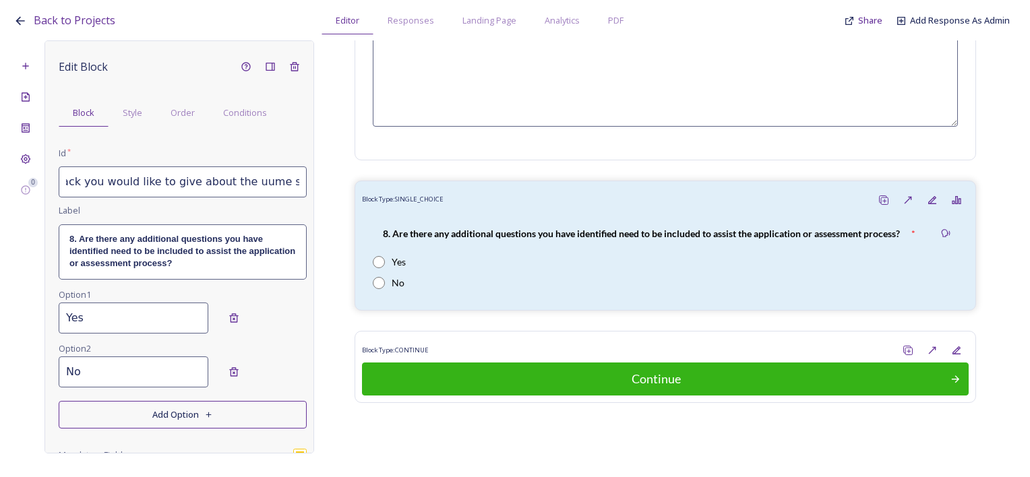
scroll to position [0, 156]
click at [281, 181] on input "1.10 Is there any other feedback you would like to give about the Huume system?" at bounding box center [183, 182] width 248 height 31
drag, startPoint x: 257, startPoint y: 186, endPoint x: 326, endPoint y: 186, distance: 69.4
click at [326, 186] on div "0 Edit Block Block Style Order Conditions Id * 1.10 Is there any other feedback…" at bounding box center [514, 246] width 1003 height 413
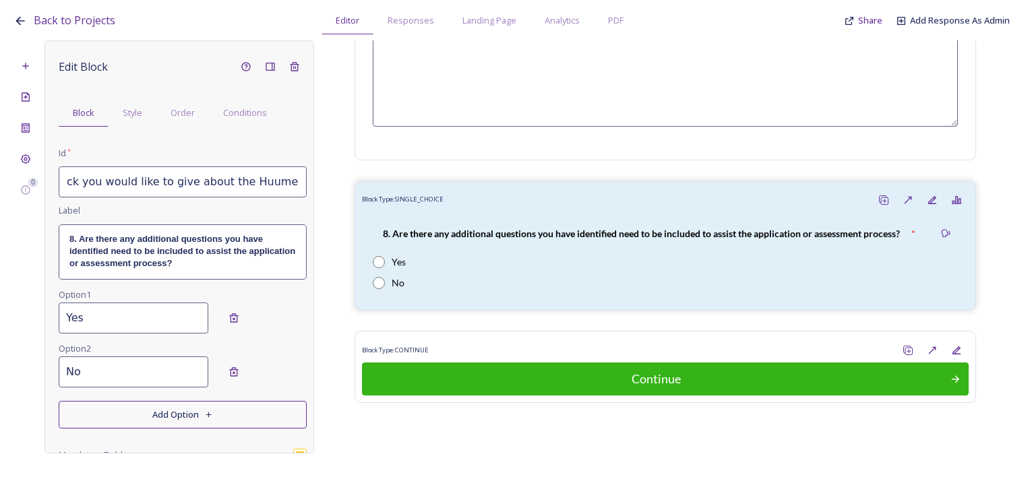
click at [293, 185] on input "1.10 Is there any other feedback you would like to give about the Huume system?" at bounding box center [183, 182] width 248 height 31
drag, startPoint x: 294, startPoint y: 185, endPoint x: 73, endPoint y: 173, distance: 221.5
click at [73, 173] on input "1.10 Is there any other feedback you would like to give about the Huume system?" at bounding box center [183, 182] width 248 height 31
type input "1.10 Is there any other feedback you would like to give about the Huume system?"
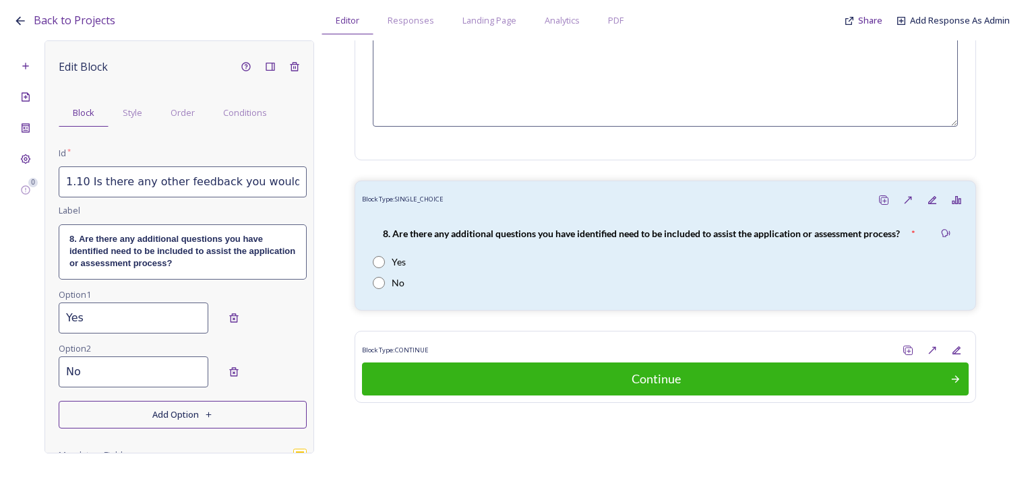
click at [165, 268] on p "8. Are there any additional questions you have identified need to be included t…" at bounding box center [182, 251] width 227 height 37
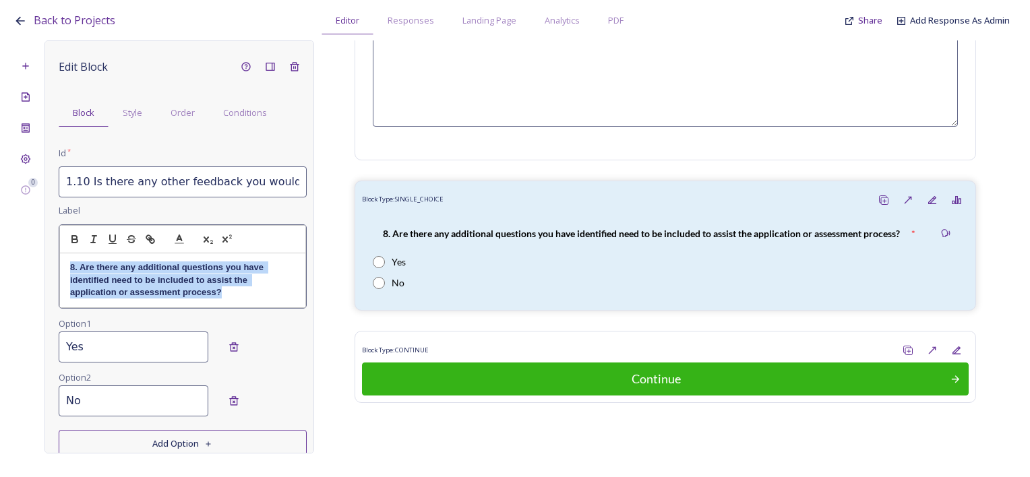
drag, startPoint x: 208, startPoint y: 289, endPoint x: 51, endPoint y: 260, distance: 159.6
click at [51, 260] on div "Edit Block Block Style Order Conditions Id * 1.10 Is there any other feedback y…" at bounding box center [180, 246] width 270 height 413
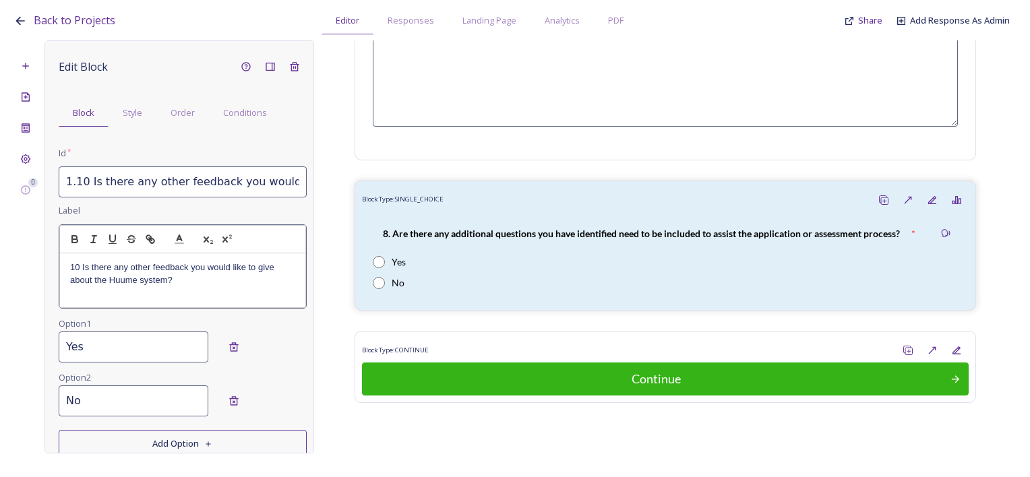
click at [79, 268] on p "10 Is there any other feedback you would like to give about the Huume system?" at bounding box center [182, 274] width 225 height 25
drag, startPoint x: 198, startPoint y: 278, endPoint x: 46, endPoint y: 254, distance: 154.3
click at [46, 254] on div "Edit Block Block Style Order Conditions Id * 1.10 Is there any other feedback y…" at bounding box center [180, 246] width 270 height 413
click at [71, 243] on icon "button" at bounding box center [75, 239] width 12 height 12
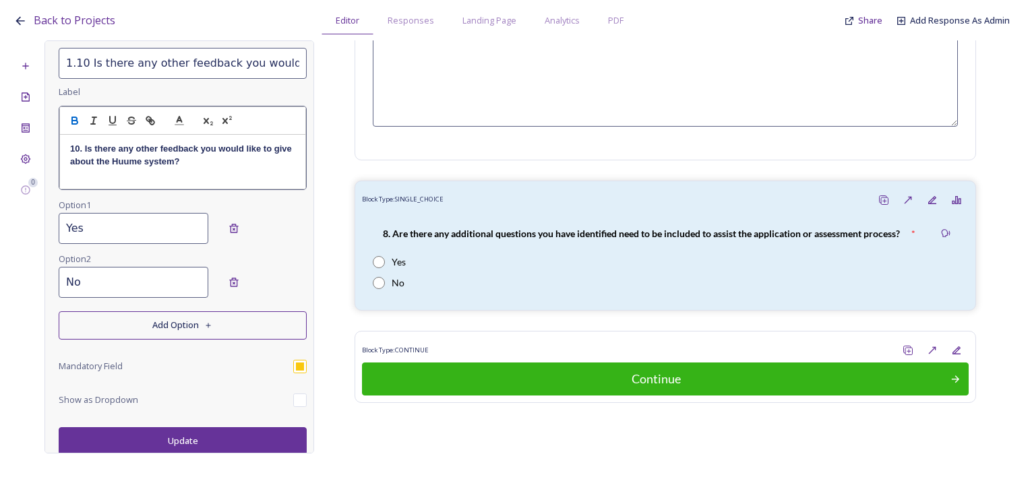
click at [205, 439] on button "Update" at bounding box center [183, 441] width 248 height 28
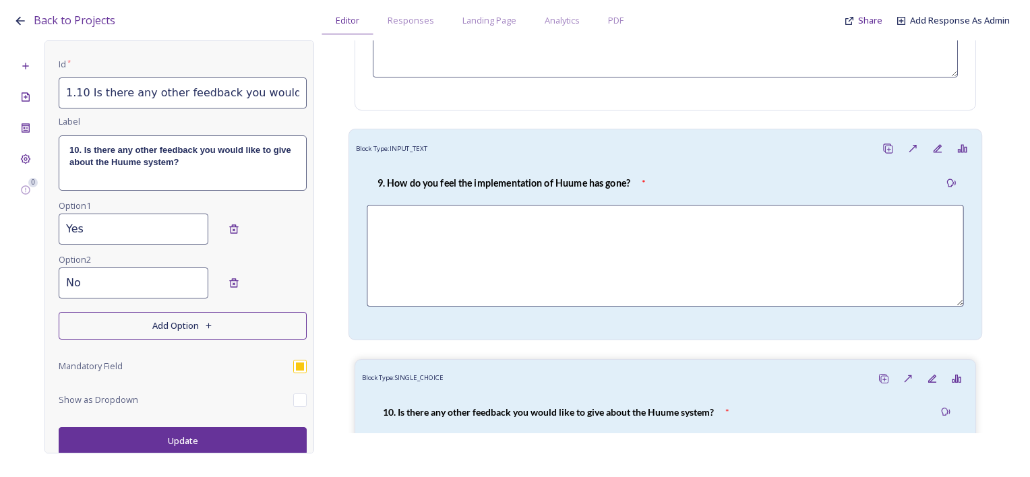
scroll to position [2958, 0]
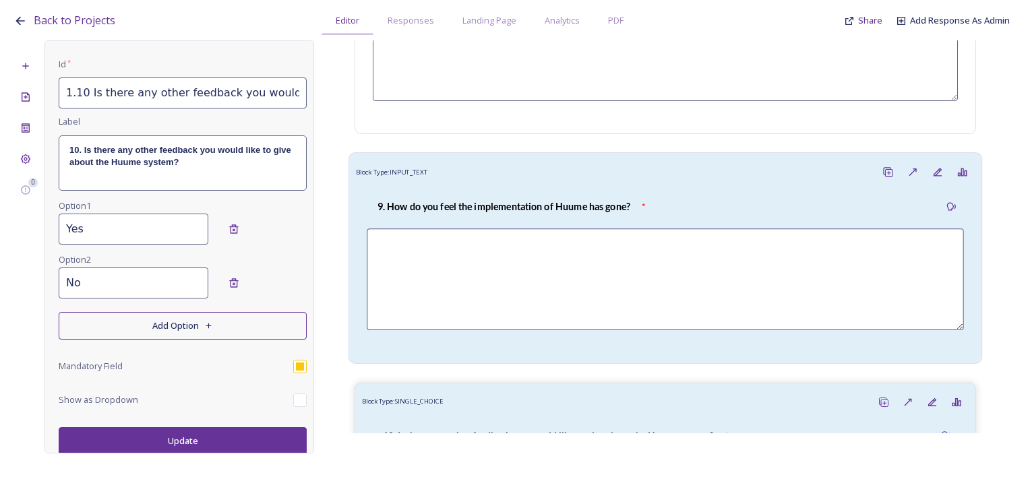
click at [483, 185] on div "9. How do you feel the implementation of Huume has gone? *" at bounding box center [665, 271] width 619 height 172
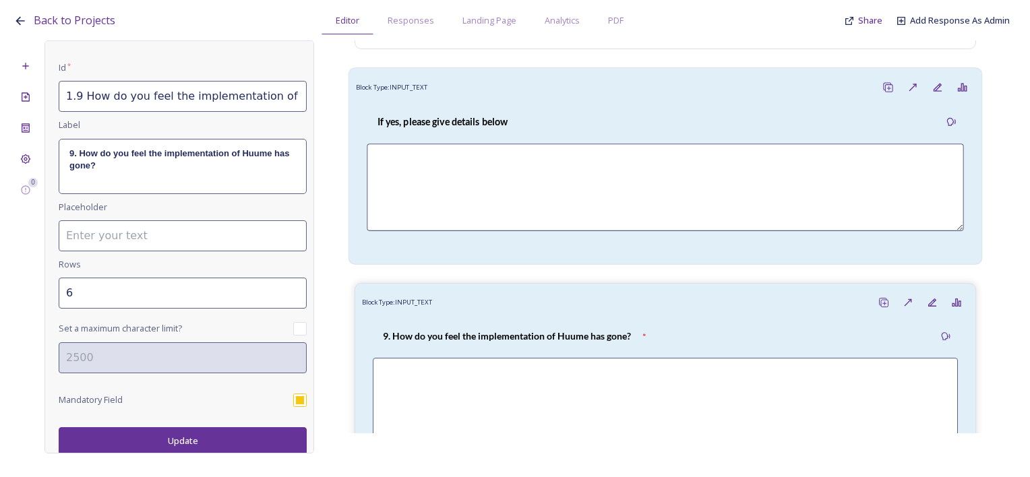
scroll to position [2823, 0]
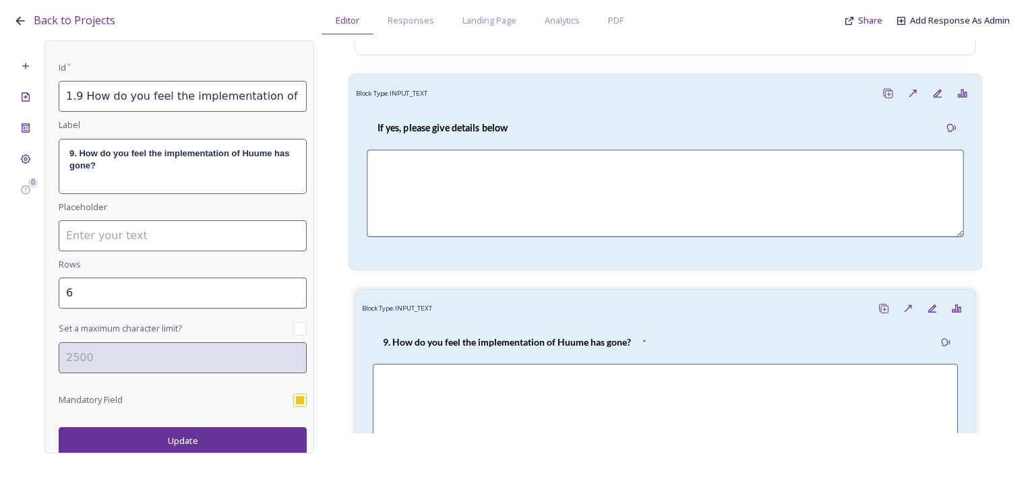
click at [448, 175] on textarea at bounding box center [665, 194] width 597 height 88
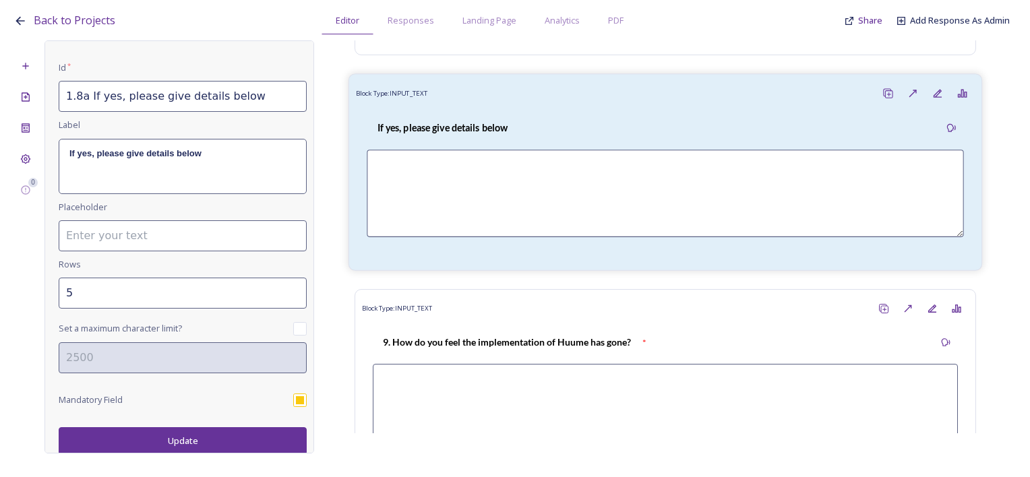
type input "1.8a If yes, please give details below"
type input "5"
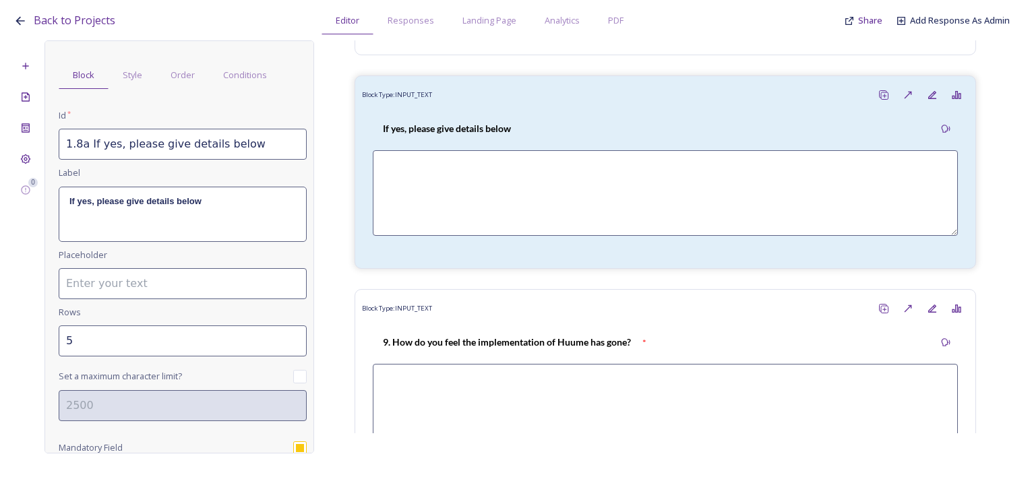
scroll to position [0, 0]
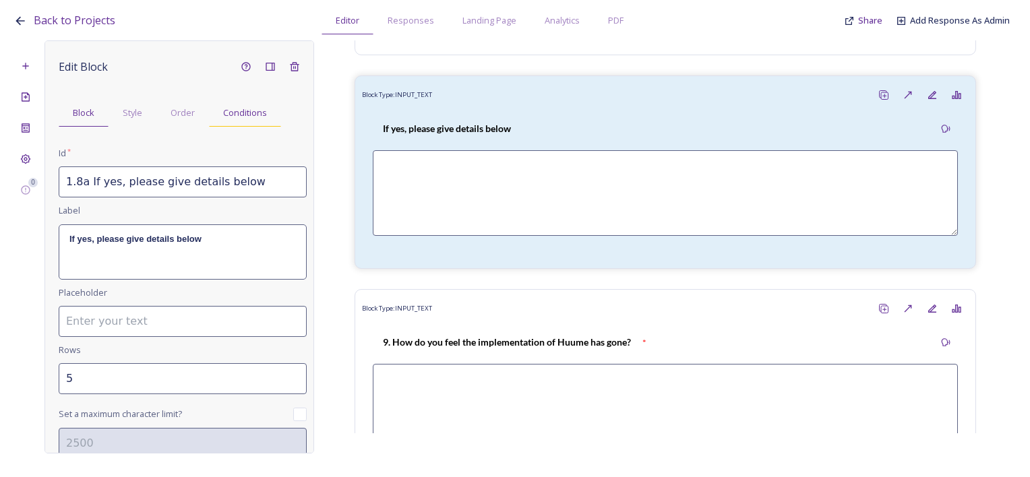
click at [237, 113] on span "Conditions" at bounding box center [245, 113] width 44 height 13
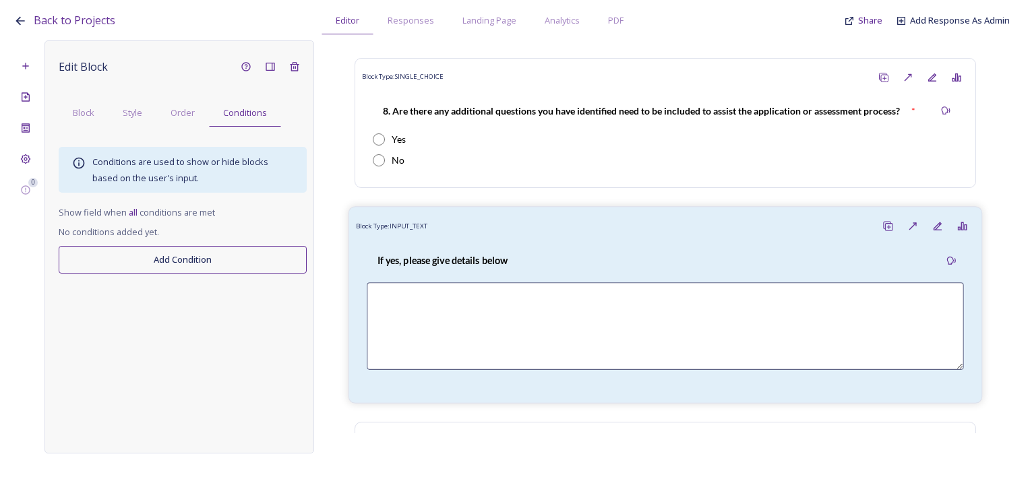
scroll to position [2688, 0]
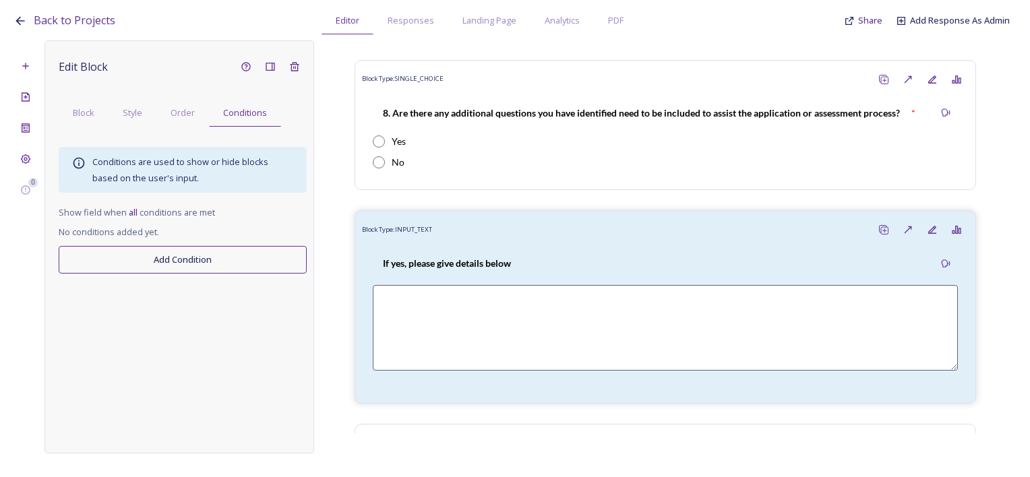
click at [194, 265] on button "Add Condition" at bounding box center [183, 260] width 248 height 28
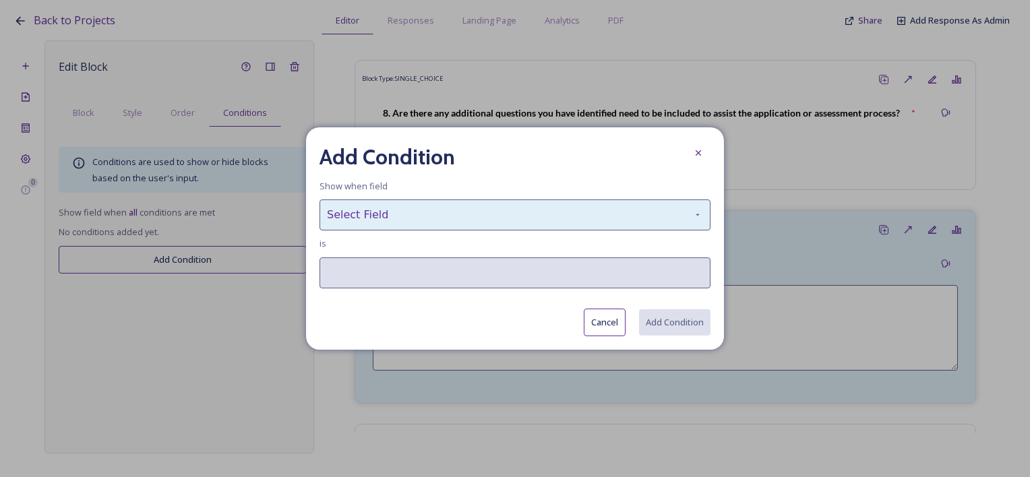
click at [420, 218] on div "Select Field" at bounding box center [515, 215] width 391 height 31
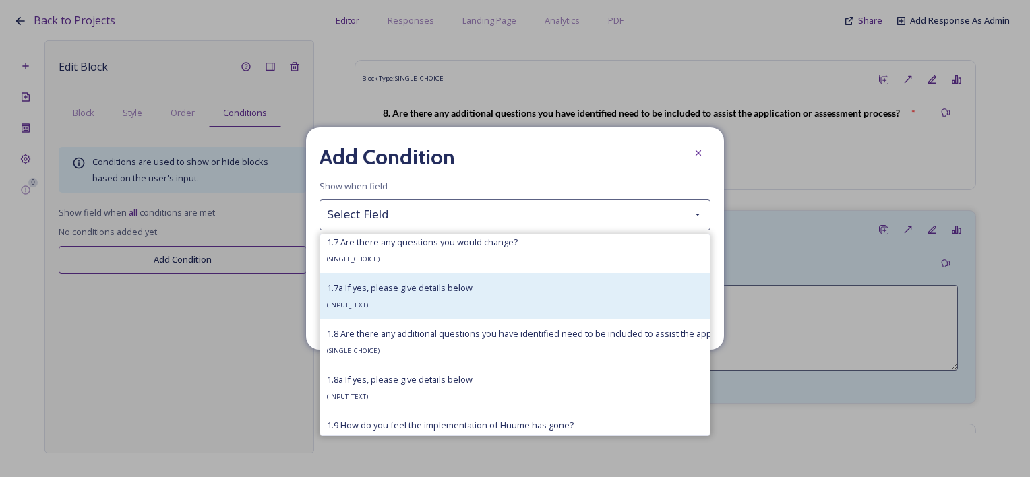
scroll to position [1082, 0]
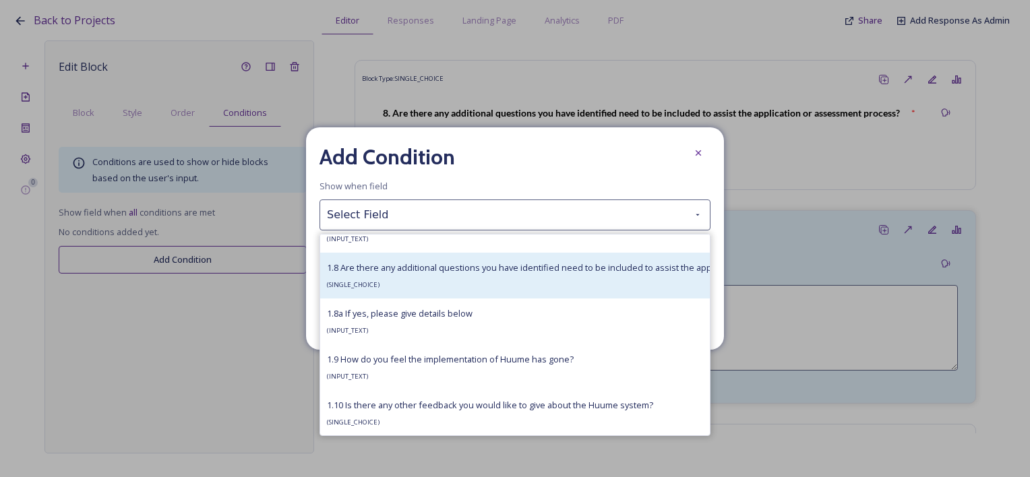
click at [421, 280] on div "1.8 Are there any additional questions you have identified need to be included …" at bounding box center [584, 276] width 515 height 32
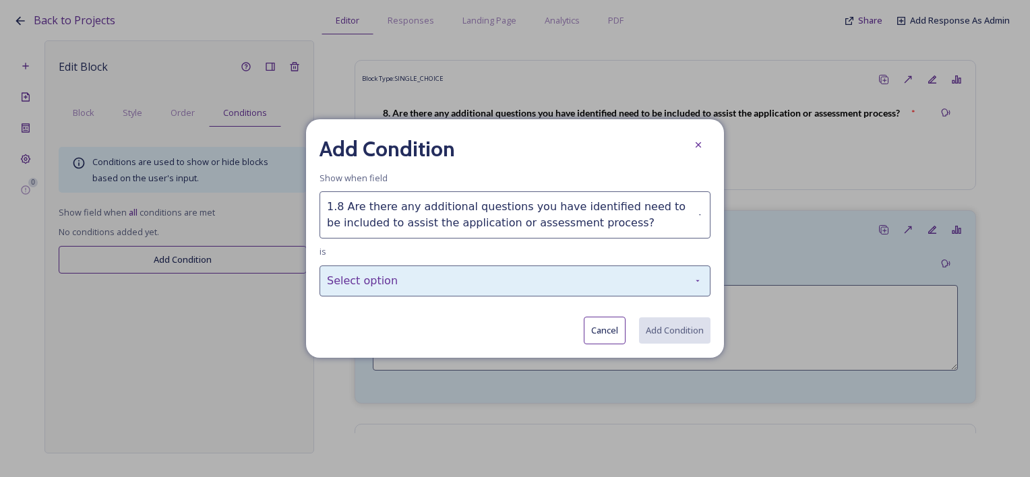
click at [419, 276] on div "Select option" at bounding box center [515, 281] width 391 height 31
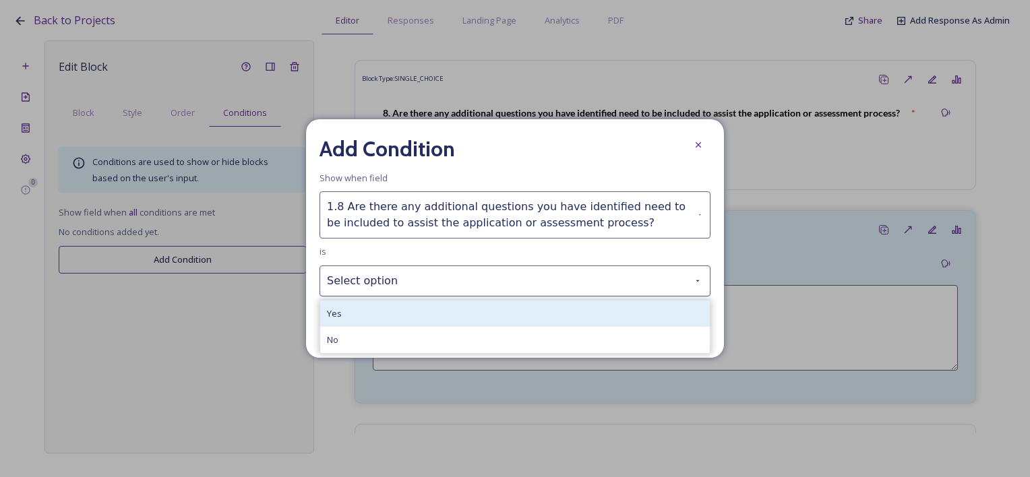
click at [382, 308] on div "Yes" at bounding box center [515, 314] width 390 height 26
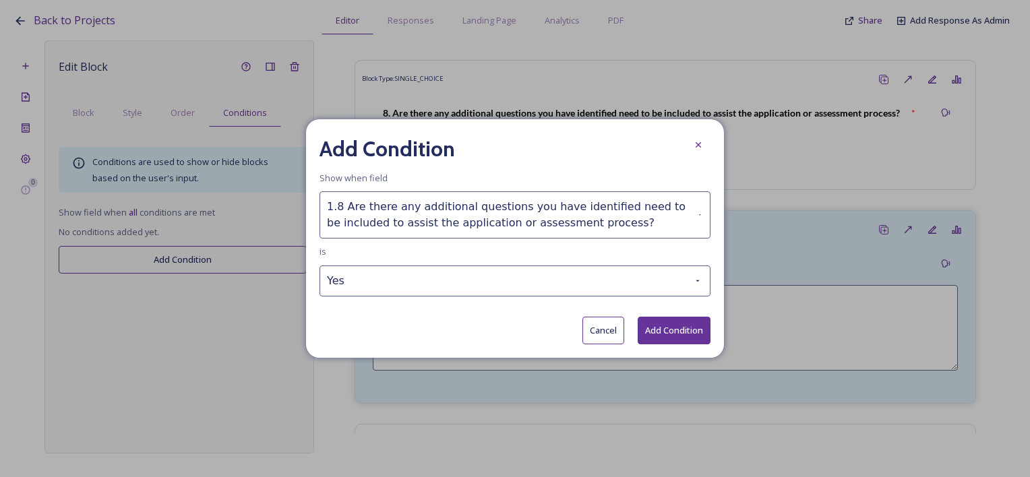
click at [702, 329] on button "Add Condition" at bounding box center [674, 331] width 73 height 28
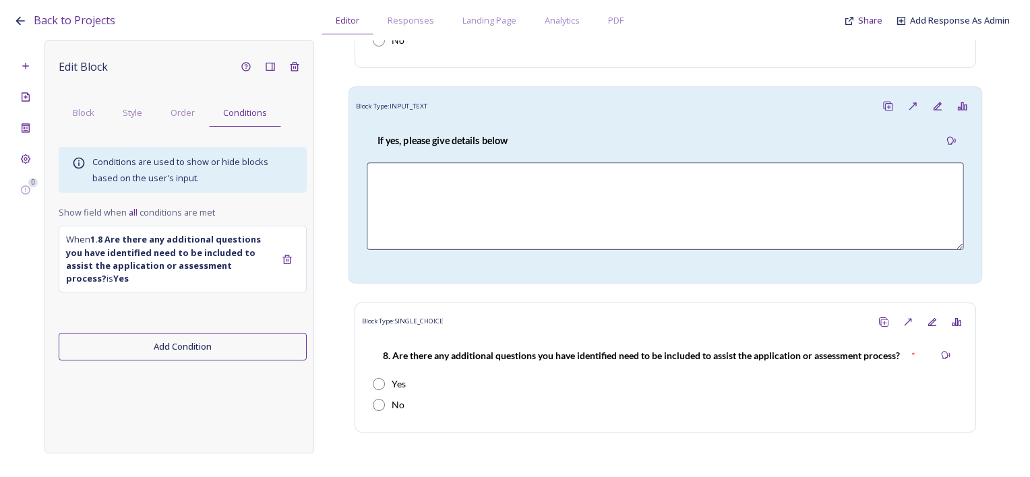
scroll to position [2419, 0]
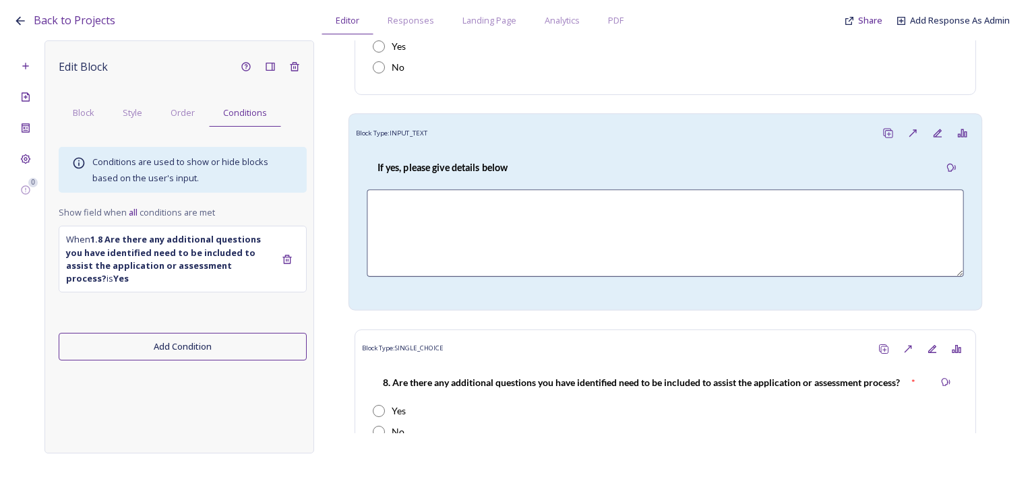
click at [488, 200] on textarea at bounding box center [665, 234] width 597 height 88
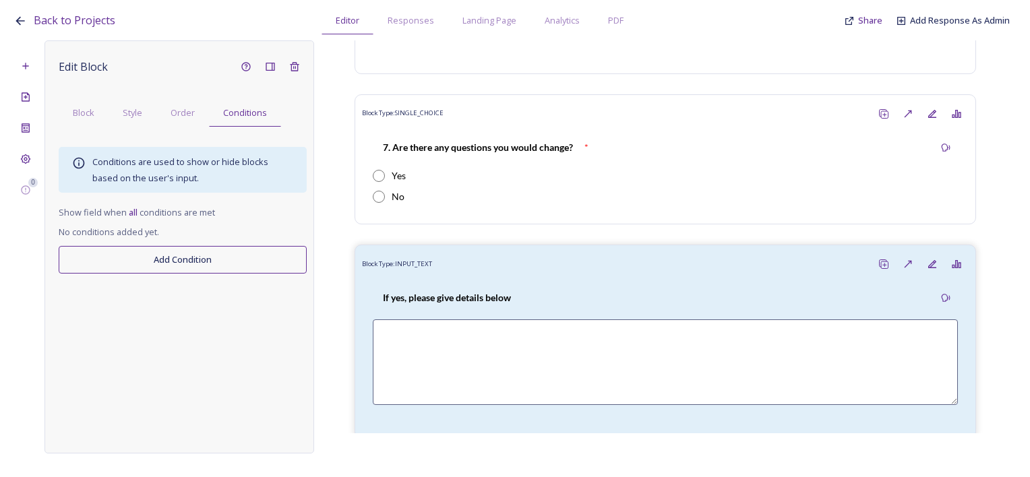
scroll to position [2284, 0]
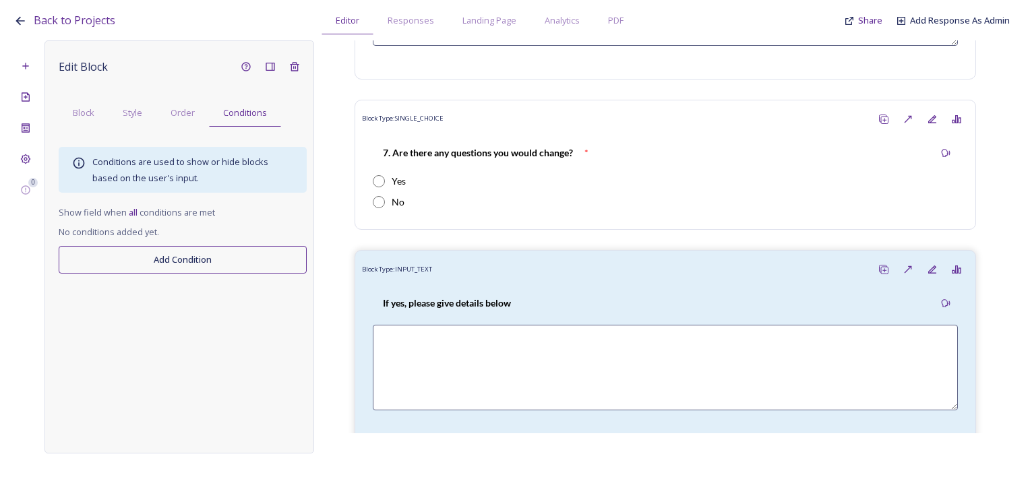
click at [231, 270] on button "Add Condition" at bounding box center [183, 260] width 248 height 28
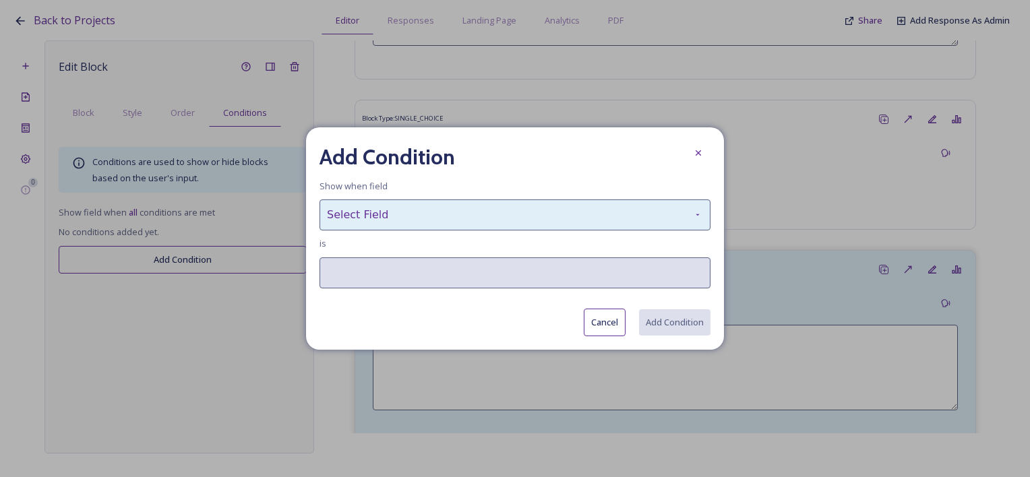
click at [416, 216] on div "Select Field" at bounding box center [515, 215] width 391 height 31
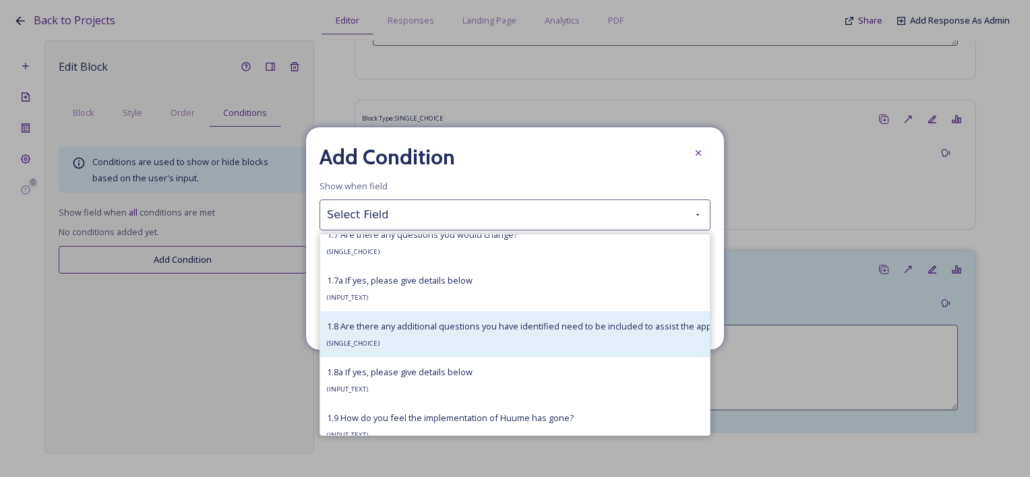
scroll to position [1015, 0]
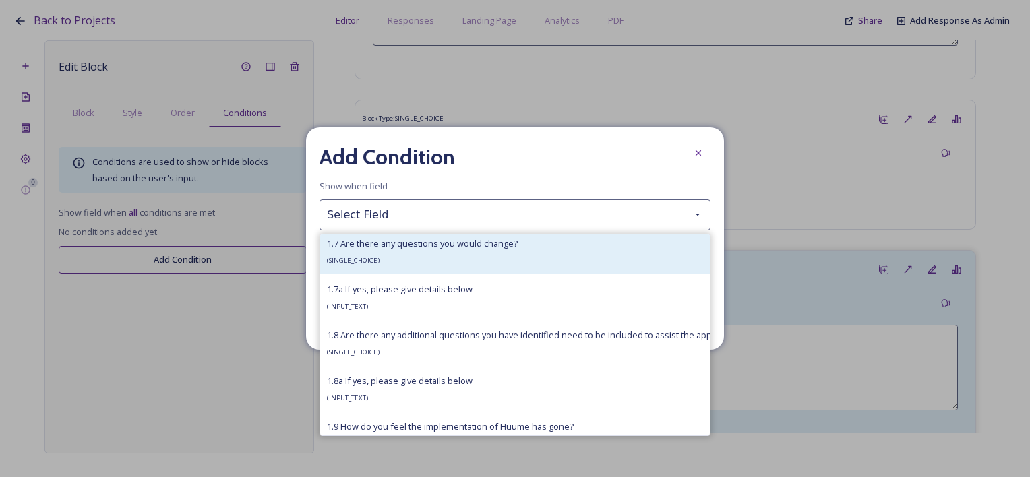
click at [394, 262] on div "1.7 Are there any questions you would change? ( SINGLE_CHOICE )" at bounding box center [422, 251] width 191 height 32
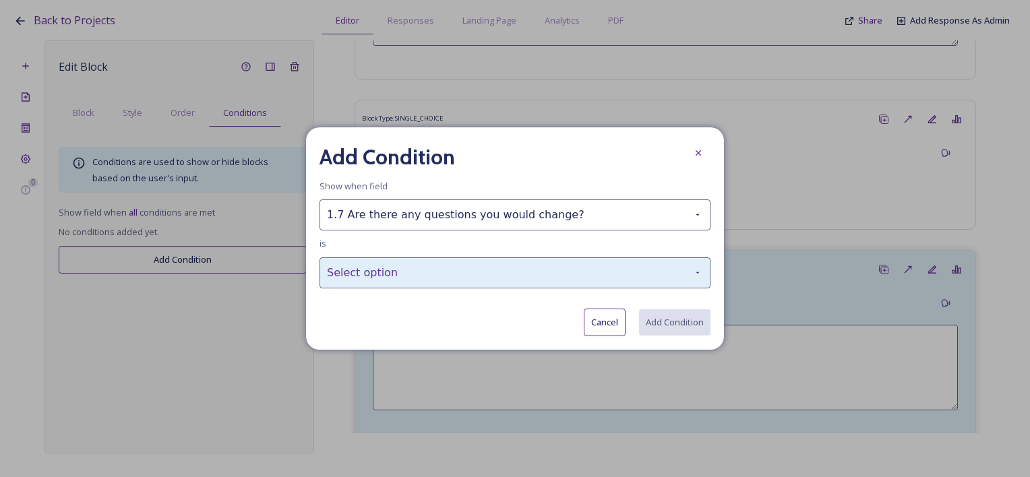
click at [372, 271] on div "Select option" at bounding box center [515, 273] width 391 height 31
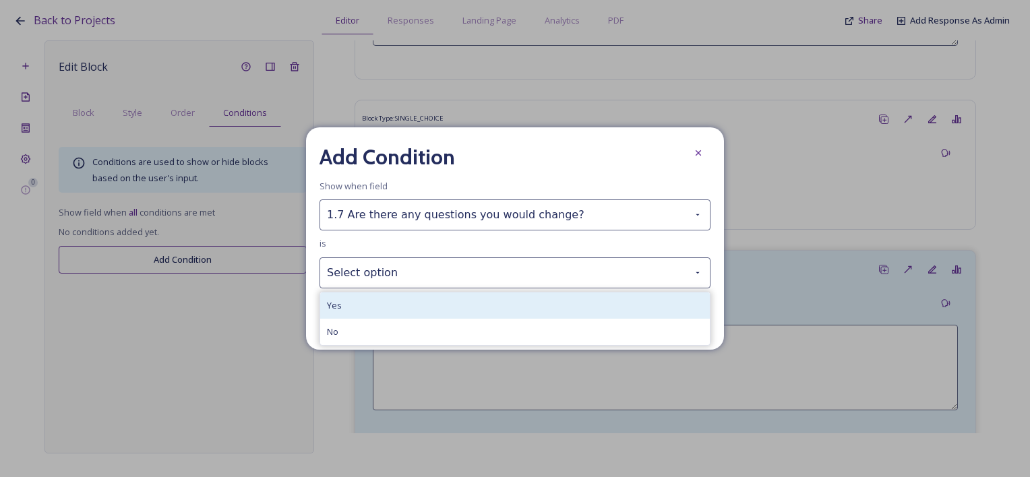
click at [358, 293] on div "Yes" at bounding box center [515, 306] width 390 height 26
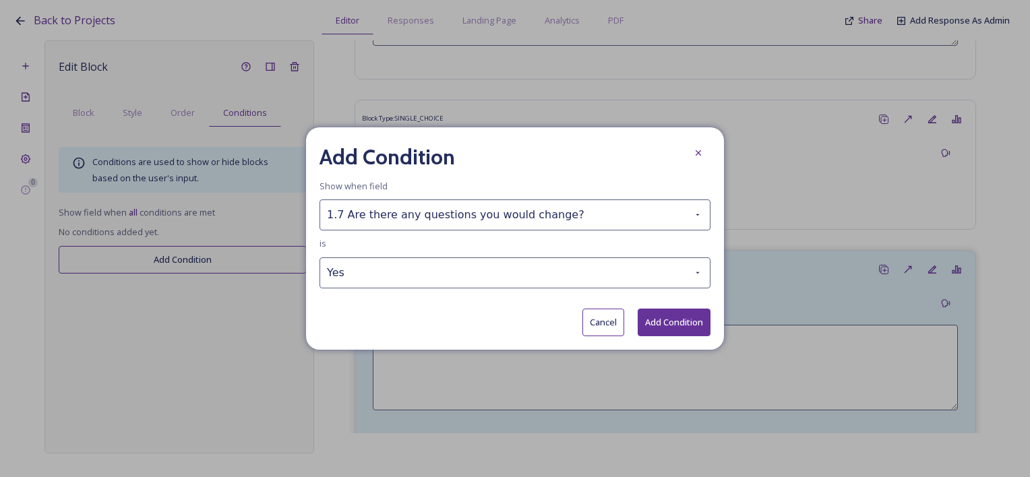
click at [655, 321] on button "Add Condition" at bounding box center [674, 323] width 73 height 28
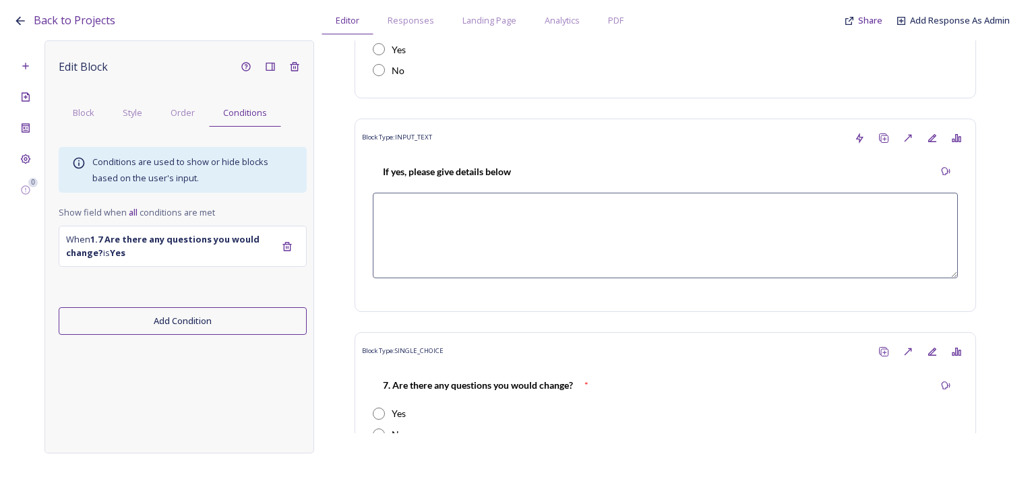
scroll to position [2014, 0]
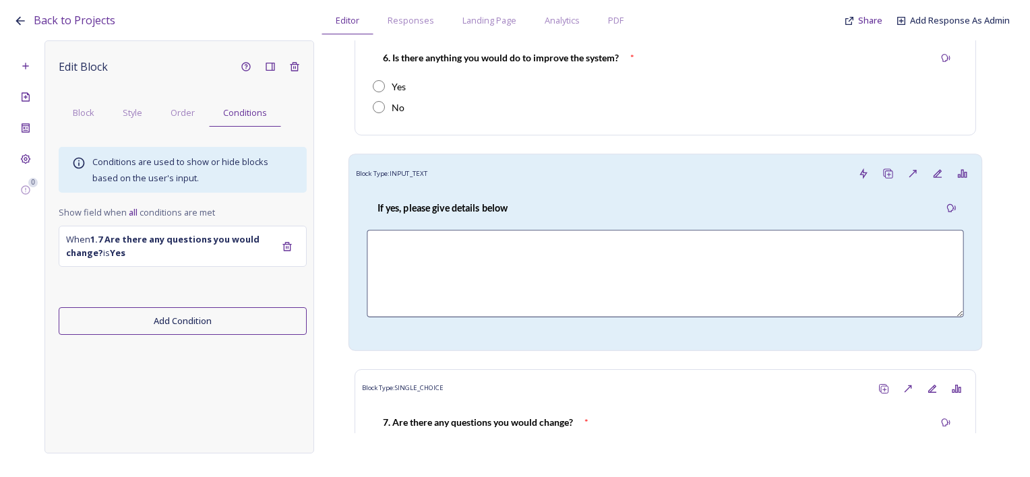
click at [465, 186] on div "If yes, please give details below" at bounding box center [665, 265] width 619 height 158
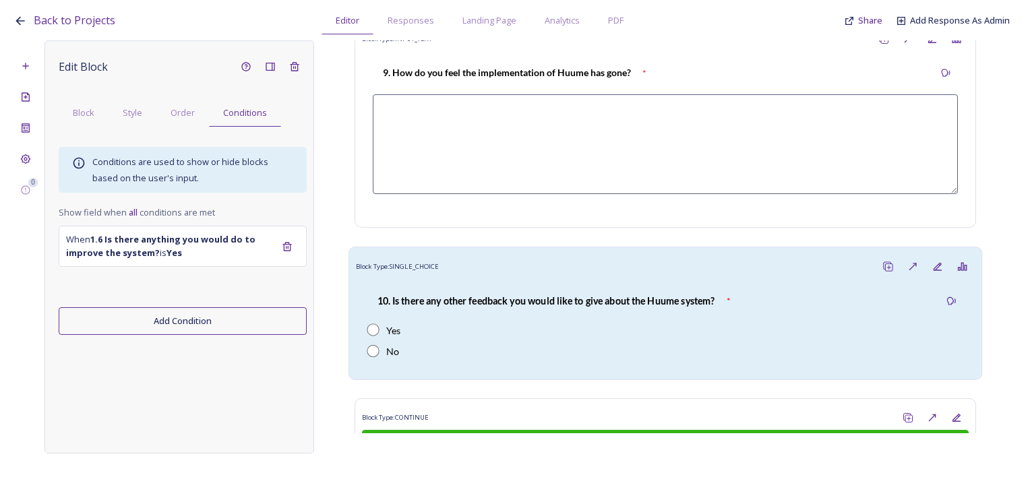
scroll to position [3160, 0]
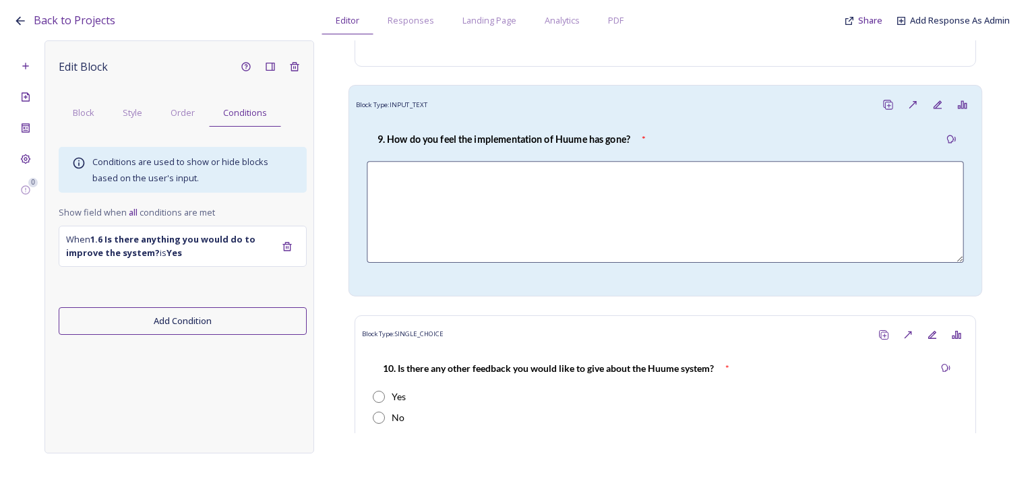
click at [515, 134] on strong "9. How do you feel the implementation of Huume has gone?" at bounding box center [504, 139] width 253 height 11
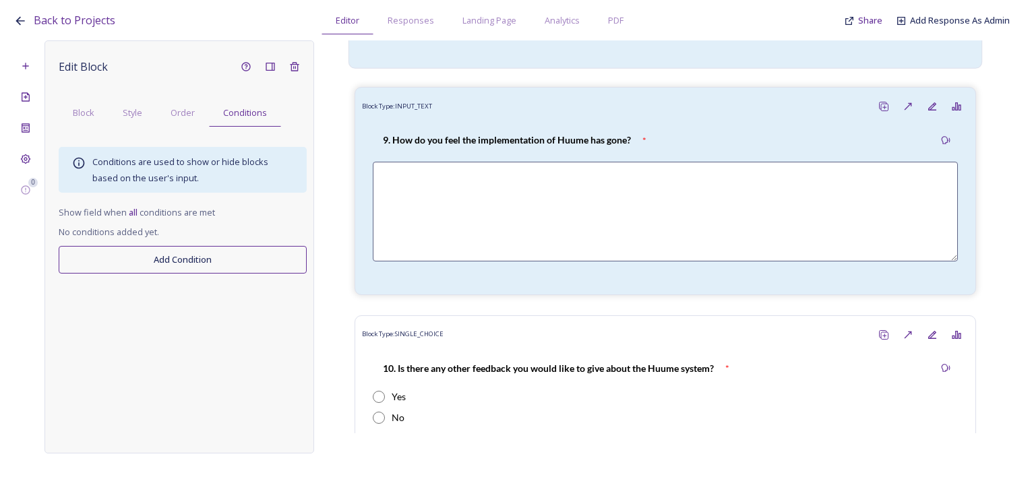
scroll to position [2891, 0]
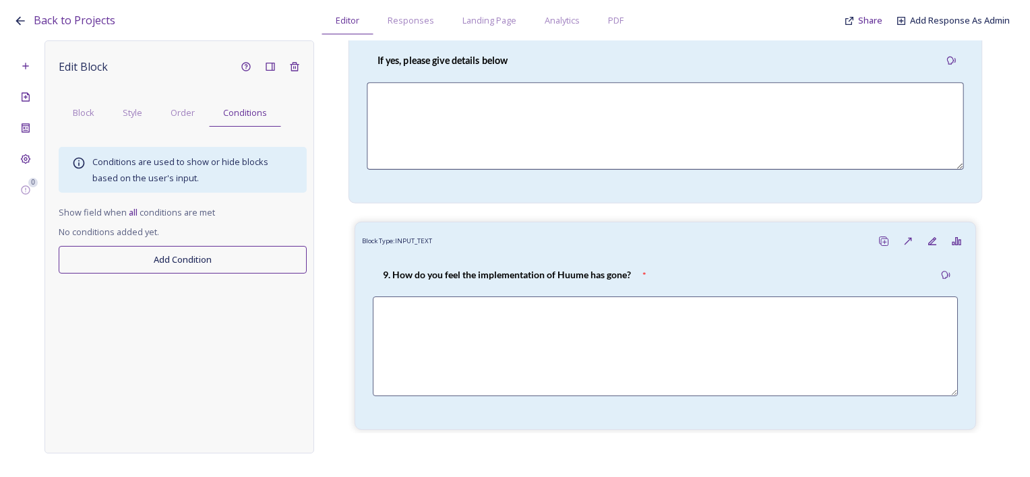
click at [515, 107] on textarea at bounding box center [665, 127] width 597 height 88
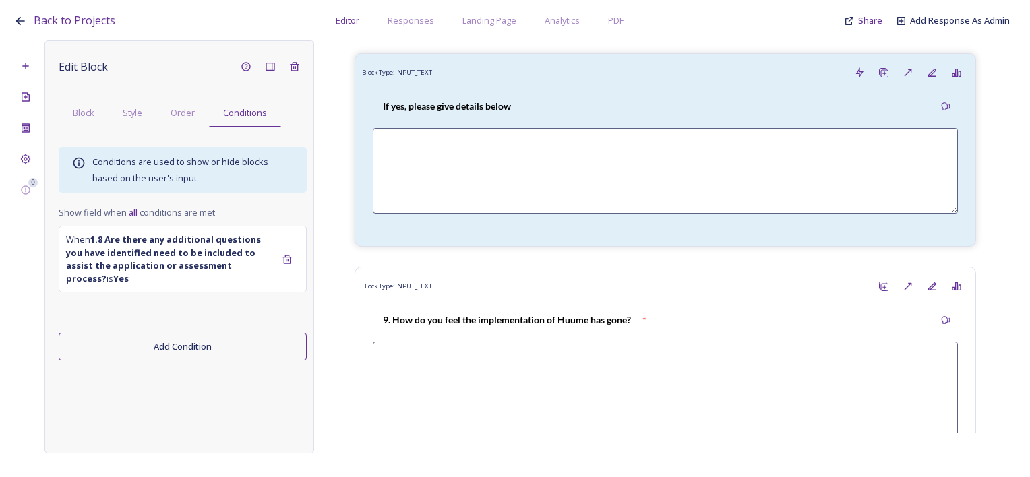
scroll to position [2756, 0]
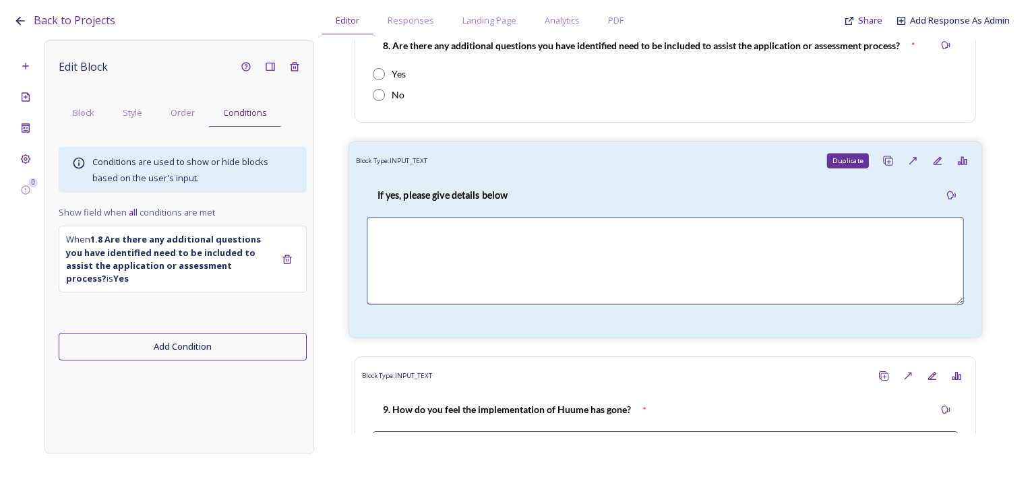
click at [883, 156] on icon at bounding box center [888, 161] width 11 height 11
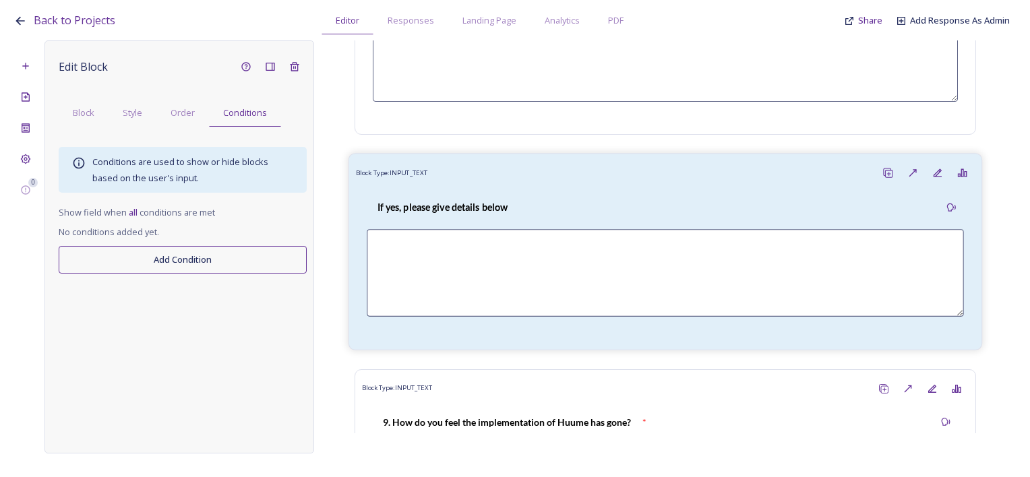
scroll to position [2958, 0]
click at [486, 201] on strong "If yes, please give details below" at bounding box center [443, 206] width 131 height 11
click at [183, 124] on div "Order" at bounding box center [182, 113] width 53 height 28
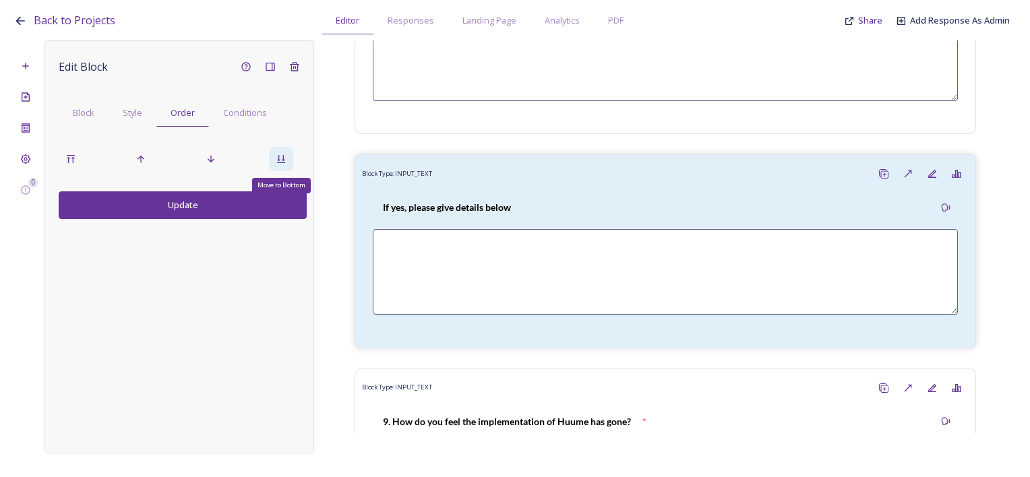
click at [278, 161] on icon at bounding box center [281, 159] width 11 height 11
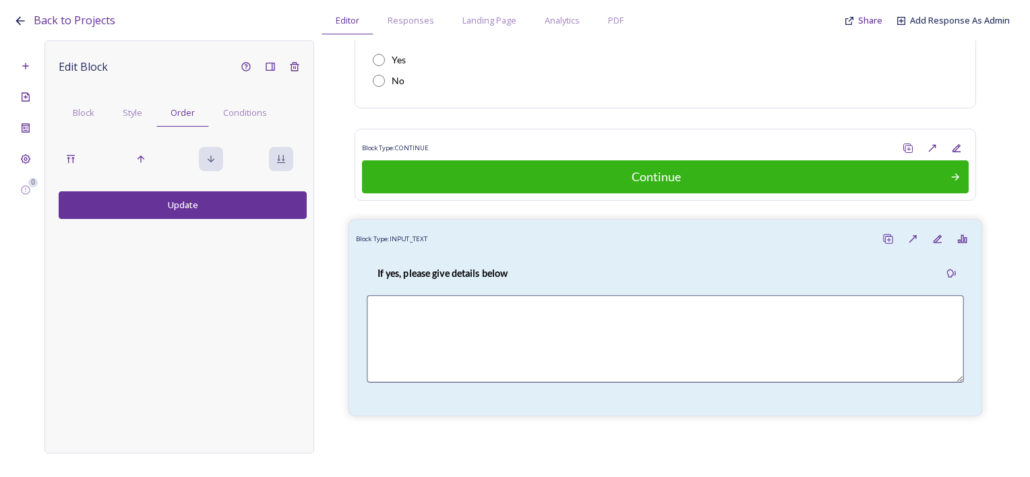
scroll to position [3374, 0]
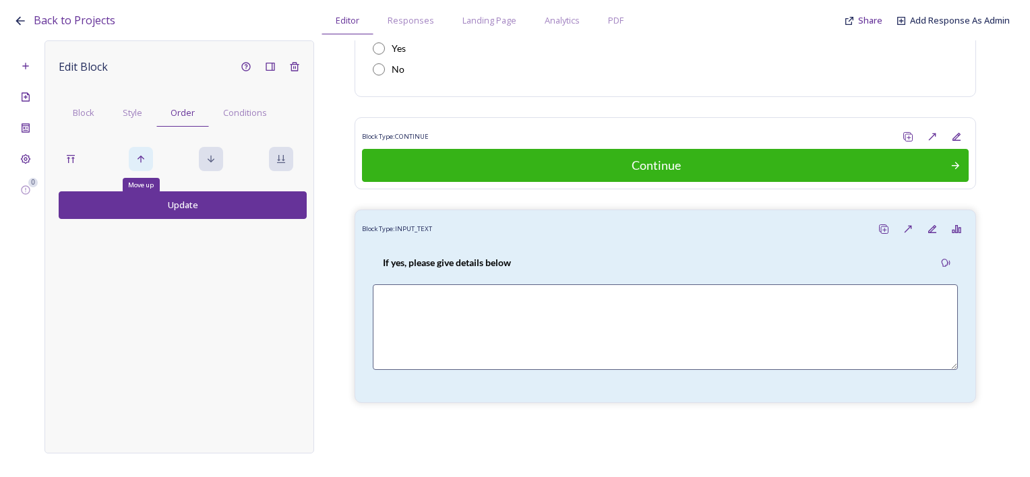
click at [144, 163] on icon at bounding box center [141, 159] width 11 height 11
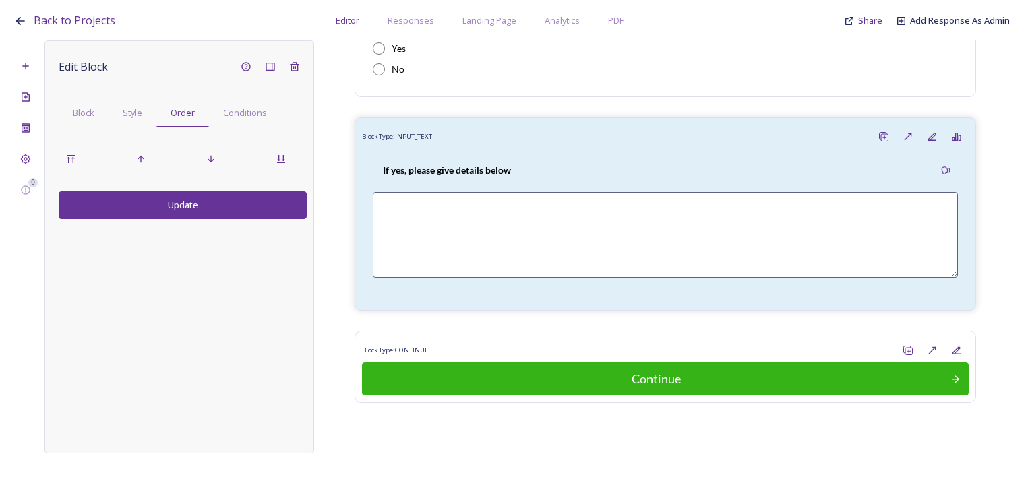
click at [175, 220] on div "Edit Block Block Style Order Conditions Update" at bounding box center [180, 246] width 270 height 413
click at [175, 211] on button "Update" at bounding box center [183, 205] width 248 height 28
click at [259, 119] on div "Conditions" at bounding box center [245, 113] width 72 height 28
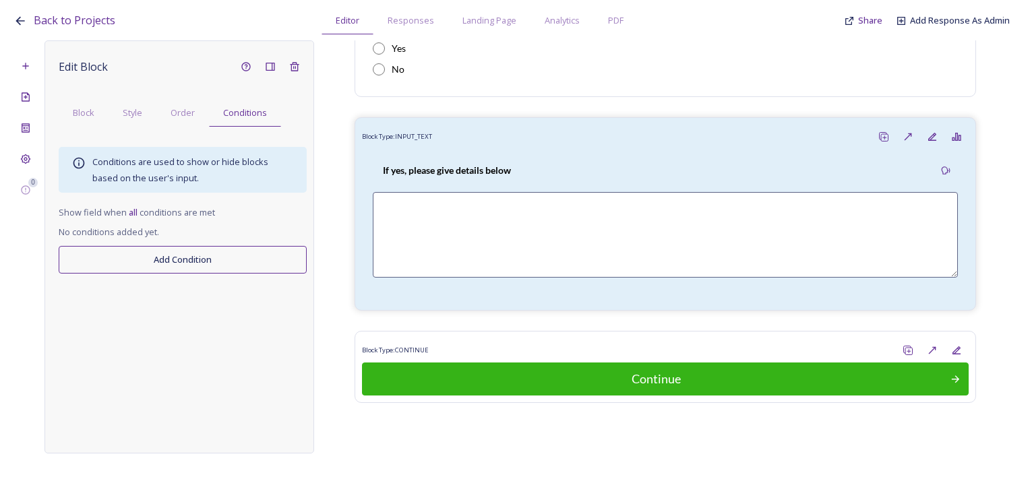
click at [209, 254] on button "Add Condition" at bounding box center [183, 260] width 248 height 28
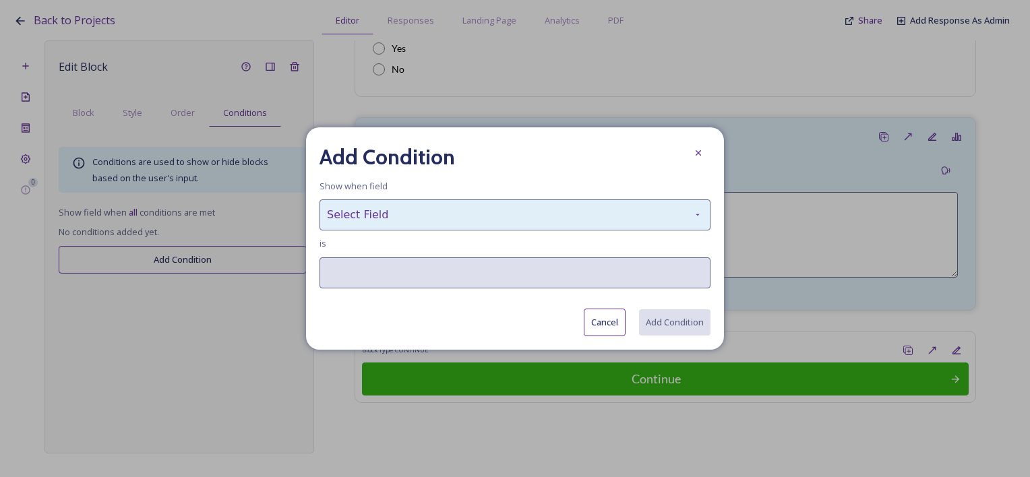
click at [385, 214] on div "Select Field" at bounding box center [515, 215] width 391 height 31
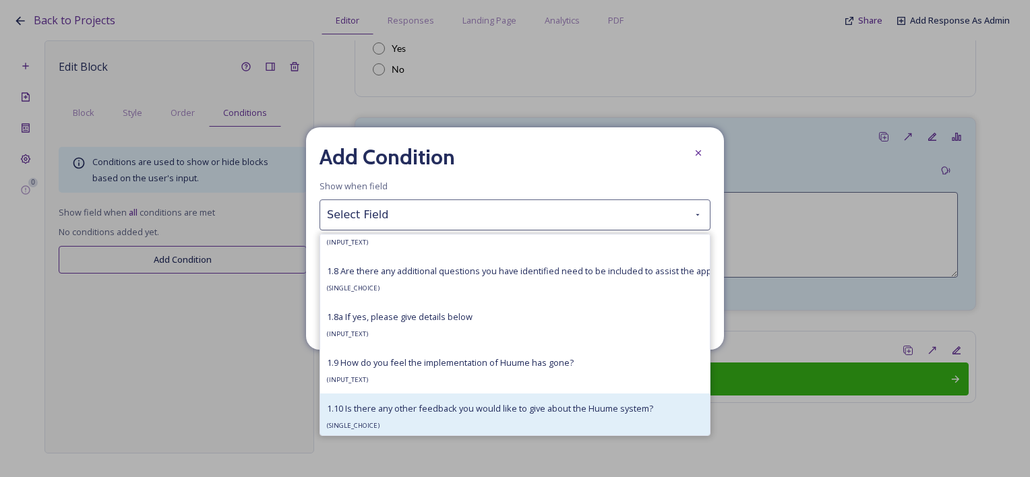
scroll to position [1128, 0]
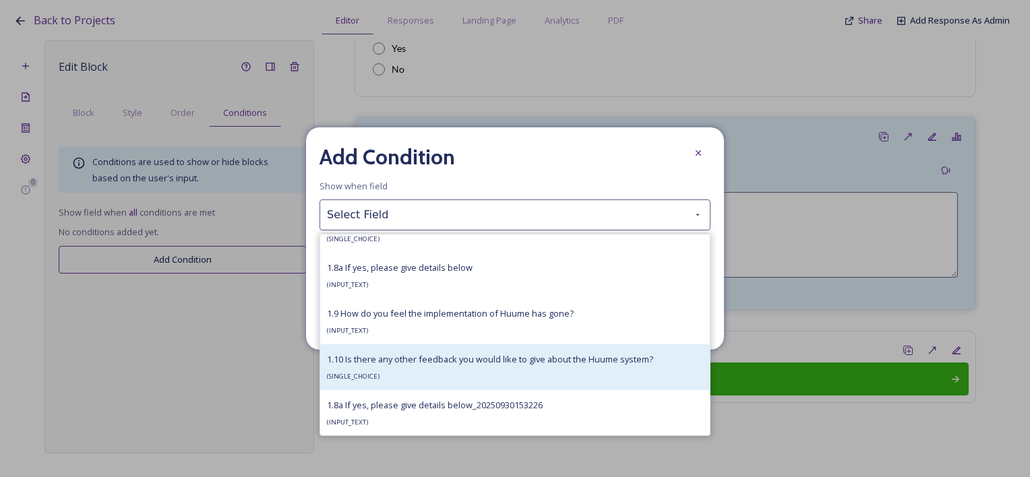
click at [397, 380] on div "1.10 Is there any other feedback you would like to give about the Huume system?…" at bounding box center [490, 367] width 326 height 32
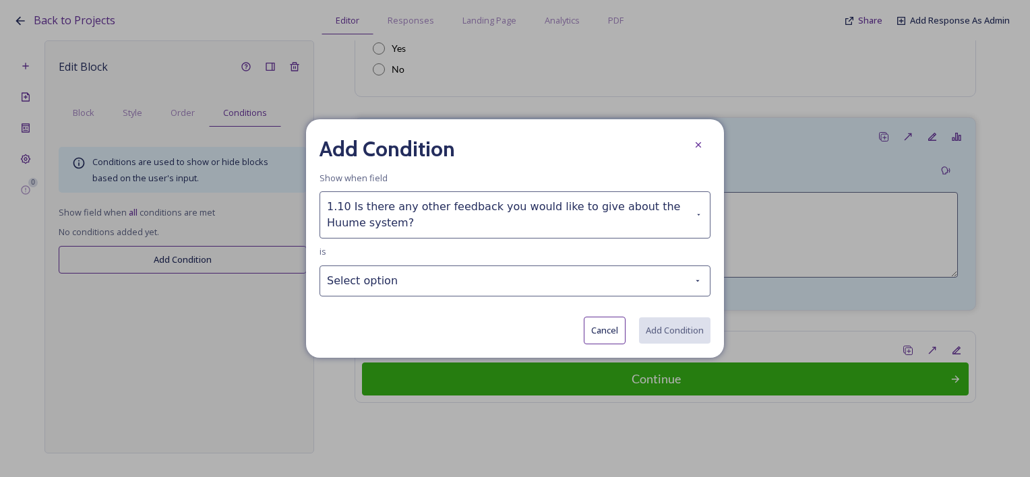
click at [611, 328] on button "Cancel" at bounding box center [605, 331] width 42 height 28
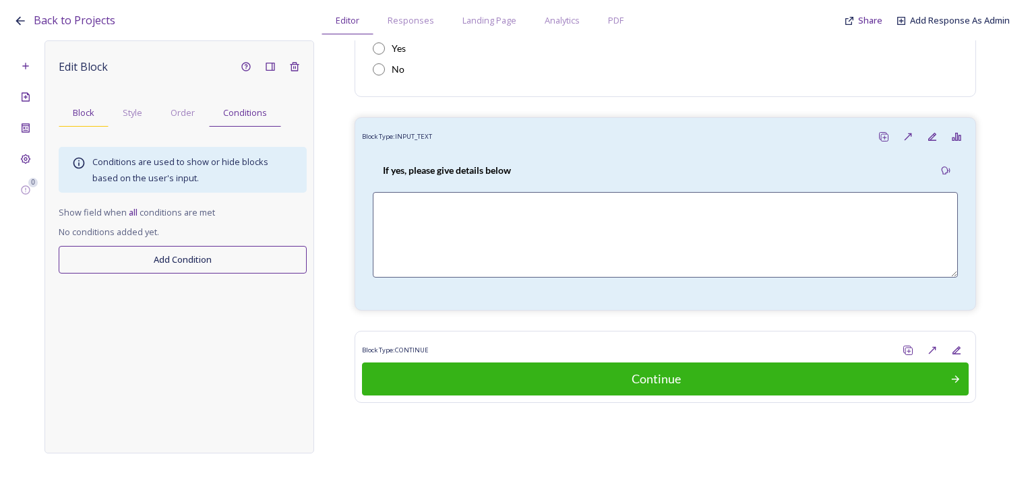
click at [96, 119] on div "Block" at bounding box center [84, 113] width 50 height 28
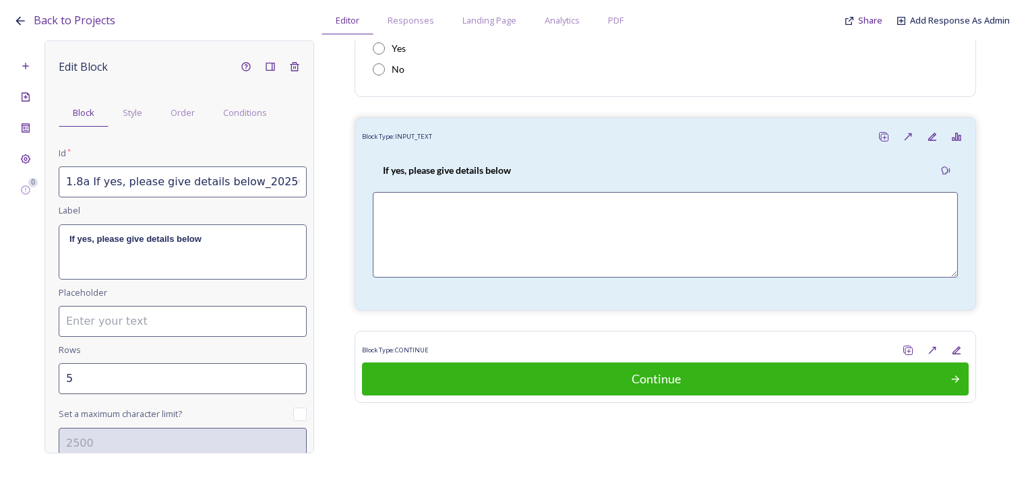
click at [78, 180] on input "1.8a If yes, please give details below_20250930153226" at bounding box center [183, 182] width 248 height 31
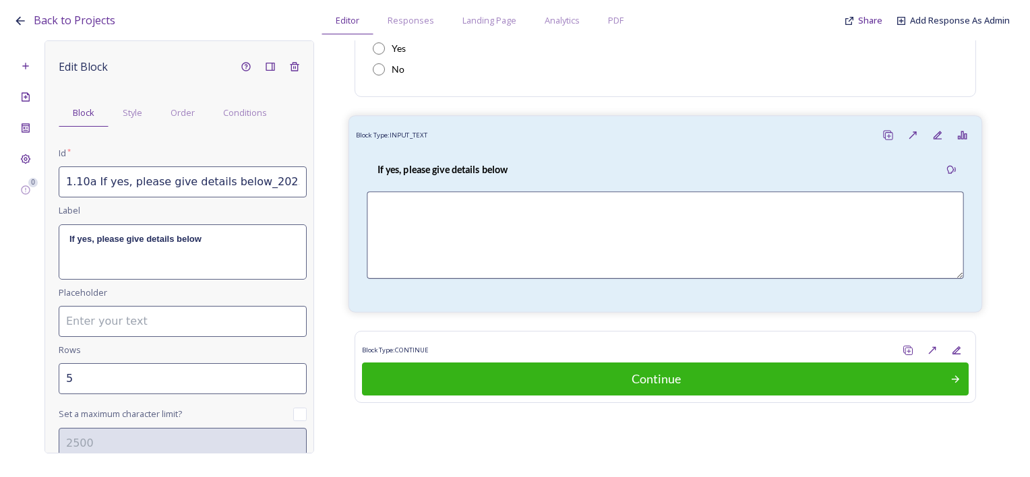
scroll to position [0, 38]
drag, startPoint x: 244, startPoint y: 183, endPoint x: 434, endPoint y: 183, distance: 189.5
click at [434, 183] on div "0 Edit Block Block Style Order Conditions Id * 1.10a If yes, please give detail…" at bounding box center [514, 246] width 1003 height 413
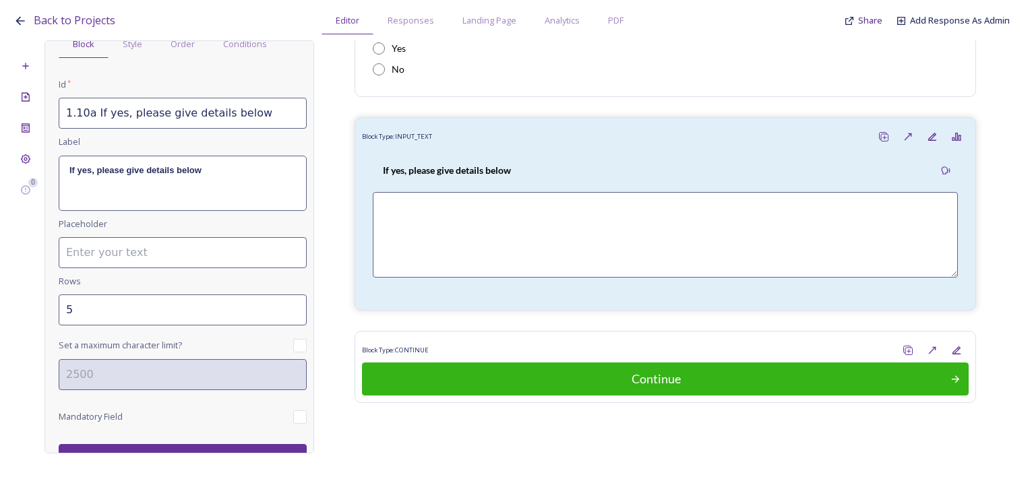
scroll to position [86, 0]
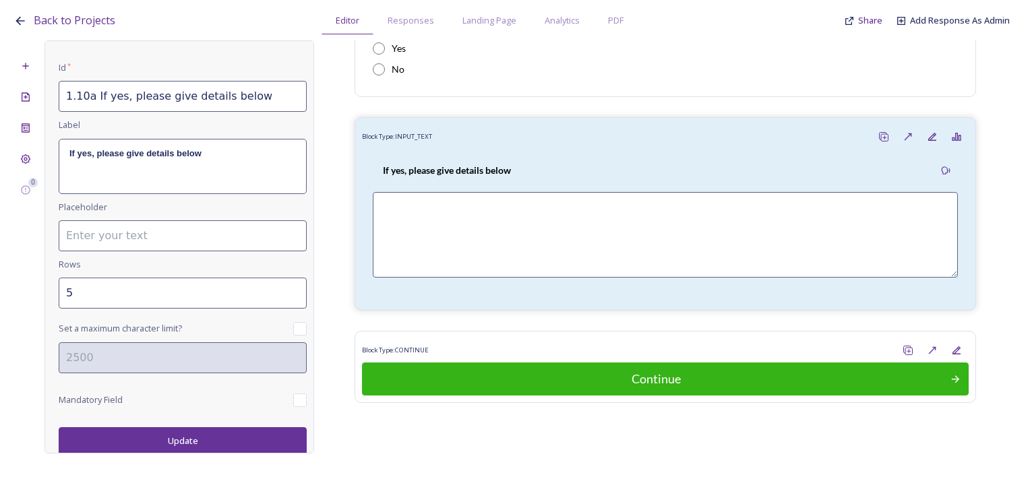
type input "1.10a If yes, please give details below"
click at [287, 288] on input "6" at bounding box center [183, 293] width 248 height 31
type input "7"
click at [287, 288] on input "7" at bounding box center [183, 293] width 248 height 31
click at [226, 434] on button "Update" at bounding box center [183, 441] width 248 height 28
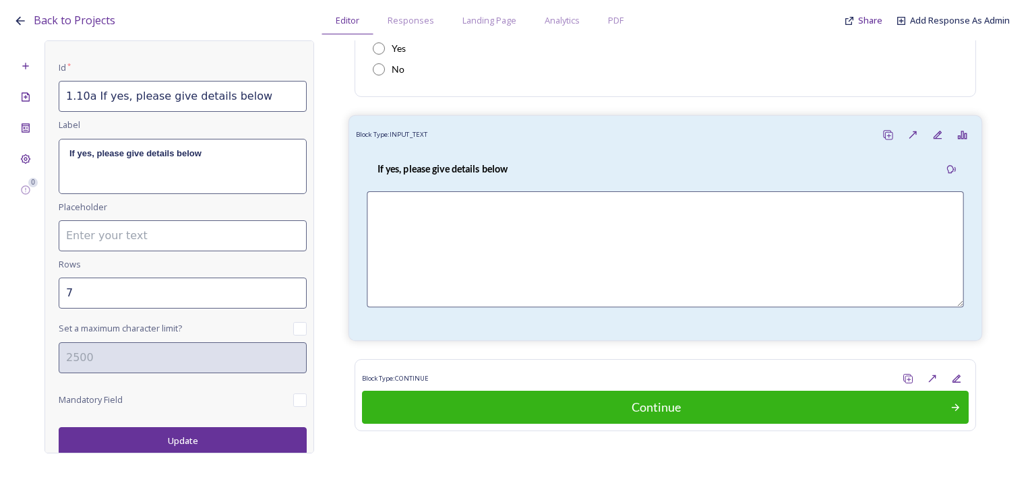
click at [448, 135] on div "Block Type: INPUT_TEXT" at bounding box center [665, 135] width 619 height 25
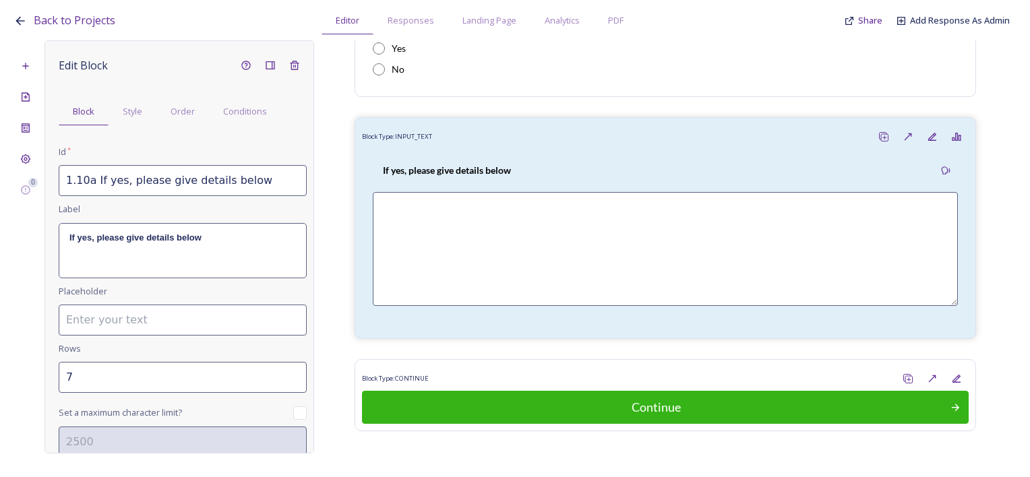
scroll to position [0, 0]
click at [245, 111] on span "Conditions" at bounding box center [245, 113] width 44 height 13
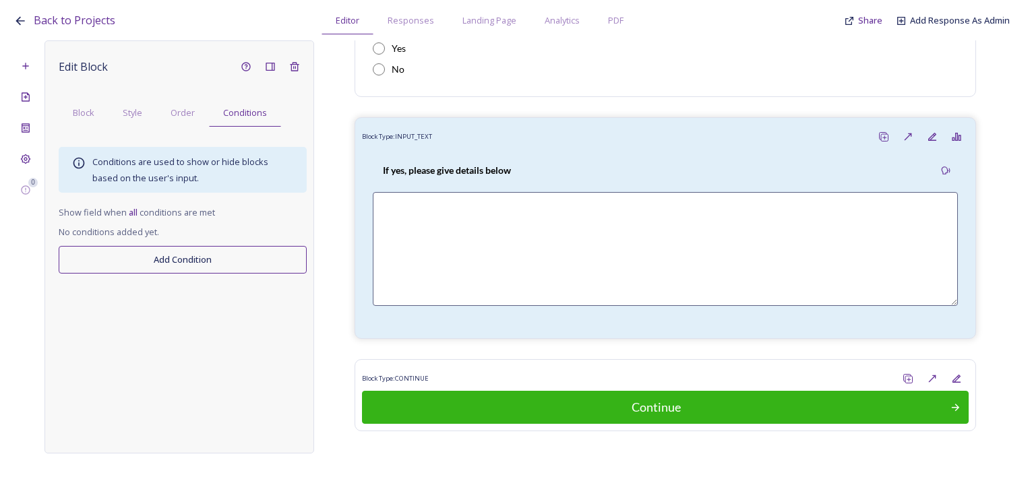
click at [193, 256] on button "Add Condition" at bounding box center [183, 260] width 248 height 28
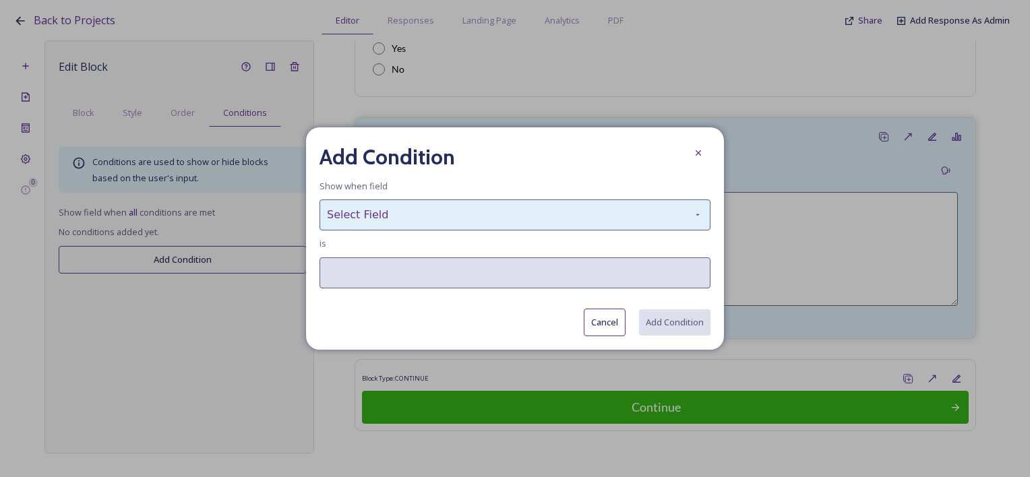
click at [357, 225] on div "Select Field" at bounding box center [515, 215] width 391 height 31
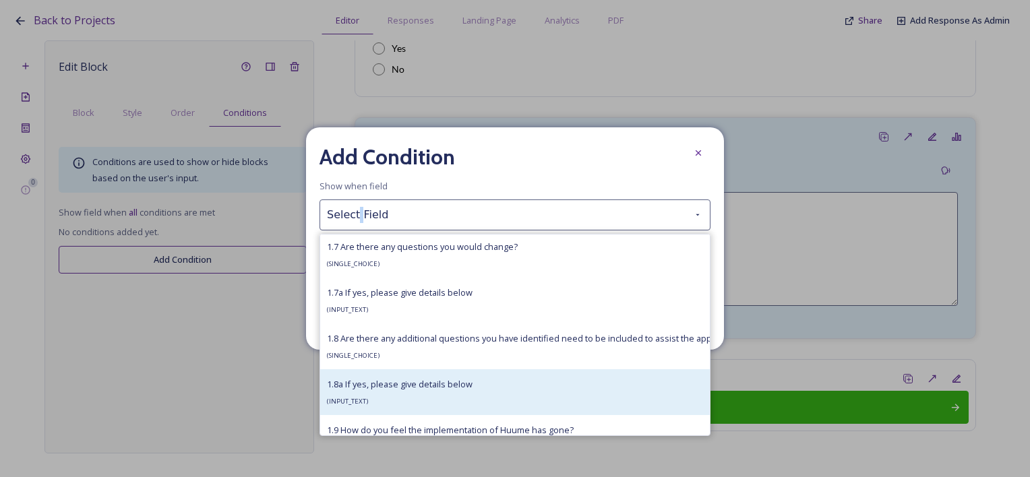
scroll to position [1128, 0]
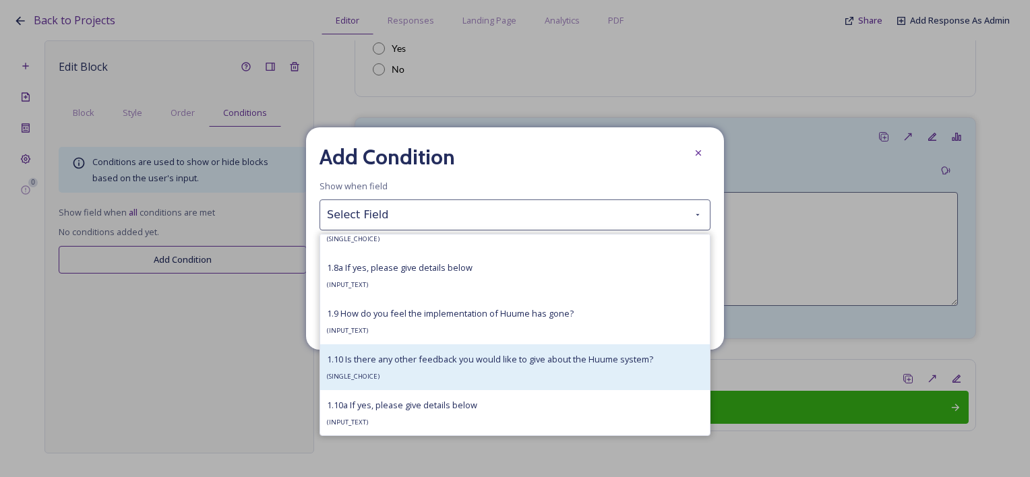
click at [389, 371] on div "1.10 Is there any other feedback you would like to give about the Huume system?…" at bounding box center [490, 367] width 326 height 32
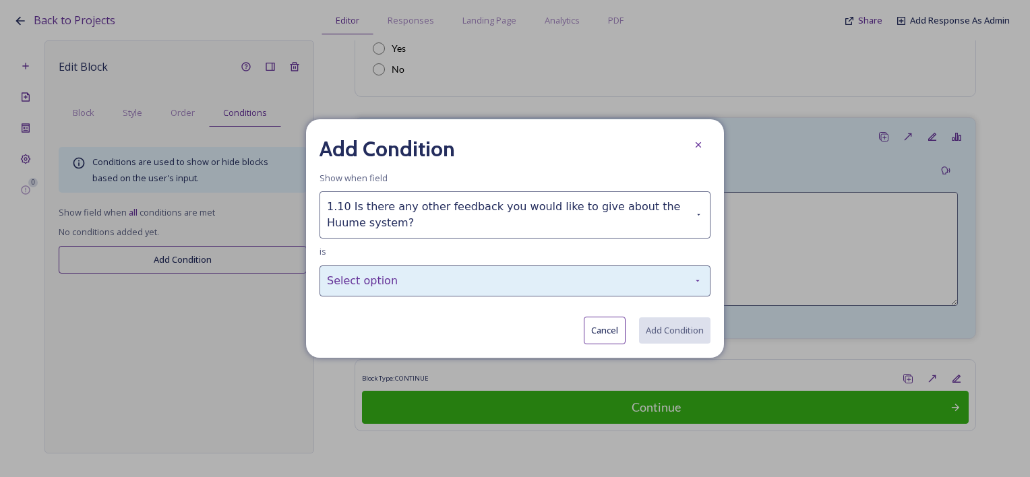
click at [436, 276] on div "Select option" at bounding box center [515, 281] width 391 height 31
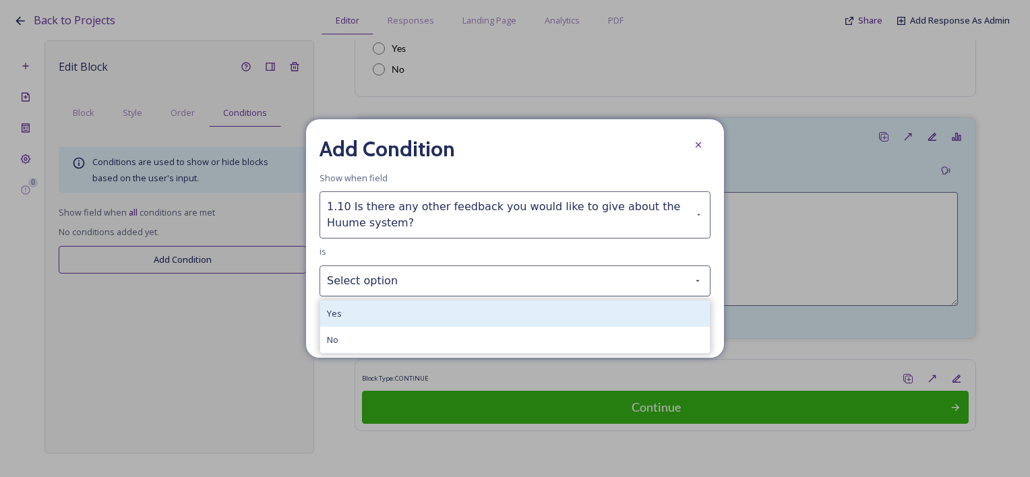
click at [390, 322] on div "Yes" at bounding box center [515, 314] width 390 height 26
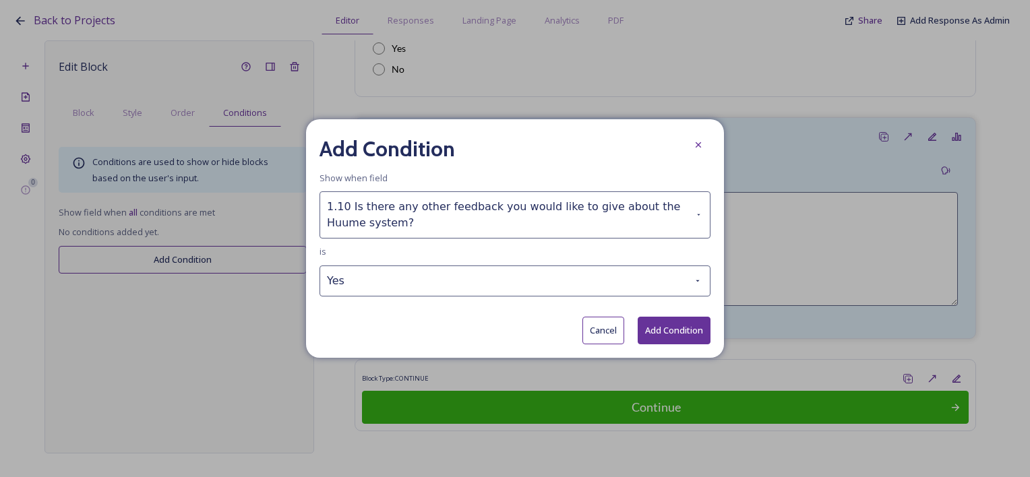
click at [680, 333] on button "Add Condition" at bounding box center [674, 331] width 73 height 28
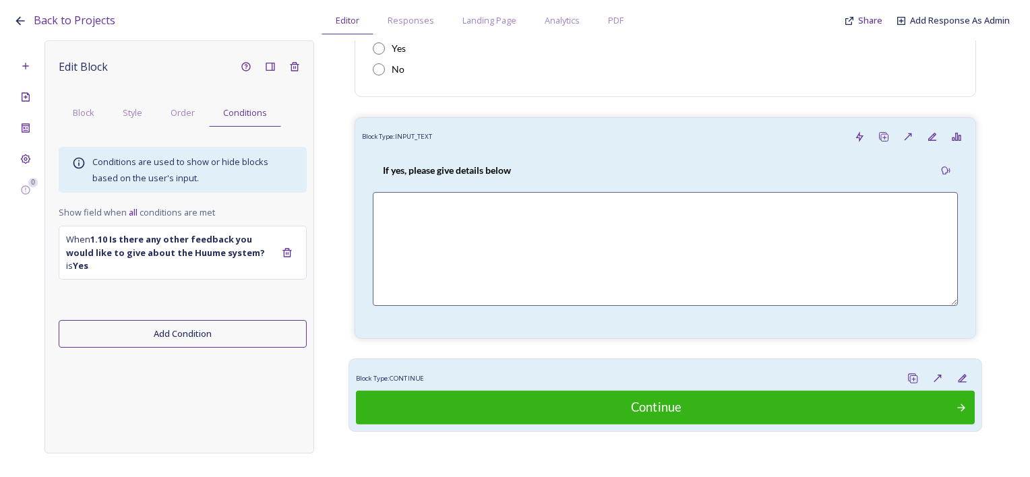
click at [552, 384] on div "Block Type: CONTINUE" at bounding box center [665, 379] width 619 height 25
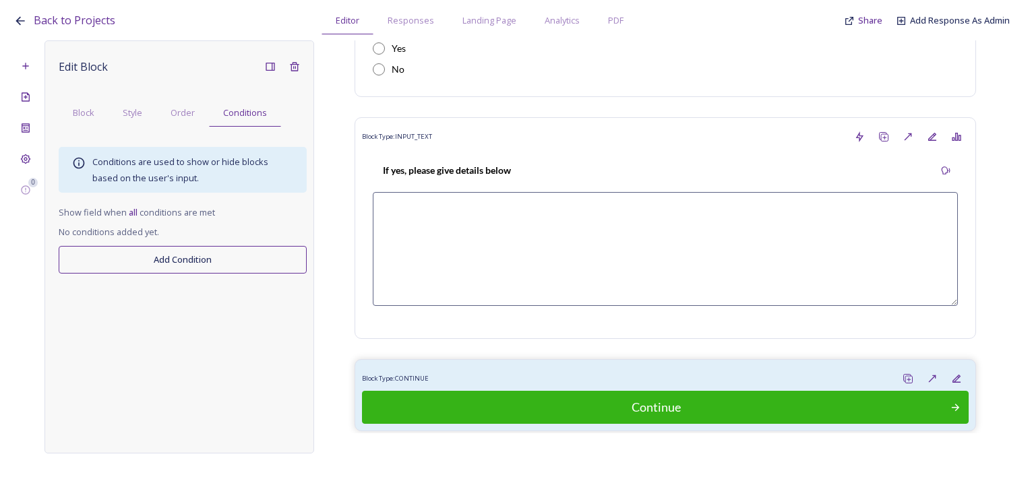
click at [39, 159] on div "0 Edit Block Block Style Order Conditions Conditions are used to show or hide b…" at bounding box center [514, 246] width 1003 height 413
click at [29, 158] on icon at bounding box center [26, 159] width 10 height 10
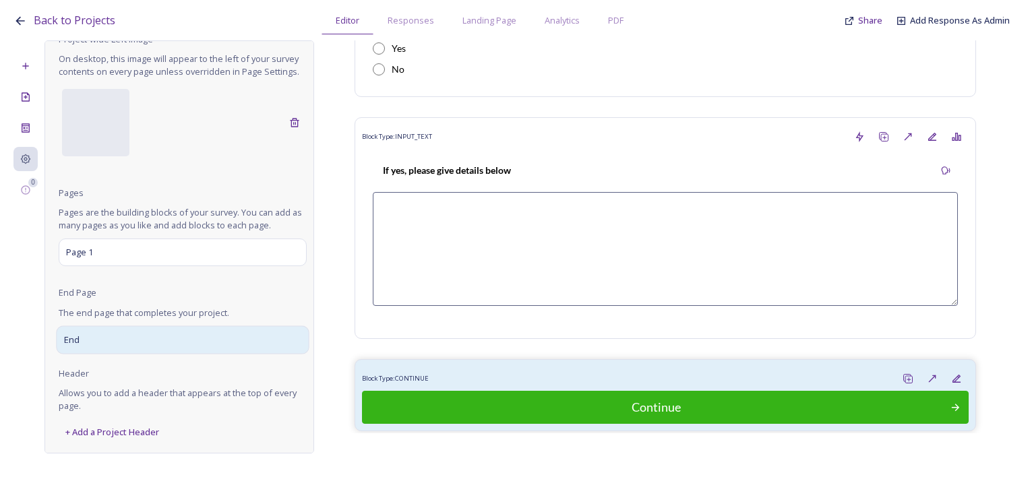
scroll to position [70, 0]
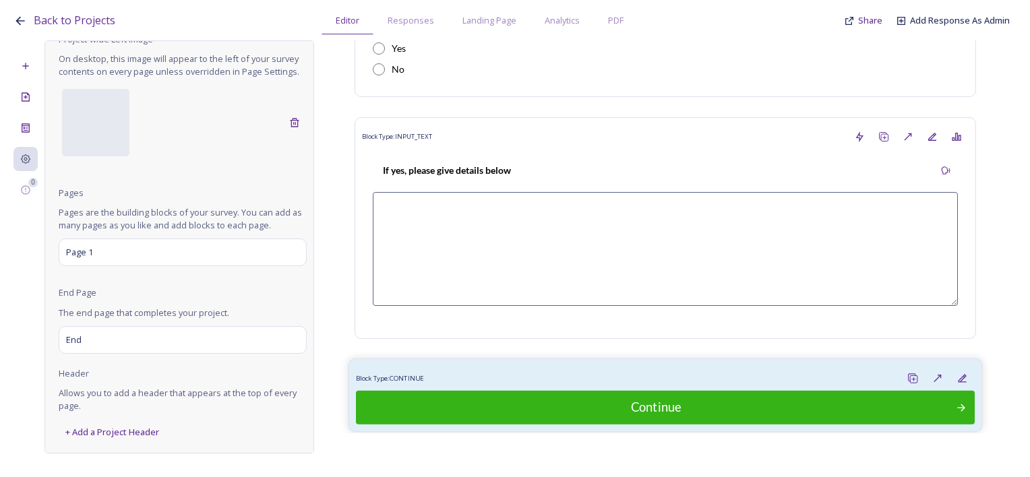
click at [457, 359] on div "Block Type: CONTINUE Continue" at bounding box center [666, 395] width 634 height 73
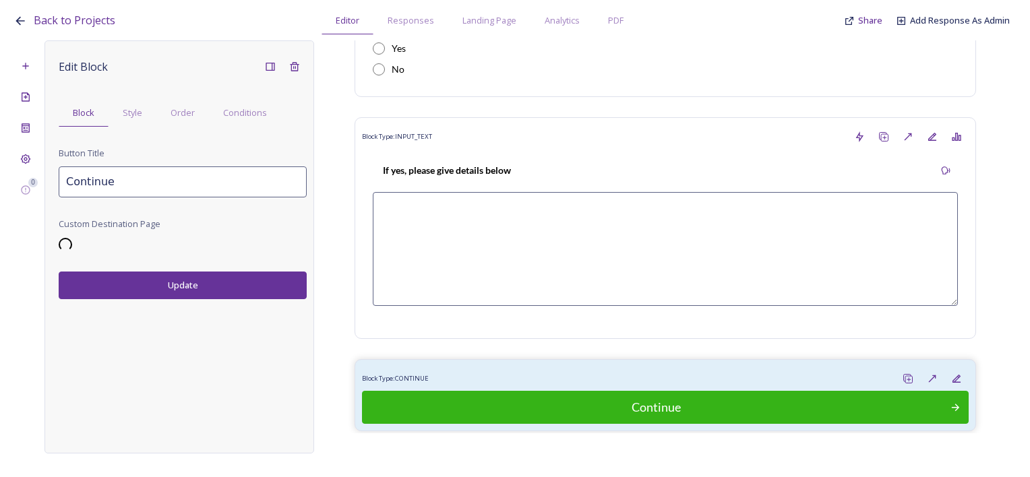
scroll to position [0, 0]
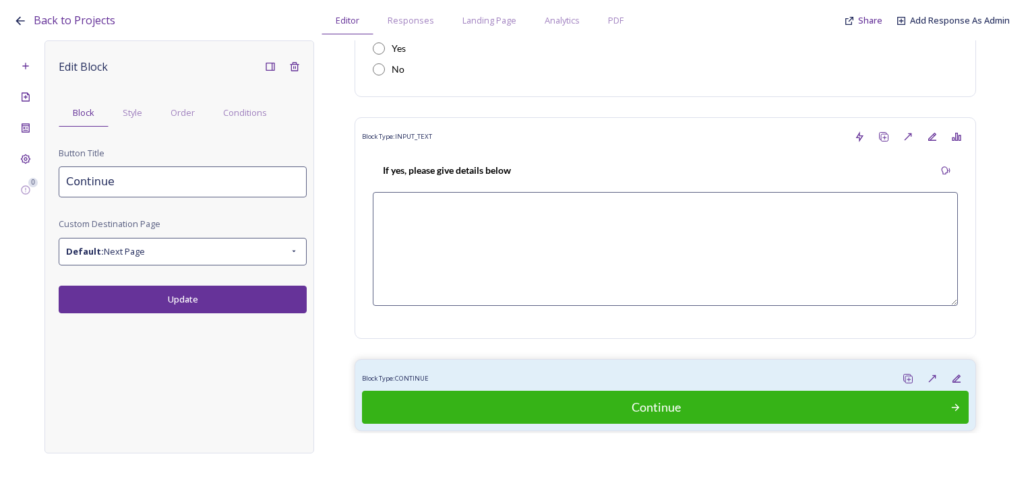
click at [150, 169] on input "Continue" at bounding box center [183, 182] width 248 height 31
drag, startPoint x: -3, startPoint y: 180, endPoint x: 0, endPoint y: 162, distance: 17.7
click at [0, 176] on html "Back to Projects Editor Responses Landing Page Analytics PDF Share Add Response…" at bounding box center [515, 238] width 1030 height 477
drag, startPoint x: 154, startPoint y: 184, endPoint x: 125, endPoint y: 181, distance: 29.2
click at [125, 181] on input "Submit my results" at bounding box center [183, 182] width 248 height 31
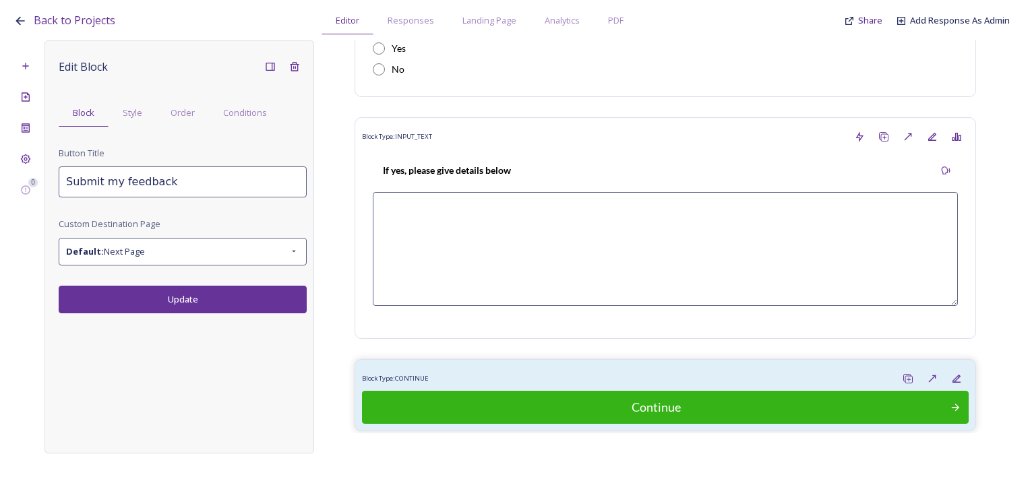
type input "Submit my feedback"
click at [218, 299] on button "Update" at bounding box center [183, 300] width 248 height 28
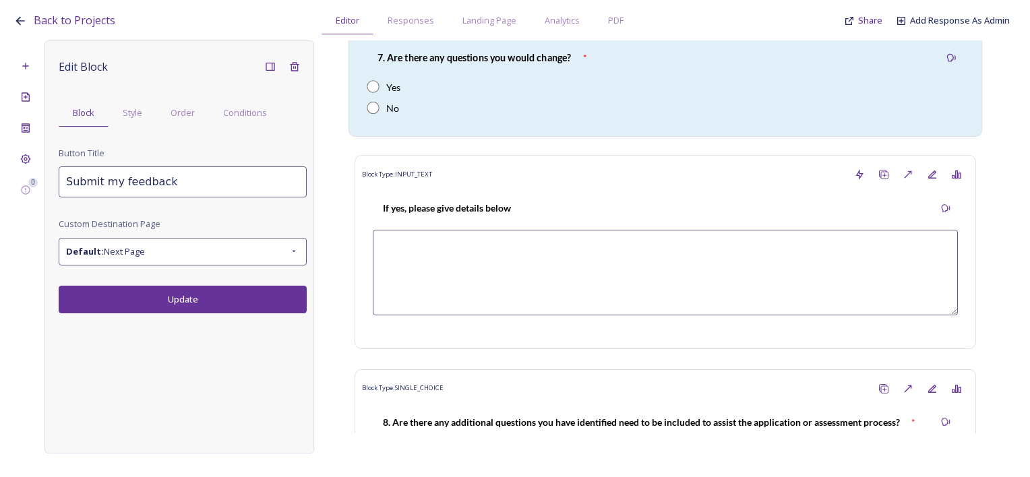
scroll to position [2323, 0]
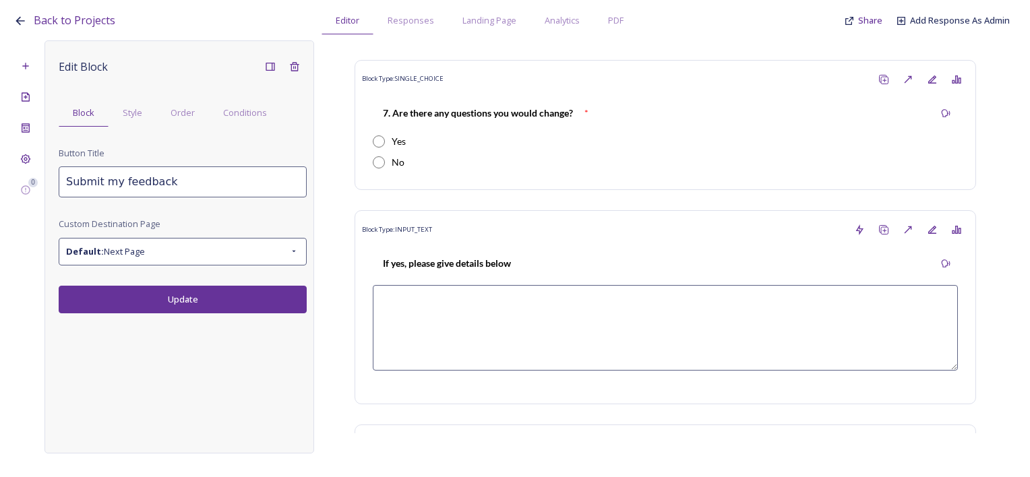
drag, startPoint x: 862, startPoint y: 20, endPoint x: 776, endPoint y: 18, distance: 86.3
click at [776, 18] on div "Back to Projects Editor Responses Landing Page Analytics PDF Share Add Response…" at bounding box center [518, 17] width 1010 height 34
click at [861, 19] on span "Share" at bounding box center [870, 20] width 24 height 12
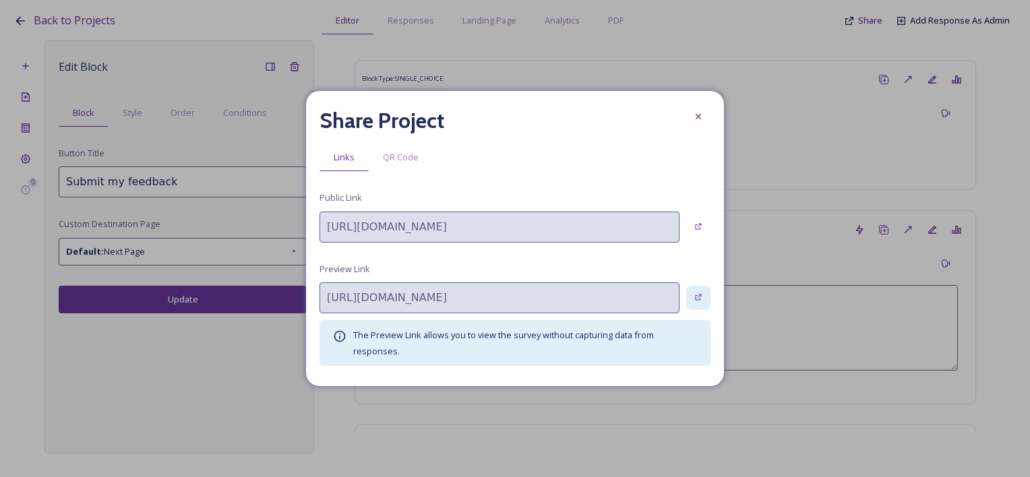
click at [701, 299] on icon at bounding box center [698, 297] width 9 height 9
click at [699, 117] on icon at bounding box center [698, 116] width 5 height 5
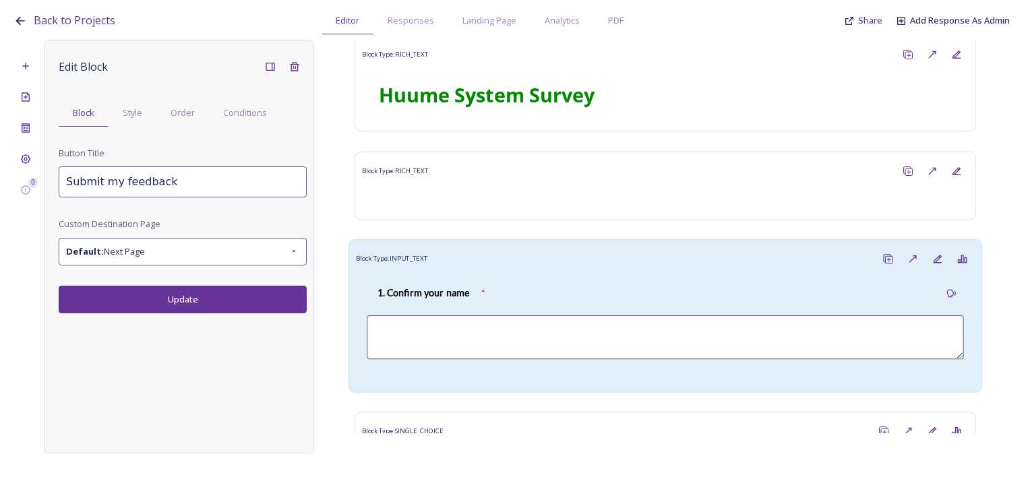
scroll to position [0, 0]
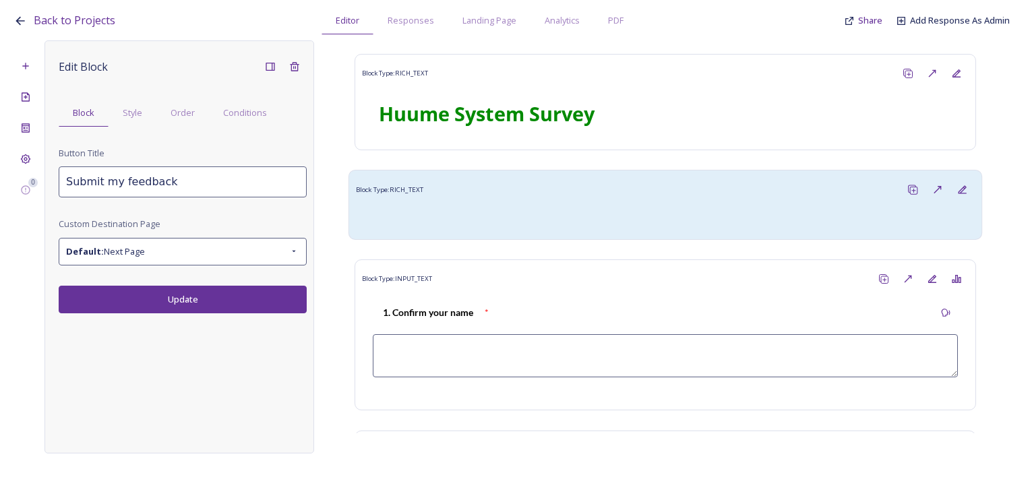
click at [502, 200] on div "Block Type: RICH_TEXT" at bounding box center [665, 189] width 619 height 25
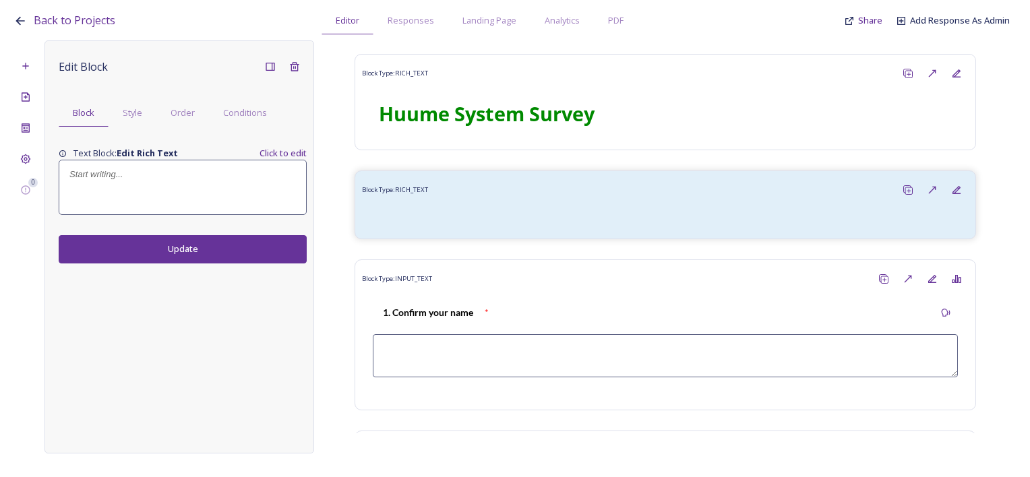
click at [120, 186] on div at bounding box center [182, 187] width 247 height 54
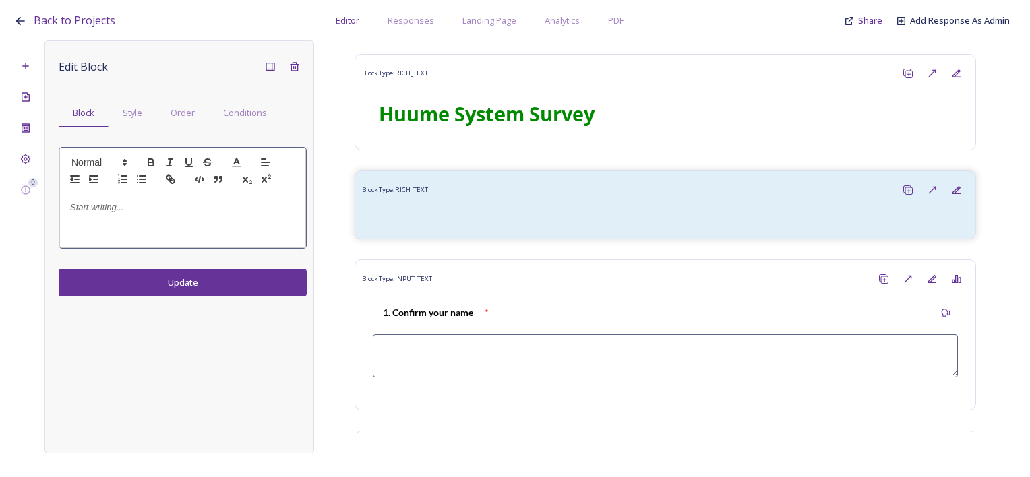
click at [118, 214] on div at bounding box center [182, 221] width 245 height 54
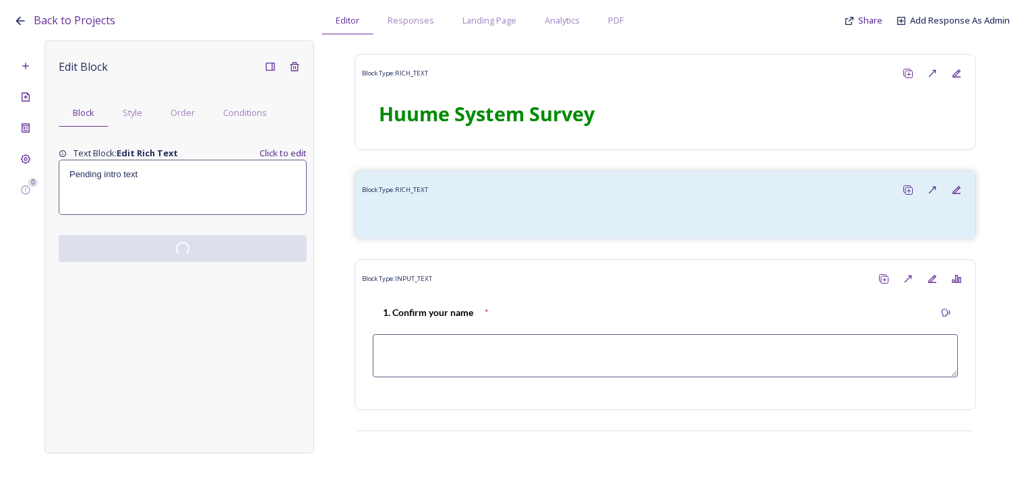
click at [182, 281] on div "Edit Block Block Style Order Conditions Text Block: Edit Rich Text Click to edi…" at bounding box center [180, 246] width 270 height 413
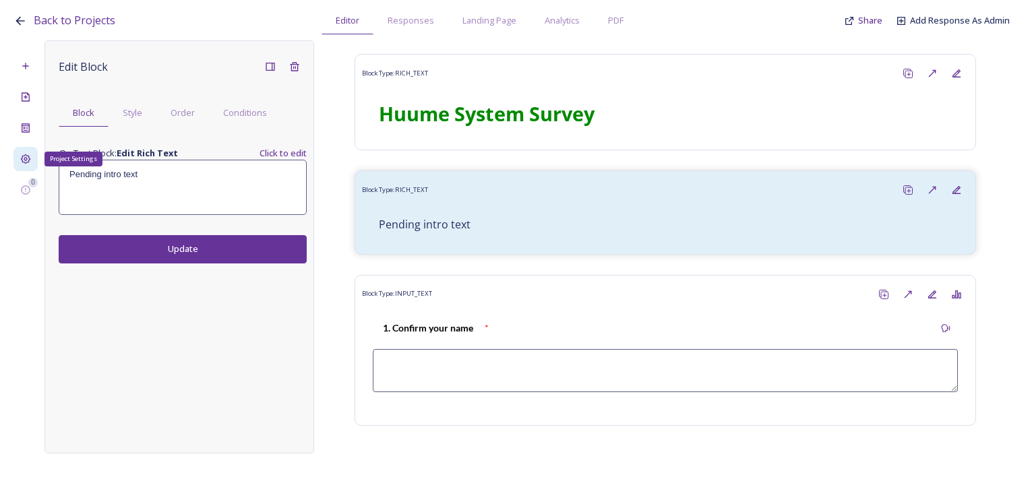
click at [24, 151] on div "Project Settings" at bounding box center [25, 159] width 24 height 24
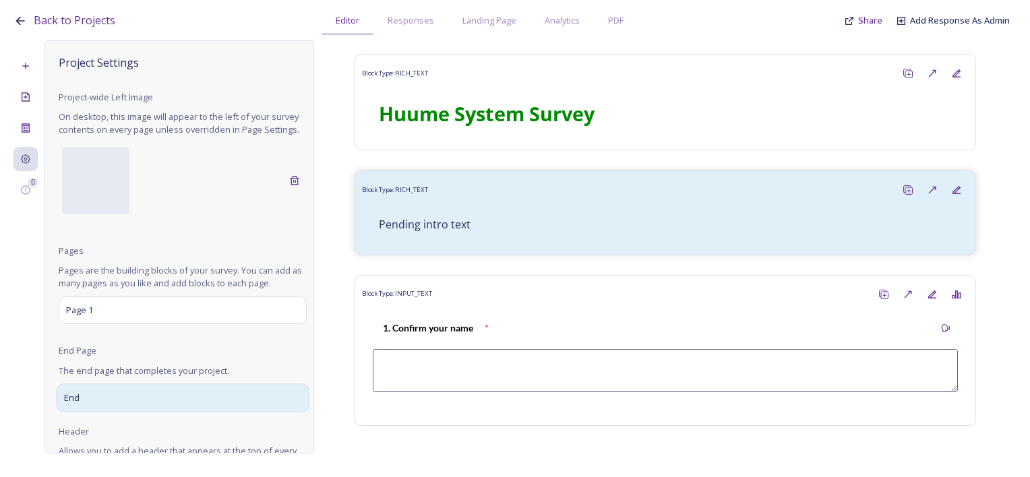
click at [179, 412] on div "End" at bounding box center [182, 398] width 253 height 28
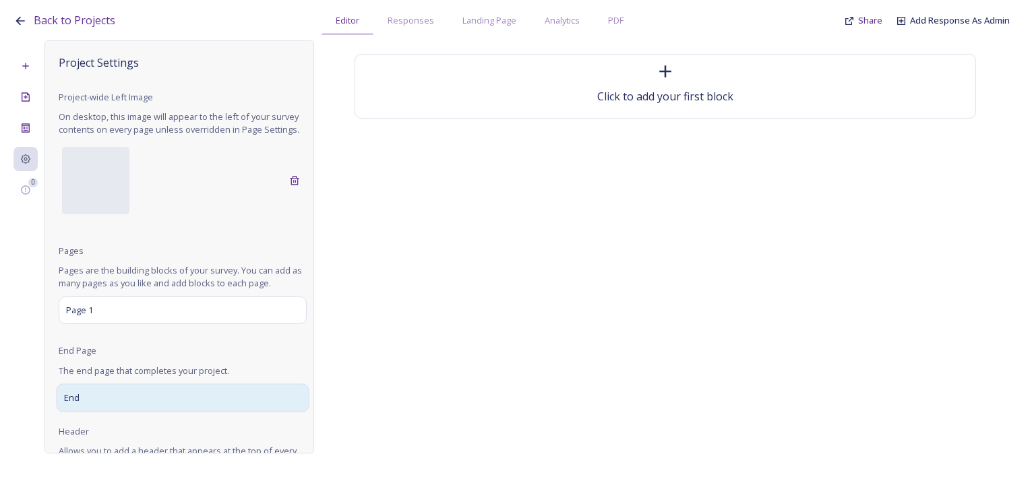
click at [132, 411] on div "End" at bounding box center [182, 398] width 253 height 28
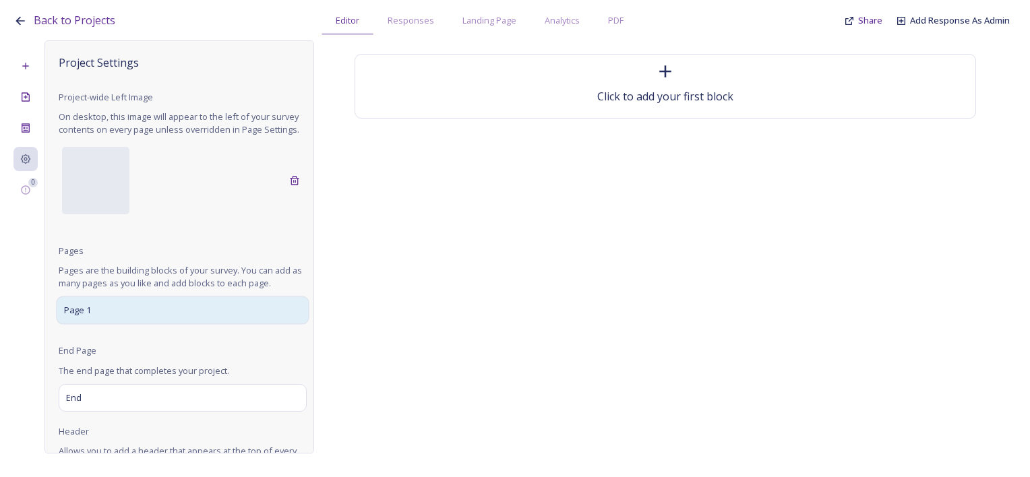
click at [118, 325] on div "Page 1" at bounding box center [182, 311] width 253 height 28
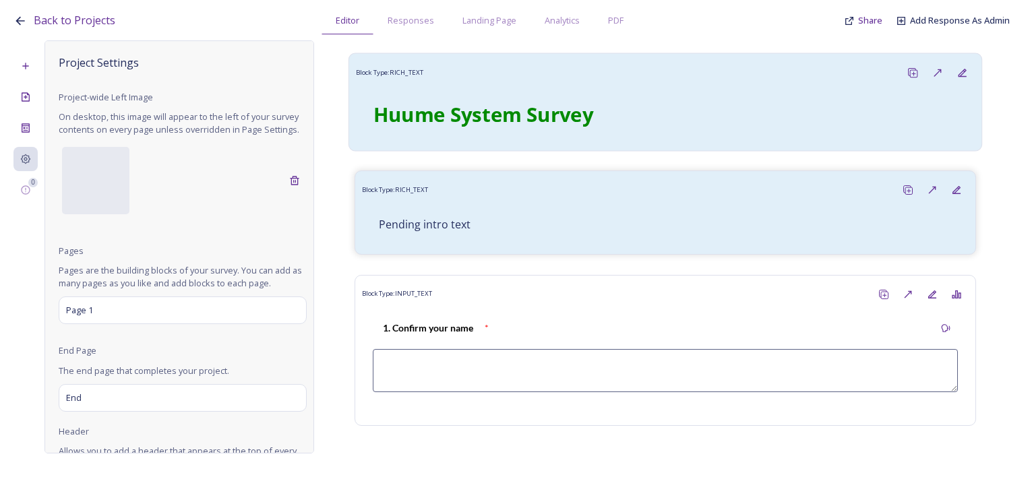
click at [589, 108] on strong "Huume System Survey" at bounding box center [484, 113] width 220 height 27
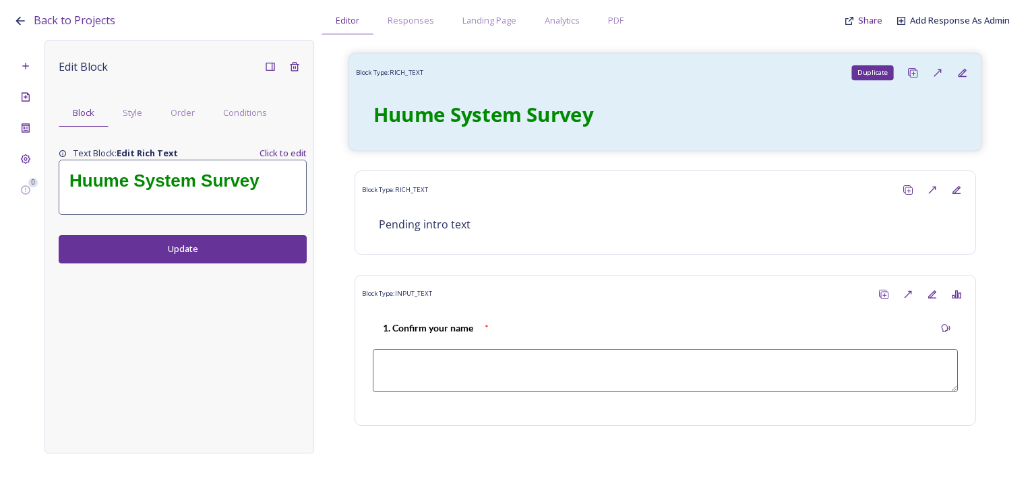
click at [908, 69] on icon at bounding box center [913, 72] width 11 height 11
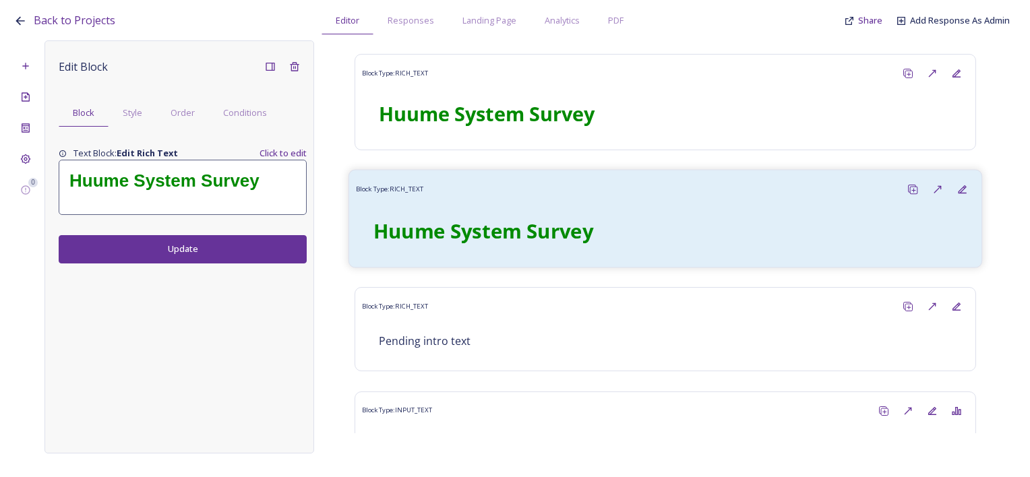
click at [748, 205] on div "Huume System Survey" at bounding box center [665, 231] width 619 height 59
click at [932, 187] on icon at bounding box center [937, 189] width 11 height 11
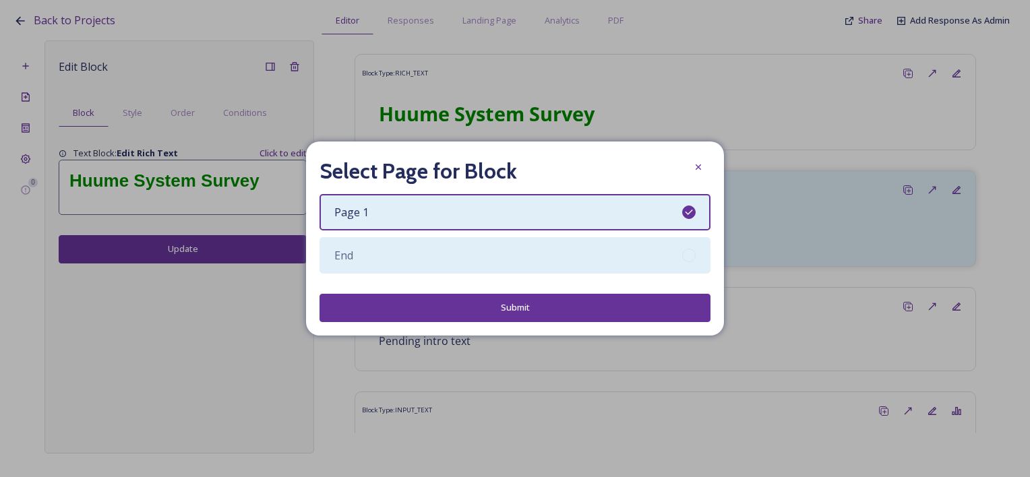
click at [407, 255] on div "End" at bounding box center [515, 255] width 391 height 36
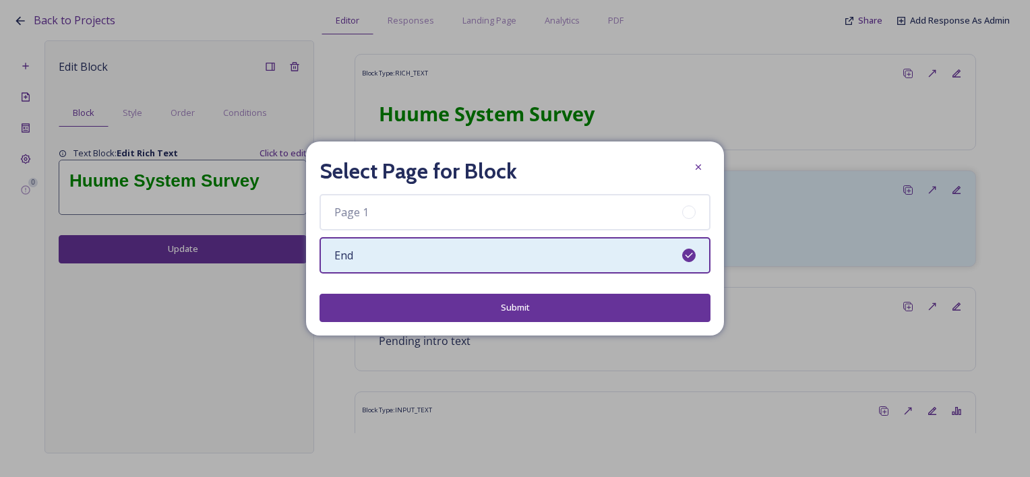
click at [550, 311] on button "Submit" at bounding box center [515, 308] width 391 height 28
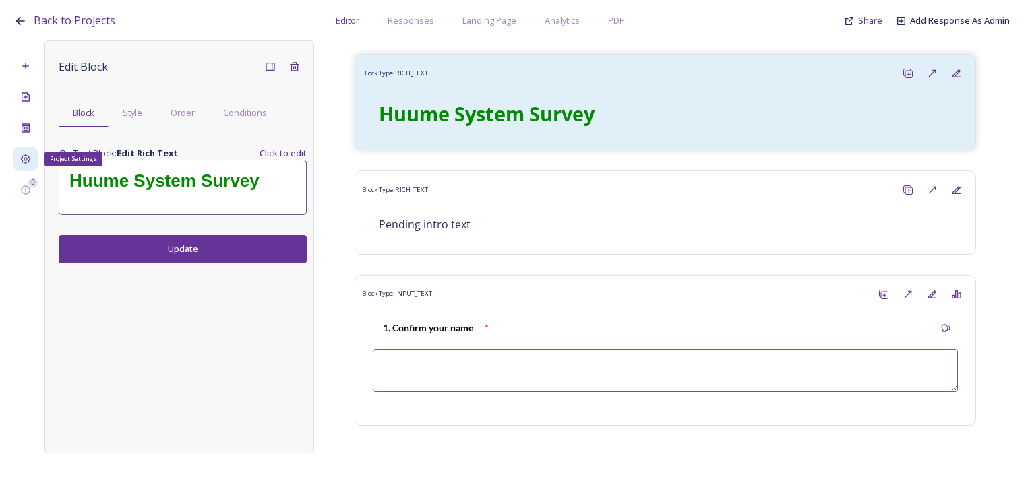
click at [24, 157] on icon at bounding box center [25, 159] width 11 height 11
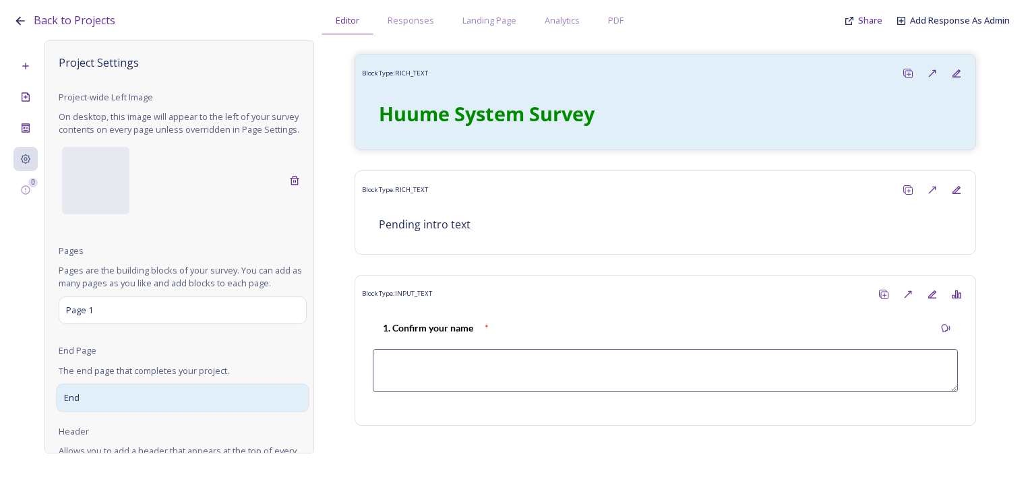
click at [119, 401] on div "End" at bounding box center [182, 398] width 253 height 28
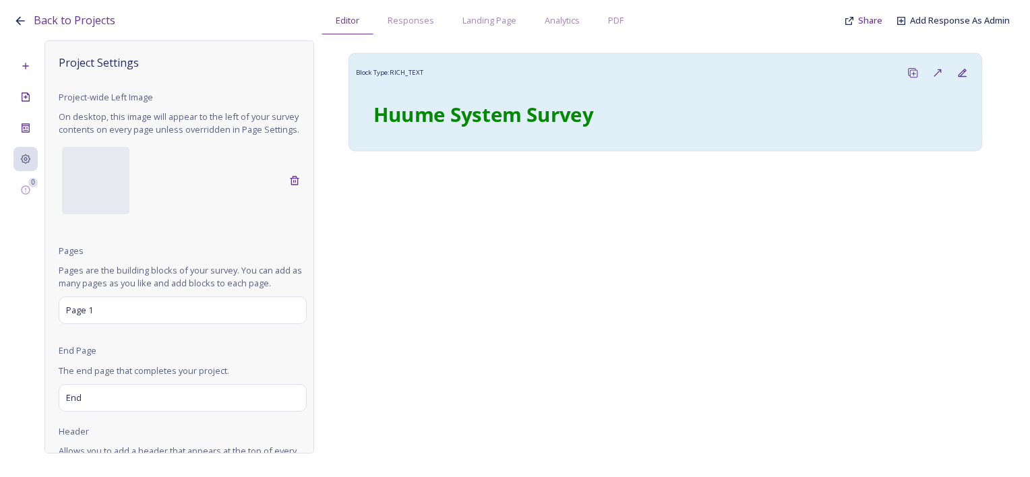
click at [625, 76] on div "Block Type: RICH_TEXT" at bounding box center [665, 73] width 619 height 25
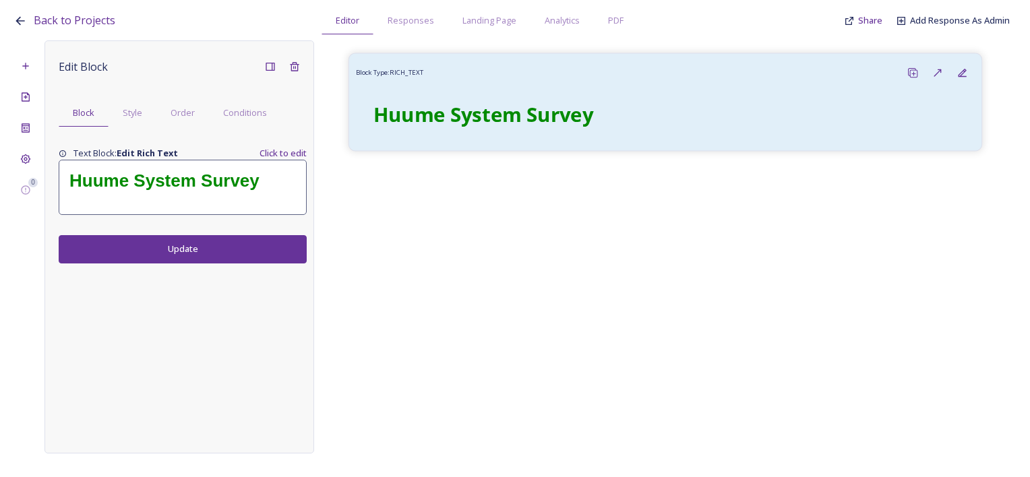
drag, startPoint x: 603, startPoint y: 69, endPoint x: 601, endPoint y: 58, distance: 11.1
click at [601, 58] on div "Block Type: RICH_TEXT Huume System Survey" at bounding box center [666, 102] width 634 height 98
click at [203, 195] on div "Huume System Survey" at bounding box center [182, 187] width 247 height 54
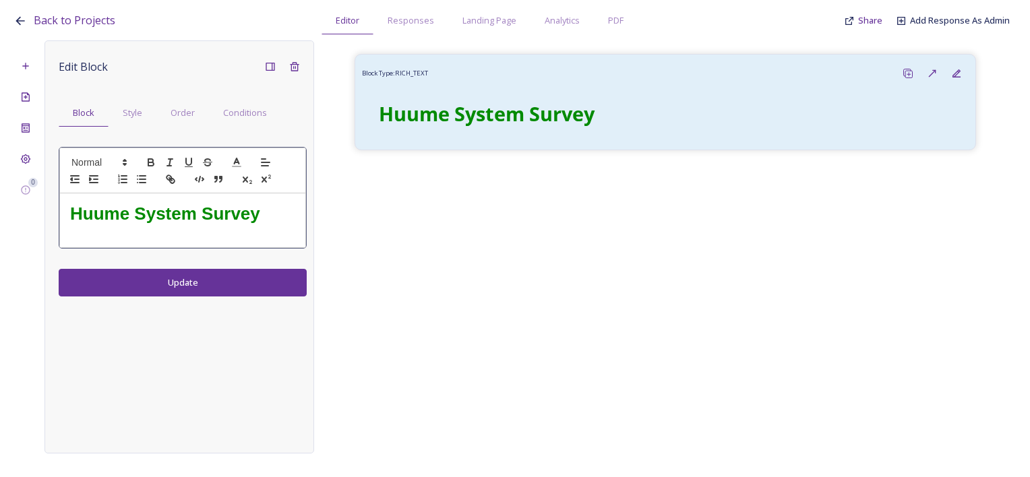
click at [283, 213] on h1 "Huume System Survey" at bounding box center [182, 214] width 225 height 25
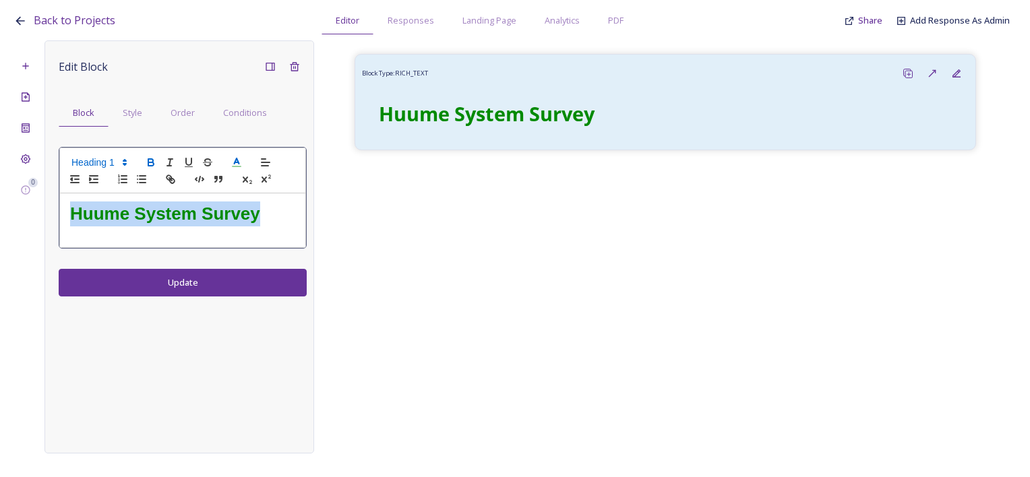
drag, startPoint x: 272, startPoint y: 216, endPoint x: 58, endPoint y: 218, distance: 214.4
click at [59, 218] on div "Huume System Survey" at bounding box center [183, 198] width 248 height 102
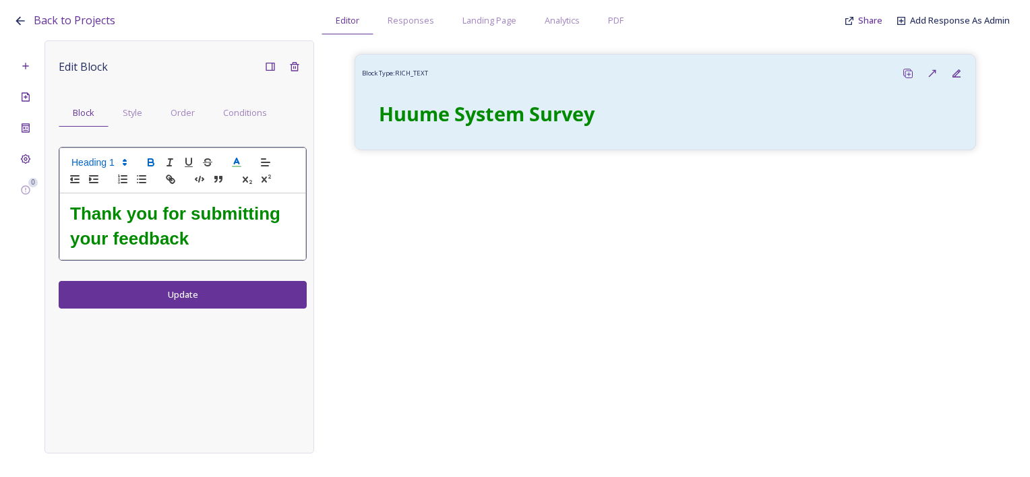
click at [215, 295] on div "Edit Block Block Style Order Conditions Thank you for submitting your feedback …" at bounding box center [180, 246] width 270 height 413
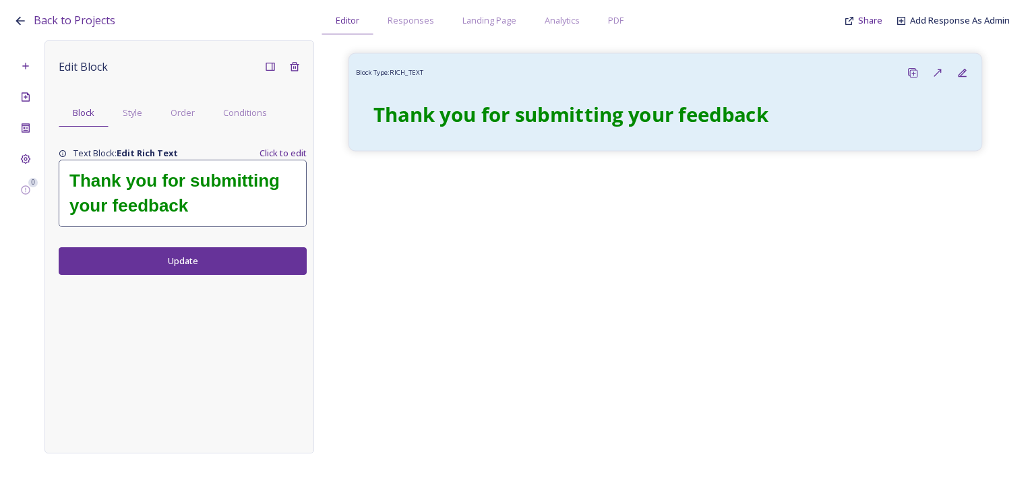
click at [500, 109] on strong "Thank you for submitting your feedback" at bounding box center [572, 113] width 396 height 27
click at [265, 202] on h1 "Thank you for submitting your feedback" at bounding box center [182, 194] width 227 height 50
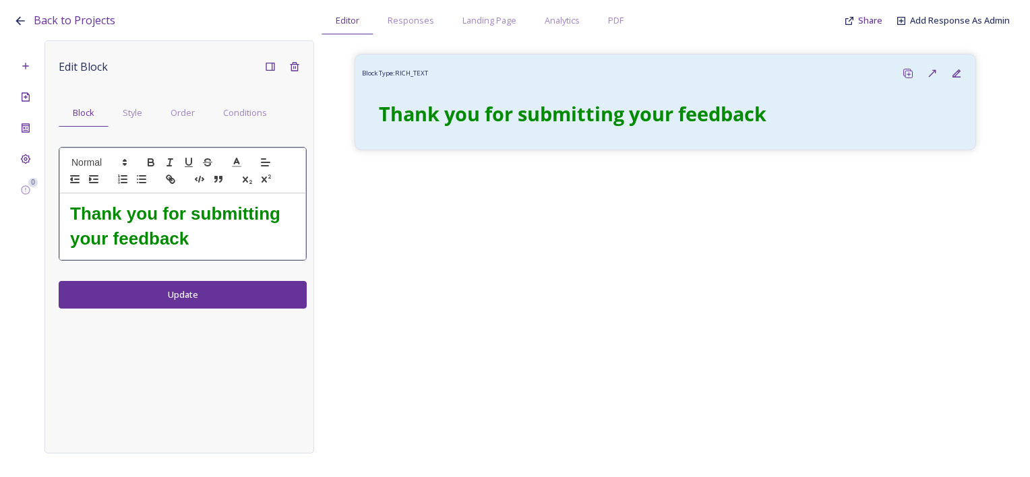
drag, startPoint x: 214, startPoint y: 251, endPoint x: 215, endPoint y: 240, distance: 10.8
click at [214, 245] on div "Thank you for submitting your feedback" at bounding box center [182, 227] width 245 height 66
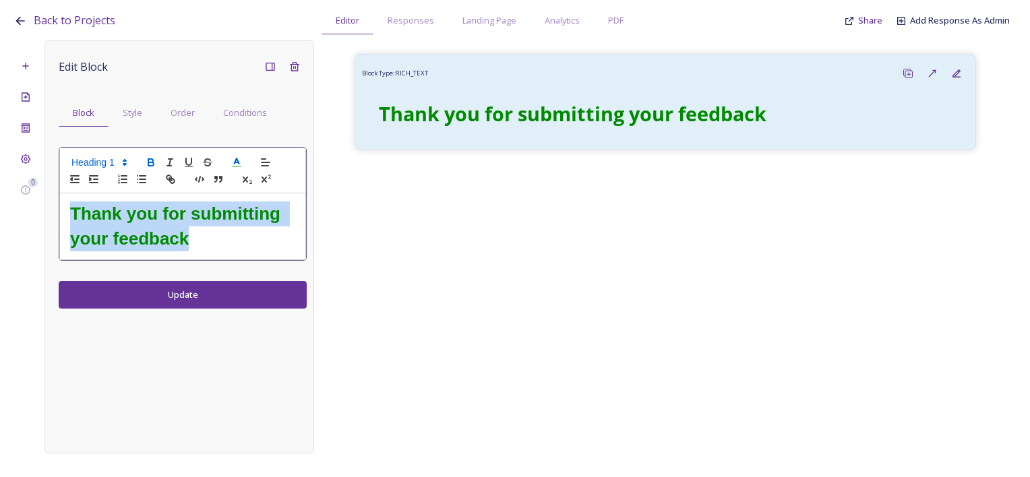
drag, startPoint x: 186, startPoint y: 239, endPoint x: 67, endPoint y: 216, distance: 120.9
click at [67, 216] on div "Thank you for submitting your feedback" at bounding box center [182, 227] width 245 height 66
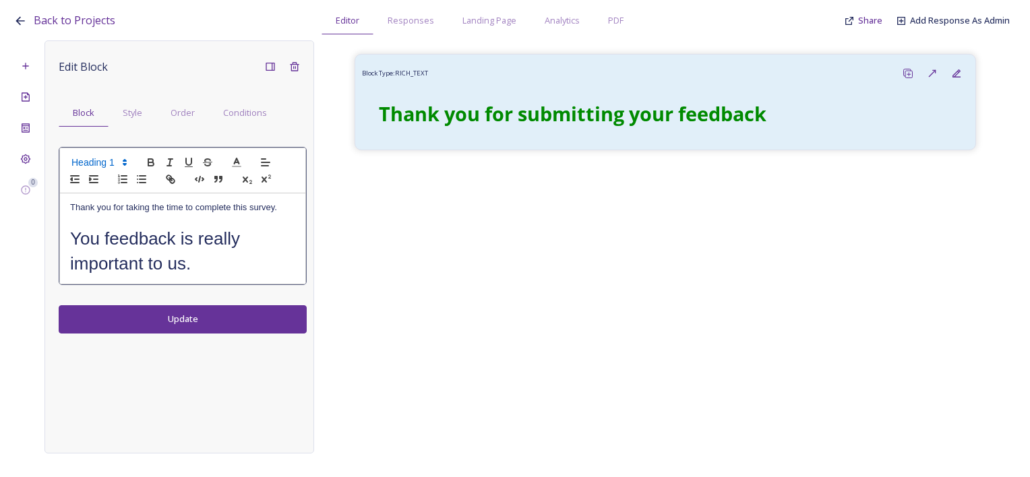
click at [196, 210] on p "Thank you for taking the time to complete this survey." at bounding box center [182, 208] width 225 height 12
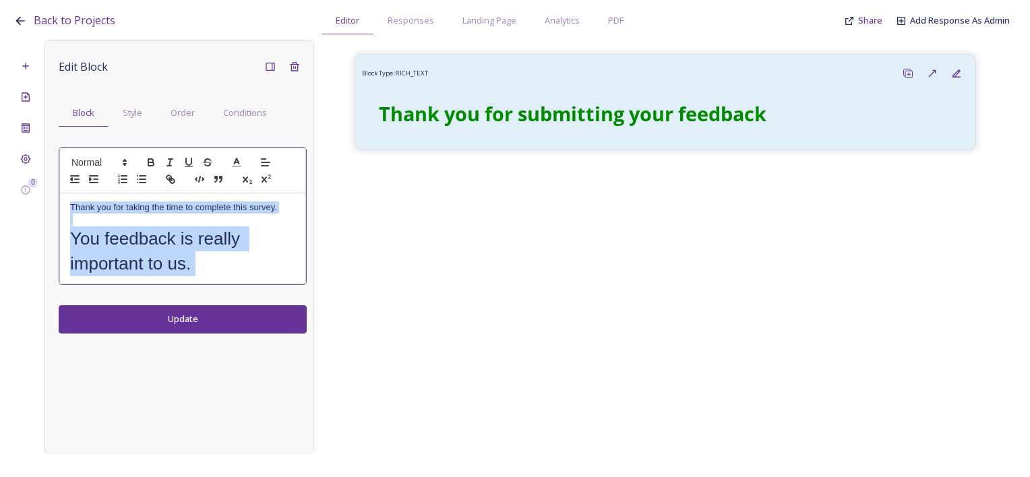
drag, startPoint x: 204, startPoint y: 270, endPoint x: 64, endPoint y: 210, distance: 152.5
click at [64, 210] on div "Thank you for taking the time to complete this survey. ﻿﻿You feedback is really…" at bounding box center [182, 239] width 245 height 91
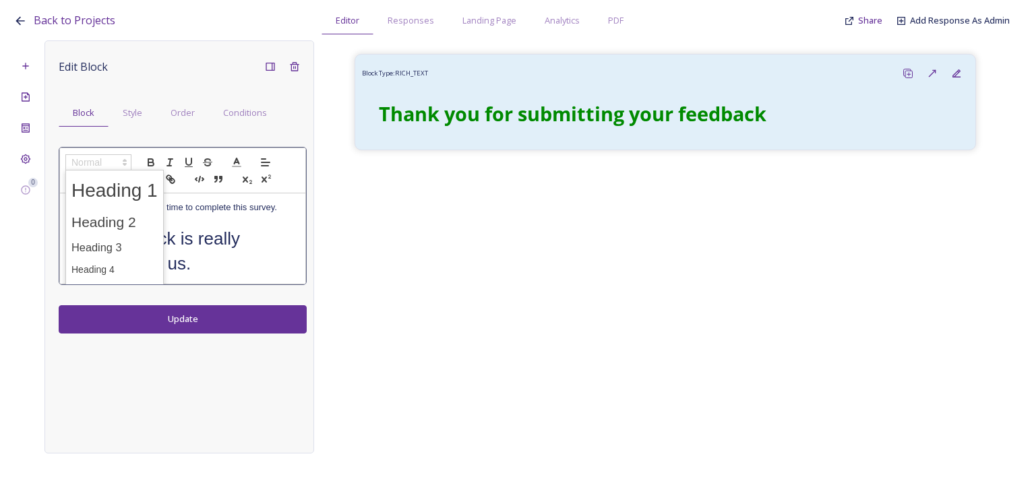
click at [117, 167] on span at bounding box center [98, 162] width 66 height 16
click at [116, 191] on span at bounding box center [114, 190] width 86 height 35
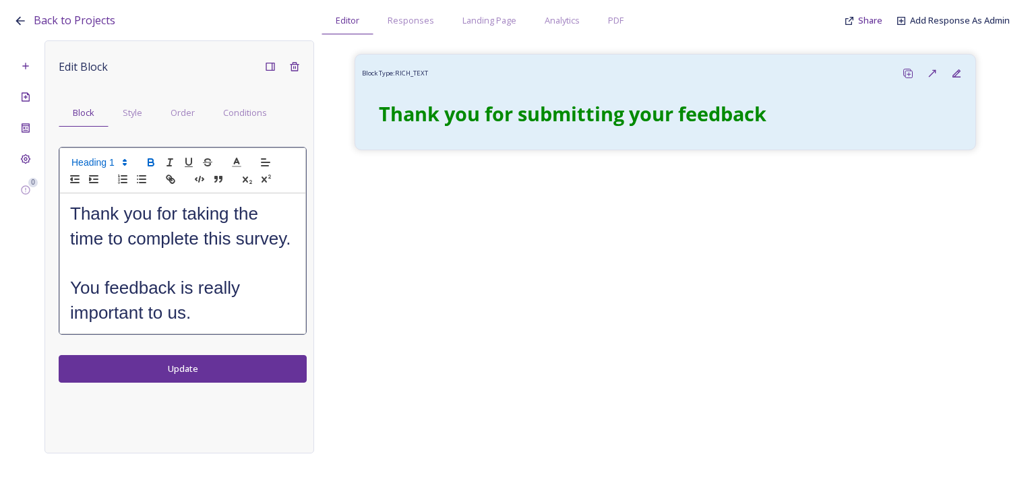
click at [151, 160] on icon "button" at bounding box center [151, 162] width 12 height 12
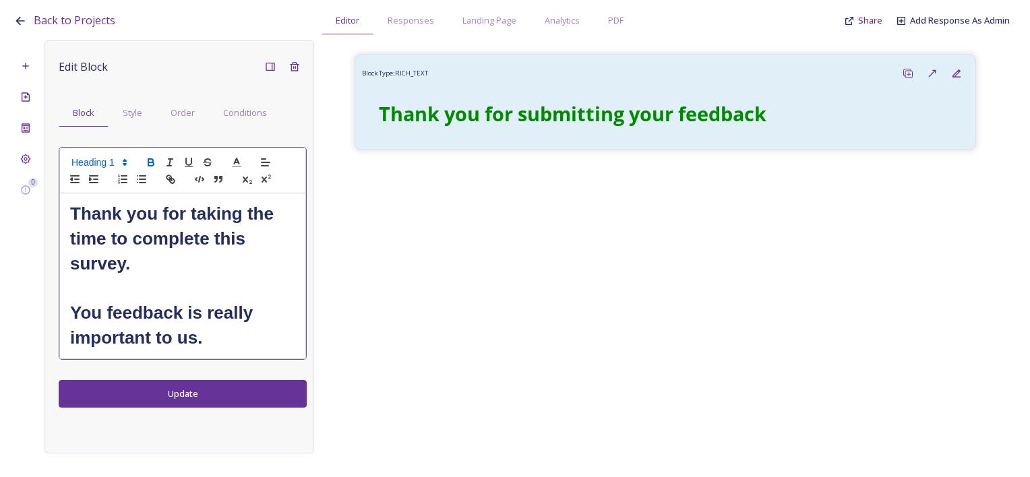
click at [200, 270] on h1 "Thank you for taking the time to complete this survey." at bounding box center [182, 239] width 225 height 75
click at [206, 279] on h1 at bounding box center [182, 288] width 225 height 25
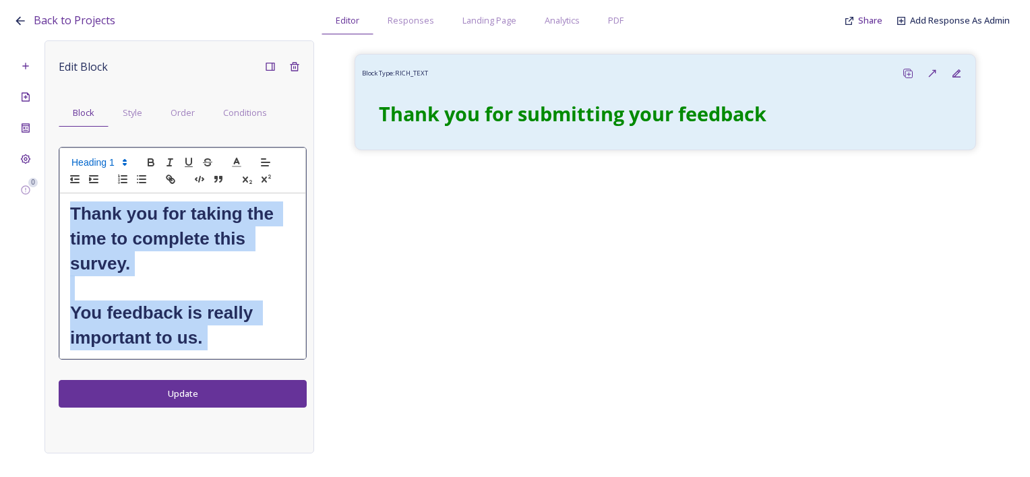
drag, startPoint x: 232, startPoint y: 351, endPoint x: 63, endPoint y: 216, distance: 216.8
click at [59, 216] on pre "Thank you for taking the time to complete this survey. ﻿﻿You feedback is really…" at bounding box center [182, 277] width 247 height 166
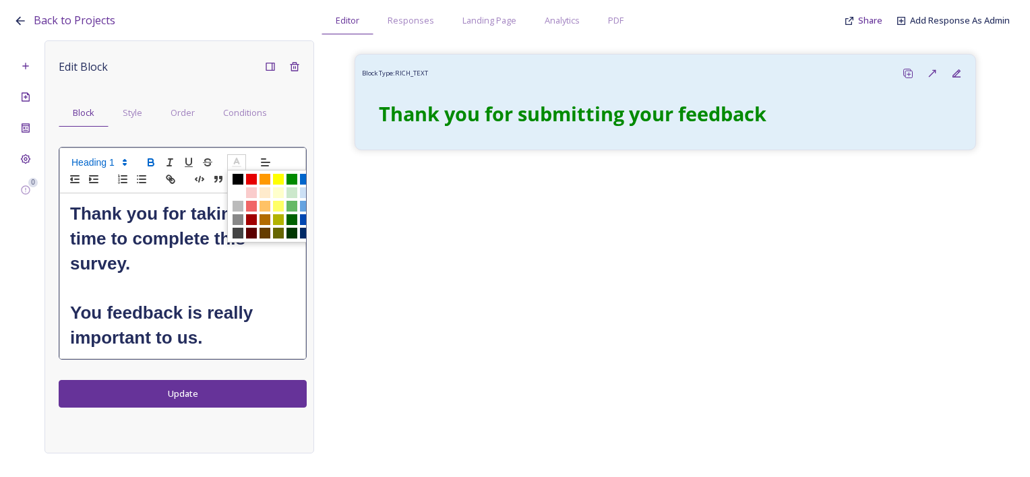
click at [235, 165] on icon at bounding box center [237, 162] width 12 height 12
click at [295, 179] on span at bounding box center [292, 179] width 11 height 11
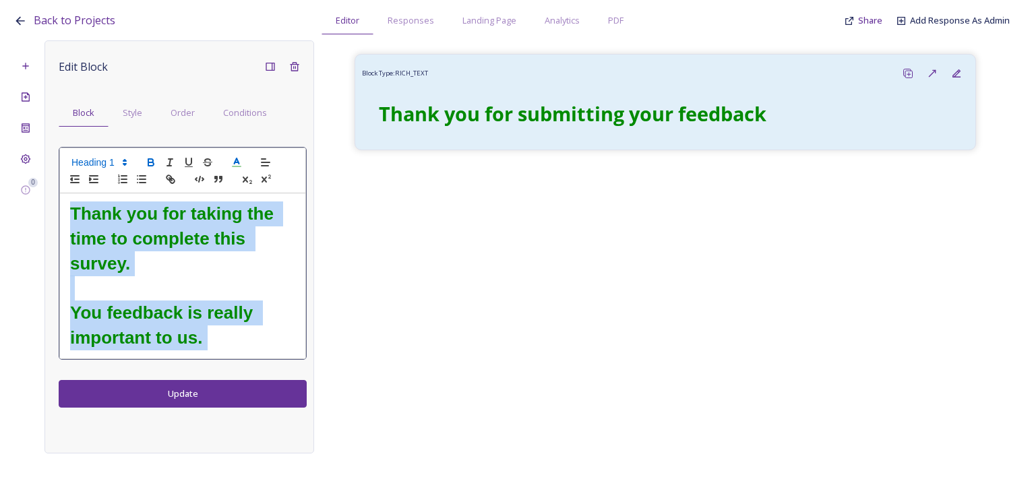
click at [185, 289] on h1 at bounding box center [182, 288] width 225 height 25
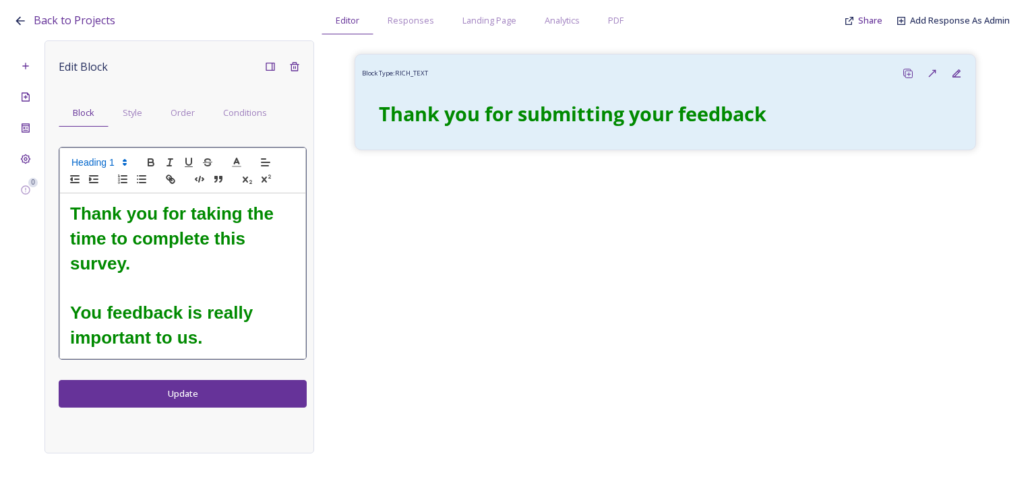
click at [218, 336] on h1 "﻿﻿You feedback is really important to us." at bounding box center [182, 326] width 225 height 50
click at [199, 399] on div "Edit Block Block Style Order Conditions Thank you for taking the time to comple…" at bounding box center [180, 246] width 270 height 413
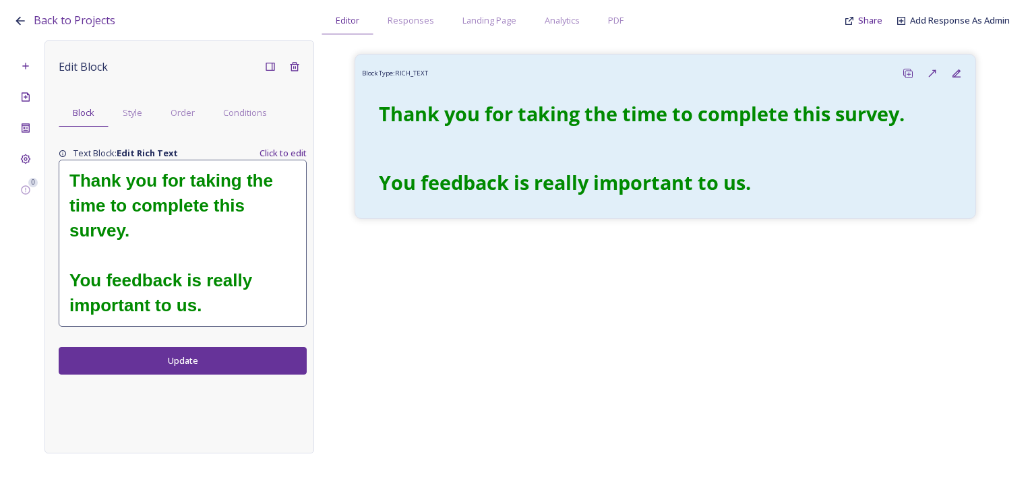
click at [183, 286] on strong "﻿﻿You feedback is really important to us." at bounding box center [162, 292] width 187 height 45
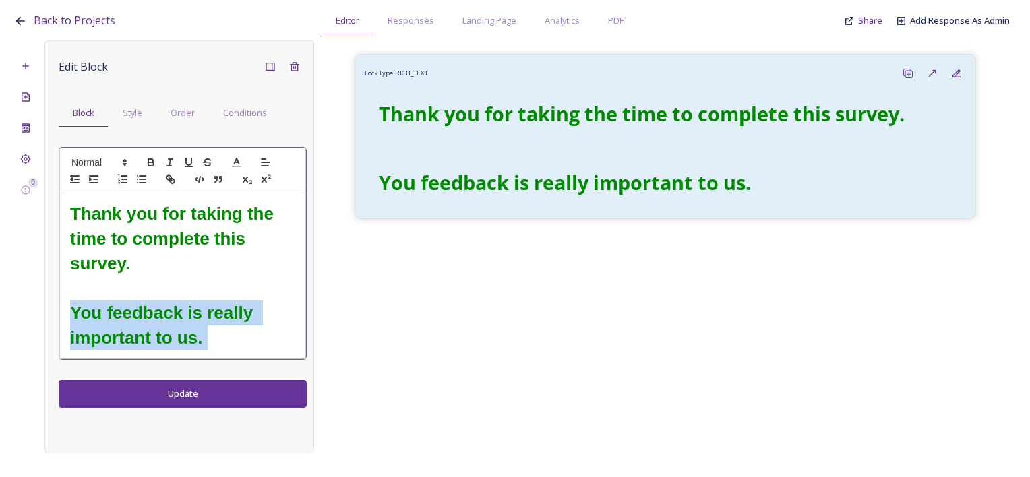
drag, startPoint x: 210, startPoint y: 337, endPoint x: 60, endPoint y: 308, distance: 153.1
click at [60, 308] on div "Thank you for taking the time to complete this survey. ﻿﻿You feedback is really…" at bounding box center [182, 276] width 245 height 165
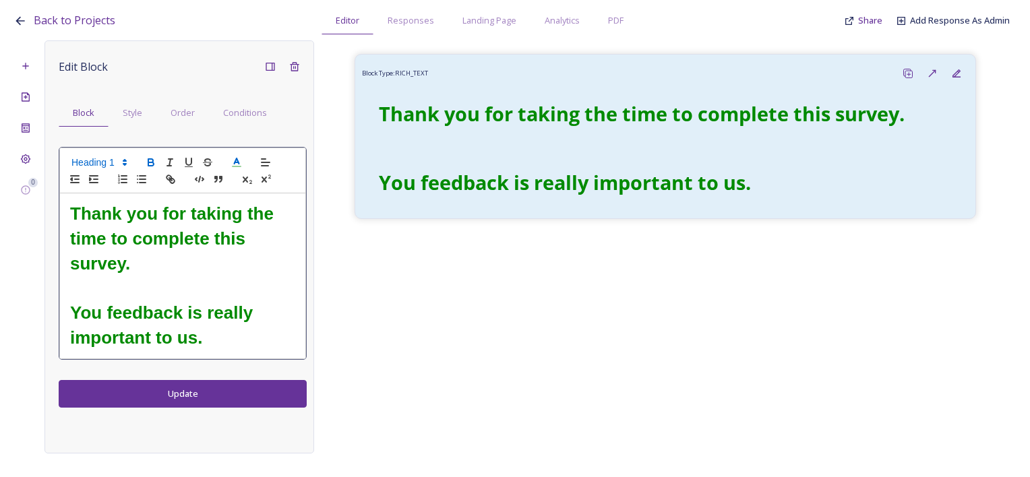
click at [131, 165] on div at bounding box center [182, 171] width 247 height 46
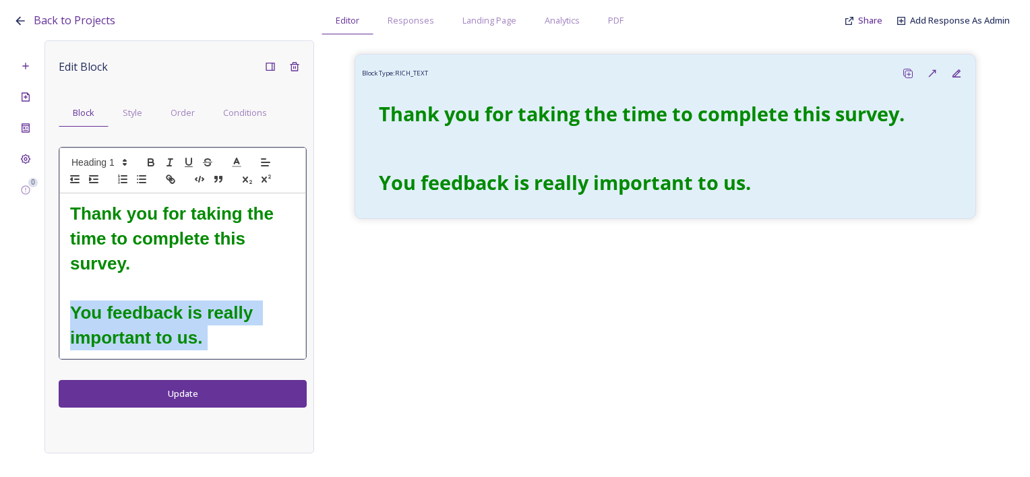
drag, startPoint x: 223, startPoint y: 357, endPoint x: 66, endPoint y: 316, distance: 162.4
click at [66, 316] on div "Thank you for taking the time to complete this survey. ﻿﻿You feedback is really…" at bounding box center [182, 276] width 245 height 165
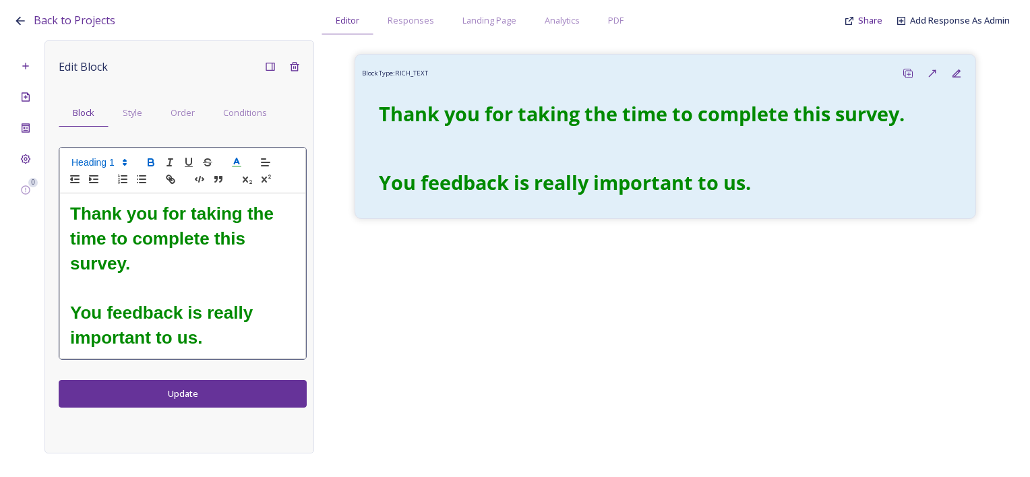
click at [127, 162] on icon at bounding box center [125, 162] width 12 height 12
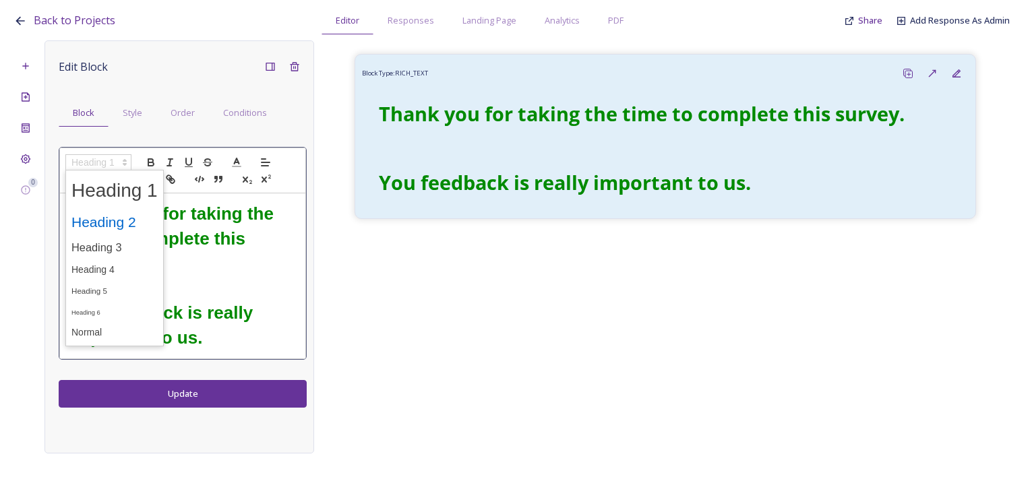
click at [105, 224] on span at bounding box center [114, 222] width 86 height 28
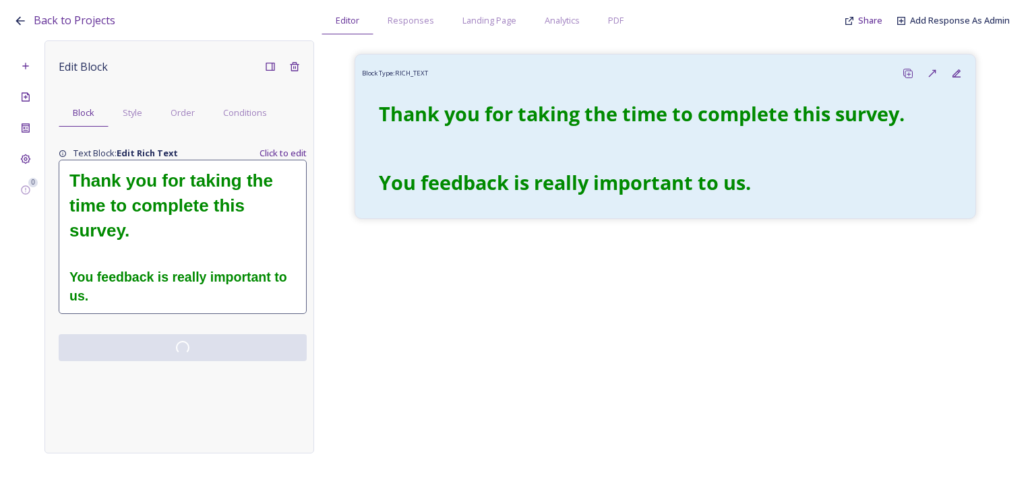
click at [193, 386] on div "Edit Block Block Style Order Conditions Text Block: Edit Rich Text Click to edi…" at bounding box center [180, 246] width 270 height 413
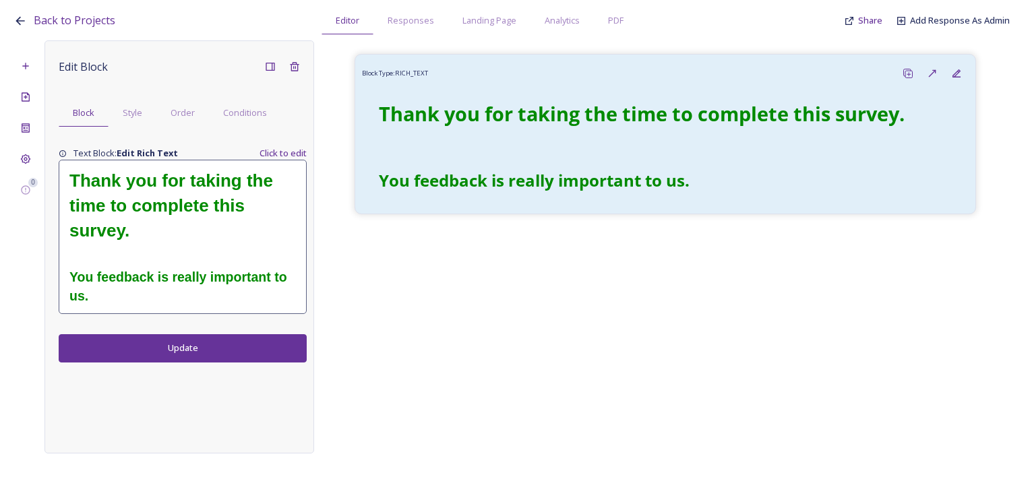
click at [583, 351] on div "Block Type: RICH_TEXT Thank you for taking the time to complete this survey. ﻿﻿…" at bounding box center [665, 236] width 703 height 393
click at [26, 102] on div "Create New Page" at bounding box center [25, 97] width 24 height 24
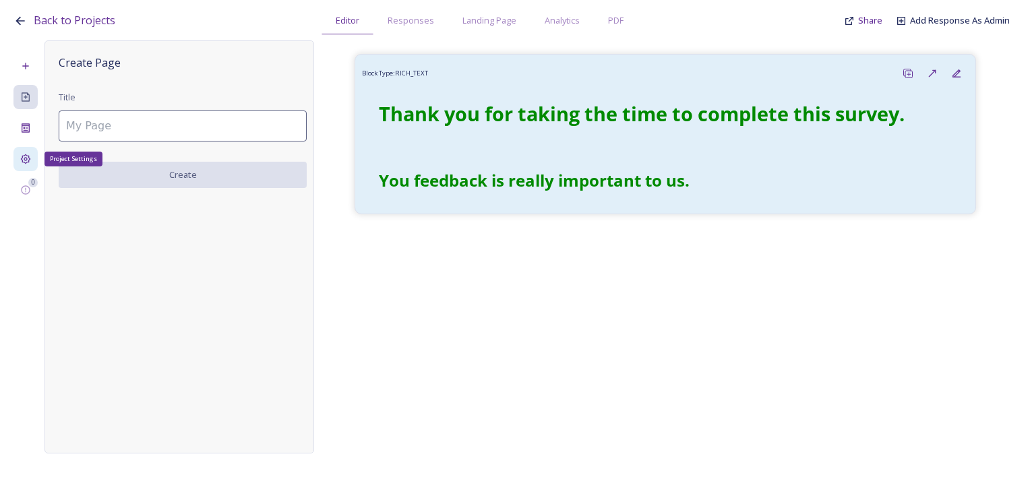
click at [24, 151] on div "Project Settings" at bounding box center [25, 159] width 24 height 24
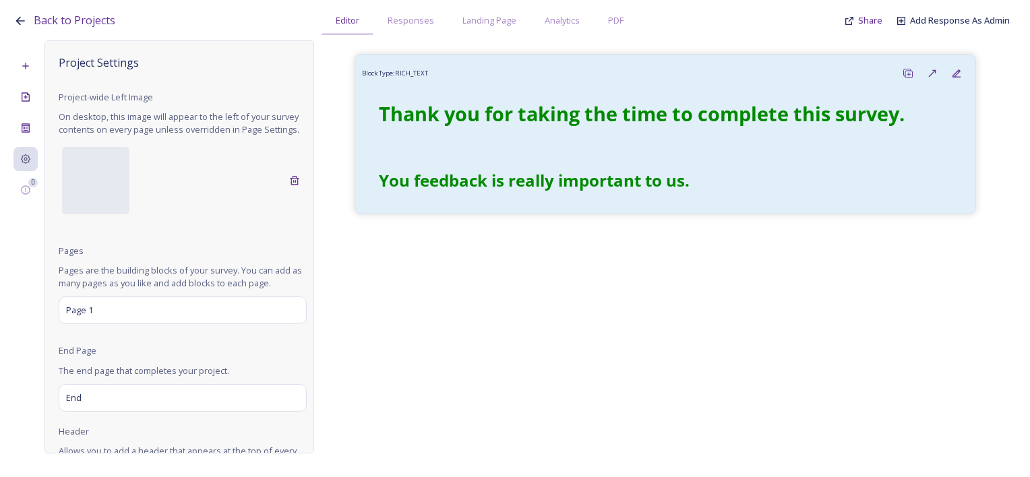
click at [98, 337] on div "Project Settings Project-wide Left Image On desktop, this image will appear to …" at bounding box center [183, 283] width 248 height 456
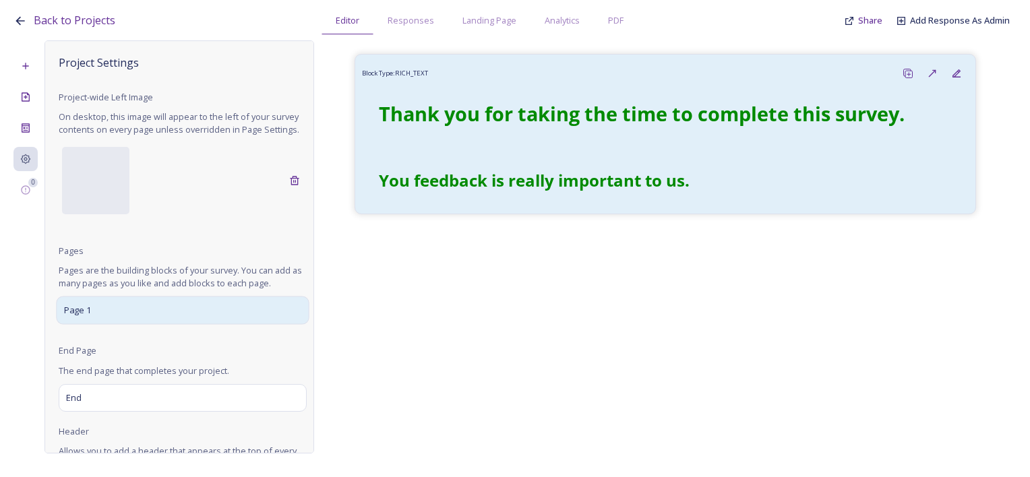
click at [98, 325] on div "Page 1" at bounding box center [182, 311] width 253 height 28
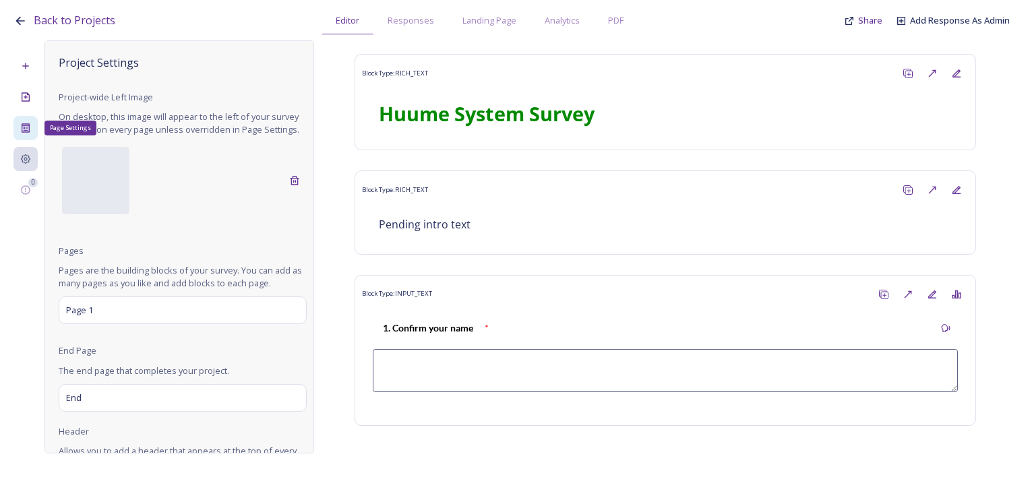
click at [23, 123] on icon at bounding box center [25, 128] width 11 height 11
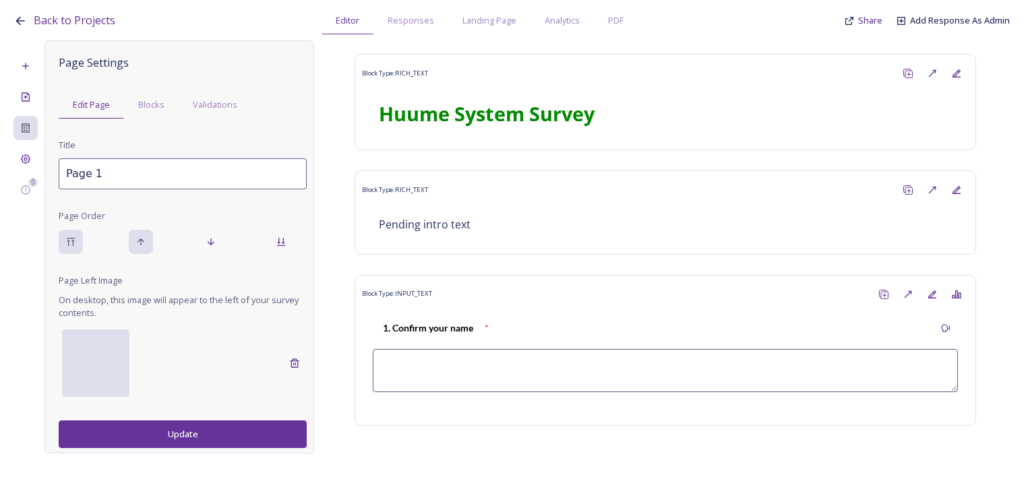
click at [117, 361] on div at bounding box center [95, 363] width 67 height 67
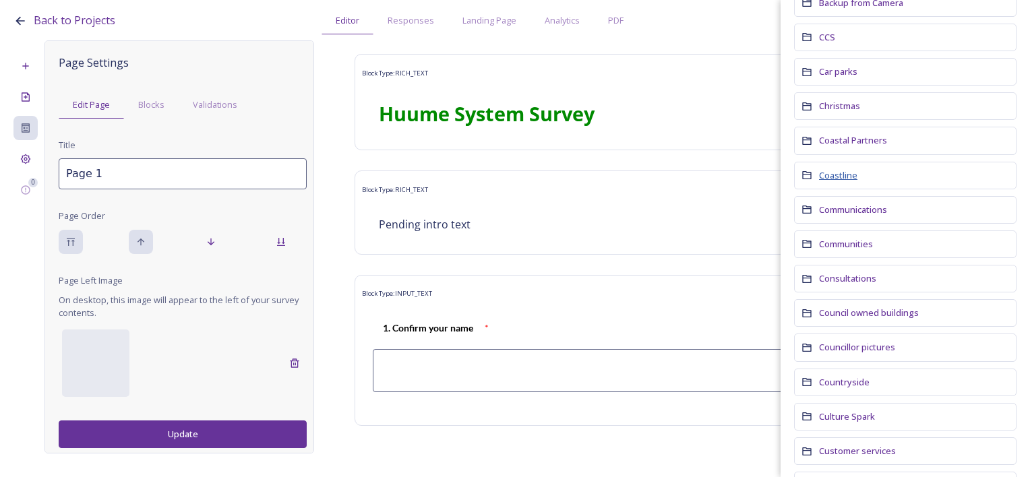
scroll to position [202, 0]
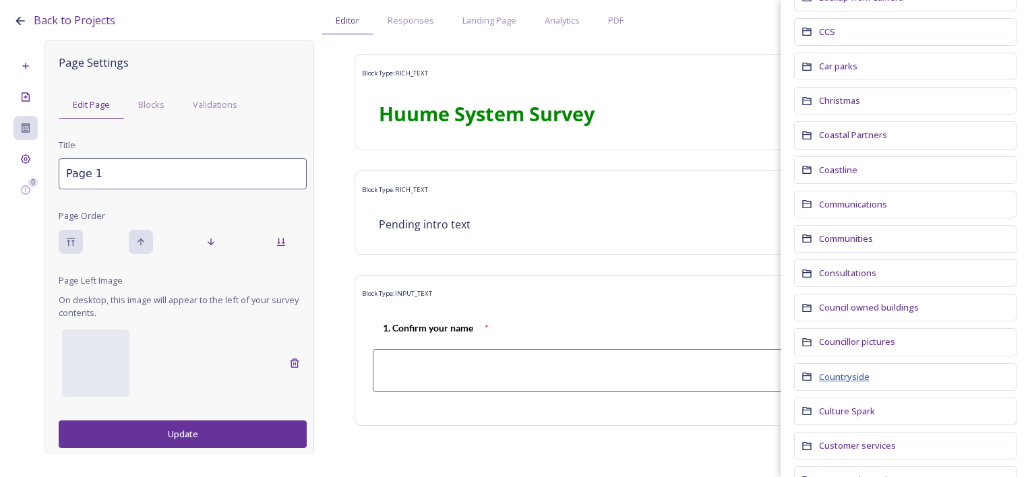
click at [850, 371] on span "Countryside" at bounding box center [844, 377] width 51 height 12
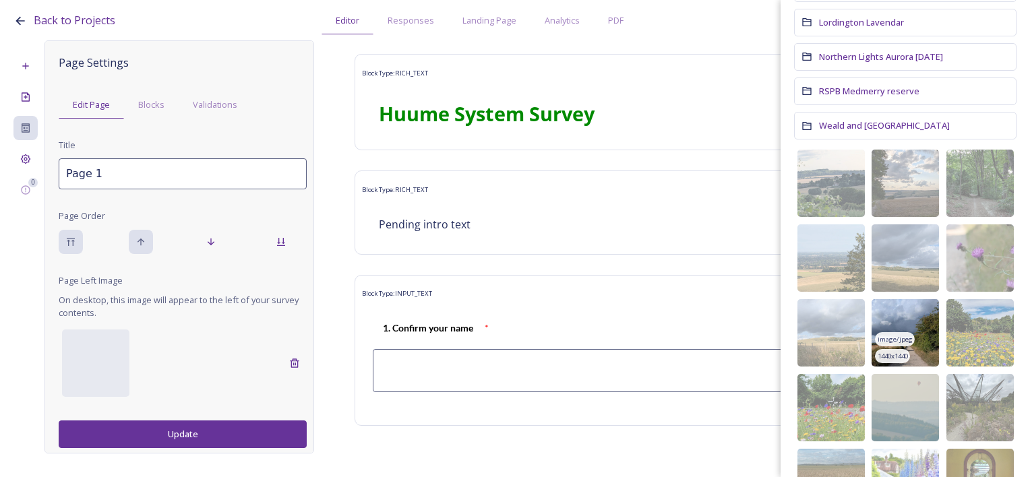
scroll to position [337, 0]
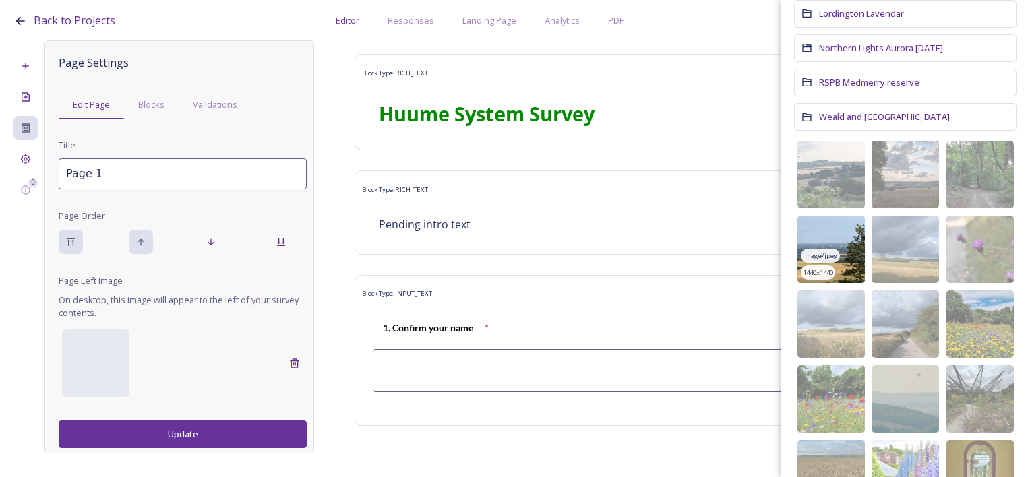
click at [853, 237] on img at bounding box center [831, 249] width 67 height 67
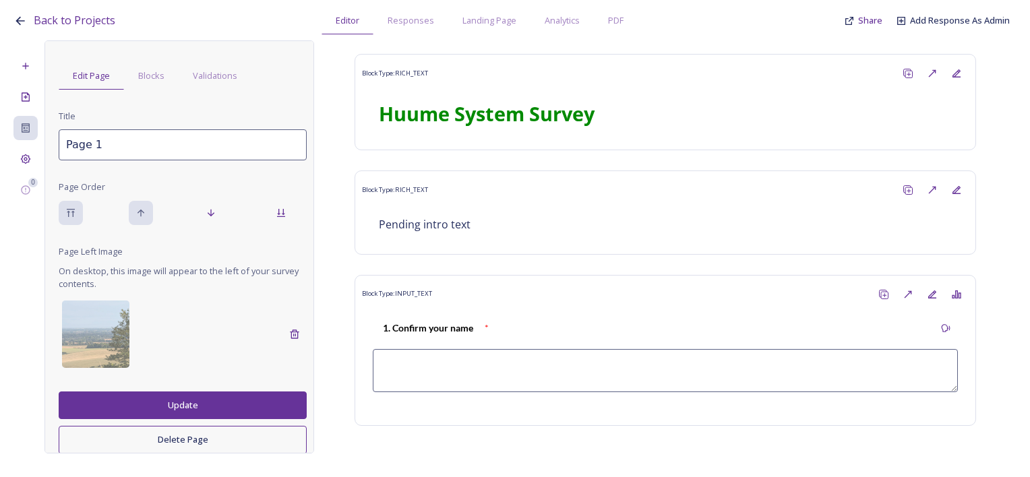
click at [177, 405] on button "Update" at bounding box center [183, 406] width 248 height 28
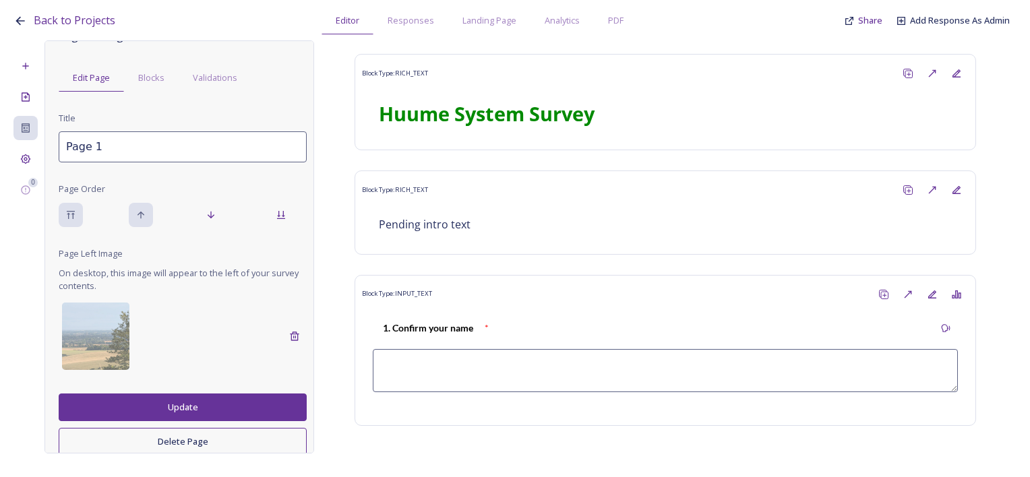
scroll to position [29, 0]
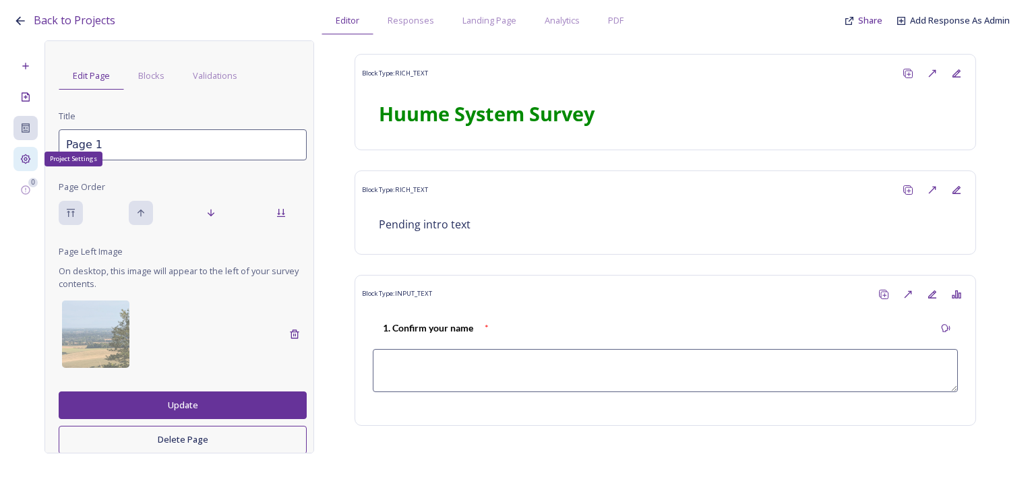
click at [16, 162] on div "Project Settings" at bounding box center [25, 159] width 24 height 24
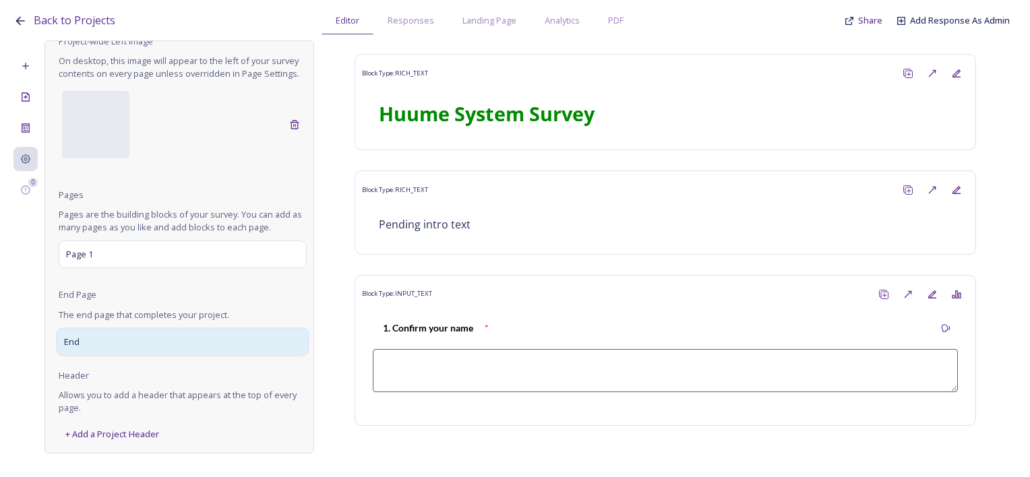
scroll to position [70, 0]
click at [128, 349] on div "End" at bounding box center [182, 340] width 253 height 28
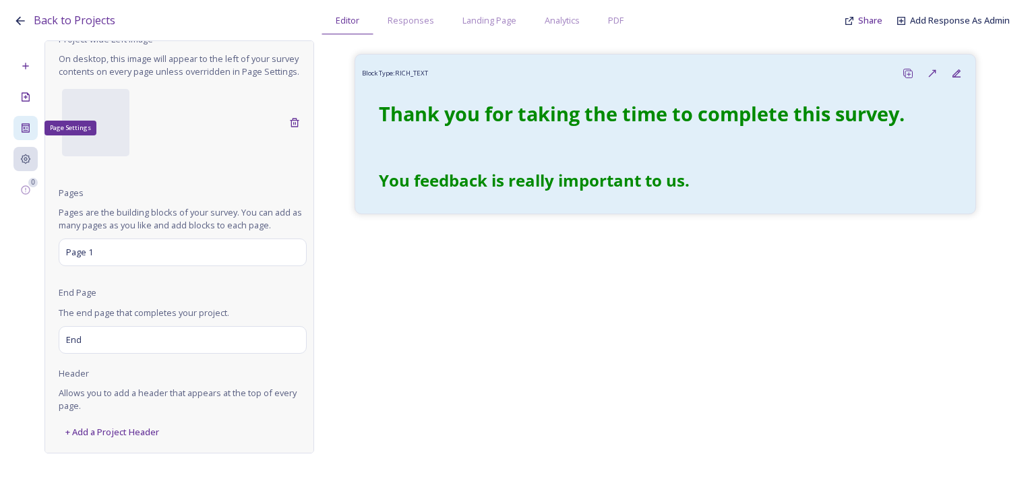
click at [30, 129] on icon at bounding box center [26, 127] width 8 height 9
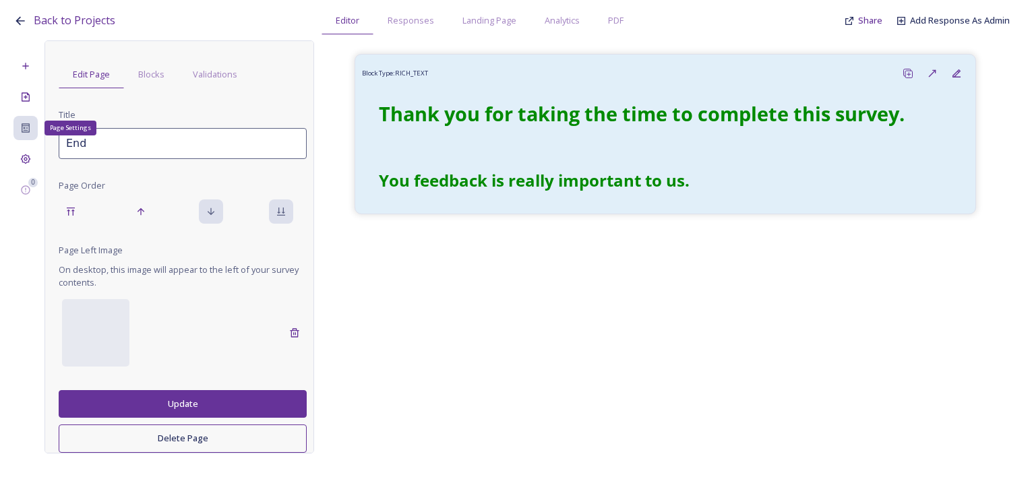
scroll to position [29, 0]
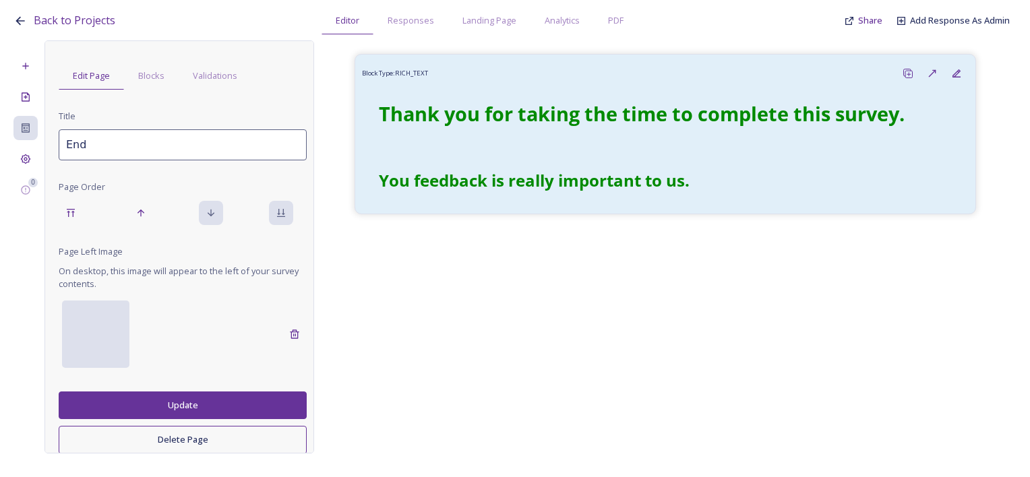
click at [109, 343] on div at bounding box center [95, 334] width 67 height 67
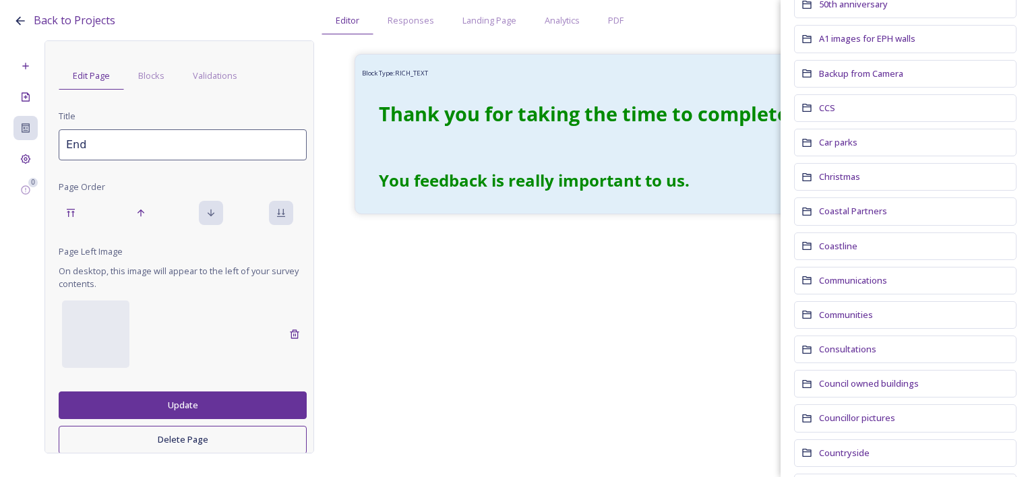
scroll to position [135, 0]
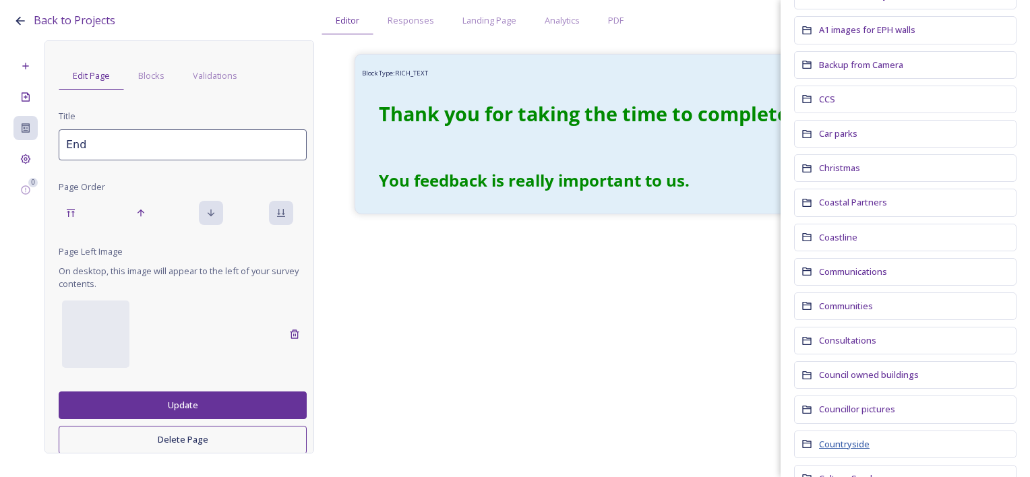
click at [852, 444] on span "Countryside" at bounding box center [844, 444] width 51 height 12
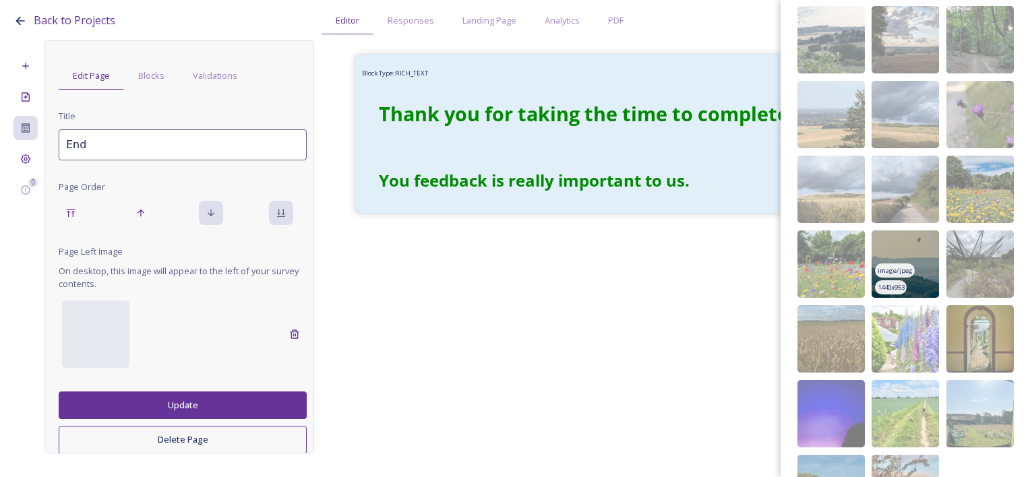
scroll to position [558, 0]
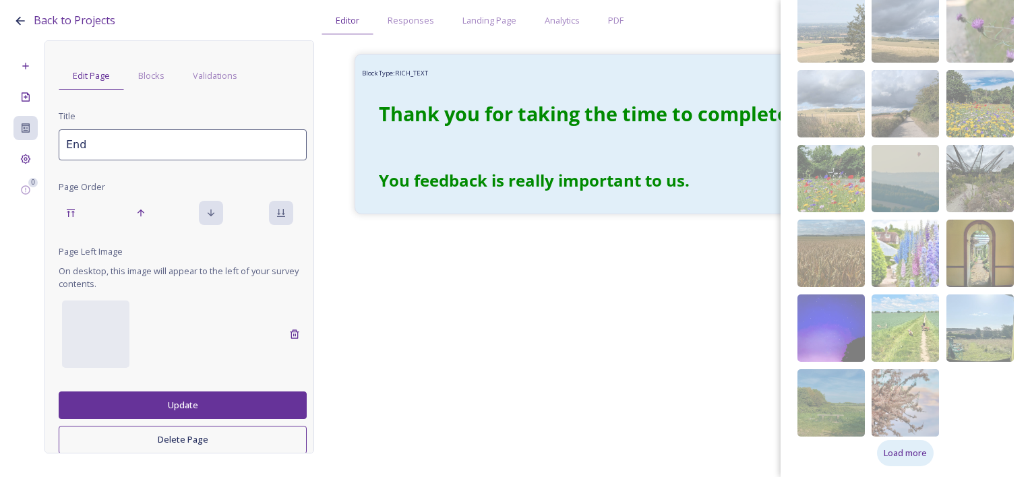
click at [908, 460] on div "Load more" at bounding box center [905, 453] width 57 height 26
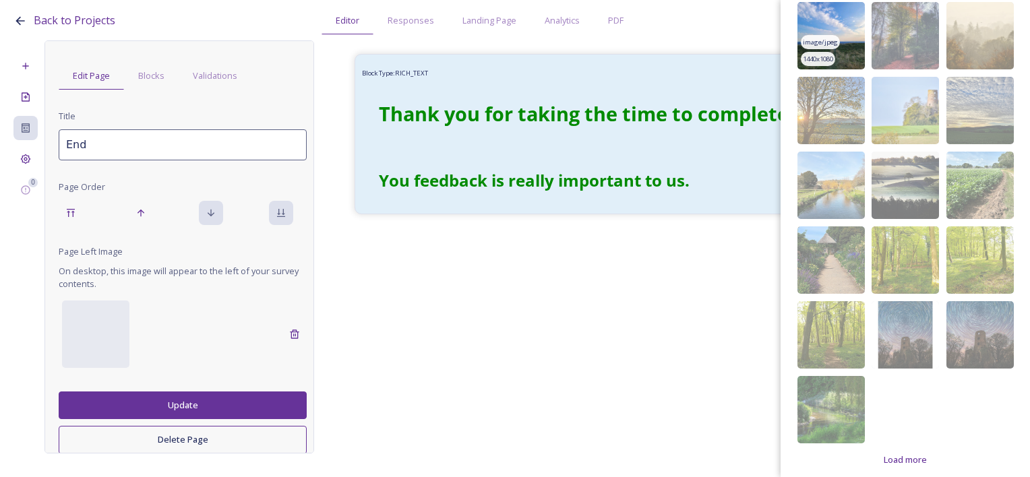
scroll to position [1081, 0]
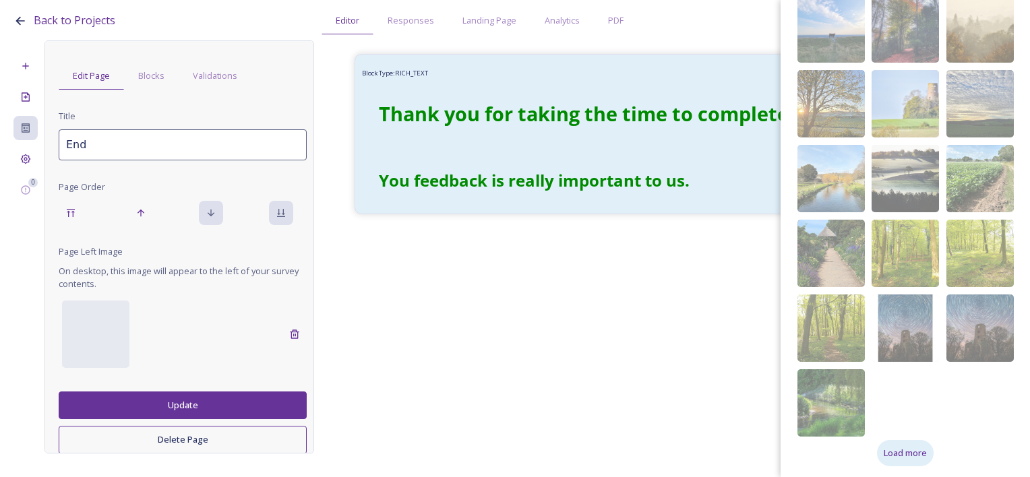
click at [893, 456] on span "Load more" at bounding box center [905, 453] width 43 height 13
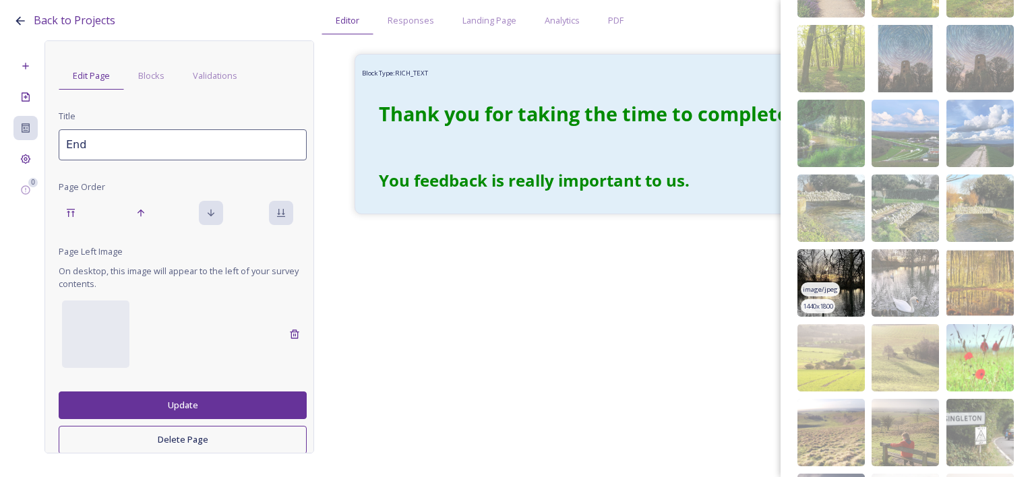
scroll to position [1531, 0]
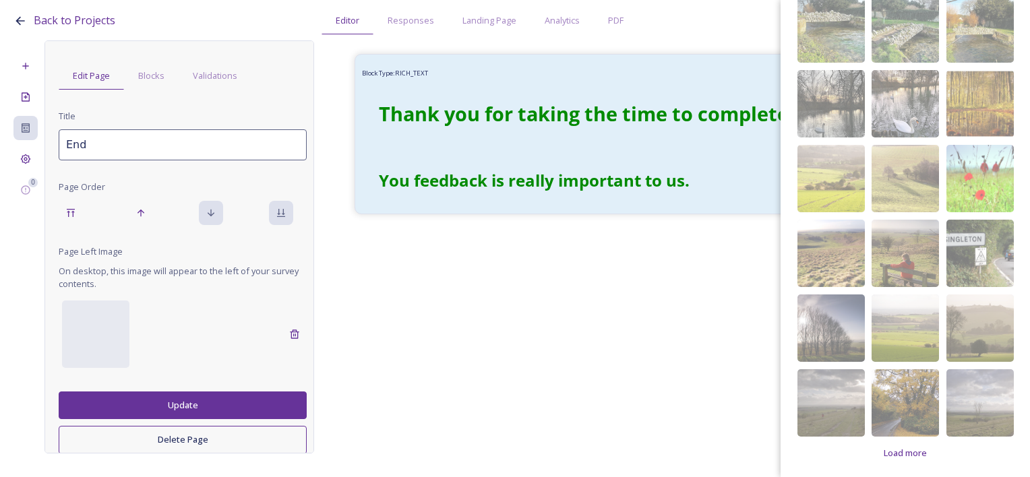
click at [917, 440] on div "Load more" at bounding box center [905, 453] width 57 height 26
click at [912, 450] on span "Load more" at bounding box center [905, 453] width 43 height 13
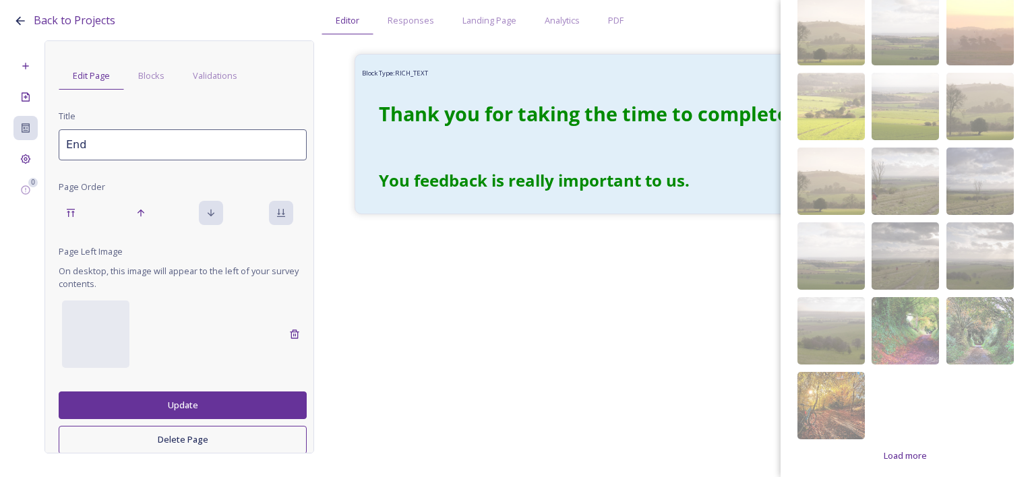
scroll to position [2578, 0]
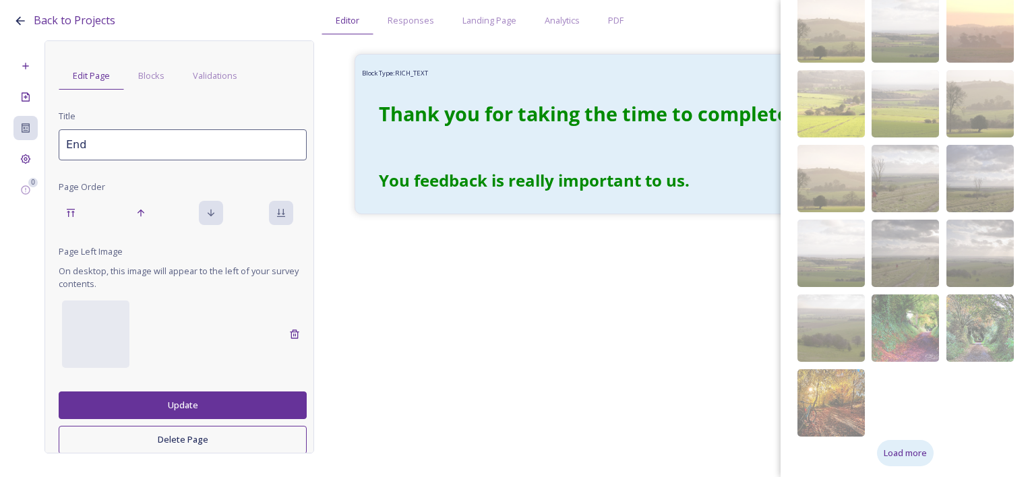
click at [908, 447] on span "Load more" at bounding box center [905, 453] width 43 height 13
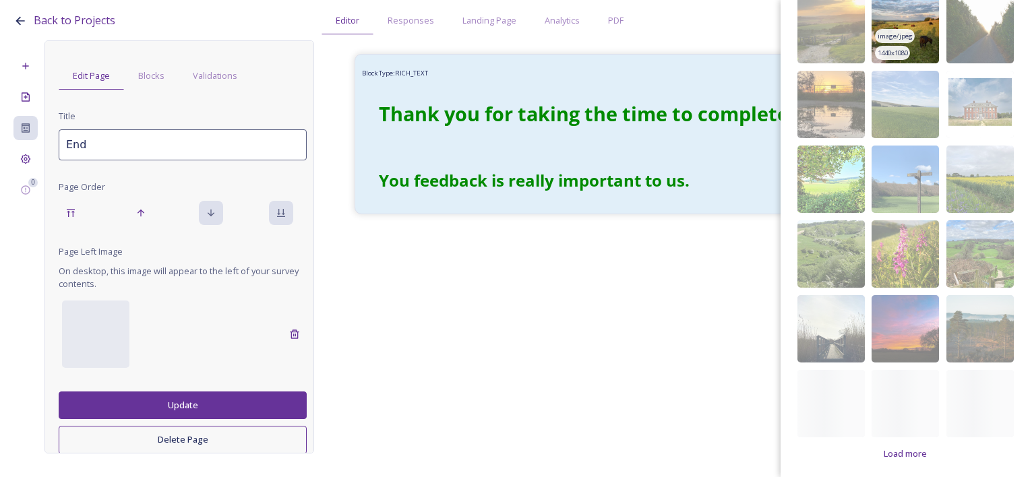
scroll to position [3027, 0]
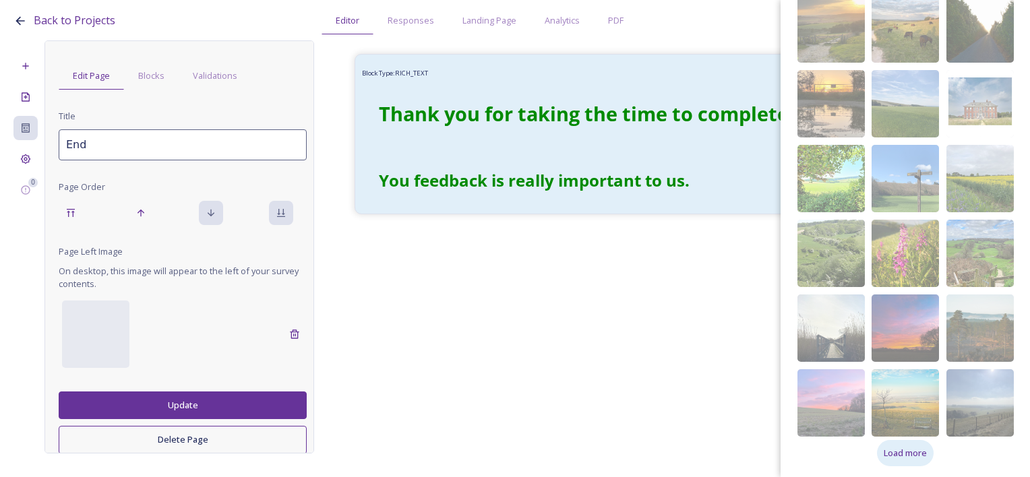
click at [906, 456] on span "Load more" at bounding box center [905, 453] width 43 height 13
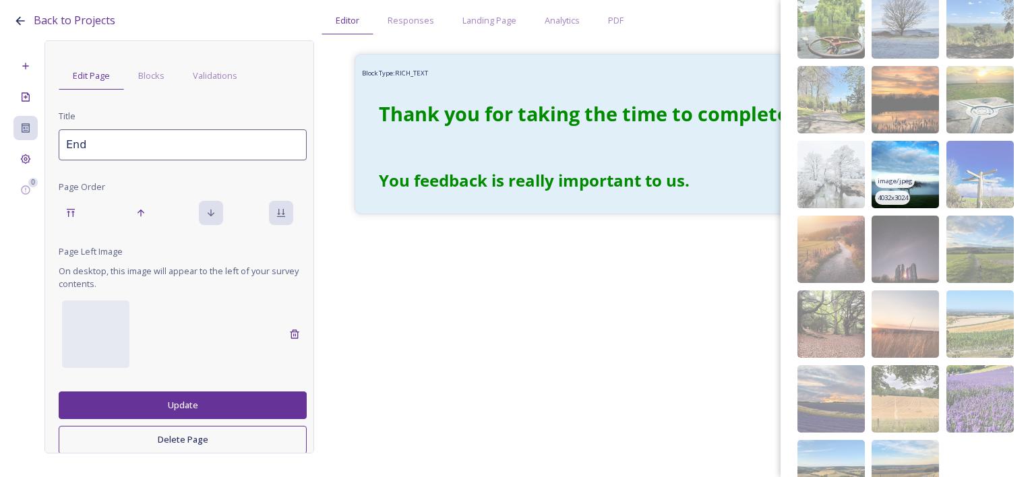
scroll to position [3551, 0]
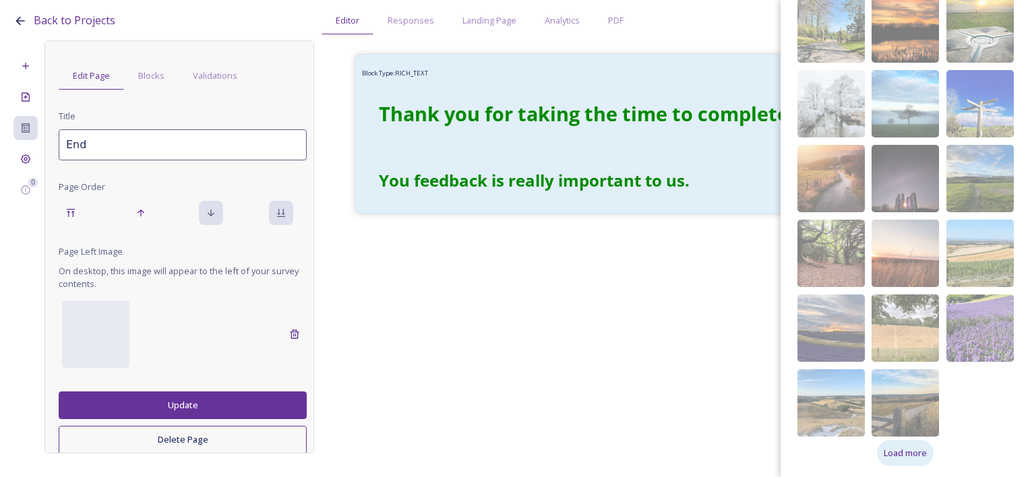
click at [914, 454] on span "Load more" at bounding box center [905, 453] width 43 height 13
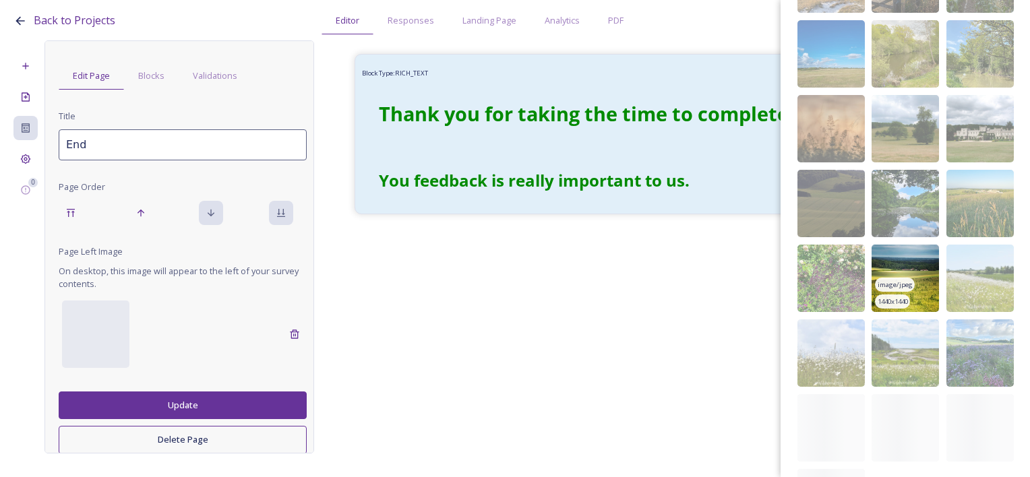
scroll to position [4075, 0]
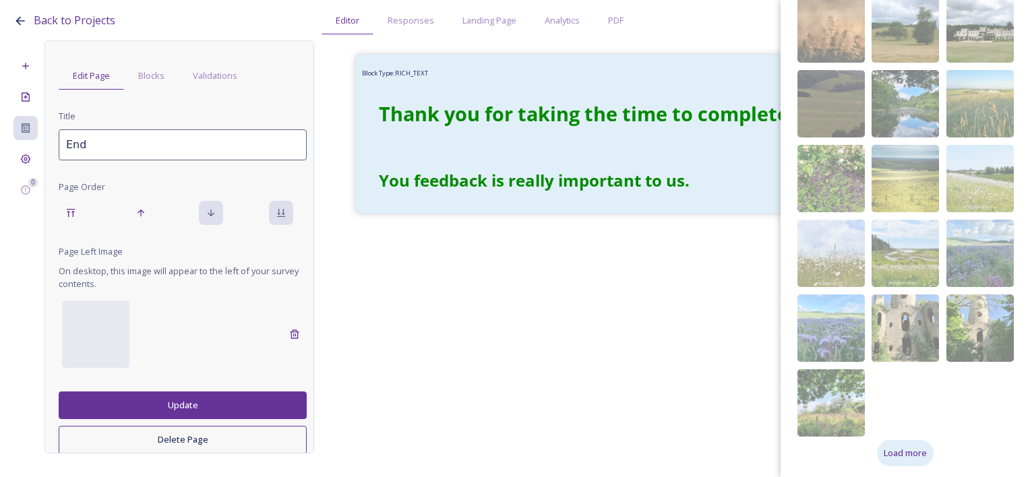
click at [895, 454] on span "Load more" at bounding box center [905, 453] width 43 height 13
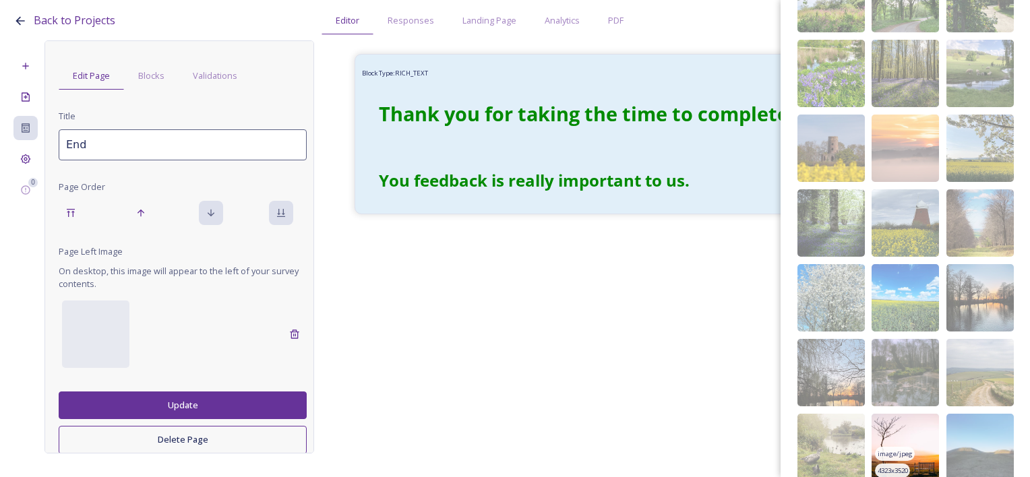
scroll to position [4524, 0]
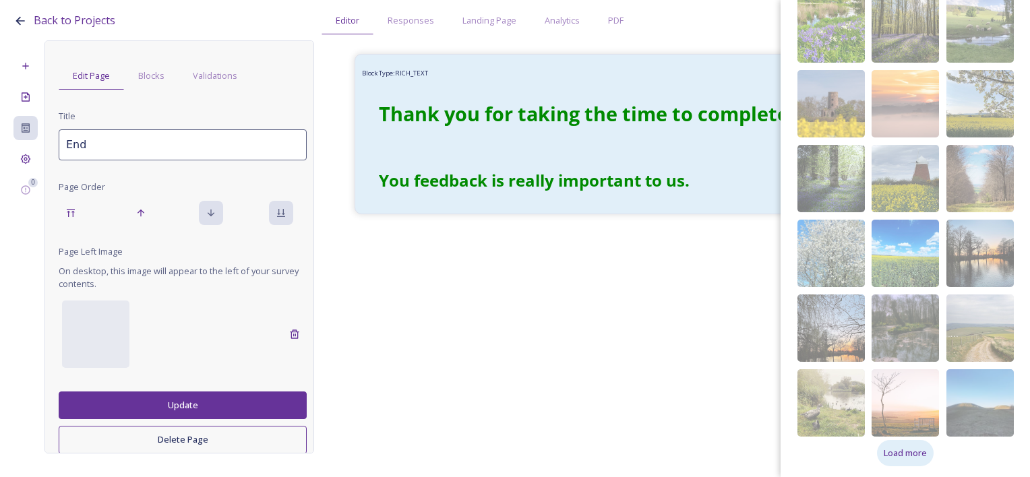
click at [906, 449] on span "Load more" at bounding box center [905, 453] width 43 height 13
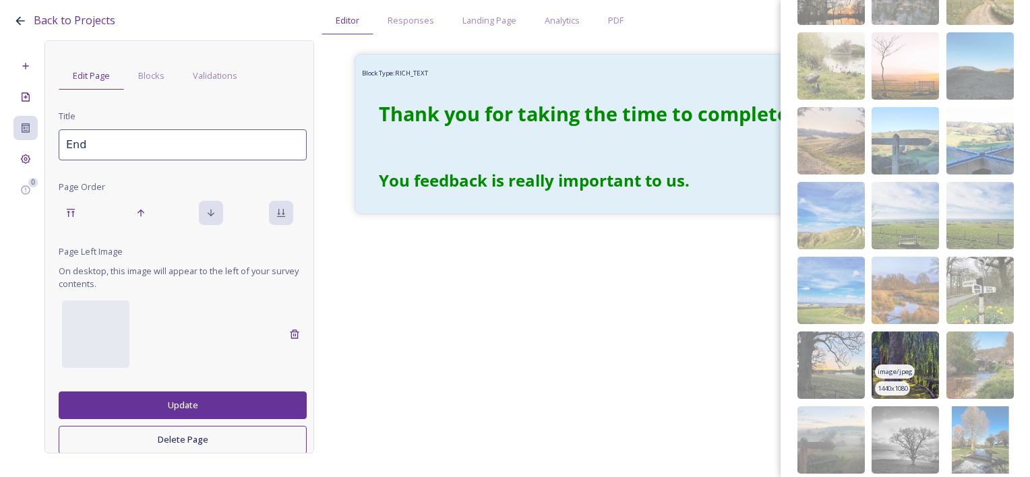
scroll to position [5048, 0]
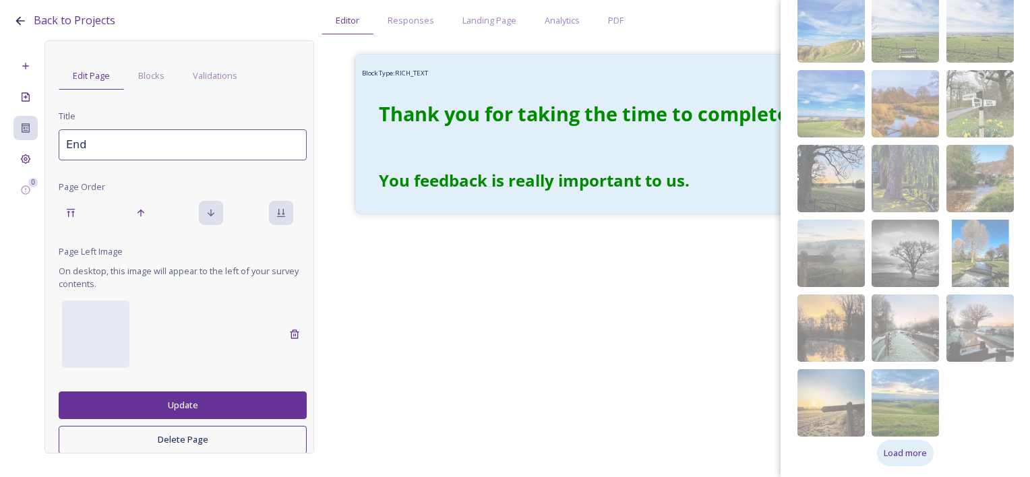
click at [903, 460] on div "Load more" at bounding box center [905, 453] width 57 height 26
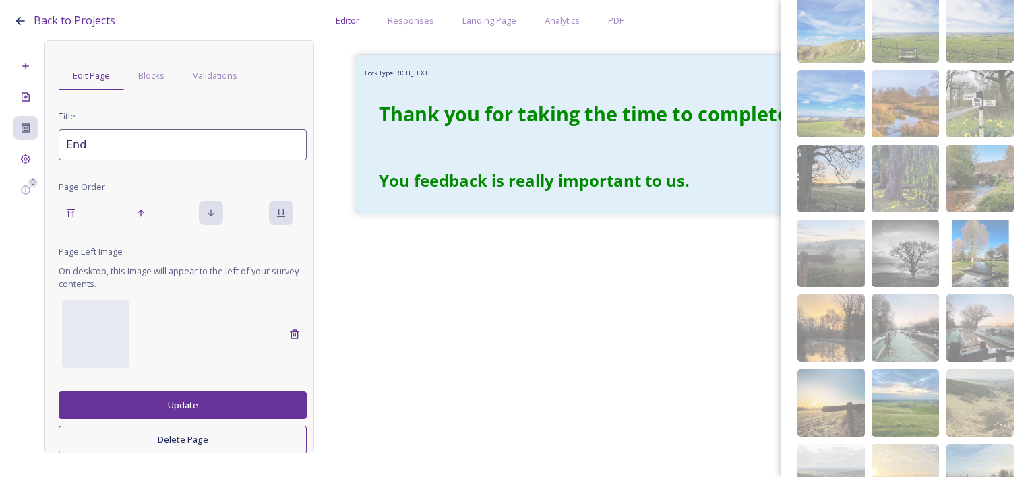
click at [904, 456] on img at bounding box center [905, 477] width 67 height 67
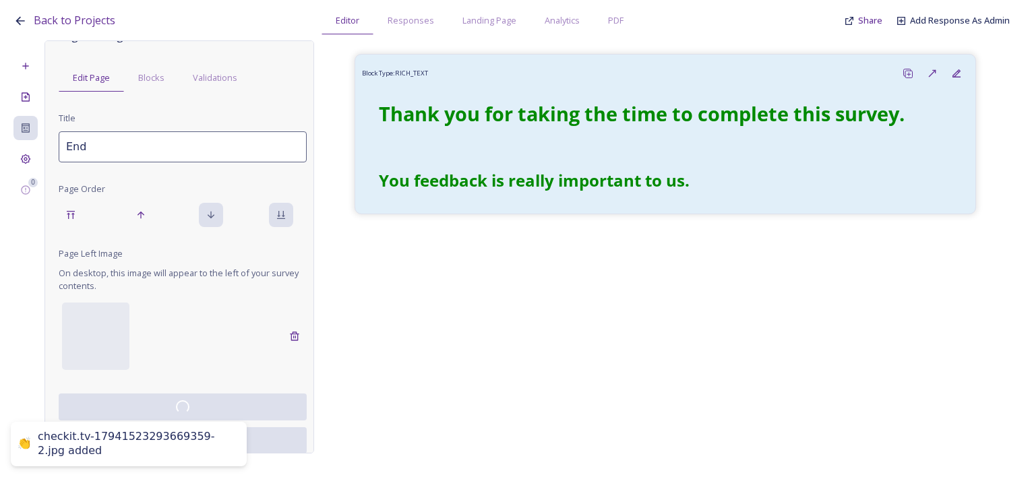
scroll to position [29, 0]
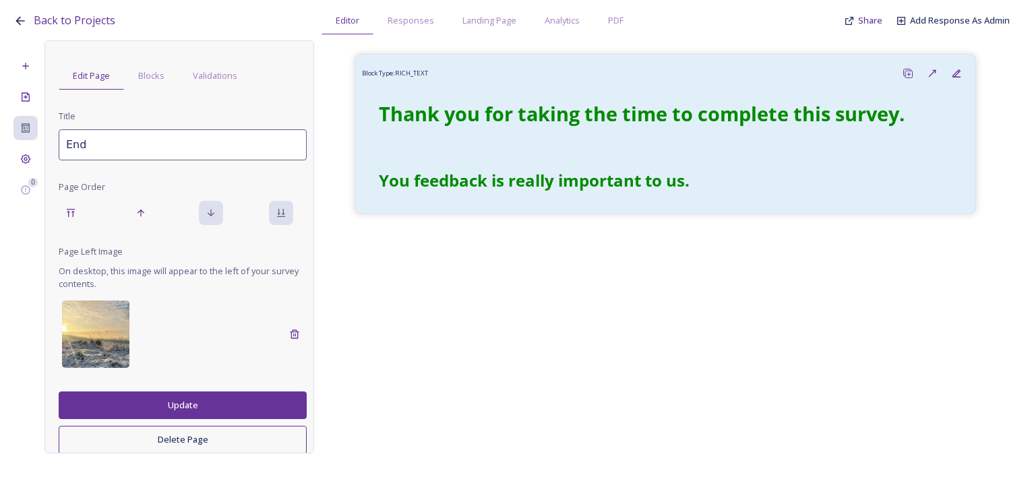
click at [109, 345] on img at bounding box center [95, 334] width 67 height 67
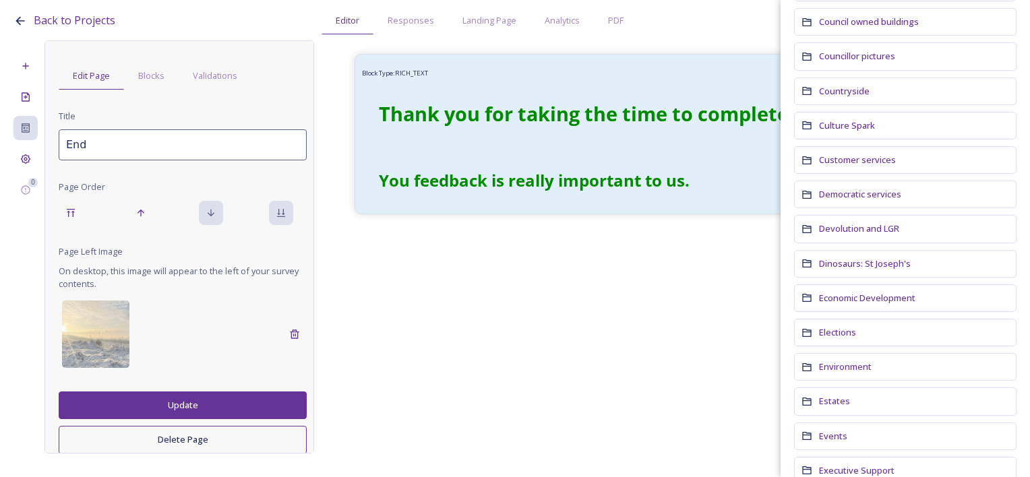
scroll to position [405, 0]
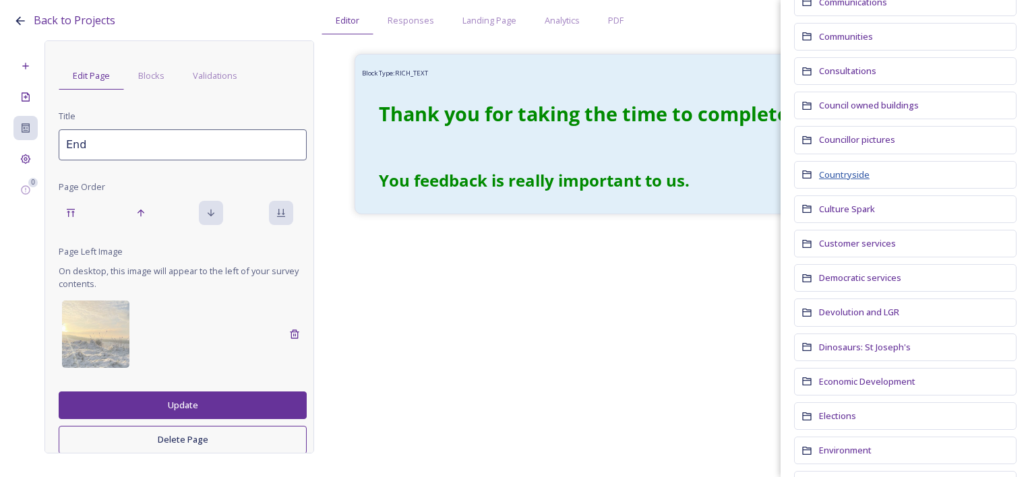
click at [846, 173] on span "Countryside" at bounding box center [844, 175] width 51 height 12
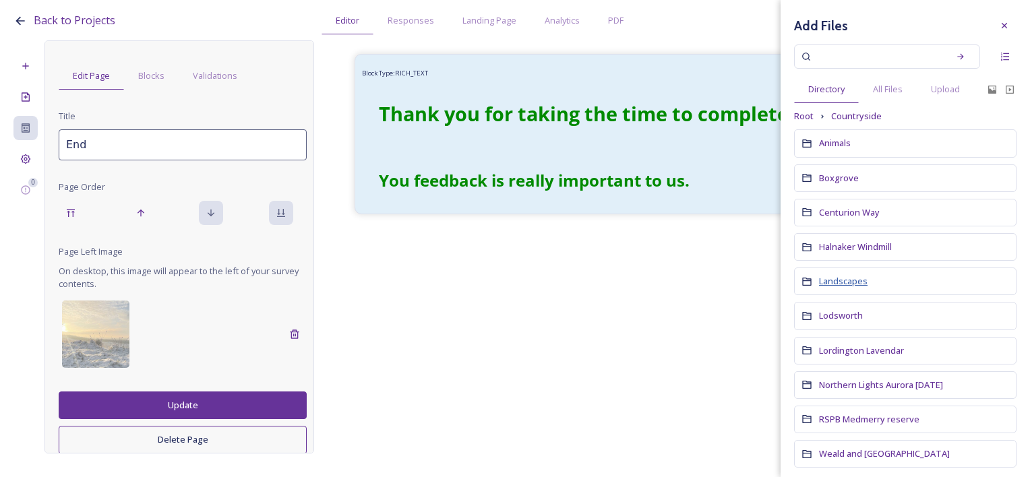
click at [835, 278] on span "Landscapes" at bounding box center [843, 281] width 49 height 12
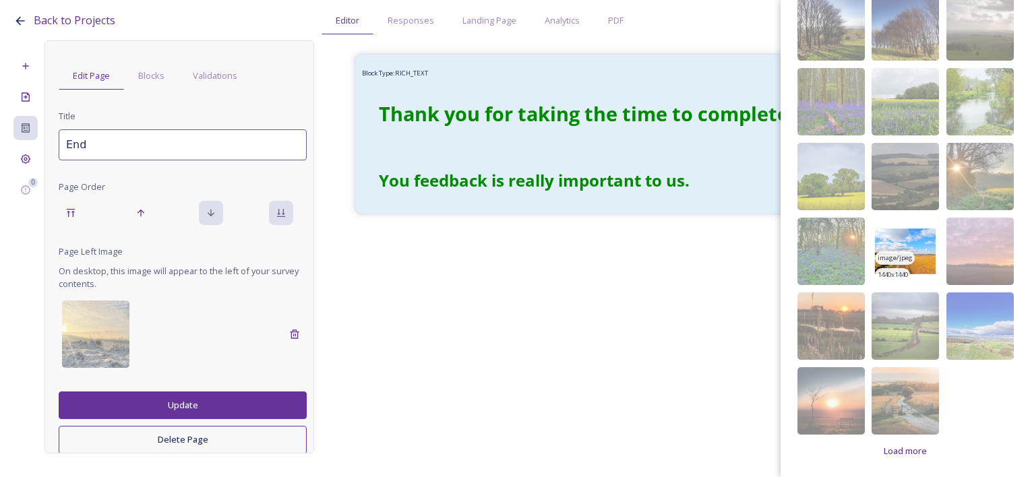
scroll to position [215, 0]
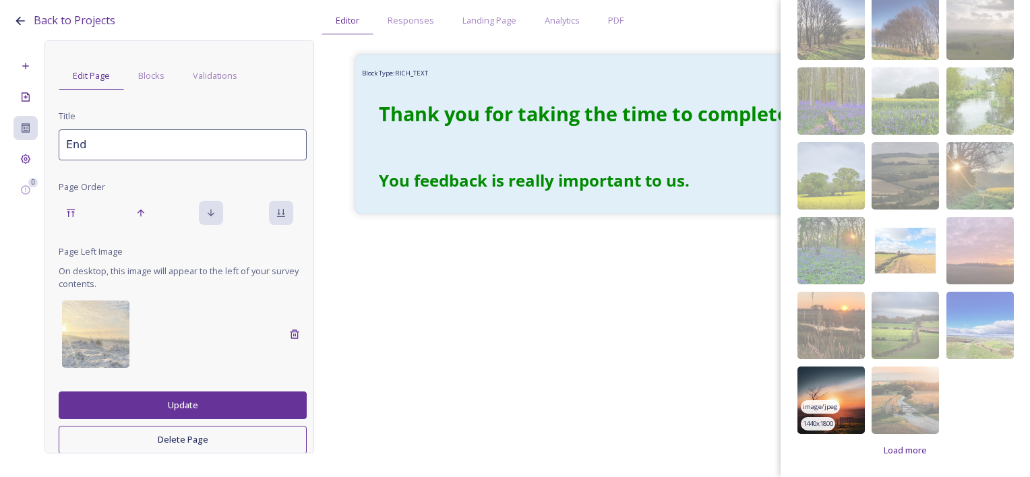
click at [854, 415] on img at bounding box center [831, 400] width 67 height 67
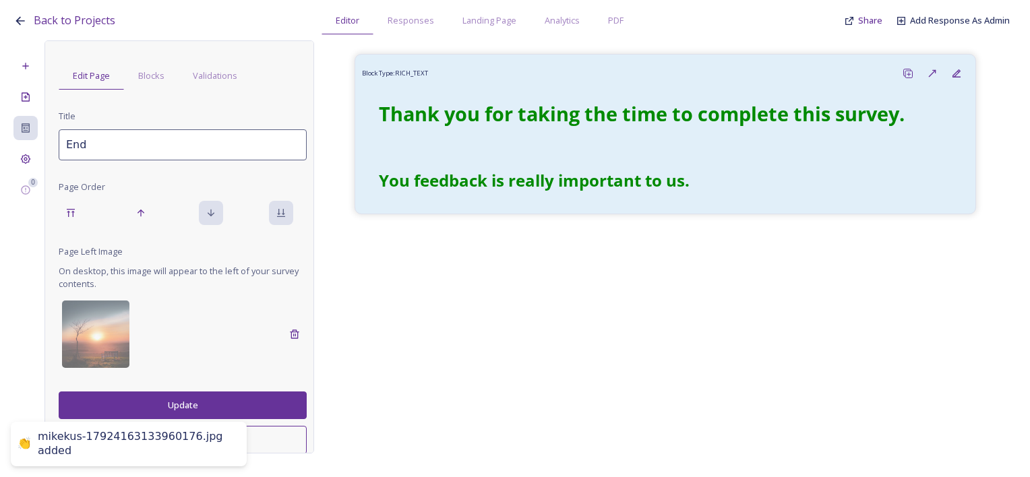
click at [194, 411] on button "Update" at bounding box center [183, 406] width 248 height 28
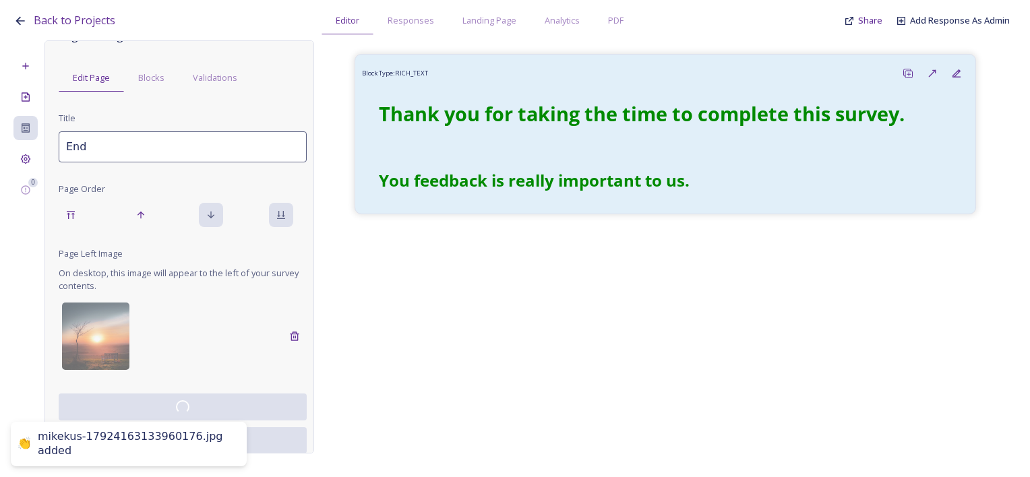
scroll to position [29, 0]
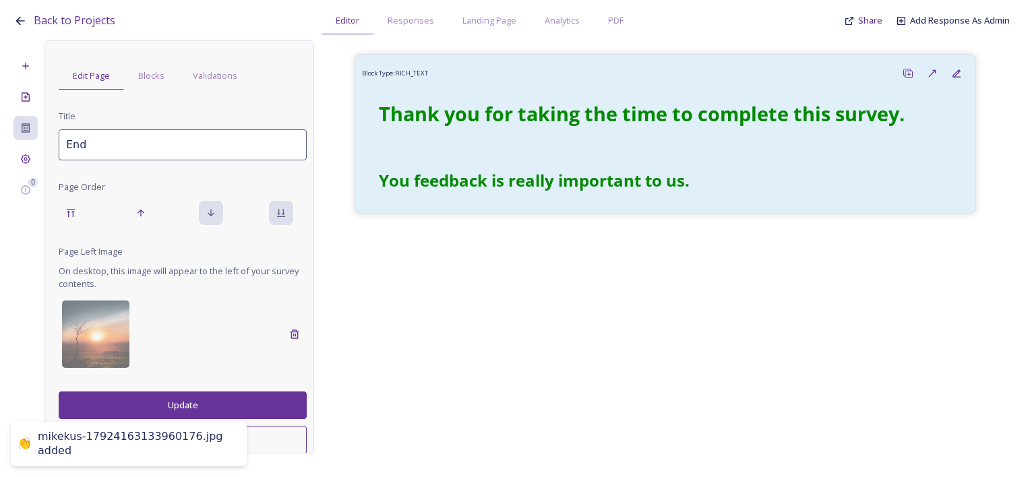
click at [855, 19] on icon at bounding box center [849, 21] width 11 height 11
click at [864, 24] on span "Share" at bounding box center [870, 20] width 24 height 12
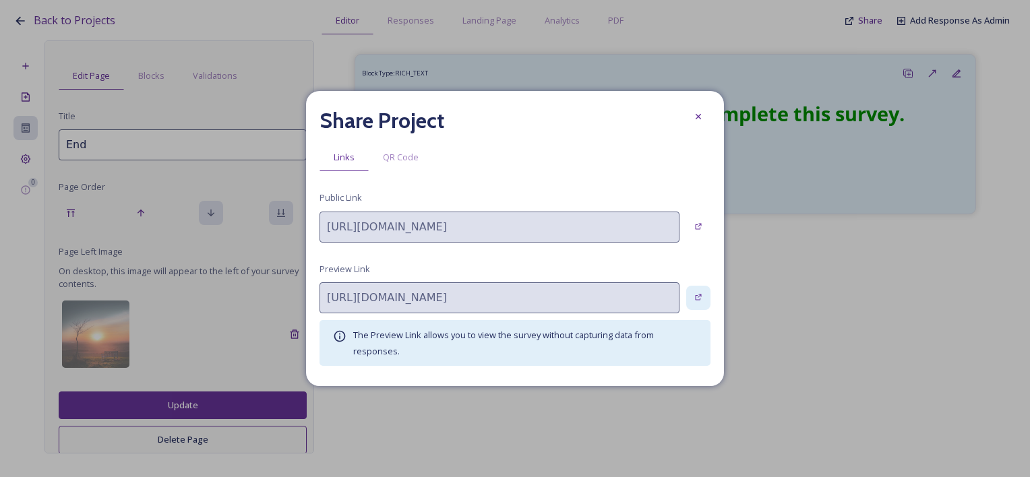
click at [707, 297] on div at bounding box center [698, 298] width 24 height 24
click at [686, 116] on div at bounding box center [698, 117] width 24 height 24
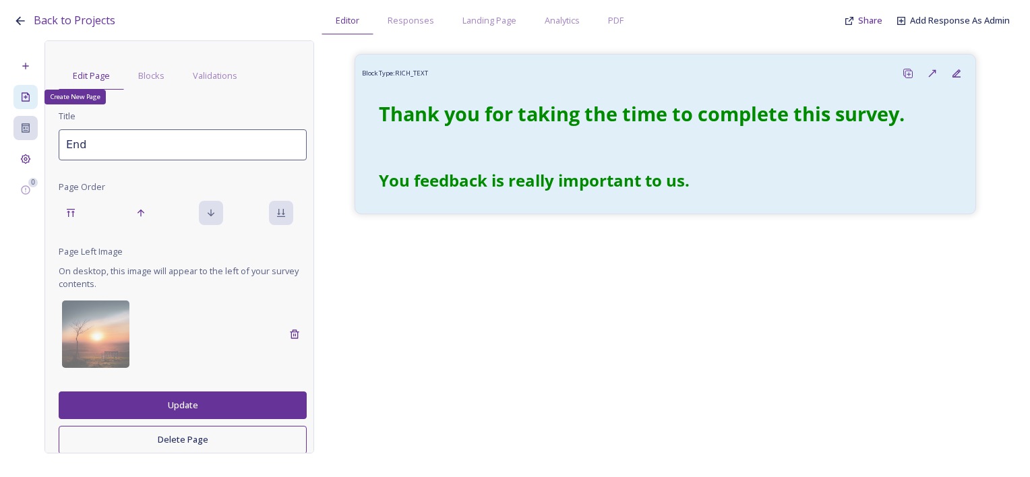
click at [32, 103] on div "Create New Page" at bounding box center [25, 97] width 24 height 24
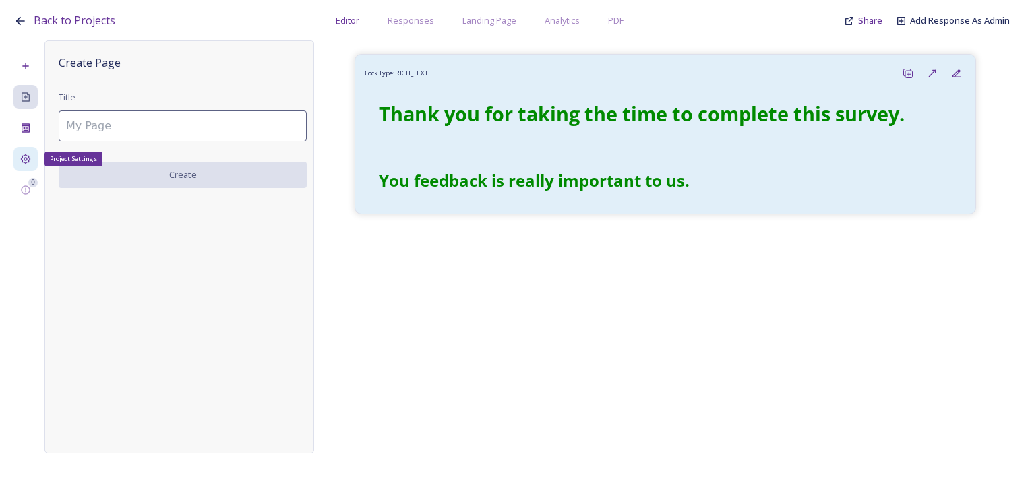
click at [22, 160] on icon at bounding box center [26, 159] width 10 height 10
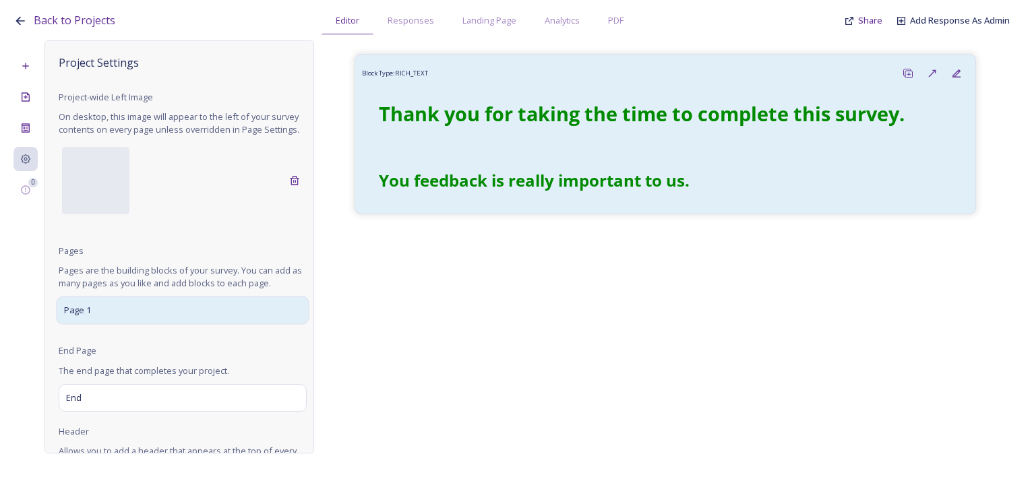
click at [115, 325] on div "Page 1" at bounding box center [182, 311] width 253 height 28
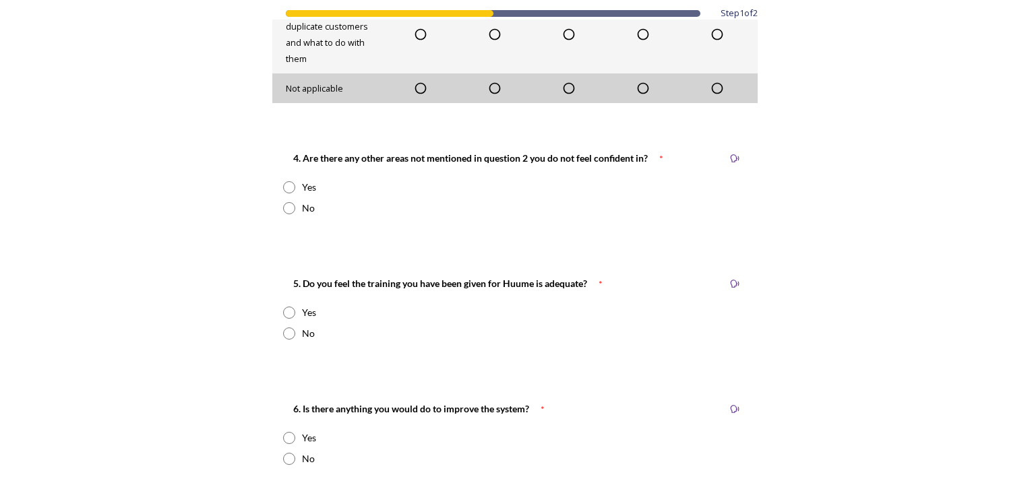
scroll to position [1146, 0]
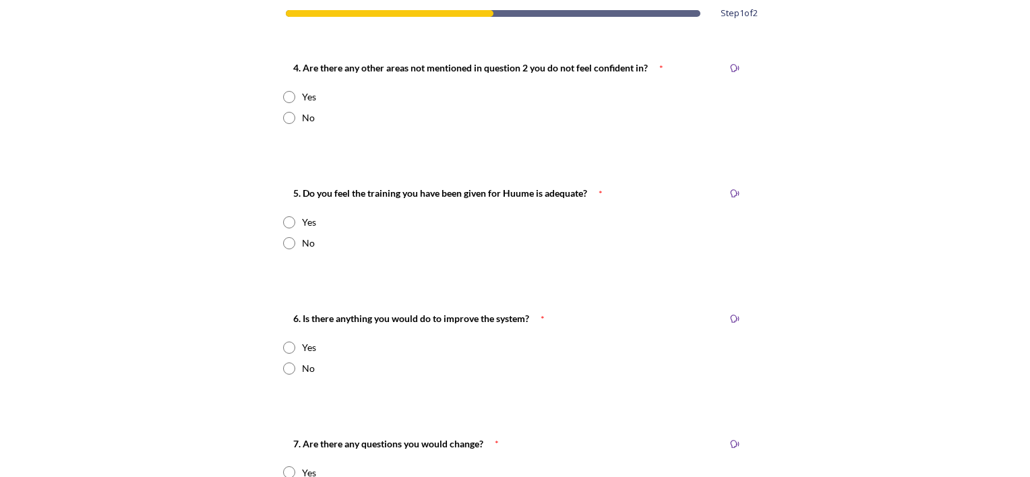
click at [283, 101] on input "radio" at bounding box center [289, 97] width 12 height 12
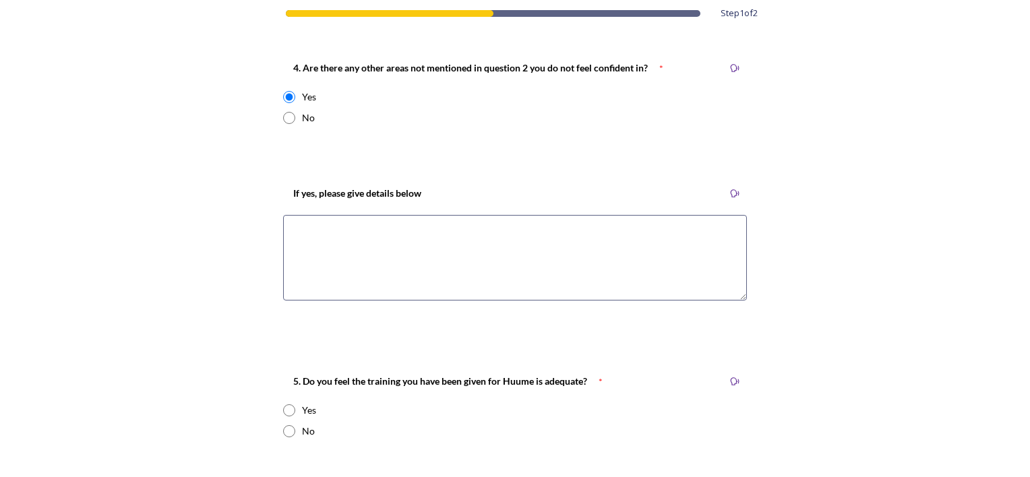
click at [283, 101] on input "radio" at bounding box center [289, 97] width 12 height 12
radio input "false"
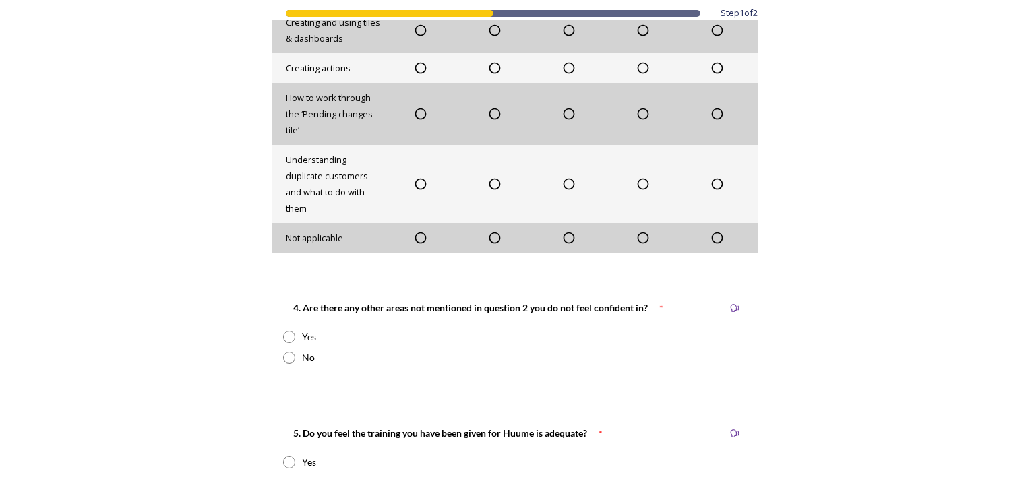
scroll to position [716, 0]
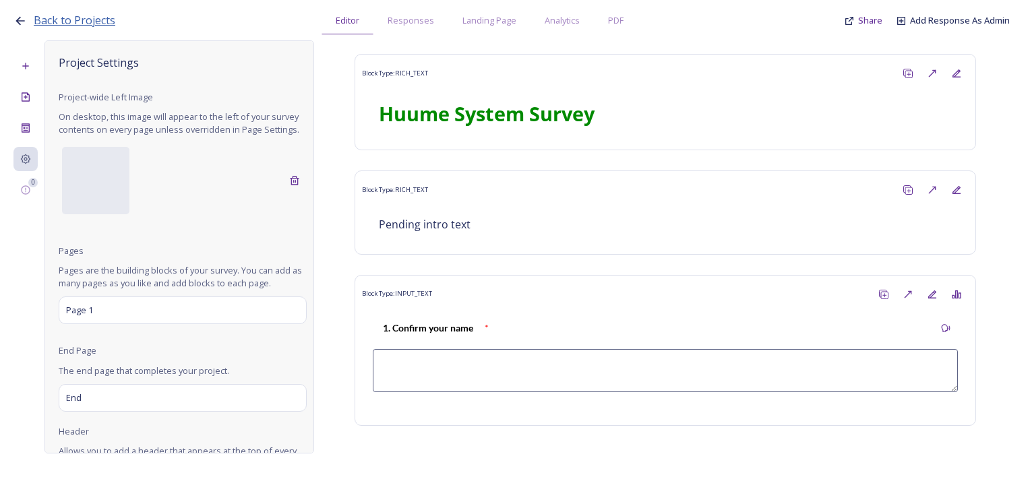
click at [87, 13] on span "Back to Projects" at bounding box center [75, 20] width 82 height 15
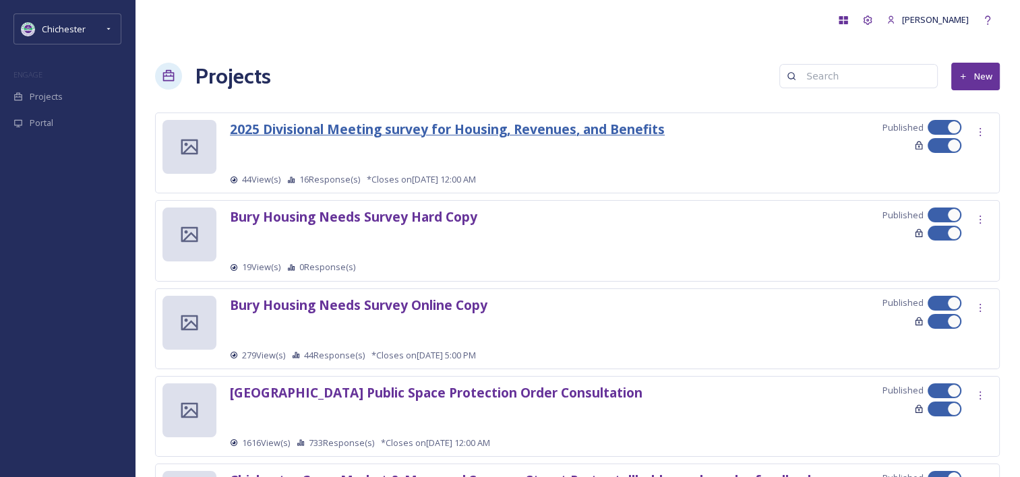
click at [369, 136] on strong "2025 Divisional Meeting survey for Housing, Revenues, and Benefits" at bounding box center [447, 129] width 435 height 18
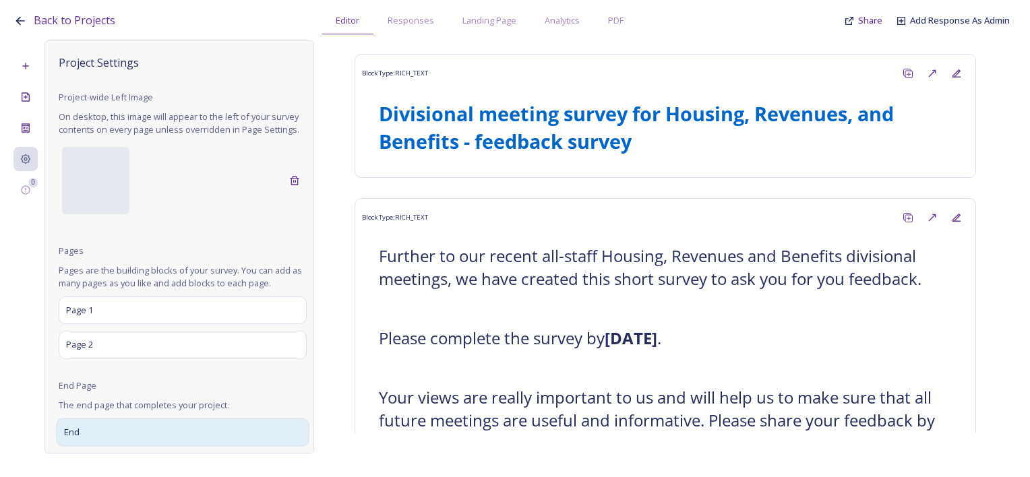
click at [81, 434] on div "End" at bounding box center [182, 432] width 253 height 28
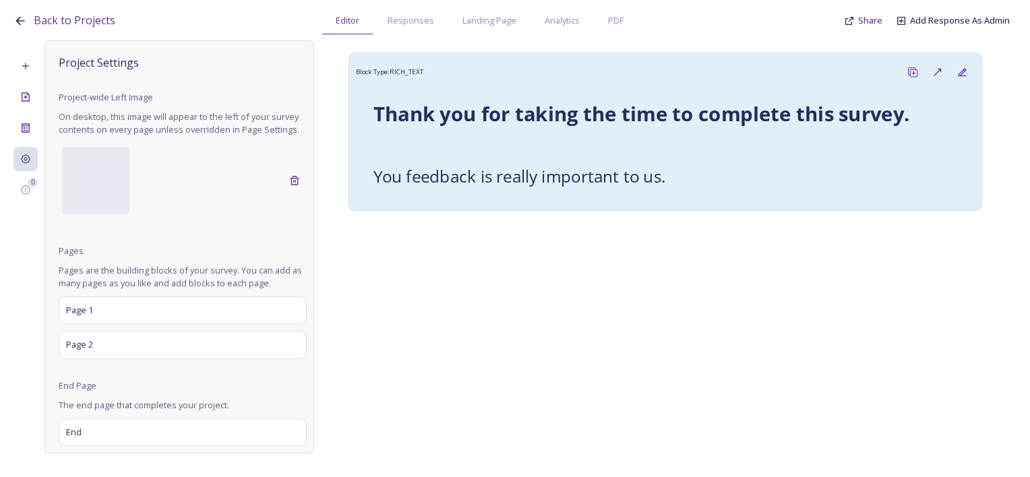
click at [494, 163] on div "Thank you for taking the time to complete this survey. ﻿﻿ You feedback is reall…" at bounding box center [665, 144] width 605 height 105
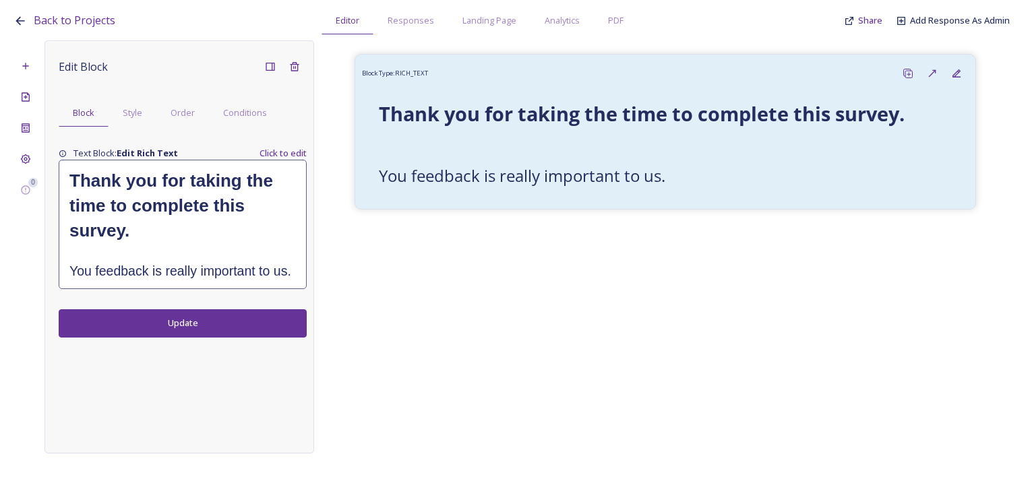
click at [286, 265] on h2 "﻿﻿ You feedback is really important to us." at bounding box center [182, 271] width 227 height 19
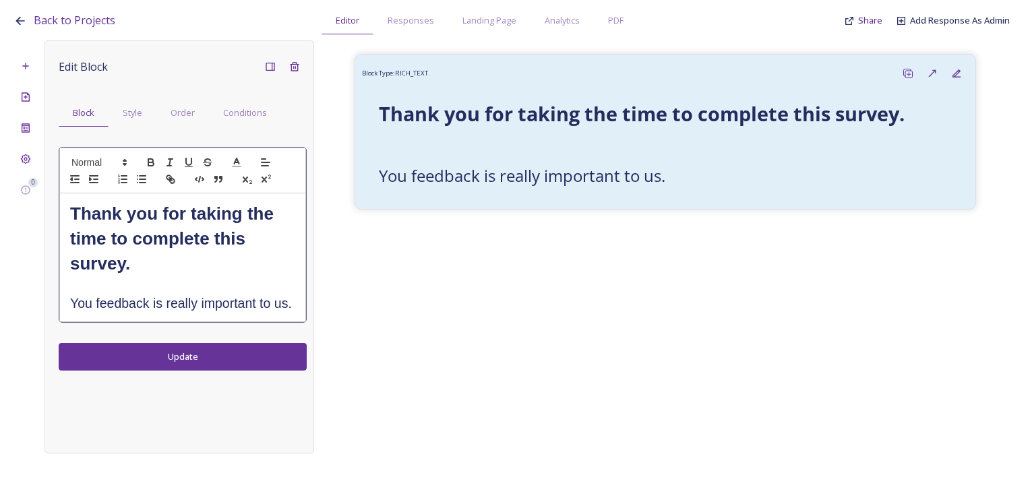
drag, startPoint x: 296, startPoint y: 303, endPoint x: 70, endPoint y: 213, distance: 243.0
click at [70, 213] on div "Thank you for taking the time to complete this survey. ﻿﻿ You feedback is reall…" at bounding box center [182, 258] width 245 height 128
copy div "Thank you for taking the time to complete this survey. ﻿﻿ You feedback is reall…"
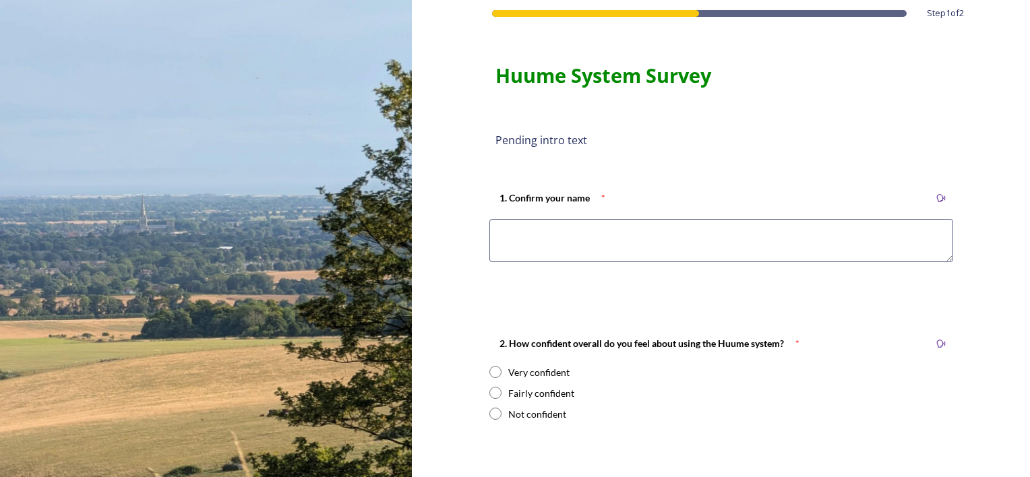
click at [549, 243] on textarea at bounding box center [722, 240] width 464 height 43
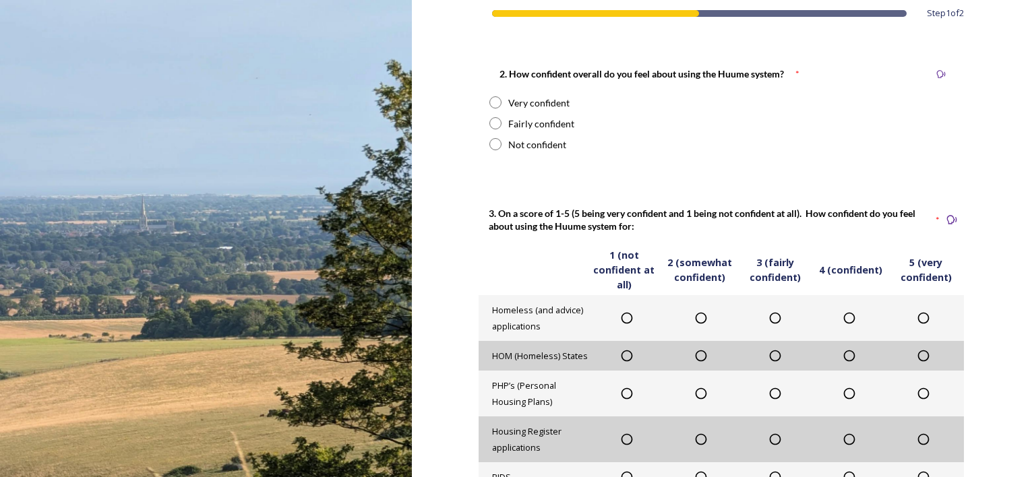
type textarea "test"
click at [545, 123] on div "Fairly confident" at bounding box center [541, 124] width 66 height 14
click at [539, 138] on div "Not confident" at bounding box center [537, 145] width 58 height 14
radio input "false"
radio input "true"
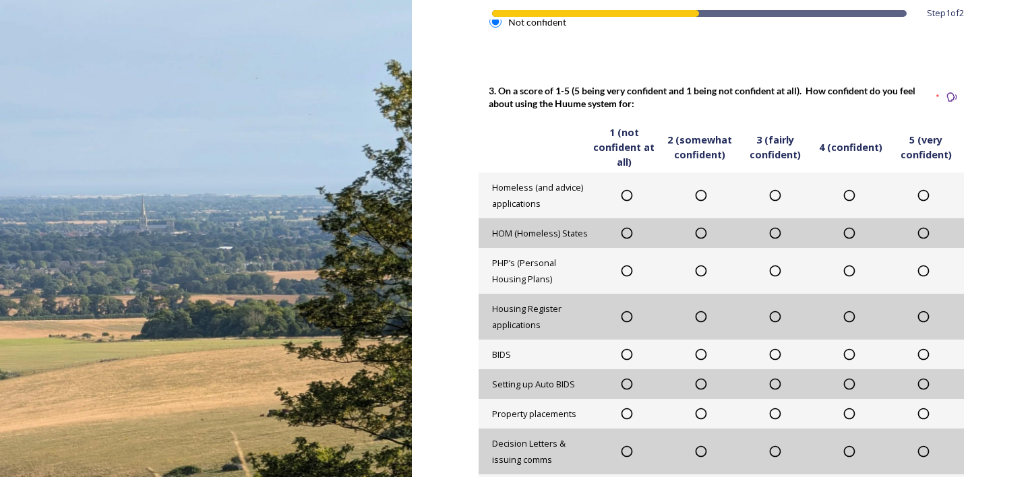
scroll to position [472, 0]
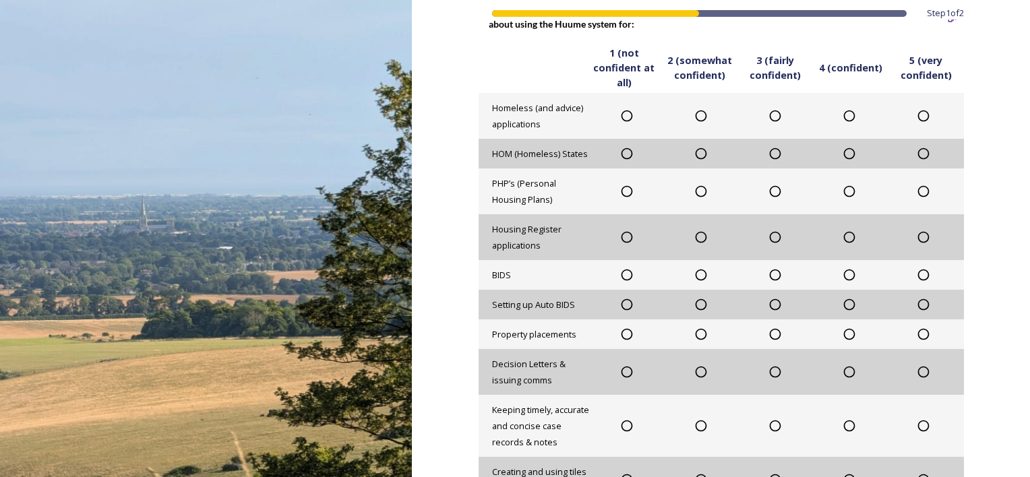
click at [618, 213] on div "PHP’s (Personal Housing Plans)" at bounding box center [721, 192] width 485 height 46
click at [628, 237] on div at bounding box center [627, 237] width 74 height 13
click at [701, 235] on icon at bounding box center [700, 237] width 13 height 13
click at [772, 267] on div "BIDS" at bounding box center [721, 275] width 485 height 30
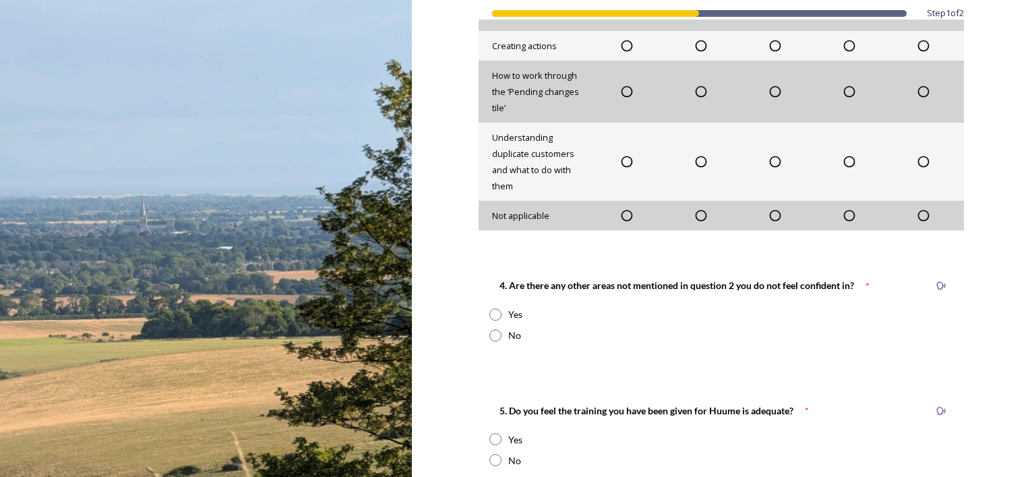
scroll to position [1146, 0]
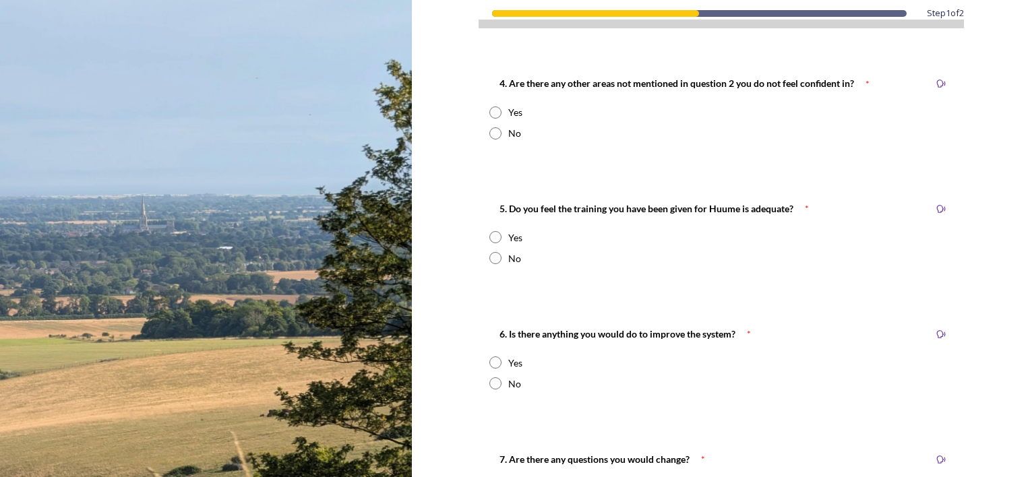
click at [498, 140] on div "No" at bounding box center [722, 133] width 464 height 14
radio input "true"
click at [508, 264] on div "No" at bounding box center [514, 258] width 13 height 14
radio input "true"
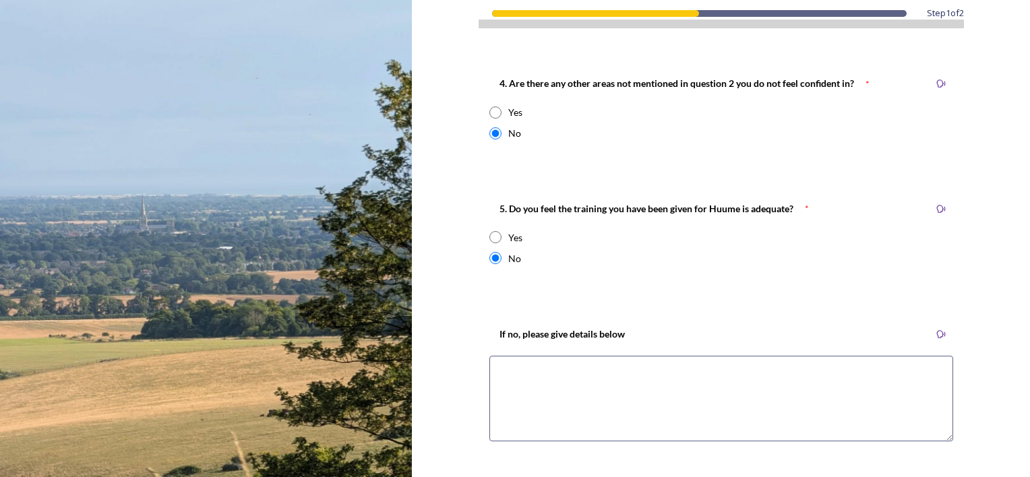
click at [499, 241] on div "Yes" at bounding box center [722, 238] width 464 height 14
radio input "true"
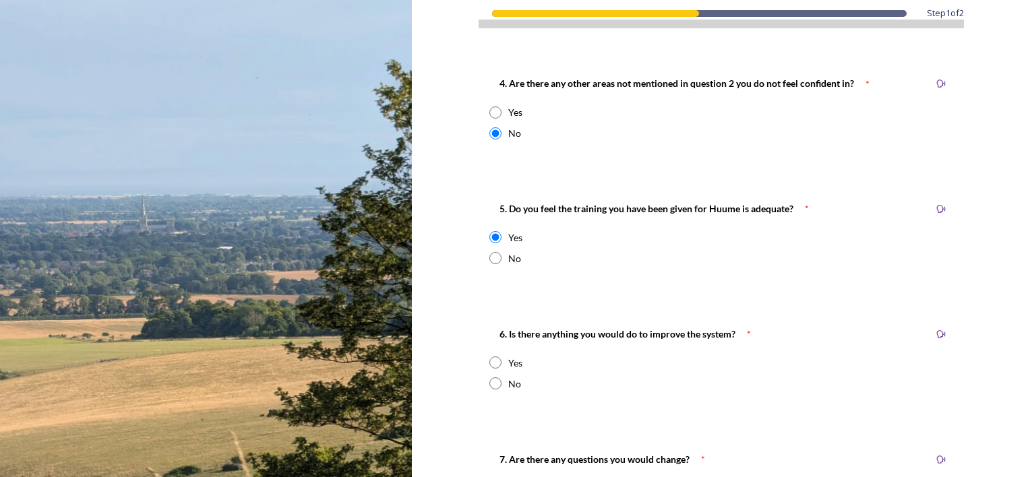
scroll to position [1281, 0]
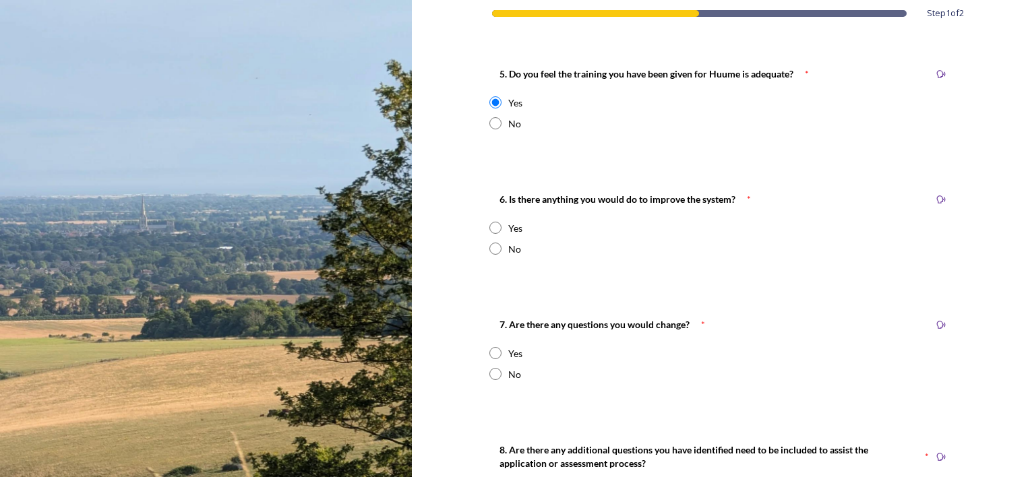
click at [495, 248] on input "radio" at bounding box center [496, 249] width 12 height 12
radio input "true"
click at [504, 363] on div "7. Are there any questions you would change? * Yes No" at bounding box center [721, 349] width 485 height 92
click at [502, 367] on div "No" at bounding box center [722, 374] width 464 height 14
radio input "true"
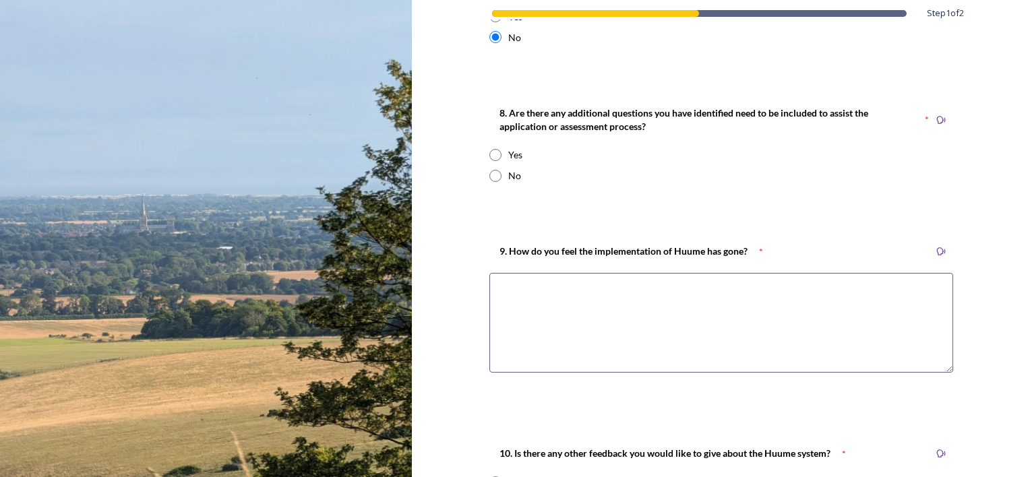
click at [499, 178] on div "No" at bounding box center [722, 176] width 464 height 14
radio input "true"
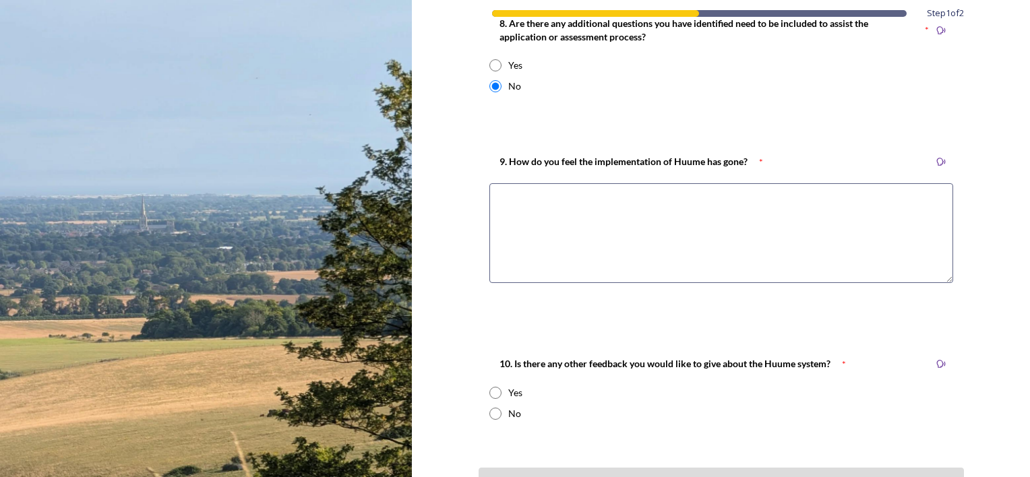
scroll to position [1810, 0]
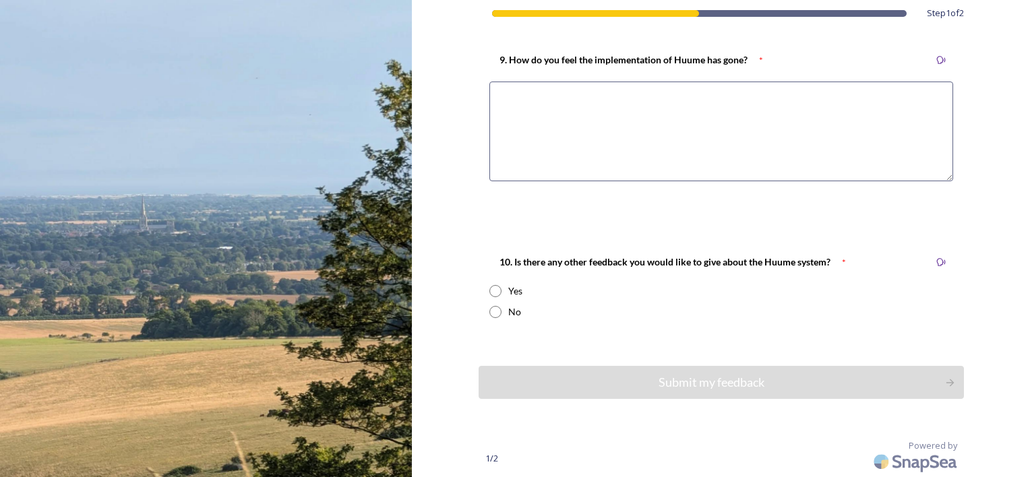
click at [553, 131] on textarea at bounding box center [722, 132] width 464 height 100
type textarea "yty"
click at [502, 302] on div "10. Is there any other feedback you would like to give about the Huume system? …" at bounding box center [721, 287] width 485 height 92
click at [502, 311] on div "No" at bounding box center [722, 312] width 464 height 14
radio input "true"
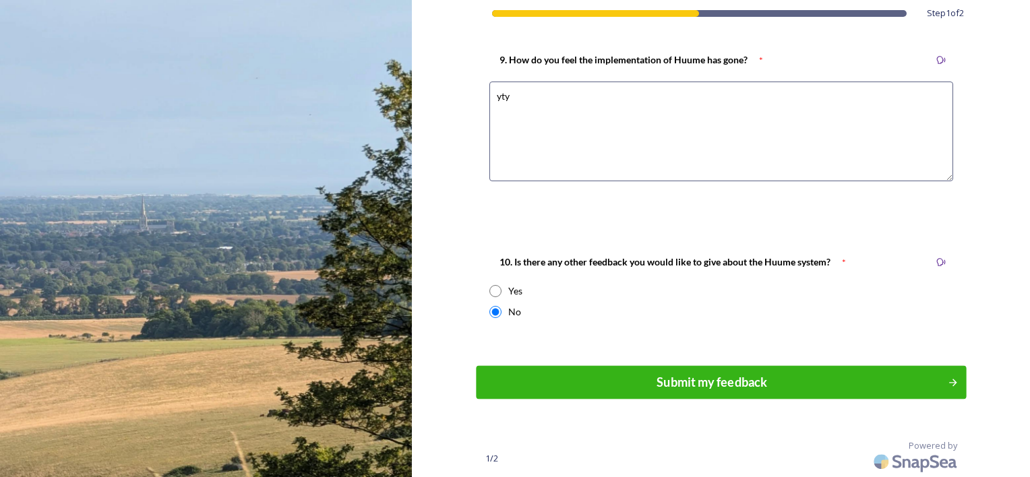
click at [569, 375] on div "Submit my feedback" at bounding box center [711, 383] width 456 height 18
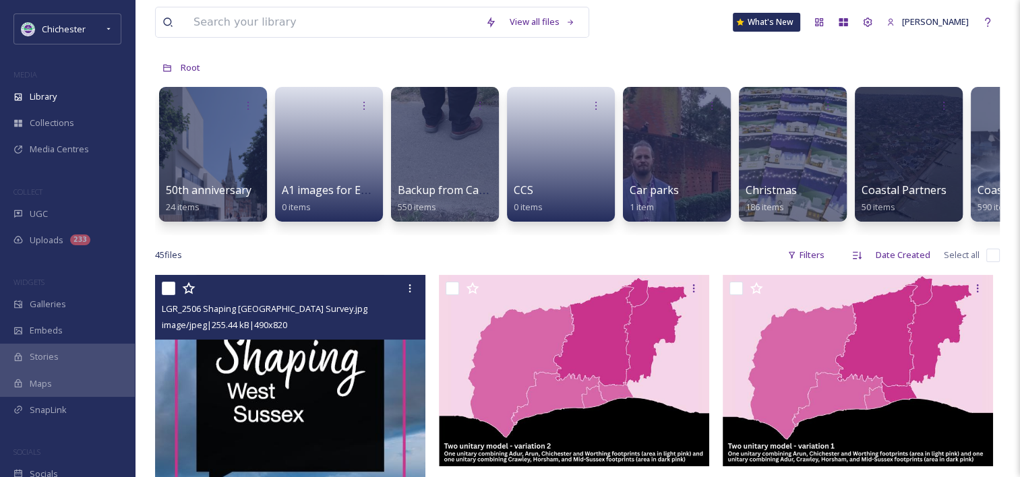
scroll to position [202, 0]
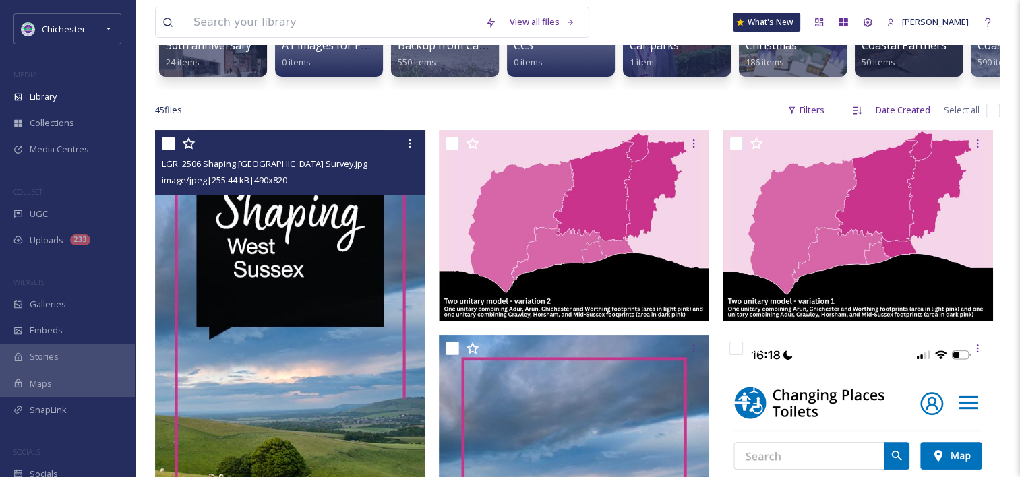
click at [278, 300] on img at bounding box center [290, 356] width 270 height 452
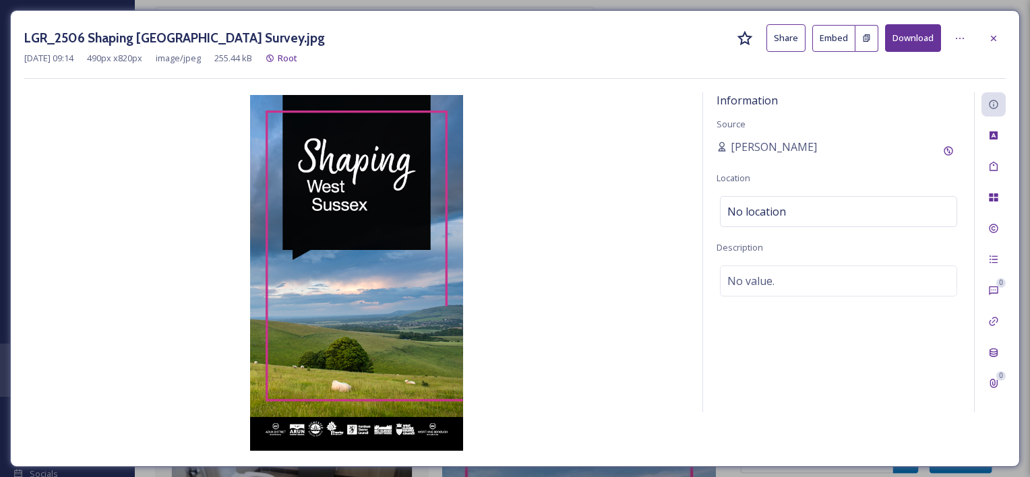
click at [801, 359] on div "Information Source [PERSON_NAME] Location No location Description No value." at bounding box center [838, 252] width 271 height 320
click at [825, 290] on div "No value." at bounding box center [838, 281] width 237 height 31
click at [814, 350] on textarea at bounding box center [839, 322] width 244 height 112
click at [742, 302] on textarea at bounding box center [839, 322] width 244 height 112
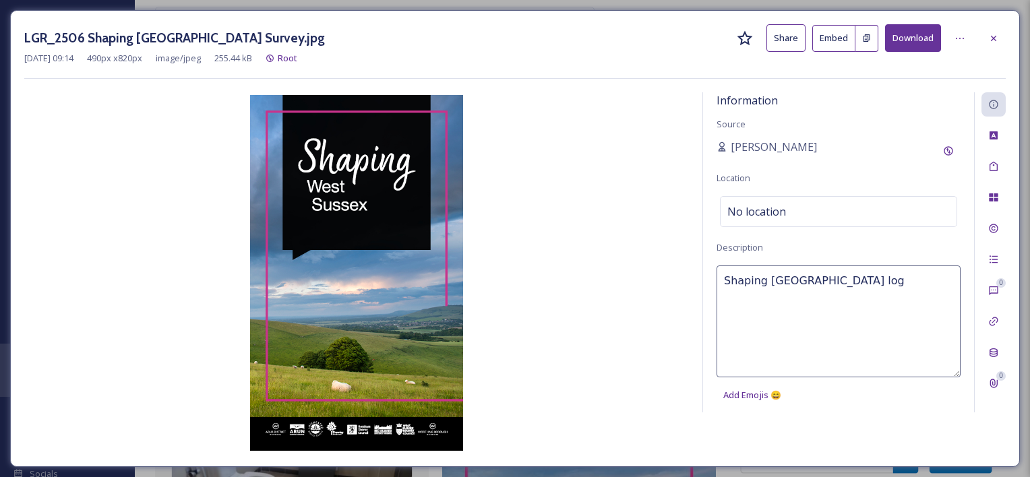
type textarea "Shaping [GEOGRAPHIC_DATA] logo"
click at [997, 165] on icon at bounding box center [994, 166] width 8 height 9
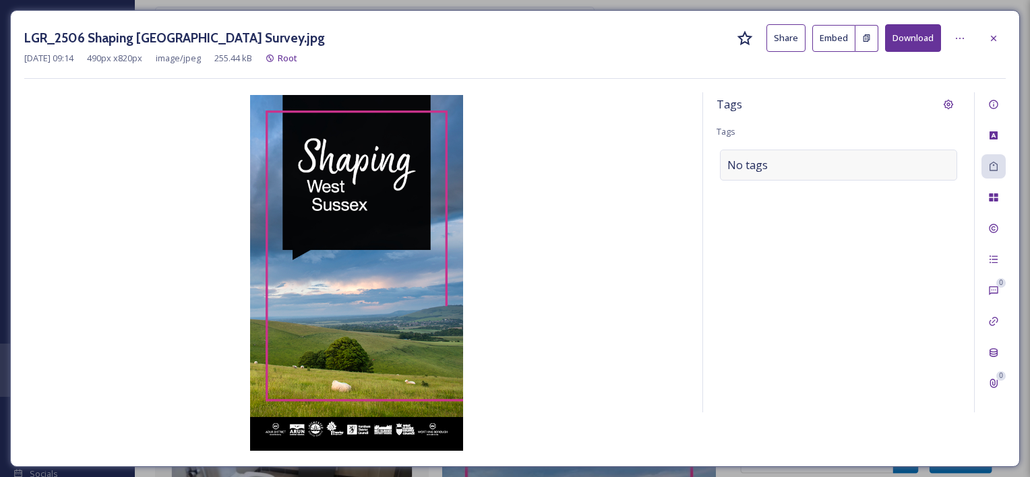
drag, startPoint x: 901, startPoint y: 169, endPoint x: 865, endPoint y: 171, distance: 35.8
click at [894, 171] on div "No tags" at bounding box center [838, 165] width 237 height 31
click at [823, 173] on div at bounding box center [838, 165] width 237 height 31
click at [804, 181] on div "Tags Tags No tags" at bounding box center [838, 252] width 271 height 320
click at [802, 166] on div "No tags" at bounding box center [838, 165] width 237 height 31
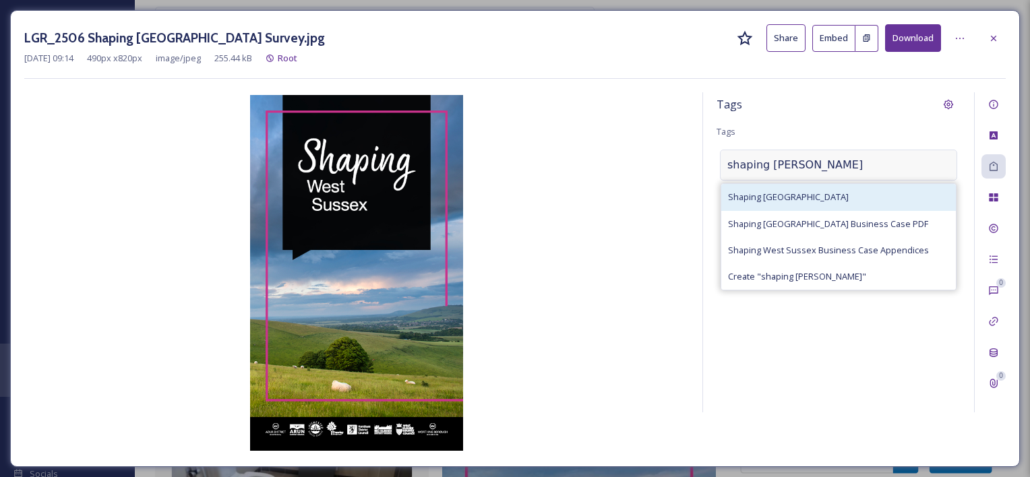
type input "shaping wes"
click at [824, 189] on div "Shaping West Sussex" at bounding box center [838, 197] width 235 height 26
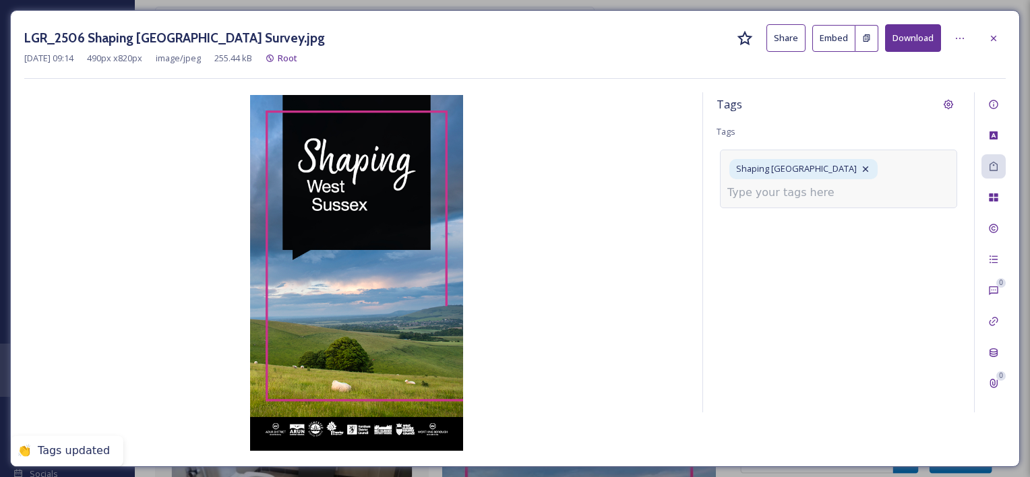
click at [807, 194] on input at bounding box center [795, 193] width 135 height 16
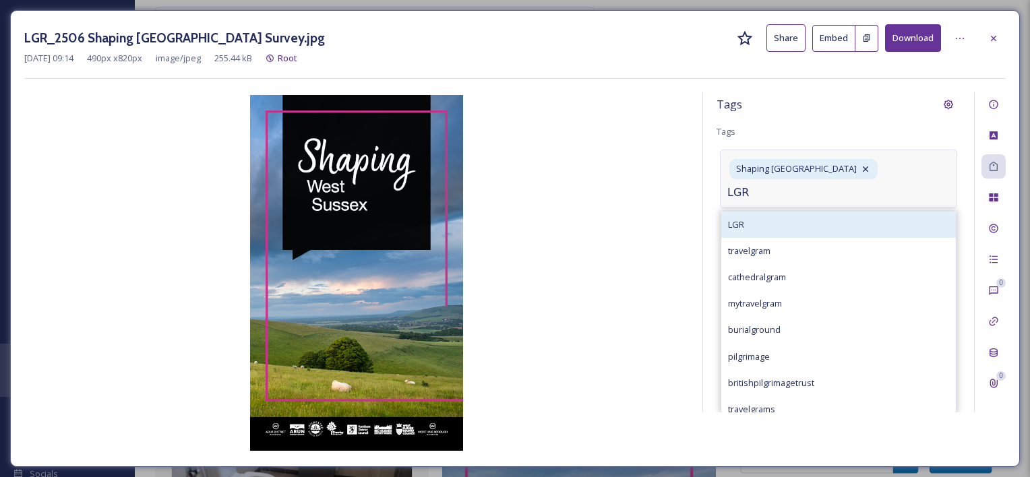
type input "LGR"
click at [752, 218] on div "LGR" at bounding box center [838, 225] width 235 height 26
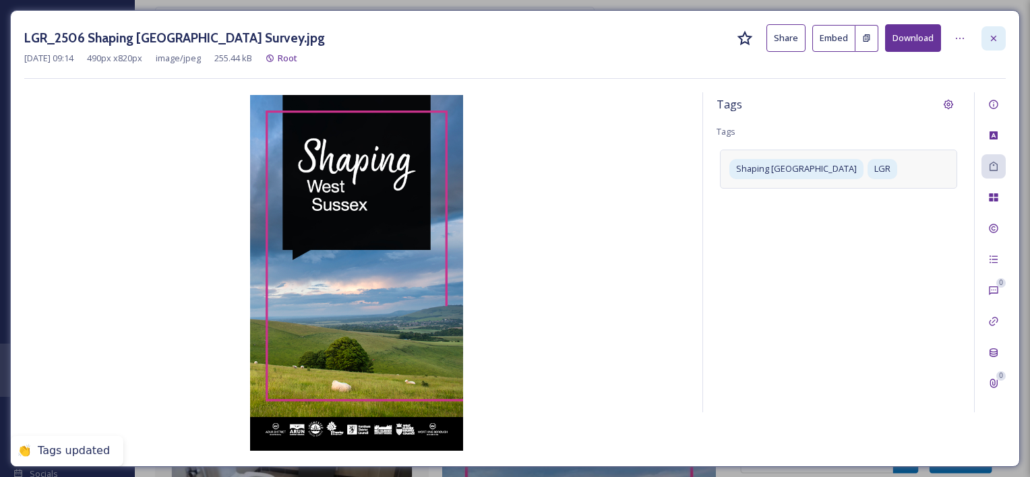
click at [1005, 36] on div at bounding box center [994, 38] width 24 height 24
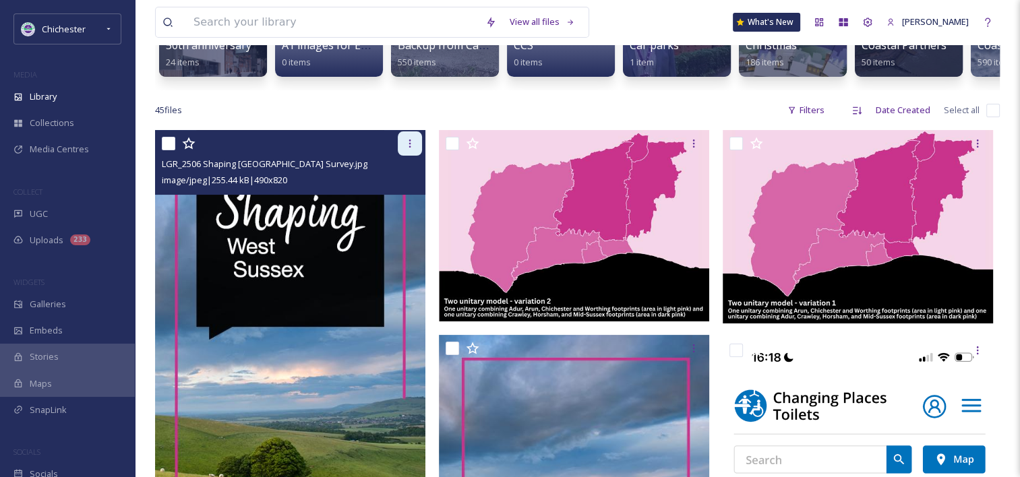
click at [403, 156] on div at bounding box center [410, 143] width 24 height 24
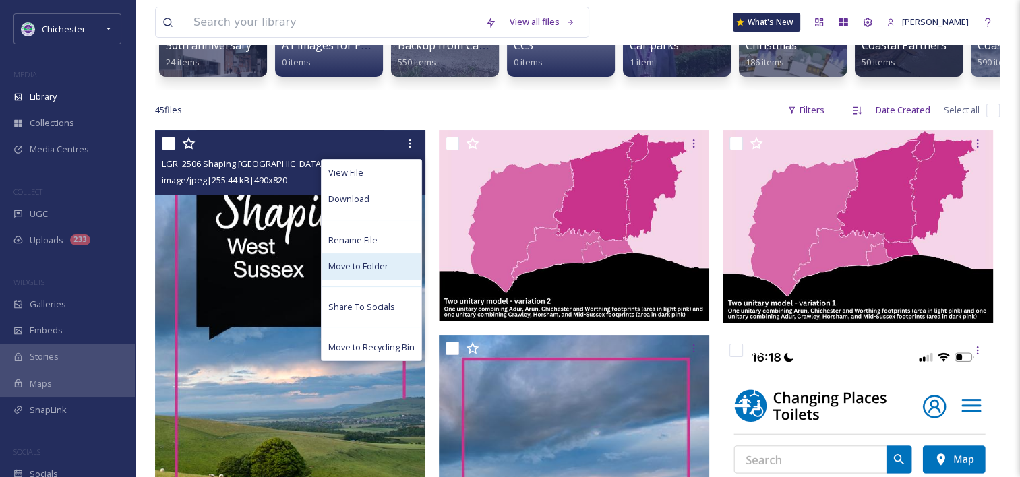
click at [358, 271] on span "Move to Folder" at bounding box center [358, 266] width 60 height 13
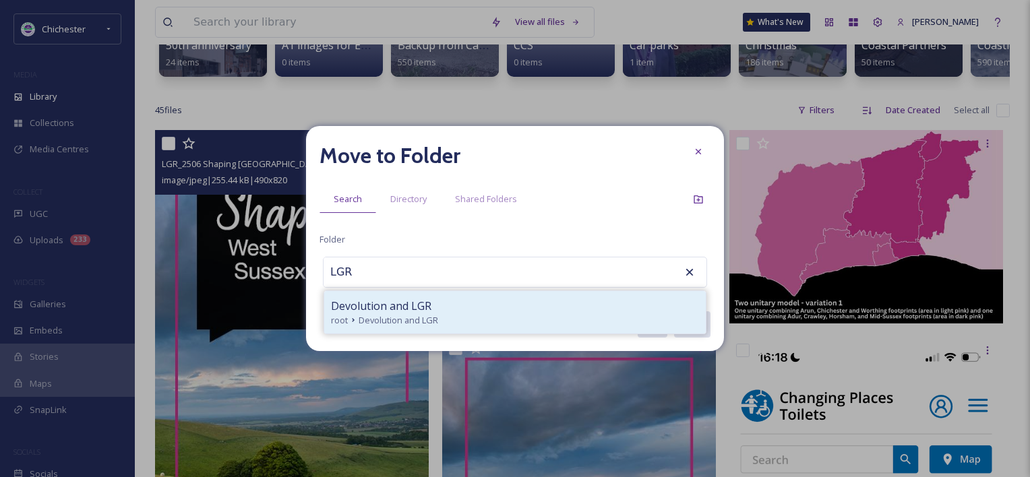
click at [424, 307] on span "Devolution and LGR" at bounding box center [381, 306] width 100 height 16
type input "Devolution and LGR"
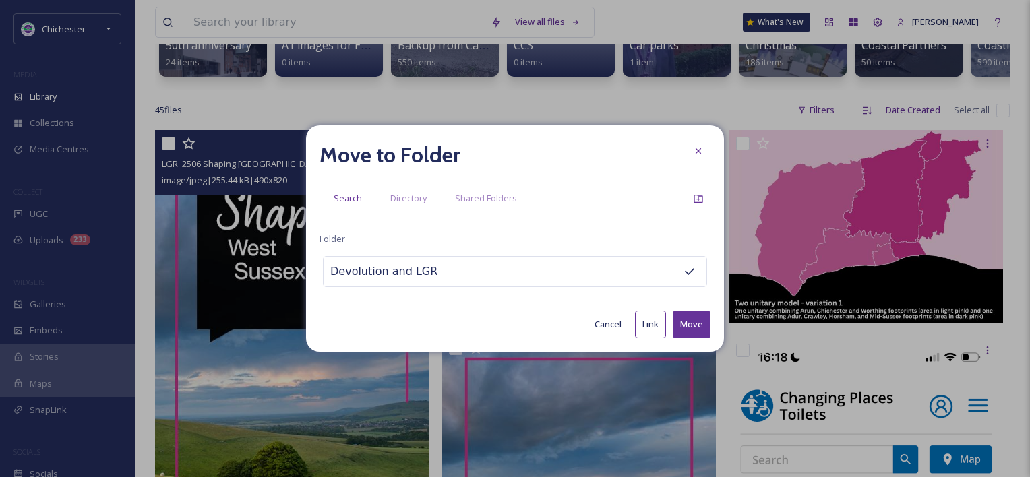
click at [688, 321] on button "Move" at bounding box center [692, 325] width 38 height 28
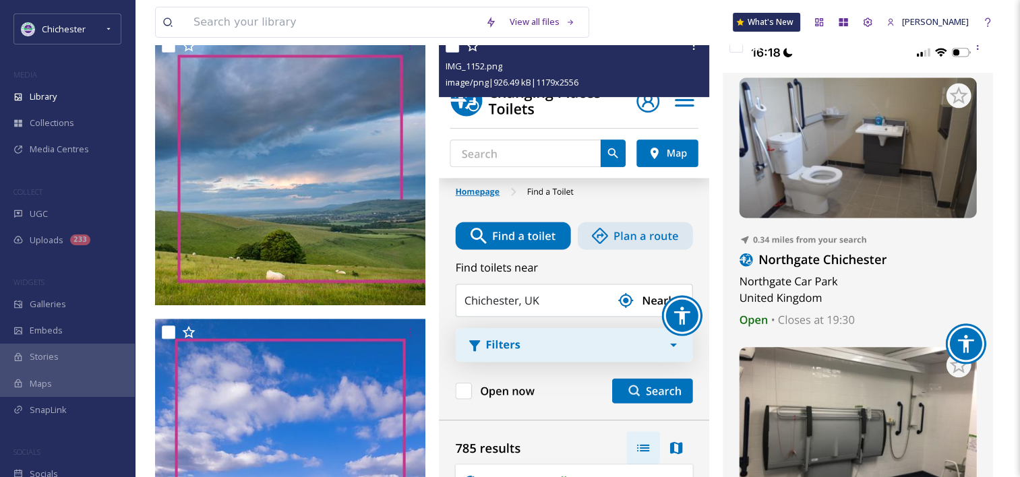
scroll to position [472, 0]
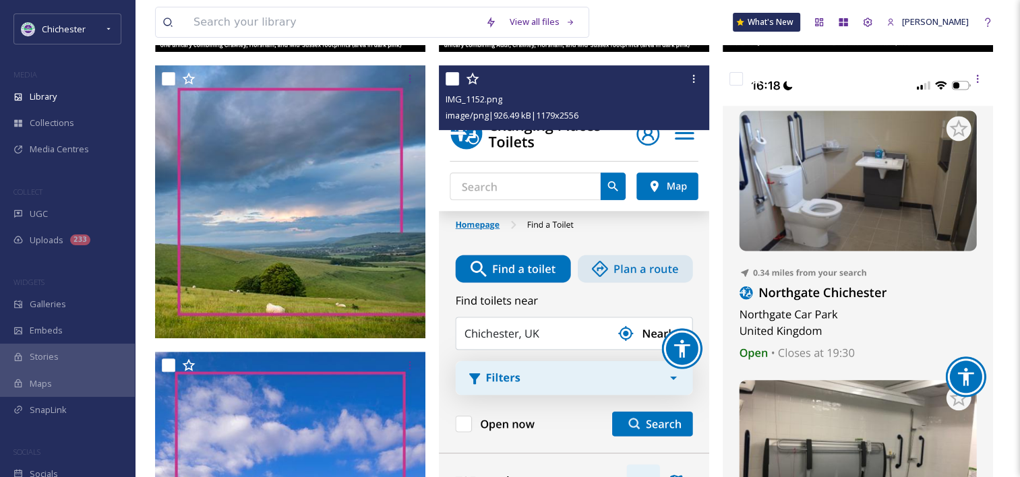
click at [596, 257] on img at bounding box center [574, 358] width 270 height 586
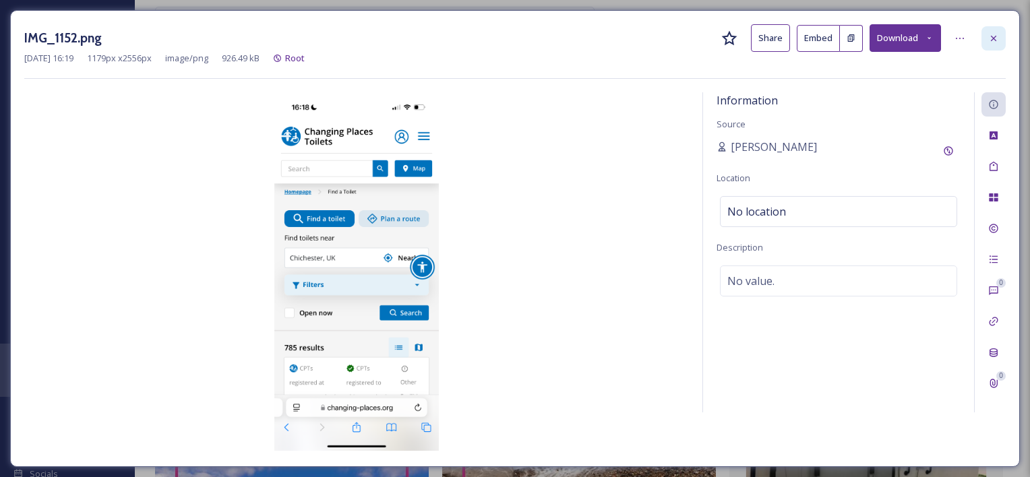
click at [997, 38] on icon at bounding box center [993, 38] width 11 height 11
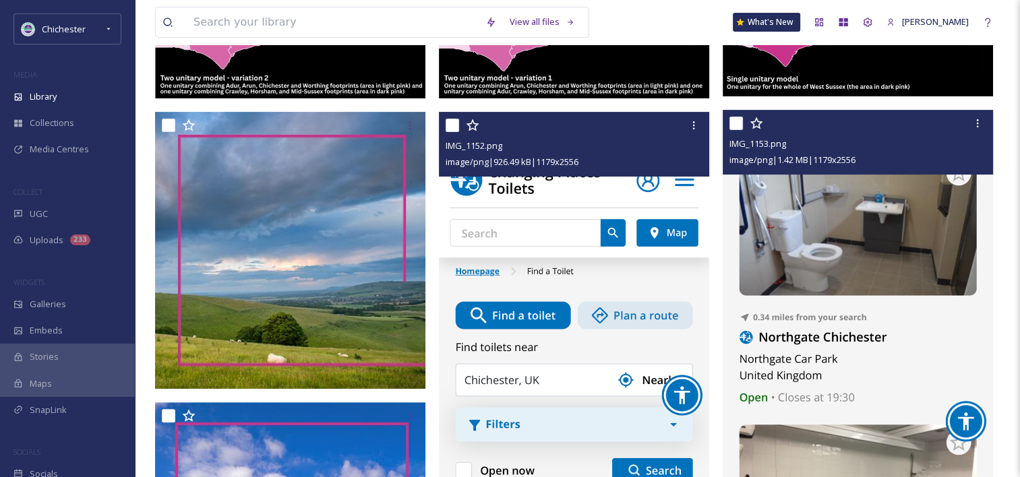
scroll to position [405, 0]
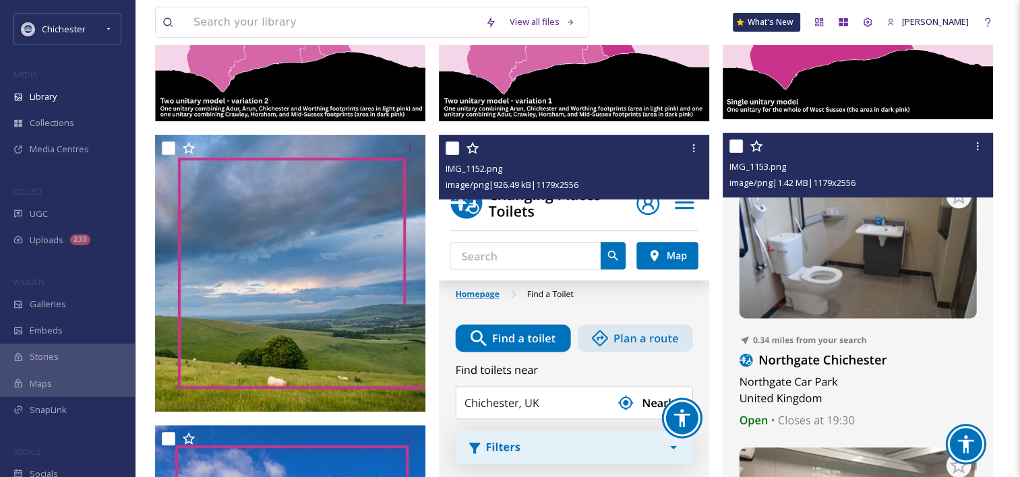
click at [831, 293] on img at bounding box center [858, 426] width 270 height 586
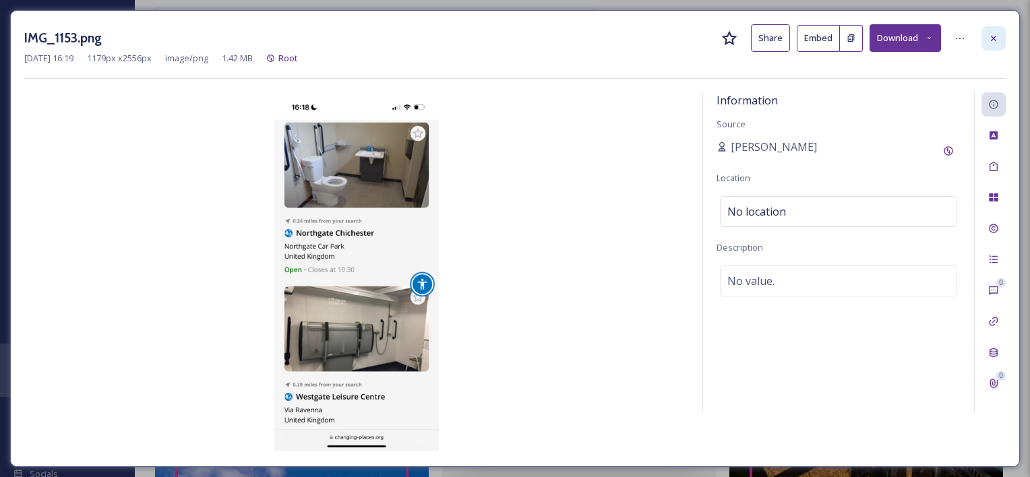
click at [991, 49] on div at bounding box center [994, 38] width 24 height 24
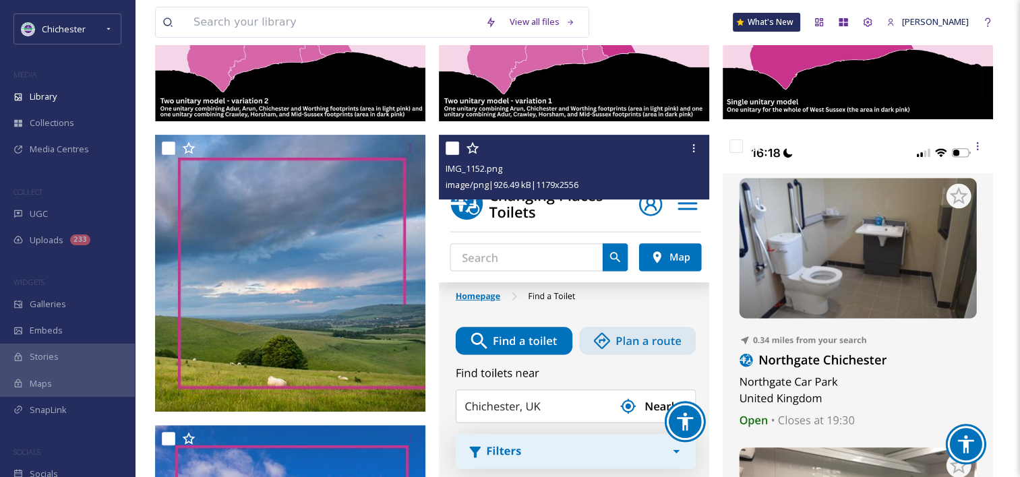
click at [448, 155] on input "checkbox" at bounding box center [452, 148] width 13 height 13
checkbox input "true"
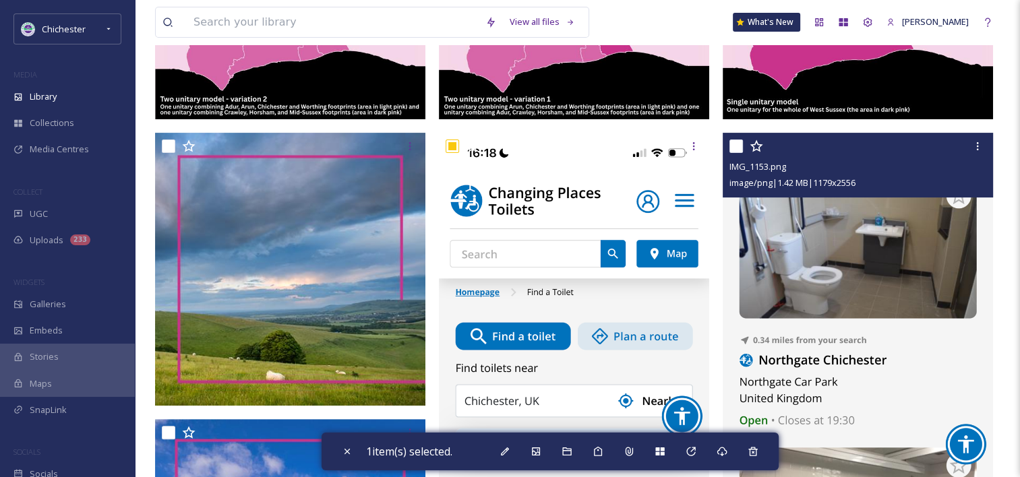
click at [732, 153] on input "checkbox" at bounding box center [736, 146] width 13 height 13
checkbox input "true"
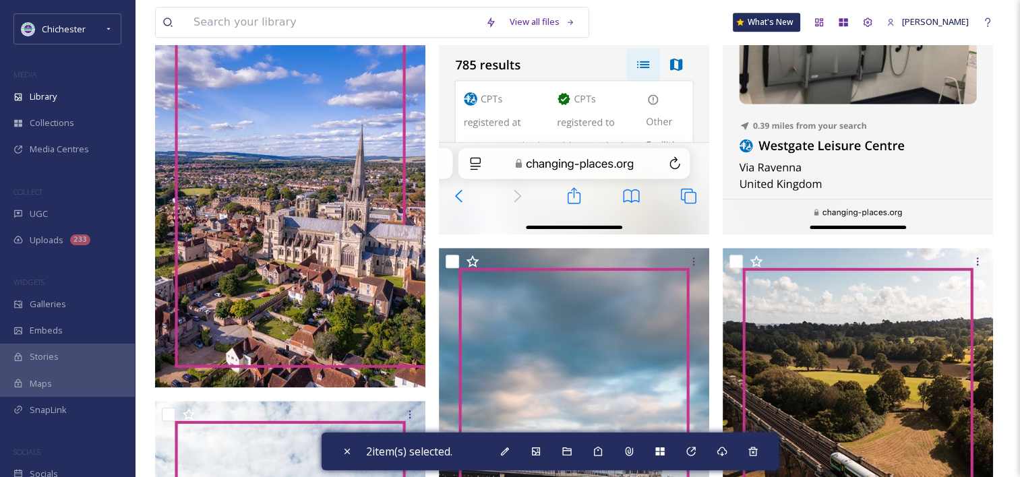
scroll to position [944, 0]
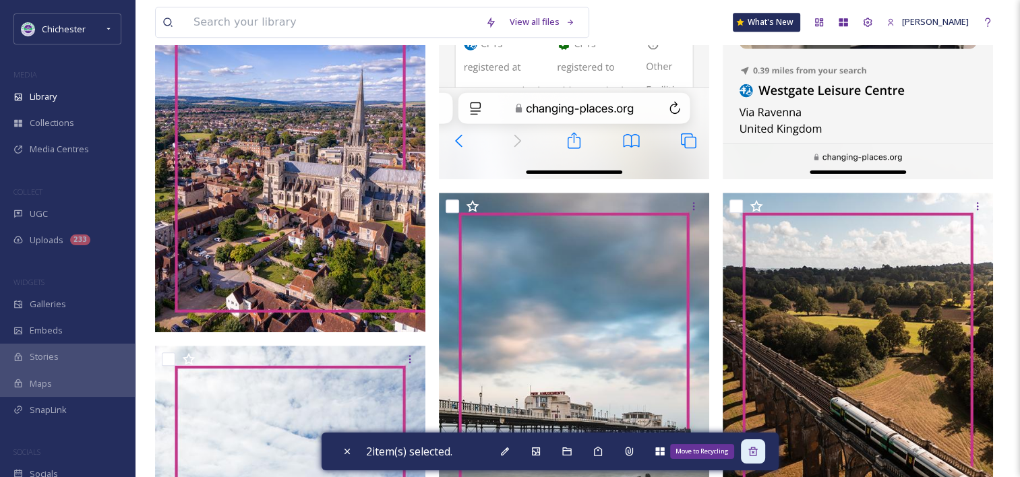
click at [752, 456] on icon at bounding box center [753, 451] width 11 height 11
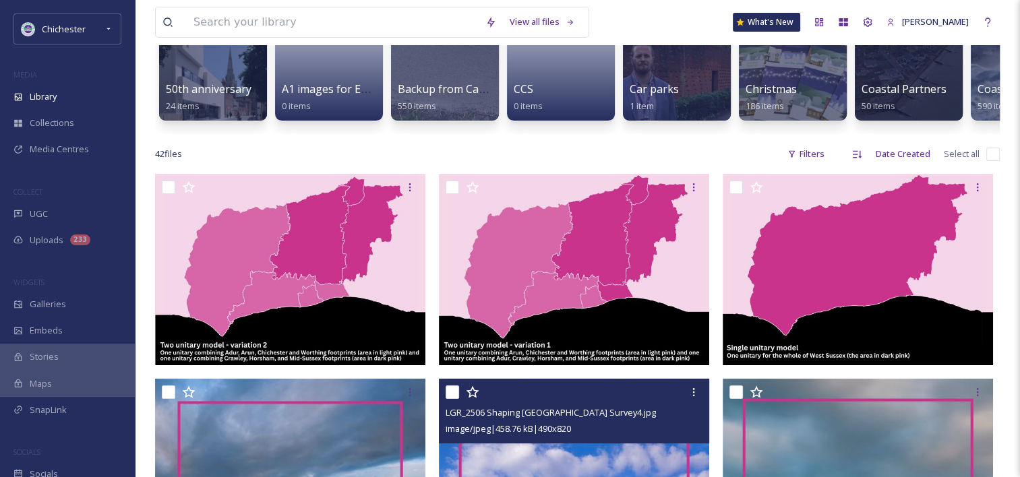
scroll to position [337, 0]
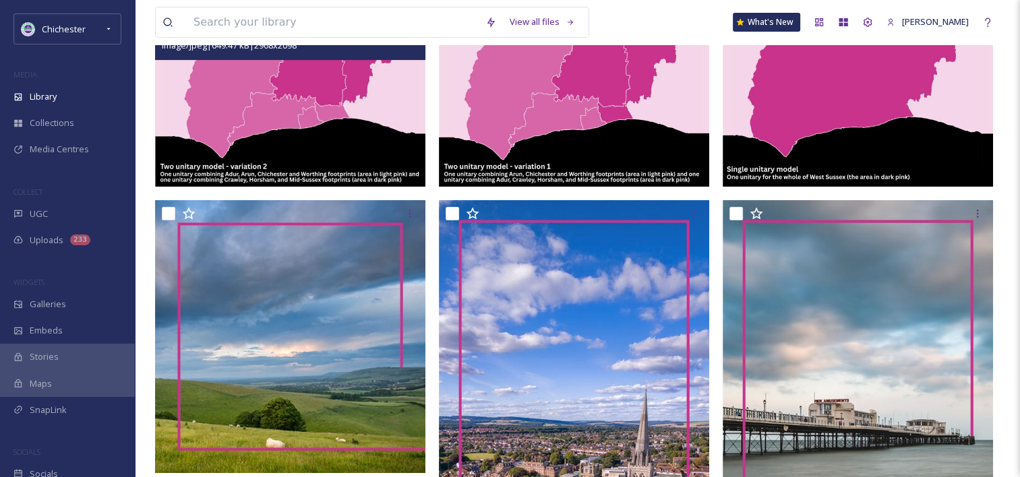
click at [270, 132] on img at bounding box center [290, 90] width 270 height 191
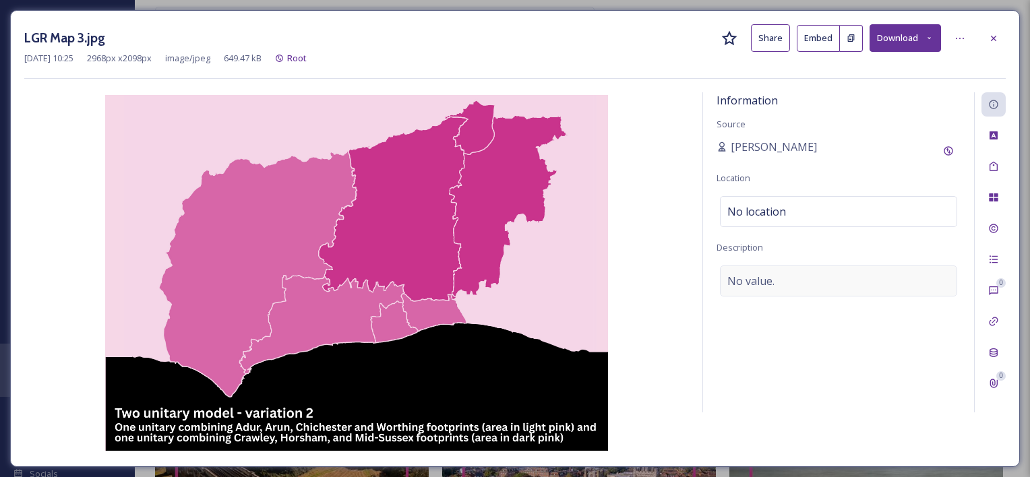
click at [778, 287] on div "No value." at bounding box center [838, 281] width 237 height 31
click at [774, 291] on textarea at bounding box center [839, 322] width 244 height 112
type textarea "LGR map 3"
click at [998, 170] on icon at bounding box center [993, 166] width 11 height 11
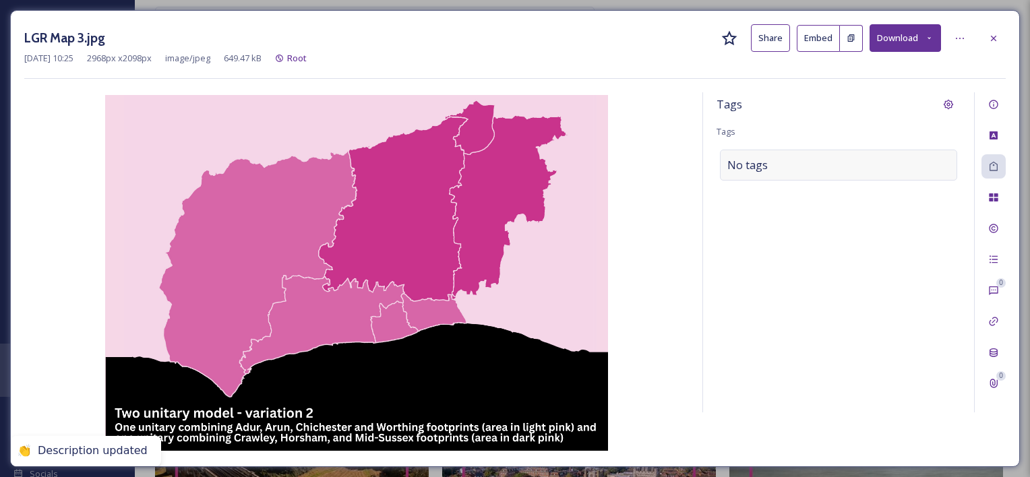
click at [831, 167] on div "No tags" at bounding box center [838, 165] width 237 height 31
click at [748, 165] on input at bounding box center [795, 165] width 135 height 16
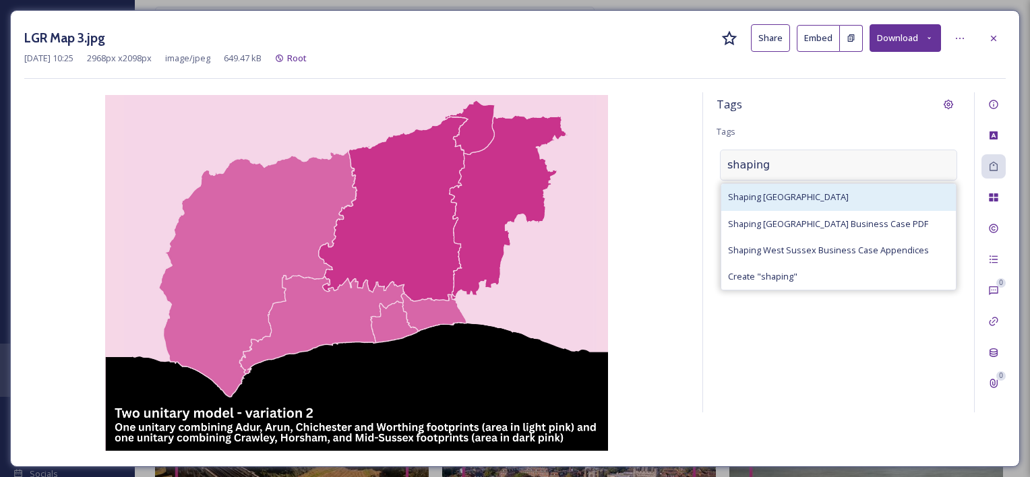
type input "shaping"
click at [755, 208] on div "Shaping West Sussex" at bounding box center [838, 197] width 235 height 26
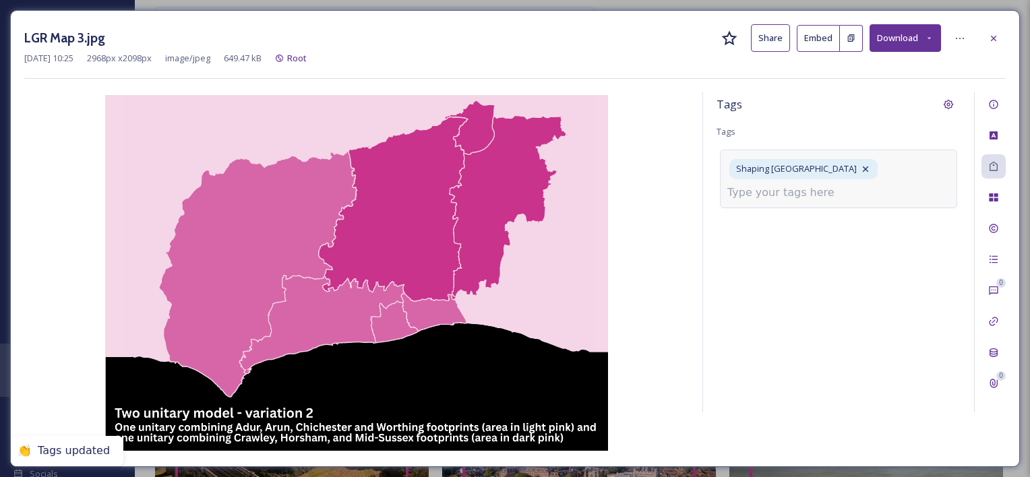
click at [764, 200] on input at bounding box center [795, 193] width 135 height 16
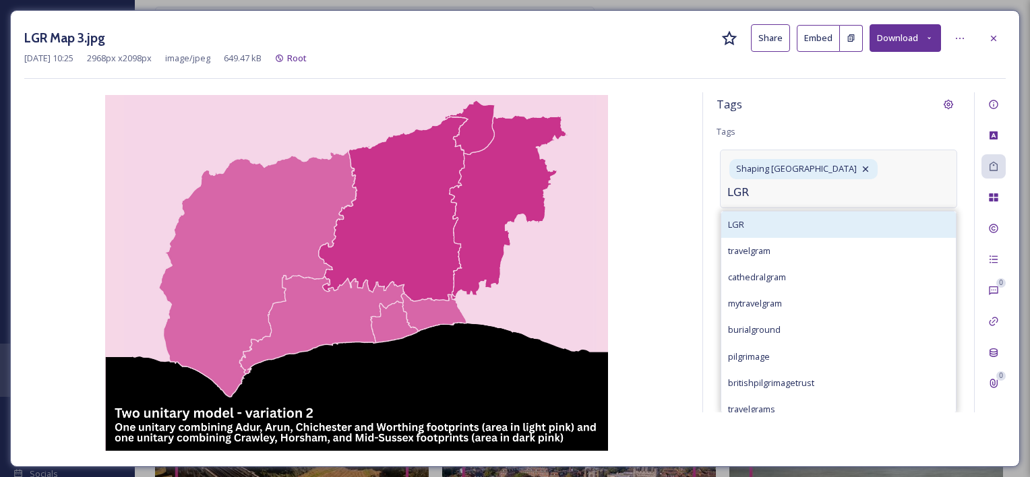
type input "LGR"
click at [784, 233] on div "LGR" at bounding box center [838, 225] width 235 height 26
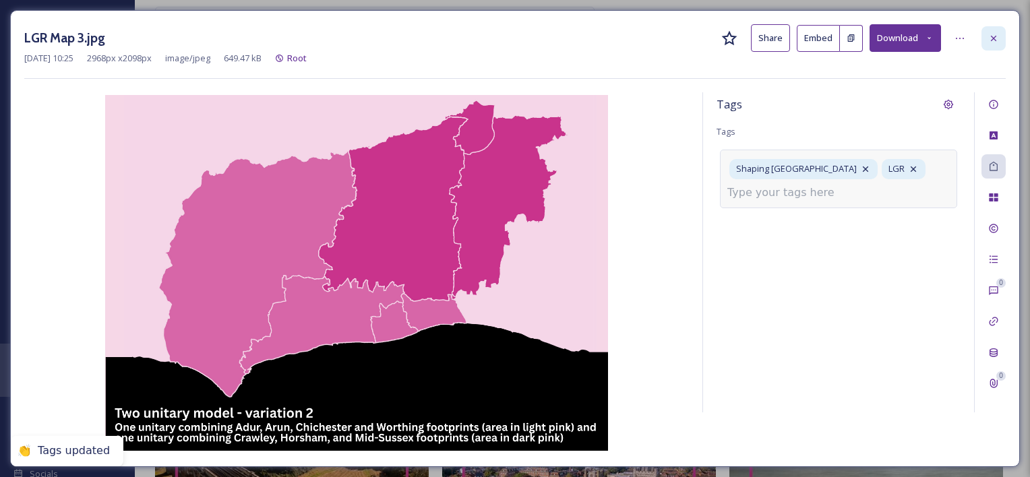
click at [990, 34] on icon at bounding box center [993, 38] width 11 height 11
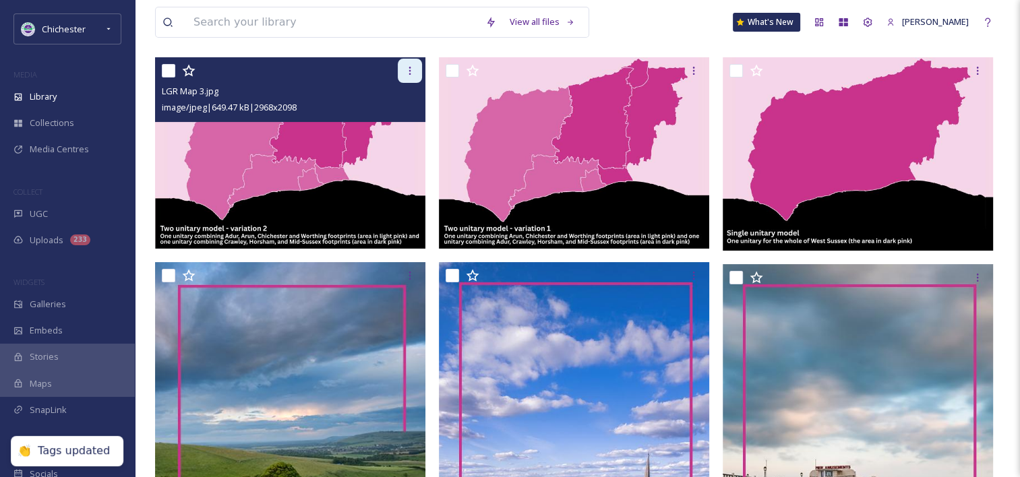
scroll to position [202, 0]
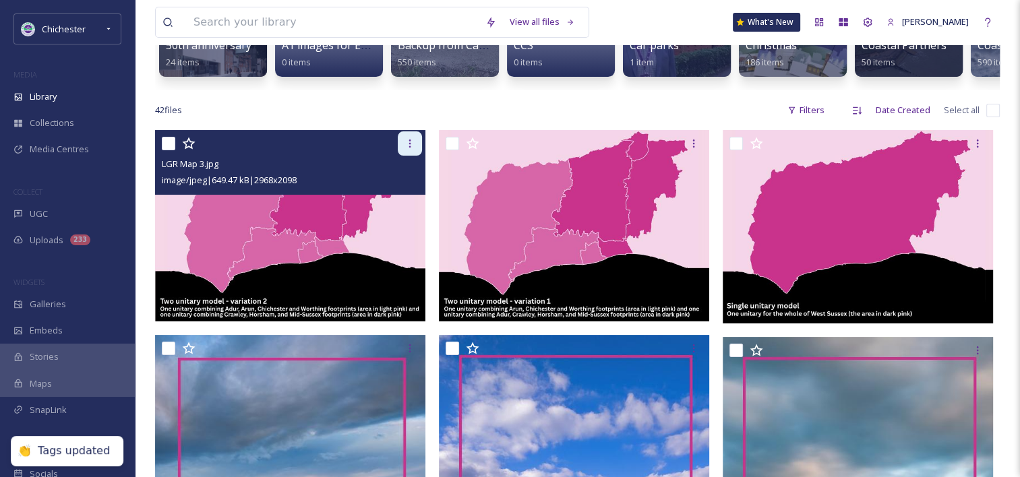
drag, startPoint x: 413, startPoint y: 156, endPoint x: 410, endPoint y: 165, distance: 8.5
click at [413, 149] on icon at bounding box center [410, 143] width 11 height 11
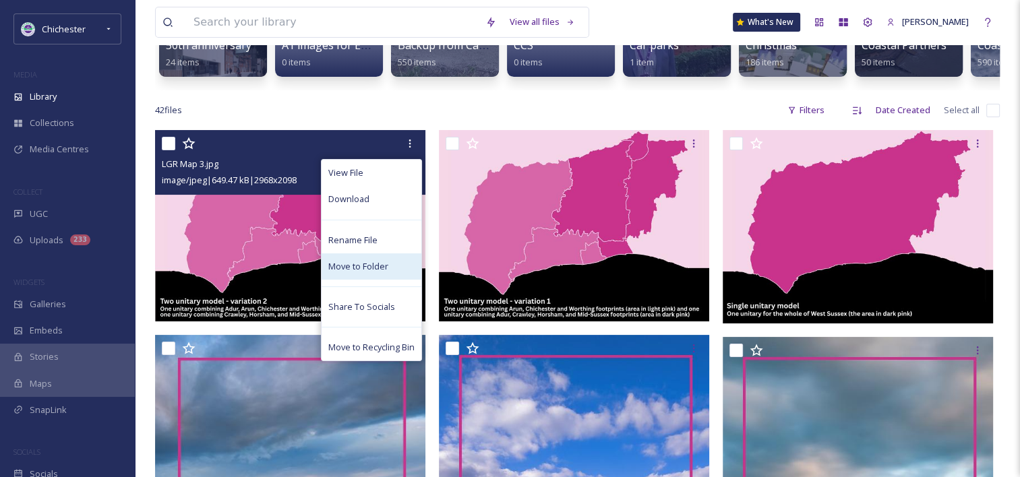
click at [340, 267] on div "Move to Folder" at bounding box center [372, 267] width 100 height 26
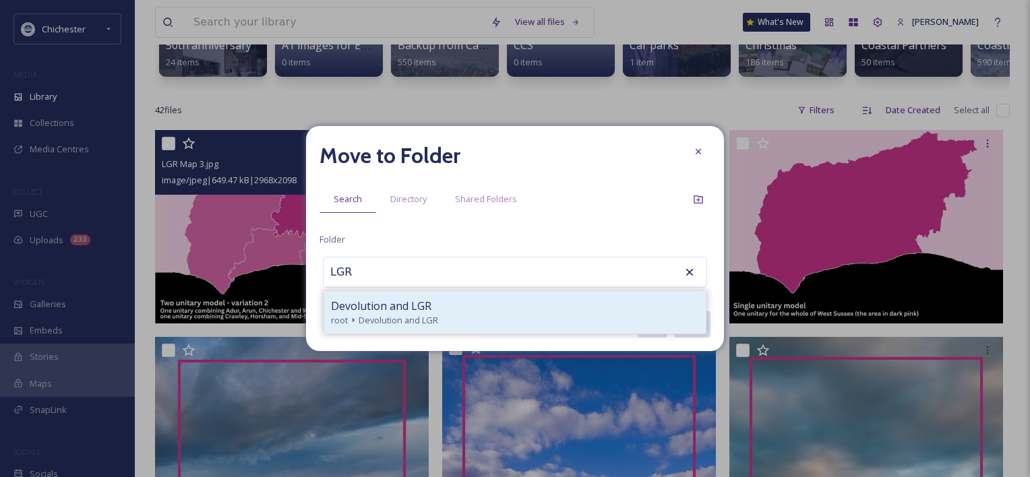
click at [434, 303] on div "Devolution and LGR" at bounding box center [515, 306] width 368 height 16
type input "Devolution and LGR"
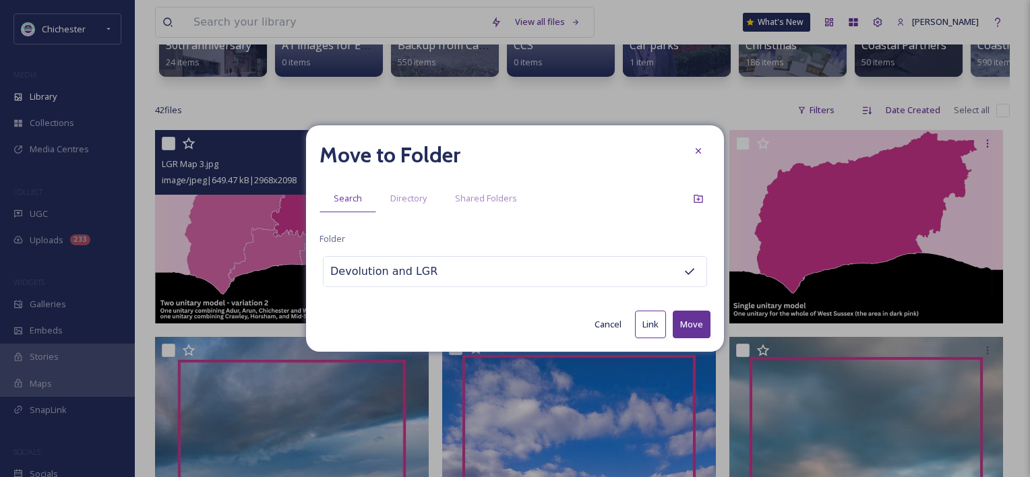
click at [680, 322] on button "Move" at bounding box center [692, 325] width 38 height 28
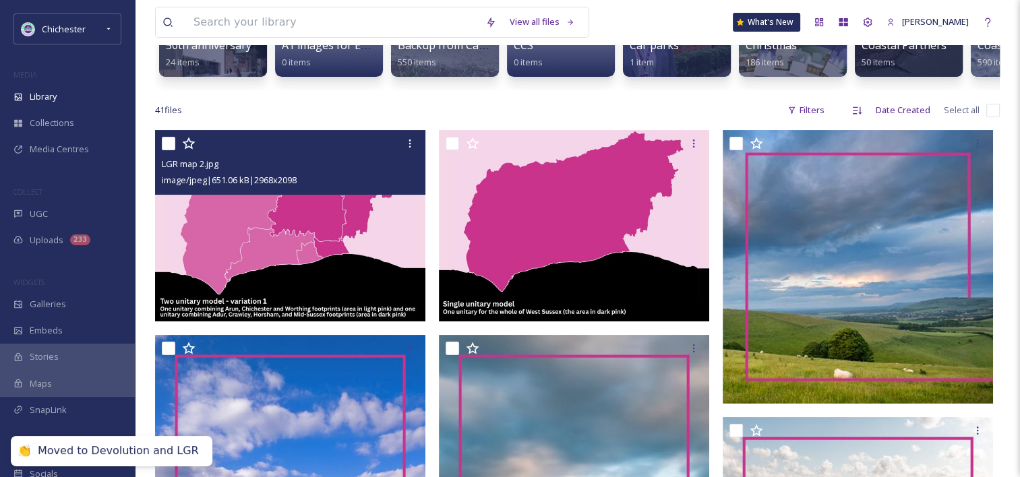
click at [343, 253] on img at bounding box center [290, 225] width 270 height 191
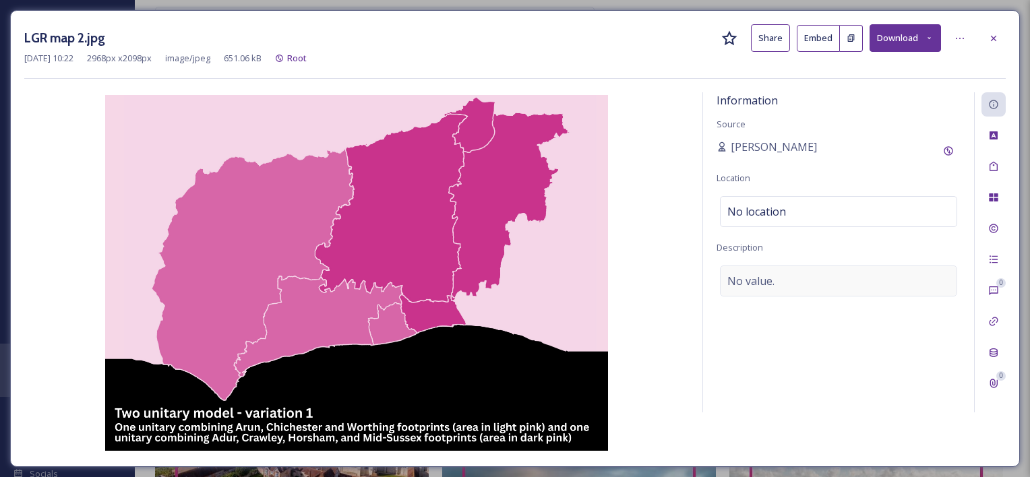
click at [759, 280] on span "No value." at bounding box center [751, 281] width 47 height 16
click at [759, 280] on textarea at bounding box center [839, 322] width 244 height 112
type textarea "LGR map 2"
click at [995, 165] on icon at bounding box center [993, 166] width 11 height 11
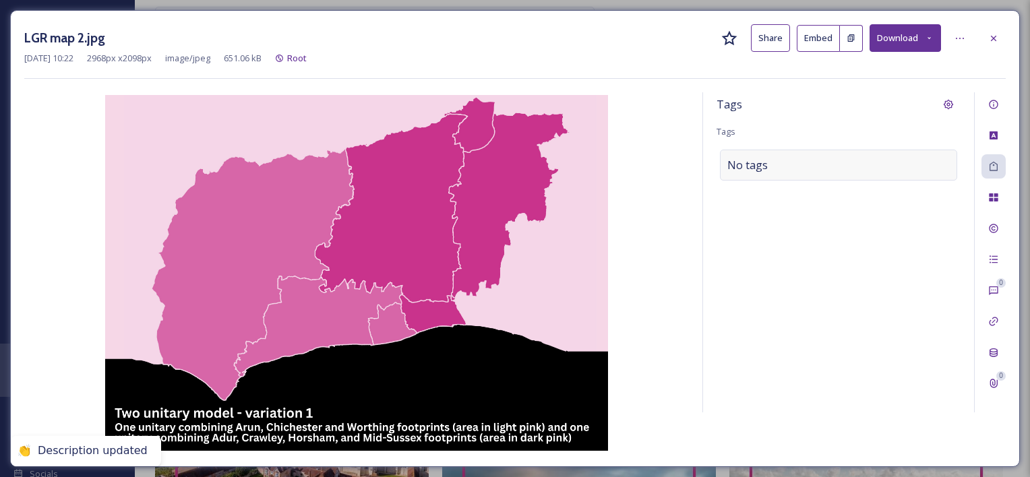
click at [769, 165] on div "No tags" at bounding box center [838, 165] width 237 height 31
click at [767, 165] on input at bounding box center [795, 165] width 135 height 16
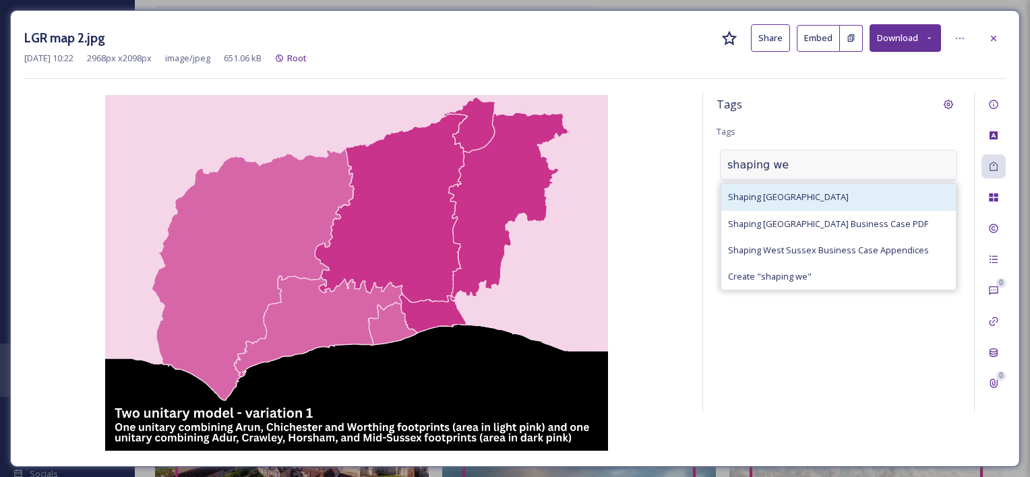
type input "shaping we"
click at [792, 185] on div "Shaping West Sussex" at bounding box center [838, 197] width 235 height 26
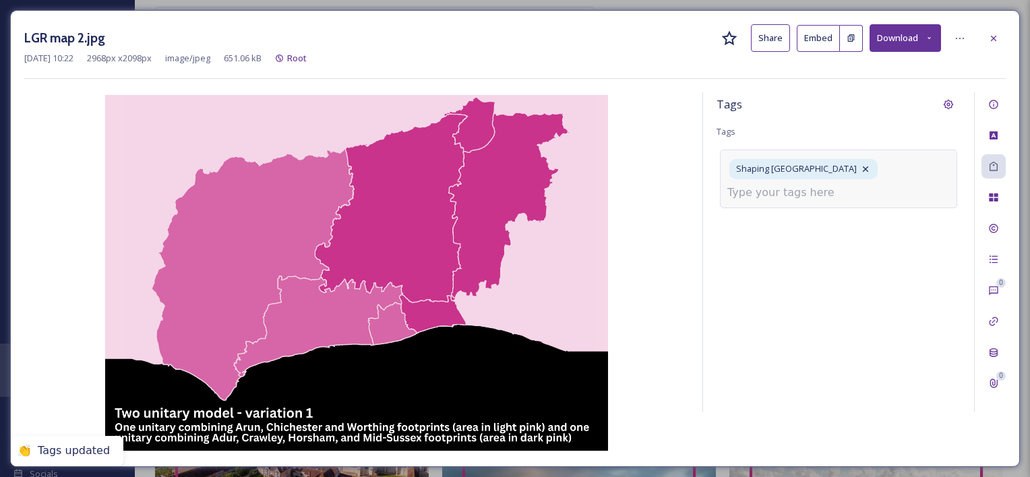
click at [769, 189] on input at bounding box center [795, 193] width 135 height 16
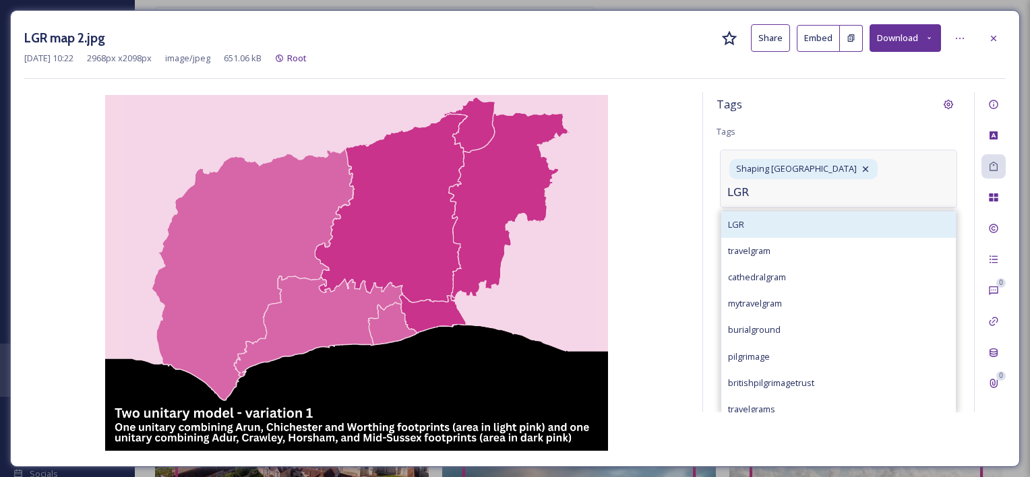
type input "LGR"
click at [765, 212] on div "LGR" at bounding box center [838, 225] width 235 height 26
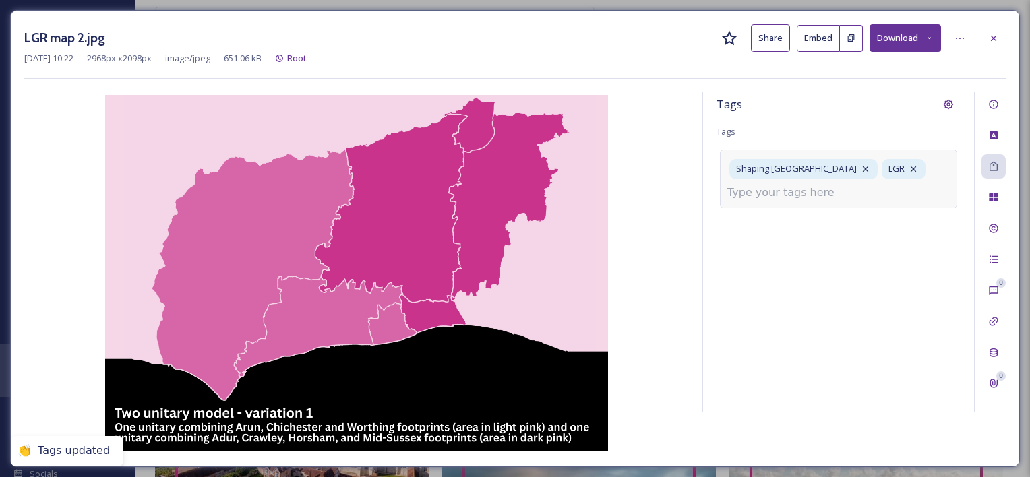
click at [992, 35] on icon at bounding box center [993, 38] width 11 height 11
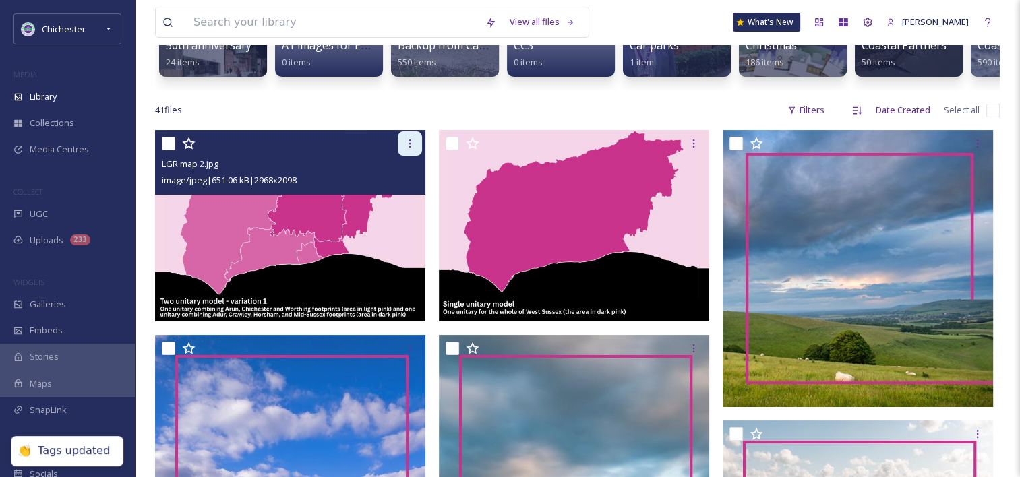
drag, startPoint x: 413, startPoint y: 148, endPoint x: 415, endPoint y: 159, distance: 11.0
click at [413, 148] on icon at bounding box center [410, 143] width 11 height 11
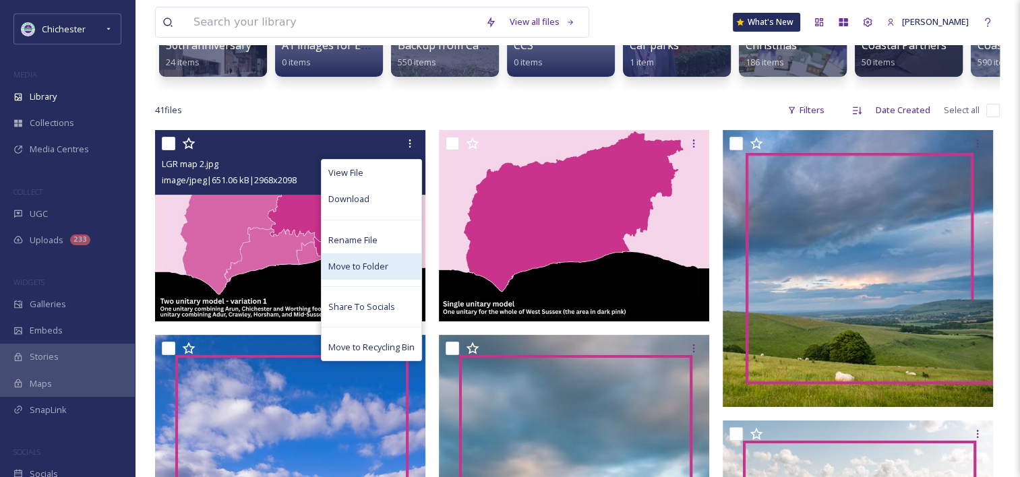
click at [363, 273] on span "Move to Folder" at bounding box center [358, 266] width 60 height 13
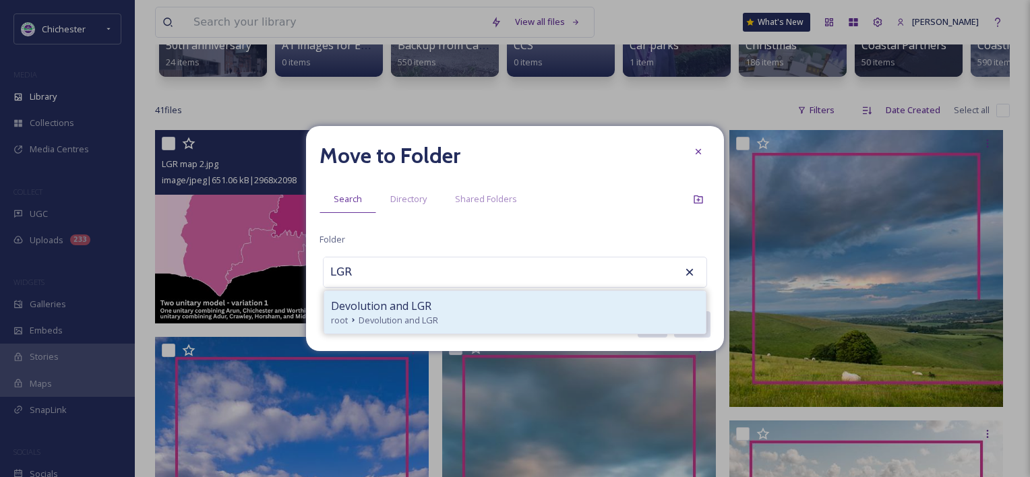
click at [456, 304] on div "Devolution and LGR" at bounding box center [515, 306] width 368 height 16
type input "Devolution and LGR"
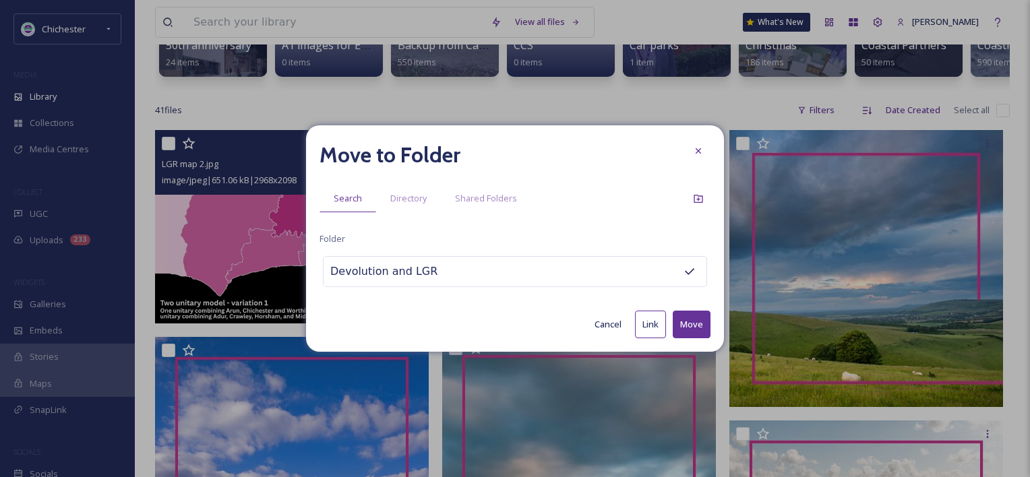
click at [709, 316] on button "Move" at bounding box center [692, 325] width 38 height 28
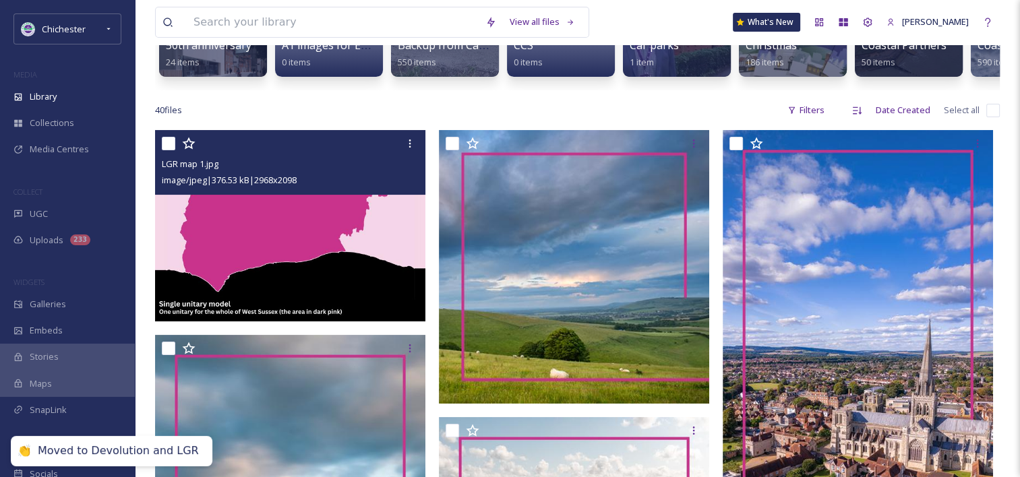
click at [318, 289] on img at bounding box center [290, 225] width 270 height 191
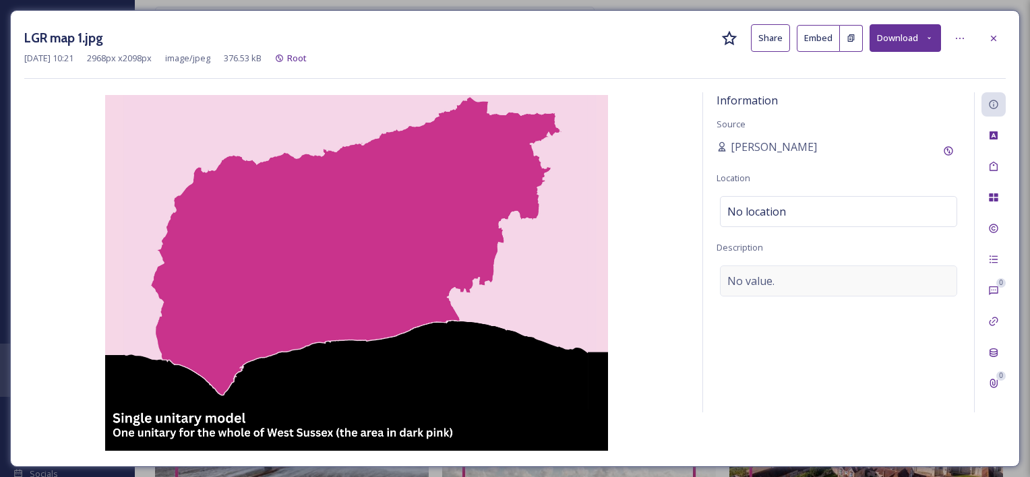
click at [738, 280] on span "No value." at bounding box center [751, 281] width 47 height 16
click at [738, 280] on textarea at bounding box center [839, 322] width 244 height 112
type textarea "LGR map 1"
click at [995, 172] on div "Tags" at bounding box center [994, 166] width 24 height 24
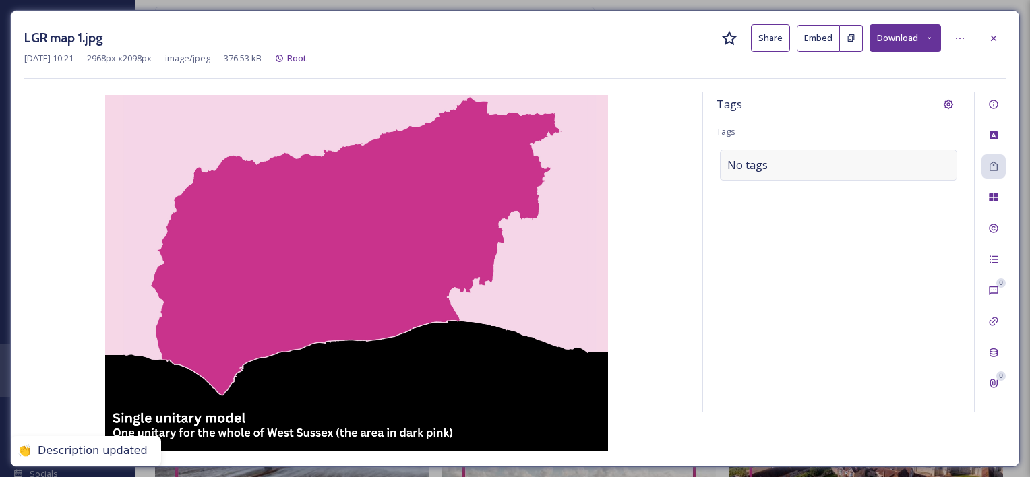
click at [803, 170] on div "No tags" at bounding box center [838, 165] width 237 height 31
click at [777, 179] on div at bounding box center [838, 165] width 237 height 31
click at [781, 168] on input at bounding box center [795, 165] width 135 height 16
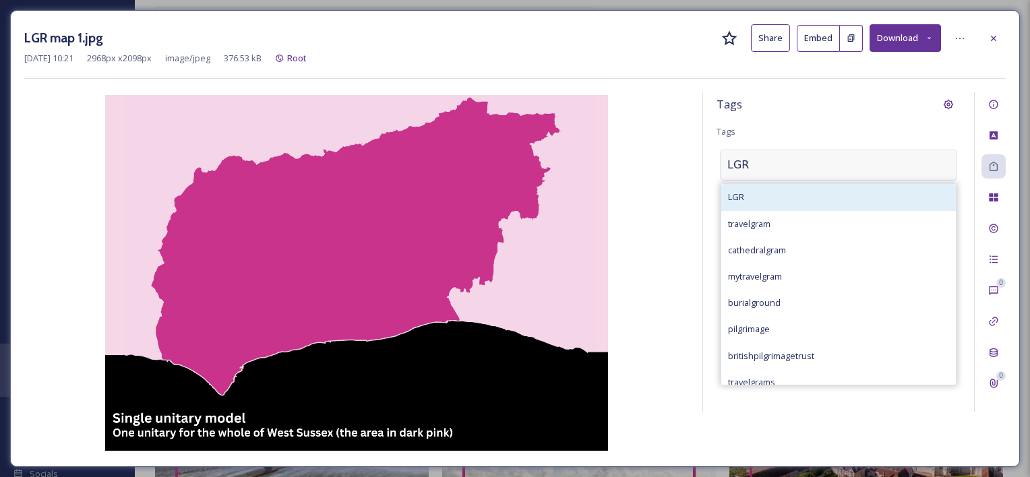
type input "LGR"
click at [787, 185] on div "LGR" at bounding box center [838, 197] width 235 height 26
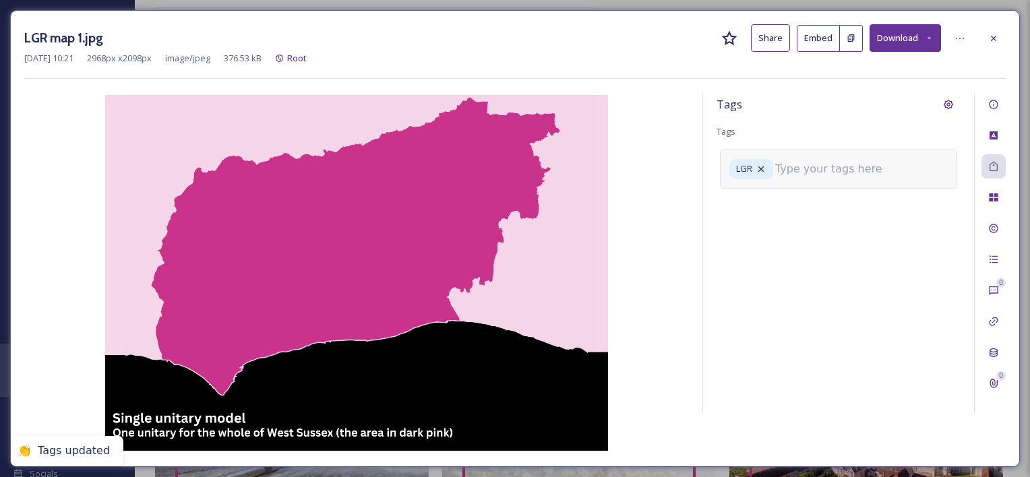
click at [833, 174] on input at bounding box center [842, 169] width 135 height 16
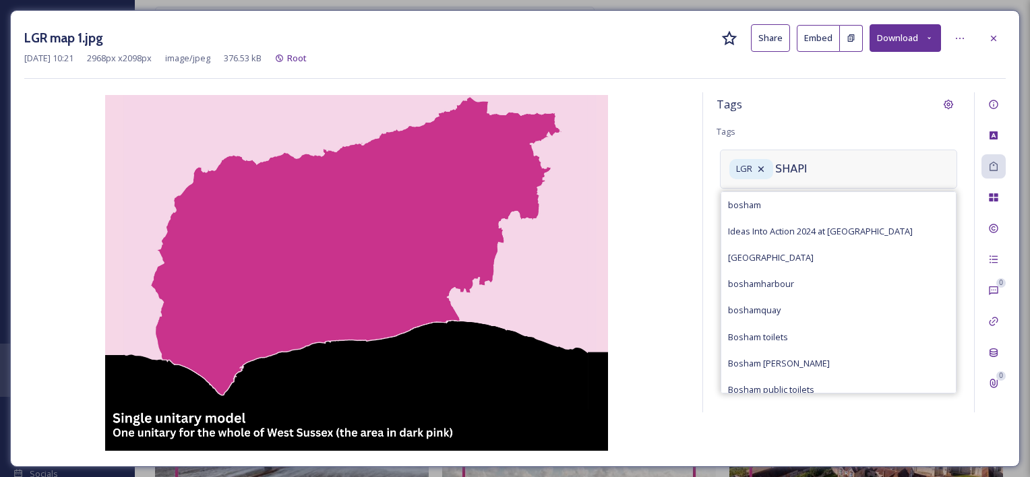
type input "SHAPIN"
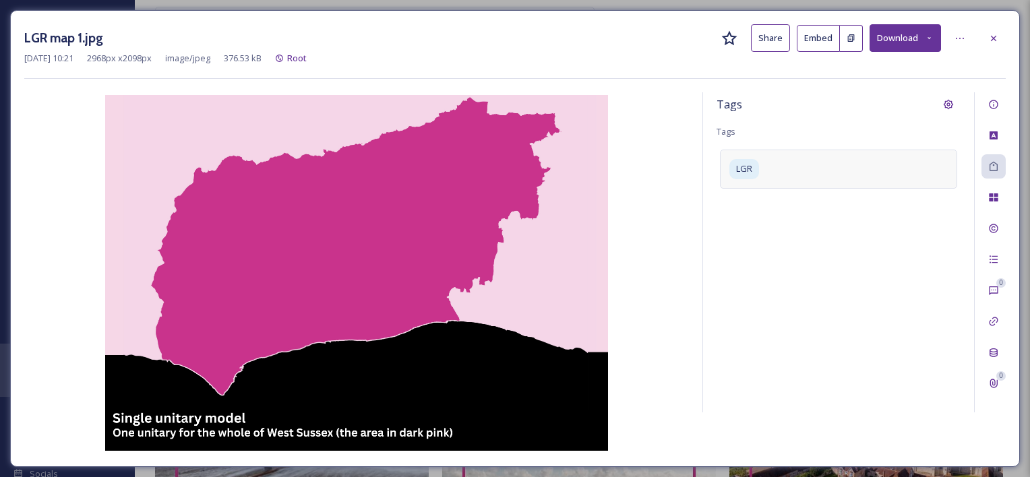
click at [839, 189] on div "Tags Tags LGR" at bounding box center [838, 252] width 271 height 320
click at [820, 179] on div "LGR" at bounding box center [838, 169] width 237 height 38
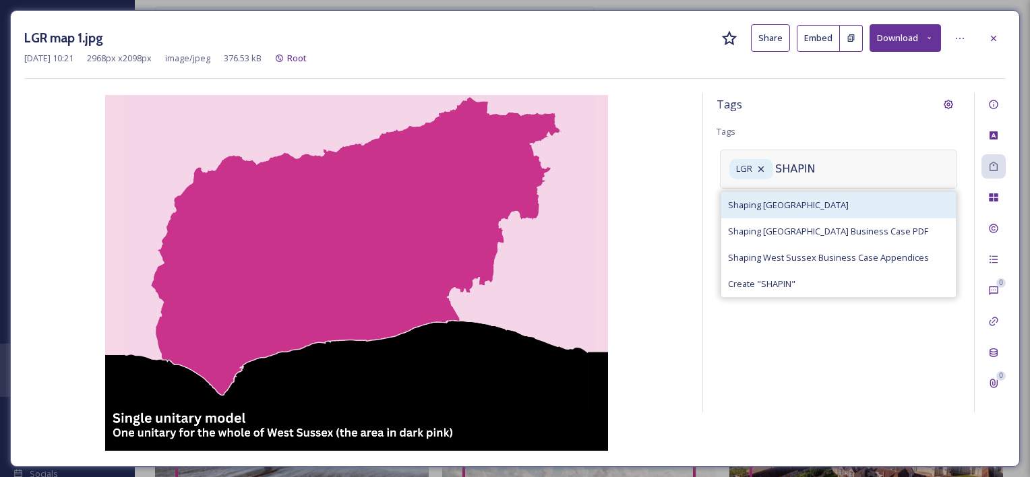
click at [833, 210] on div "Shaping West Sussex" at bounding box center [838, 205] width 235 height 26
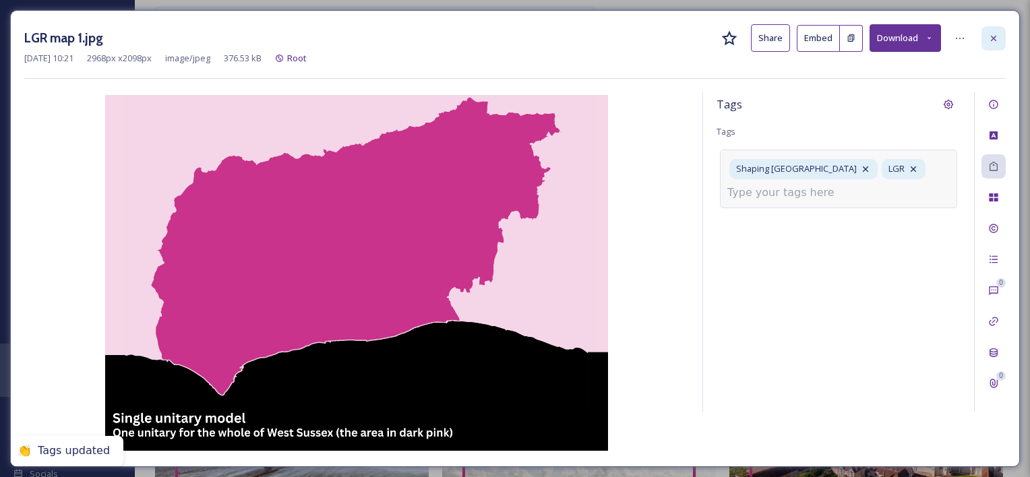
click at [992, 38] on icon at bounding box center [993, 37] width 5 height 5
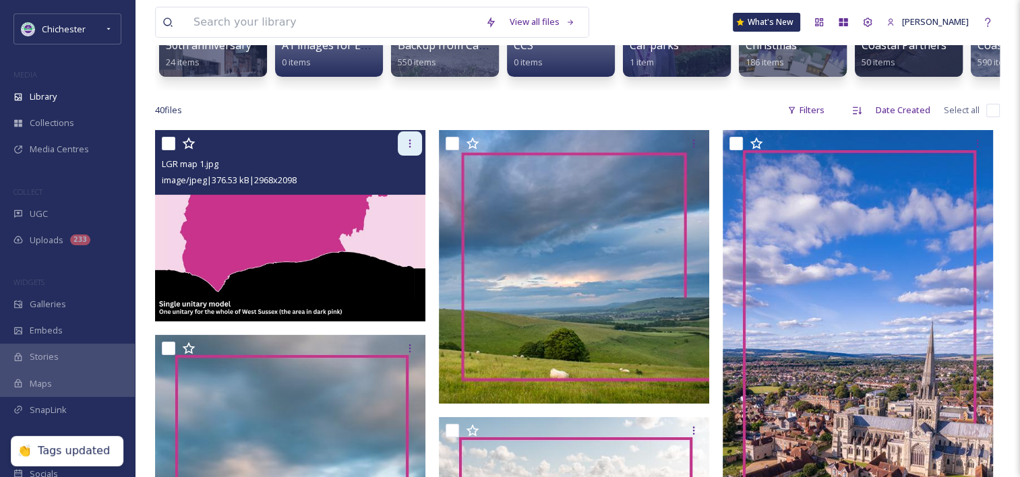
click at [413, 156] on div at bounding box center [410, 143] width 24 height 24
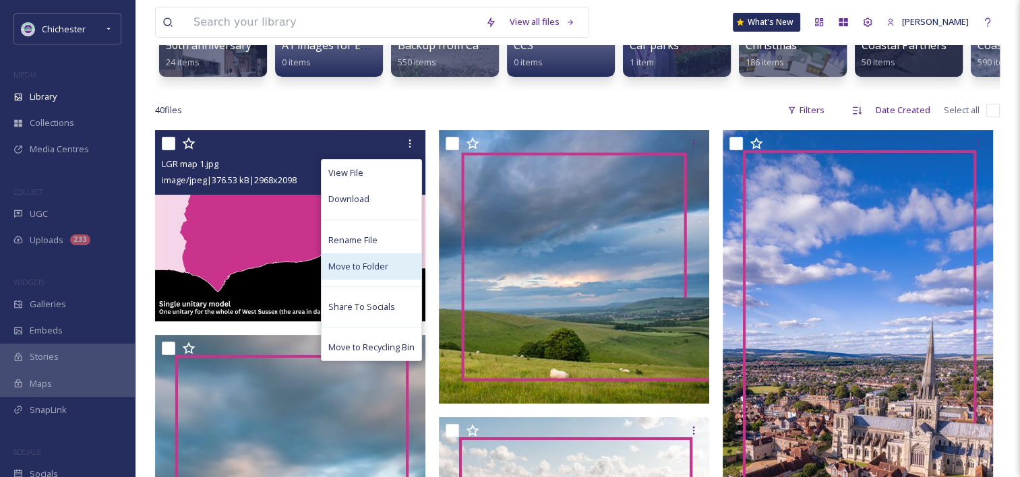
click at [369, 273] on span "Move to Folder" at bounding box center [358, 266] width 60 height 13
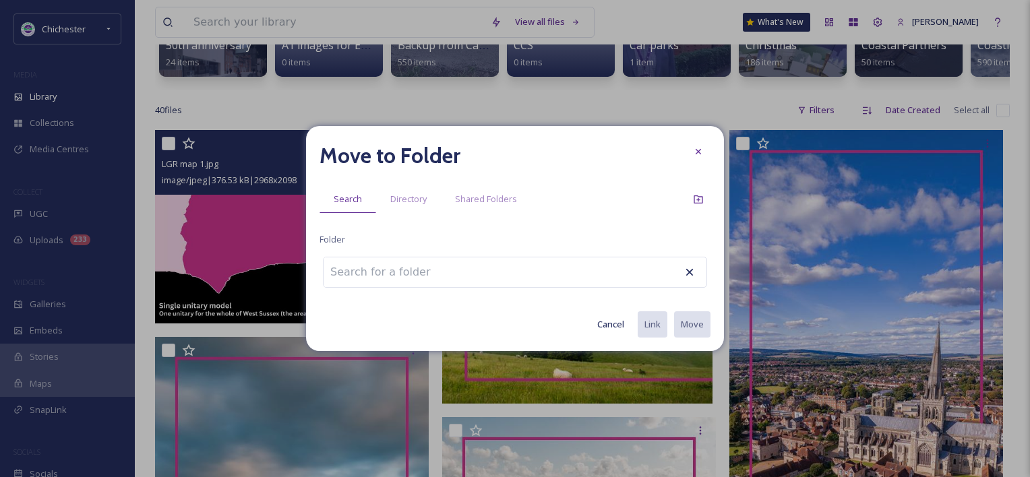
click at [415, 272] on input at bounding box center [398, 273] width 148 height 30
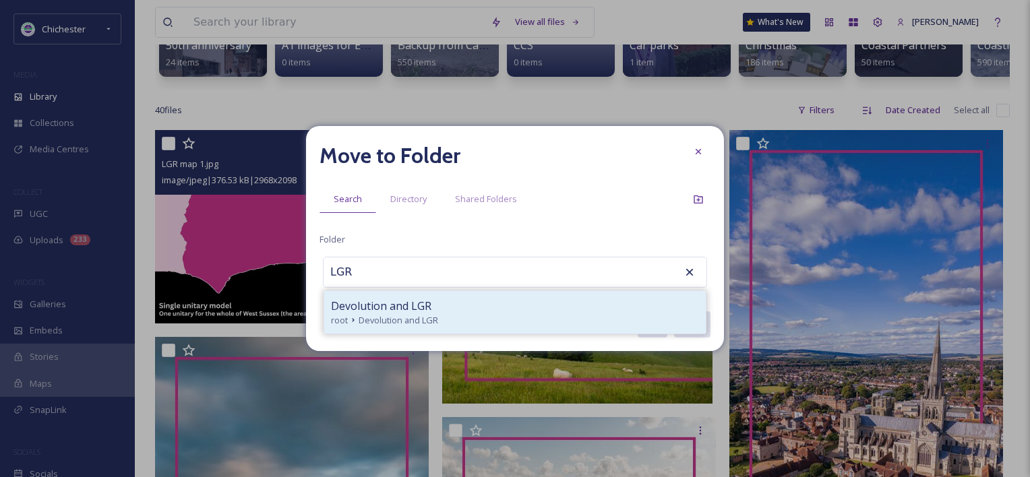
click at [438, 303] on div "Devolution and LGR" at bounding box center [515, 306] width 368 height 16
type input "Devolution and LGR"
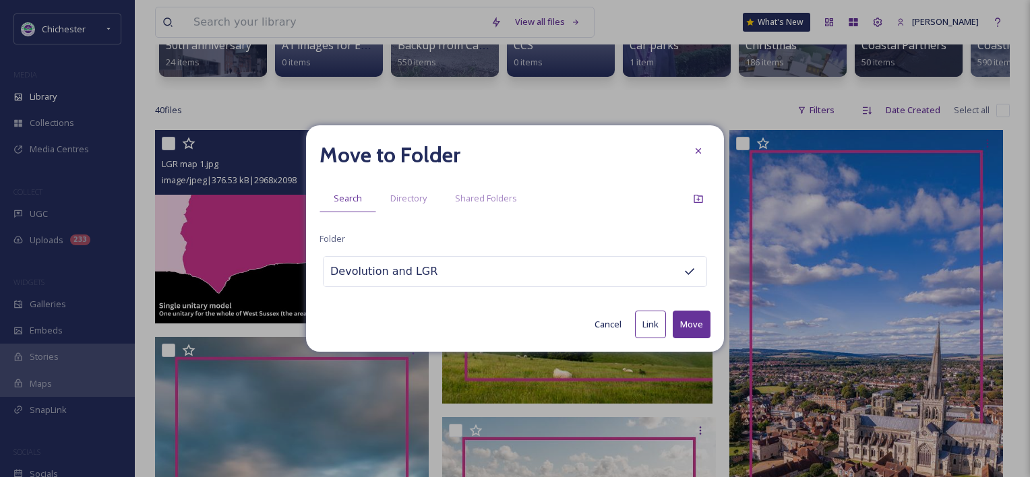
click at [691, 323] on button "Move" at bounding box center [692, 325] width 38 height 28
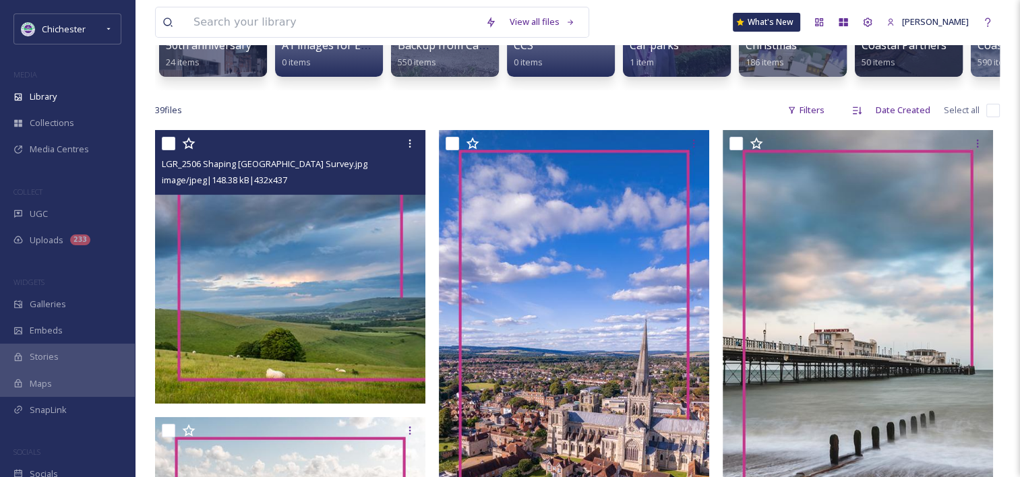
click at [368, 283] on img at bounding box center [290, 267] width 270 height 274
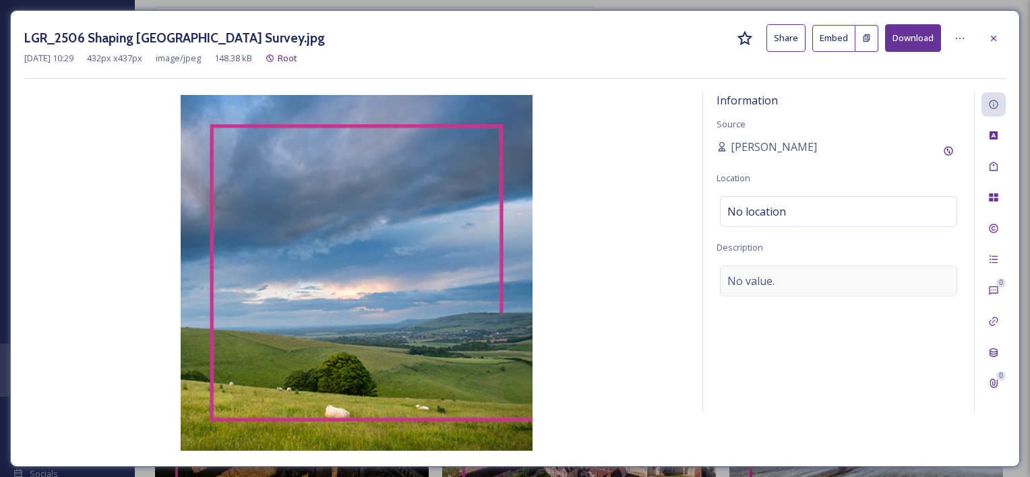
click at [774, 288] on span "No value." at bounding box center [751, 281] width 47 height 16
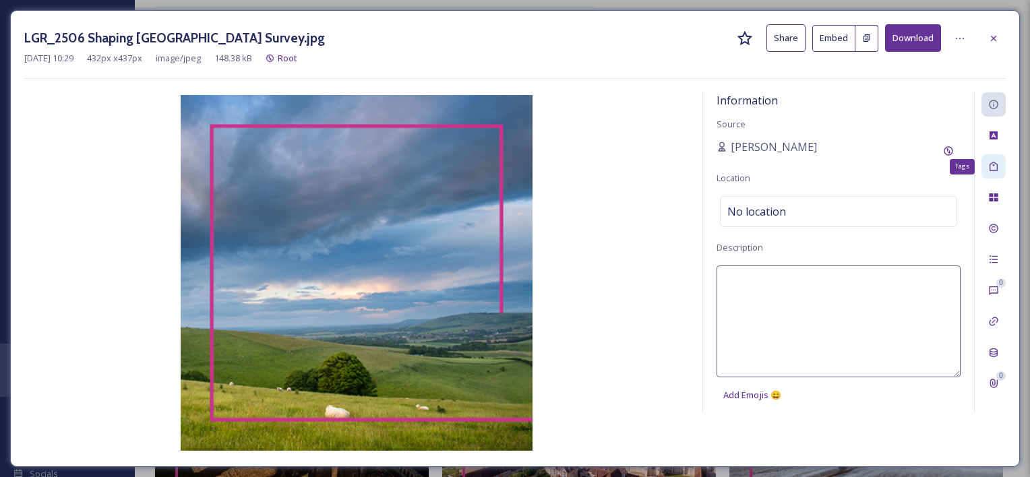
click at [1003, 165] on div "Tags" at bounding box center [994, 166] width 24 height 24
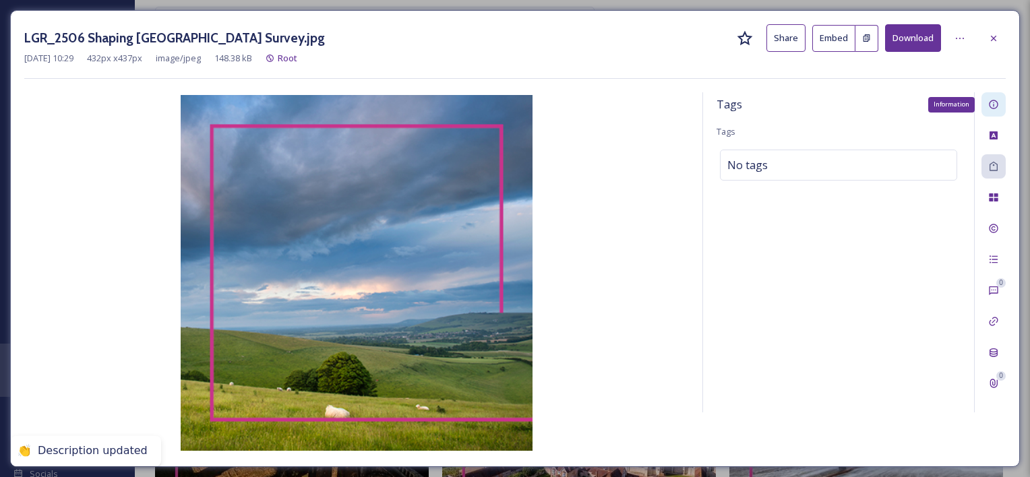
click at [988, 105] on icon at bounding box center [993, 104] width 11 height 11
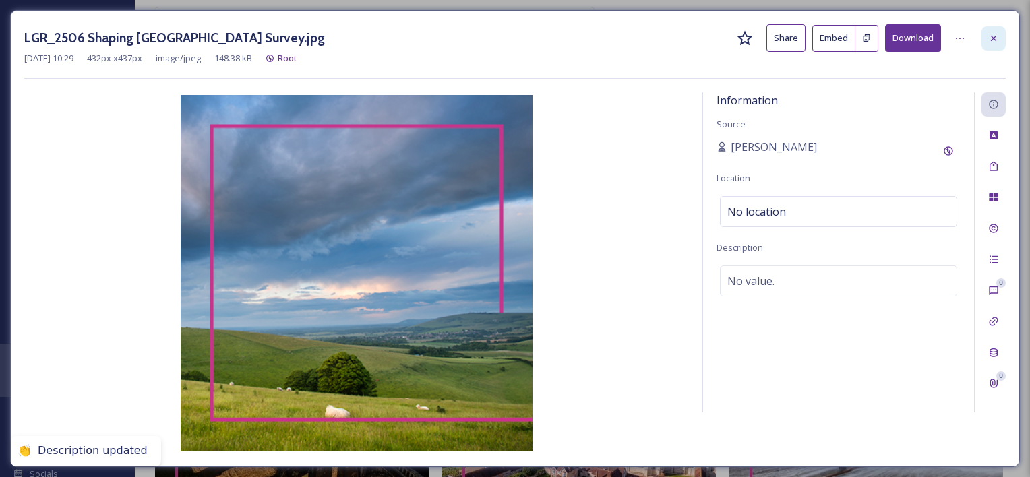
click at [990, 42] on icon at bounding box center [993, 38] width 11 height 11
